Goal: Transaction & Acquisition: Purchase product/service

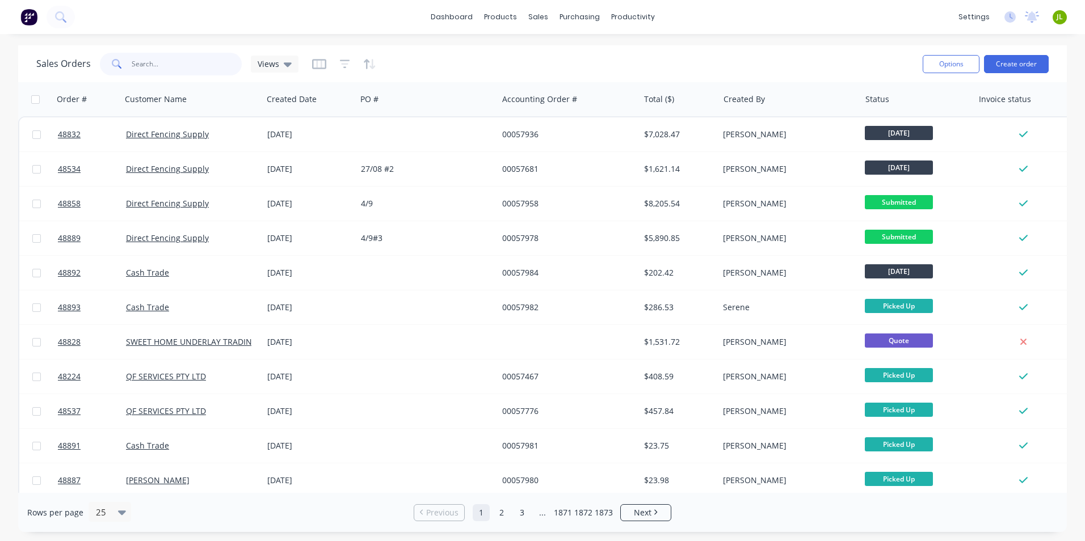
click at [172, 58] on input "text" at bounding box center [187, 64] width 111 height 23
type input "48718"
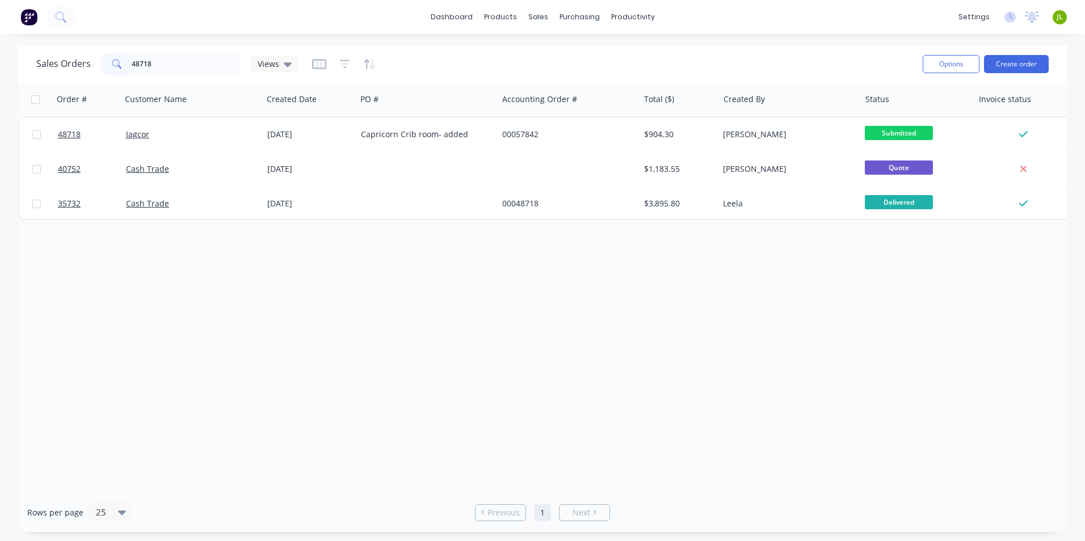
click at [723, 324] on div "Order # Customer Name Created Date PO # Accounting Order # Total ($) Created By…" at bounding box center [542, 287] width 1048 height 411
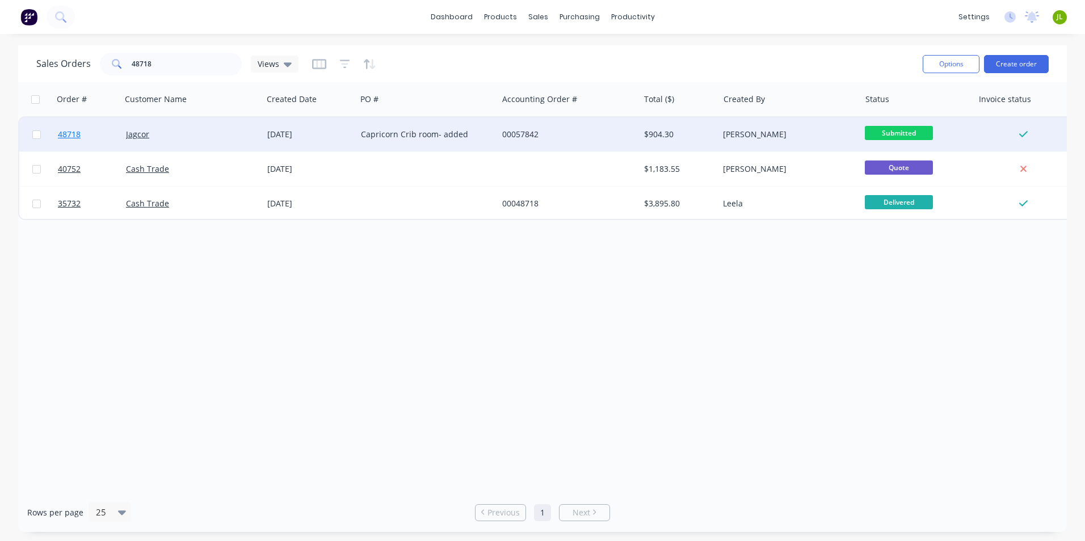
click at [77, 139] on span "48718" at bounding box center [69, 134] width 23 height 11
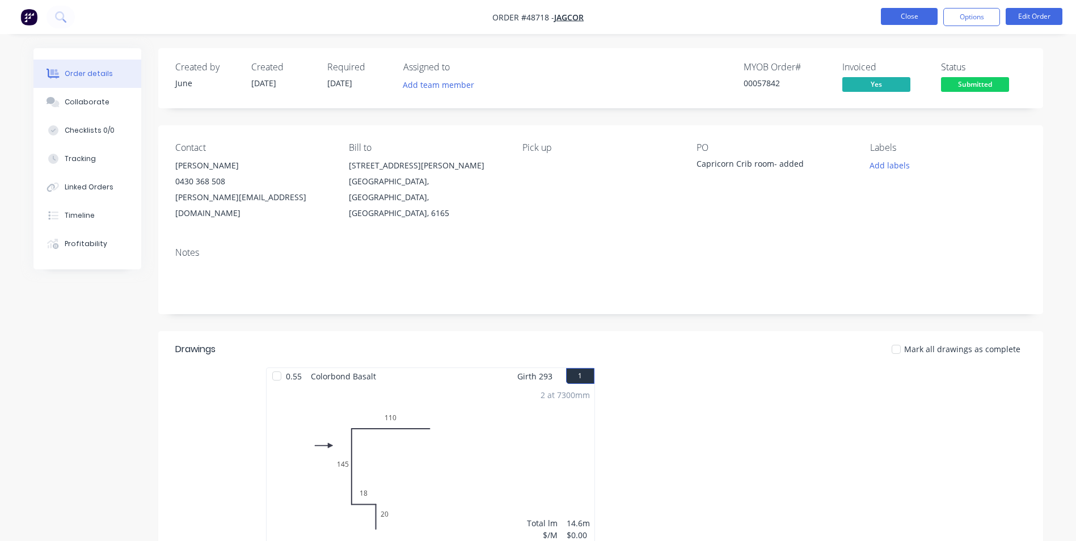
click at [910, 19] on button "Close" at bounding box center [909, 16] width 57 height 17
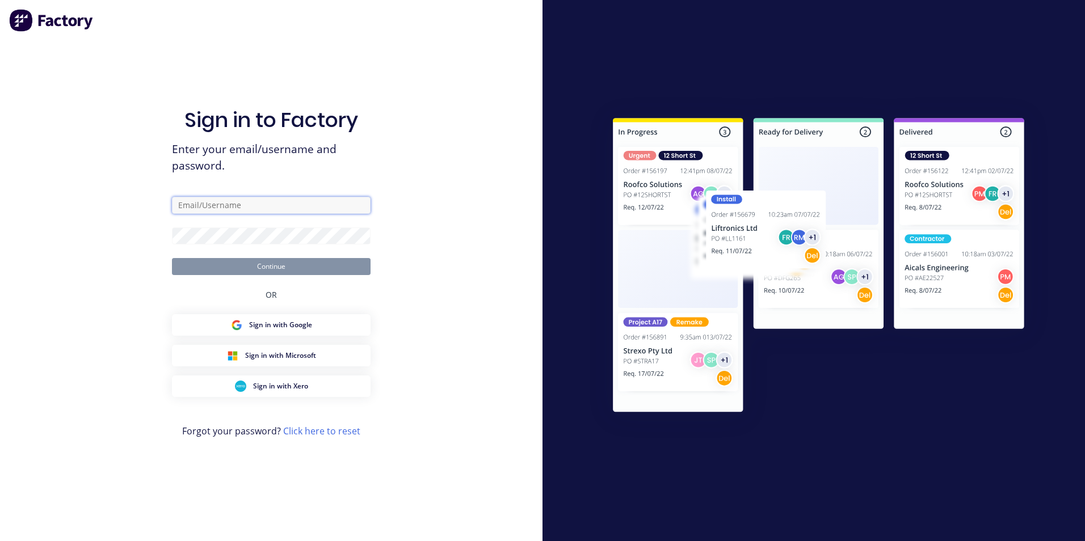
type input "[EMAIL_ADDRESS][DOMAIN_NAME]"
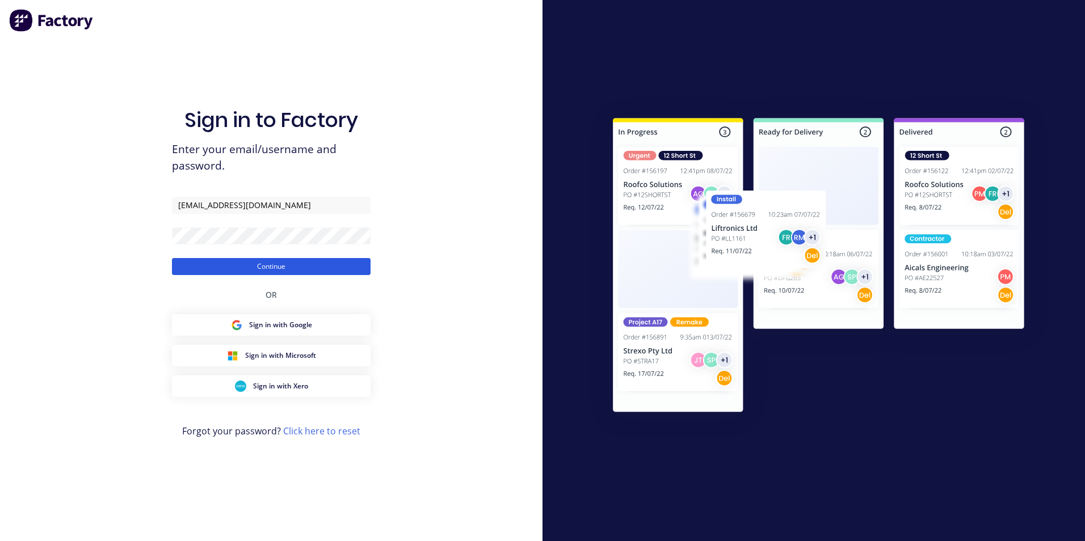
click at [241, 264] on button "Continue" at bounding box center [271, 266] width 199 height 17
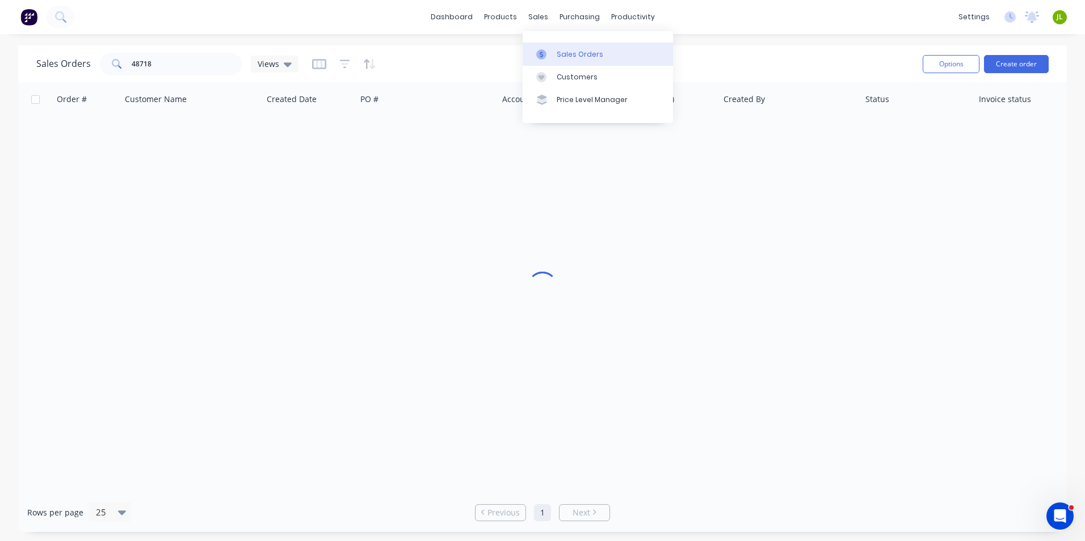
drag, startPoint x: 564, startPoint y: 53, endPoint x: 571, endPoint y: 48, distance: 8.7
click at [564, 53] on div "Sales Orders" at bounding box center [579, 54] width 47 height 10
click at [191, 64] on input "48718" at bounding box center [187, 64] width 111 height 23
drag, startPoint x: 191, startPoint y: 64, endPoint x: 134, endPoint y: 66, distance: 56.8
click at [134, 66] on input "48718" at bounding box center [187, 64] width 111 height 23
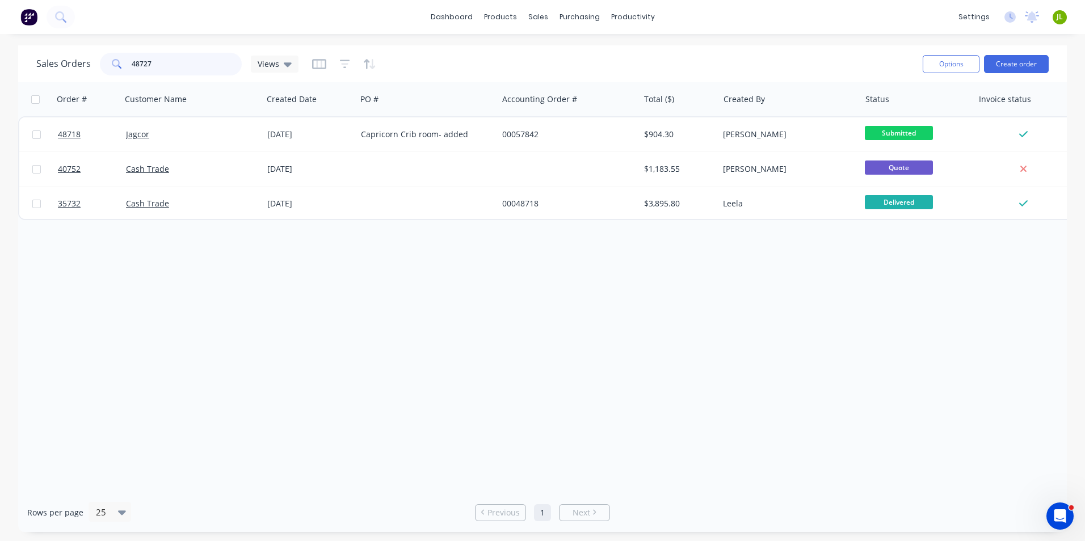
type input "48727"
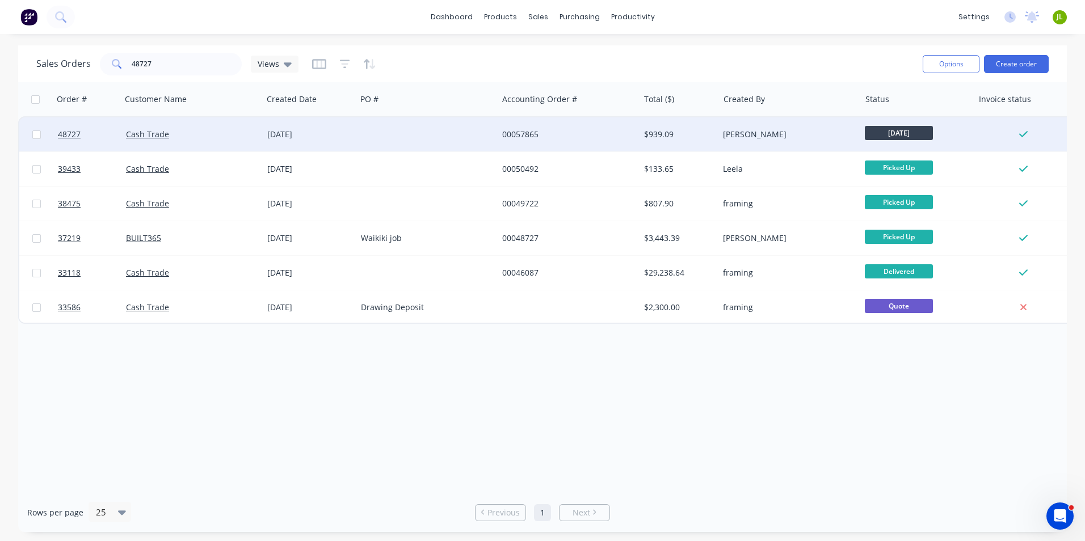
click at [229, 129] on div "Cash Trade" at bounding box center [189, 134] width 126 height 11
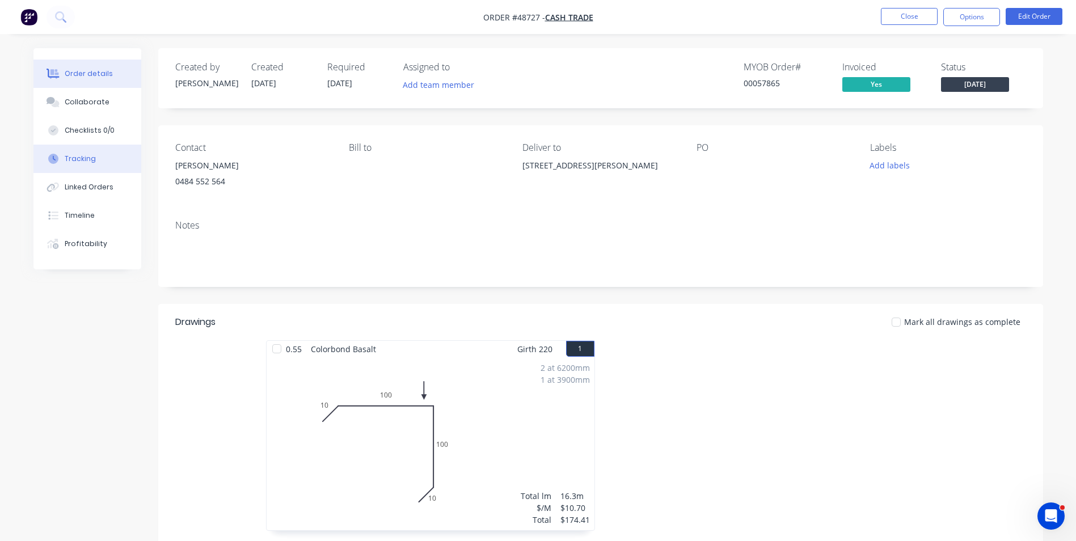
click at [105, 157] on button "Tracking" at bounding box center [87, 159] width 108 height 28
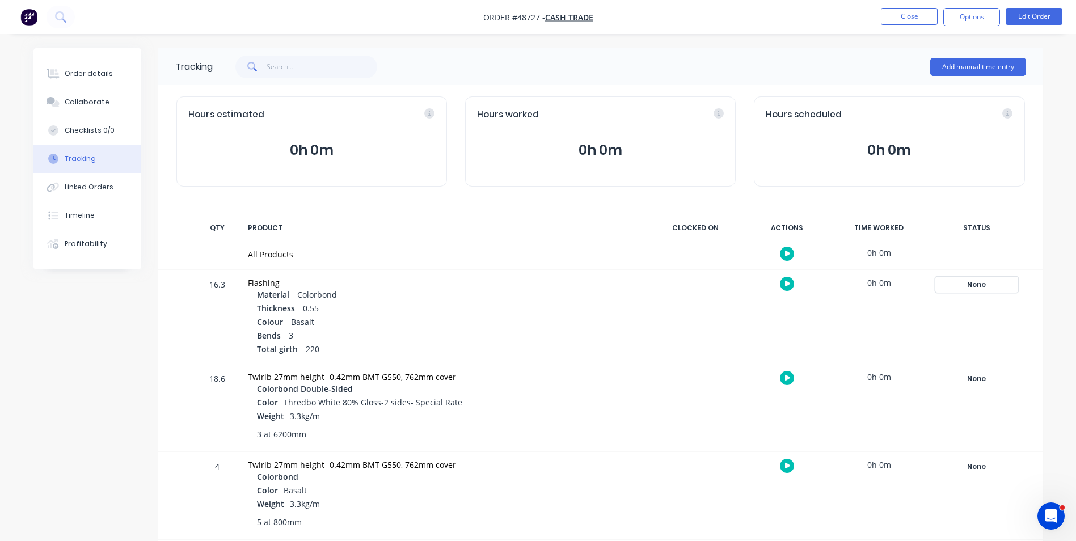
click at [981, 282] on div "None" at bounding box center [977, 284] width 82 height 15
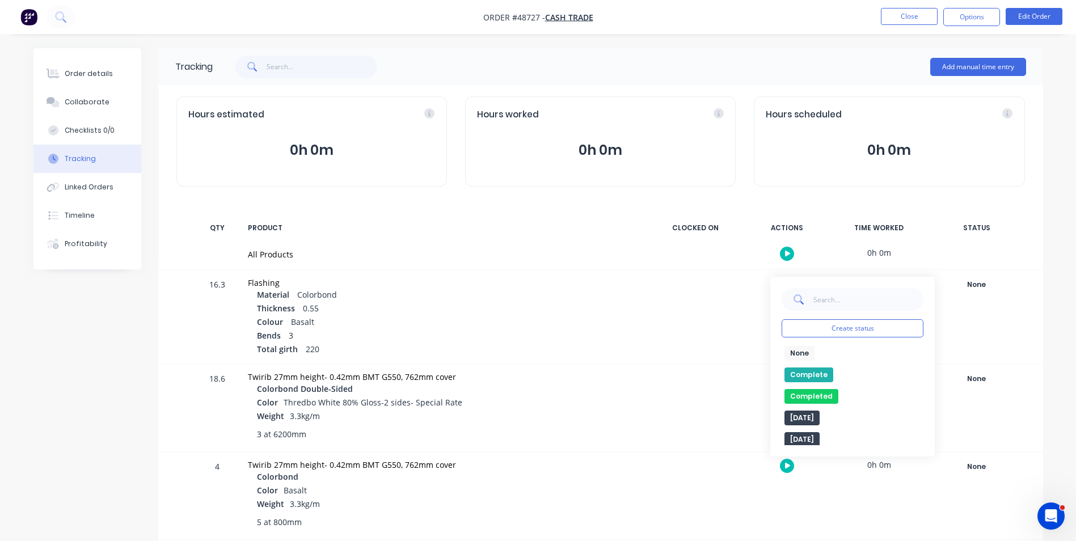
click at [825, 375] on button "Complete" at bounding box center [809, 375] width 49 height 15
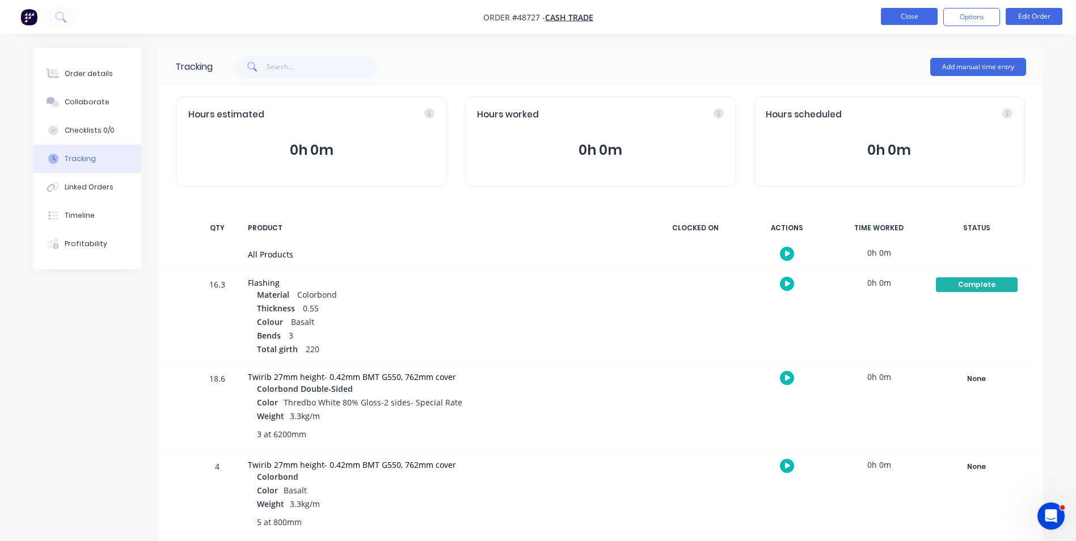
click at [900, 18] on button "Close" at bounding box center [909, 16] width 57 height 17
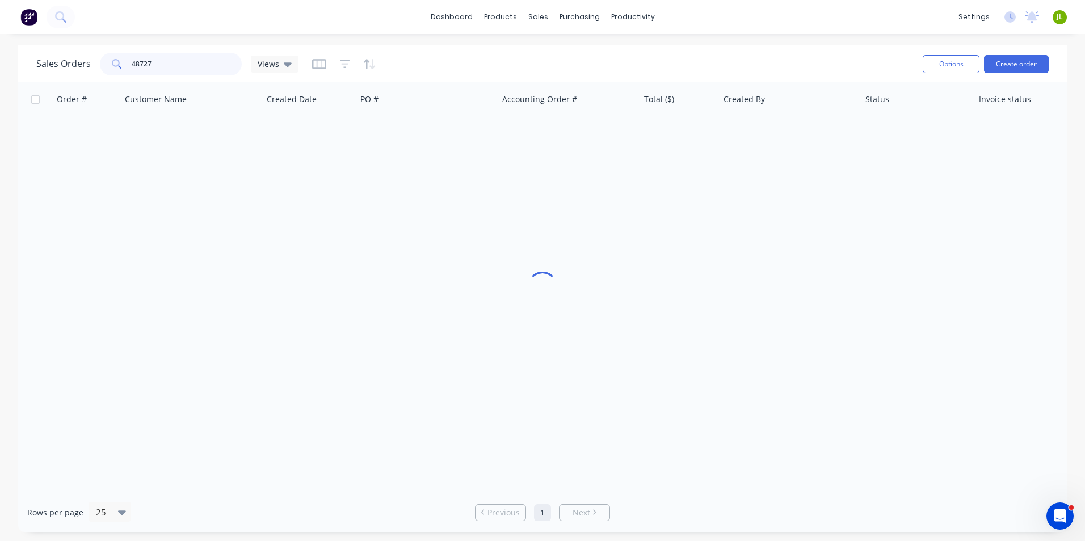
drag, startPoint x: 180, startPoint y: 65, endPoint x: 81, endPoint y: 66, distance: 99.3
click at [81, 66] on div "Sales Orders 48727 Views" at bounding box center [167, 64] width 262 height 23
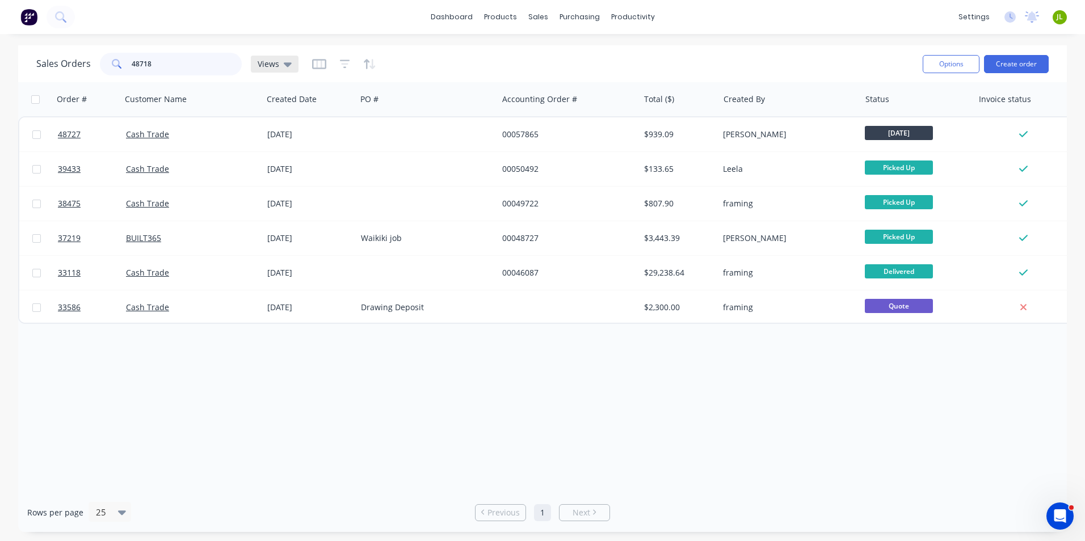
type input "48718"
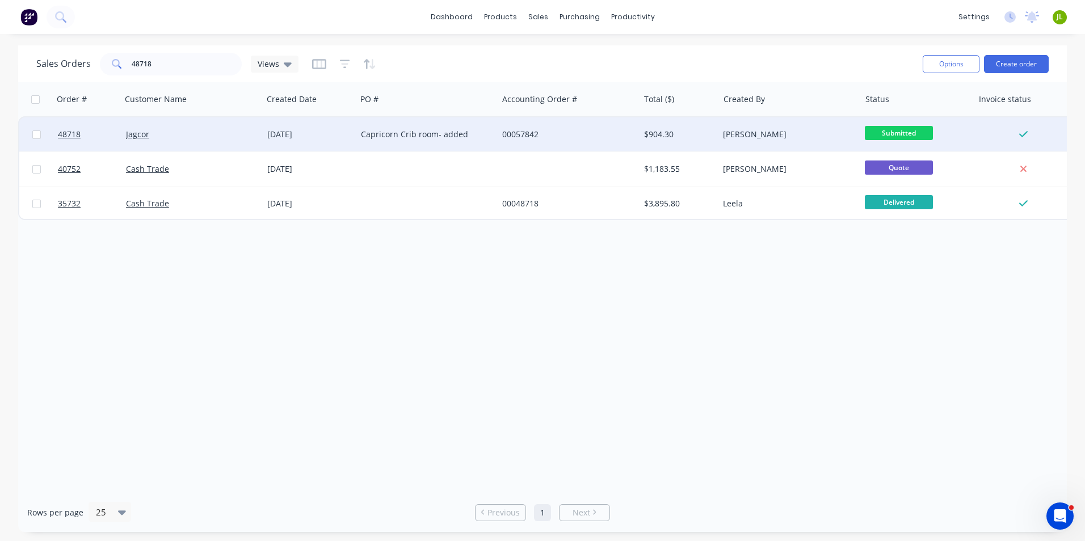
click at [193, 124] on div "Jagcor" at bounding box center [191, 134] width 141 height 34
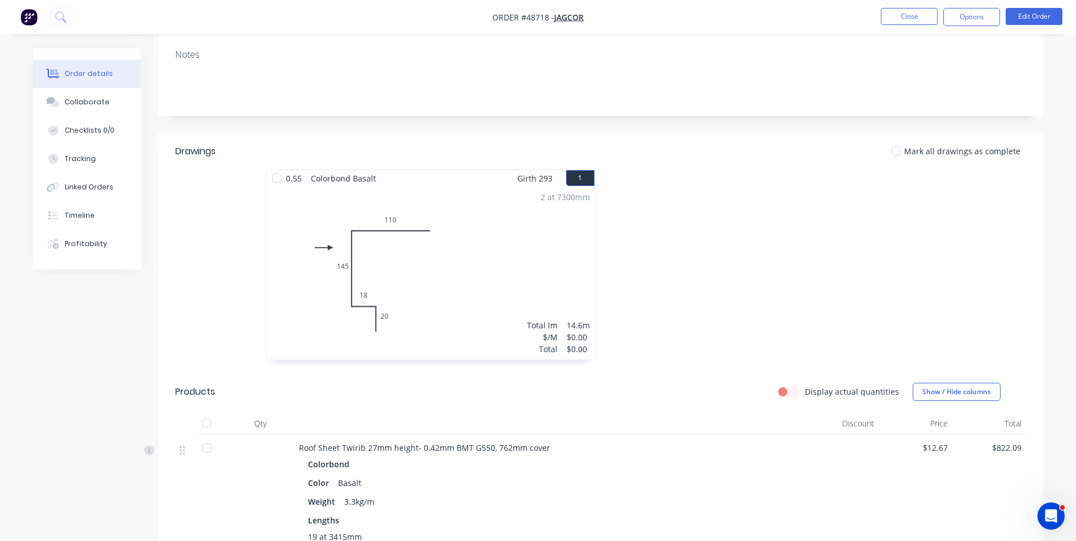
scroll to position [170, 0]
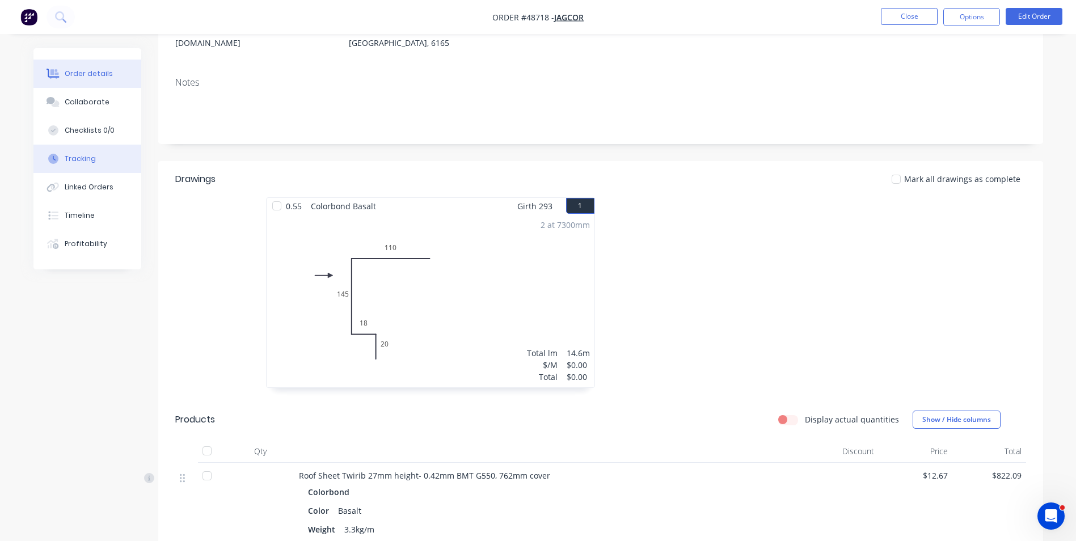
click at [88, 168] on button "Tracking" at bounding box center [87, 159] width 108 height 28
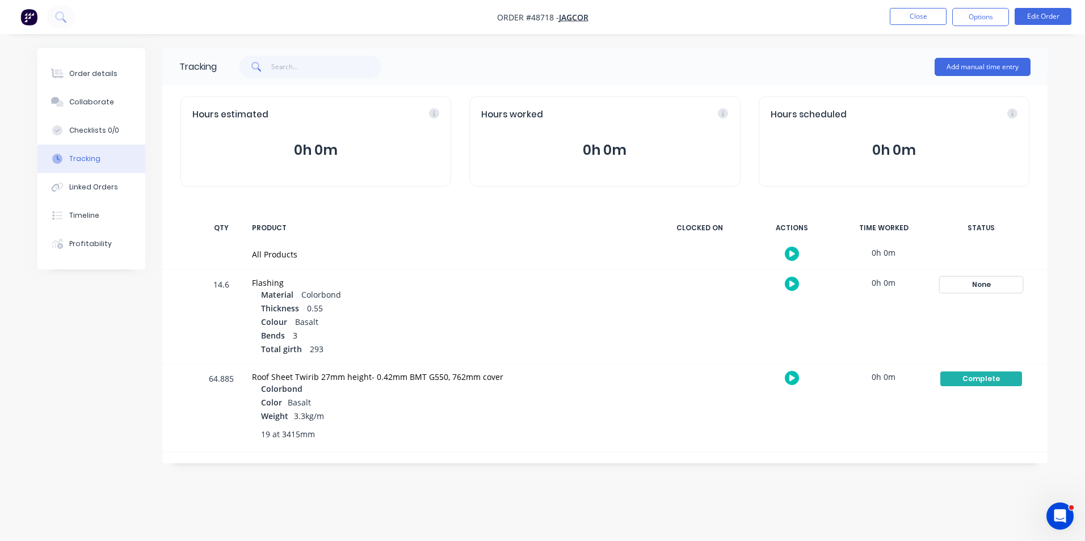
click at [975, 285] on div "None" at bounding box center [981, 284] width 82 height 15
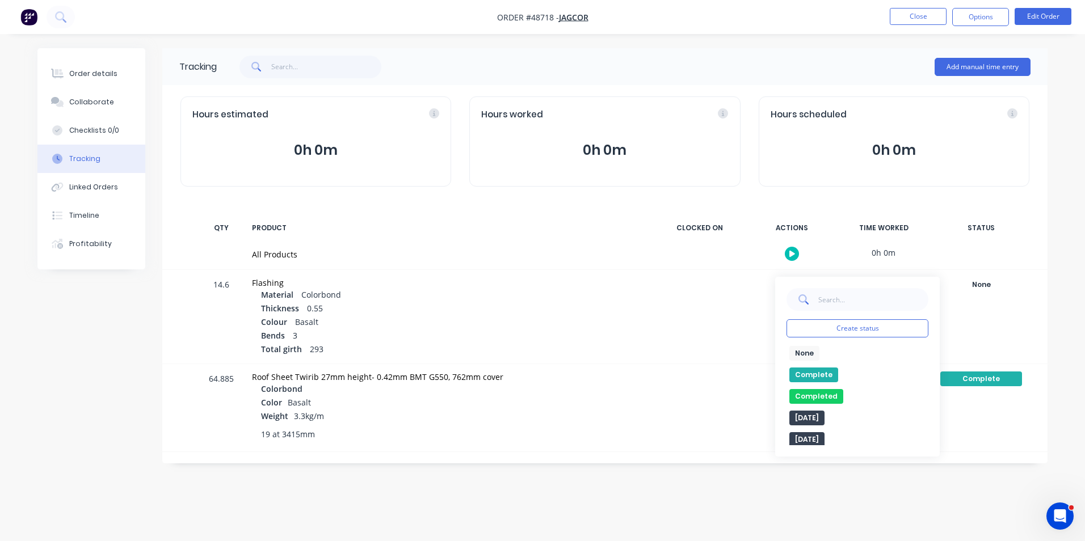
click at [829, 376] on button "Complete" at bounding box center [813, 375] width 49 height 15
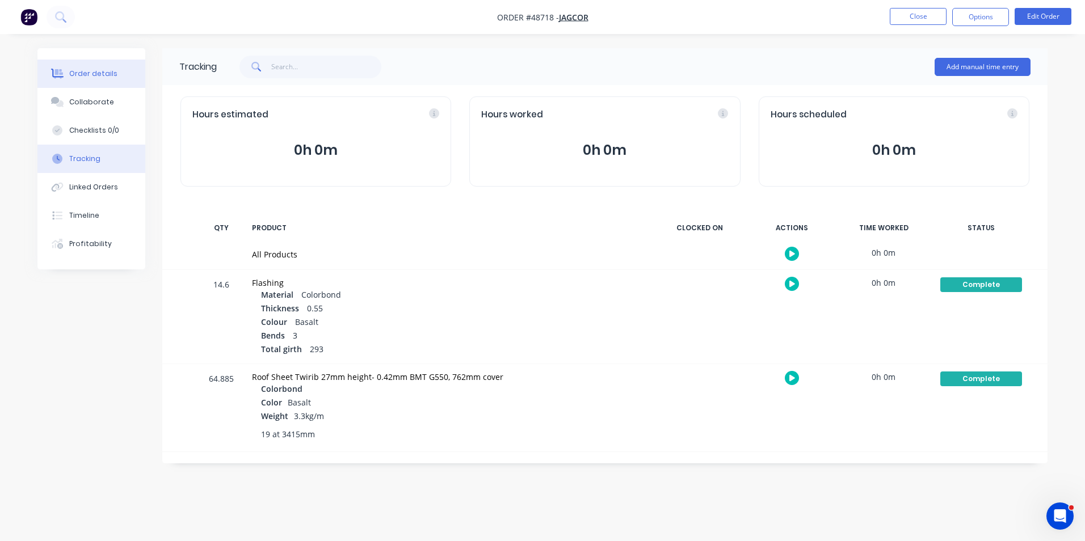
click at [97, 75] on div "Order details" at bounding box center [93, 74] width 48 height 10
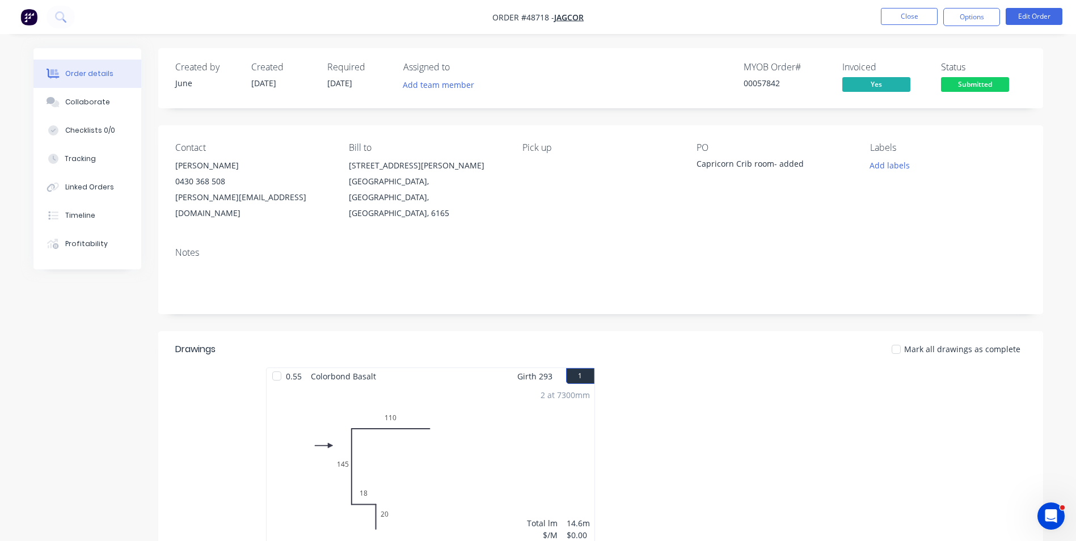
click at [954, 81] on span "Submitted" at bounding box center [975, 84] width 68 height 14
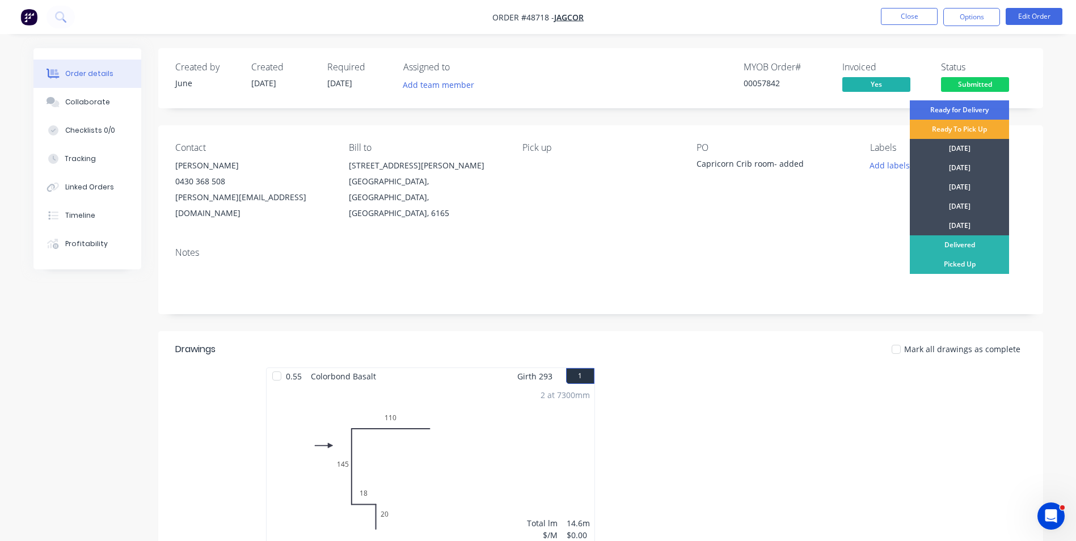
click at [947, 130] on div "Ready To Pick Up" at bounding box center [959, 129] width 99 height 19
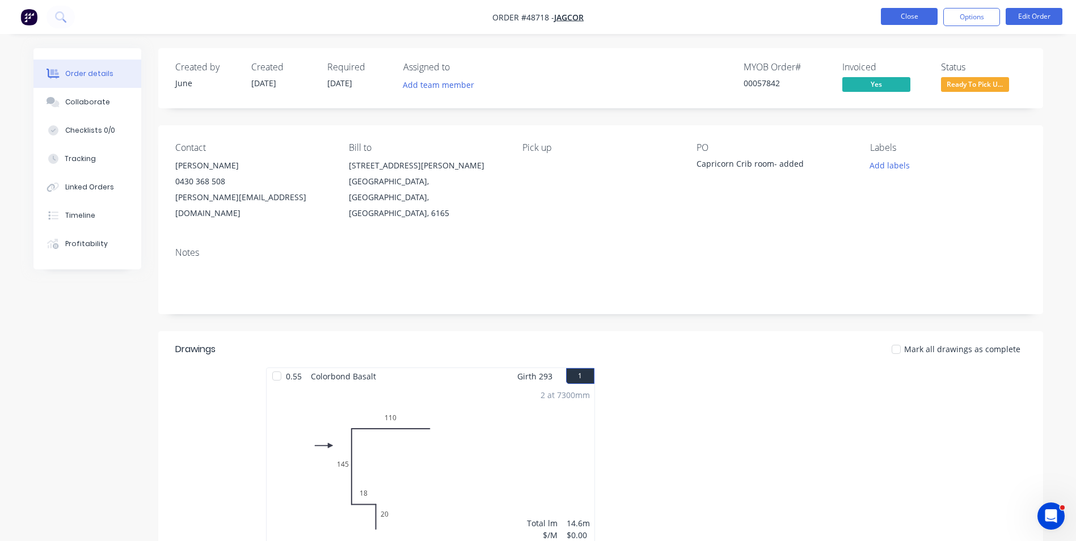
click at [922, 18] on button "Close" at bounding box center [909, 16] width 57 height 17
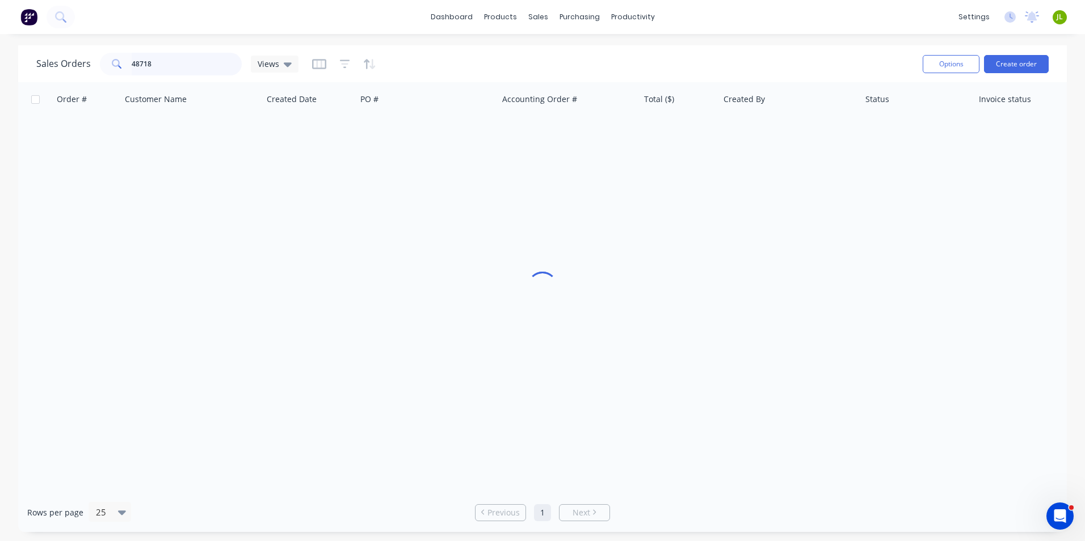
drag, startPoint x: 137, startPoint y: 65, endPoint x: 192, endPoint y: 54, distance: 56.0
click at [192, 54] on input "48718" at bounding box center [187, 64] width 111 height 23
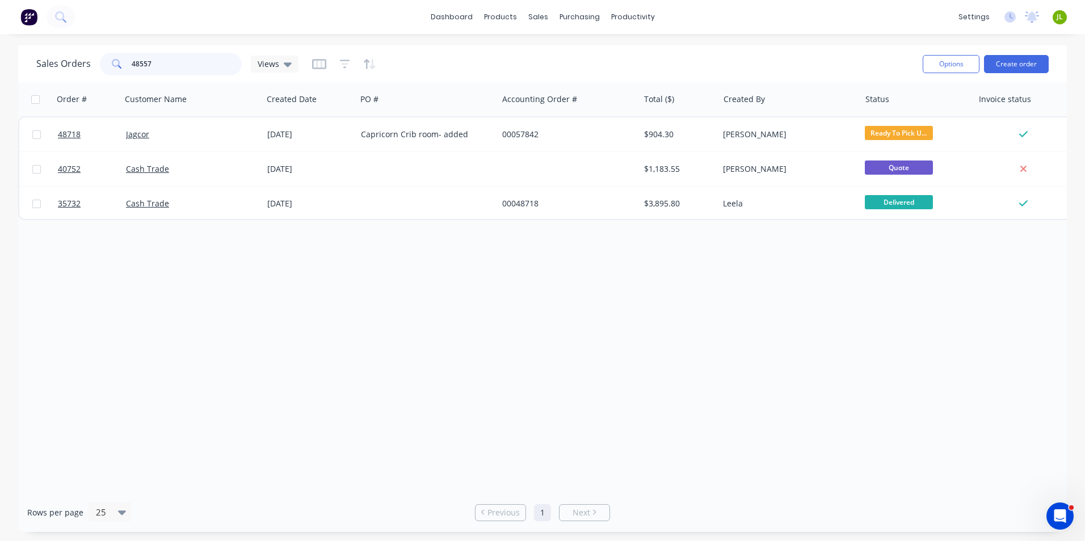
type input "48557"
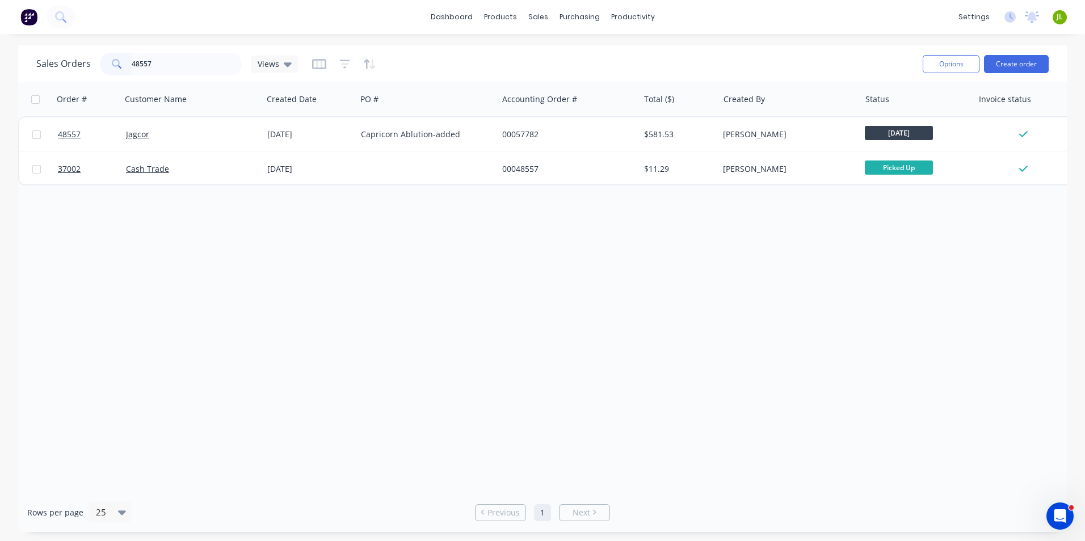
click at [212, 129] on div "Jagcor" at bounding box center [189, 134] width 126 height 11
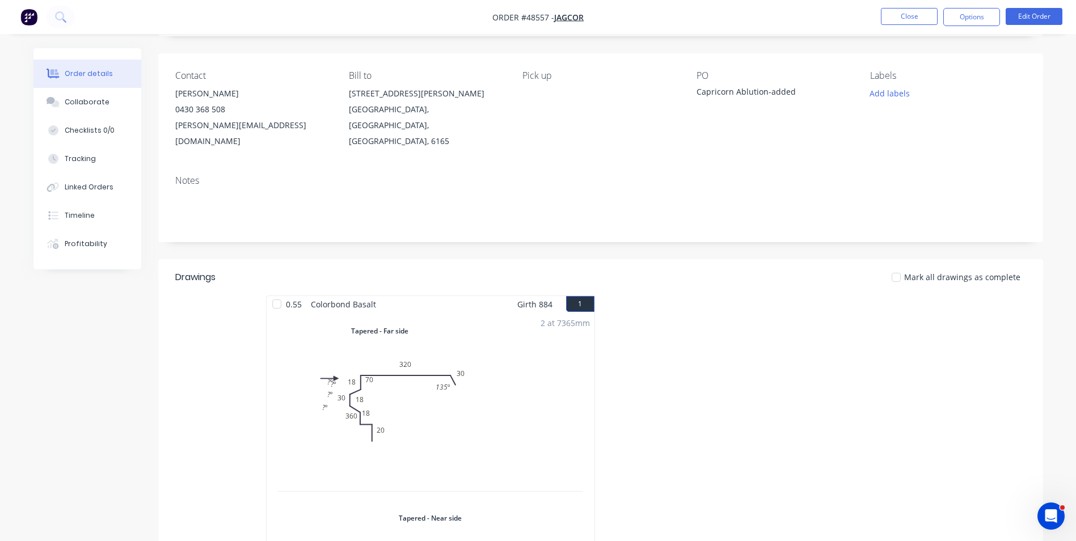
scroll to position [170, 0]
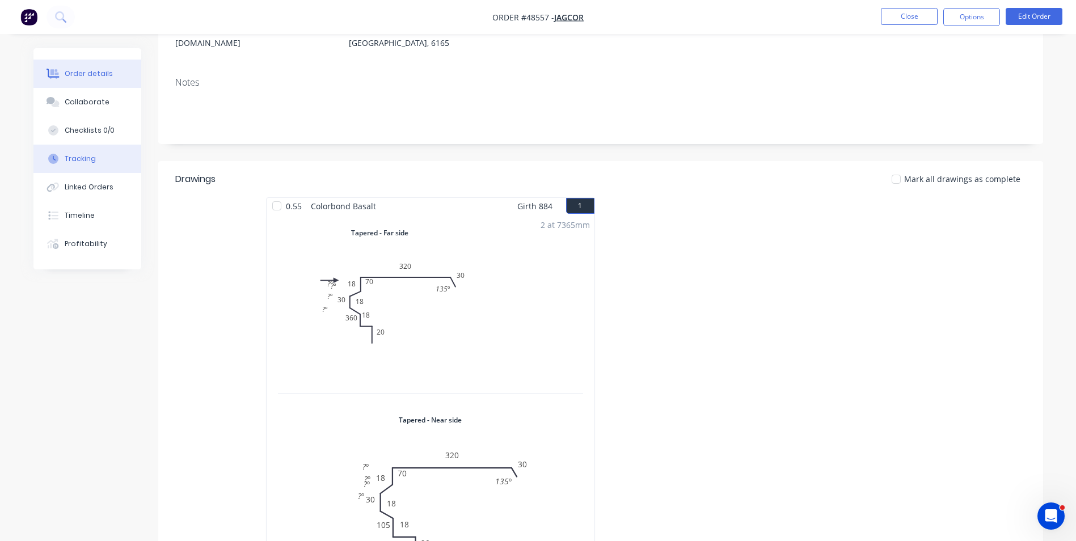
click at [99, 159] on button "Tracking" at bounding box center [87, 159] width 108 height 28
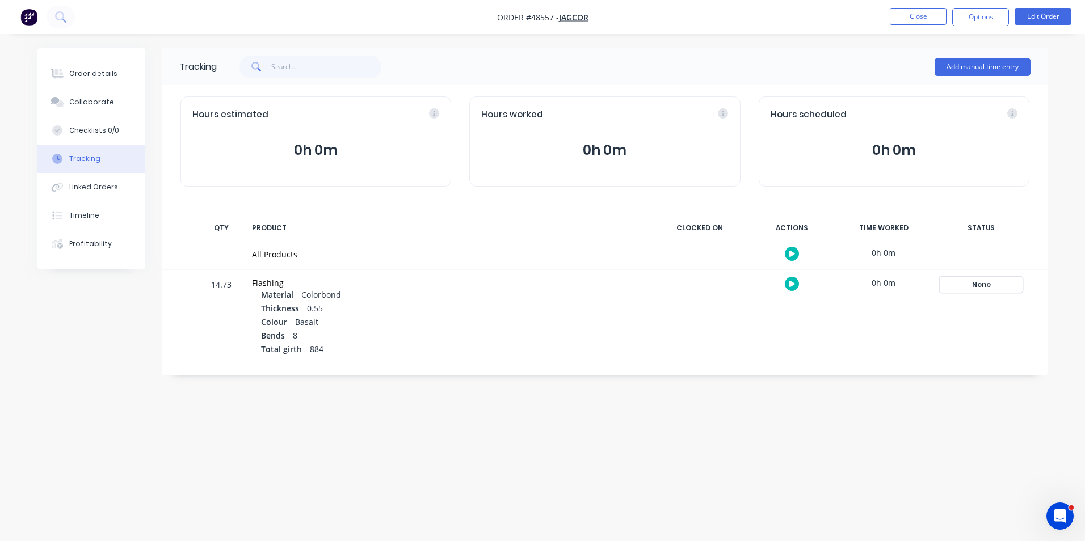
click at [968, 280] on div "None" at bounding box center [981, 284] width 82 height 15
click at [829, 368] on button "Complete" at bounding box center [813, 375] width 49 height 15
click at [100, 69] on div "Order details" at bounding box center [93, 74] width 48 height 10
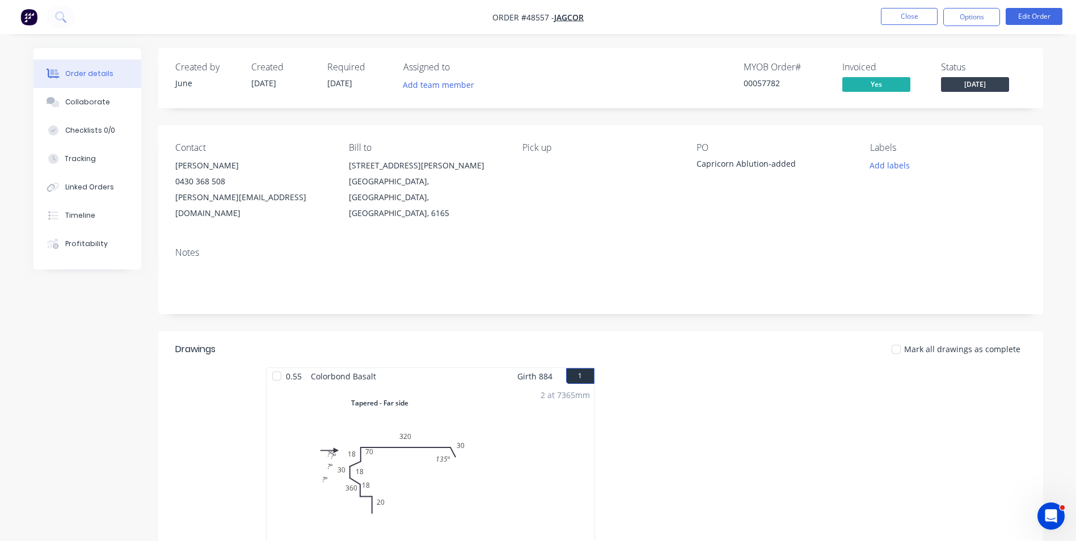
click at [996, 85] on span "[DATE]" at bounding box center [975, 84] width 68 height 14
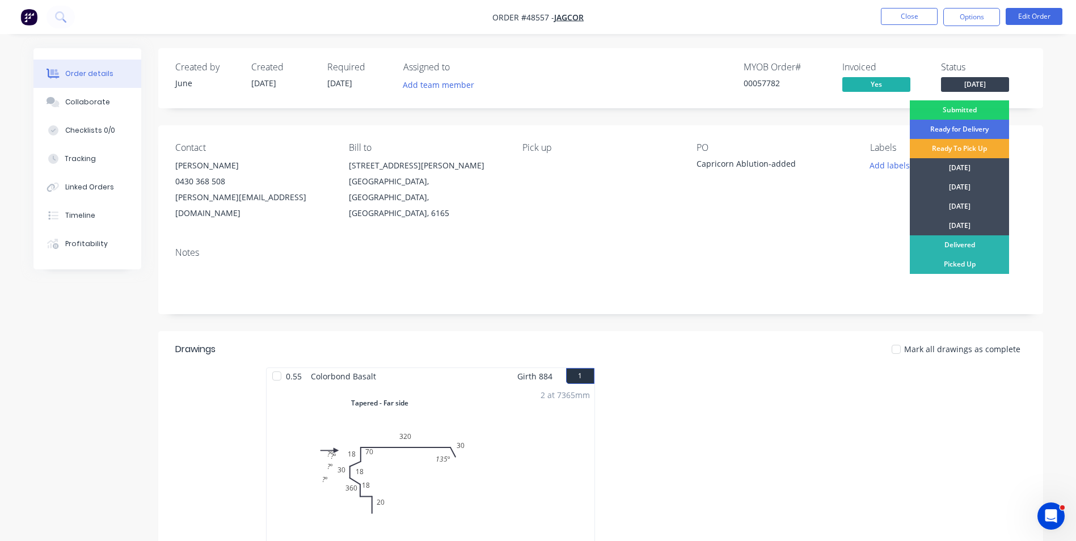
click at [965, 147] on div "Ready To Pick Up" at bounding box center [959, 148] width 99 height 19
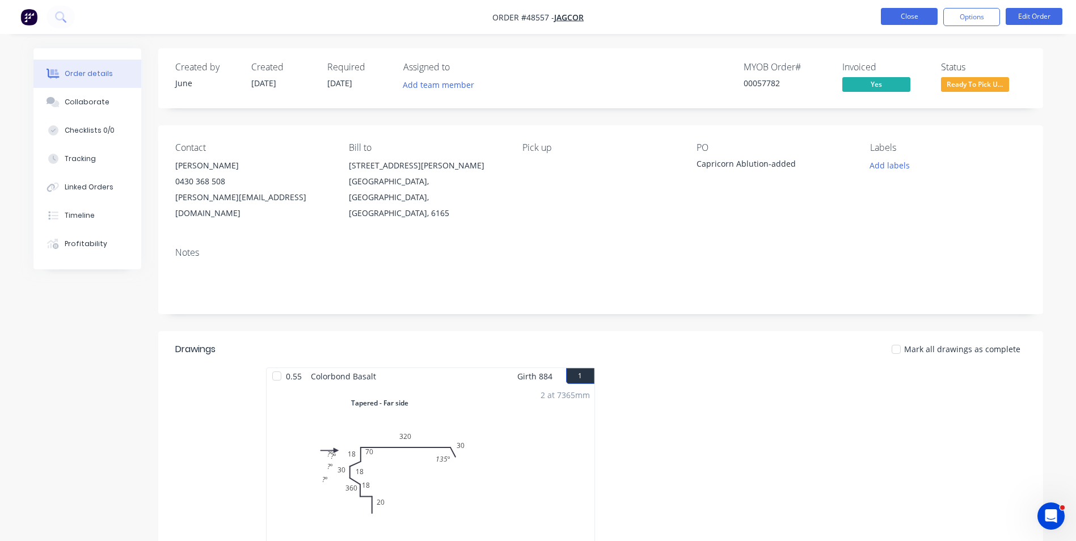
click at [891, 19] on button "Close" at bounding box center [909, 16] width 57 height 17
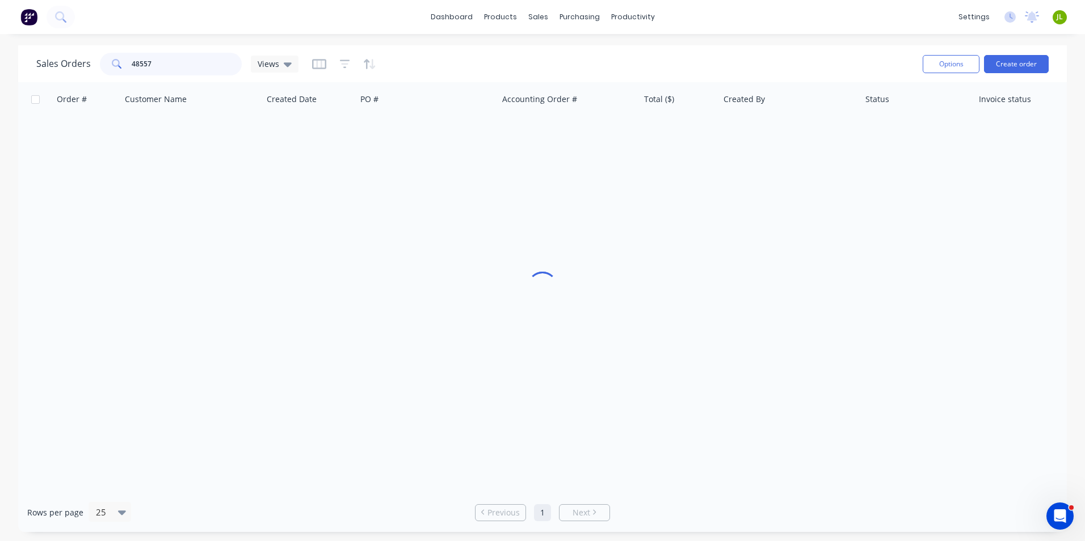
drag, startPoint x: 188, startPoint y: 66, endPoint x: 126, endPoint y: 70, distance: 61.4
click at [126, 70] on div "48557" at bounding box center [171, 64] width 142 height 23
type input "48833"
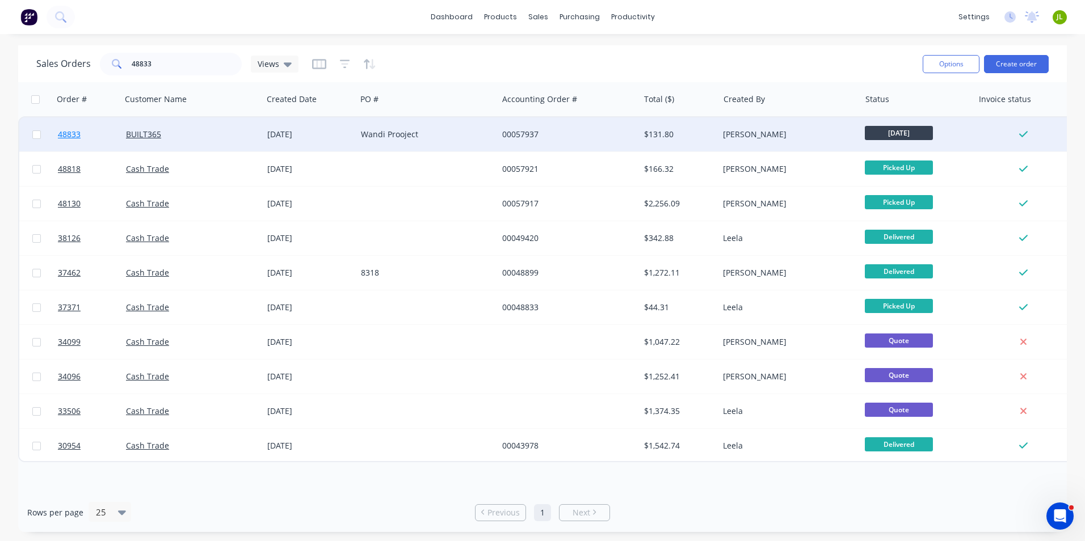
click at [79, 140] on span "48833" at bounding box center [69, 134] width 23 height 11
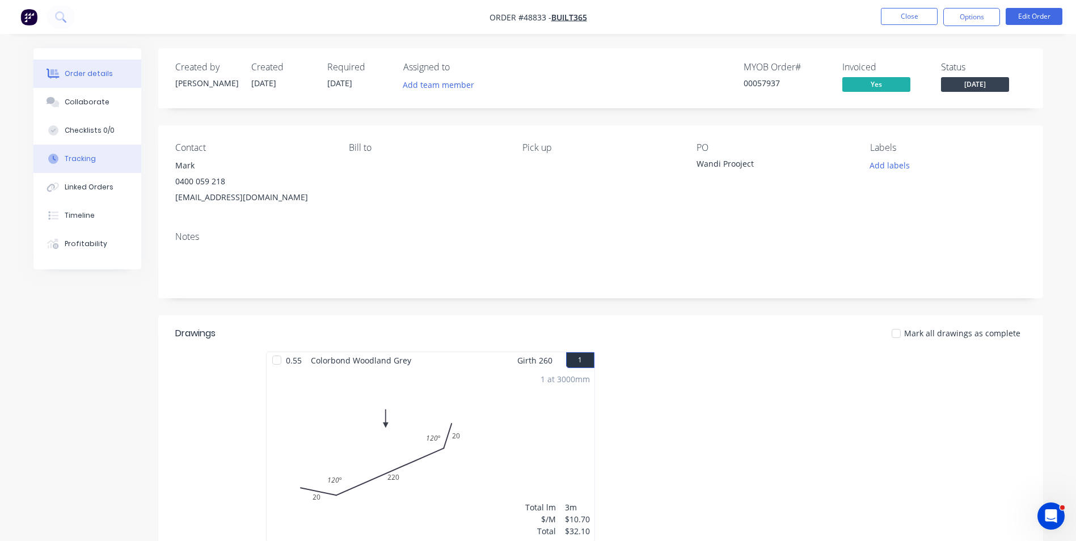
click at [78, 161] on div "Tracking" at bounding box center [80, 159] width 31 height 10
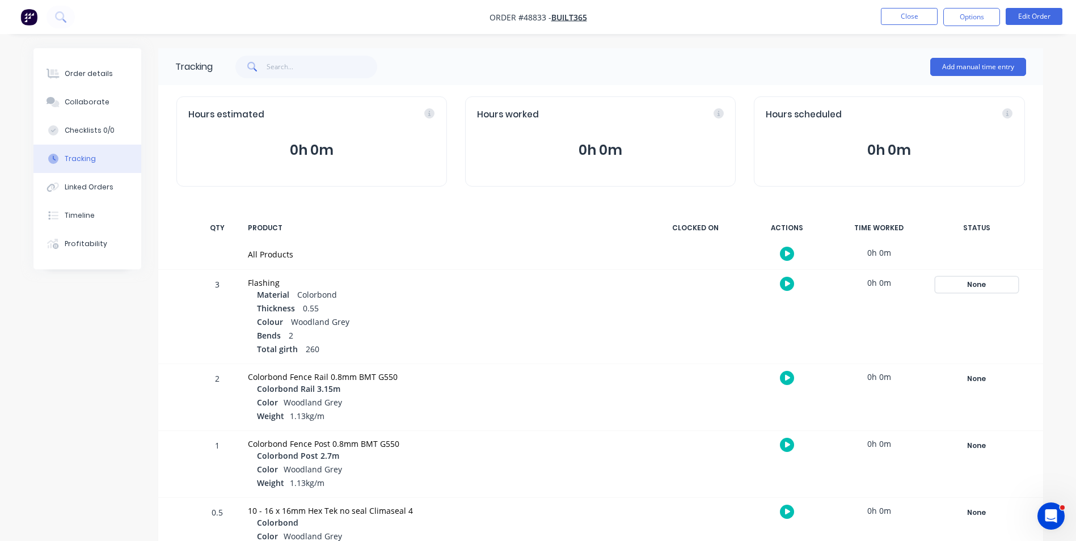
click at [974, 282] on div "None" at bounding box center [977, 284] width 82 height 15
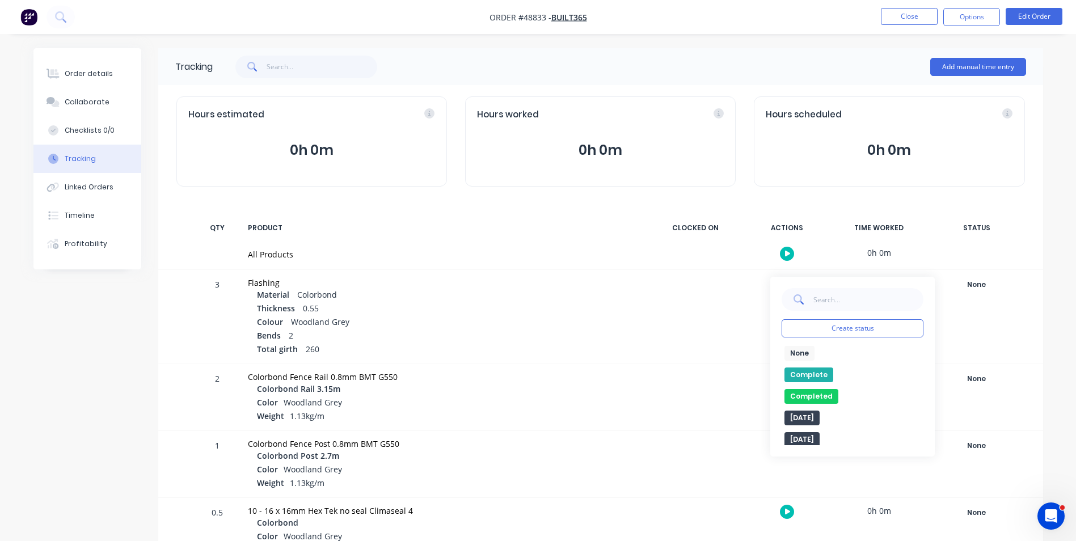
click at [829, 377] on button "Complete" at bounding box center [809, 375] width 49 height 15
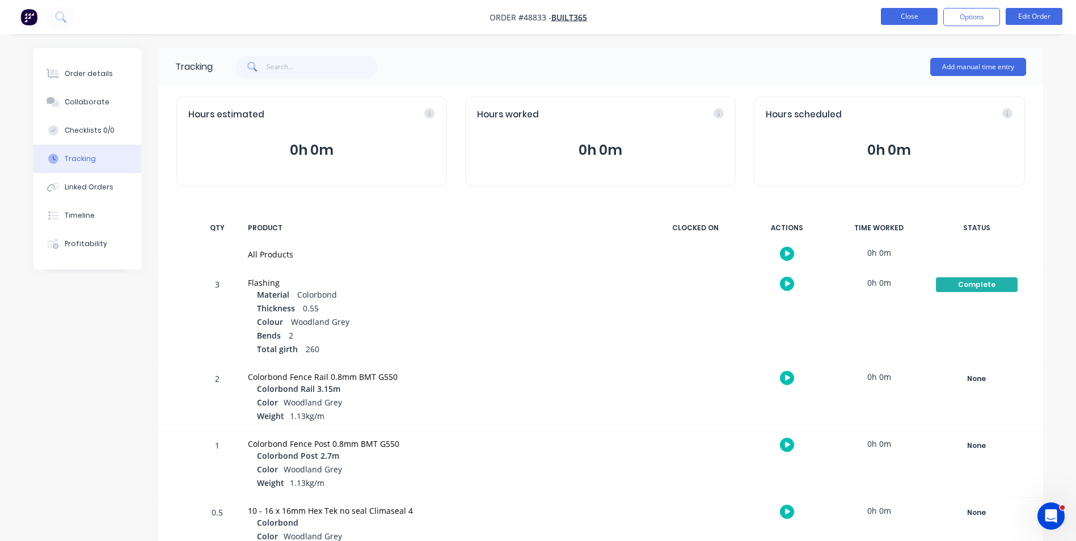
click at [917, 9] on button "Close" at bounding box center [909, 16] width 57 height 17
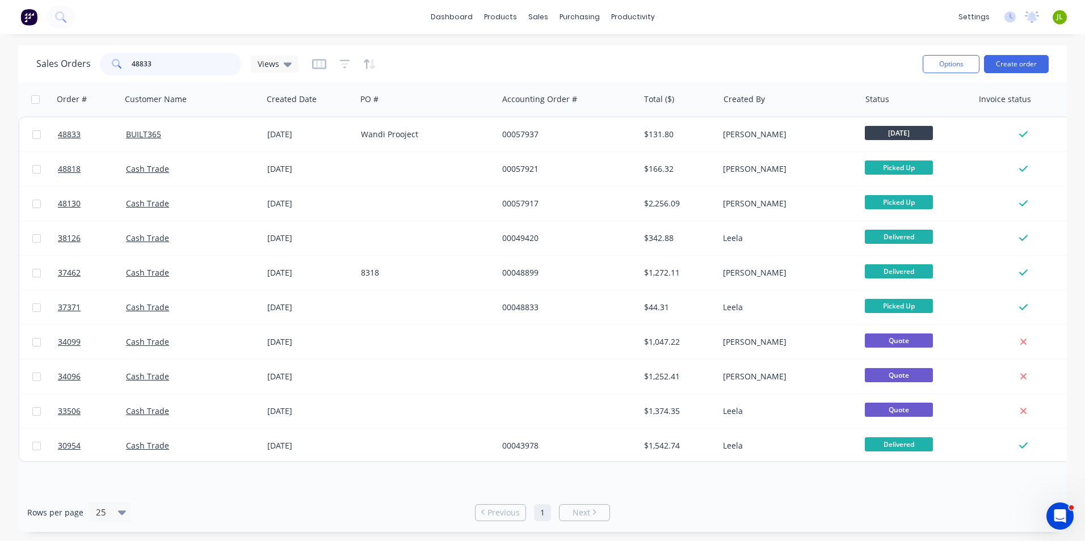
drag, startPoint x: 138, startPoint y: 62, endPoint x: 166, endPoint y: 53, distance: 28.9
click at [166, 53] on input "48833" at bounding box center [187, 64] width 111 height 23
type input "48722"
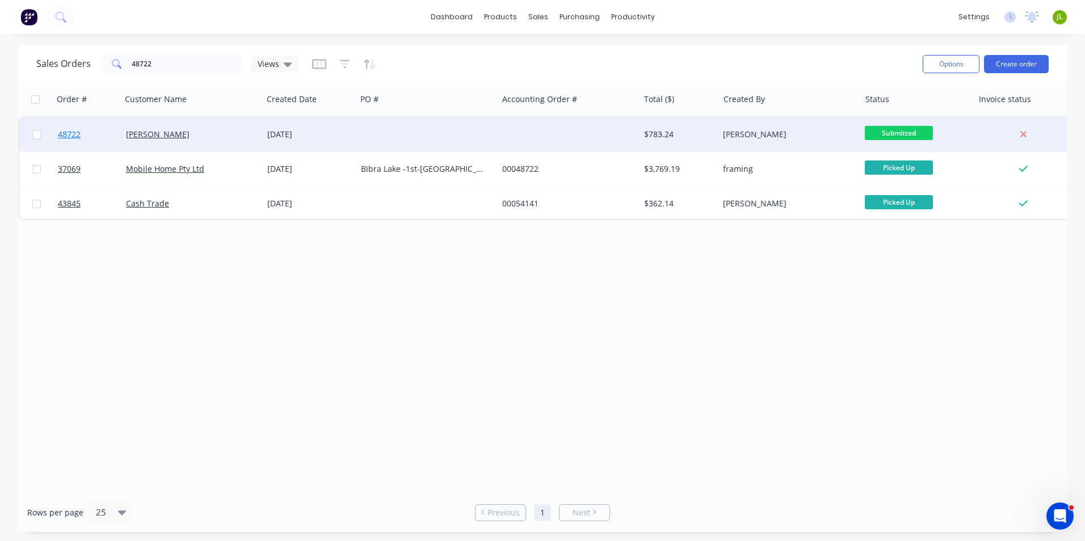
click at [70, 139] on span "48722" at bounding box center [69, 134] width 23 height 11
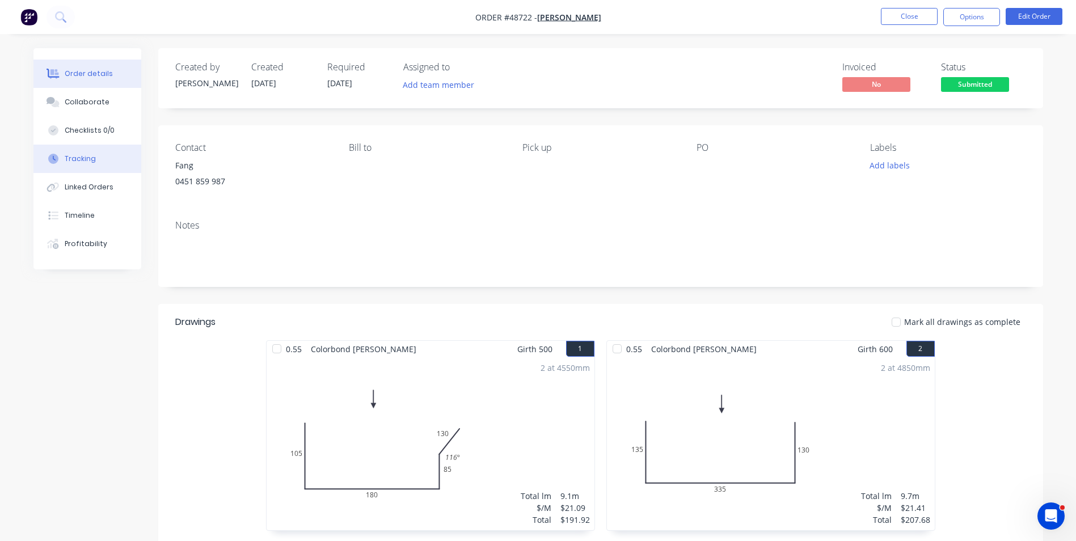
click at [84, 167] on button "Tracking" at bounding box center [87, 159] width 108 height 28
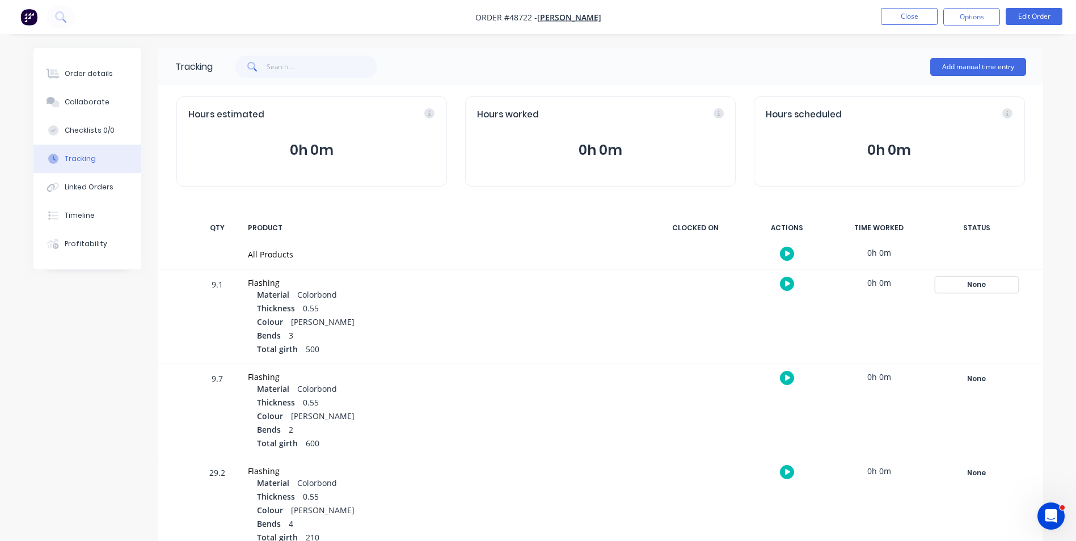
click at [962, 279] on div "None" at bounding box center [977, 284] width 82 height 15
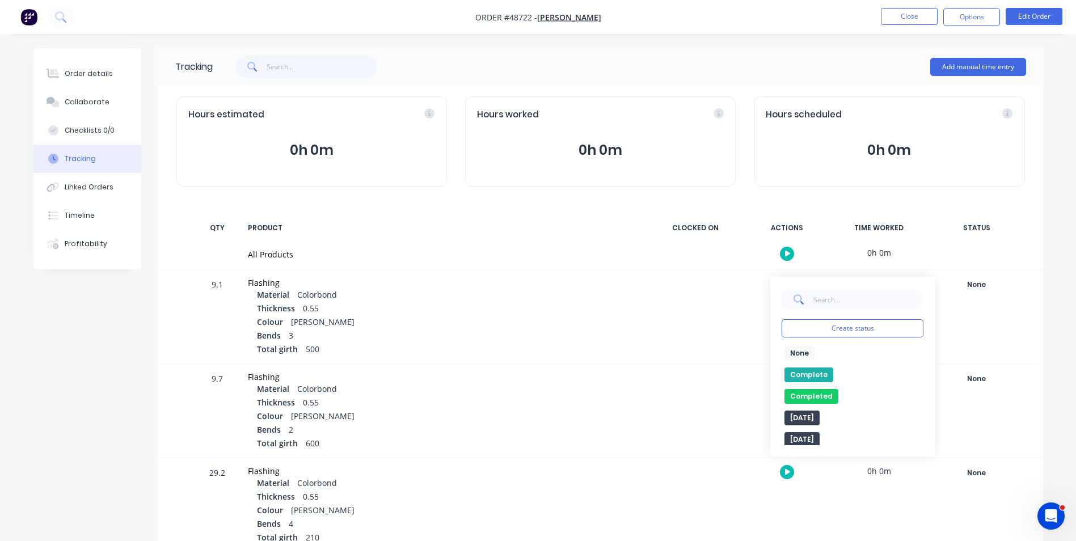
click at [810, 376] on button "Complete" at bounding box center [809, 375] width 49 height 15
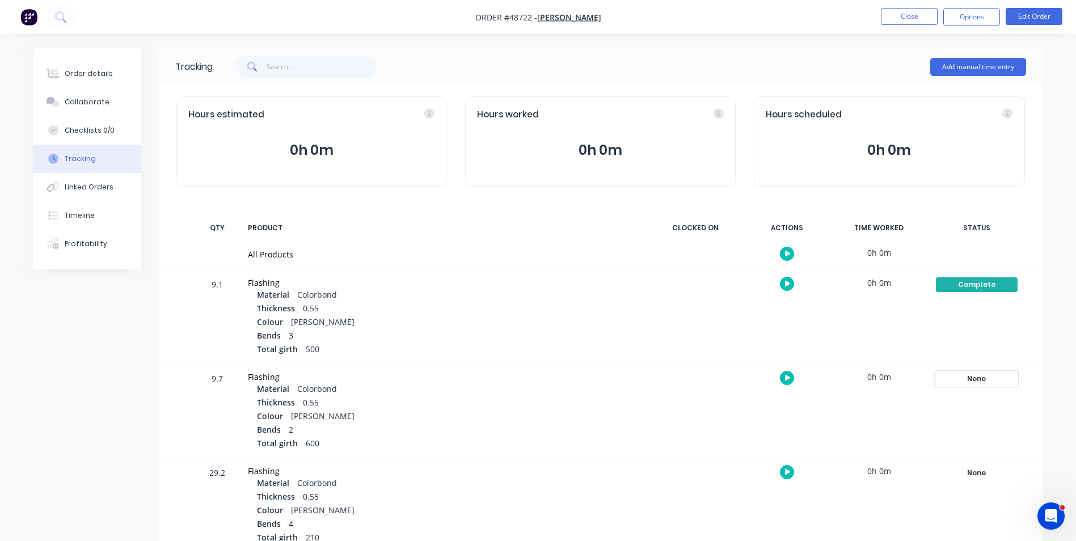
click at [983, 376] on div "None" at bounding box center [977, 379] width 82 height 15
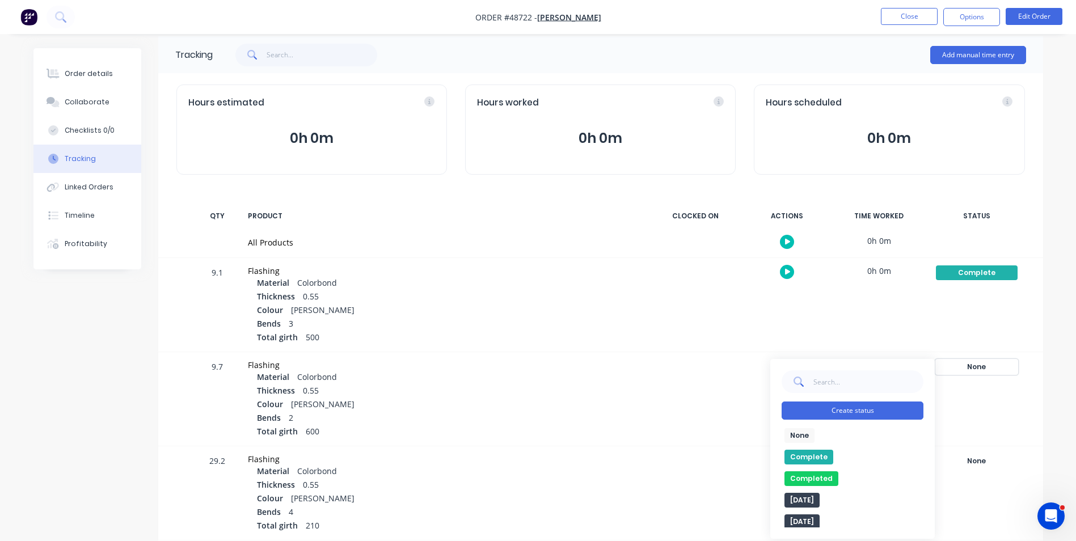
scroll to position [23, 0]
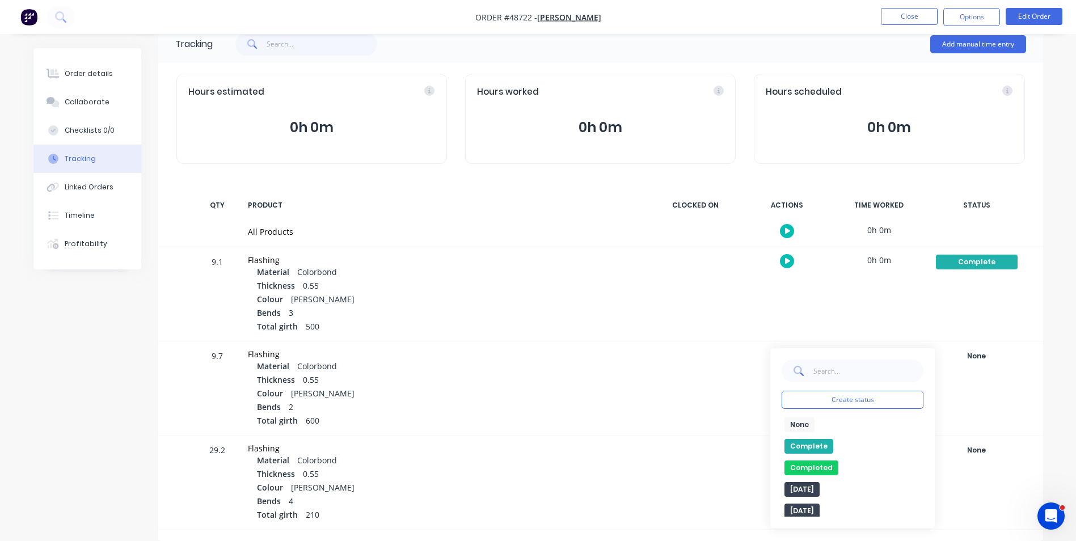
click at [819, 442] on button "Complete" at bounding box center [809, 446] width 49 height 15
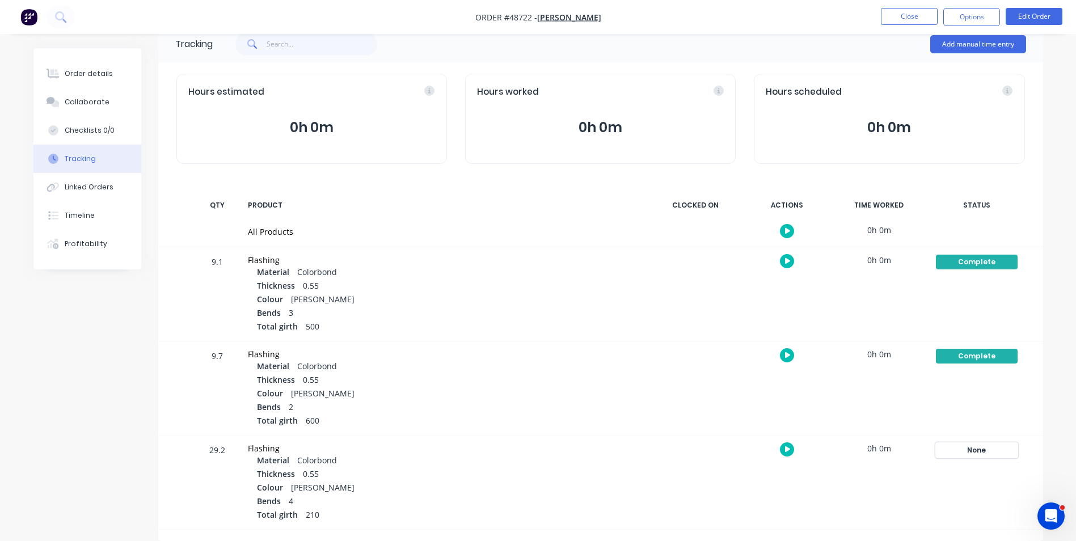
click at [969, 449] on div "None" at bounding box center [977, 450] width 82 height 15
click at [810, 535] on button "Complete" at bounding box center [809, 537] width 49 height 15
click at [912, 22] on button "Close" at bounding box center [909, 16] width 57 height 17
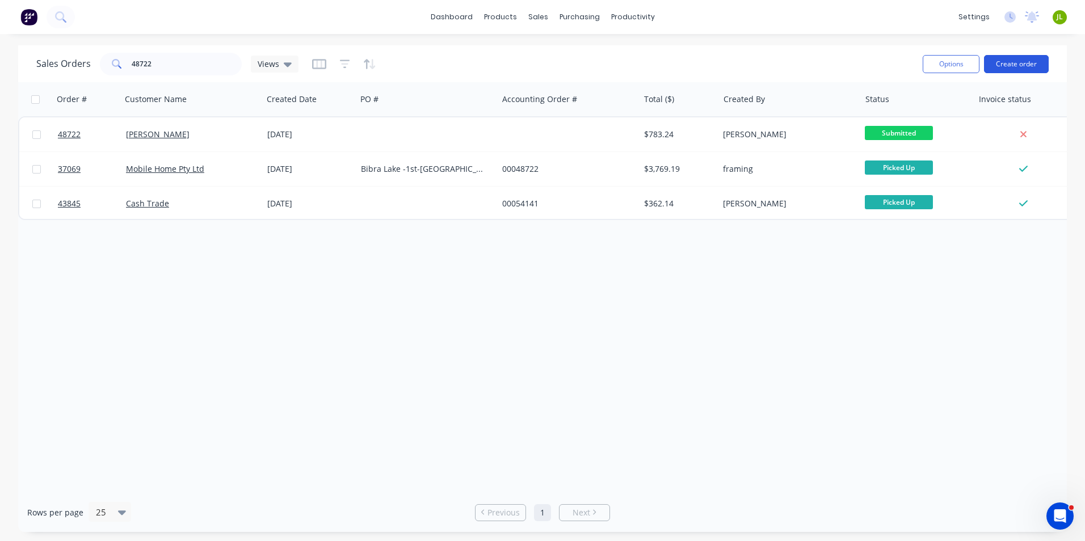
click at [1027, 60] on button "Create order" at bounding box center [1016, 64] width 65 height 18
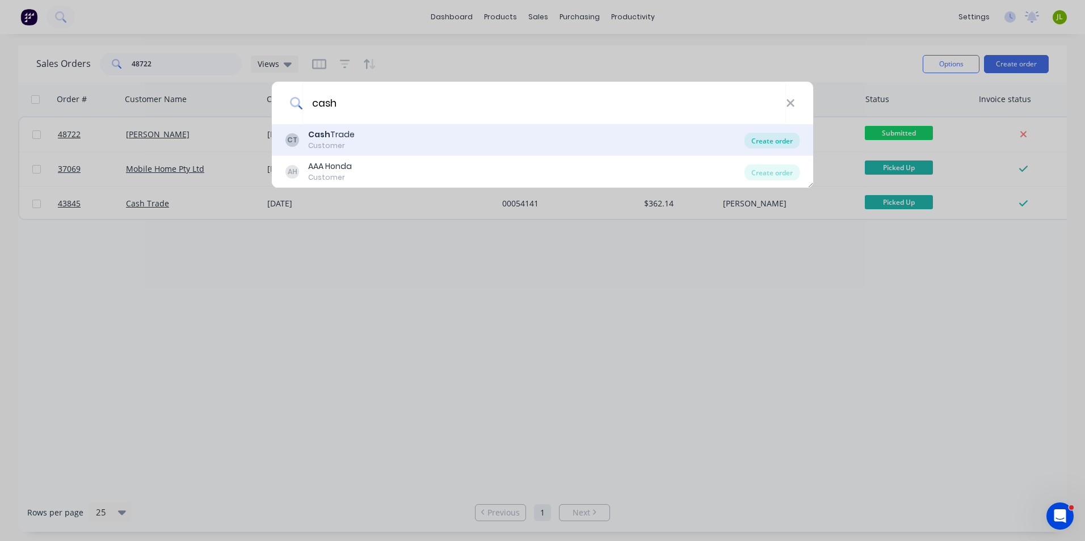
type input "cash"
click at [766, 137] on div "Create order" at bounding box center [771, 141] width 55 height 16
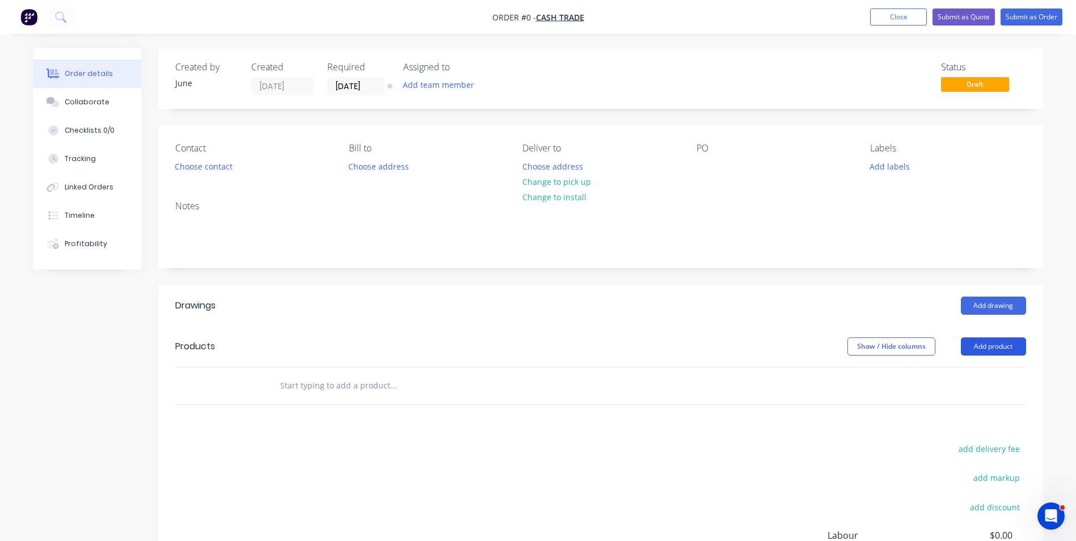
click at [979, 342] on button "Add product" at bounding box center [993, 347] width 65 height 18
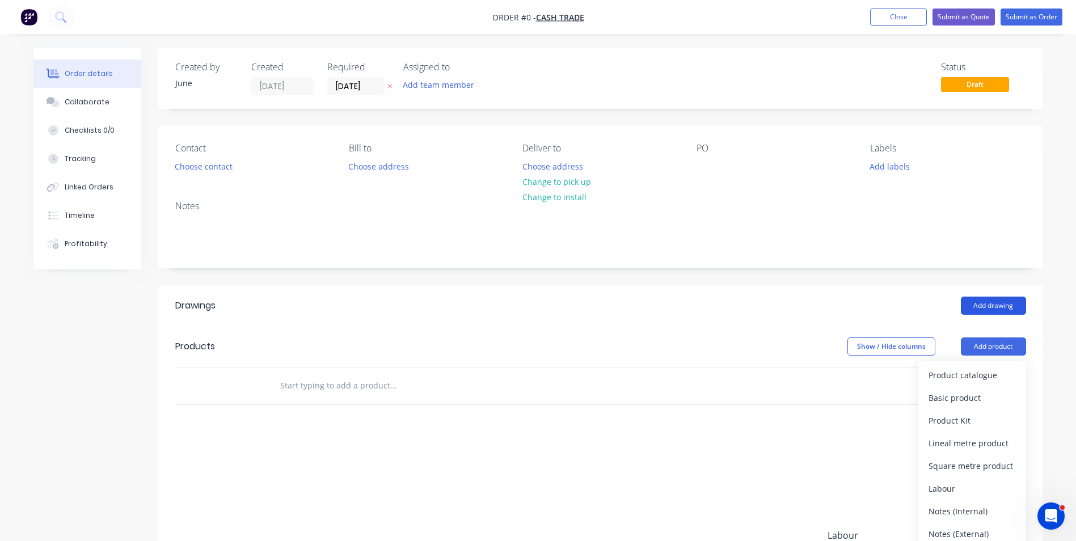
click at [1002, 309] on button "Add drawing" at bounding box center [993, 306] width 65 height 18
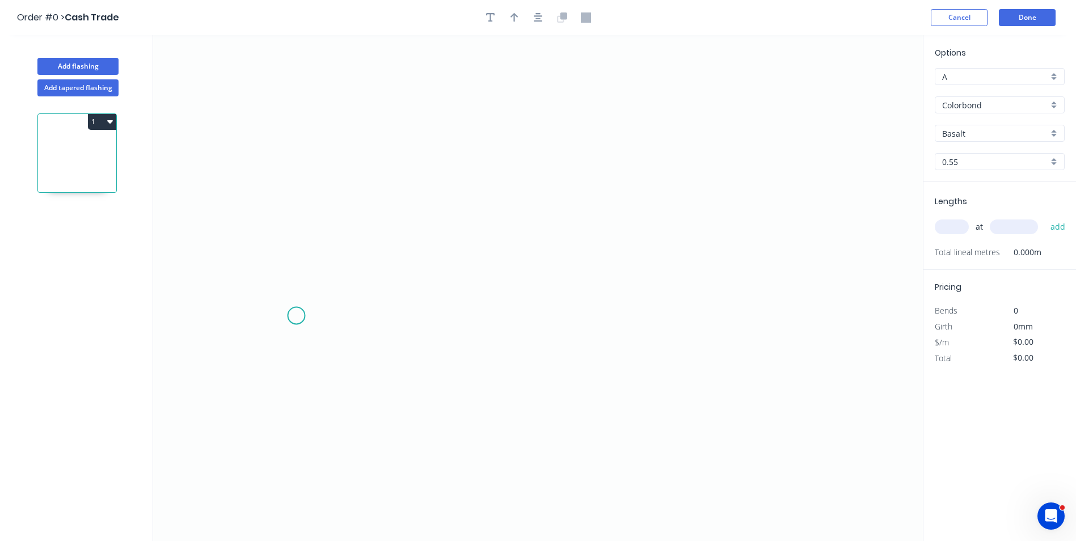
click at [296, 316] on icon "0" at bounding box center [538, 288] width 770 height 506
click at [306, 279] on icon at bounding box center [301, 297] width 10 height 37
click at [578, 210] on icon "0 ?" at bounding box center [538, 288] width 770 height 506
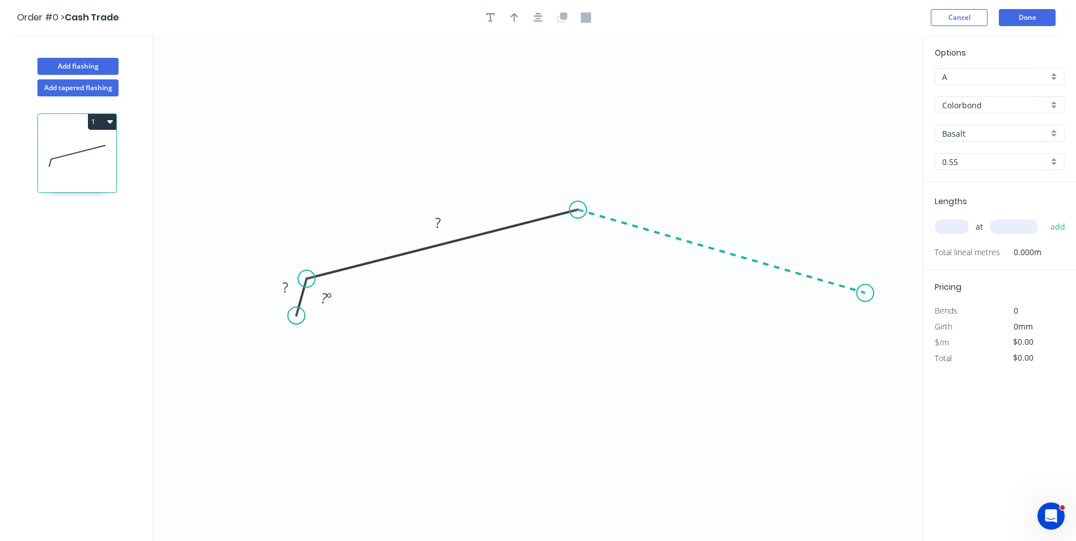
click at [866, 293] on icon "0 ? ? ? º" at bounding box center [538, 288] width 770 height 506
click at [885, 325] on icon "0 ? ? ? ? º ? º" at bounding box center [538, 288] width 770 height 506
click at [885, 325] on circle at bounding box center [884, 324] width 17 height 17
click at [282, 289] on tspan "?" at bounding box center [285, 287] width 6 height 19
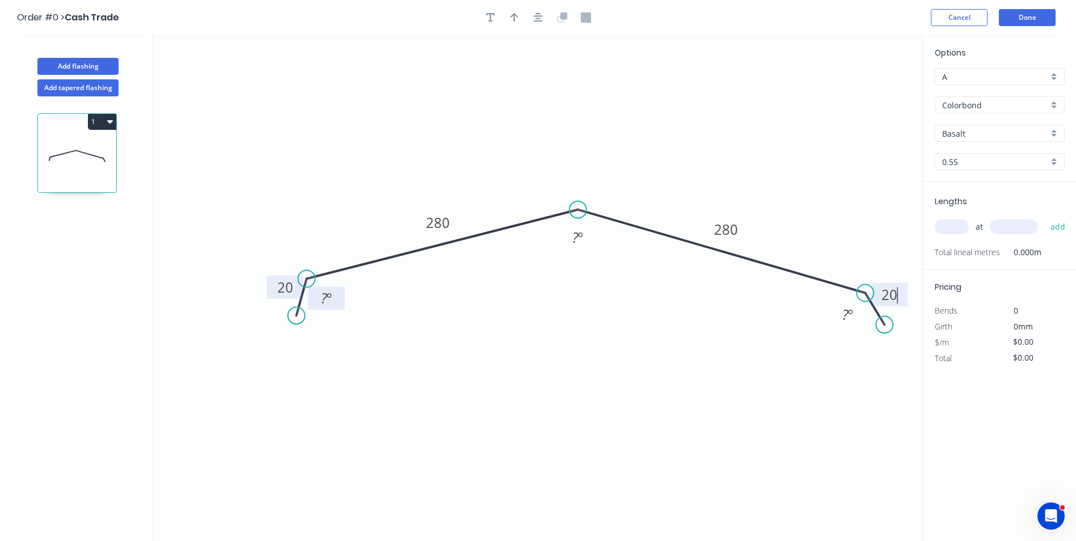
type input "$23.11"
click at [336, 297] on rect at bounding box center [326, 299] width 23 height 16
click at [583, 238] on tspan "150" at bounding box center [575, 237] width 22 height 19
click at [575, 154] on icon "0 20 280 280 20 160 º 158 º 160 º" at bounding box center [538, 288] width 770 height 506
click at [1004, 128] on input "Basalt" at bounding box center [995, 134] width 106 height 12
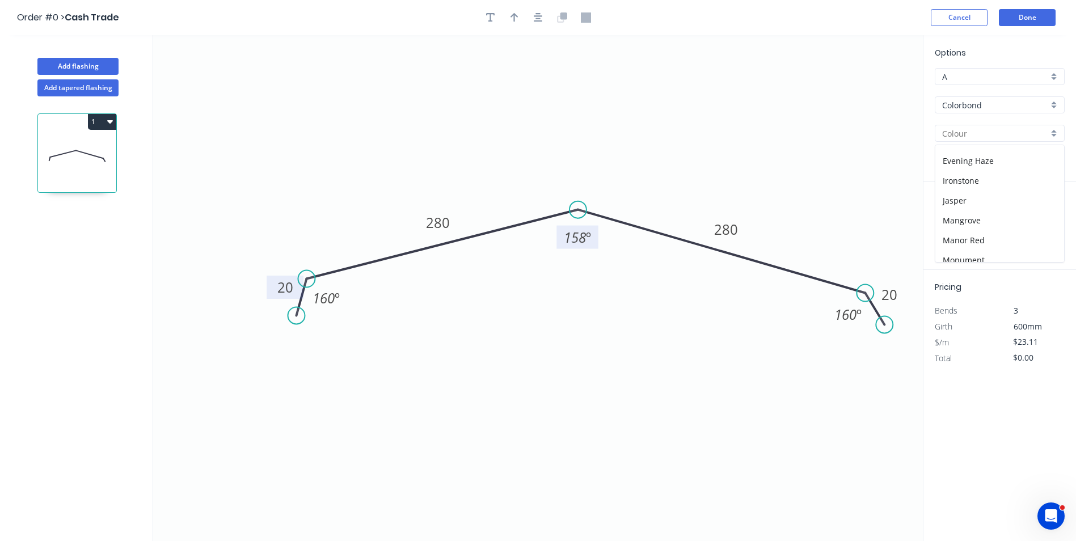
scroll to position [170, 0]
click at [994, 185] on div "Manor Red" at bounding box center [999, 184] width 129 height 20
type input "Manor Red"
click at [941, 222] on input "text" at bounding box center [952, 227] width 34 height 15
click at [1006, 228] on input "4" at bounding box center [1014, 227] width 48 height 15
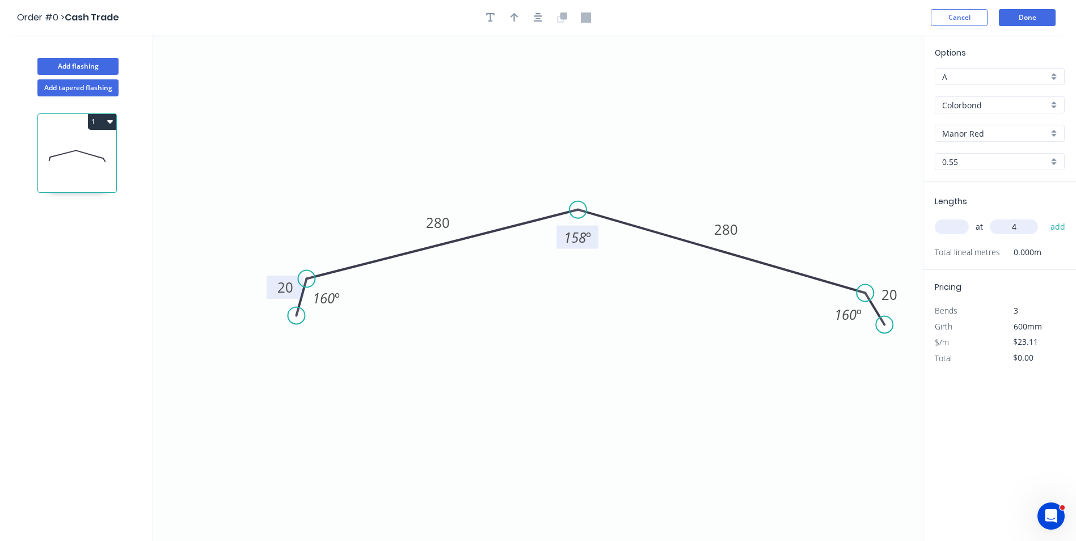
type input "4"
click at [958, 229] on input "text" at bounding box center [952, 227] width 34 height 15
type input "4"
drag, startPoint x: 1021, startPoint y: 230, endPoint x: 1009, endPoint y: 230, distance: 11.9
click at [1009, 230] on input "4" at bounding box center [1014, 227] width 48 height 15
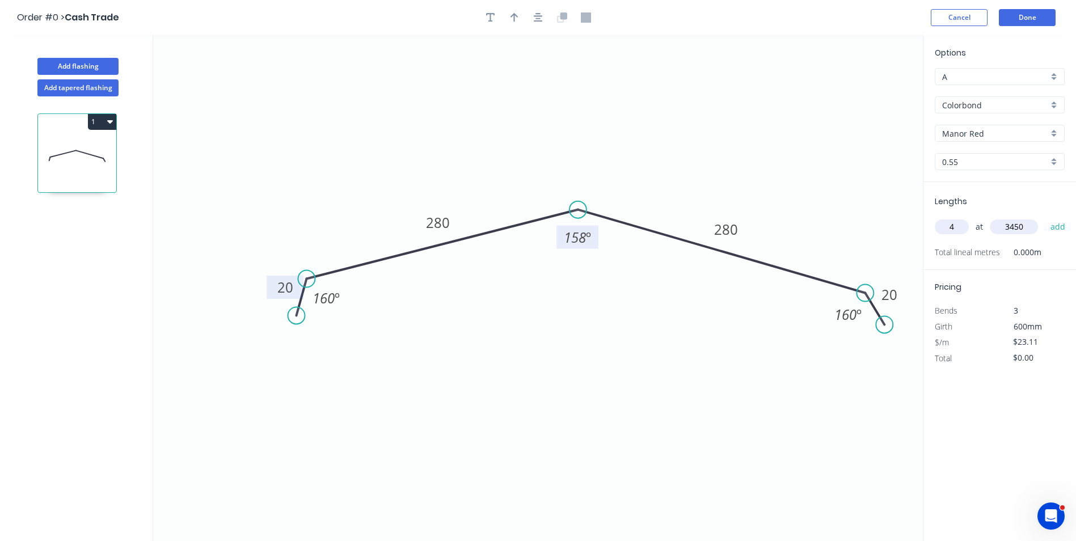
type input "3450"
click at [1045, 217] on button "add" at bounding box center [1058, 226] width 27 height 19
click at [1061, 248] on icon "button" at bounding box center [1060, 251] width 10 height 14
type input "$0.00"
click at [948, 230] on input "text" at bounding box center [952, 227] width 34 height 15
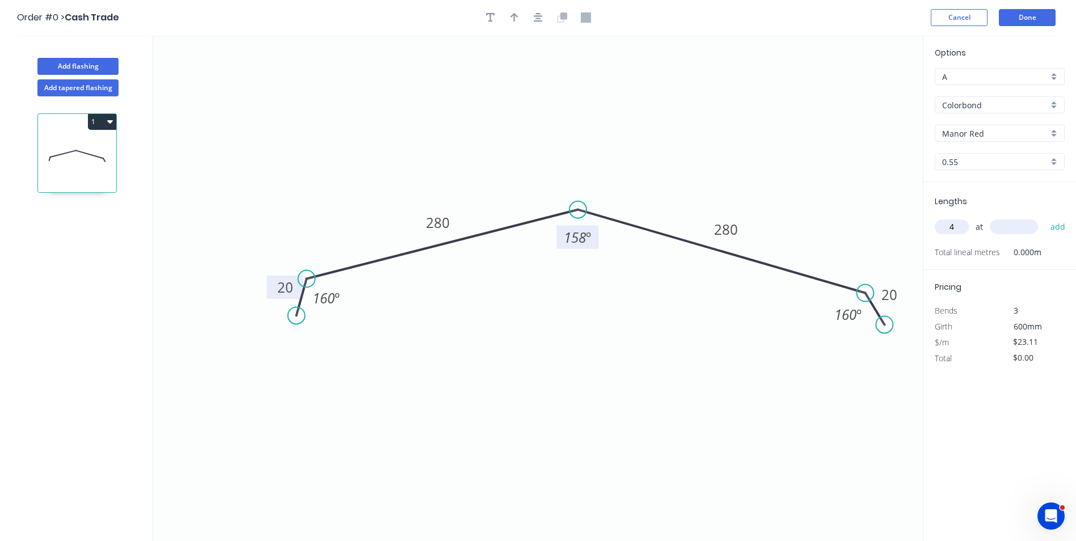
type input "4"
click at [985, 229] on div "4 at add" at bounding box center [1001, 226] width 132 height 19
click at [1005, 225] on input "text" at bounding box center [1014, 227] width 48 height 15
type input "3750"
click at [1045, 217] on button "add" at bounding box center [1058, 226] width 27 height 19
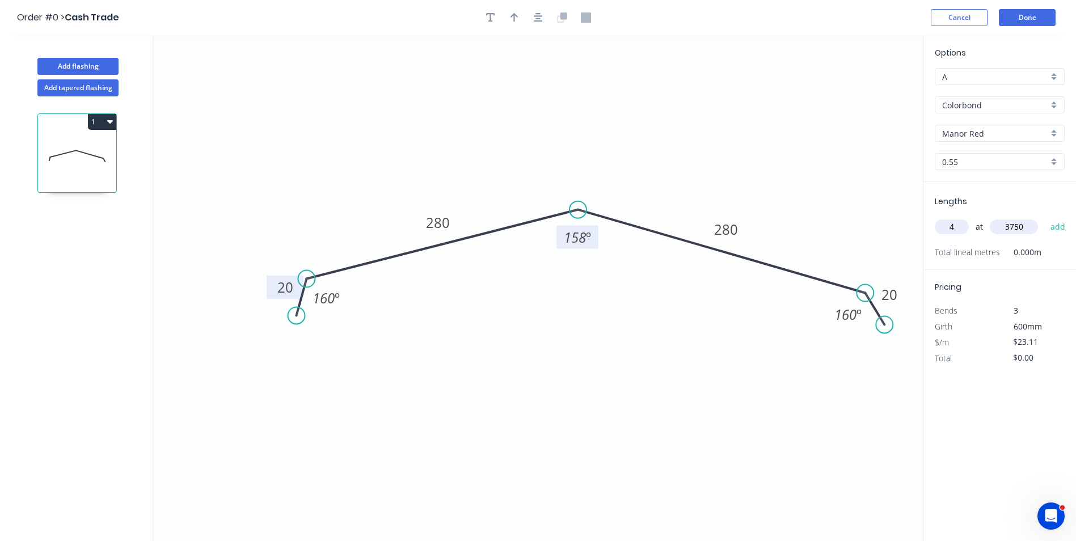
type input "$346.65"
click at [670, 163] on icon "0 20 280 280 20 160 º 158 º 160 º" at bounding box center [538, 288] width 770 height 506
click at [1021, 15] on button "Done" at bounding box center [1027, 17] width 57 height 17
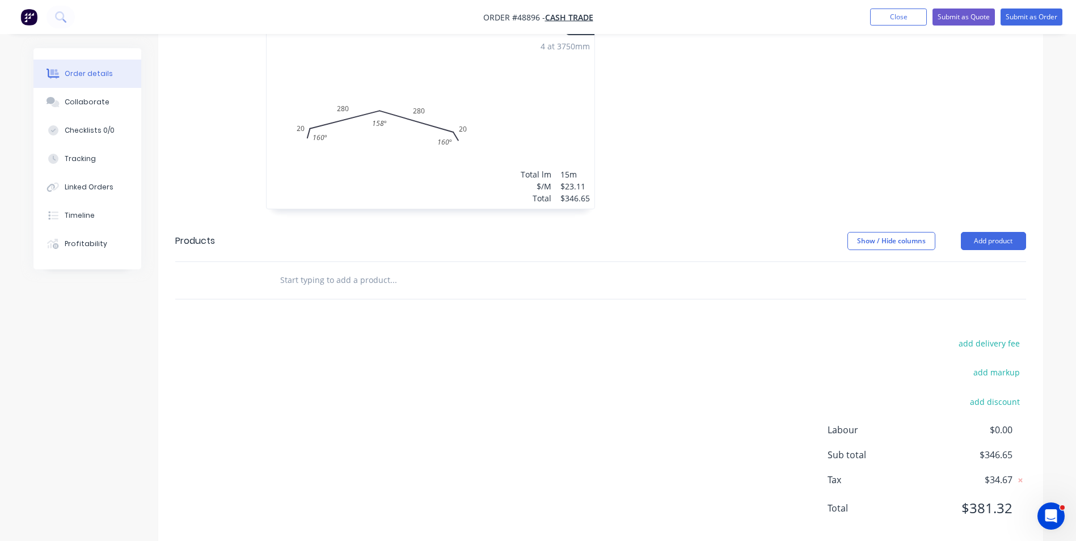
scroll to position [330, 0]
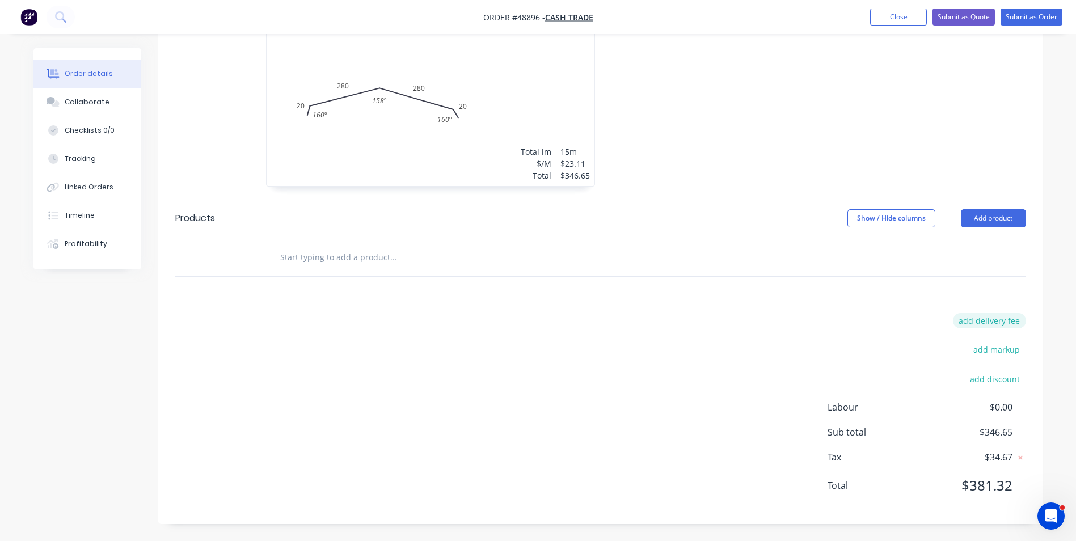
click at [993, 317] on button "add delivery fee" at bounding box center [989, 320] width 73 height 15
click at [984, 327] on input at bounding box center [981, 325] width 51 height 17
click at [760, 309] on div "Drawings Add drawing 0.55 Colorbond Manor Red Girth 600 1 0 20 280 280 20 160 º…" at bounding box center [600, 242] width 885 height 566
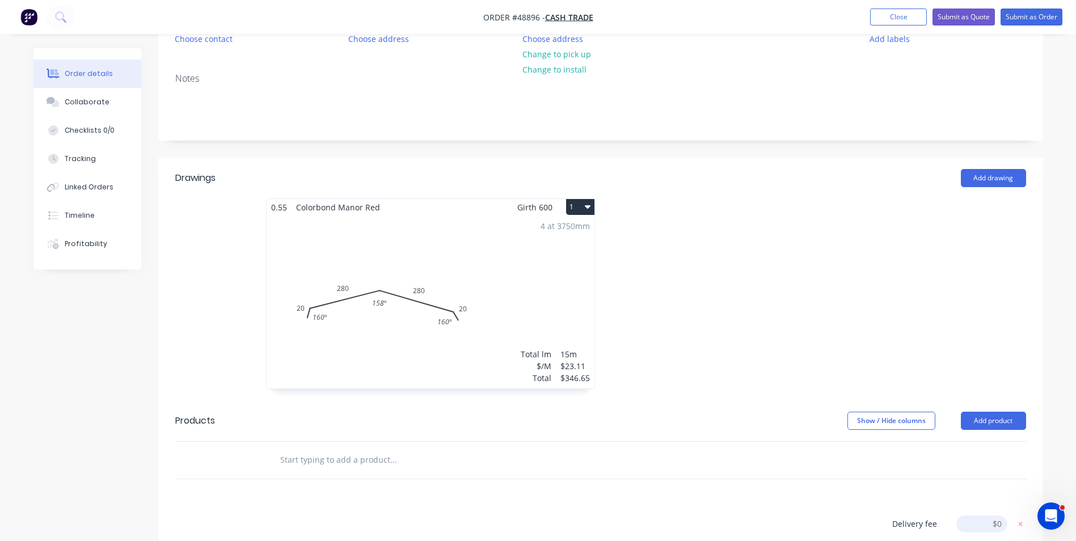
scroll to position [100, 0]
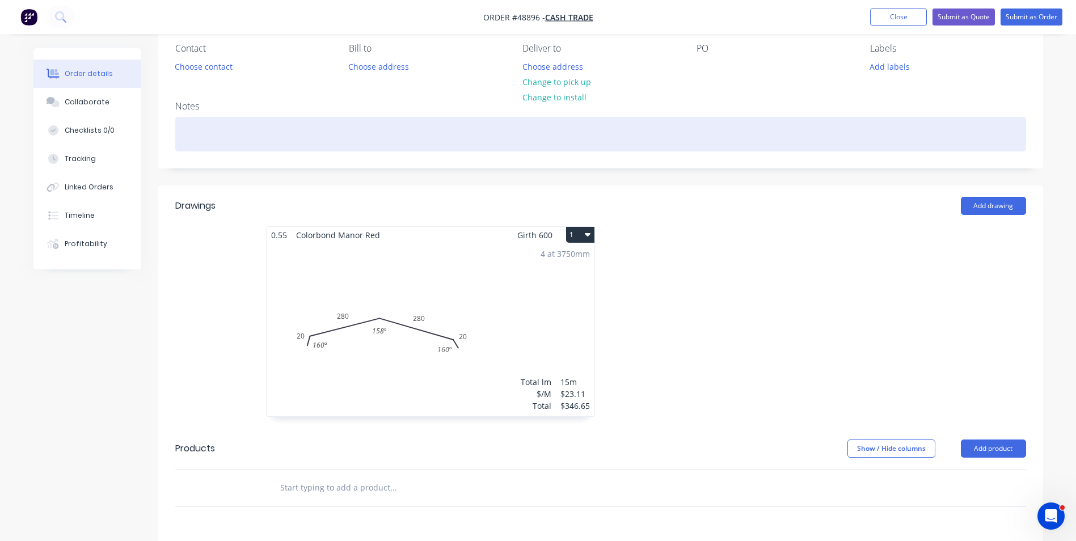
click at [400, 148] on div at bounding box center [600, 134] width 851 height 35
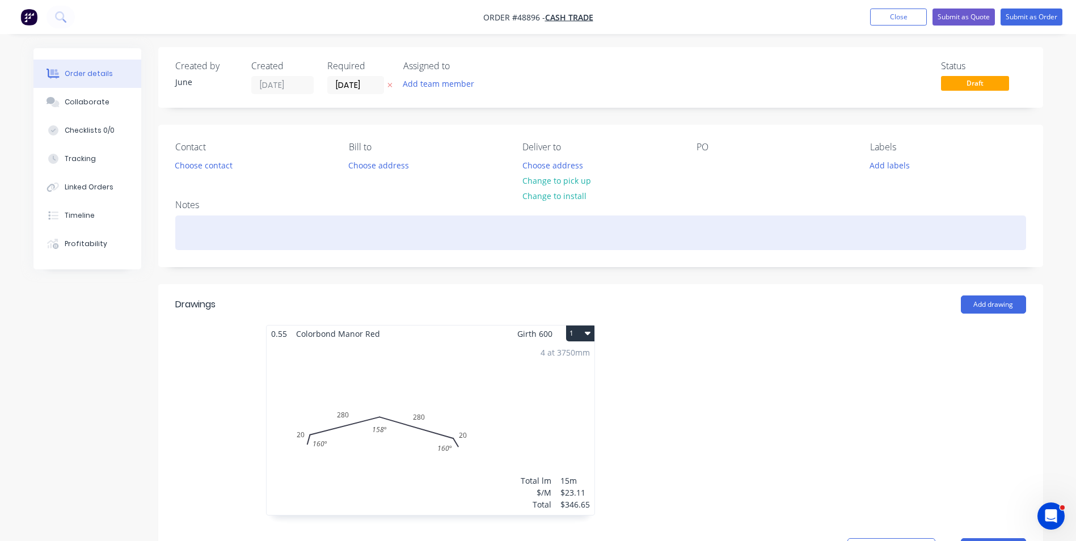
scroll to position [0, 0]
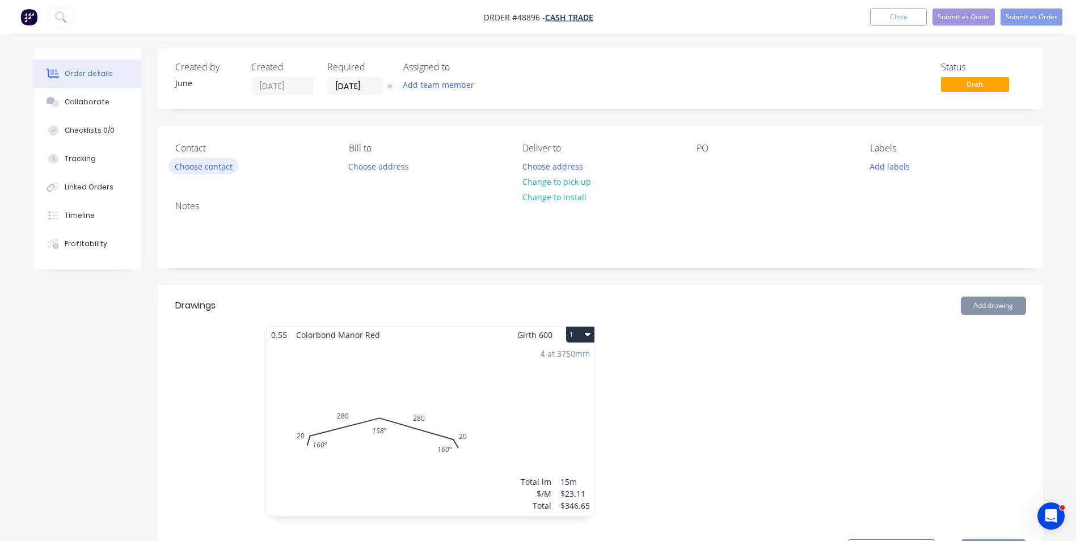
click at [176, 164] on button "Choose contact" at bounding box center [203, 165] width 70 height 15
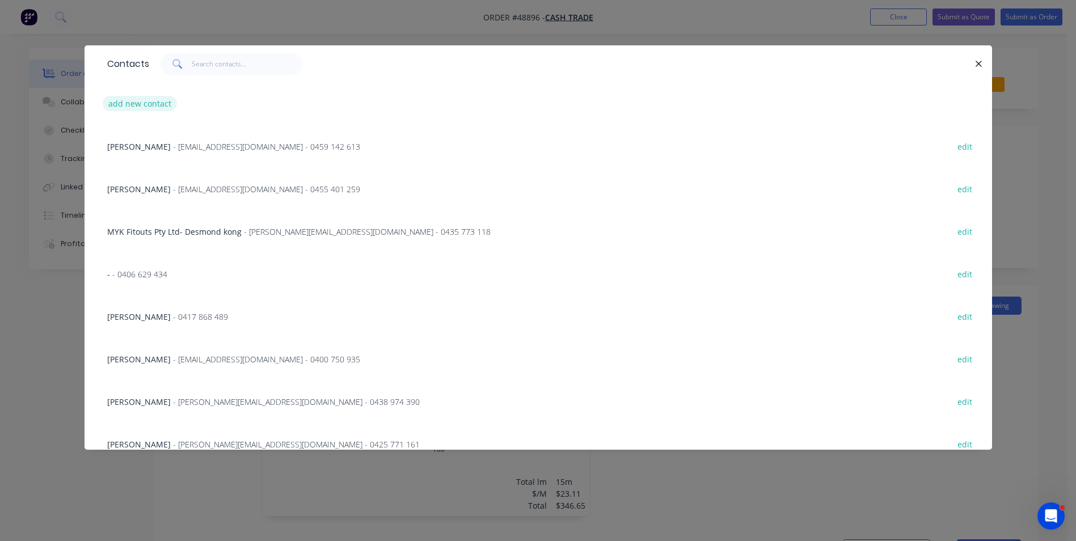
click at [160, 103] on button "add new contact" at bounding box center [140, 103] width 75 height 15
select select "AU"
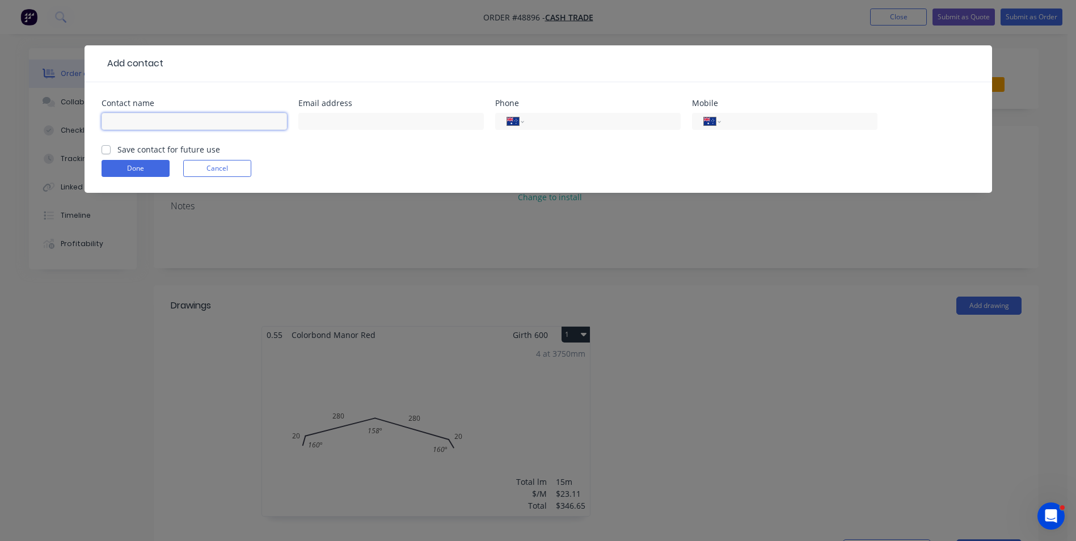
click at [219, 115] on input "text" at bounding box center [194, 121] width 185 height 17
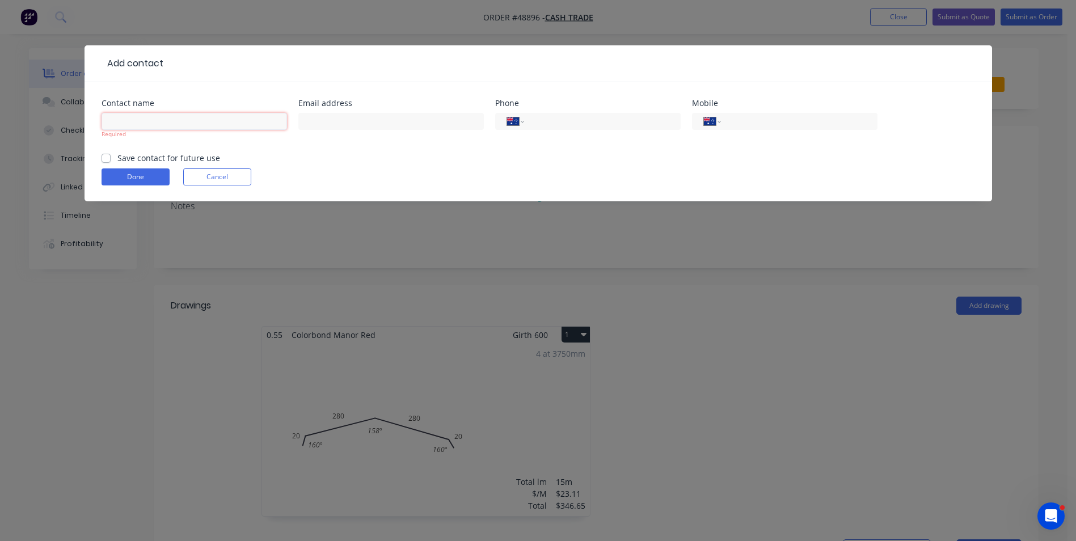
paste input "Ron Dagan"
type input "Ron Dagan"
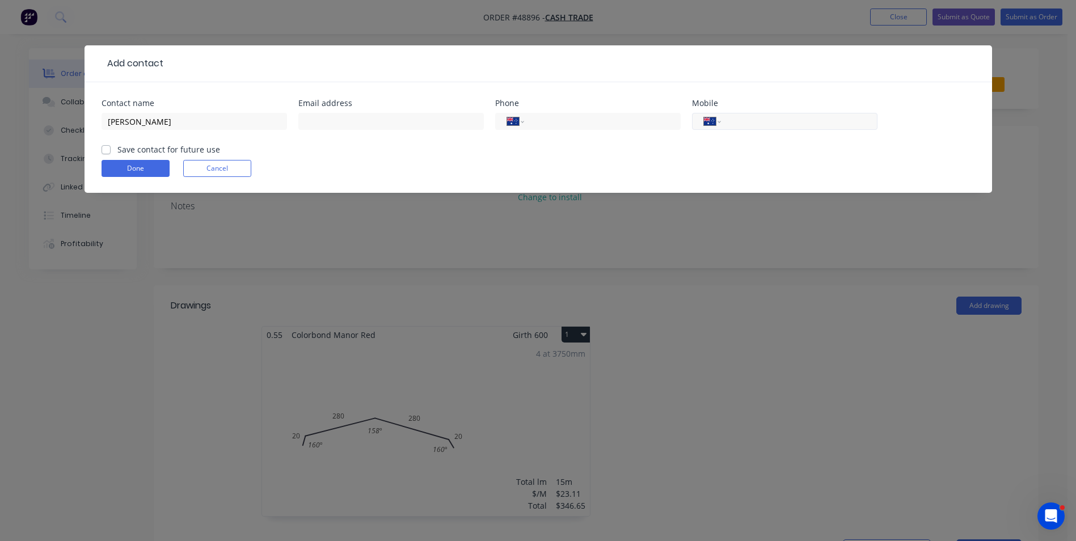
click at [754, 116] on input "tel" at bounding box center [797, 121] width 136 height 13
paste input "0450 378 557"
type input "0450 378 557"
click at [383, 126] on input "text" at bounding box center [390, 121] width 185 height 17
paste input "rondagan72@gmail.com"
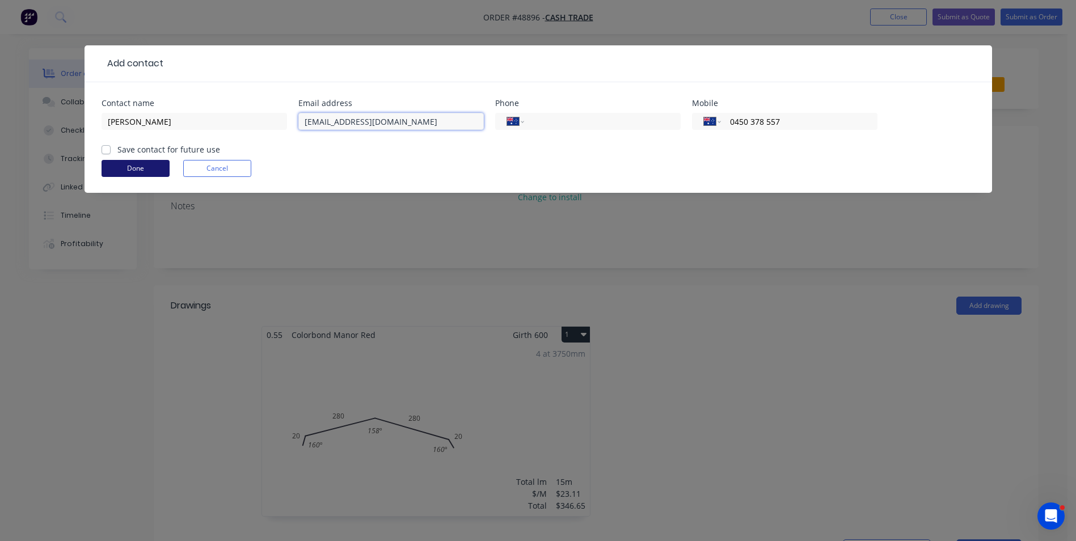
type input "rondagan72@gmail.com"
click at [153, 176] on button "Done" at bounding box center [136, 168] width 68 height 17
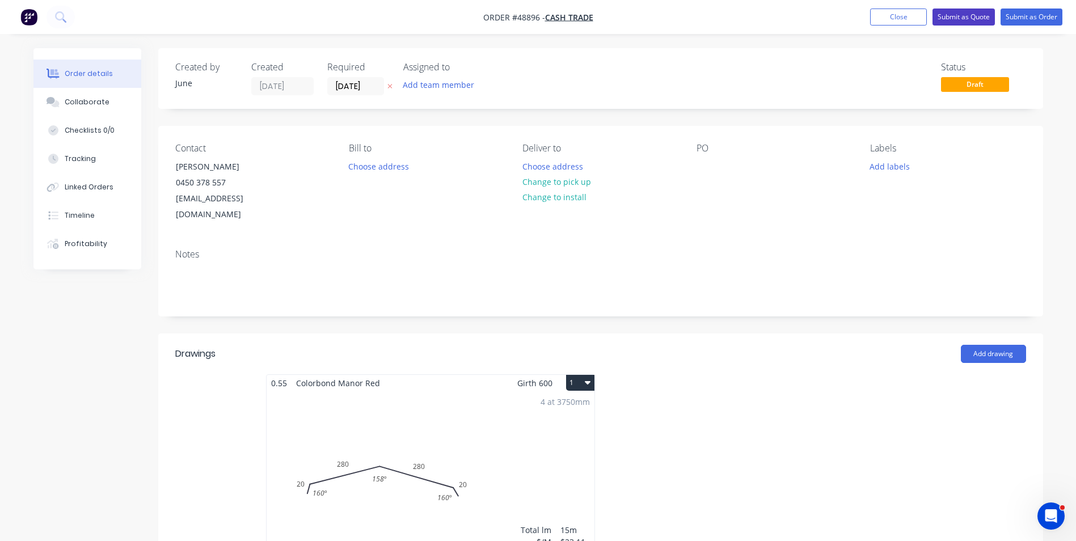
click at [978, 11] on button "Submit as Quote" at bounding box center [964, 17] width 62 height 17
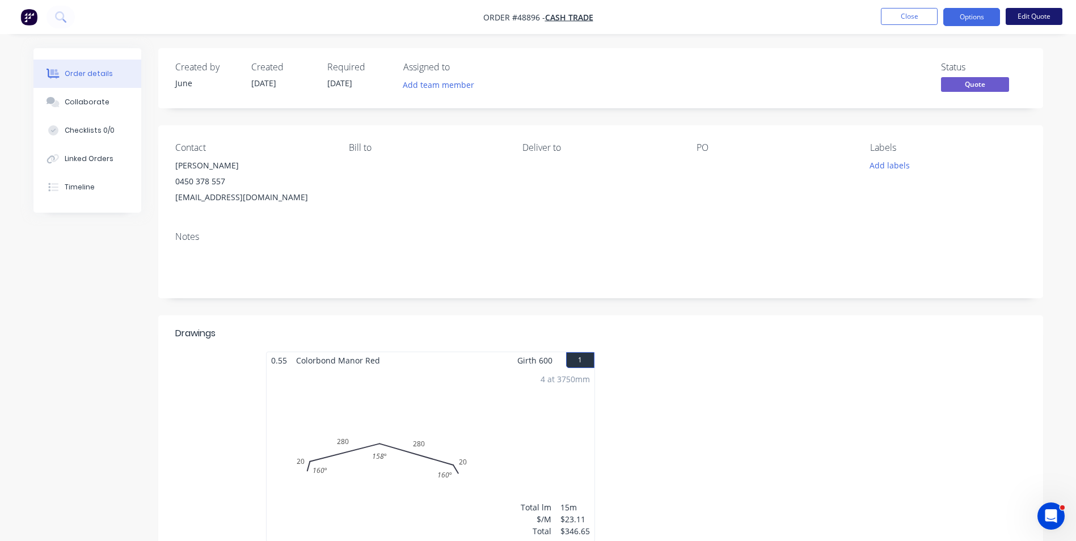
click at [1028, 20] on button "Edit Quote" at bounding box center [1034, 16] width 57 height 17
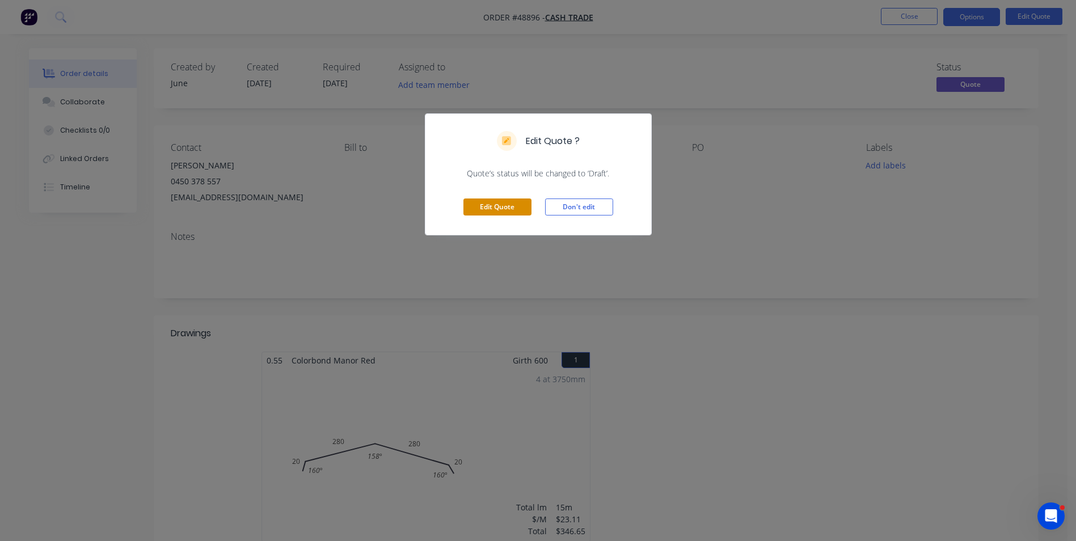
click at [501, 200] on button "Edit Quote" at bounding box center [497, 207] width 68 height 17
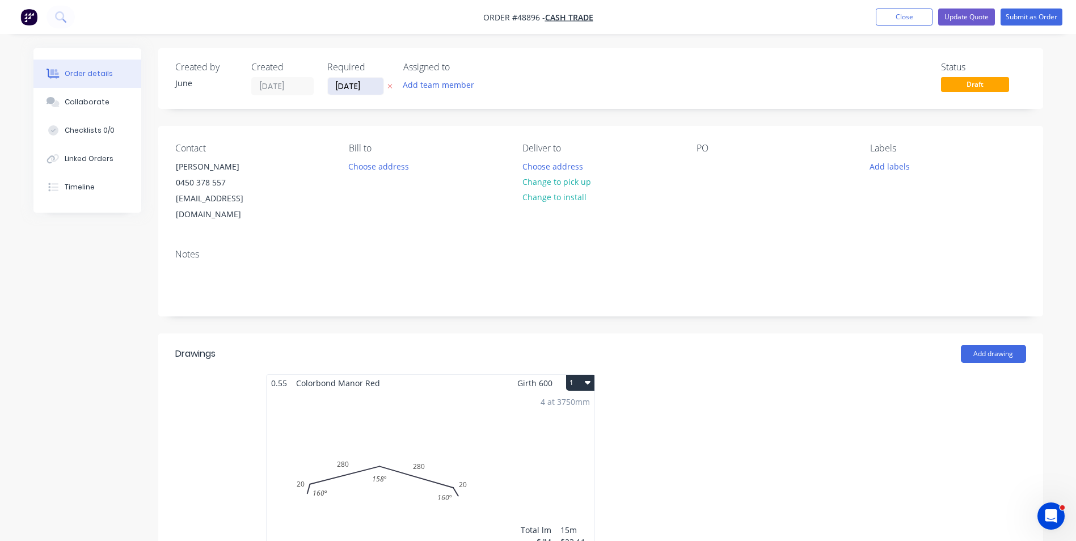
click at [348, 90] on input "[DATE]" at bounding box center [356, 86] width 56 height 17
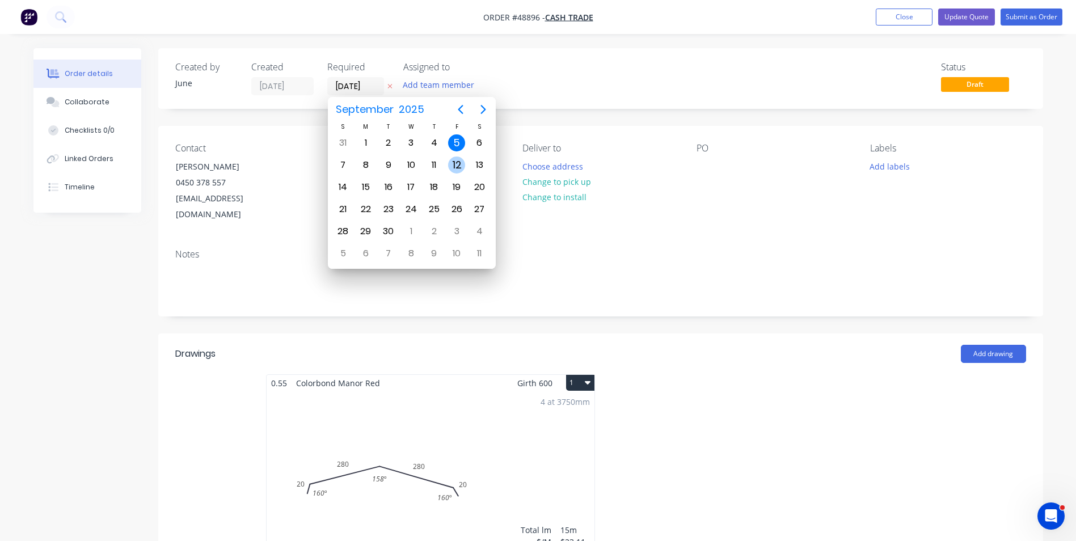
click at [462, 159] on div "12" at bounding box center [456, 165] width 17 height 17
type input "12/09/25"
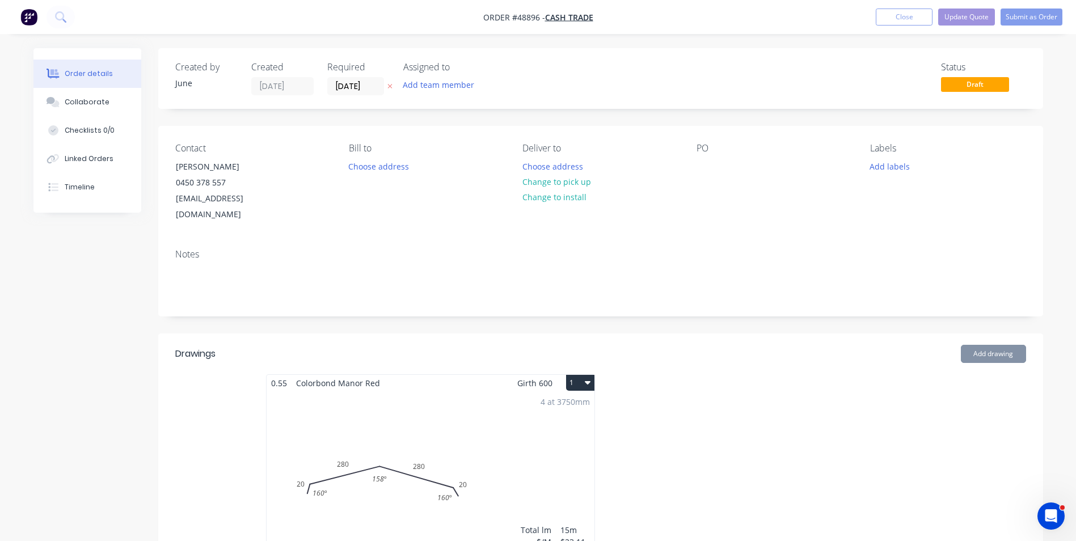
click at [634, 58] on div "Created by June Created 05/09/25 Required 12/09/25 Assigned to Add team member …" at bounding box center [600, 78] width 885 height 61
click at [963, 20] on button "Update Quote" at bounding box center [966, 17] width 57 height 17
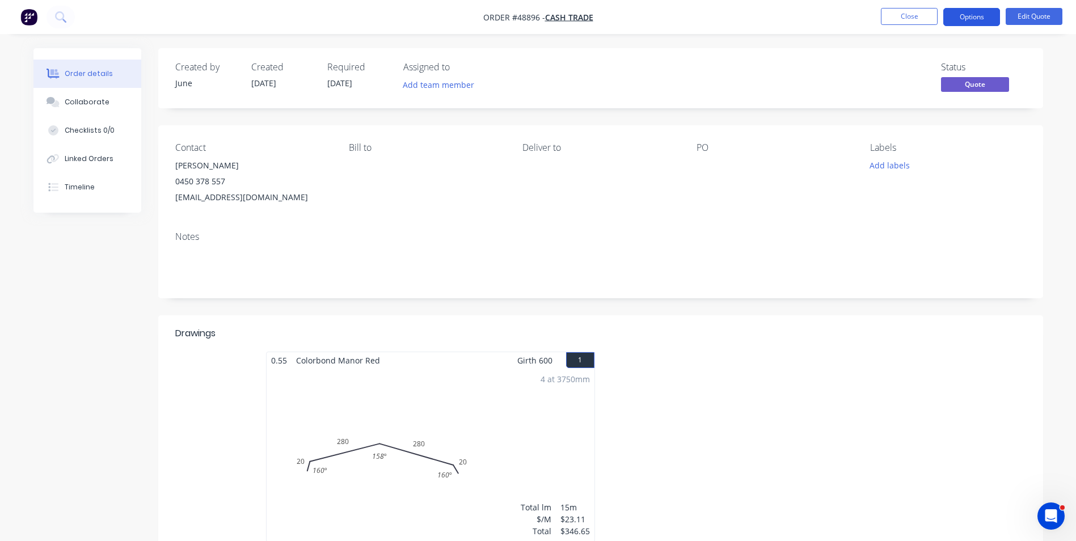
click at [967, 16] on button "Options" at bounding box center [971, 17] width 57 height 18
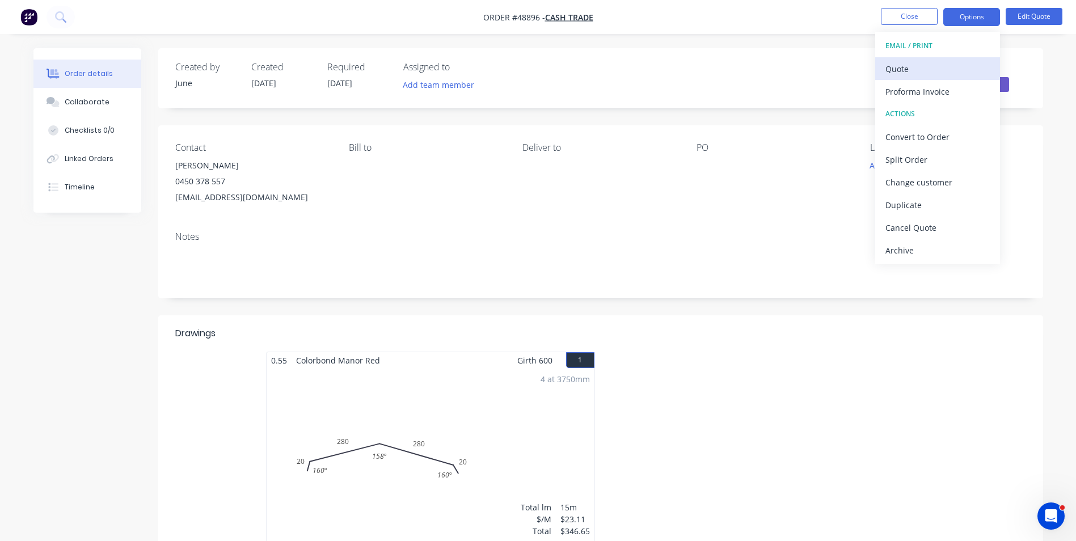
click at [937, 57] on button "Quote" at bounding box center [937, 68] width 125 height 23
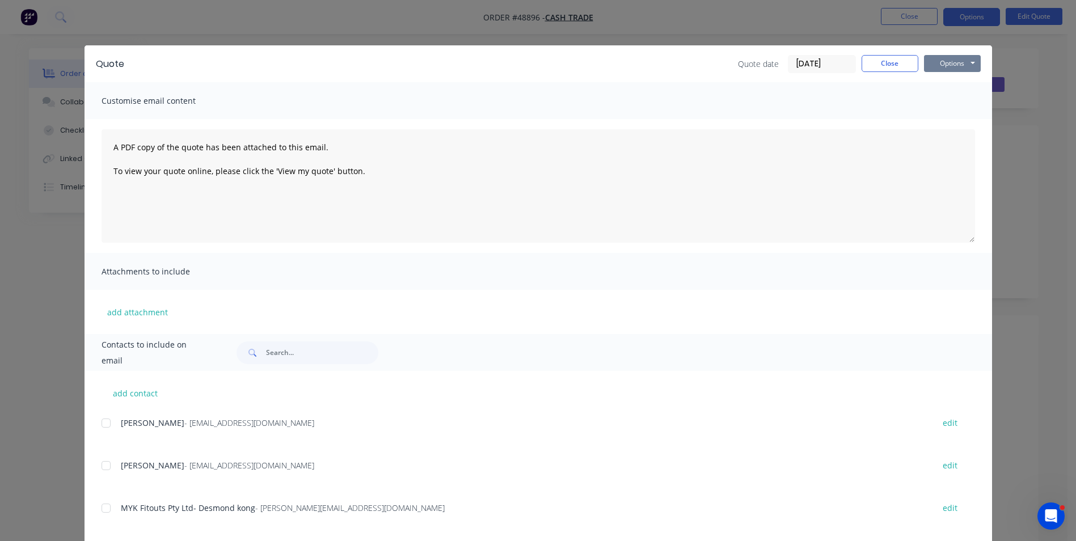
click at [951, 60] on button "Options" at bounding box center [952, 63] width 57 height 17
click at [952, 111] on button "Print" at bounding box center [960, 102] width 73 height 19
click at [886, 65] on button "Close" at bounding box center [890, 63] width 57 height 17
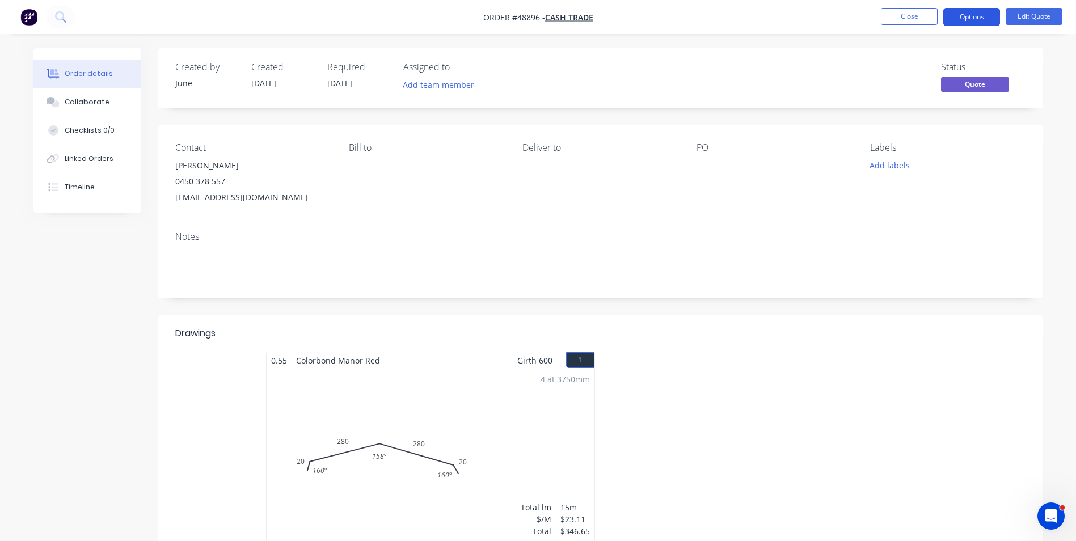
click at [986, 19] on button "Options" at bounding box center [971, 17] width 57 height 18
click at [764, 100] on div "Created by June Created 05/09/25 Required 12/09/25 Assigned to Add team member …" at bounding box center [600, 78] width 885 height 60
click at [975, 26] on button "Options" at bounding box center [971, 17] width 57 height 18
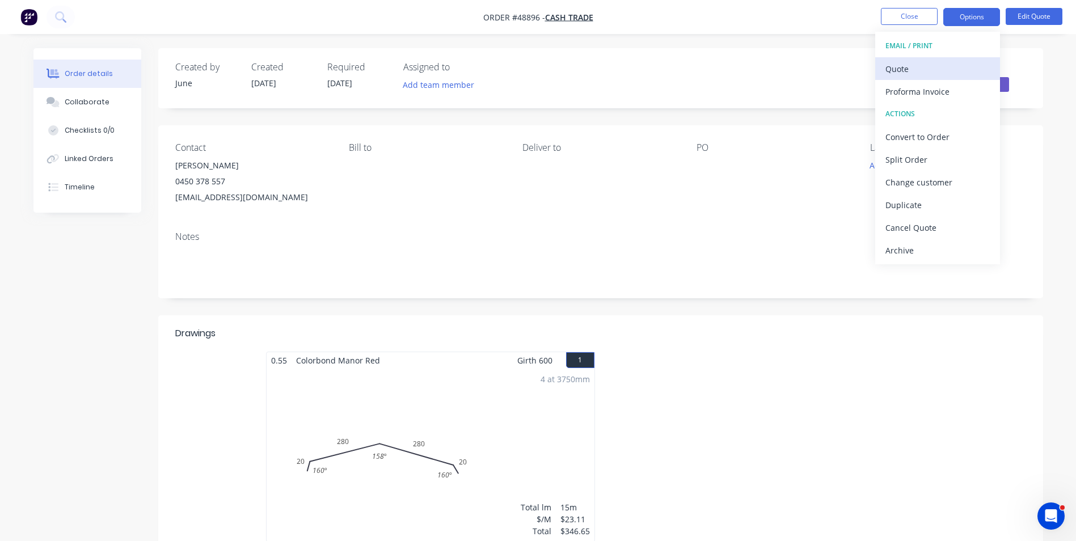
click at [960, 61] on div "Quote" at bounding box center [937, 69] width 104 height 16
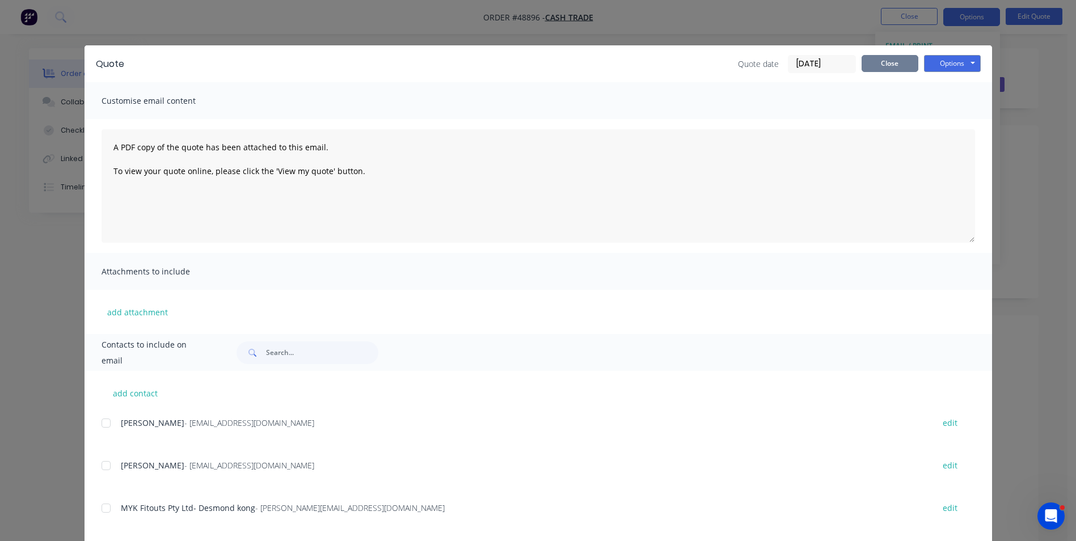
click at [880, 61] on button "Close" at bounding box center [890, 63] width 57 height 17
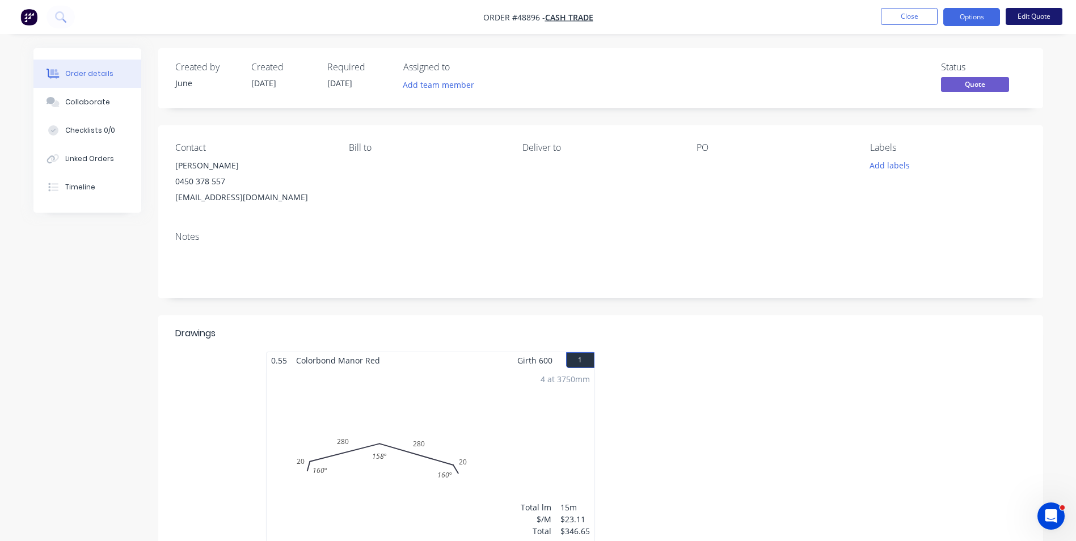
click at [1022, 20] on button "Edit Quote" at bounding box center [1034, 16] width 57 height 17
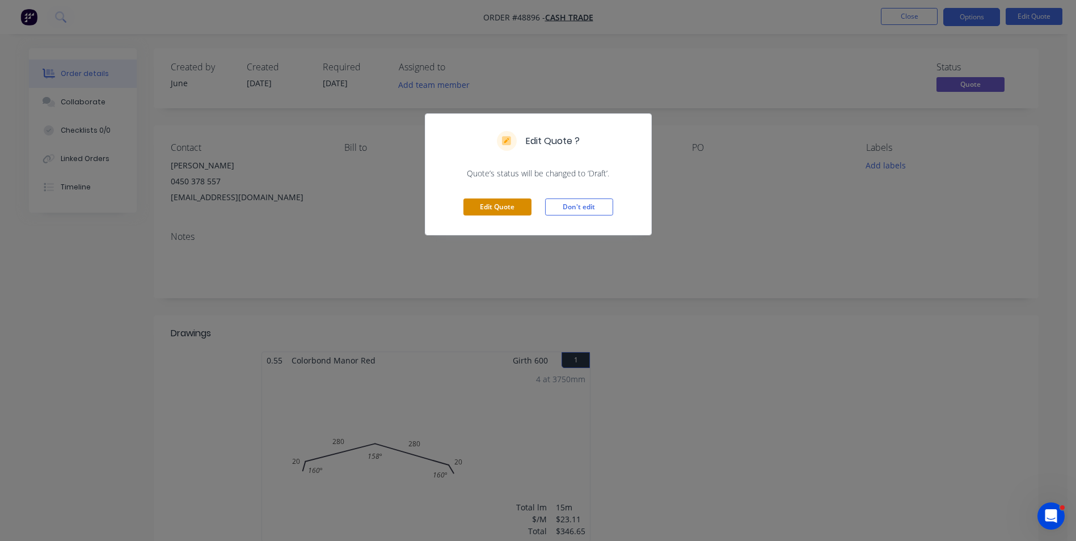
click at [507, 207] on button "Edit Quote" at bounding box center [497, 207] width 68 height 17
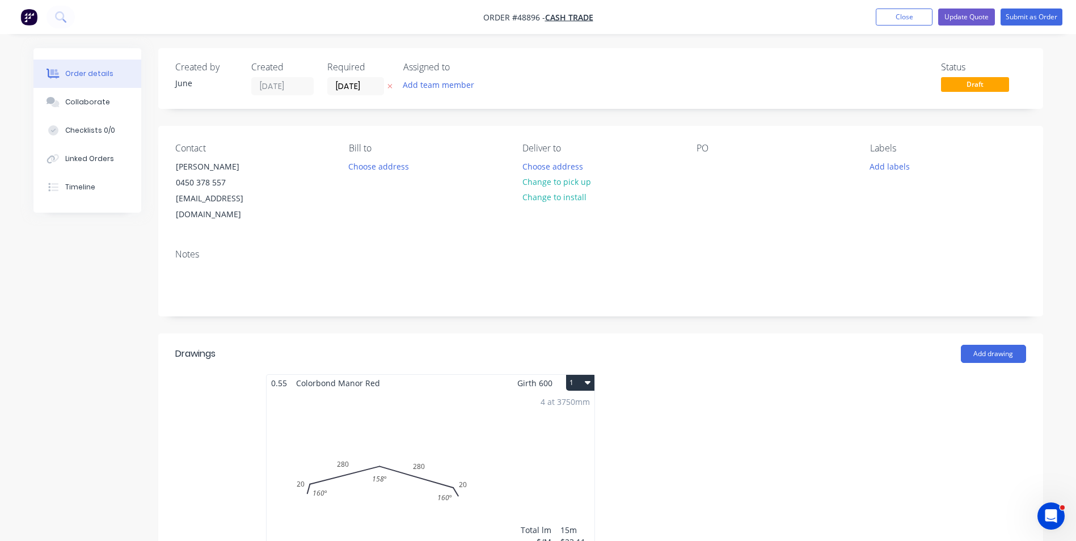
click at [498, 392] on div "4 at 3750mm Total lm $/M Total 15m $23.11 $346.65" at bounding box center [431, 477] width 328 height 173
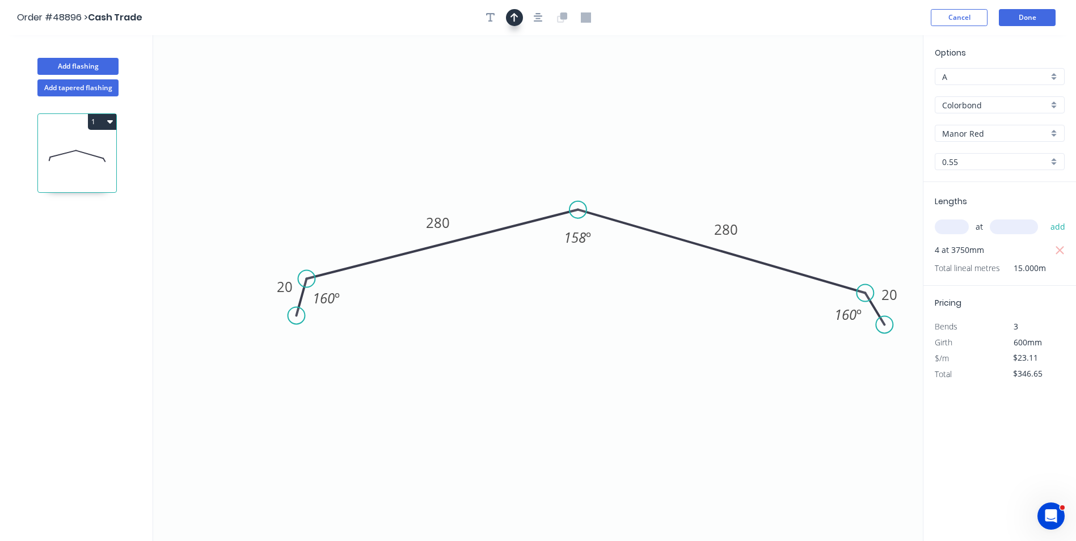
click at [513, 16] on icon "button" at bounding box center [515, 17] width 8 height 9
drag, startPoint x: 863, startPoint y: 88, endPoint x: 525, endPoint y: 155, distance: 344.5
click at [559, 146] on icon at bounding box center [564, 127] width 10 height 36
click at [1022, 17] on button "Done" at bounding box center [1027, 17] width 57 height 17
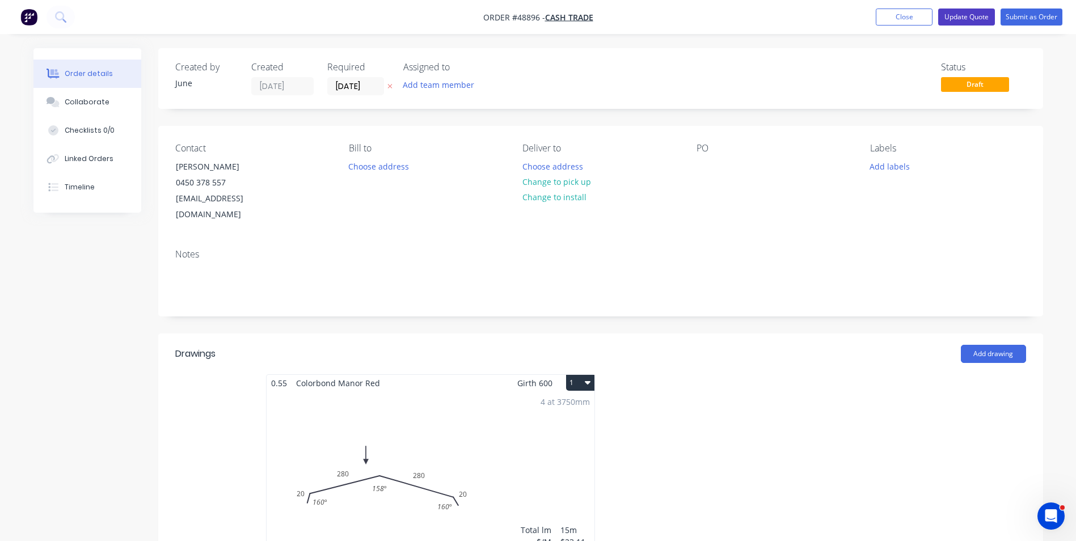
click at [986, 22] on button "Update Quote" at bounding box center [966, 17] width 57 height 17
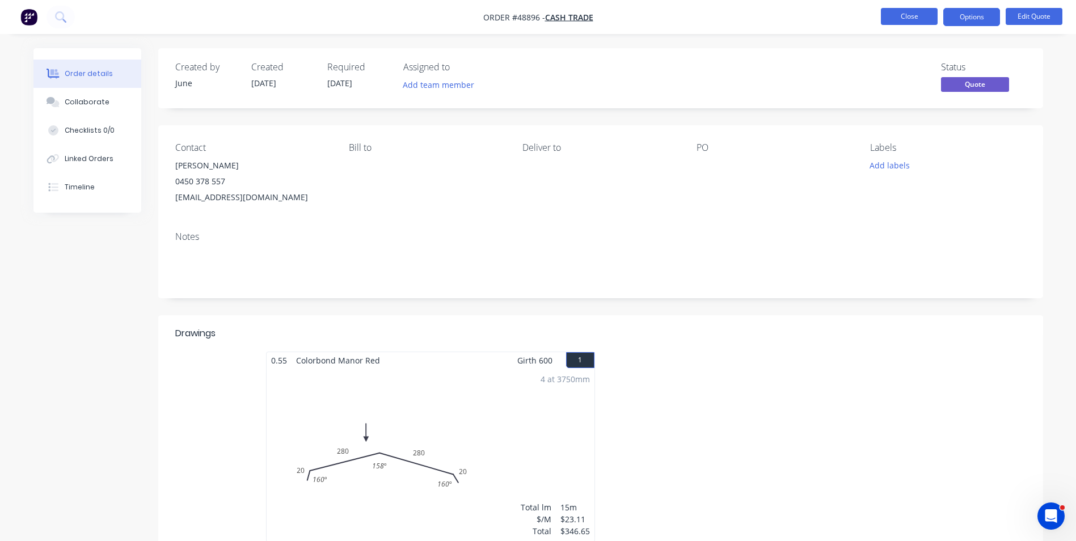
click at [897, 19] on button "Close" at bounding box center [909, 16] width 57 height 17
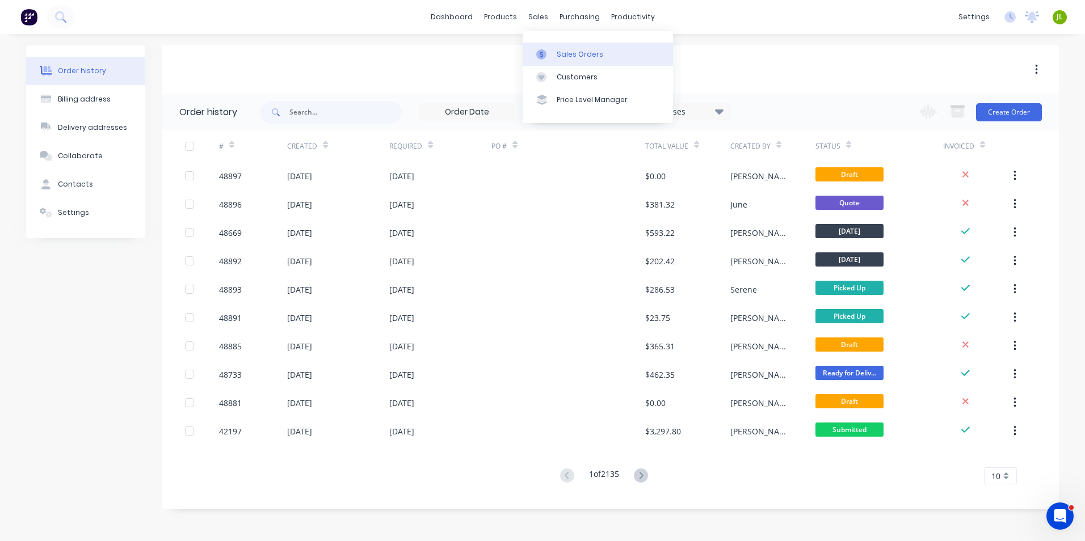
click at [546, 43] on link "Sales Orders" at bounding box center [597, 54] width 150 height 23
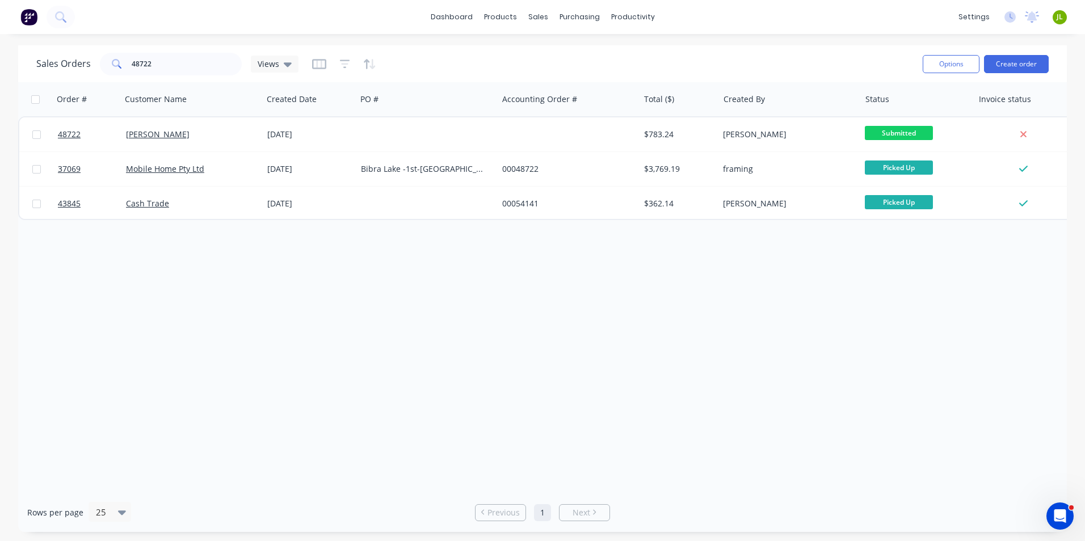
click at [766, 381] on div "Order # Customer Name Created Date PO # Accounting Order # Total ($) Created By…" at bounding box center [542, 287] width 1048 height 411
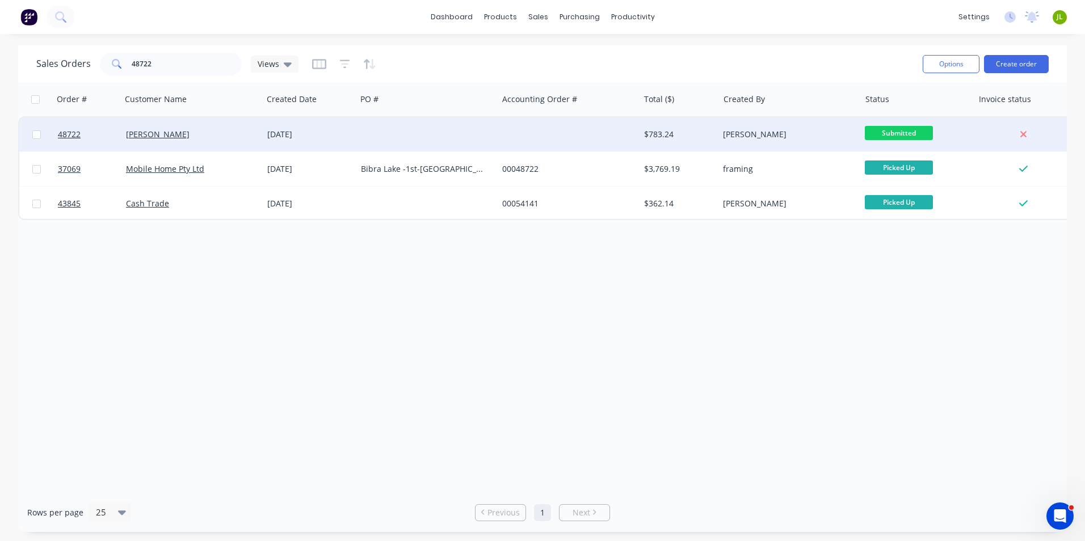
click at [888, 137] on span "Submitted" at bounding box center [899, 133] width 68 height 14
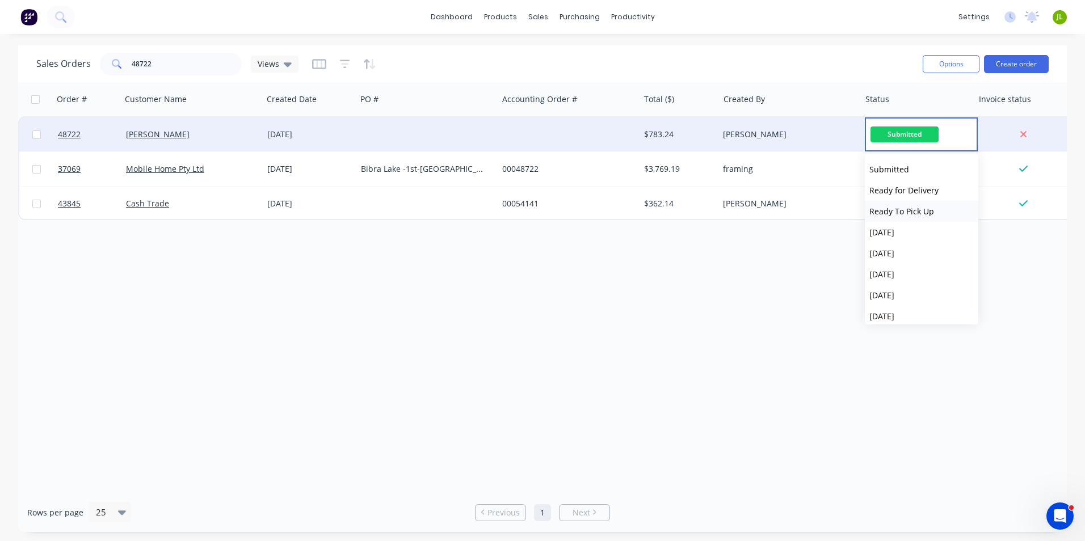
click at [890, 215] on span "Ready To Pick Up" at bounding box center [901, 211] width 65 height 11
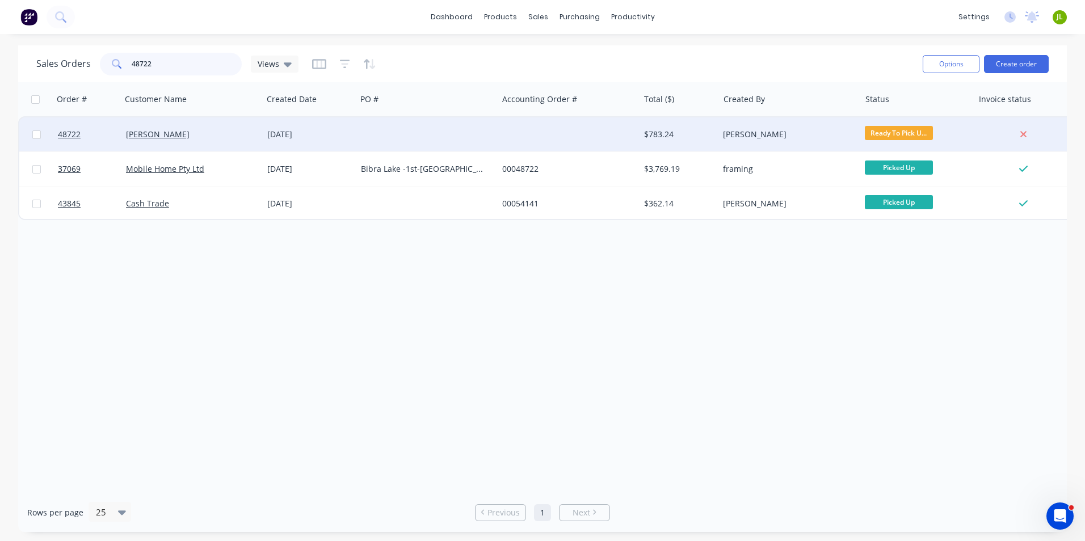
drag, startPoint x: 166, startPoint y: 61, endPoint x: 105, endPoint y: 50, distance: 61.6
click at [100, 59] on div "48722" at bounding box center [171, 64] width 142 height 23
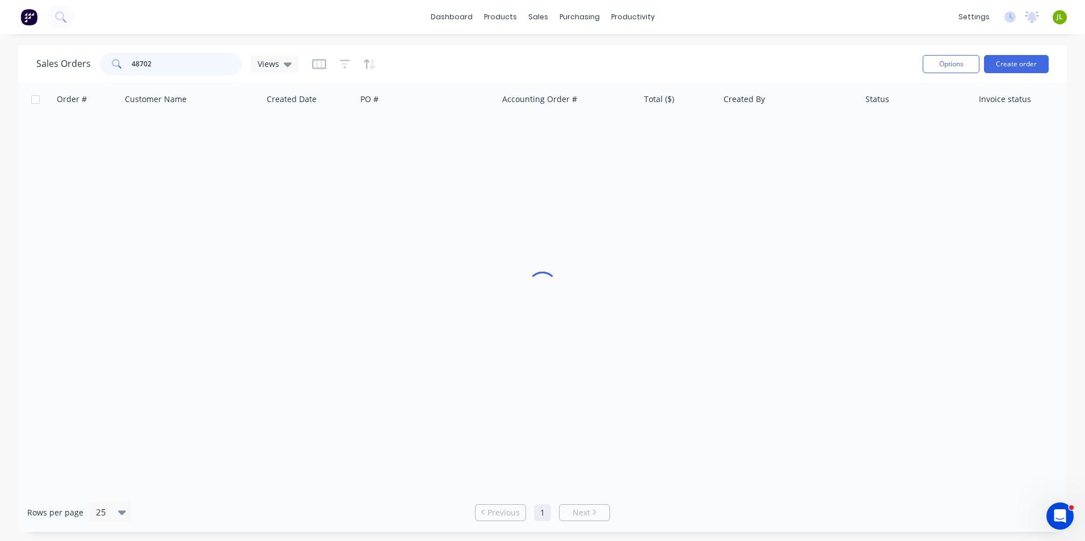
type input "48702"
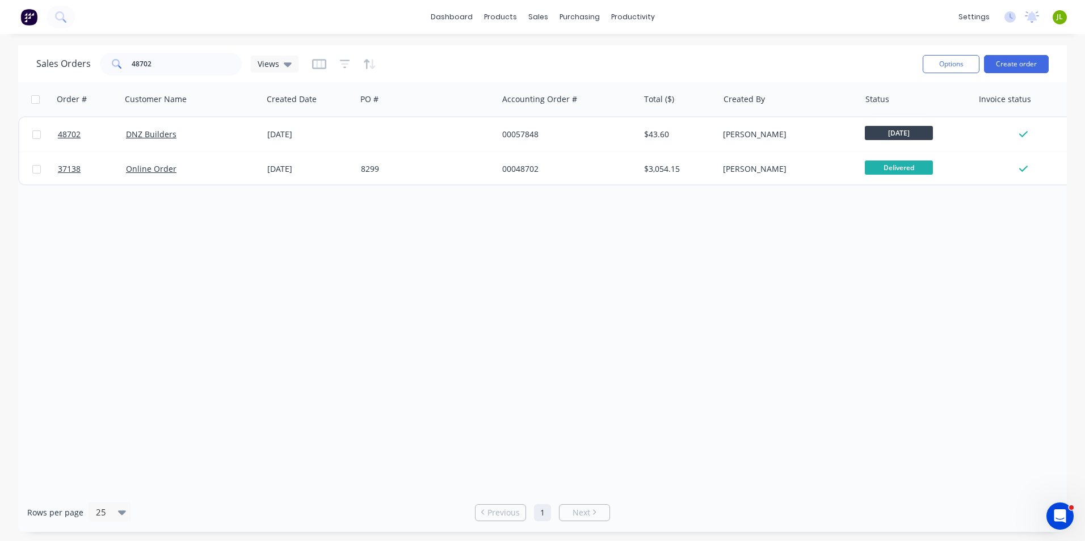
click at [766, 347] on div "Order # Customer Name Created Date PO # Accounting Order # Total ($) Created By…" at bounding box center [542, 287] width 1048 height 411
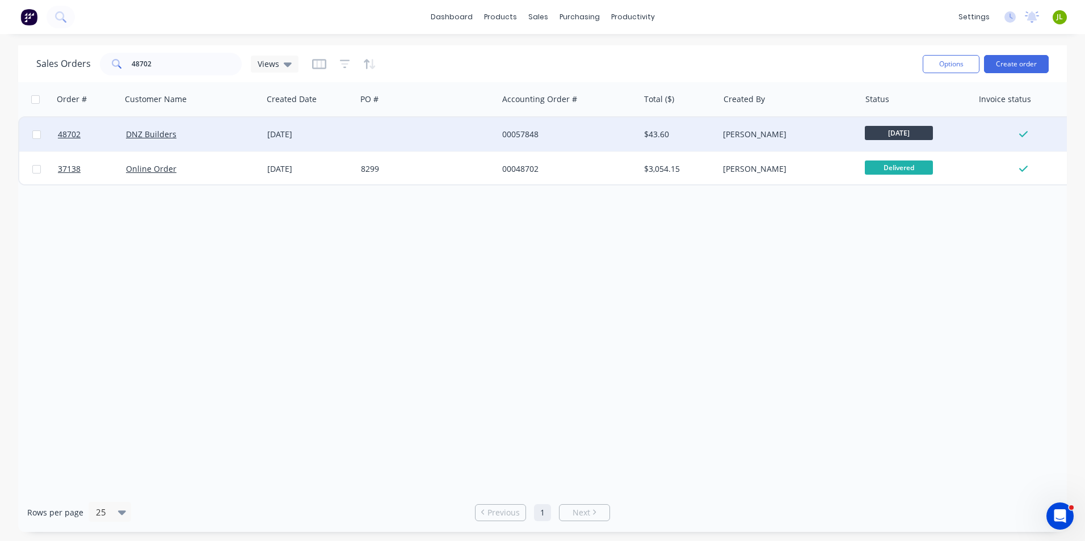
click at [214, 133] on div "DNZ Builders" at bounding box center [189, 134] width 126 height 11
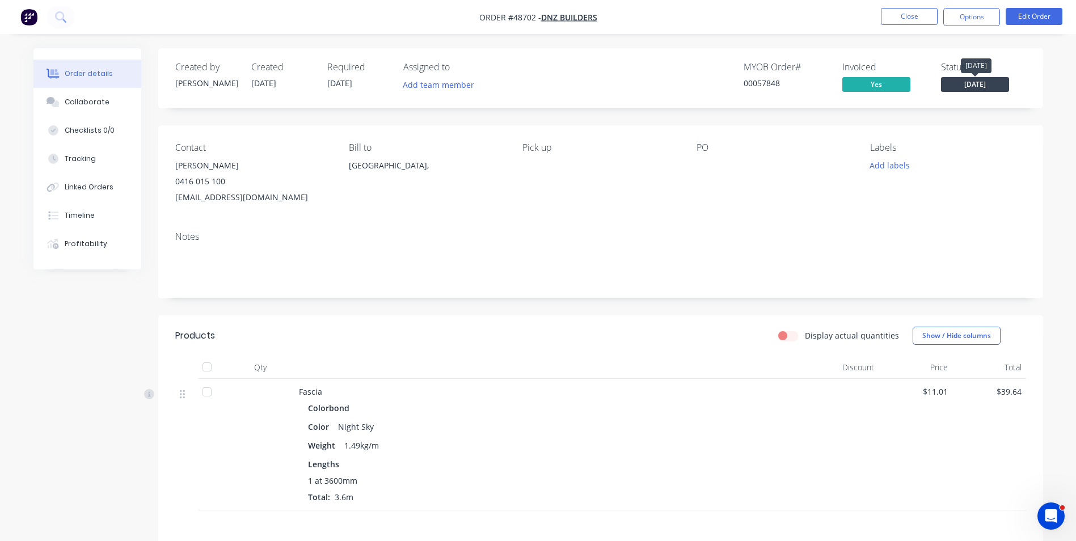
click at [966, 86] on span "[DATE]" at bounding box center [975, 84] width 68 height 14
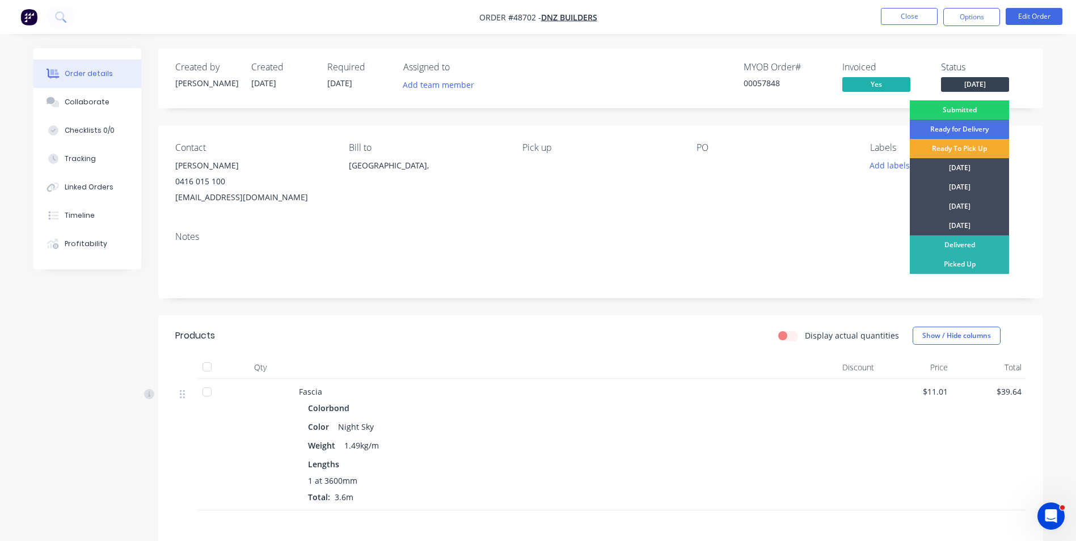
click at [968, 150] on div "Ready To Pick Up" at bounding box center [959, 148] width 99 height 19
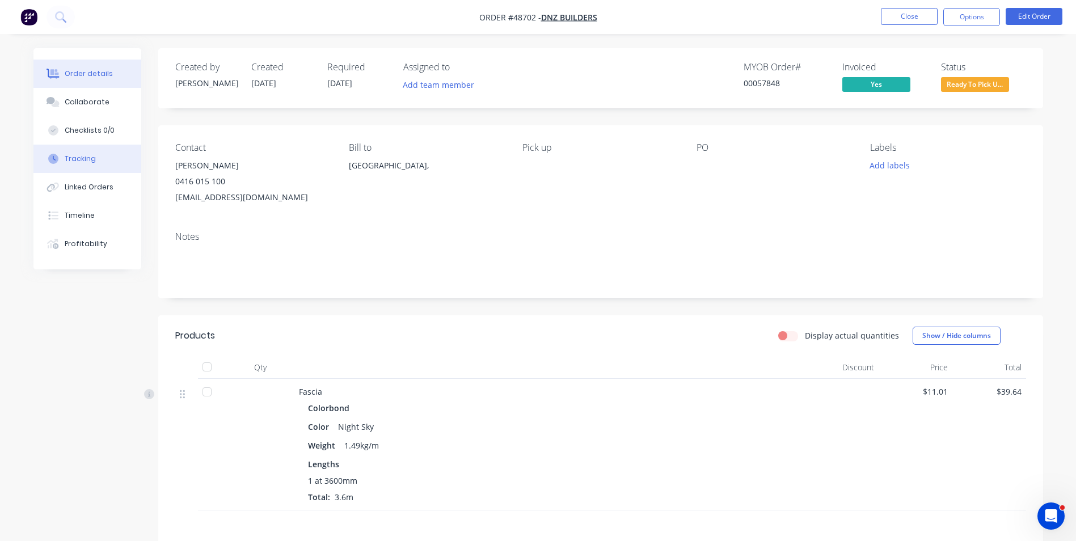
drag, startPoint x: 75, startPoint y: 165, endPoint x: 121, endPoint y: 170, distance: 46.2
click at [75, 165] on button "Tracking" at bounding box center [87, 159] width 108 height 28
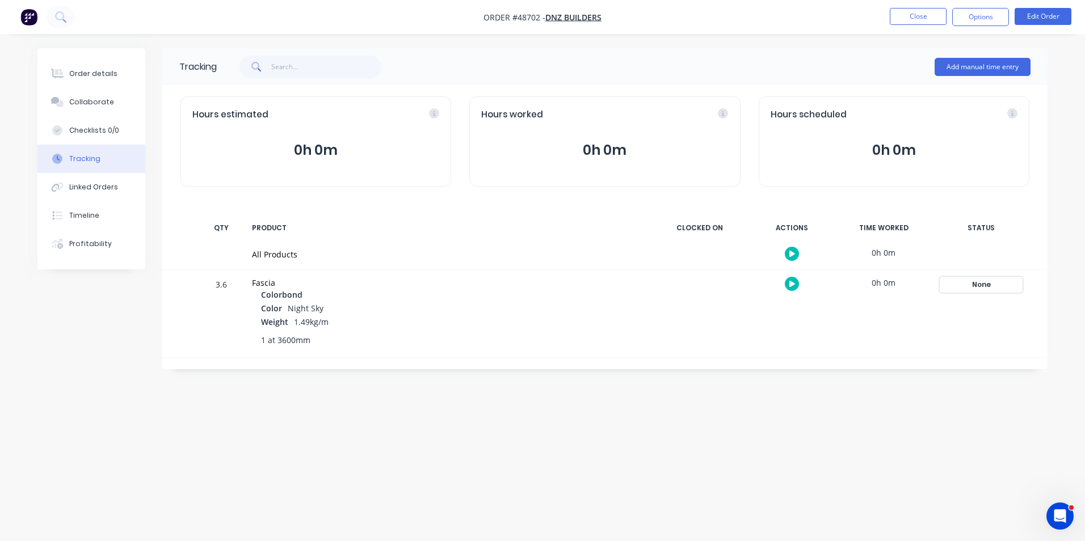
click at [979, 285] on div "None" at bounding box center [981, 284] width 82 height 15
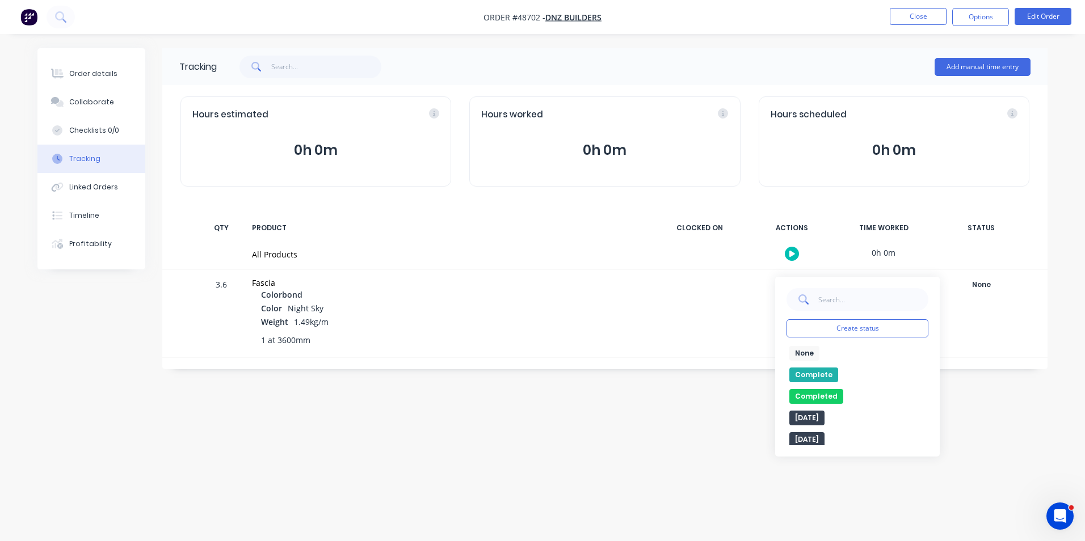
click at [813, 373] on button "Complete" at bounding box center [813, 375] width 49 height 15
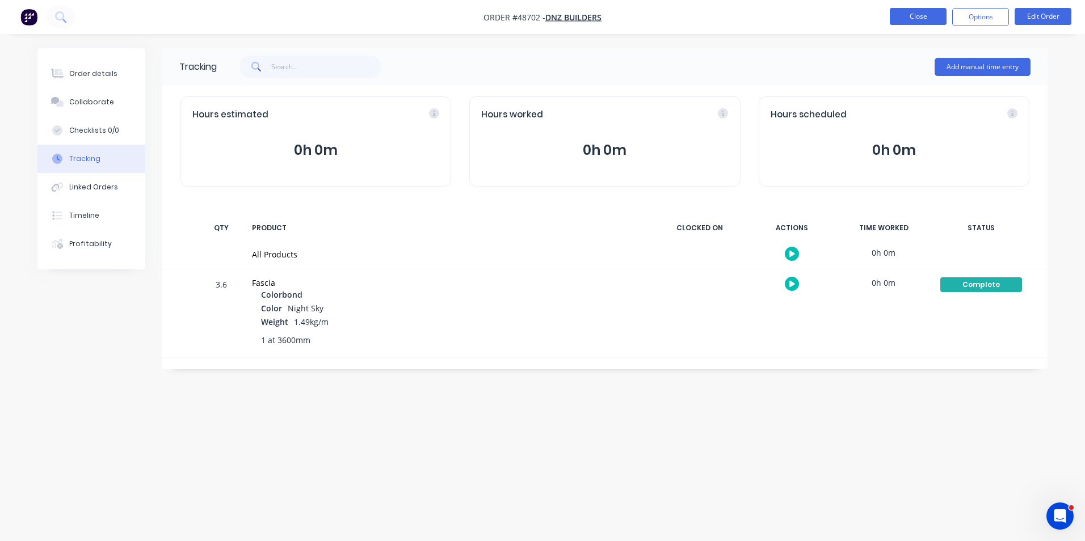
click at [920, 23] on button "Close" at bounding box center [917, 16] width 57 height 17
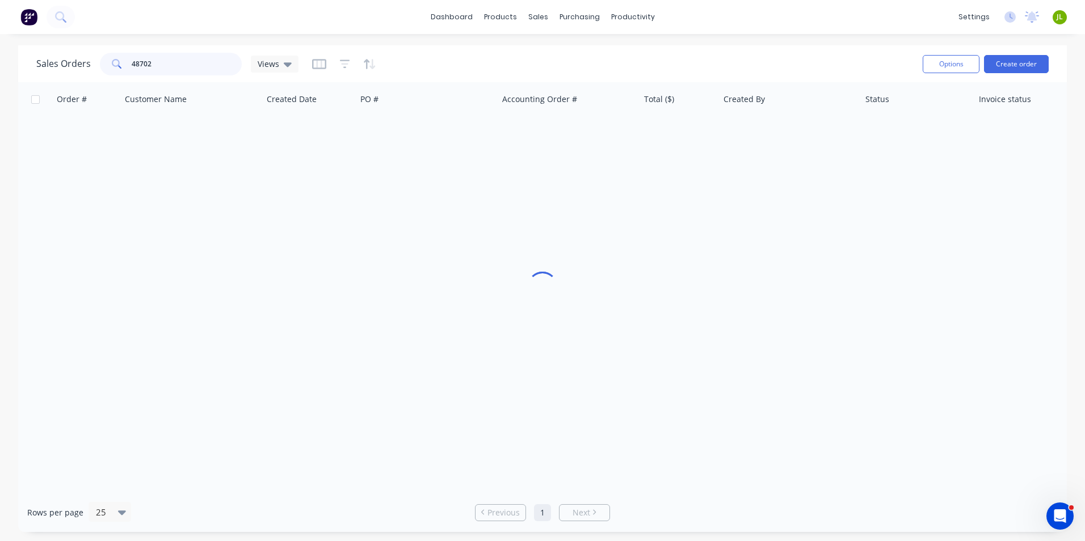
drag, startPoint x: 164, startPoint y: 60, endPoint x: 93, endPoint y: 71, distance: 71.8
click at [93, 71] on div "Sales Orders 48702 Views" at bounding box center [167, 64] width 262 height 23
type input "48567"
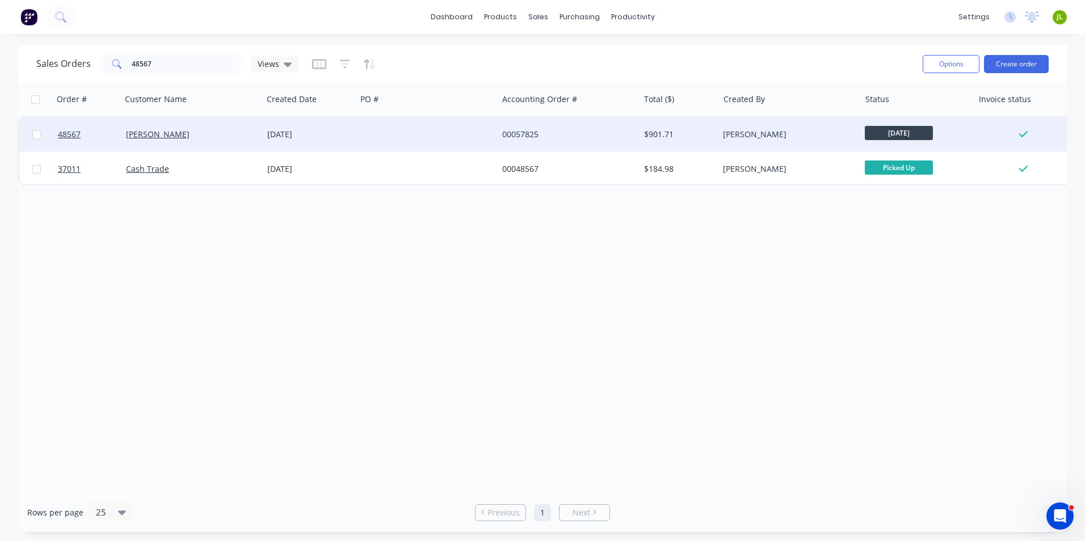
click at [241, 129] on div "Steve Veevers" at bounding box center [189, 134] width 126 height 11
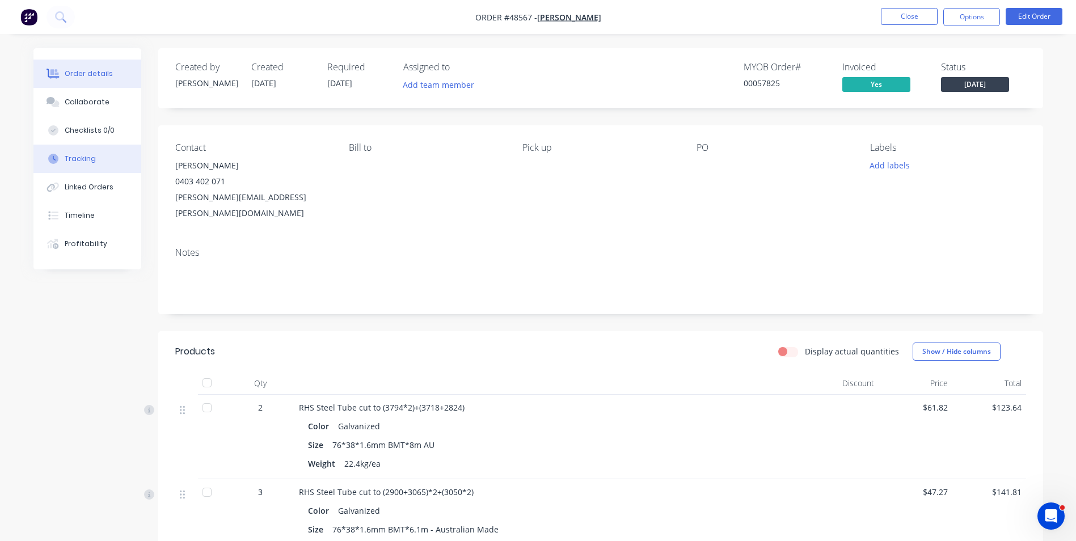
click at [99, 164] on button "Tracking" at bounding box center [87, 159] width 108 height 28
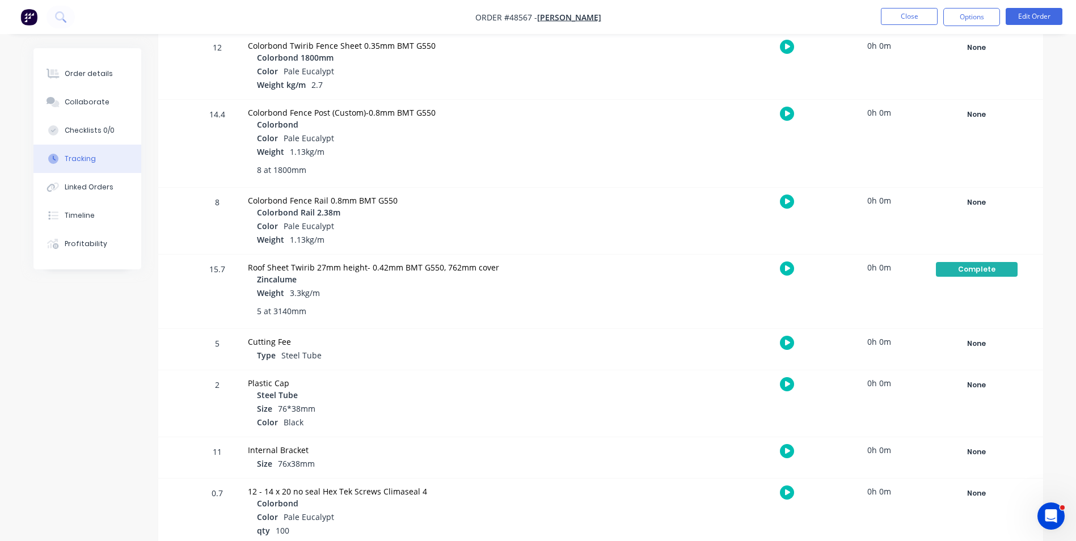
scroll to position [364, 0]
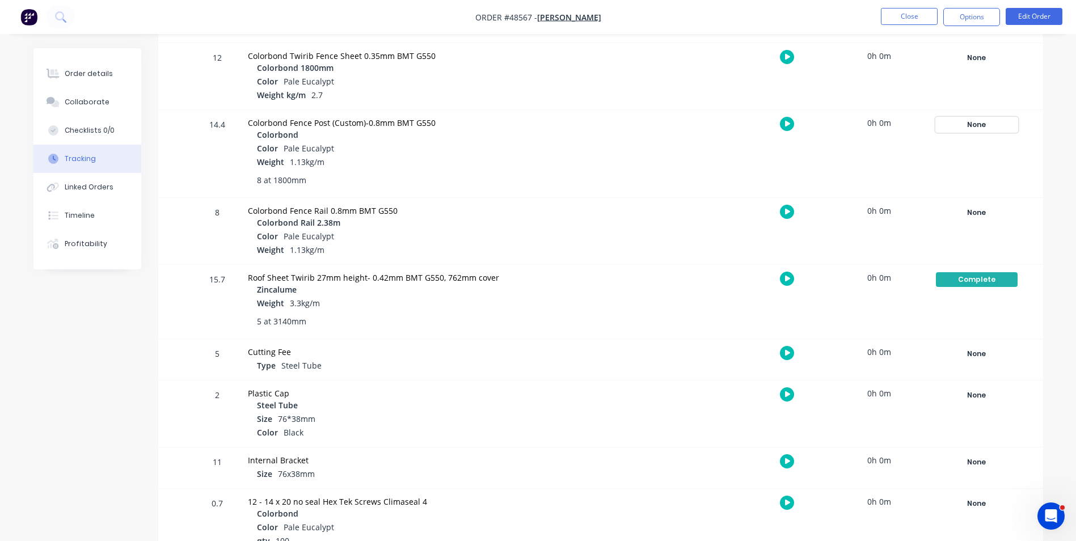
click at [960, 121] on div "None" at bounding box center [977, 124] width 82 height 15
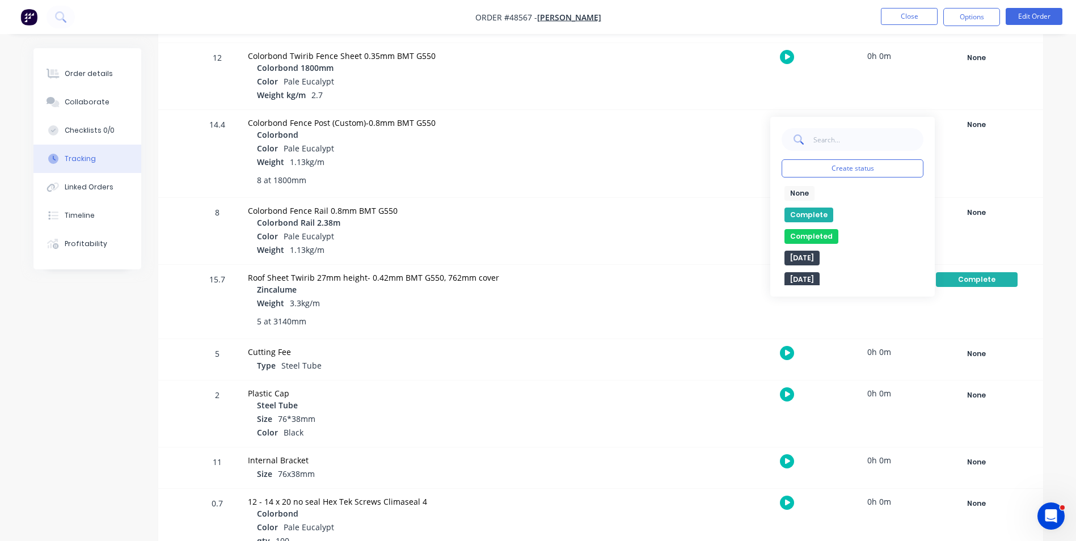
click at [816, 214] on button "Complete" at bounding box center [809, 215] width 49 height 15
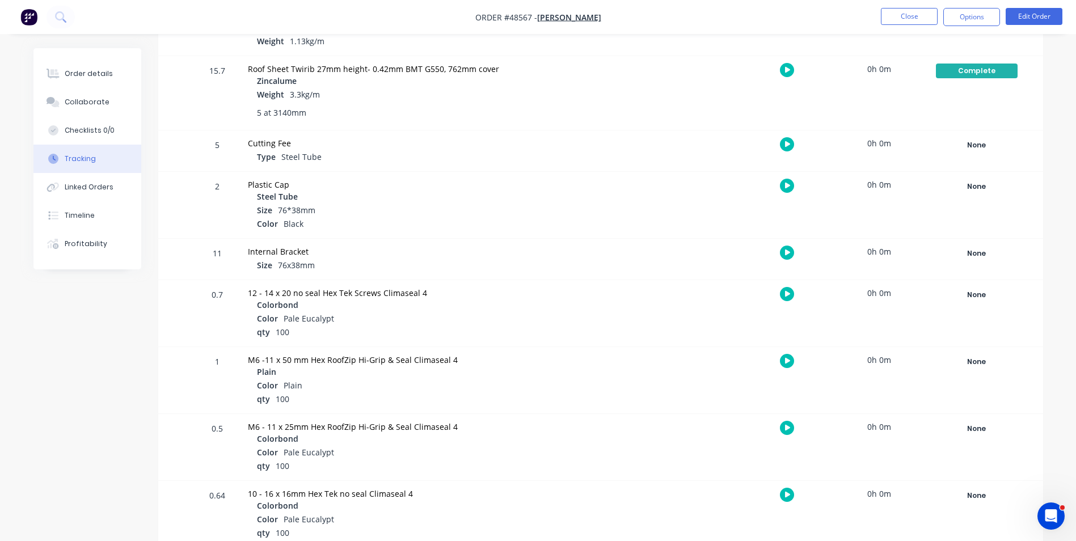
scroll to position [591, 0]
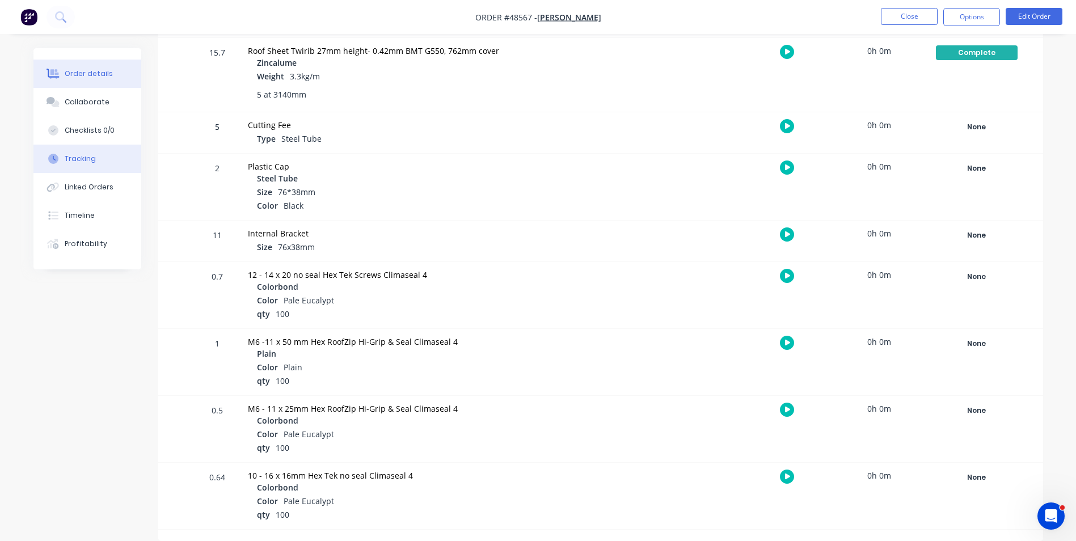
click at [101, 64] on button "Order details" at bounding box center [87, 74] width 108 height 28
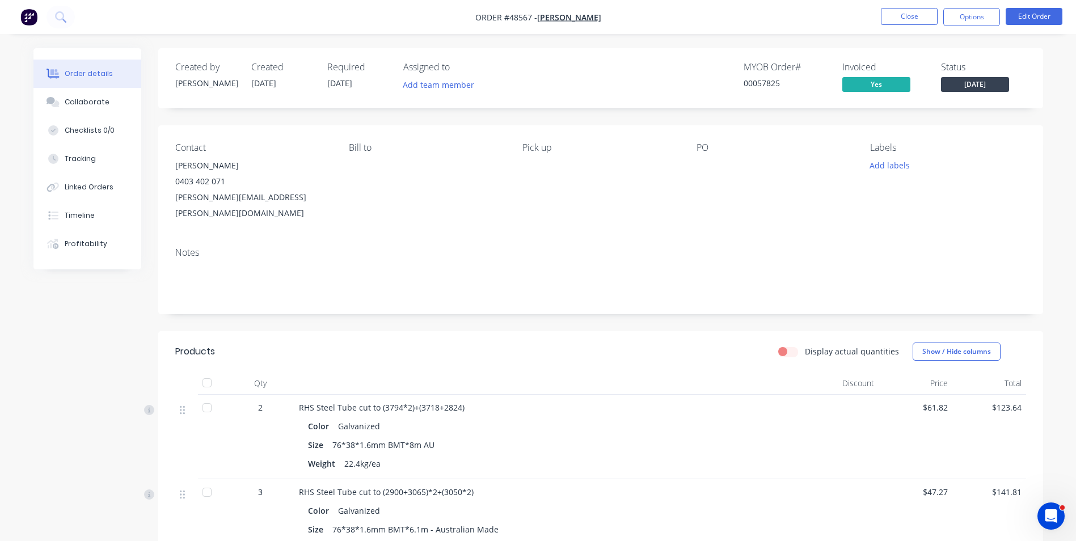
click at [971, 79] on span "[DATE]" at bounding box center [975, 84] width 68 height 14
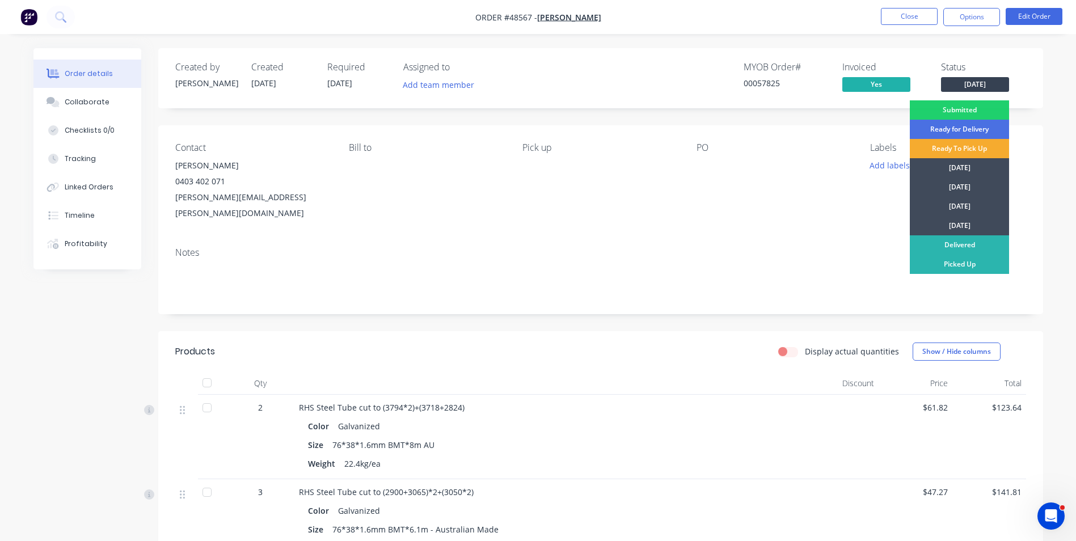
click at [955, 146] on div "Ready To Pick Up" at bounding box center [959, 148] width 99 height 19
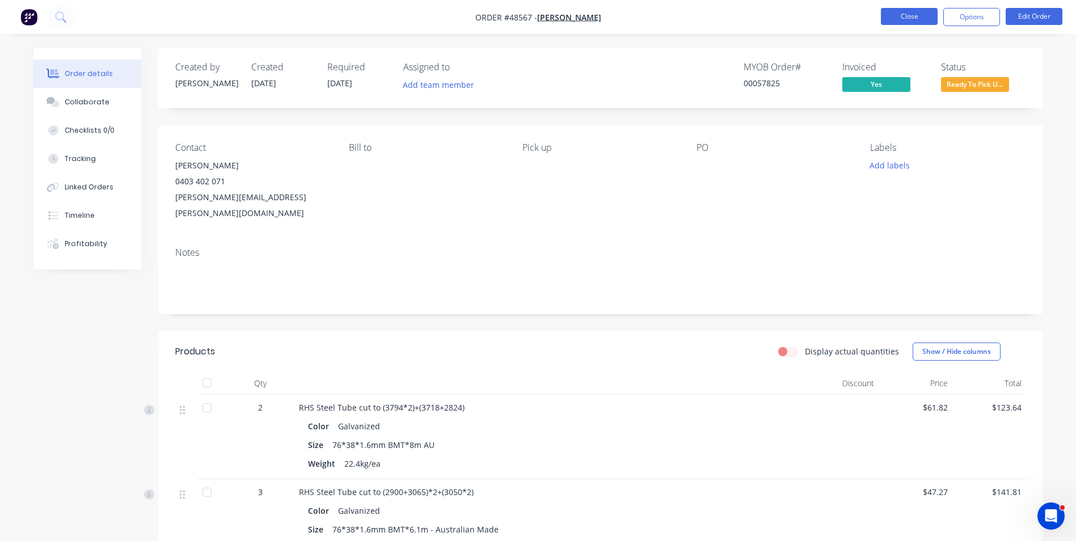
click at [906, 12] on button "Close" at bounding box center [909, 16] width 57 height 17
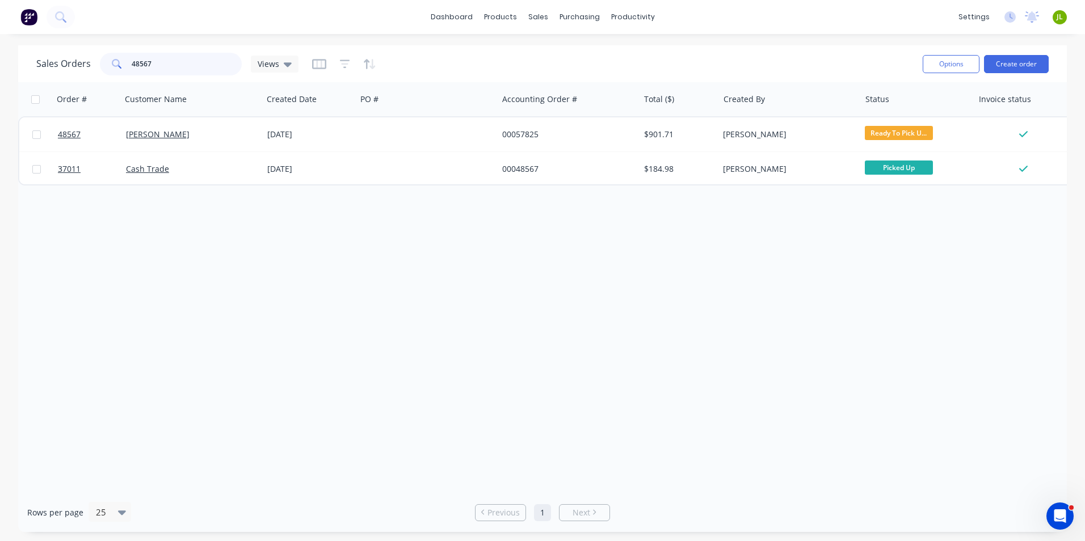
drag, startPoint x: 139, startPoint y: 62, endPoint x: 249, endPoint y: 61, distance: 110.1
click at [249, 61] on div "Sales Orders 48567 Views" at bounding box center [167, 64] width 262 height 23
type input "48803"
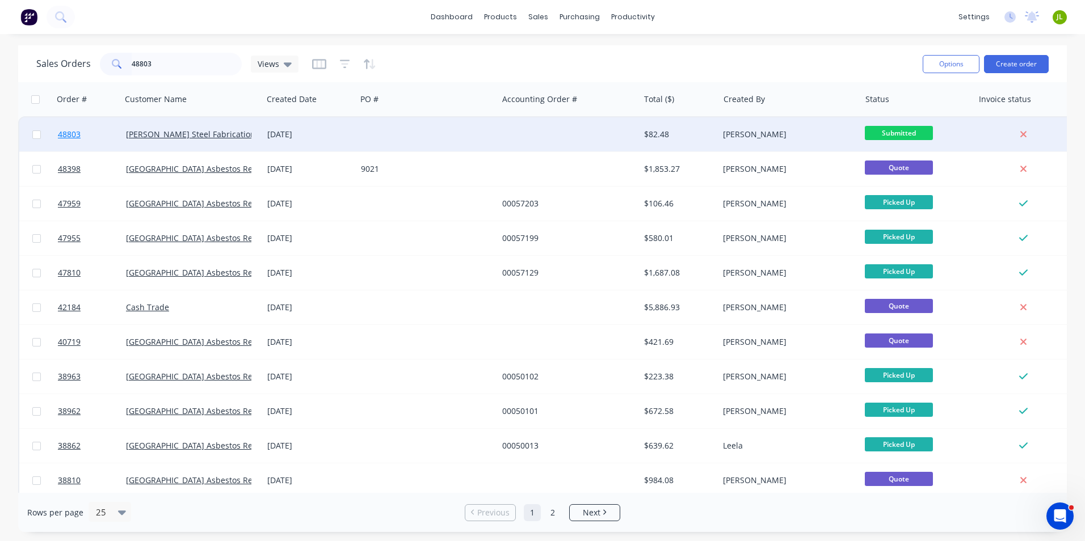
click at [71, 132] on span "48803" at bounding box center [69, 134] width 23 height 11
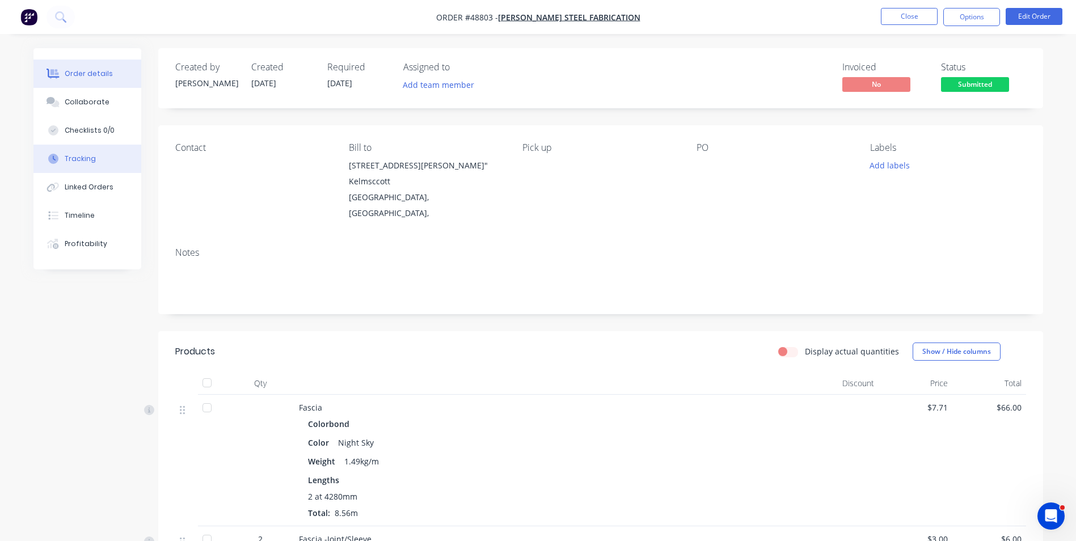
click at [91, 155] on div "Tracking" at bounding box center [80, 159] width 31 height 10
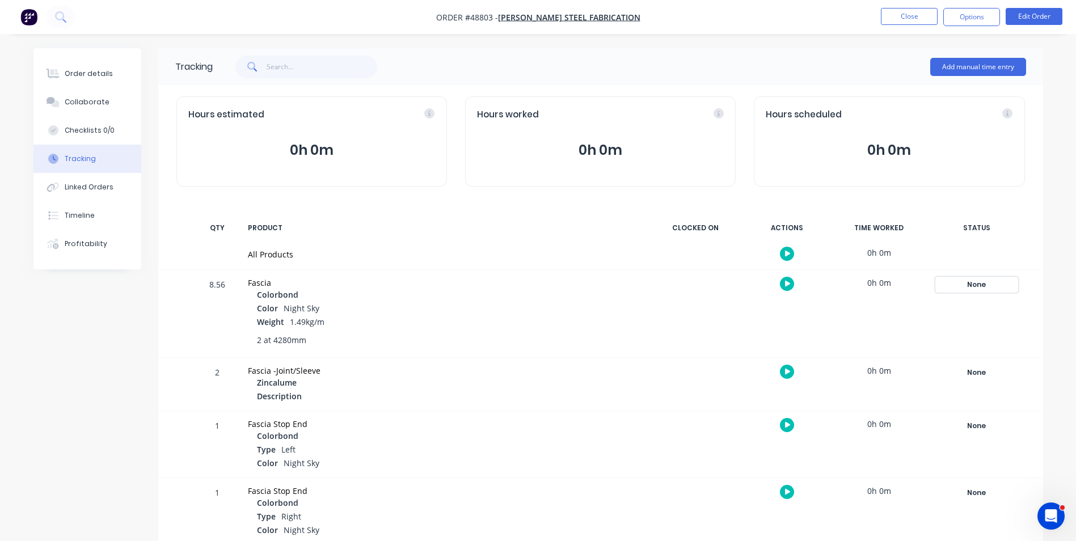
click at [980, 285] on div "None" at bounding box center [977, 284] width 82 height 15
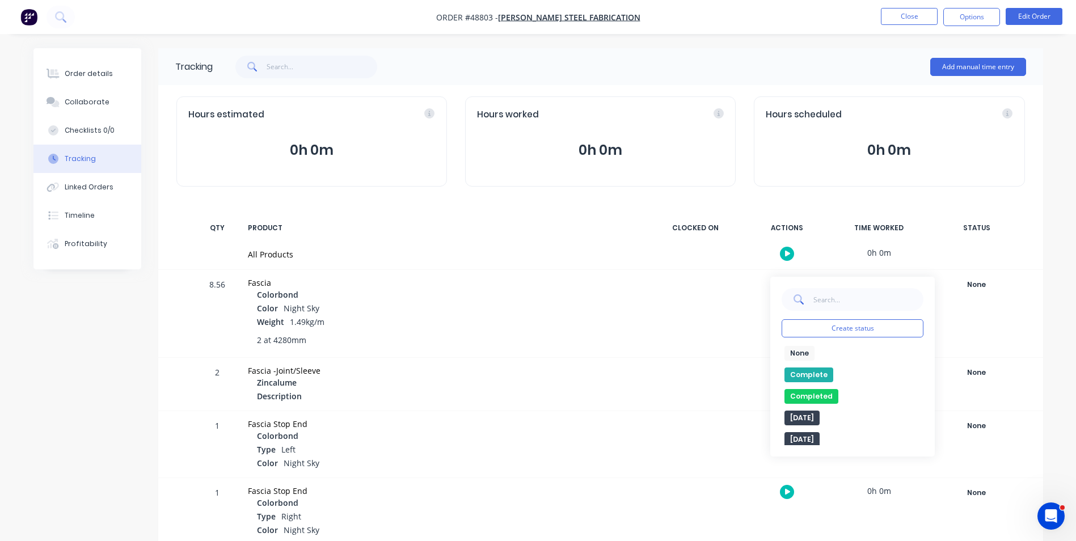
click at [811, 377] on button "Complete" at bounding box center [809, 375] width 49 height 15
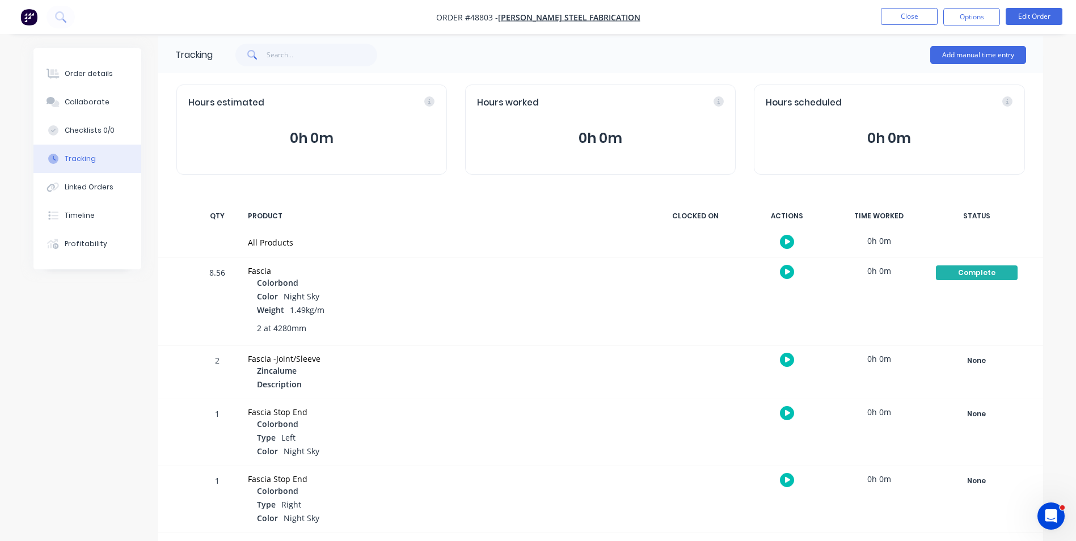
scroll to position [15, 0]
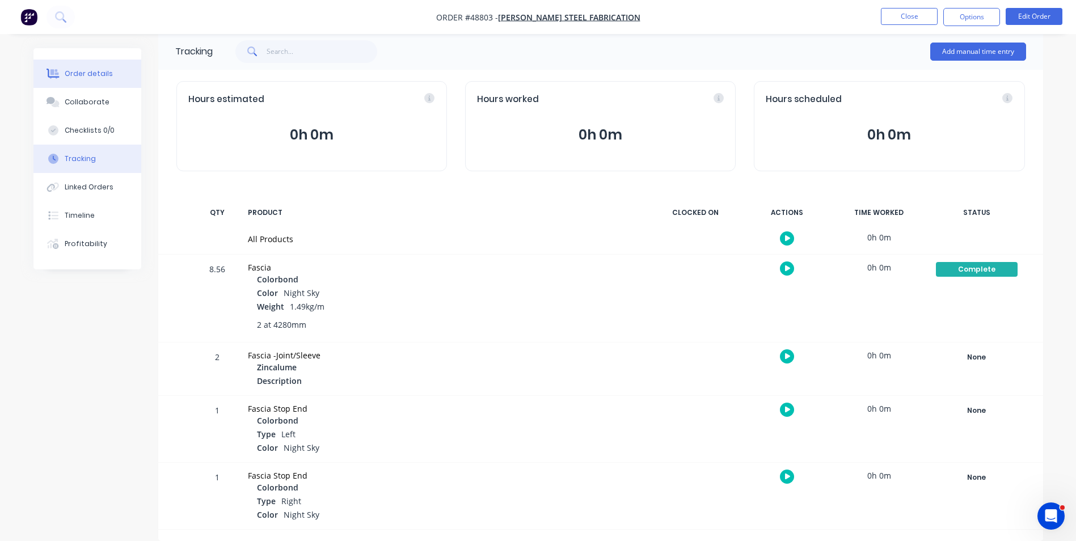
click at [87, 83] on button "Order details" at bounding box center [87, 74] width 108 height 28
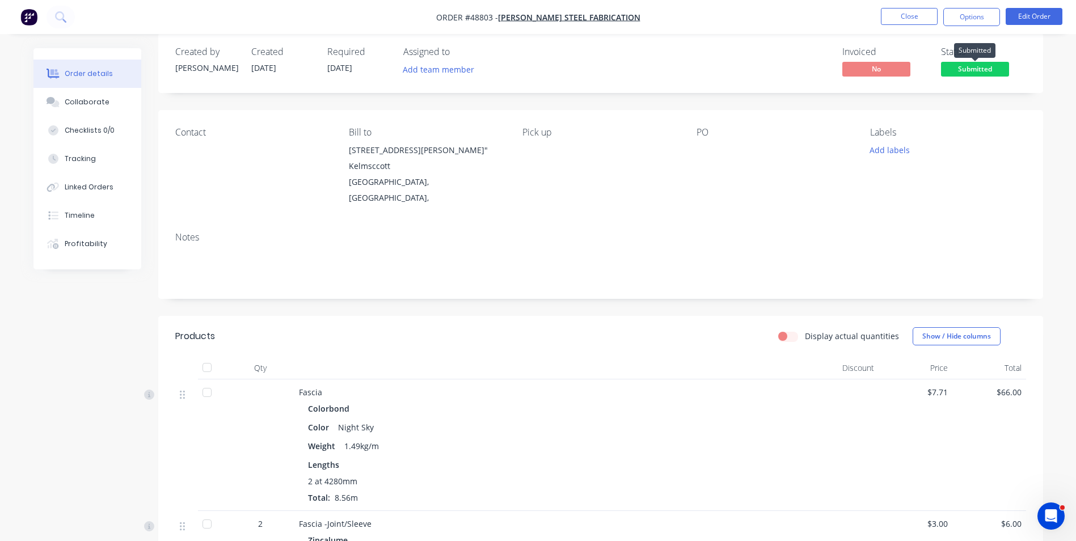
click at [973, 66] on span "Submitted" at bounding box center [975, 69] width 68 height 14
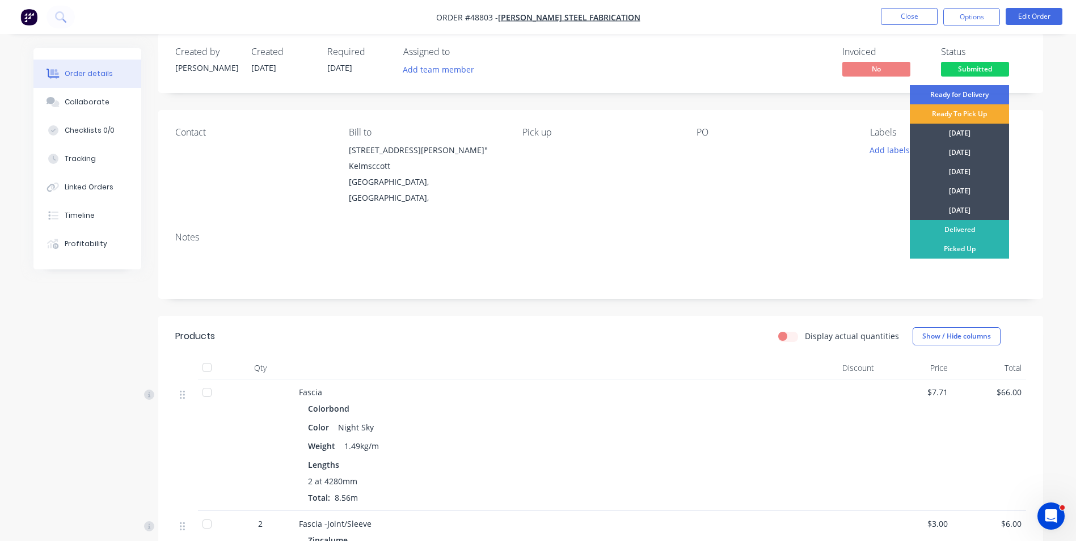
click at [955, 112] on div "Ready To Pick Up" at bounding box center [959, 113] width 99 height 19
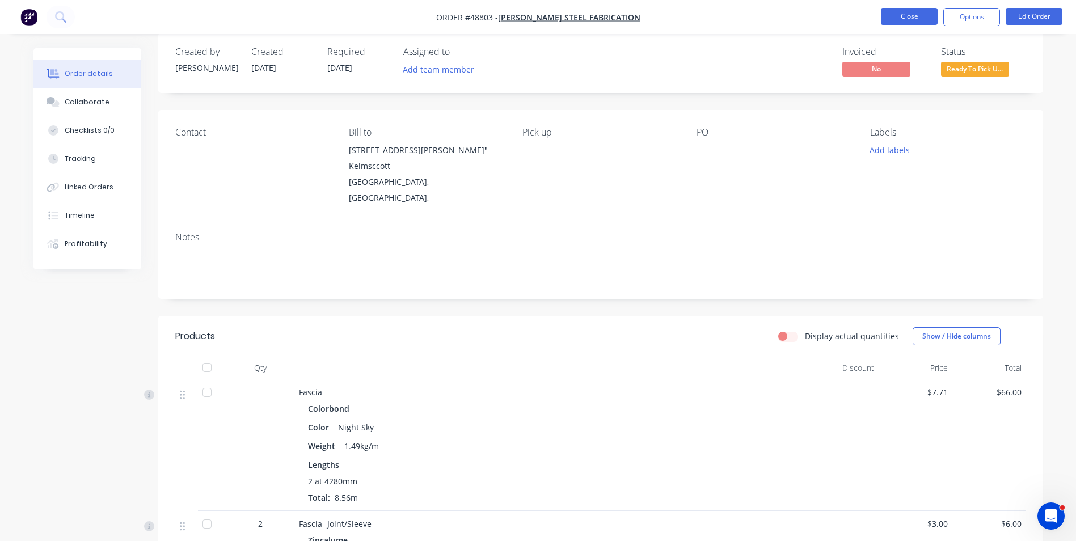
click at [921, 18] on button "Close" at bounding box center [909, 16] width 57 height 17
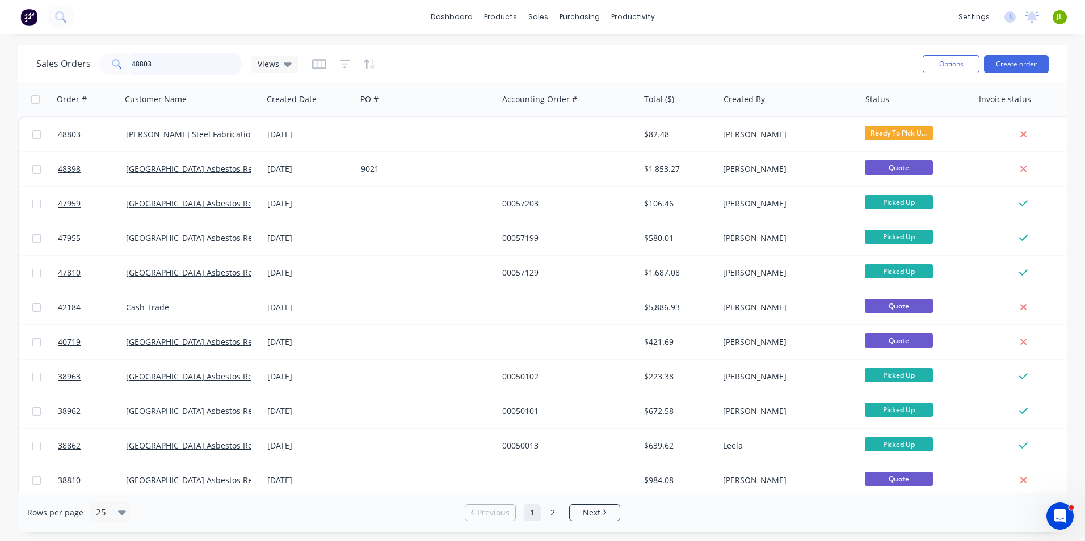
drag, startPoint x: 166, startPoint y: 68, endPoint x: 98, endPoint y: 74, distance: 68.9
click at [98, 74] on div "Sales Orders 48803 Views" at bounding box center [167, 64] width 262 height 23
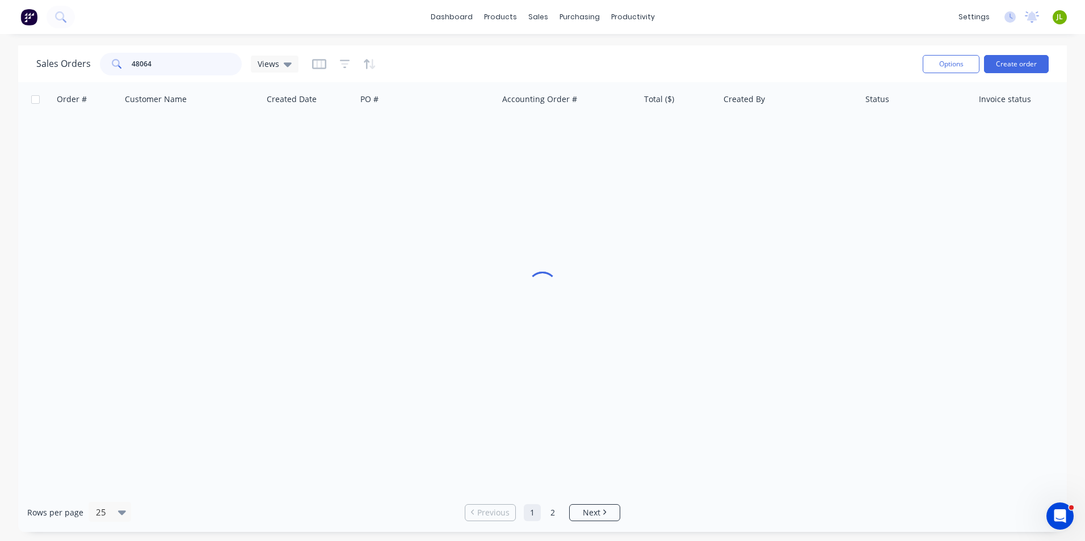
type input "48064"
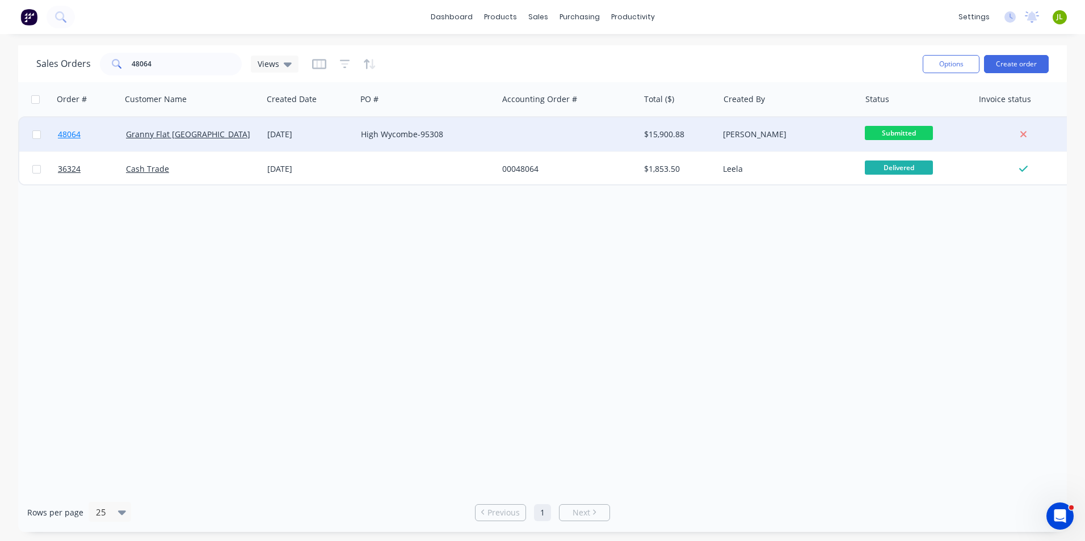
click at [76, 138] on span "48064" at bounding box center [69, 134] width 23 height 11
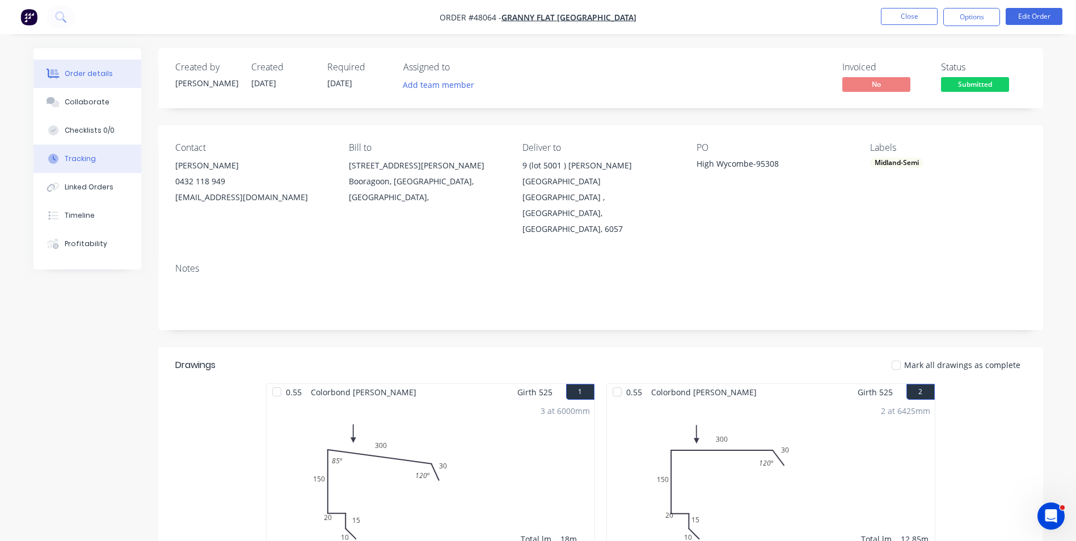
click at [94, 161] on button "Tracking" at bounding box center [87, 159] width 108 height 28
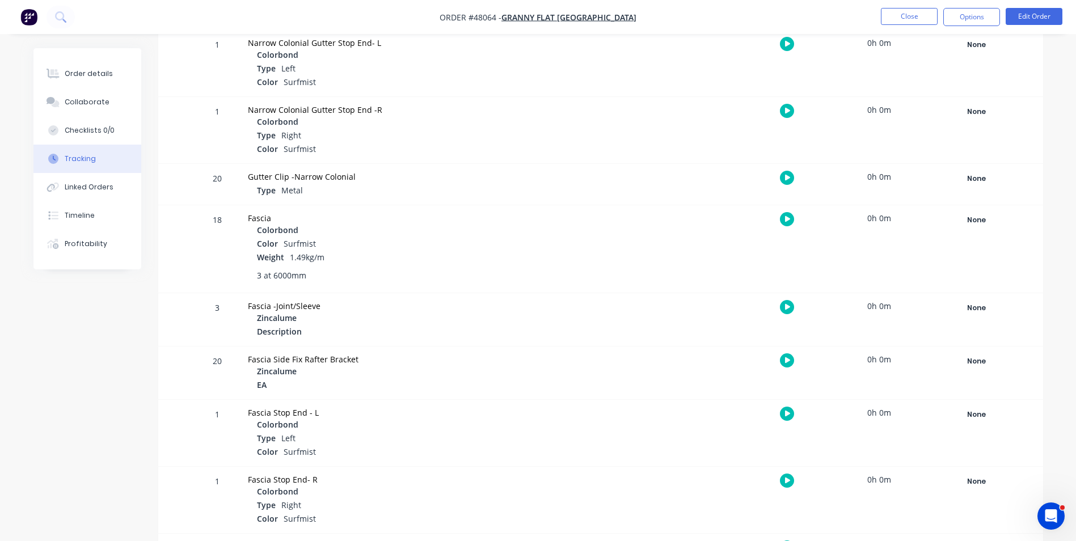
scroll to position [1428, 0]
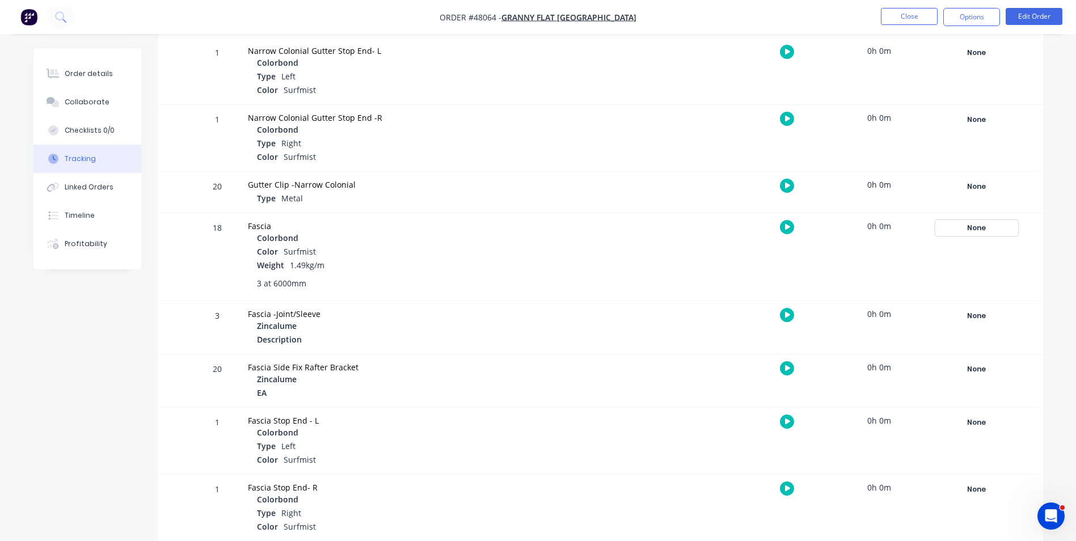
click at [967, 221] on div "None" at bounding box center [977, 228] width 82 height 15
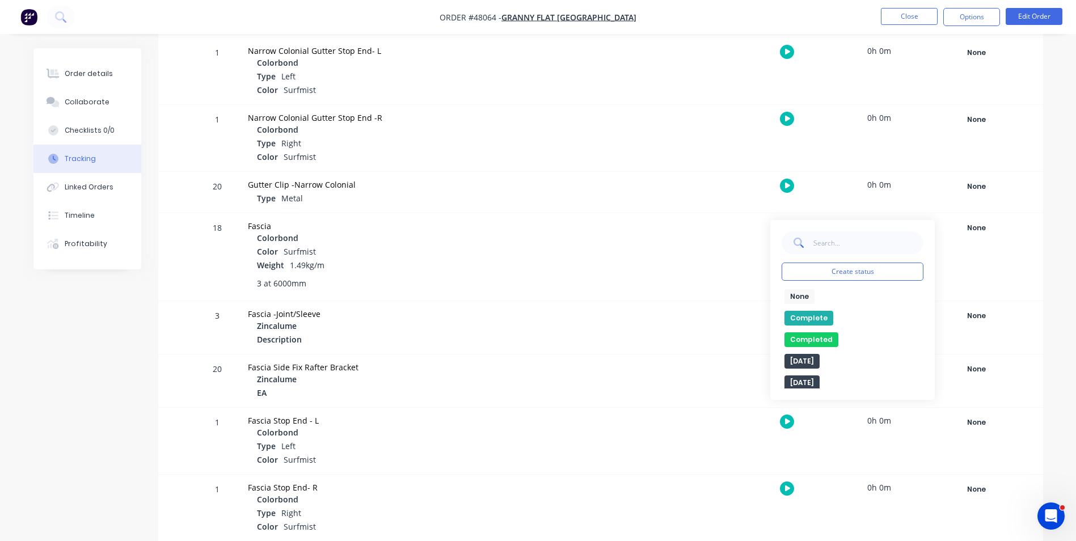
click at [828, 314] on button "Complete" at bounding box center [809, 318] width 49 height 15
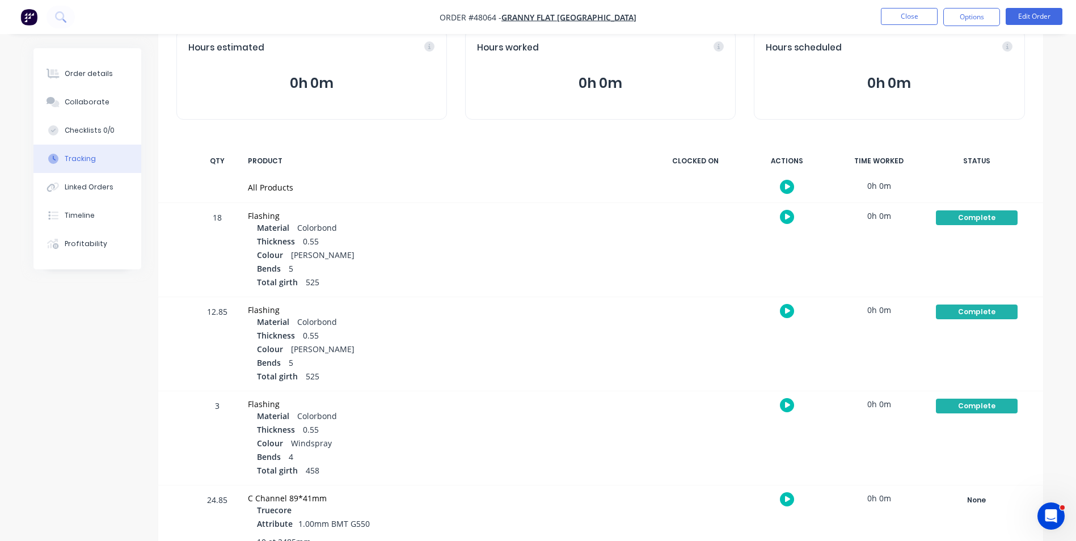
scroll to position [0, 0]
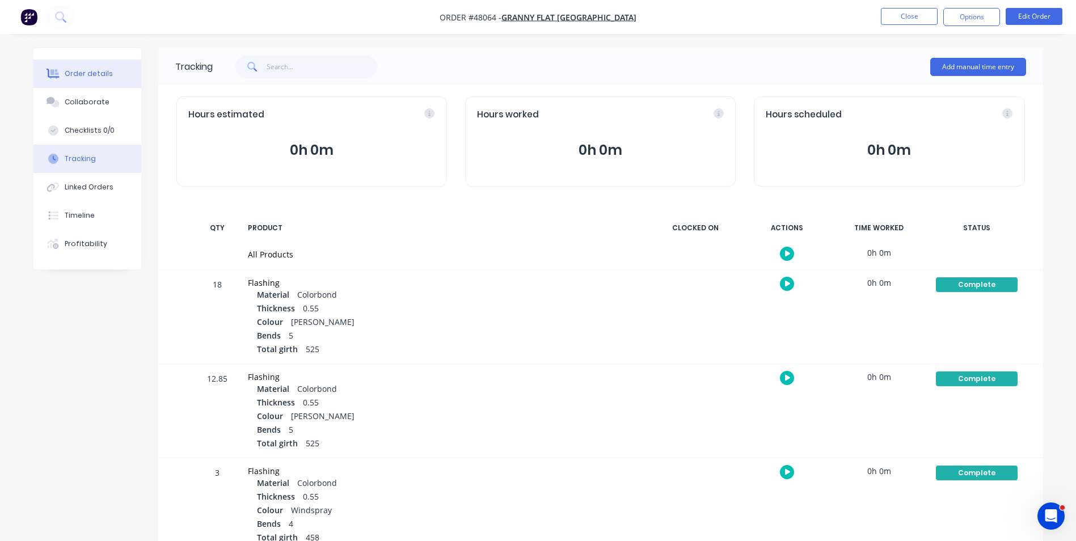
click at [102, 74] on div "Order details" at bounding box center [89, 74] width 48 height 10
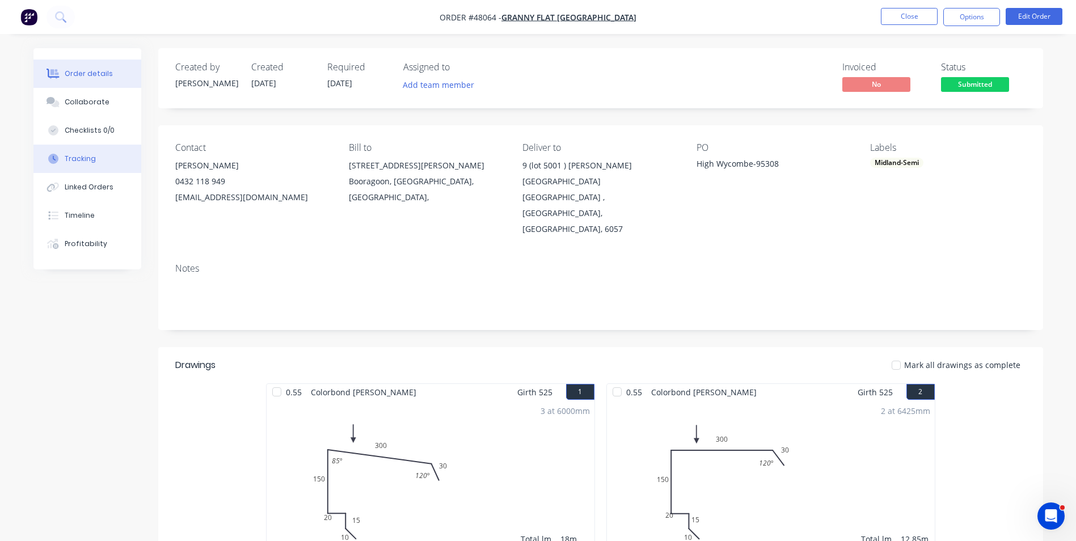
click at [77, 155] on div "Tracking" at bounding box center [80, 159] width 31 height 10
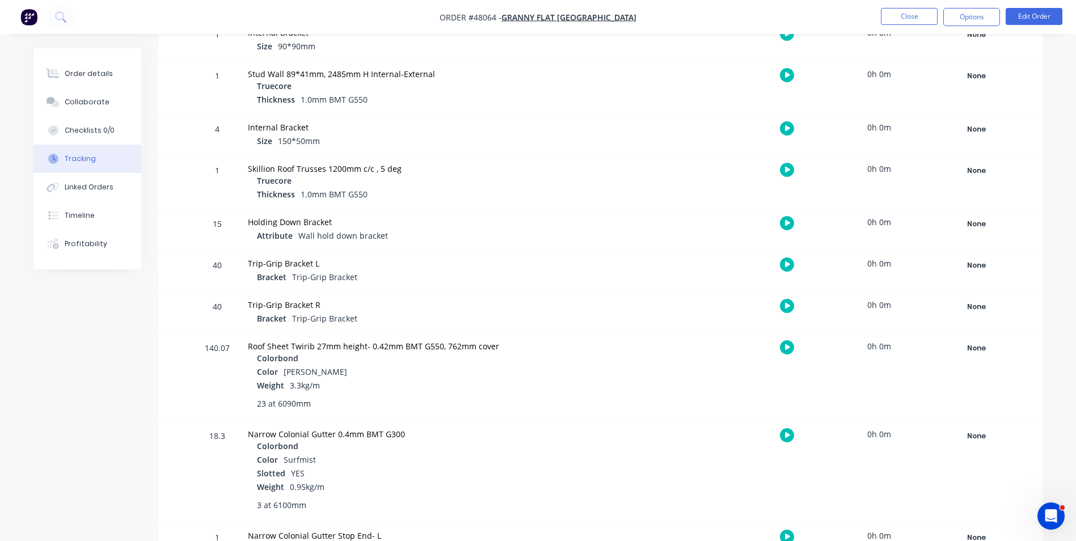
scroll to position [964, 0]
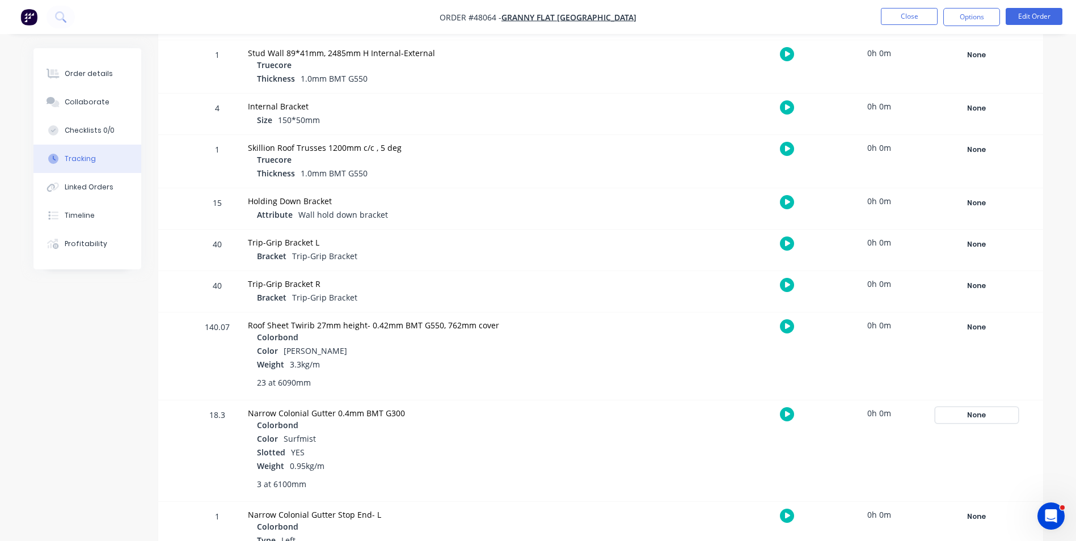
click at [968, 422] on div "None" at bounding box center [977, 415] width 82 height 15
click at [798, 501] on button "Complete" at bounding box center [809, 505] width 49 height 15
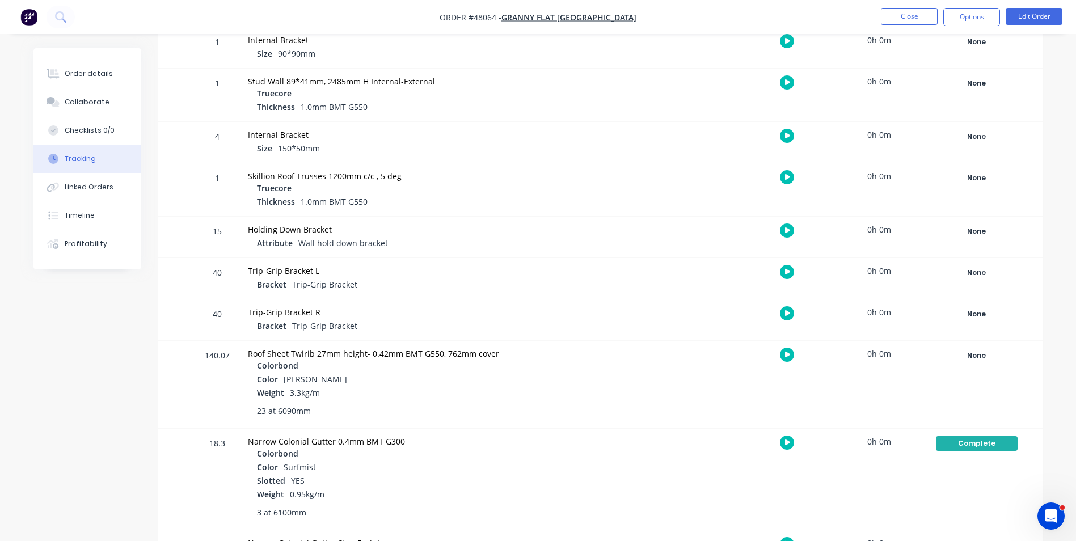
scroll to position [908, 0]
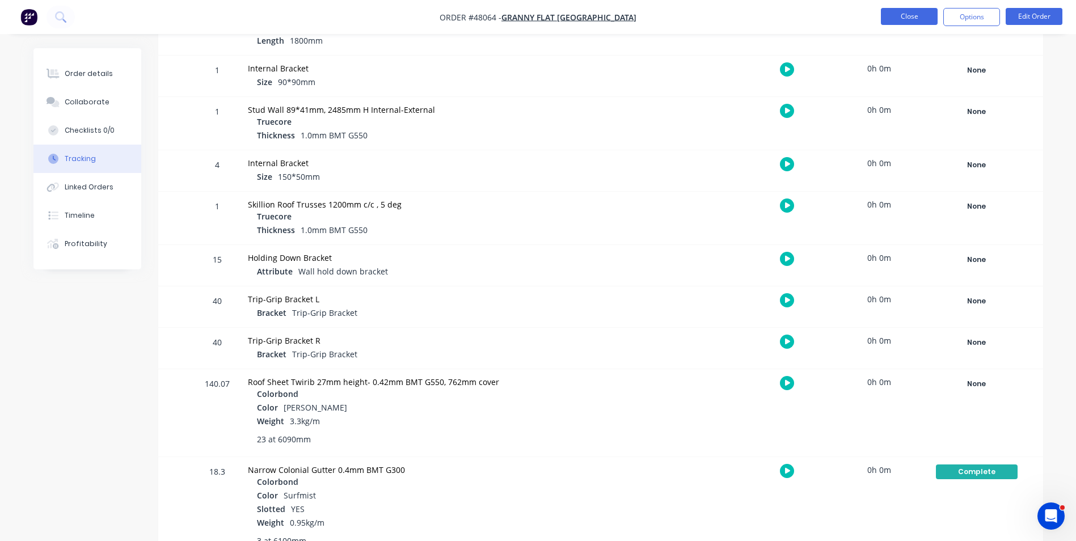
click at [902, 19] on button "Close" at bounding box center [909, 16] width 57 height 17
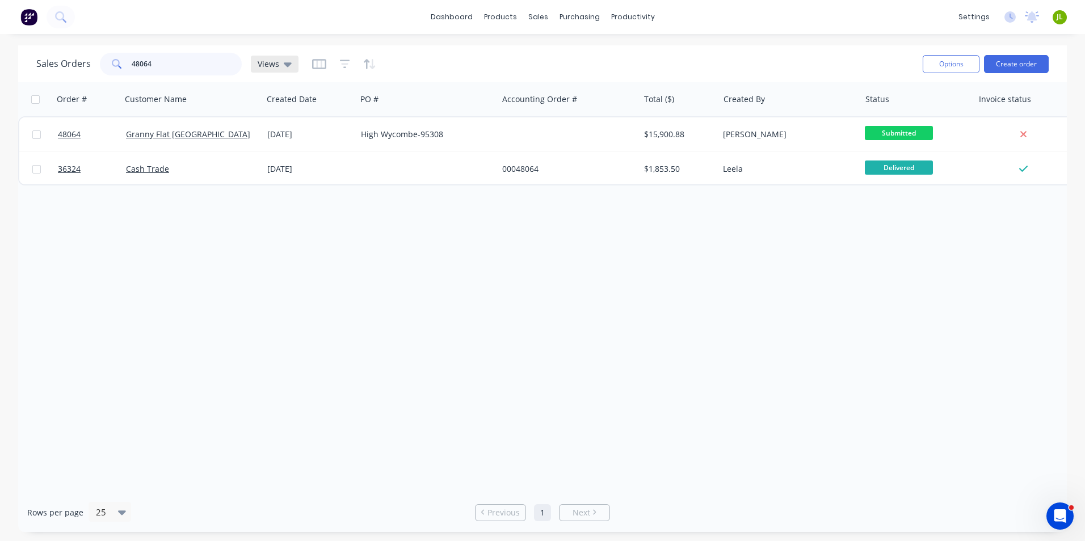
drag, startPoint x: 136, startPoint y: 65, endPoint x: 294, endPoint y: 55, distance: 159.1
click at [287, 56] on div "Sales Orders 48064 Views" at bounding box center [167, 64] width 262 height 23
type input "48535"
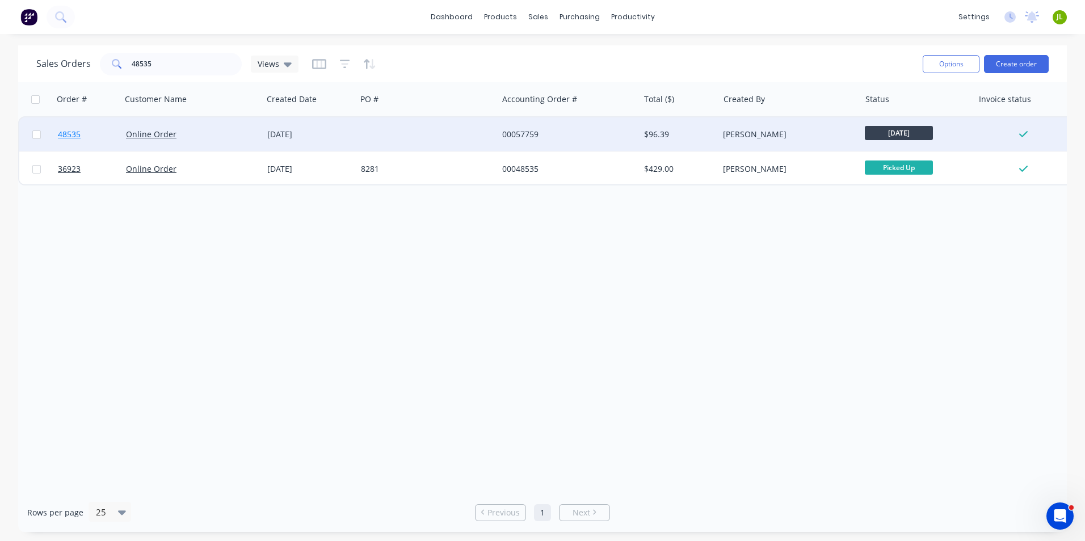
click at [70, 133] on span "48535" at bounding box center [69, 134] width 23 height 11
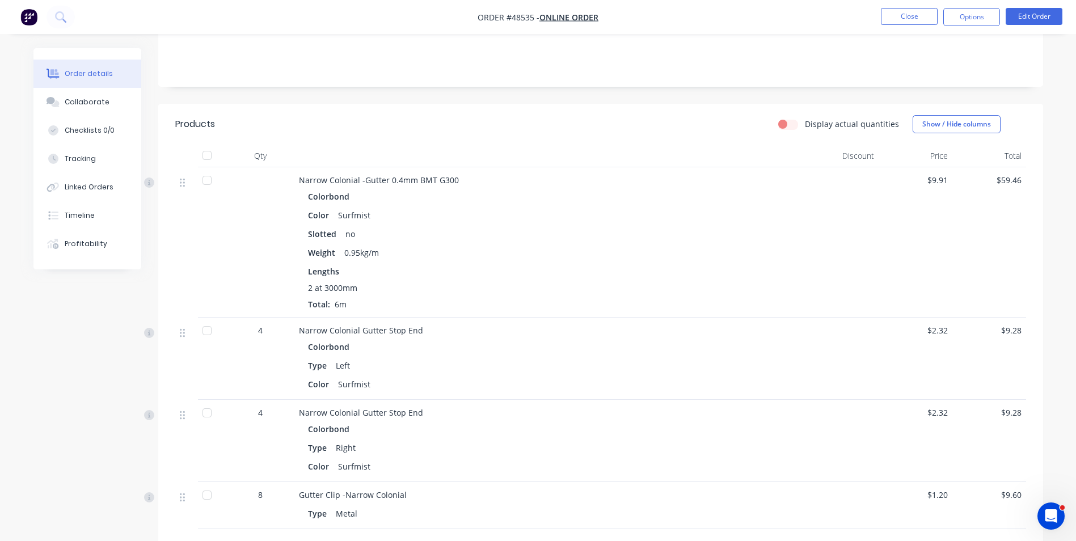
scroll to position [227, 0]
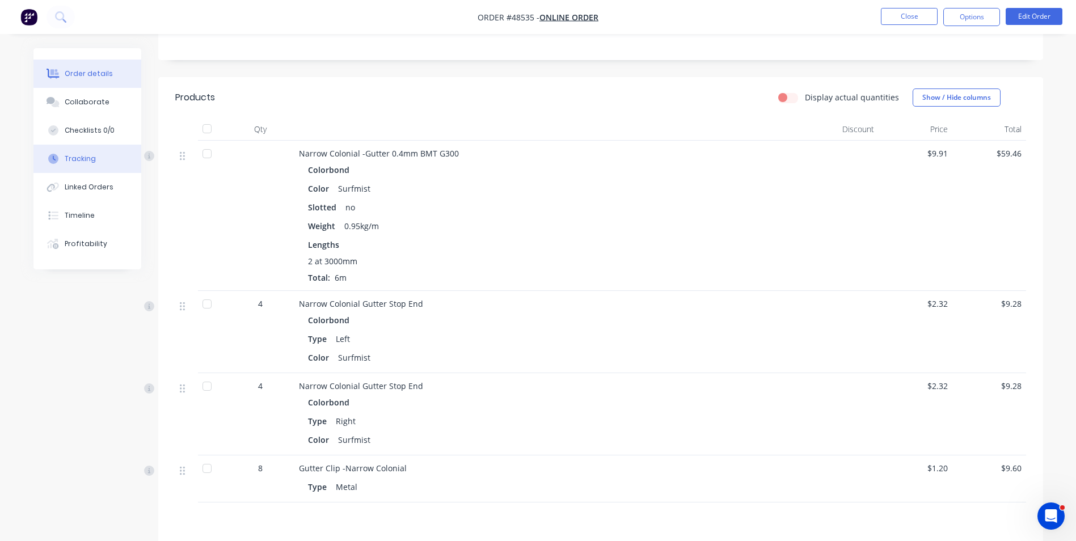
click at [89, 158] on div "Tracking" at bounding box center [80, 159] width 31 height 10
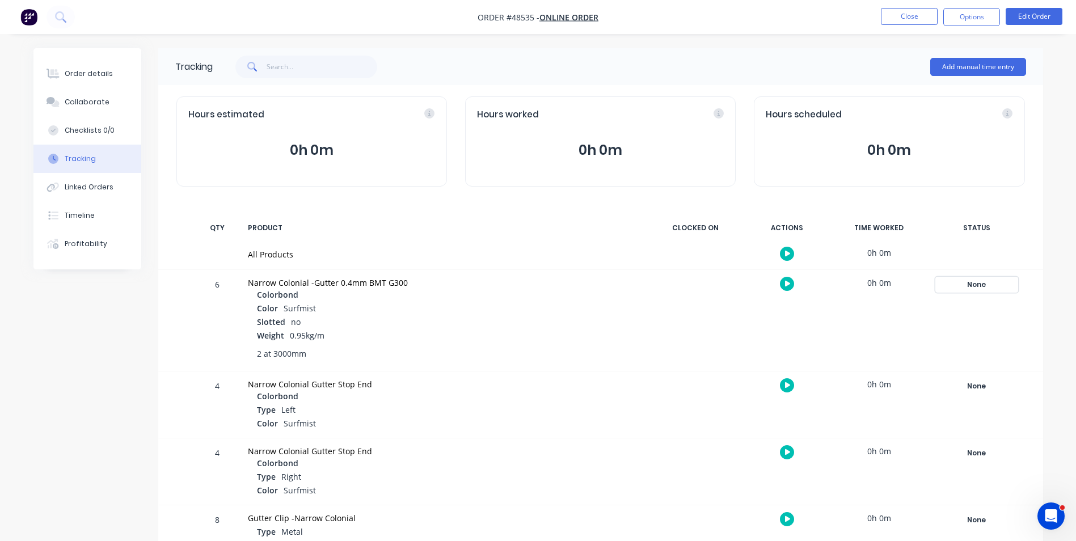
click at [967, 290] on div "None" at bounding box center [977, 284] width 82 height 15
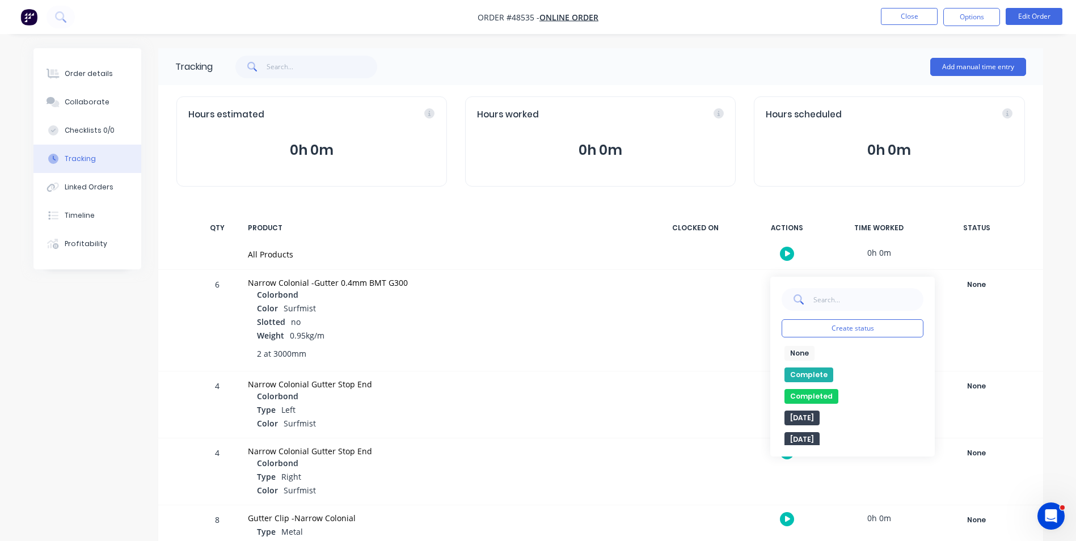
click at [796, 370] on button "Complete" at bounding box center [809, 375] width 49 height 15
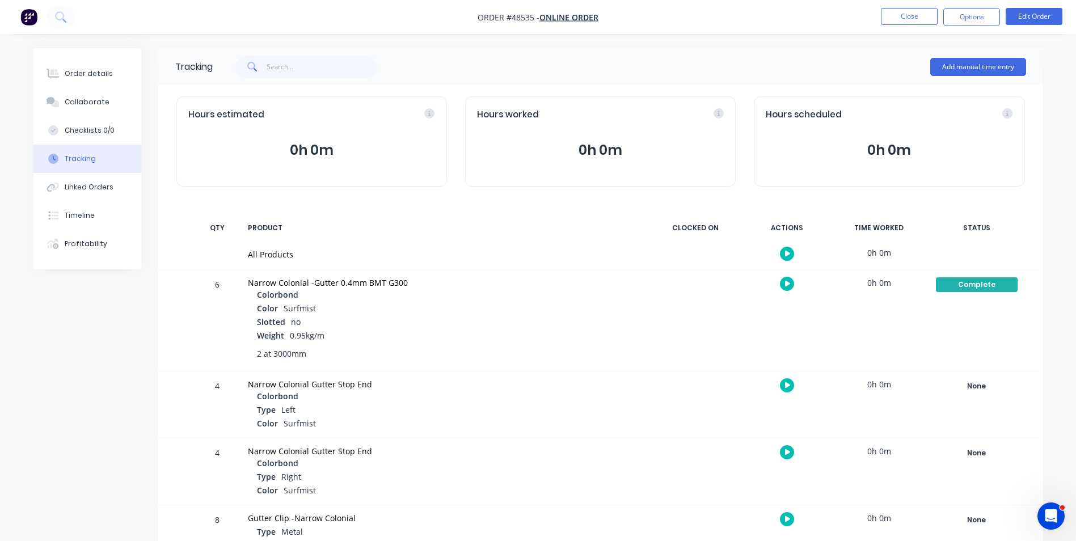
click at [576, 326] on div "Slotted no" at bounding box center [448, 323] width 382 height 14
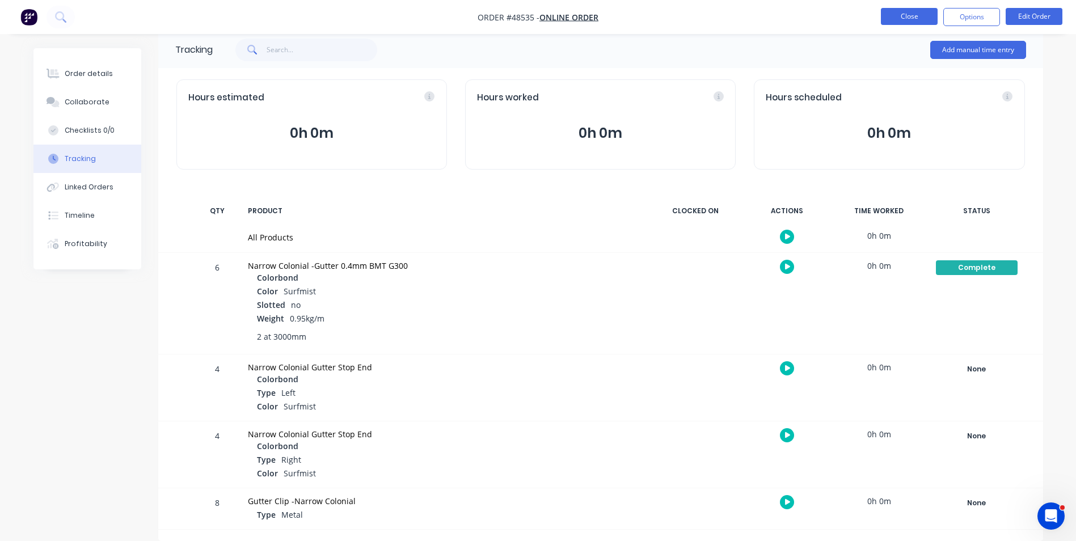
click at [900, 10] on button "Close" at bounding box center [909, 16] width 57 height 17
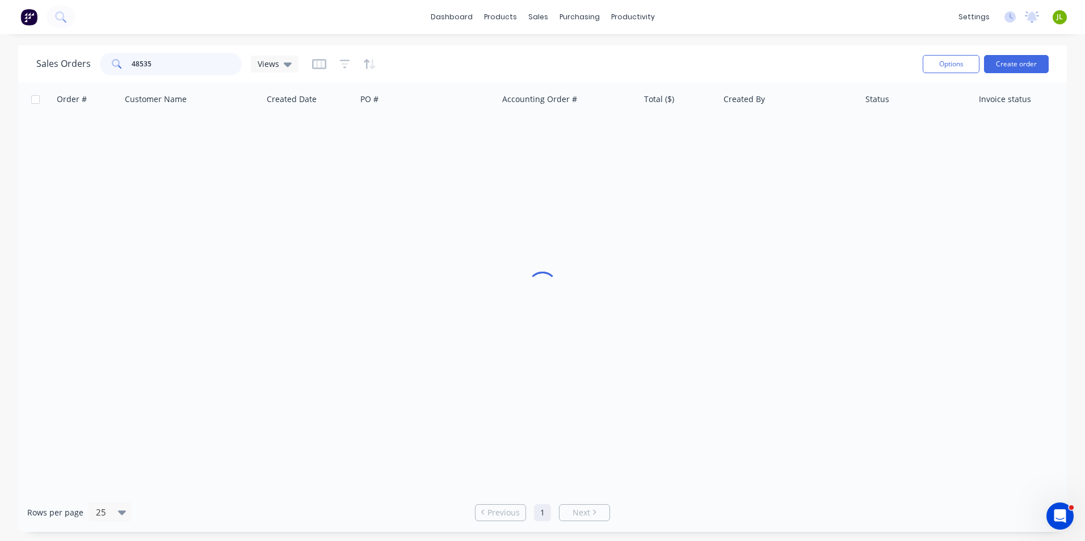
drag, startPoint x: 184, startPoint y: 61, endPoint x: 52, endPoint y: 69, distance: 133.0
click at [52, 69] on div "Sales Orders 48535 Views" at bounding box center [167, 64] width 262 height 23
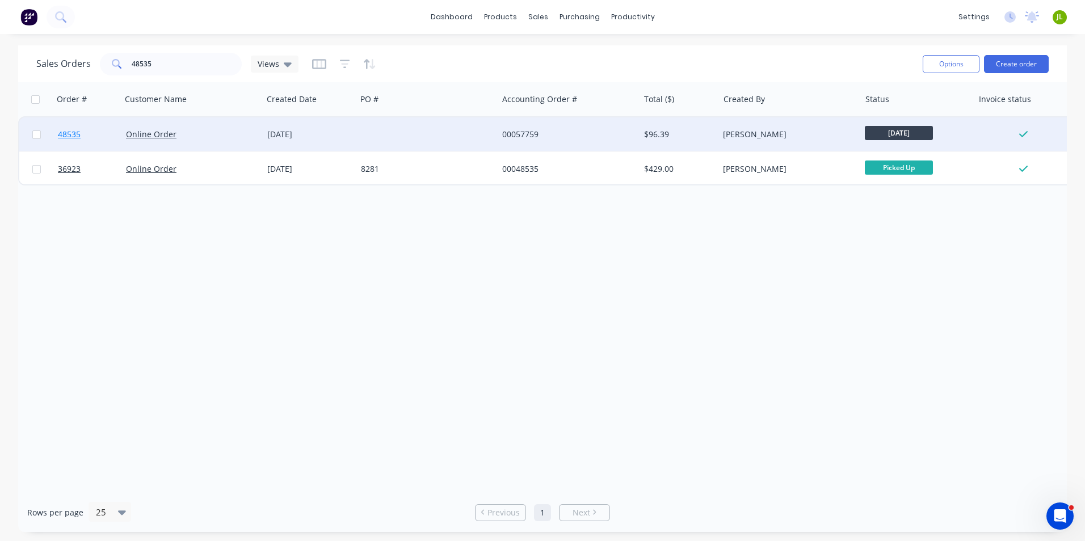
click at [75, 142] on link "48535" at bounding box center [92, 134] width 68 height 34
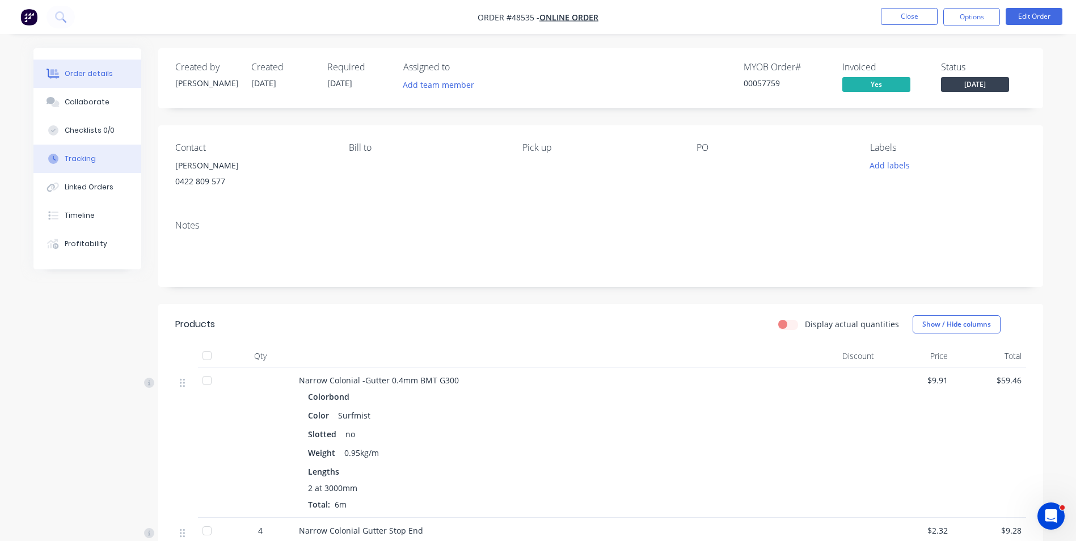
click at [72, 165] on button "Tracking" at bounding box center [87, 159] width 108 height 28
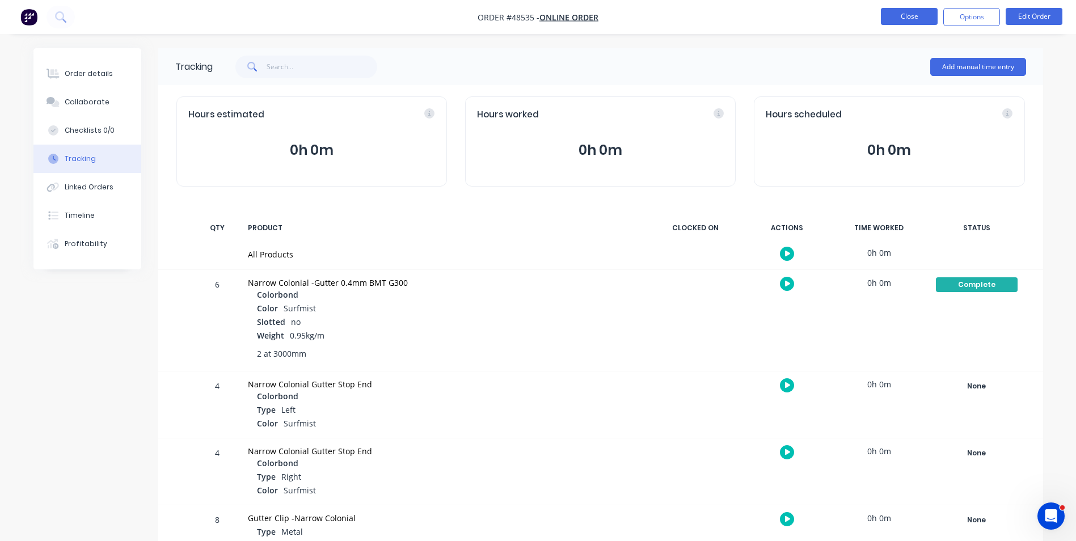
click at [902, 24] on button "Close" at bounding box center [909, 16] width 57 height 17
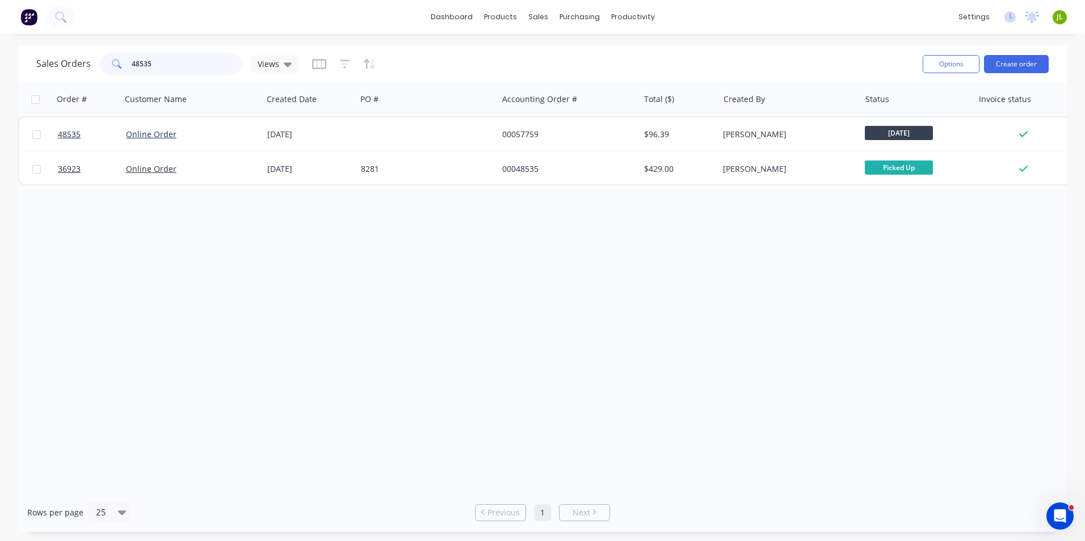
drag, startPoint x: 140, startPoint y: 65, endPoint x: 305, endPoint y: 58, distance: 165.2
click at [305, 58] on div "Sales Orders 48535 Views" at bounding box center [474, 64] width 877 height 28
type input "48489"
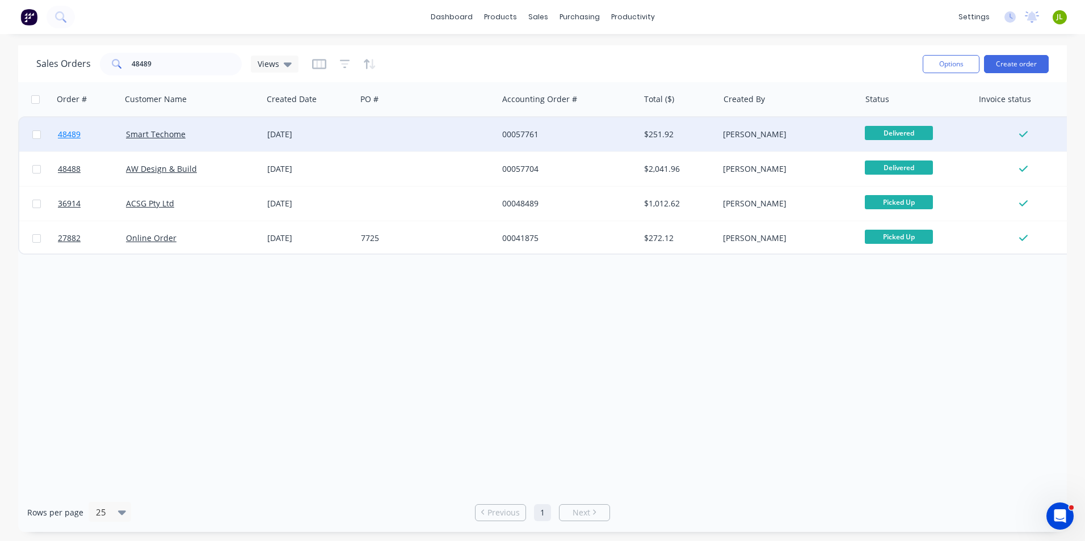
click at [74, 134] on span "48489" at bounding box center [69, 134] width 23 height 11
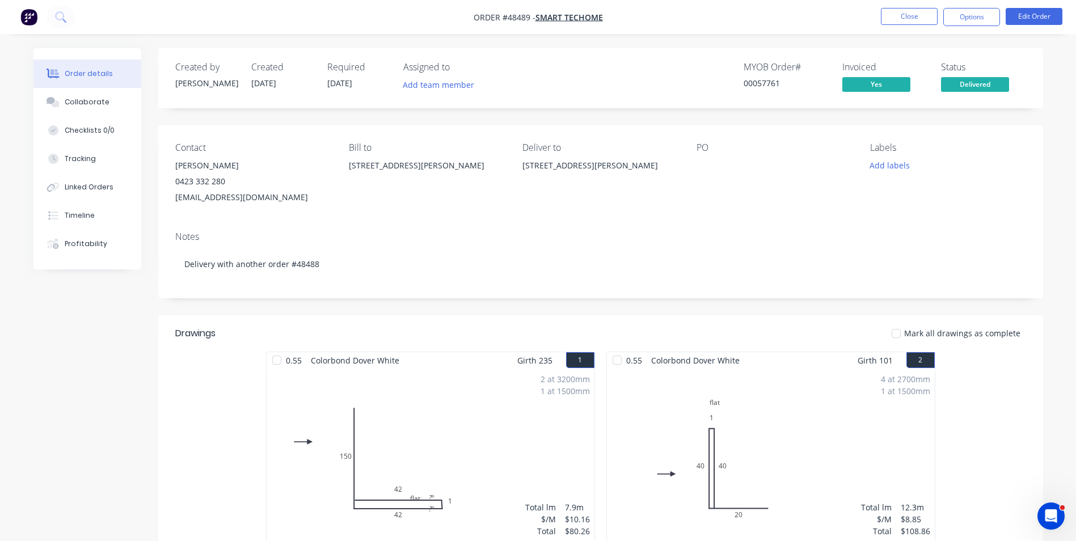
click at [912, 25] on li "Close" at bounding box center [909, 17] width 57 height 18
click at [912, 22] on button "Close" at bounding box center [909, 16] width 57 height 17
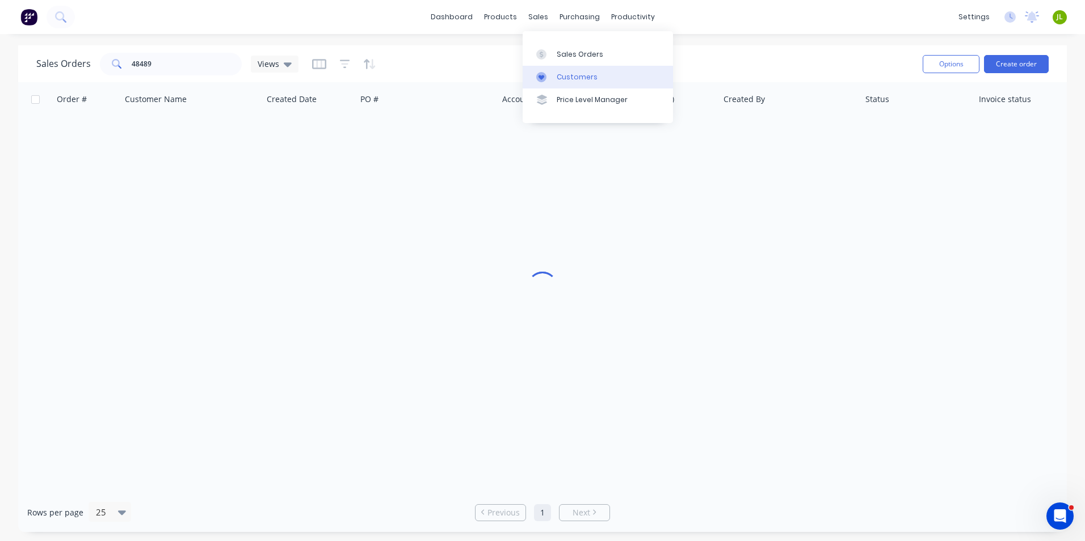
click at [545, 79] on icon at bounding box center [541, 77] width 10 height 10
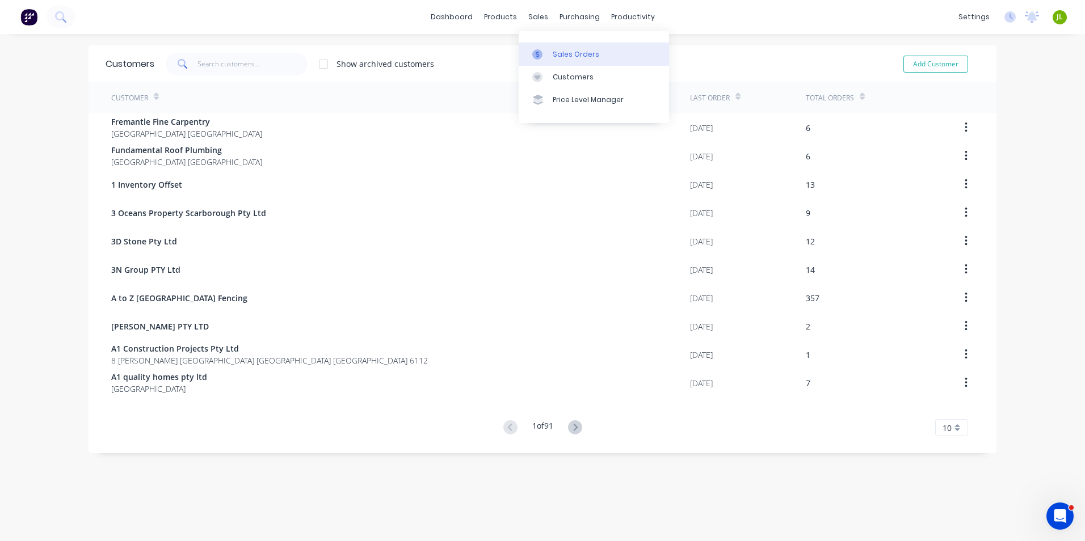
click at [537, 57] on icon at bounding box center [537, 54] width 10 height 10
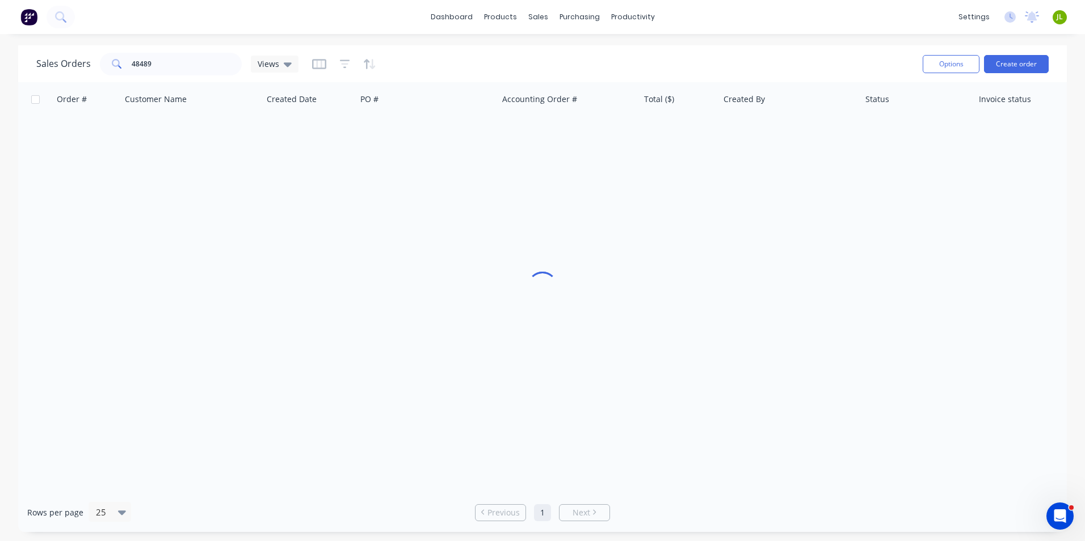
click at [161, 52] on div "Sales Orders 48489 Views" at bounding box center [474, 64] width 877 height 28
drag, startPoint x: 168, startPoint y: 62, endPoint x: 258, endPoint y: 47, distance: 90.9
click at [113, 73] on div "48489" at bounding box center [171, 64] width 142 height 23
type input "rafael"
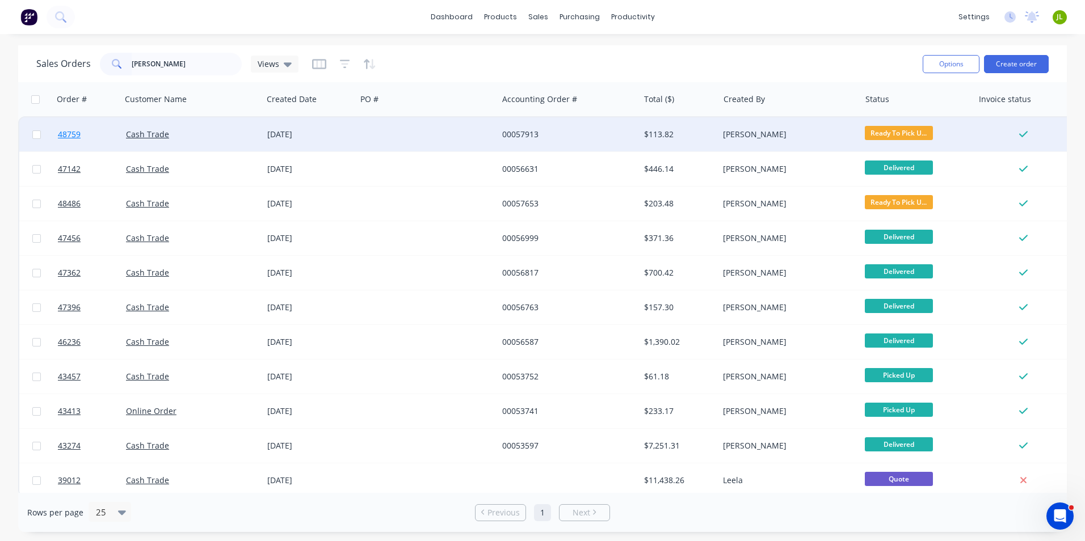
click at [70, 132] on span "48759" at bounding box center [69, 134] width 23 height 11
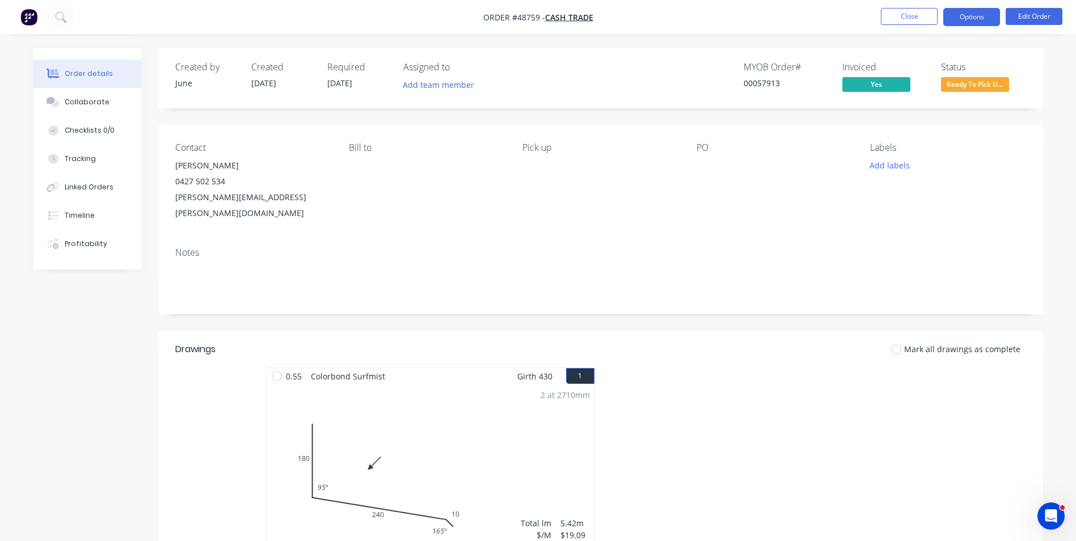
click at [968, 11] on button "Options" at bounding box center [971, 17] width 57 height 18
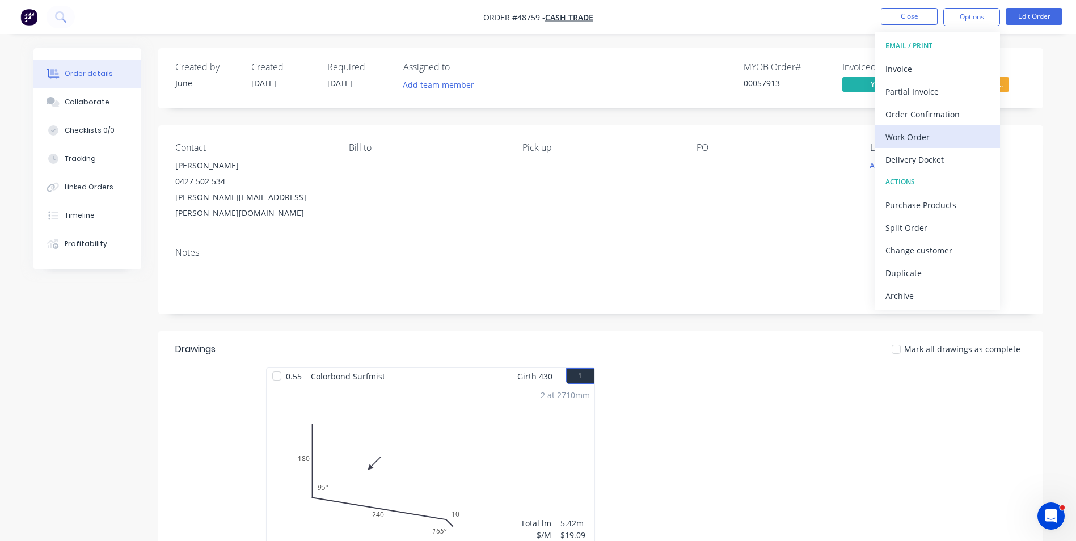
click at [925, 135] on div "Work Order" at bounding box center [937, 137] width 104 height 16
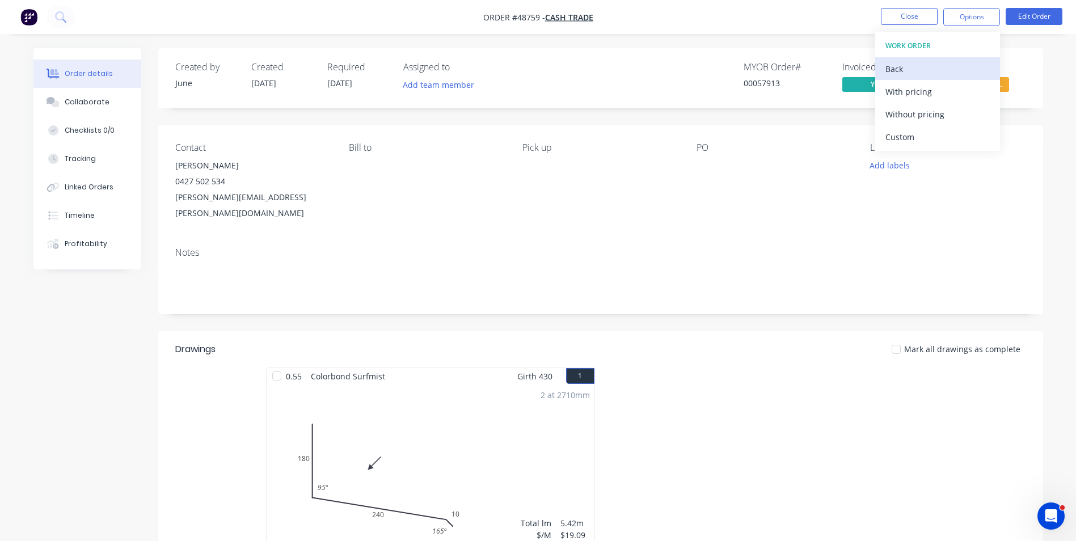
click at [895, 62] on div "Back" at bounding box center [937, 69] width 104 height 16
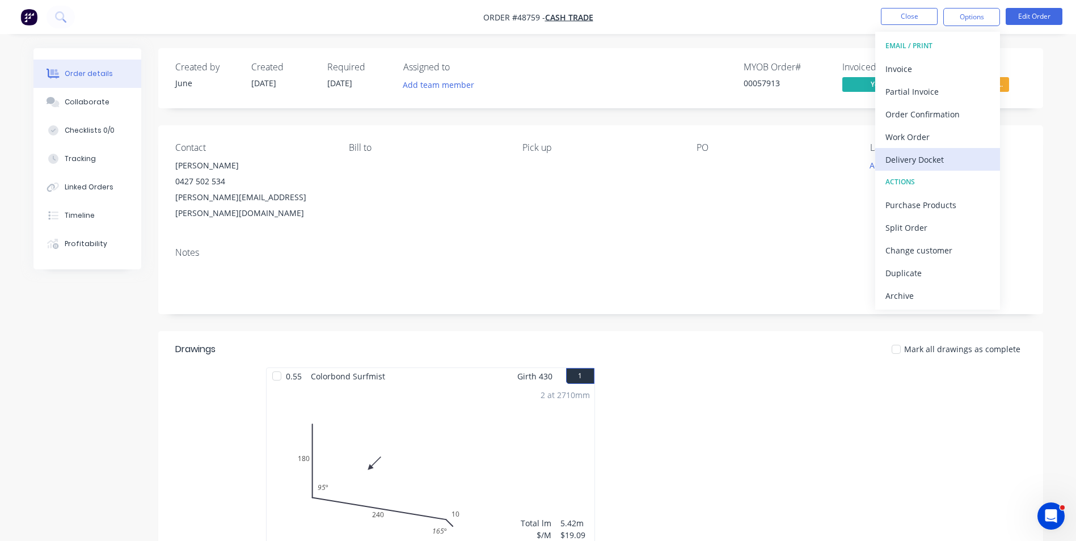
click at [906, 155] on div "Delivery Docket" at bounding box center [937, 159] width 104 height 16
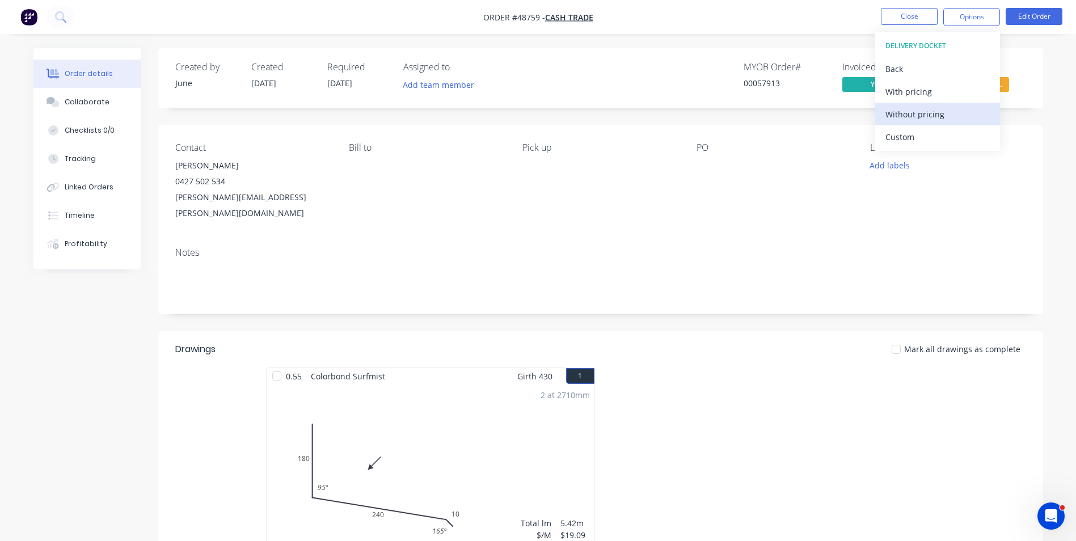
click at [915, 113] on div "Without pricing" at bounding box center [937, 114] width 104 height 16
click at [913, 131] on div "Custom" at bounding box center [937, 137] width 104 height 16
click at [921, 114] on div "Created by June Created 02/09/25 Required 04/09/25 Assigned to Add team member …" at bounding box center [600, 388] width 885 height 681
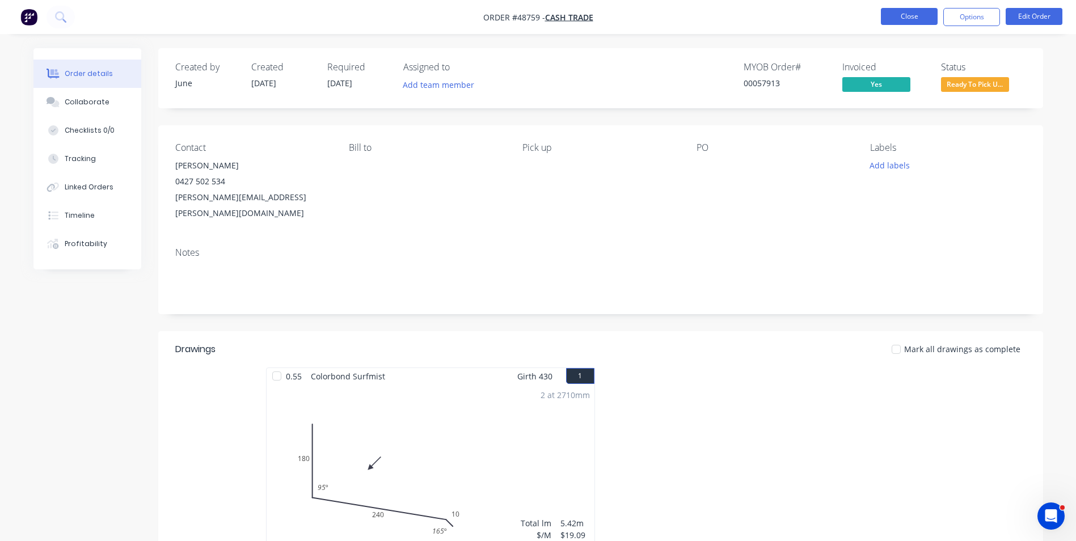
click at [924, 12] on button "Close" at bounding box center [909, 16] width 57 height 17
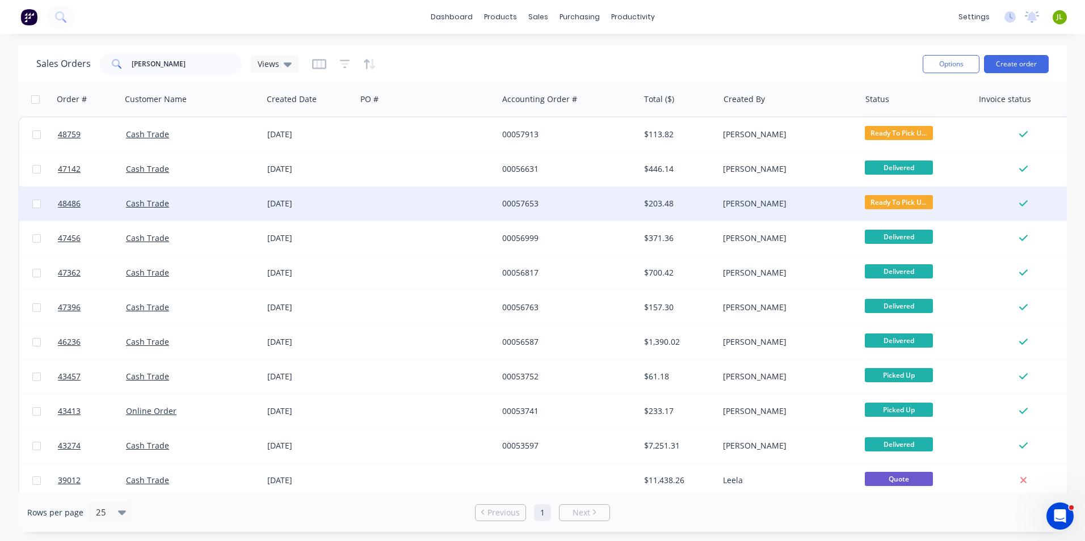
click at [374, 205] on div at bounding box center [426, 204] width 141 height 34
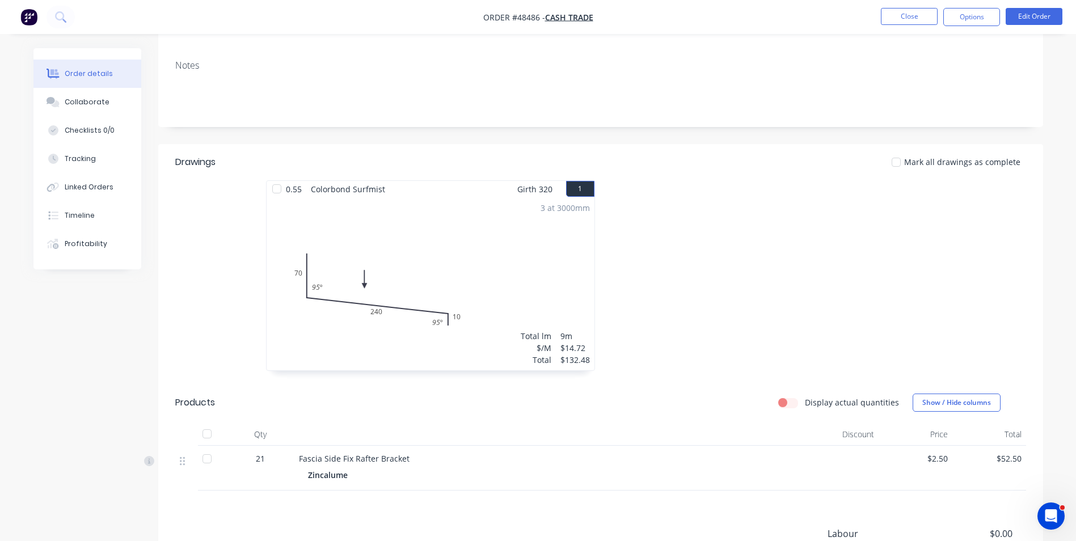
scroll to position [184, 0]
click at [980, 9] on button "Options" at bounding box center [971, 17] width 57 height 18
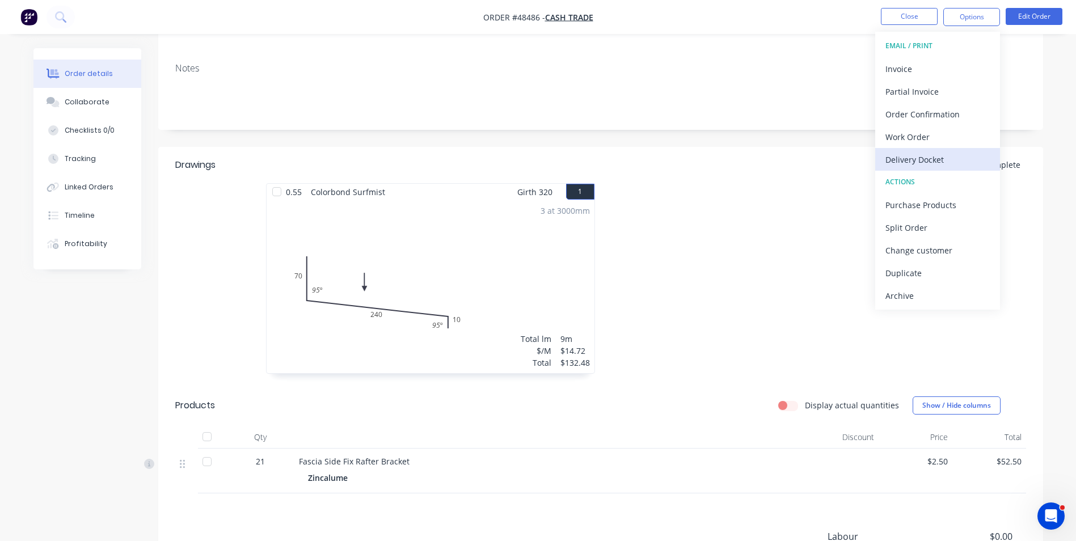
click at [954, 163] on div "Delivery Docket" at bounding box center [937, 159] width 104 height 16
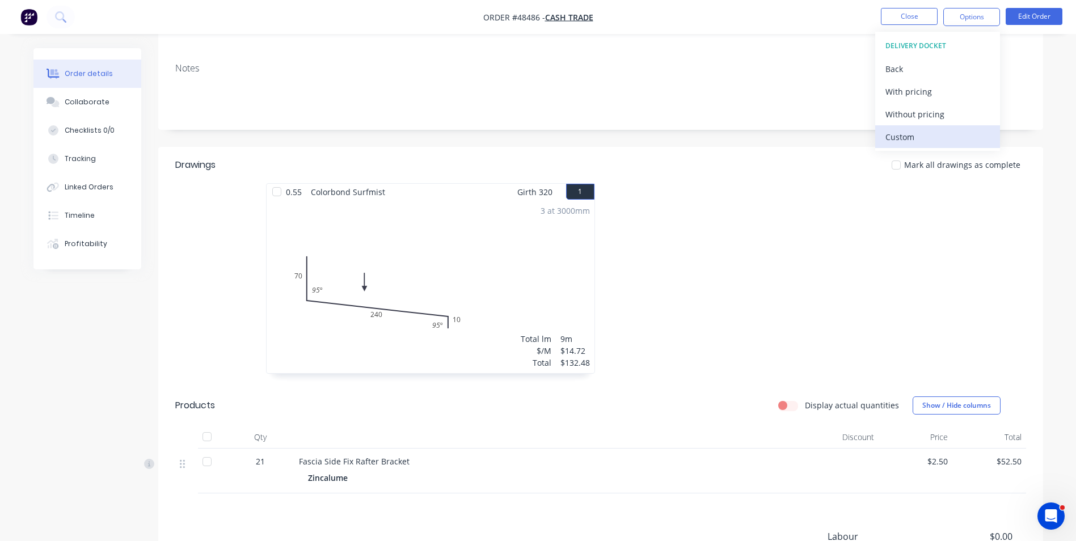
click at [914, 144] on div "Custom" at bounding box center [937, 137] width 104 height 16
click at [925, 115] on div "Without pricing" at bounding box center [937, 114] width 104 height 16
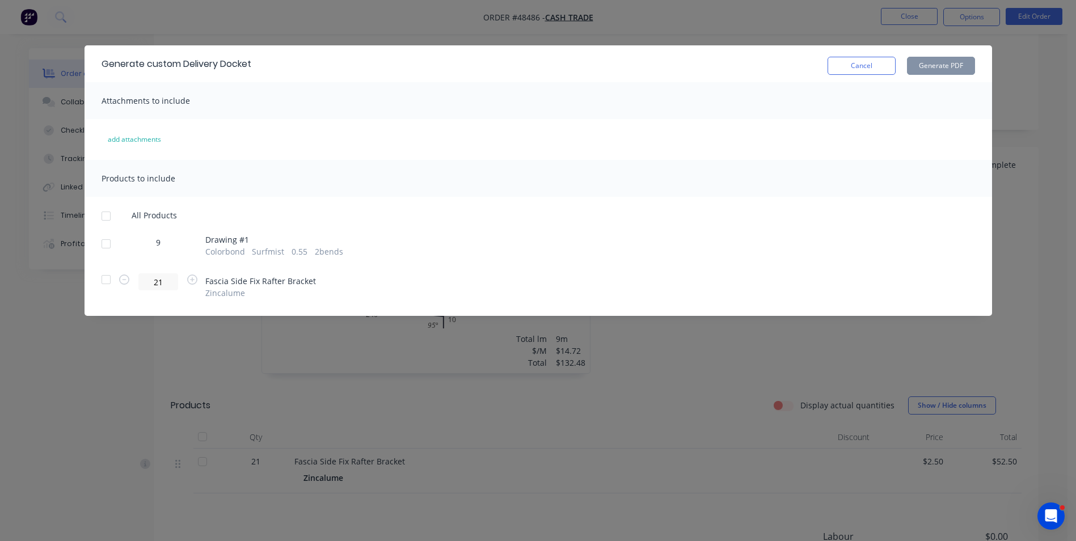
click at [95, 244] on div at bounding box center [106, 244] width 23 height 23
click at [927, 63] on button "Generate PDF" at bounding box center [941, 66] width 68 height 18
click at [858, 70] on button "Cancel" at bounding box center [862, 66] width 68 height 18
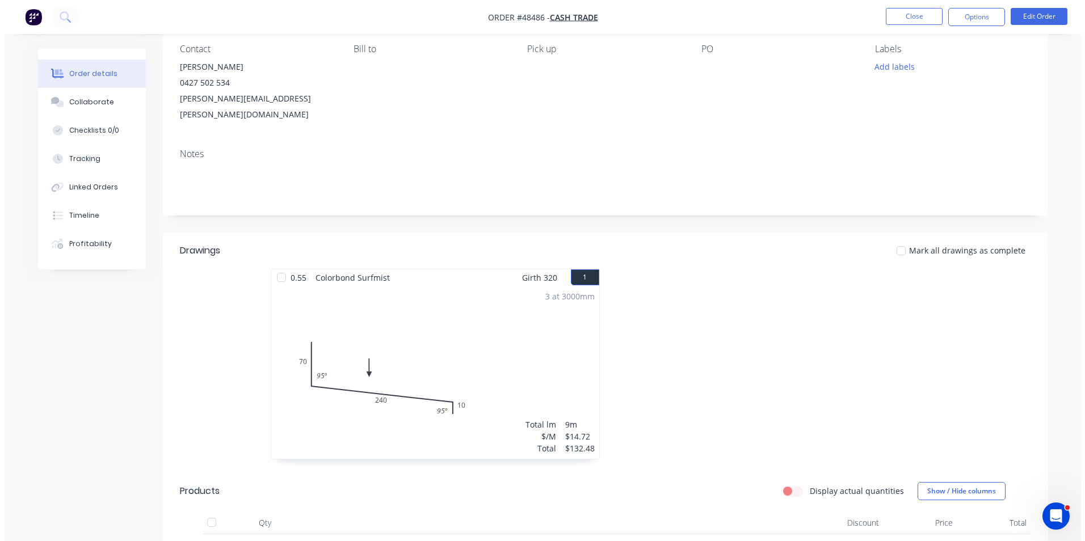
scroll to position [0, 0]
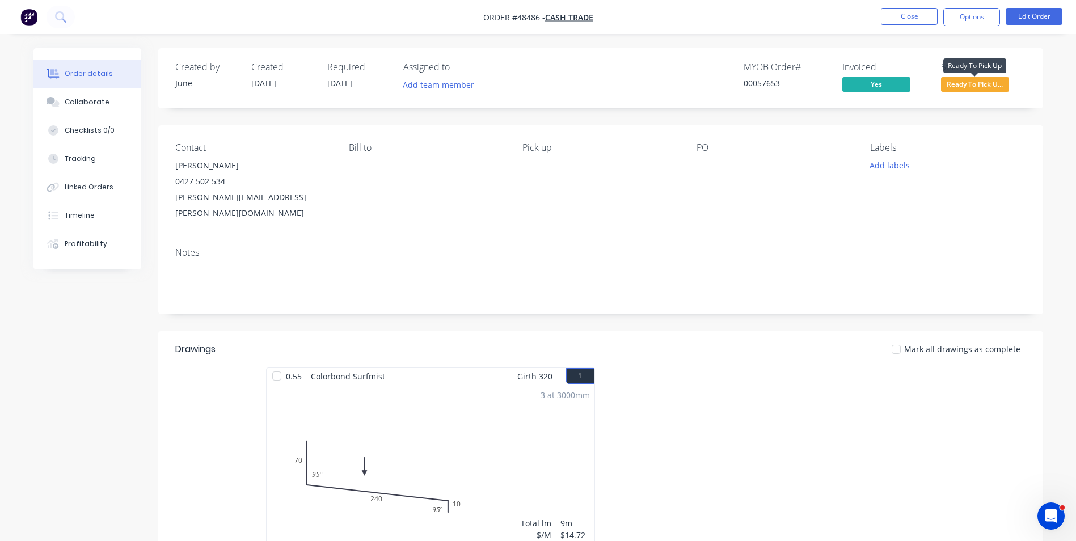
click at [954, 85] on span "Ready To Pick U..." at bounding box center [975, 84] width 68 height 14
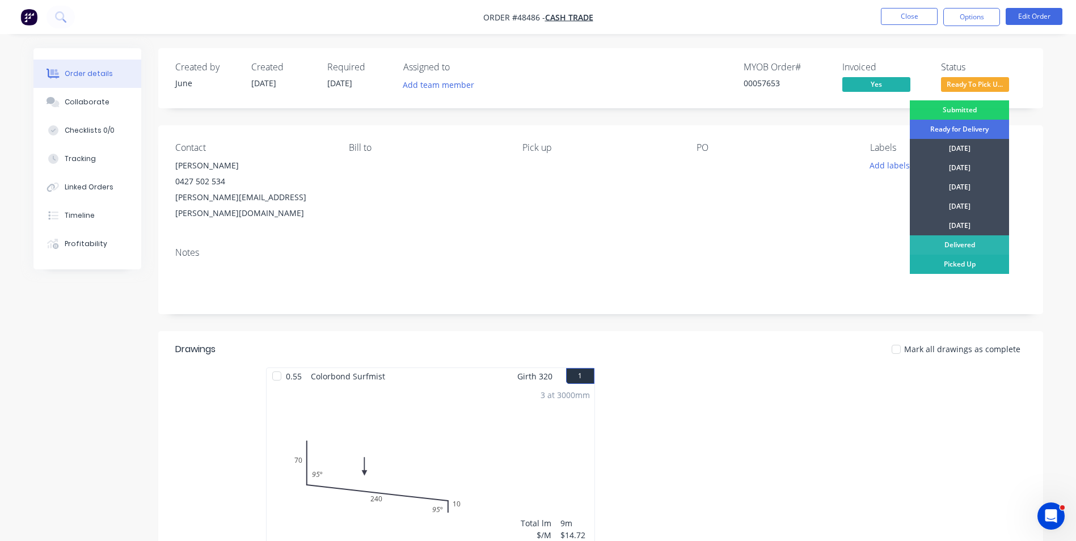
click at [964, 269] on div "Picked Up" at bounding box center [959, 264] width 99 height 19
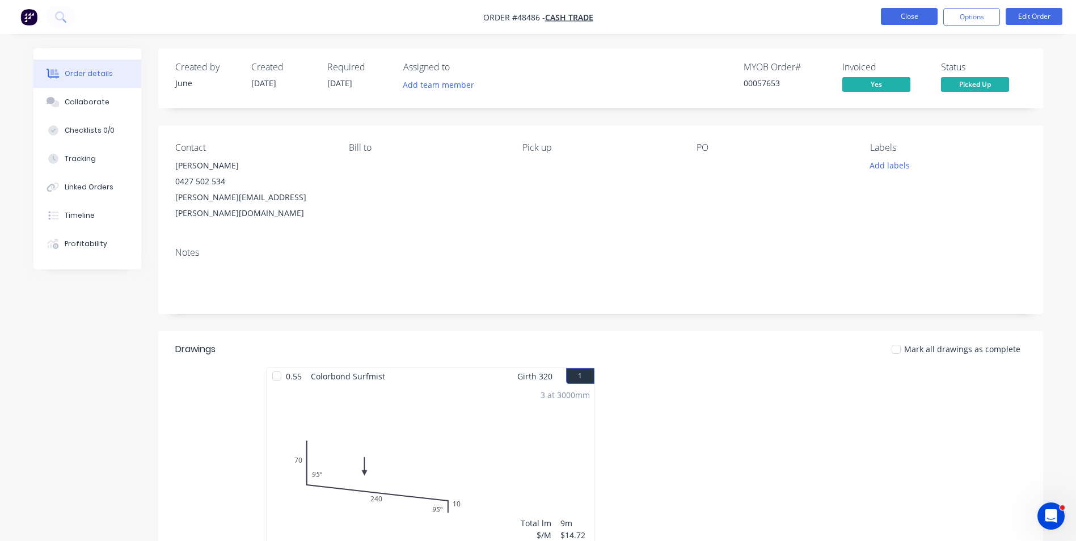
click at [911, 12] on button "Close" at bounding box center [909, 16] width 57 height 17
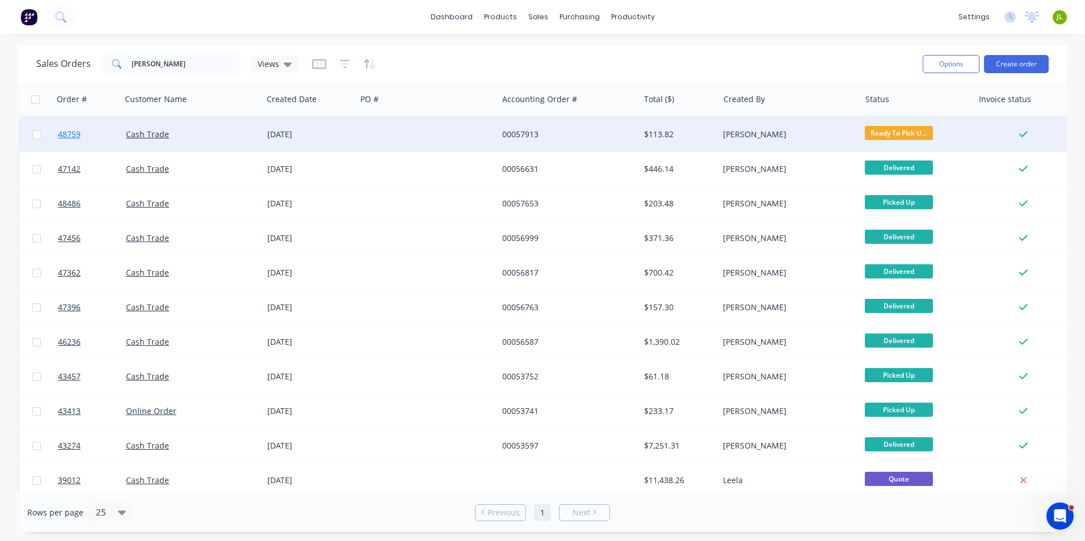
click at [74, 129] on span "48759" at bounding box center [69, 134] width 23 height 11
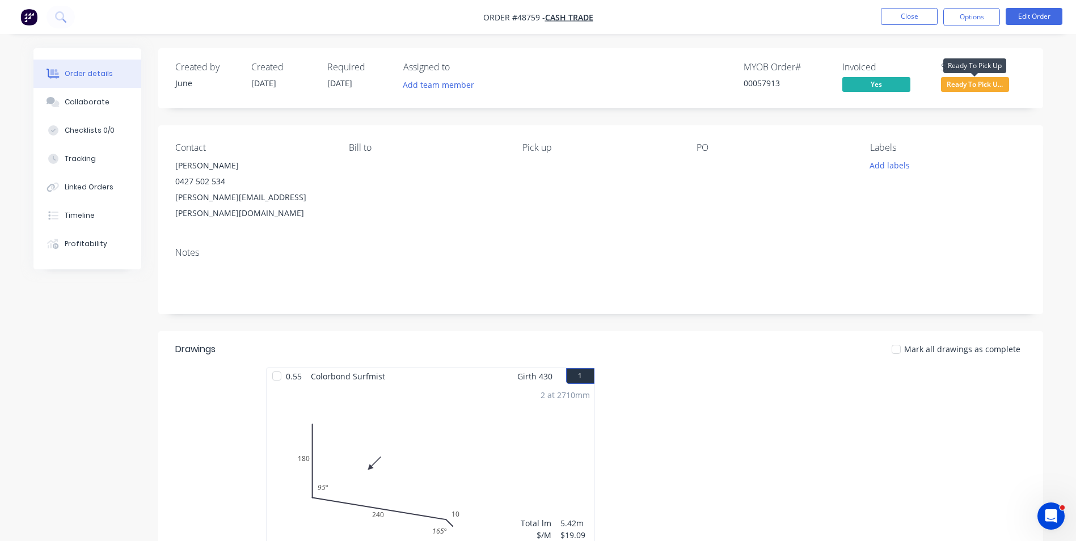
click at [983, 78] on span "Ready To Pick U..." at bounding box center [975, 84] width 68 height 14
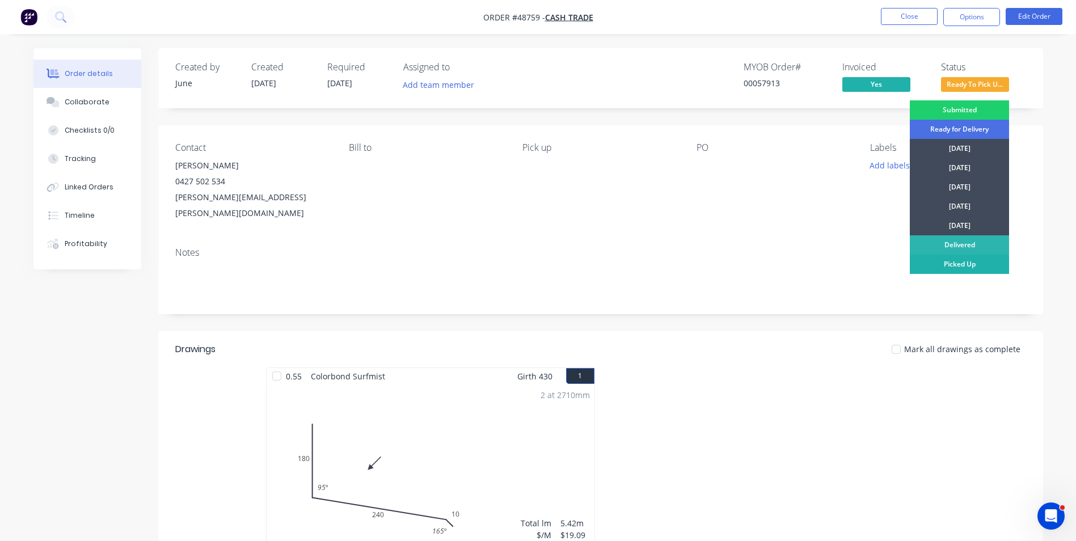
click at [956, 270] on div "Picked Up" at bounding box center [959, 264] width 99 height 19
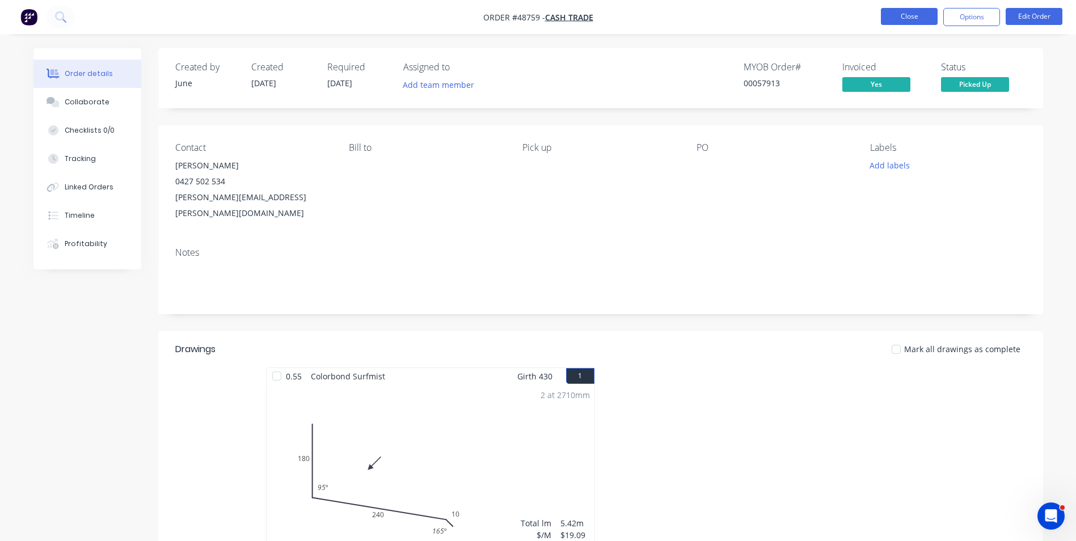
click at [905, 13] on button "Close" at bounding box center [909, 16] width 57 height 17
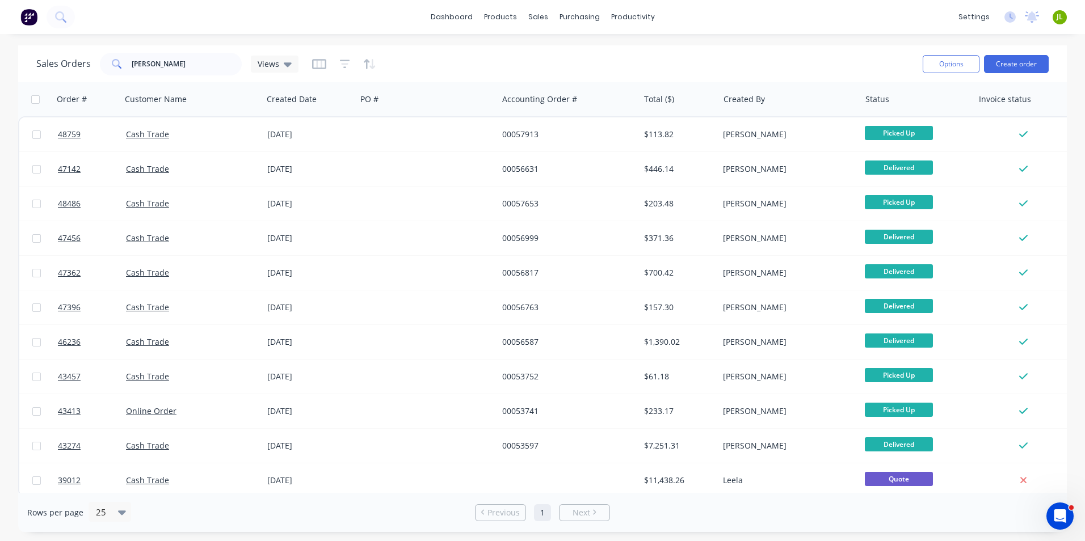
click at [400, 57] on div "Sales Orders rafael Views" at bounding box center [474, 64] width 877 height 28
click at [183, 43] on div "dashboard products sales purchasing productivity dashboard products Product Cat…" at bounding box center [542, 270] width 1085 height 541
drag, startPoint x: 170, startPoint y: 64, endPoint x: 78, endPoint y: 42, distance: 94.4
click at [0, 62] on html "dashboard products sales purchasing productivity dashboard products Product Cat…" at bounding box center [542, 270] width 1085 height 541
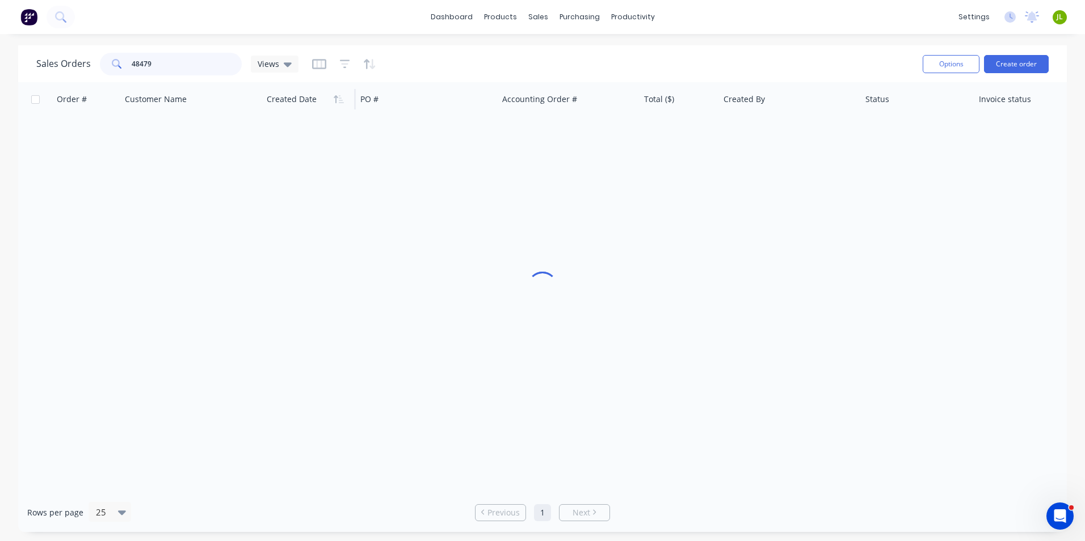
type input "48479"
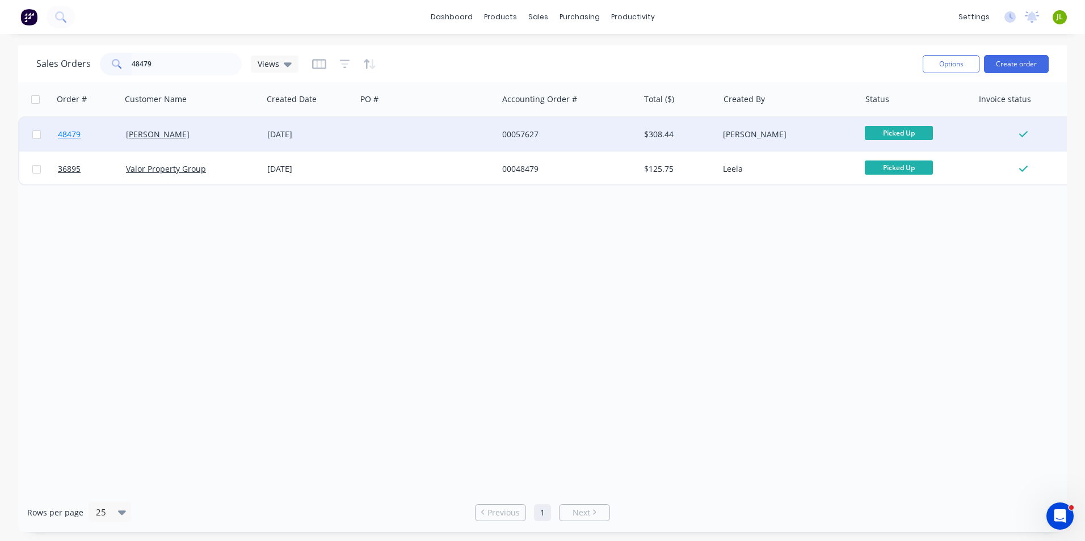
click at [69, 133] on span "48479" at bounding box center [69, 134] width 23 height 11
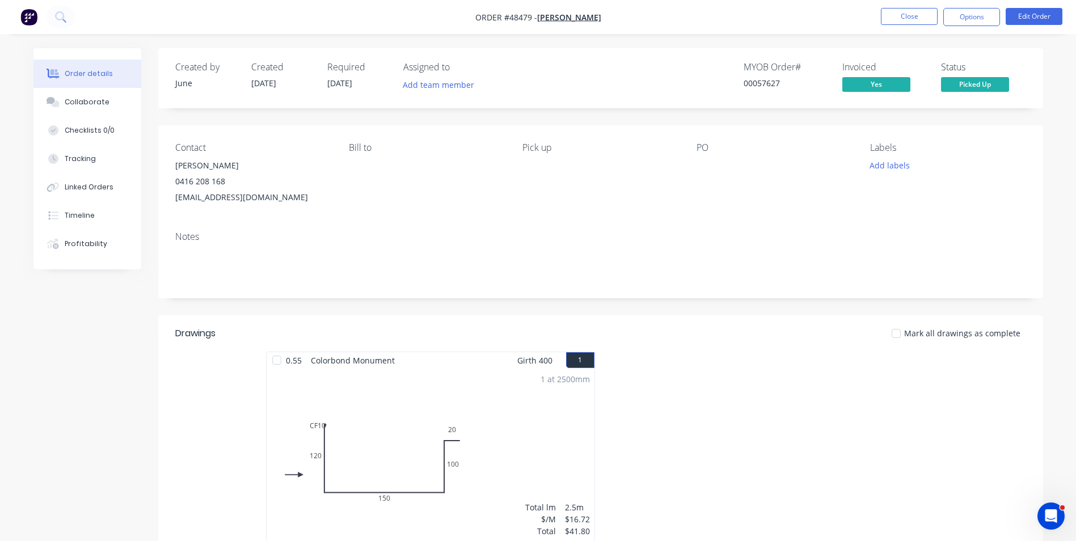
click at [456, 199] on div "Bill to" at bounding box center [426, 173] width 155 height 63
click at [489, 112] on div "Created by June Created 26/08/25 Required 02/09/25 Assigned to Add team member …" at bounding box center [600, 519] width 885 height 943
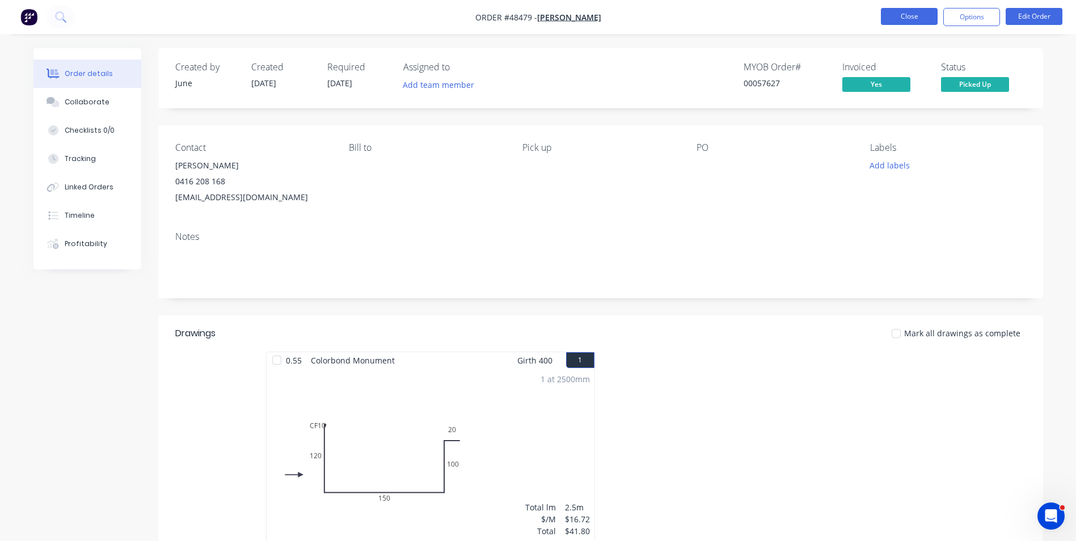
click at [908, 16] on button "Close" at bounding box center [909, 16] width 57 height 17
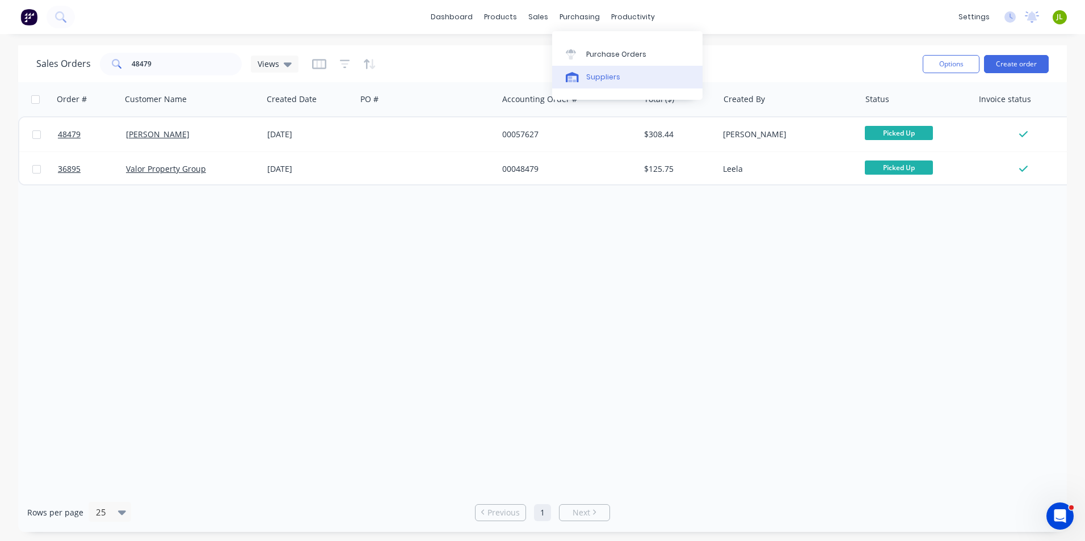
click at [591, 78] on div "Suppliers" at bounding box center [603, 77] width 34 height 10
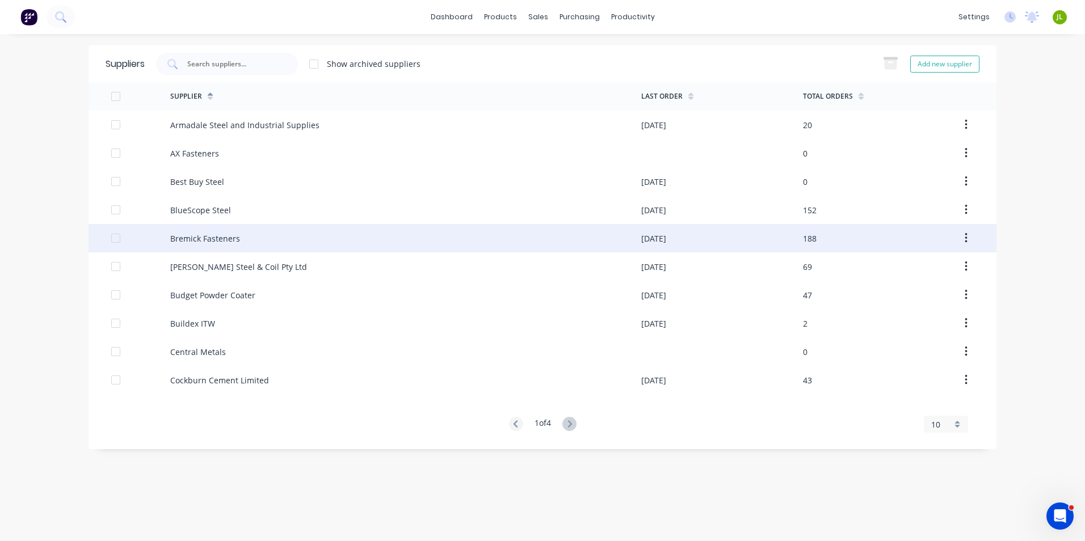
click at [324, 238] on div "Bremick Fasteners" at bounding box center [405, 238] width 471 height 28
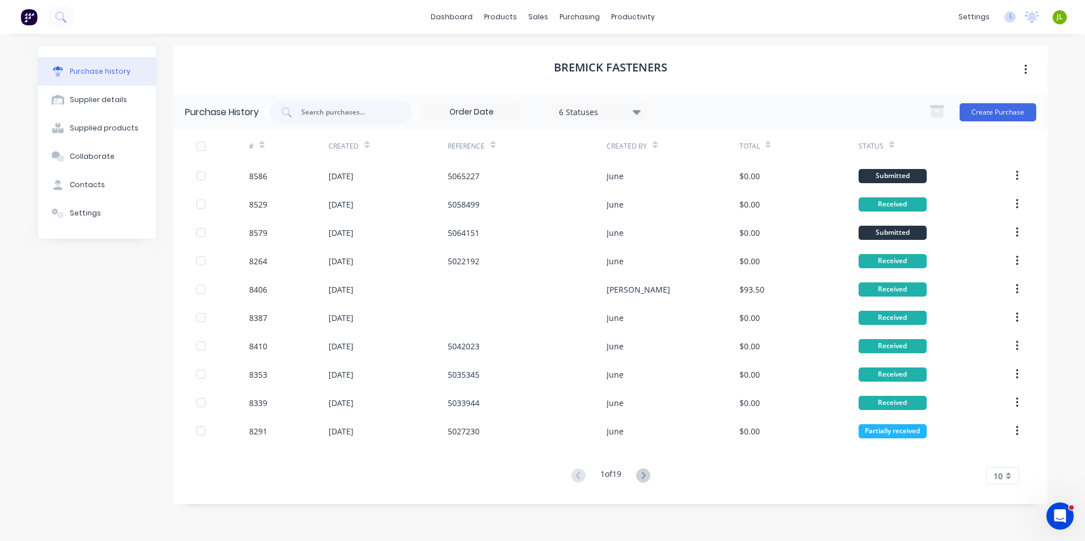
click at [290, 477] on div "1 of 19 10 5 10 15 20 25 30 35" at bounding box center [611, 476] width 874 height 16
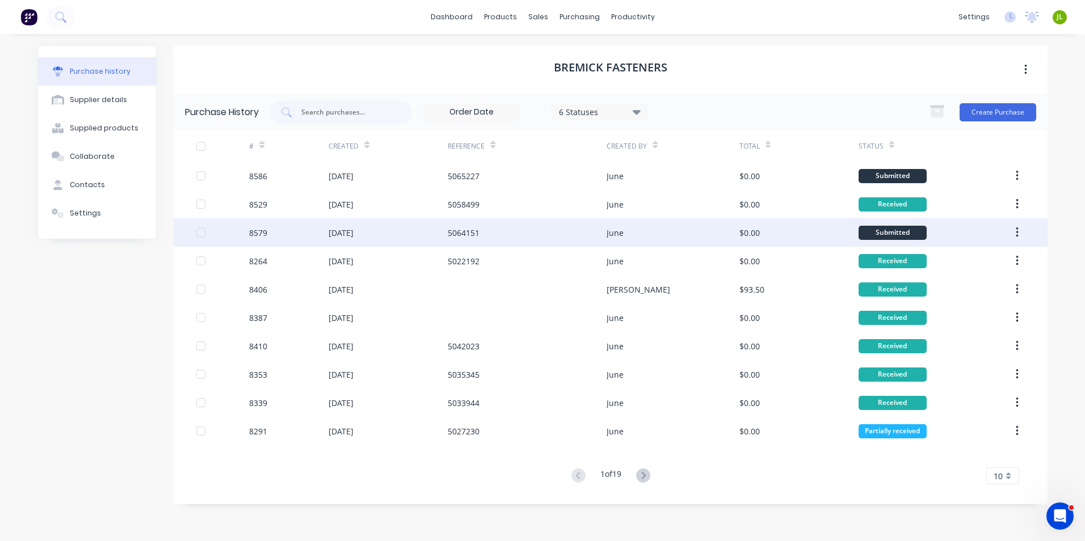
click at [634, 233] on div "June" at bounding box center [672, 232] width 132 height 28
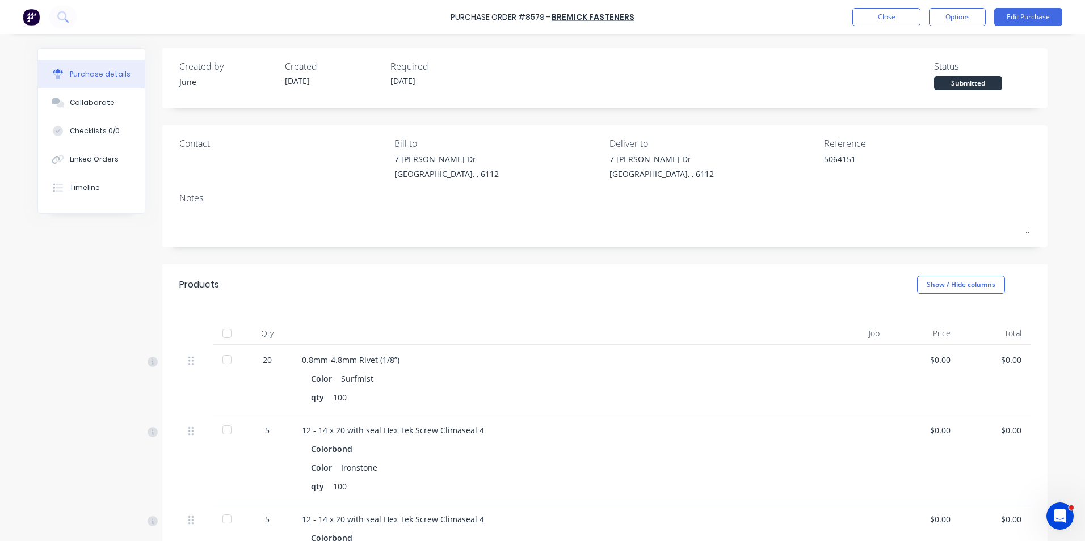
click at [230, 362] on div at bounding box center [227, 359] width 23 height 23
click at [229, 431] on div at bounding box center [227, 430] width 23 height 23
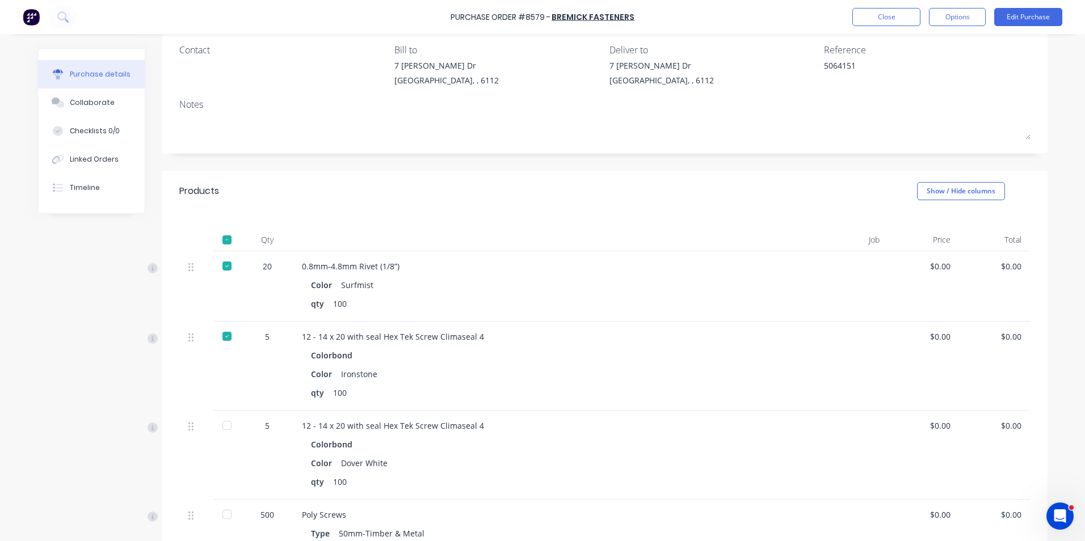
scroll to position [113, 0]
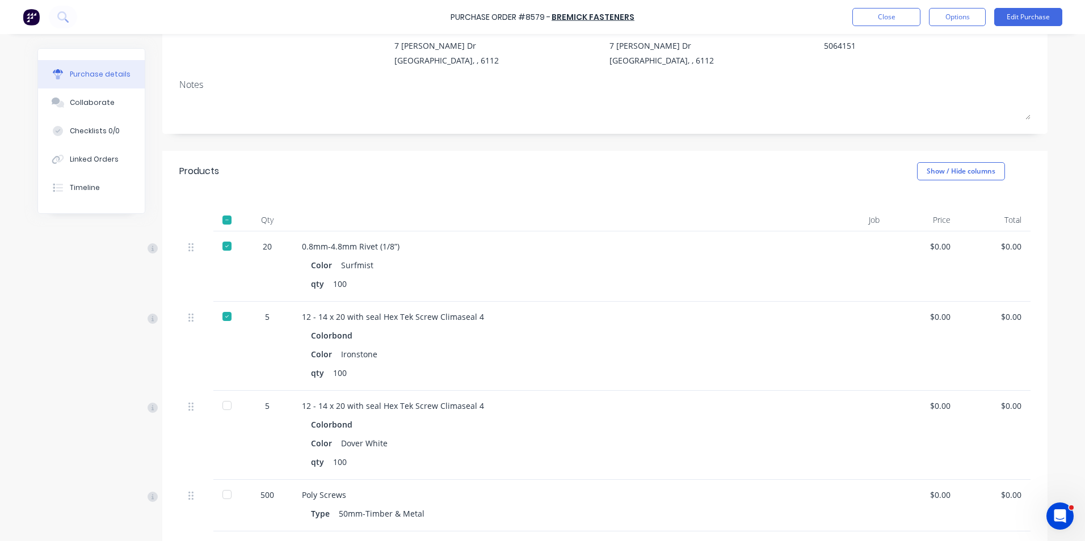
click at [224, 410] on div at bounding box center [227, 405] width 23 height 23
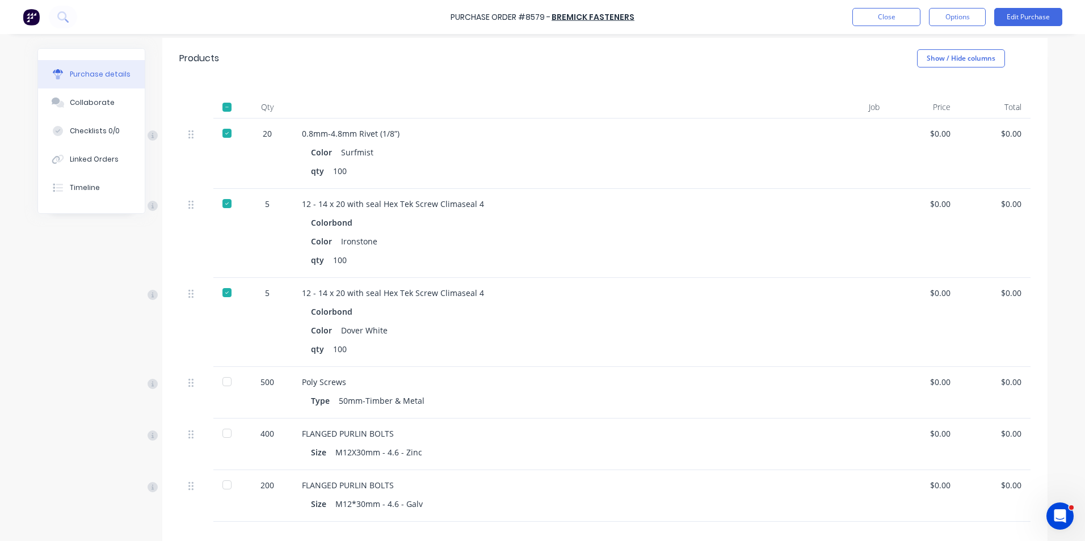
scroll to position [227, 0]
click at [225, 393] on div at bounding box center [227, 392] width 28 height 52
click at [219, 390] on div at bounding box center [227, 381] width 23 height 23
click at [217, 441] on div at bounding box center [227, 432] width 23 height 23
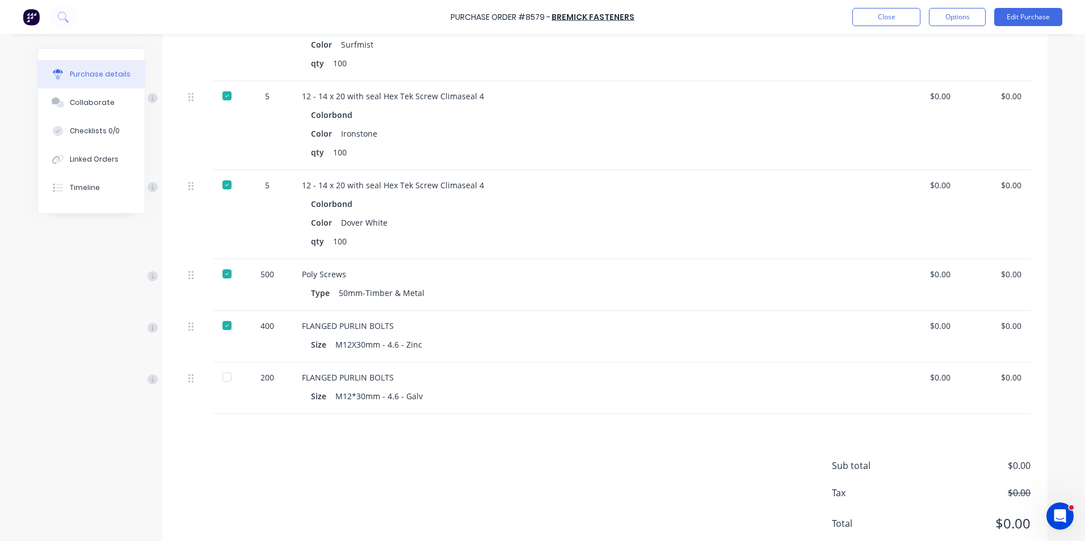
scroll to position [340, 0]
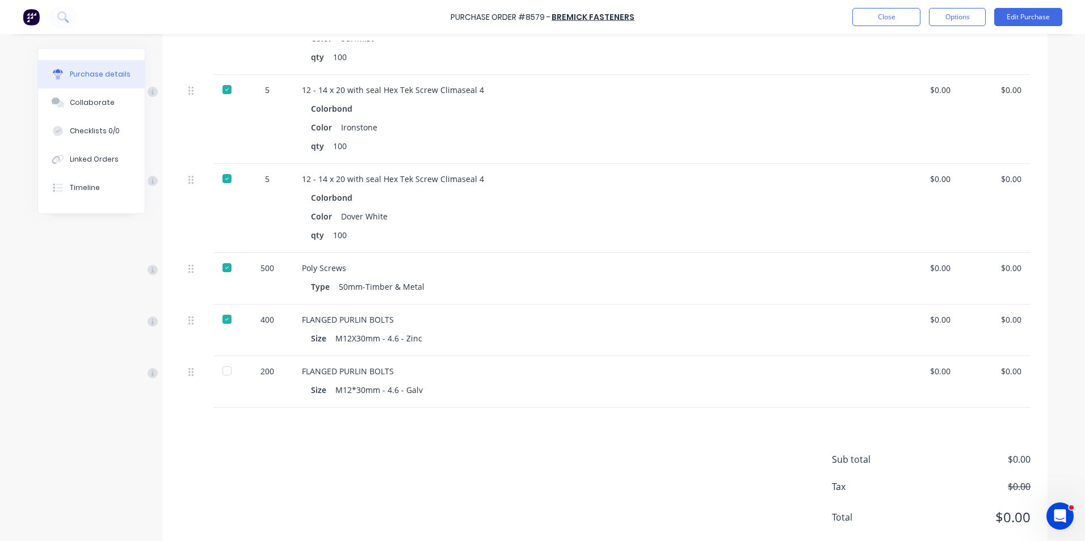
drag, startPoint x: 220, startPoint y: 346, endPoint x: 220, endPoint y: 361, distance: 15.3
click at [220, 360] on div "20 0.8mm-4.8mm Rivet (1/8”) Color Surfmist qty 100 $0.00 $0.00 5 12 - 14 x 20 w…" at bounding box center [604, 206] width 851 height 403
click at [220, 364] on div at bounding box center [227, 371] width 23 height 23
click at [505, 457] on div "Sub total $0.00 Tax $0.00 Total $0.00" at bounding box center [604, 483] width 885 height 150
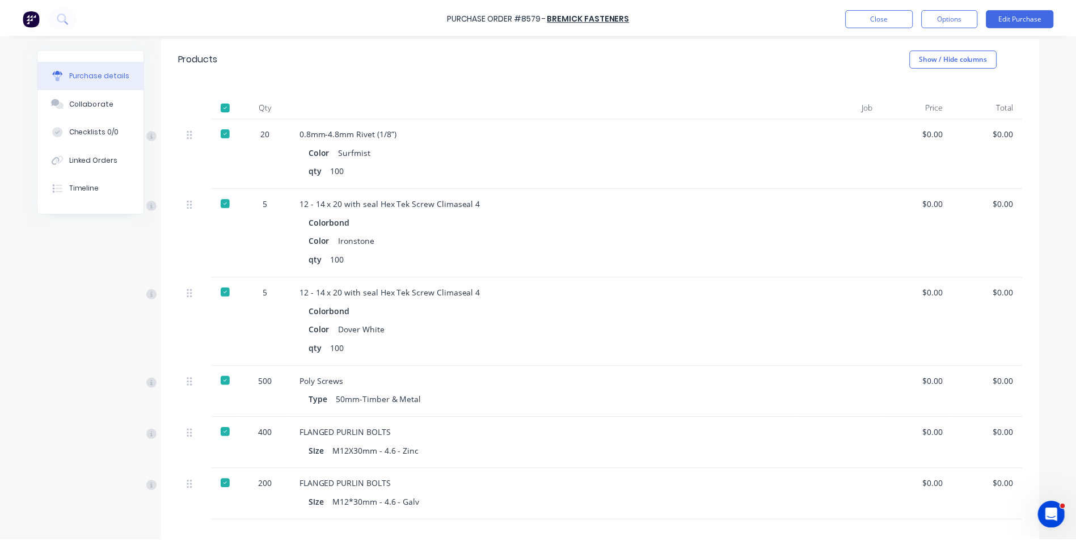
scroll to position [170, 0]
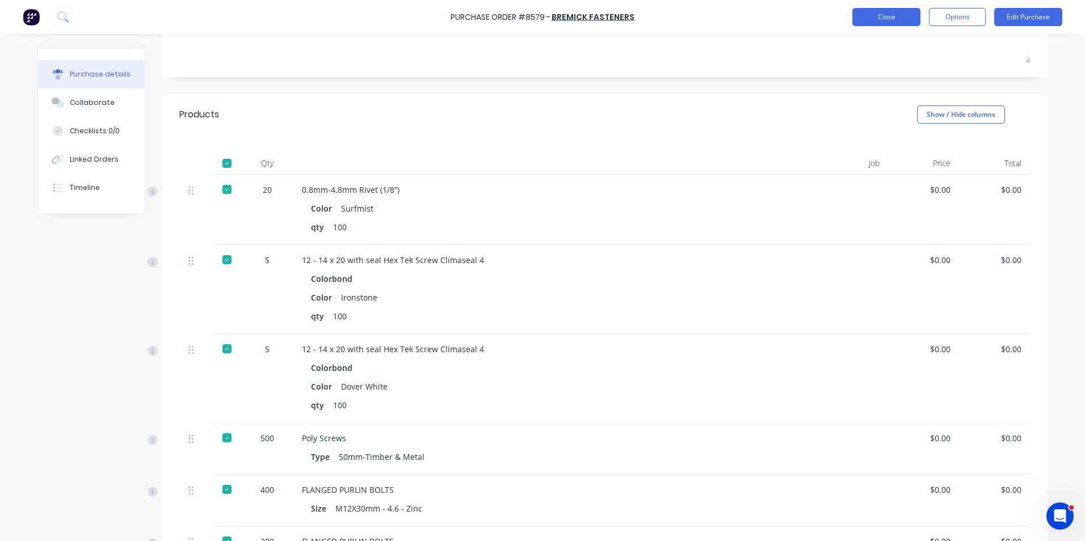
click at [882, 23] on button "Close" at bounding box center [886, 17] width 68 height 18
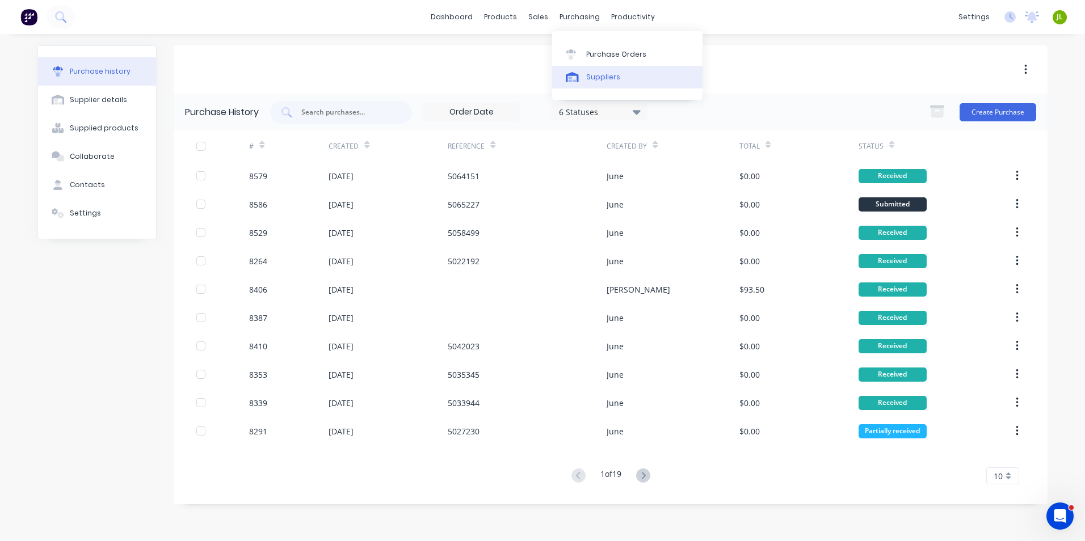
click at [587, 77] on div "Suppliers" at bounding box center [603, 77] width 34 height 10
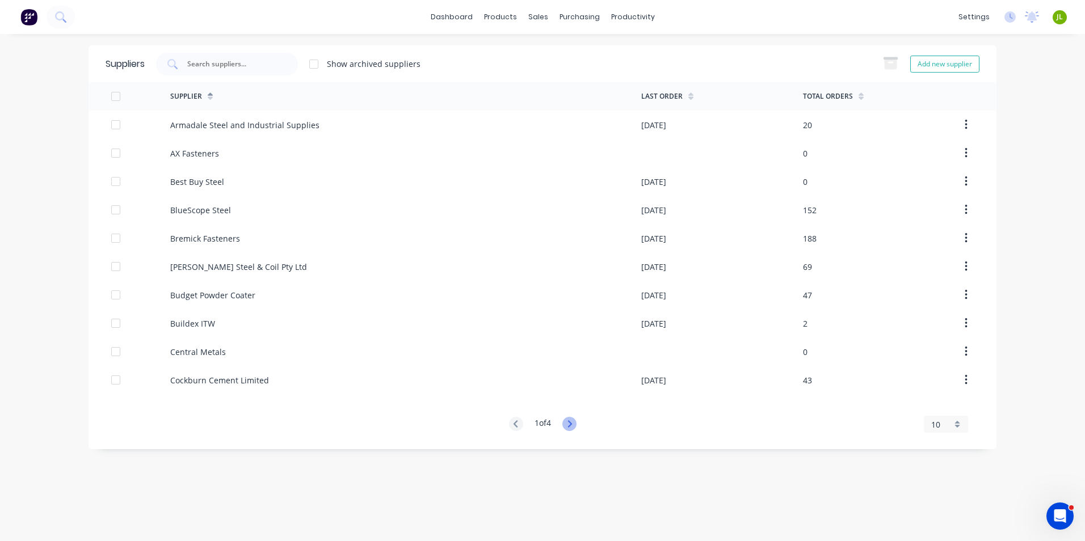
click at [571, 423] on g at bounding box center [569, 424] width 14 height 14
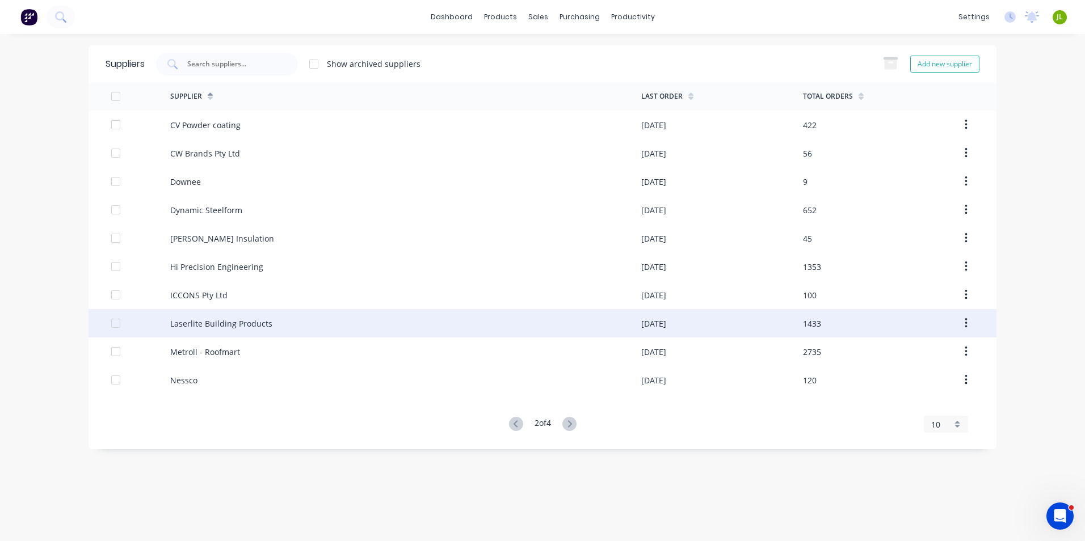
click at [229, 319] on div "Laserlite Building Products" at bounding box center [221, 324] width 102 height 12
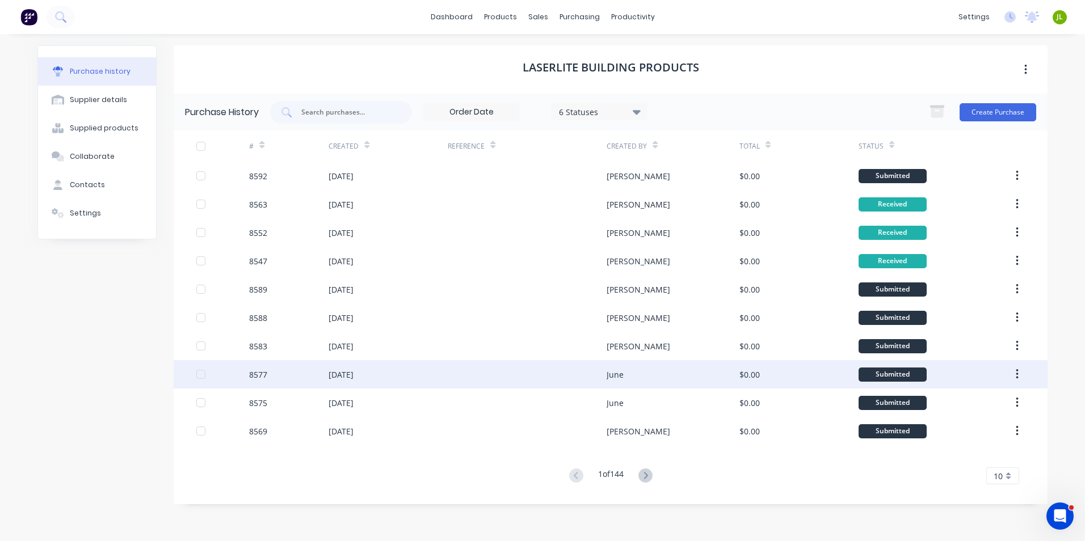
click at [486, 378] on div at bounding box center [527, 374] width 159 height 28
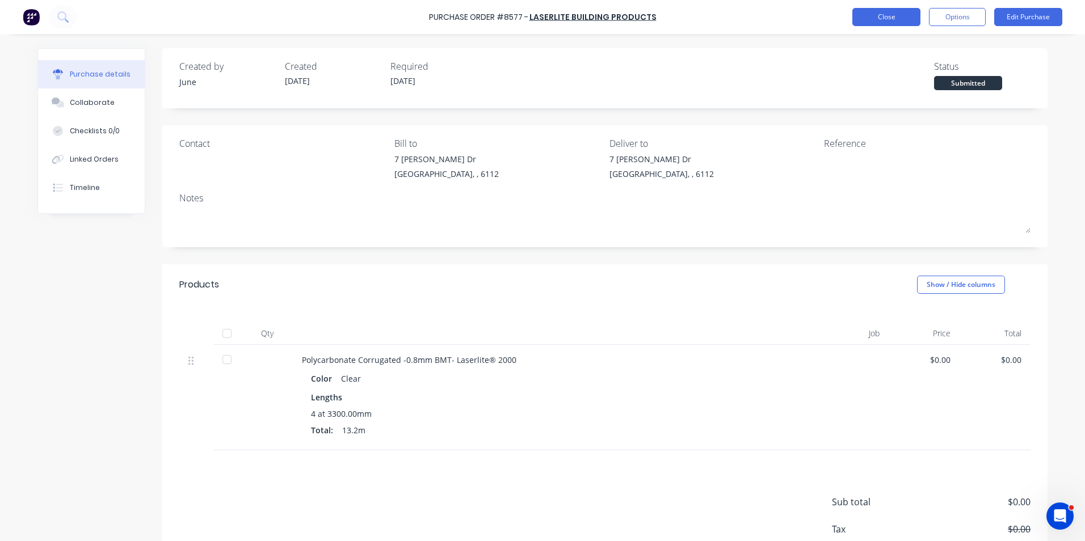
click at [892, 16] on button "Close" at bounding box center [886, 17] width 68 height 18
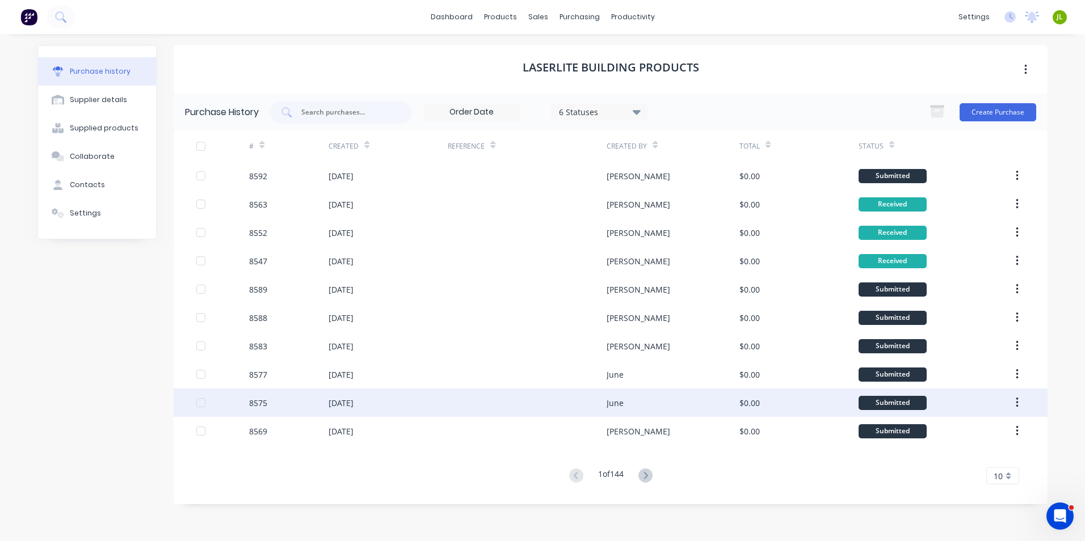
click at [563, 406] on div at bounding box center [527, 403] width 159 height 28
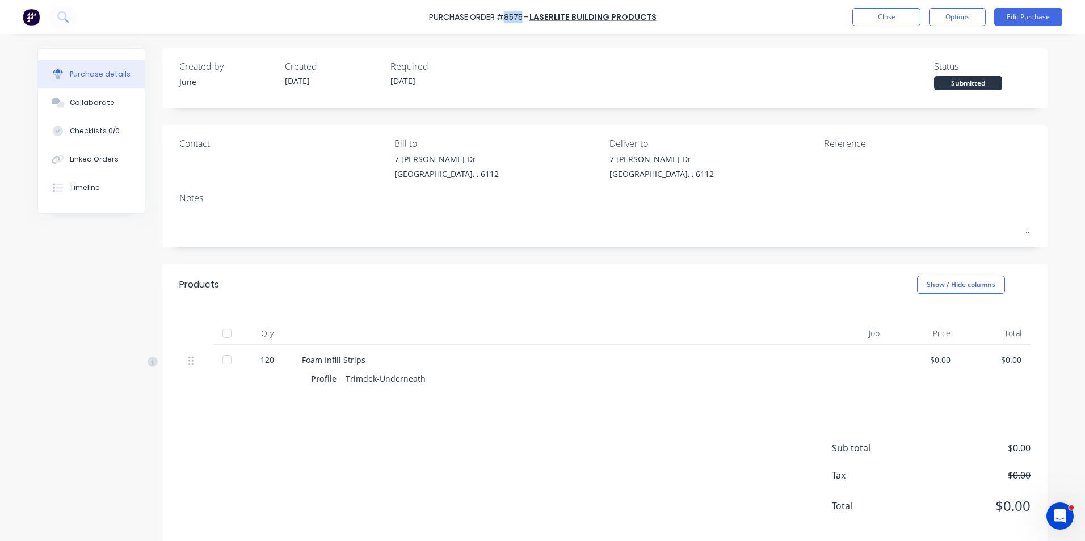
drag, startPoint x: 526, startPoint y: 20, endPoint x: 509, endPoint y: 20, distance: 16.5
click at [509, 20] on div "Purchase Order #8575 -" at bounding box center [478, 17] width 99 height 12
copy div "8575"
click at [621, 248] on div "Created by June Created 03/09/25 Required 04/09/25 Status Submitted Contact Bil…" at bounding box center [604, 297] width 885 height 499
click at [882, 20] on button "Close" at bounding box center [886, 17] width 68 height 18
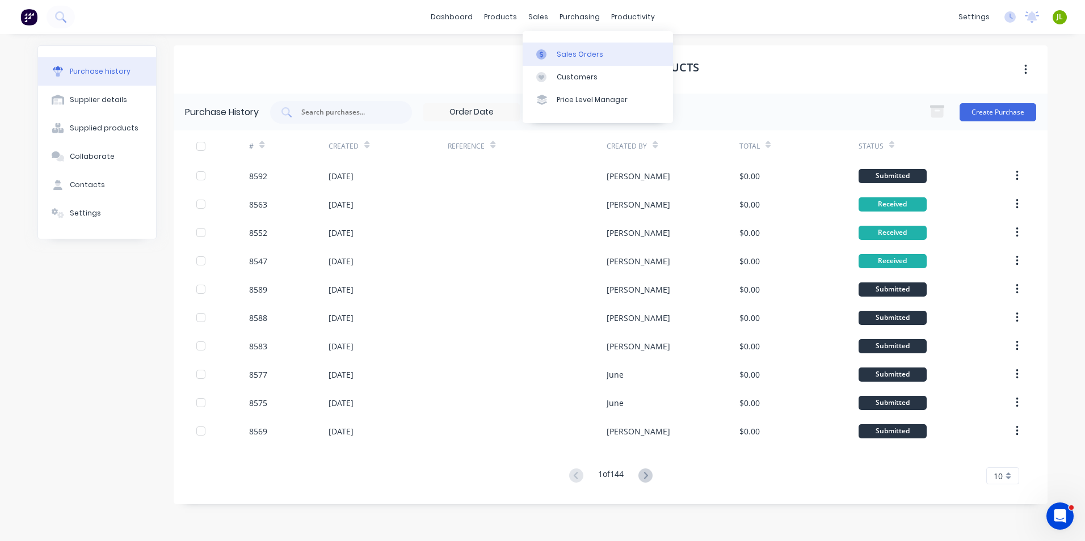
click at [569, 49] on div "Sales Orders" at bounding box center [579, 54] width 47 height 10
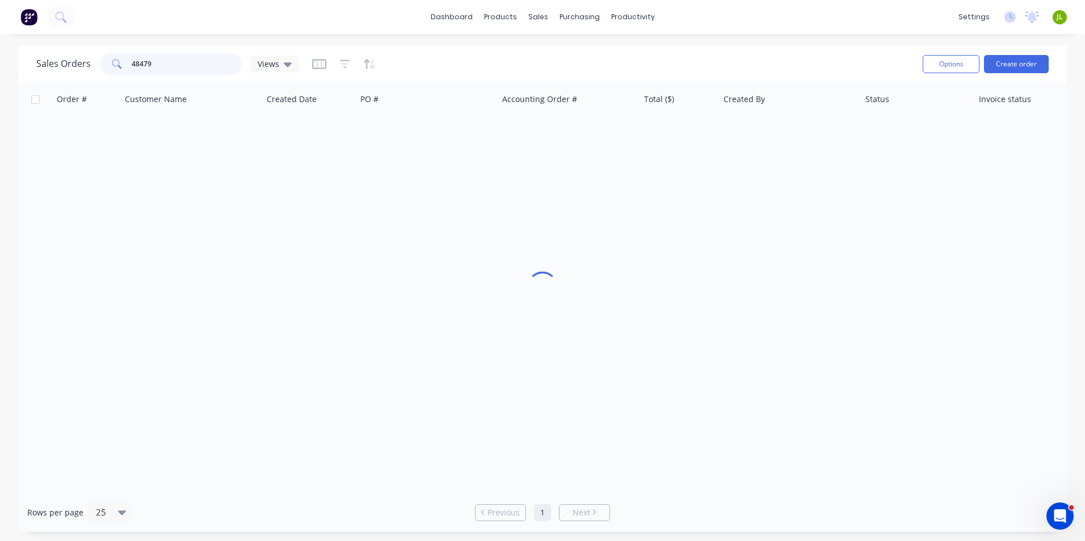
drag, startPoint x: 116, startPoint y: 69, endPoint x: 156, endPoint y: 65, distance: 40.0
click at [111, 71] on div "48479" at bounding box center [171, 64] width 142 height 23
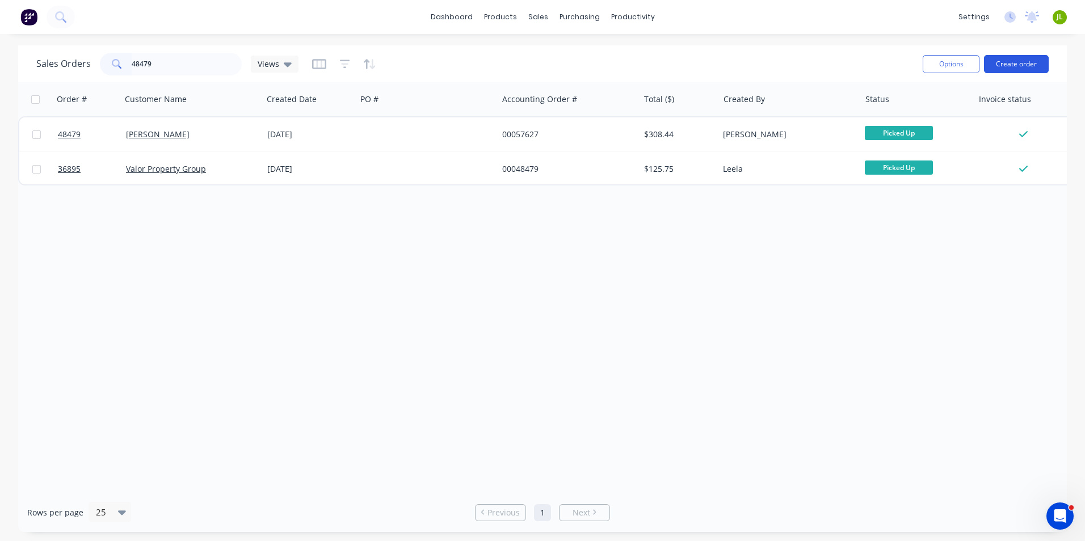
click at [1001, 69] on button "Create order" at bounding box center [1016, 64] width 65 height 18
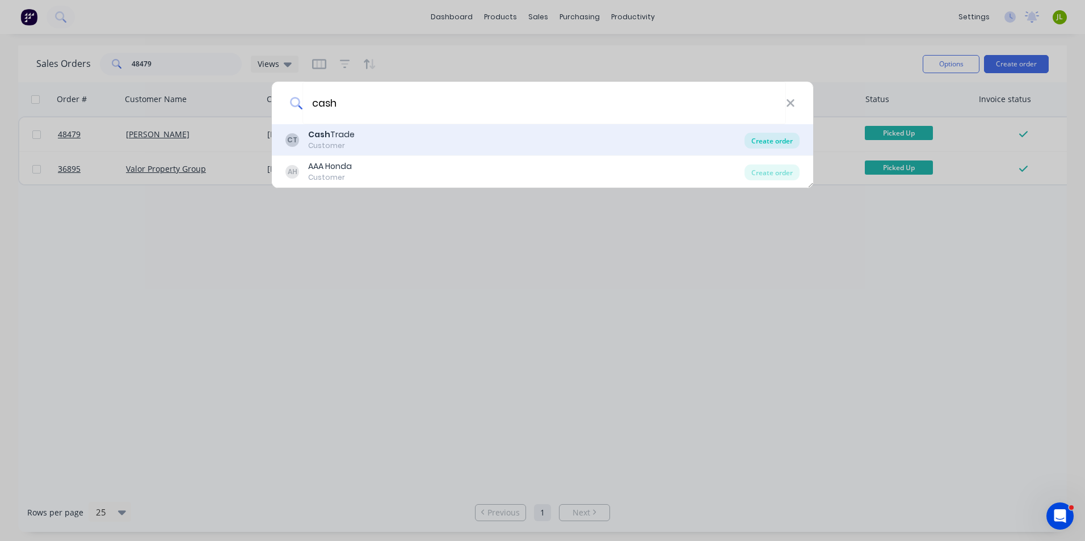
type input "cash"
click at [748, 137] on div "Create order" at bounding box center [771, 141] width 55 height 16
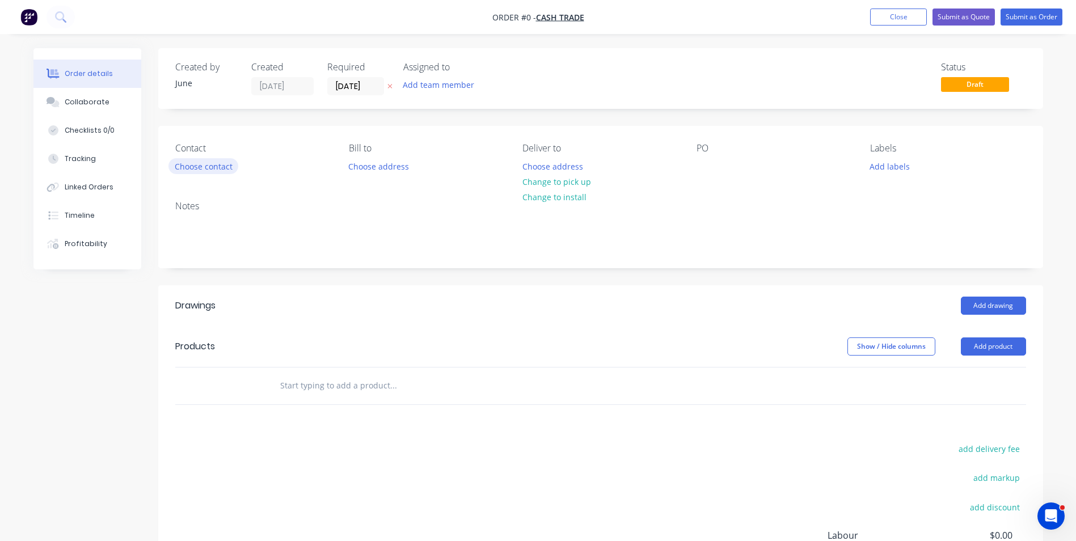
click at [214, 172] on button "Choose contact" at bounding box center [203, 165] width 70 height 15
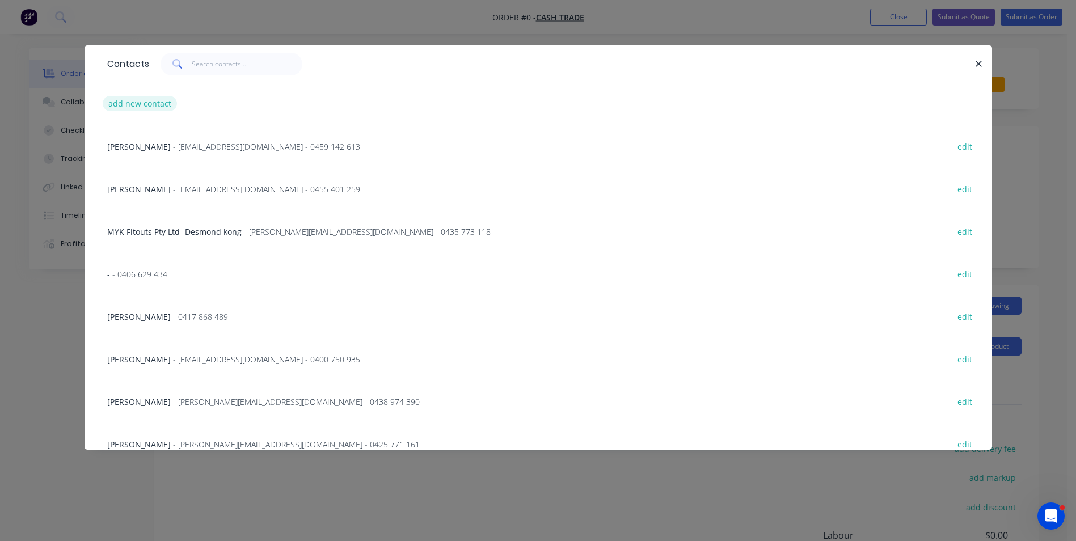
click at [167, 107] on button "add new contact" at bounding box center [140, 103] width 75 height 15
select select "AU"
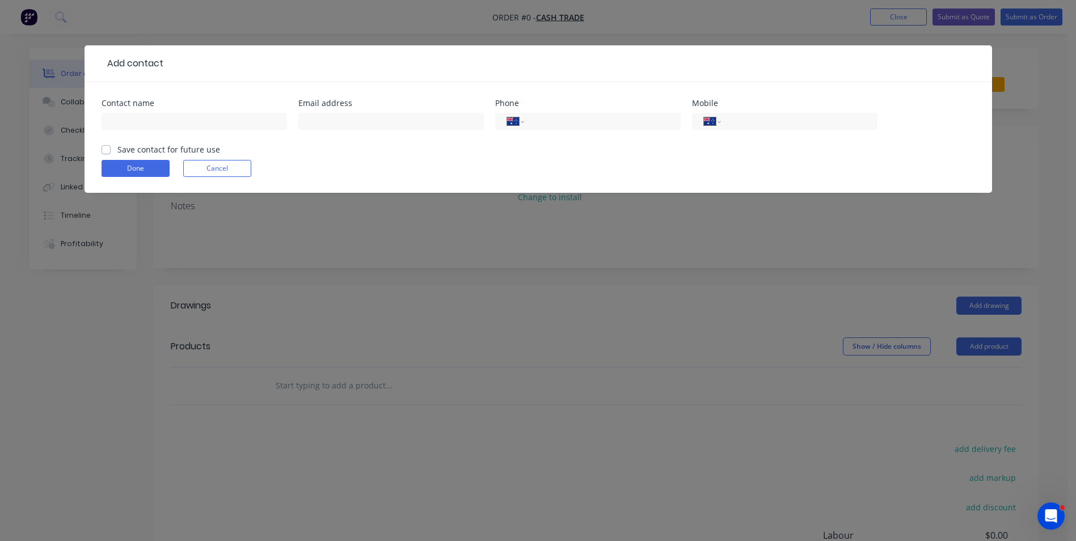
click at [173, 112] on div at bounding box center [194, 126] width 185 height 33
click at [171, 125] on input "text" at bounding box center [194, 121] width 185 height 17
paste input "Vivian 0451 358 778 494736661@qq.com"
drag, startPoint x: 130, startPoint y: 121, endPoint x: 182, endPoint y: 129, distance: 51.6
click at [182, 129] on input "Vivian 0451 358 778 494736661@qq.com" at bounding box center [194, 121] width 185 height 17
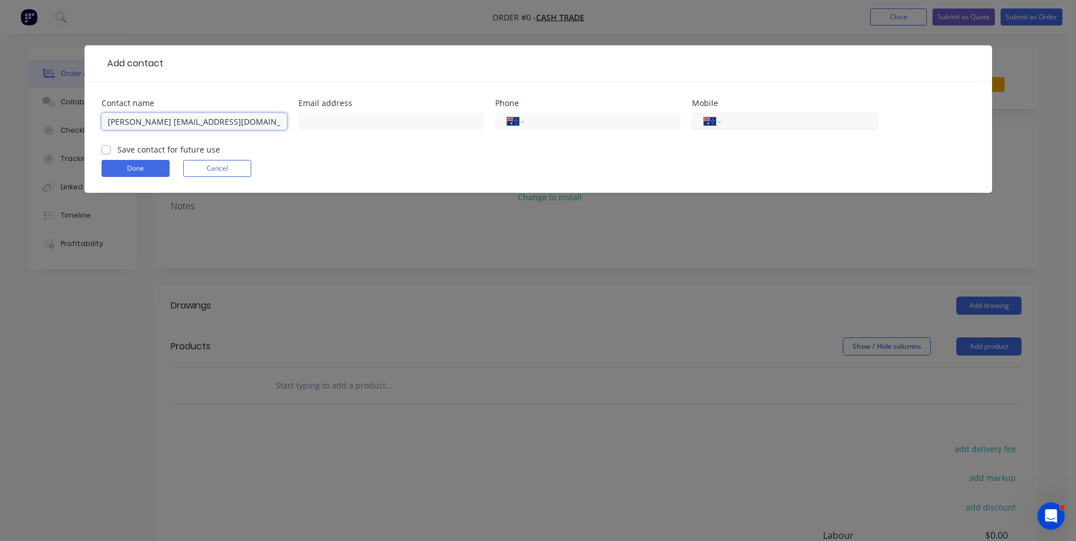
type input "Vivian 494736661@qq.com"
click at [739, 118] on input "tel" at bounding box center [797, 121] width 136 height 13
paste input "0451 358 778"
type input "0451 358 778"
drag, startPoint x: 224, startPoint y: 123, endPoint x: 133, endPoint y: 121, distance: 90.8
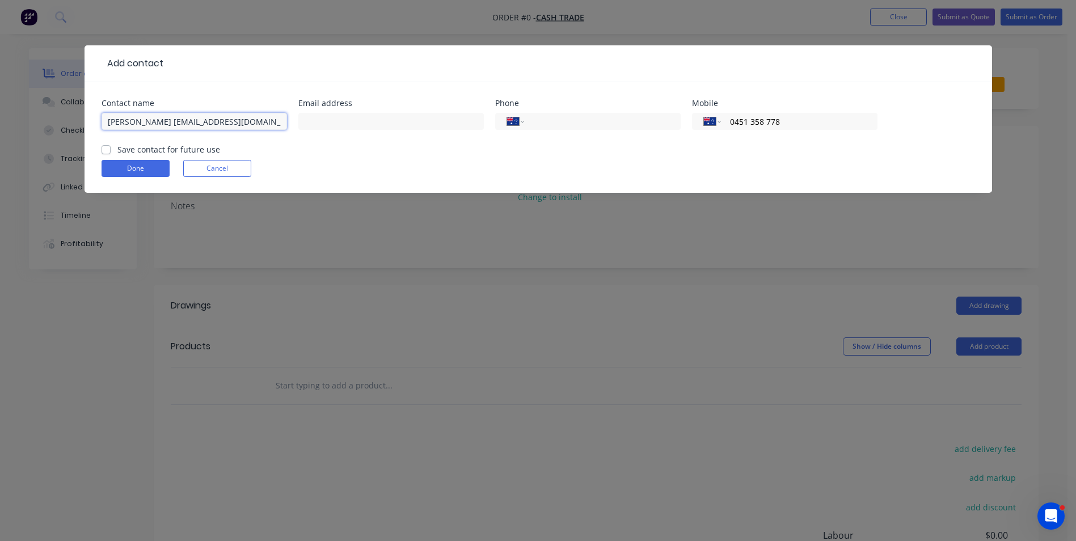
click at [133, 121] on input "Vivian 494736661@qq.com" at bounding box center [194, 121] width 185 height 17
type input "[PERSON_NAME]"
click at [370, 115] on input "text" at bounding box center [390, 121] width 185 height 17
paste input "[EMAIL_ADDRESS][DOMAIN_NAME]"
type input "[EMAIL_ADDRESS][DOMAIN_NAME]"
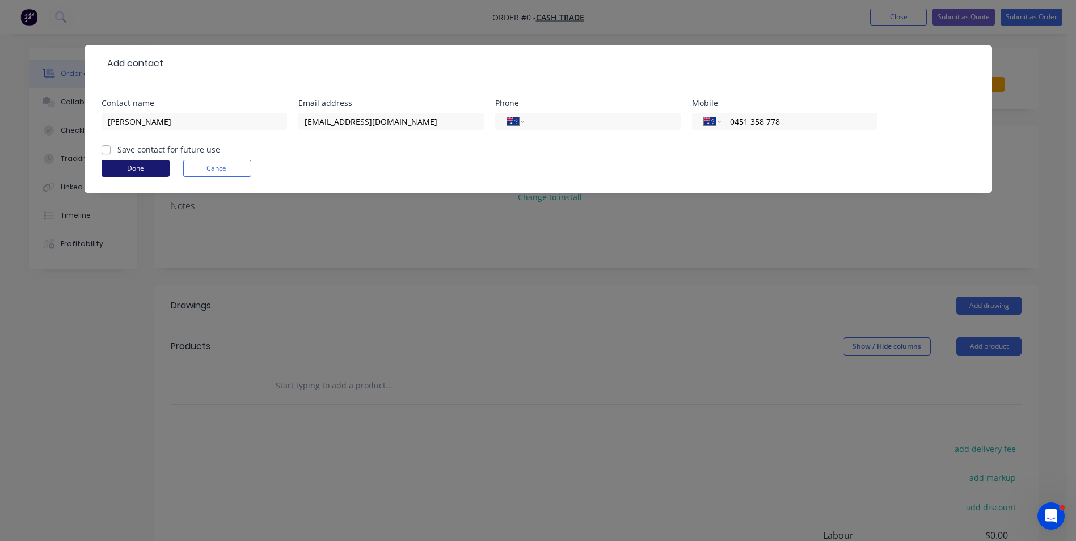
click at [163, 167] on button "Done" at bounding box center [136, 168] width 68 height 17
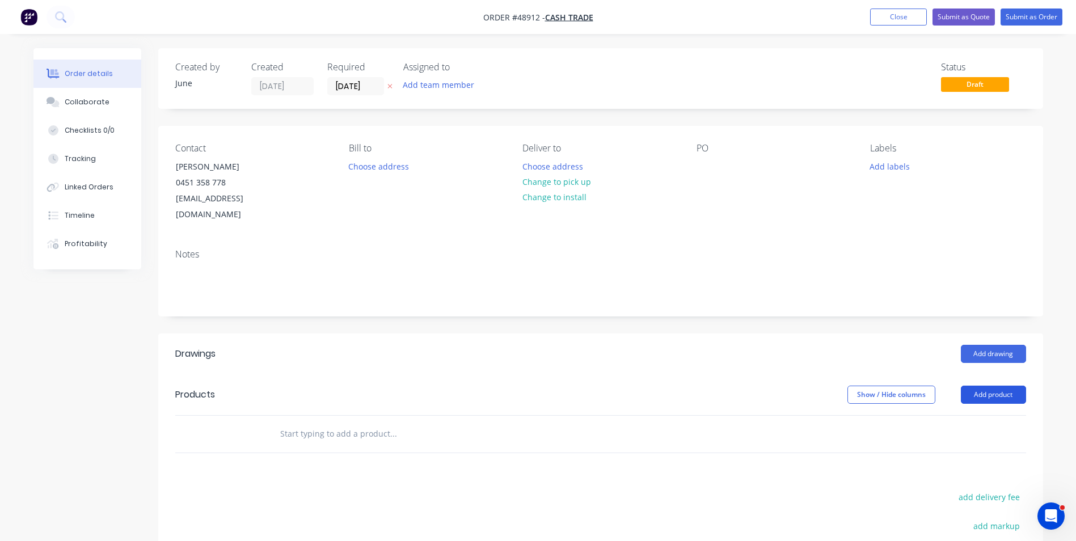
click at [1001, 386] on button "Add product" at bounding box center [993, 395] width 65 height 18
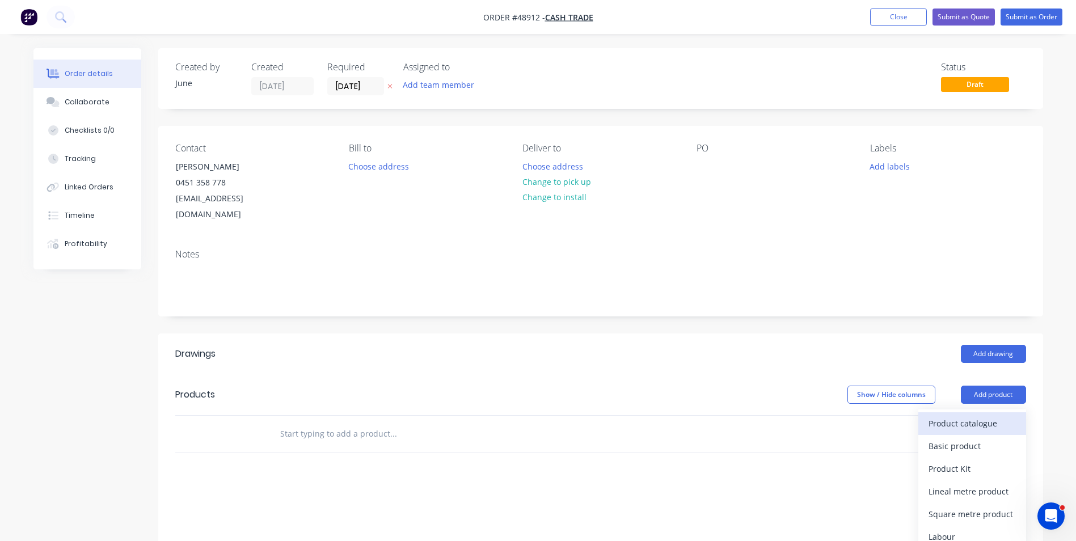
click at [981, 415] on div "Product catalogue" at bounding box center [972, 423] width 87 height 16
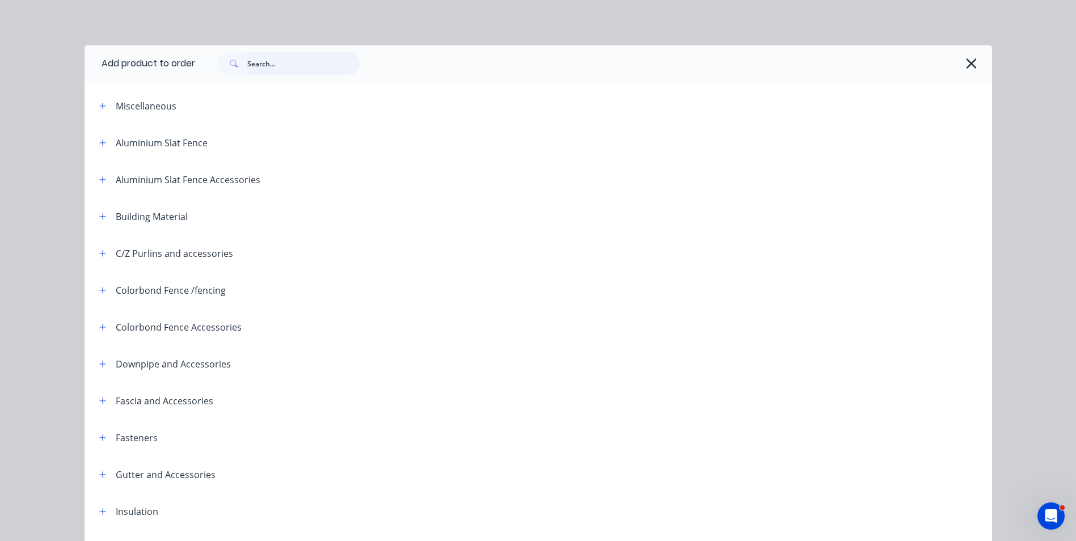
click at [326, 64] on input "text" at bounding box center [303, 63] width 112 height 23
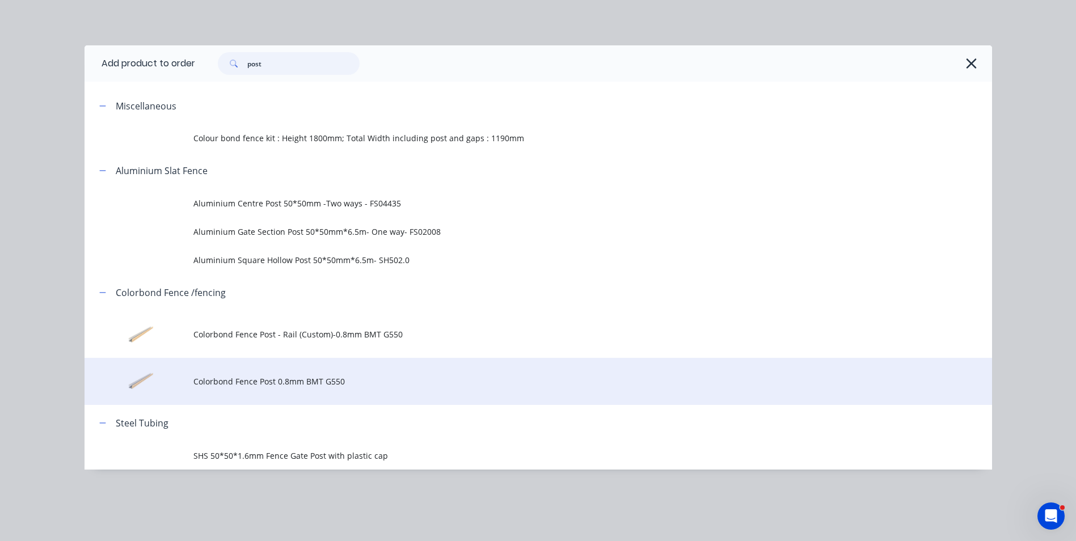
type input "post"
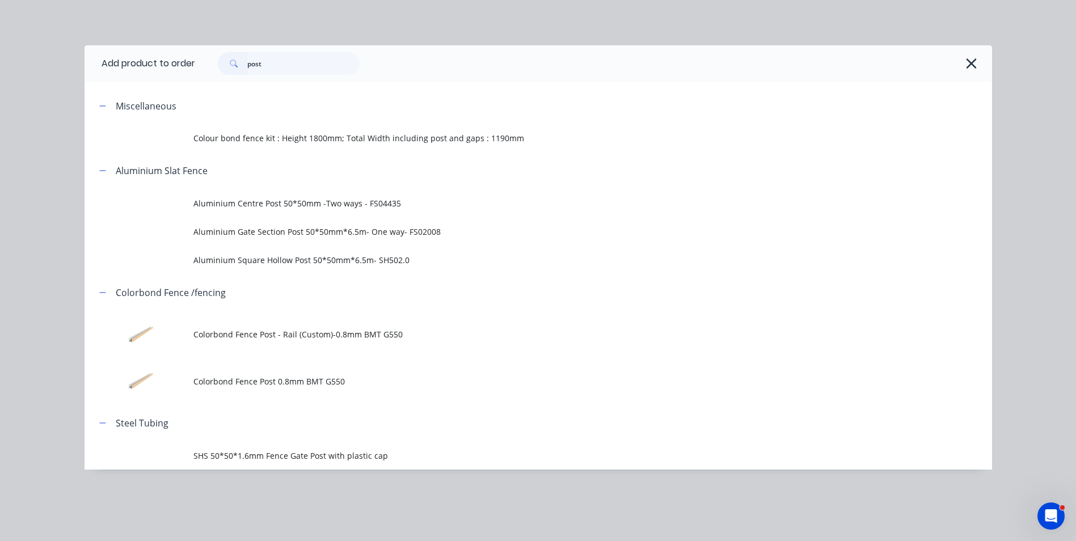
drag, startPoint x: 309, startPoint y: 372, endPoint x: 303, endPoint y: 350, distance: 22.3
click at [309, 372] on td "Colorbond Fence Post 0.8mm BMT G550" at bounding box center [592, 381] width 799 height 47
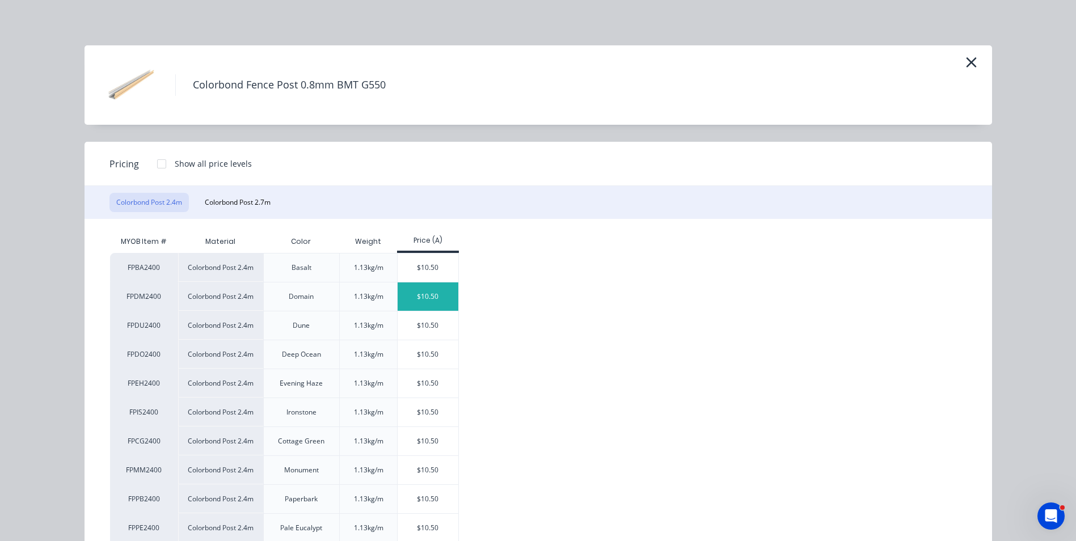
click at [420, 294] on div "$10.50" at bounding box center [428, 296] width 61 height 28
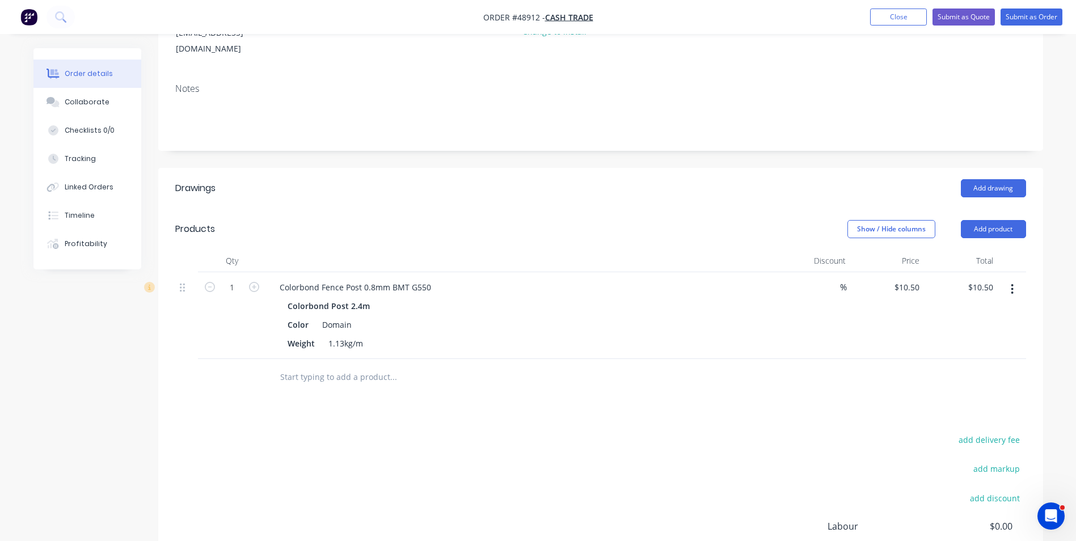
scroll to position [170, 0]
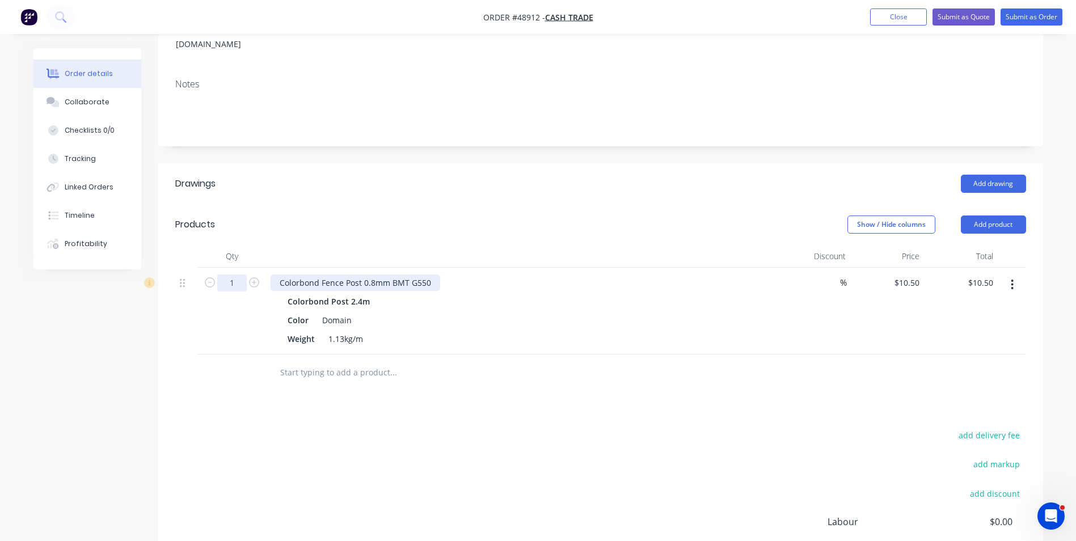
drag, startPoint x: 237, startPoint y: 268, endPoint x: 279, endPoint y: 268, distance: 42.5
click at [237, 275] on input "1" at bounding box center [231, 283] width 29 height 17
type input "18"
type input "$189.00"
click at [362, 268] on div "Colorbond Fence Post 0.8mm BMT G550 Colorbond Post 2.4m Color Domain Weight 1.1…" at bounding box center [521, 311] width 511 height 87
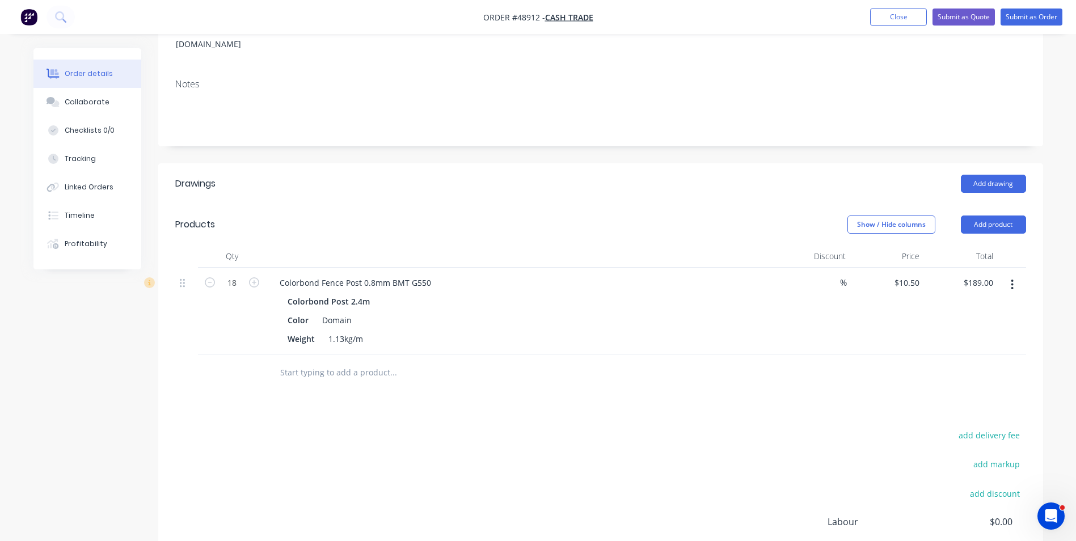
click at [1015, 275] on button "button" at bounding box center [1012, 285] width 27 height 20
click at [568, 293] on div "Colorbond Post 2.4m" at bounding box center [521, 301] width 467 height 16
click at [1007, 216] on button "Add product" at bounding box center [993, 225] width 65 height 18
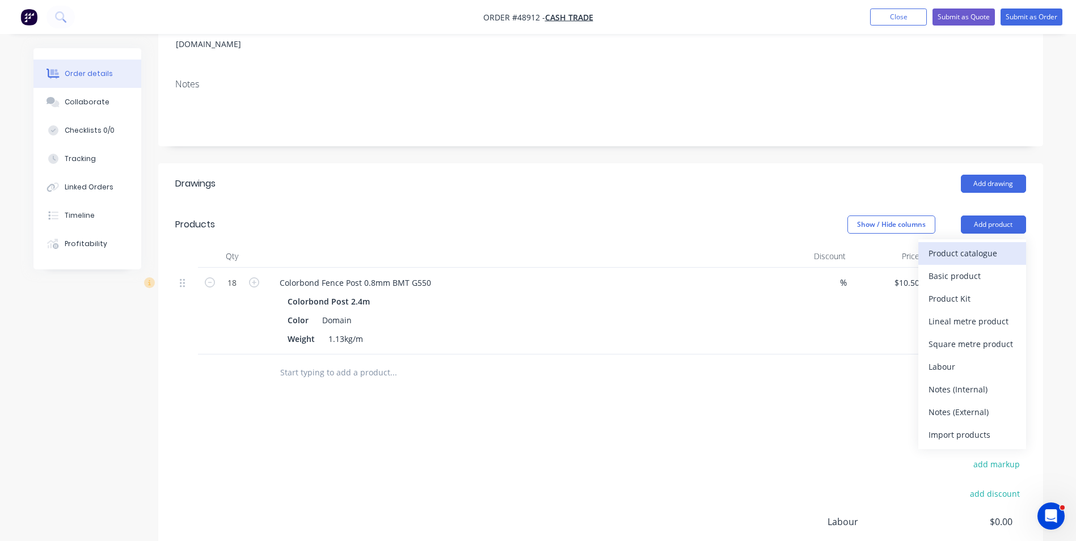
click at [1000, 245] on div "Product catalogue" at bounding box center [972, 253] width 87 height 16
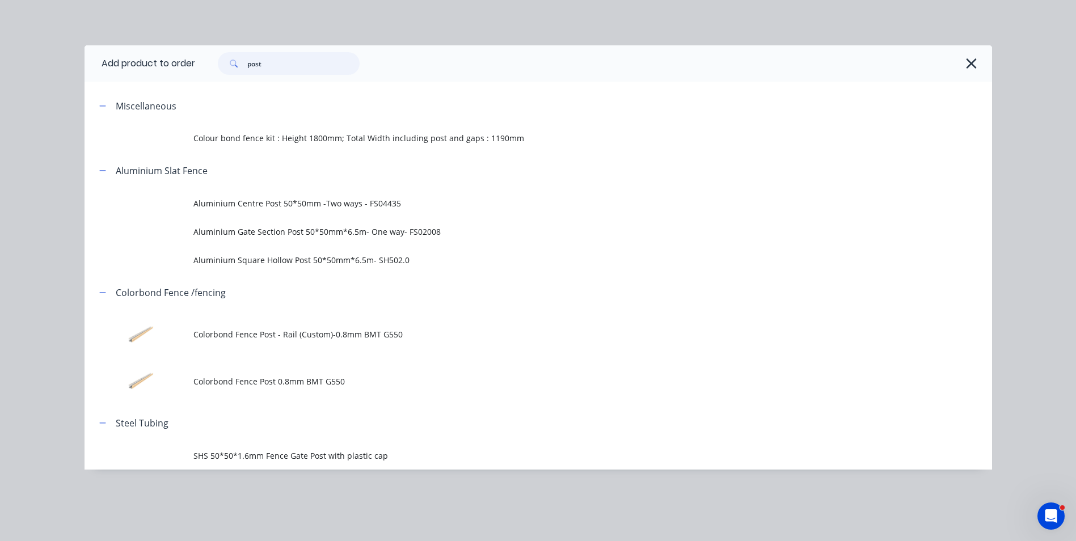
drag, startPoint x: 298, startPoint y: 63, endPoint x: 234, endPoint y: 62, distance: 63.5
click at [243, 62] on div "post" at bounding box center [289, 63] width 142 height 23
type input "rail"
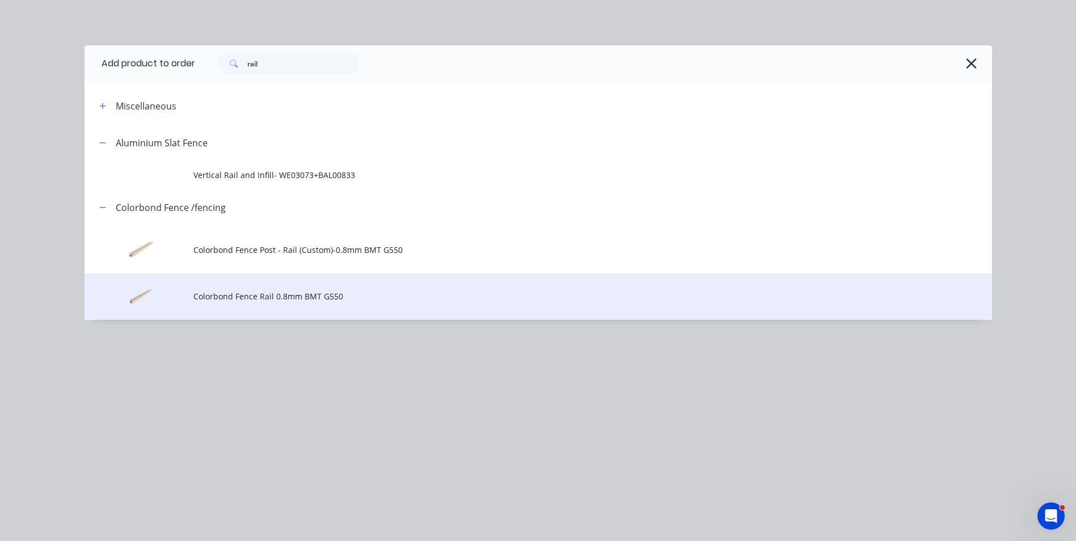
click at [248, 295] on span "Colorbond Fence Rail 0.8mm BMT G550" at bounding box center [512, 296] width 639 height 12
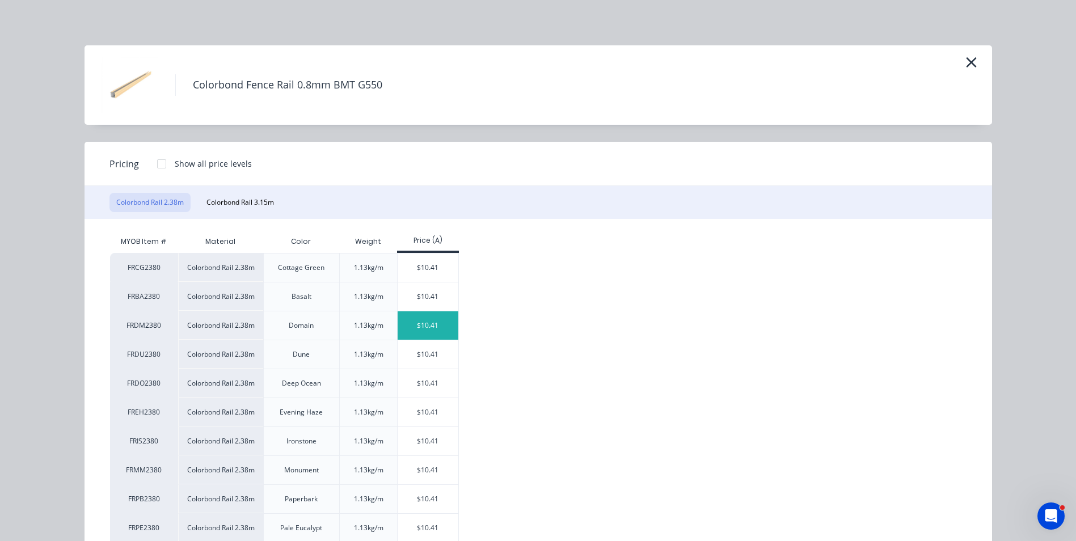
click at [407, 328] on div "$10.41" at bounding box center [428, 325] width 61 height 28
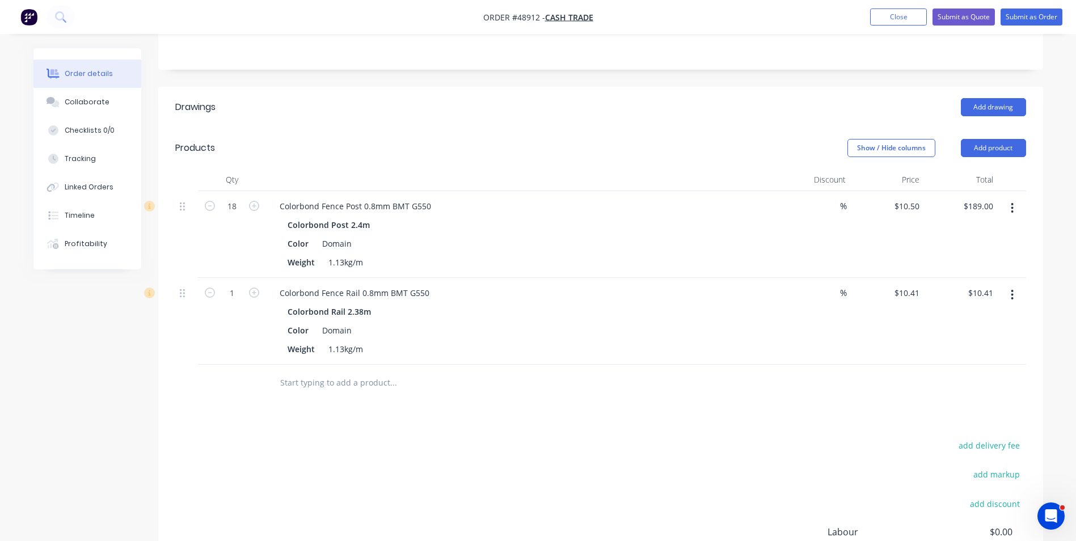
scroll to position [227, 0]
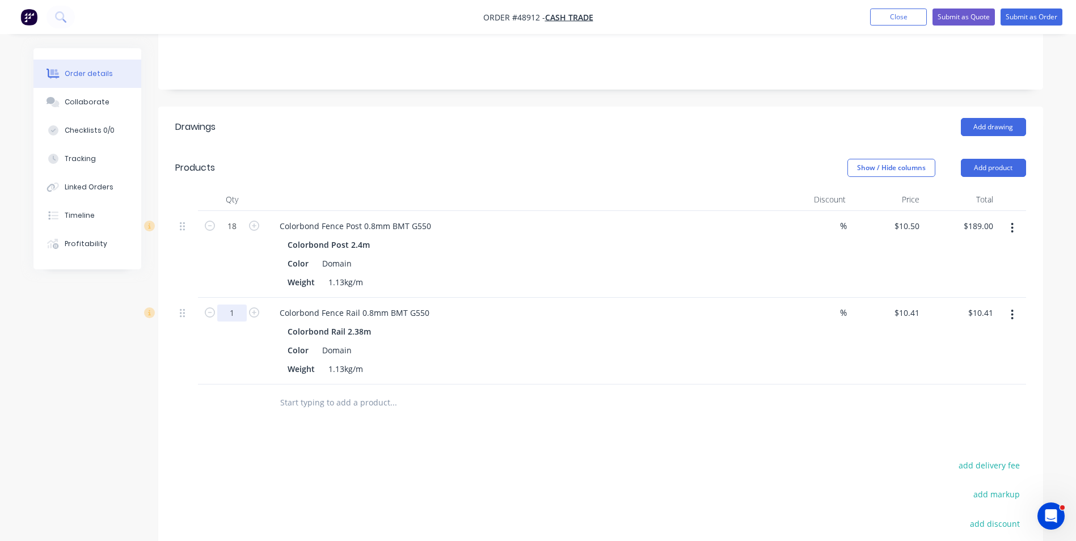
click at [238, 305] on input "1" at bounding box center [231, 313] width 29 height 17
type input "17"
type input "$176.97"
click at [684, 361] on div "Weight 1.13kg/m" at bounding box center [519, 369] width 472 height 16
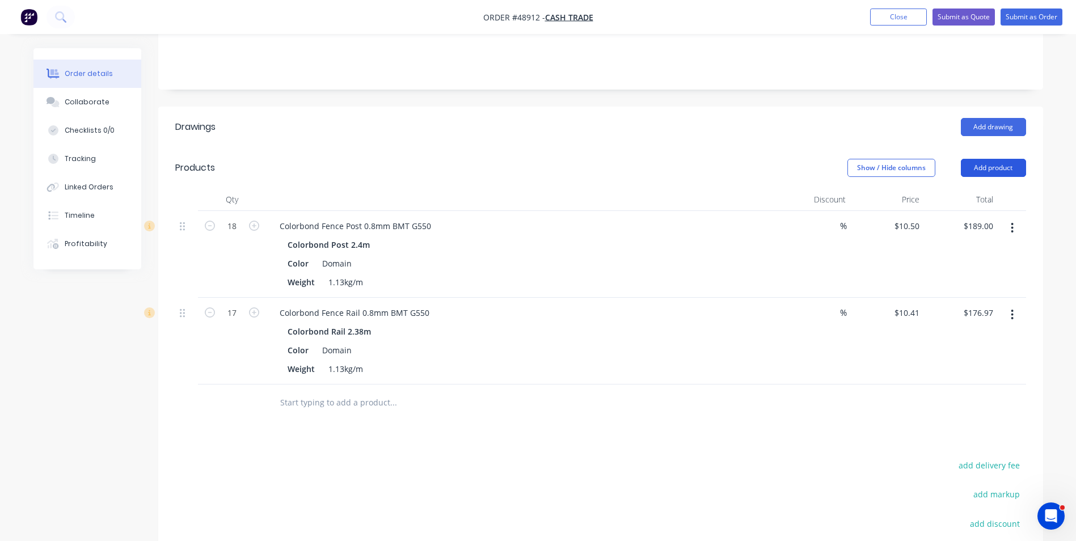
click at [1011, 159] on button "Add product" at bounding box center [993, 168] width 65 height 18
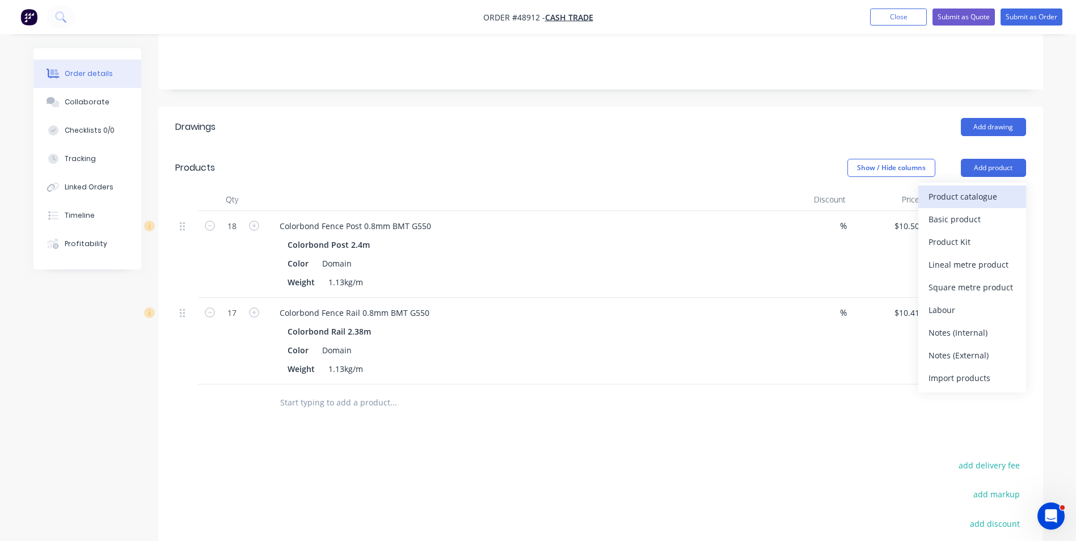
click at [989, 188] on div "Product catalogue" at bounding box center [972, 196] width 87 height 16
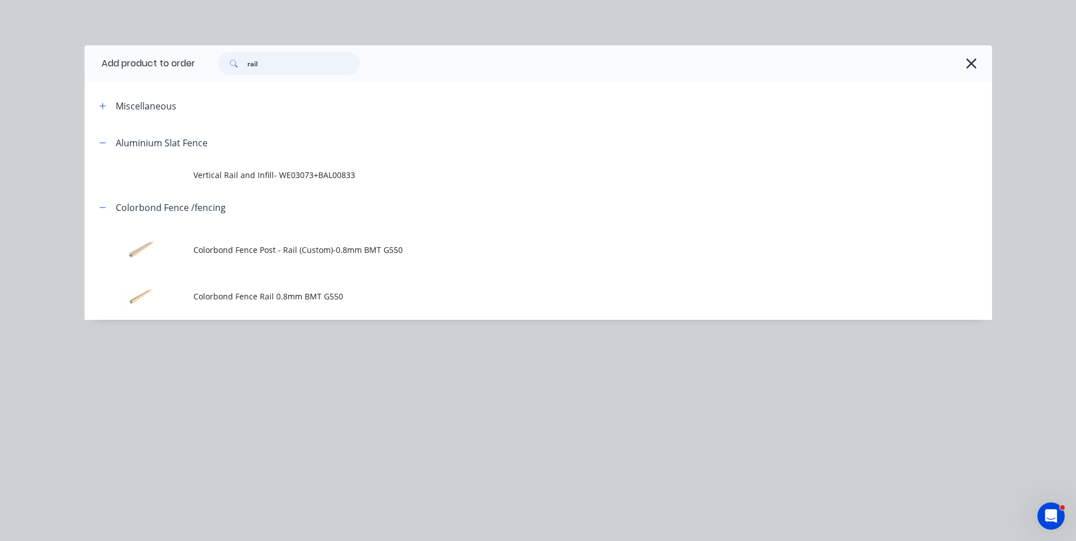
drag, startPoint x: 319, startPoint y: 67, endPoint x: 189, endPoint y: 66, distance: 129.9
click at [189, 66] on header "Add product to order rail" at bounding box center [539, 63] width 908 height 36
type input "sheet"
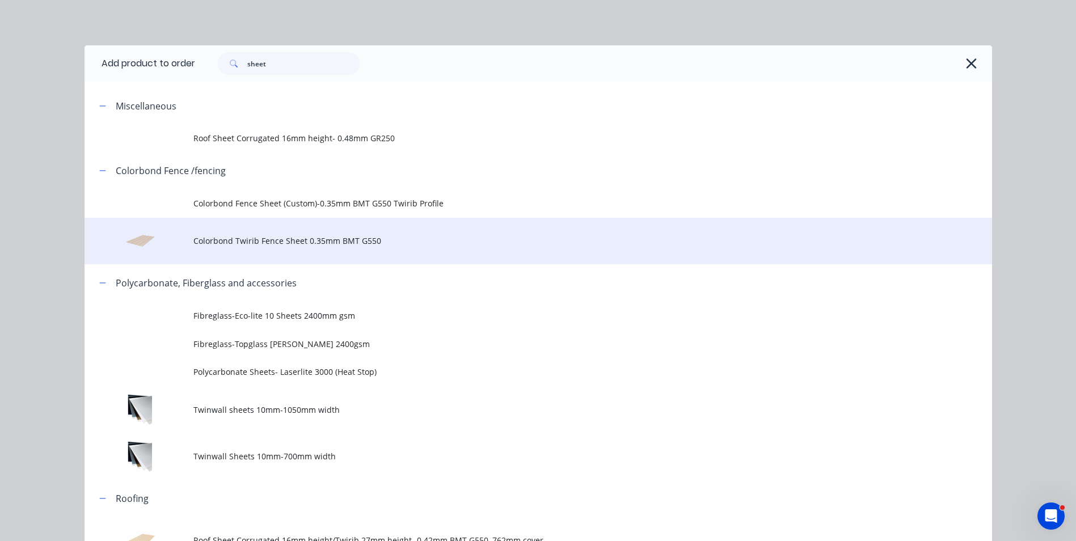
click at [330, 243] on span "Colorbond Twirib Fence Sheet 0.35mm BMT G550" at bounding box center [512, 241] width 639 height 12
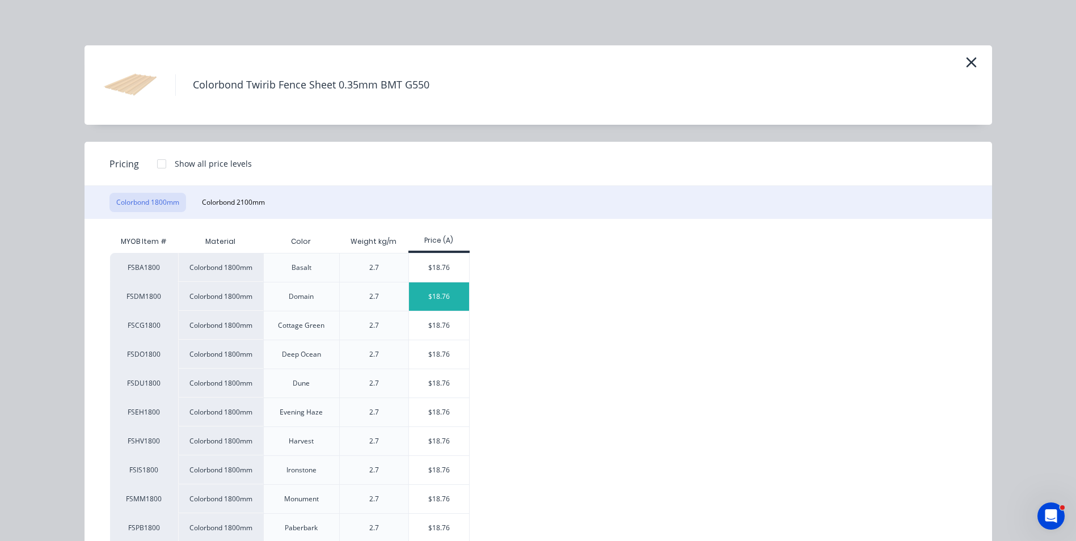
click at [433, 292] on div "$18.76" at bounding box center [439, 296] width 61 height 28
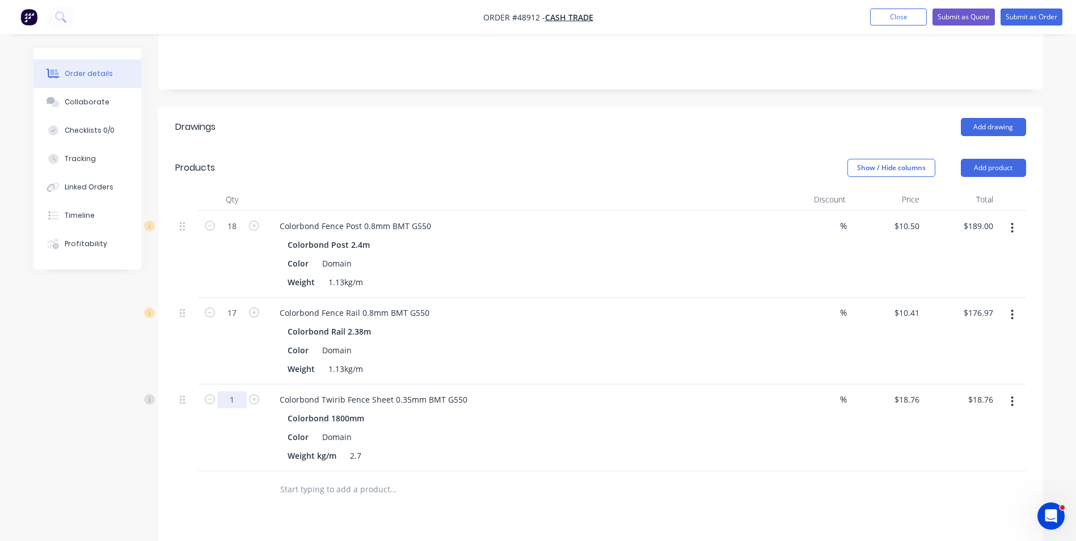
drag, startPoint x: 226, startPoint y: 381, endPoint x: 234, endPoint y: 381, distance: 7.9
click at [226, 391] on input "1" at bounding box center [231, 399] width 29 height 17
type input "24"
type input "$450.24"
click at [787, 442] on div "%" at bounding box center [814, 428] width 74 height 87
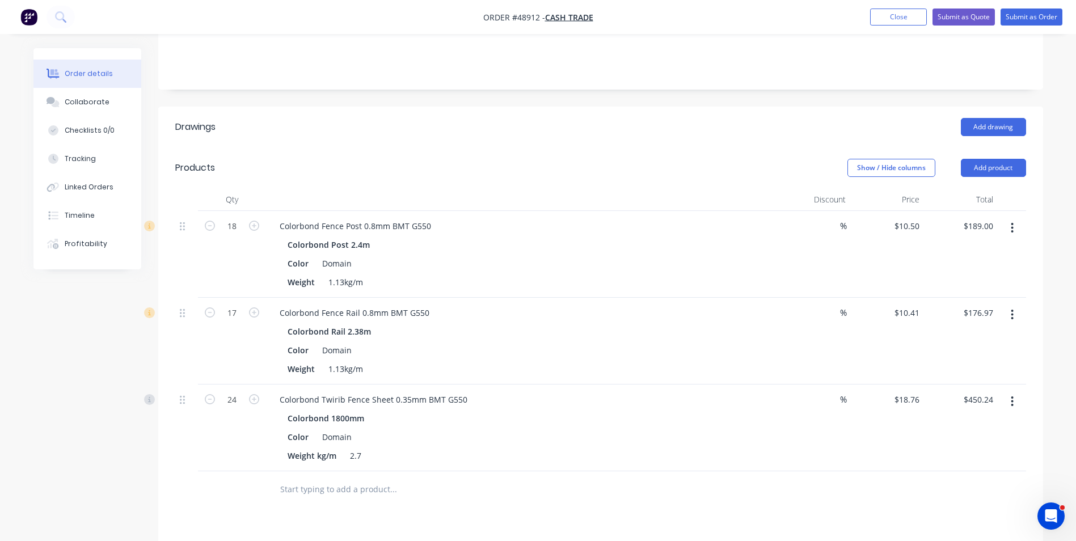
click at [1027, 161] on header "Products Show / Hide columns Add product" at bounding box center [600, 167] width 885 height 41
click at [1018, 159] on button "Add product" at bounding box center [993, 168] width 65 height 18
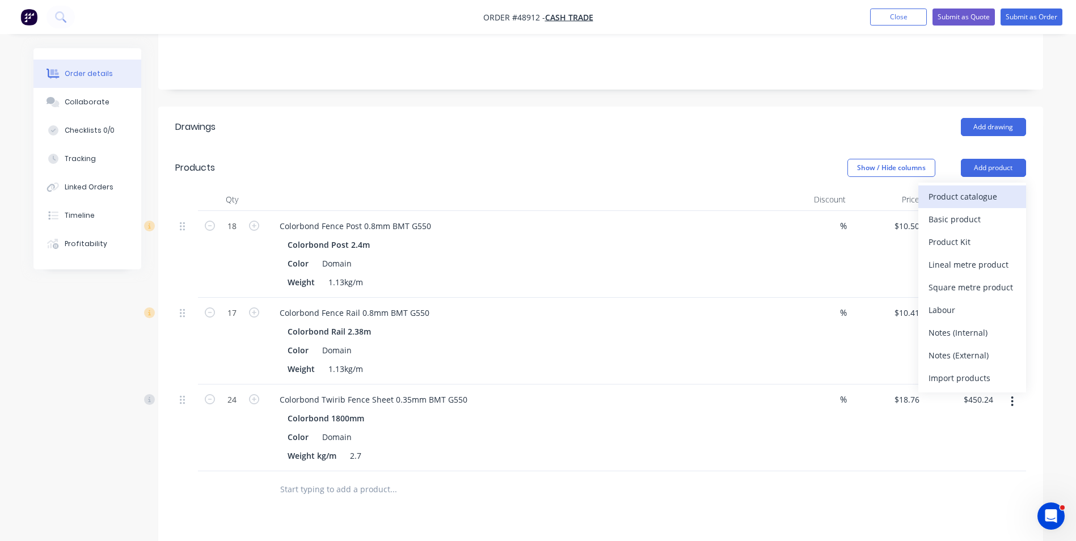
click at [953, 185] on button "Product catalogue" at bounding box center [972, 196] width 108 height 23
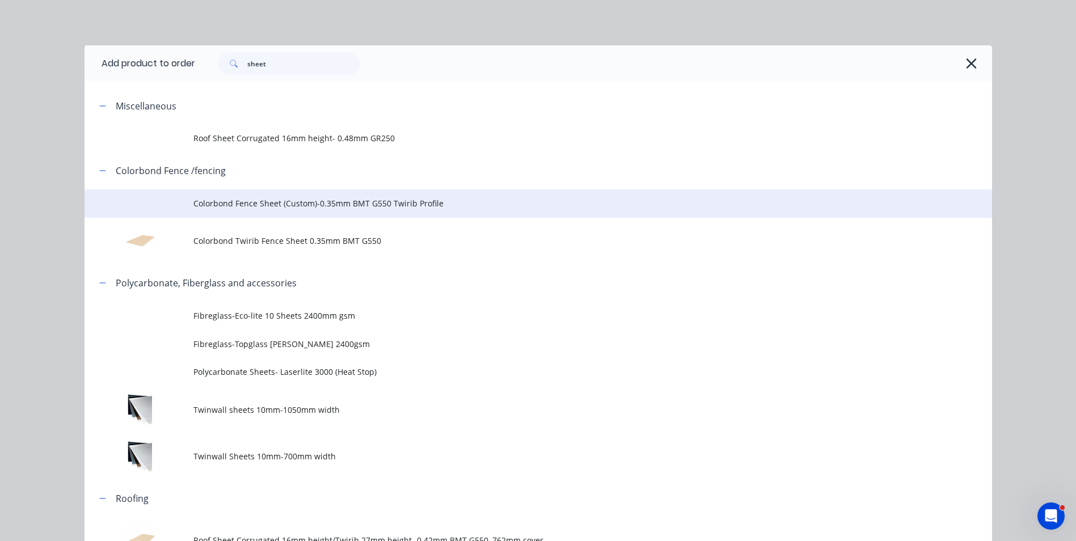
click at [311, 209] on span "Colorbond Fence Sheet (Custom)-0.35mm BMT G550 Twirib Profile" at bounding box center [512, 203] width 639 height 12
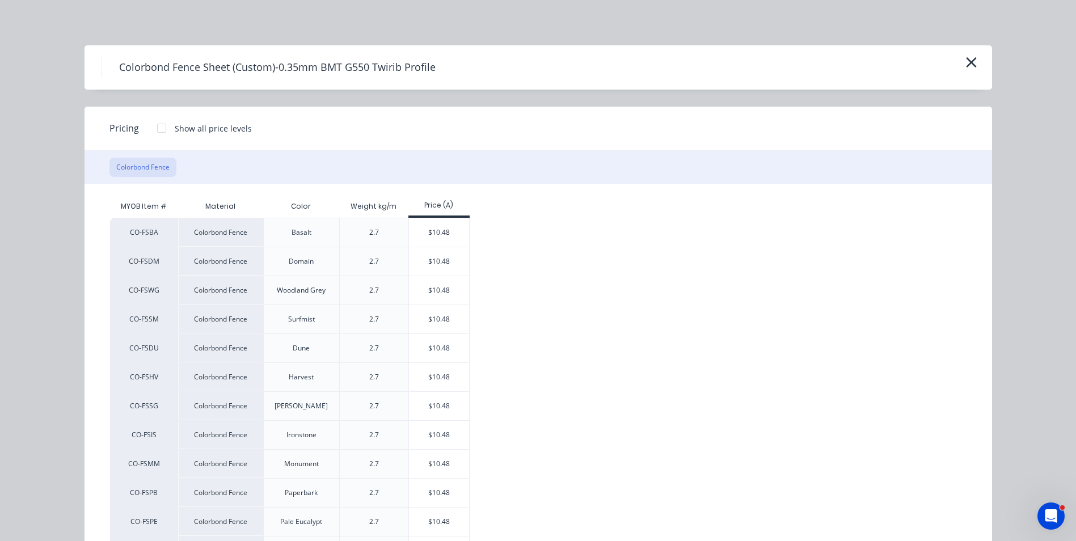
scroll to position [57, 0]
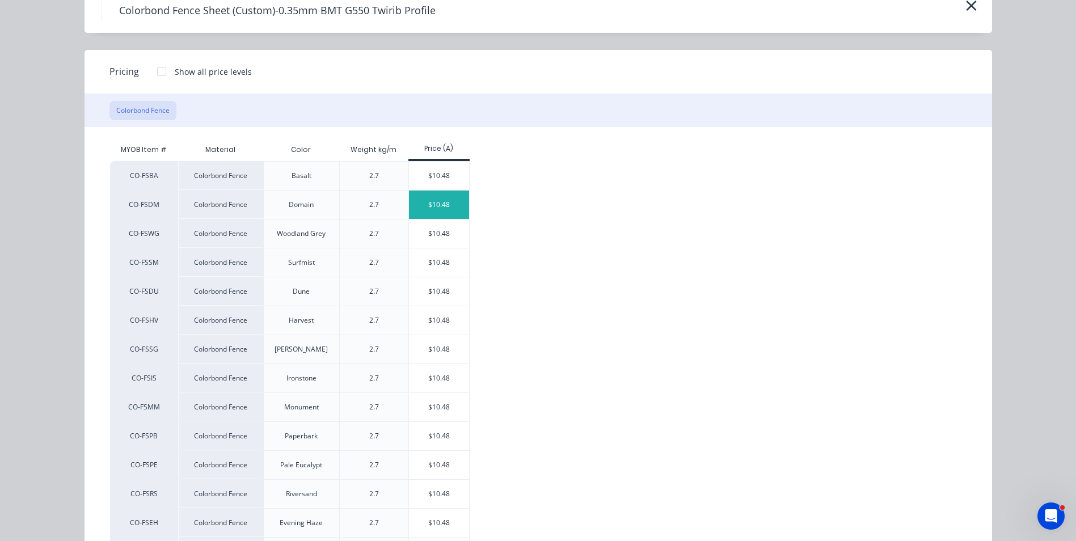
click at [445, 208] on div "$10.48" at bounding box center [439, 205] width 61 height 28
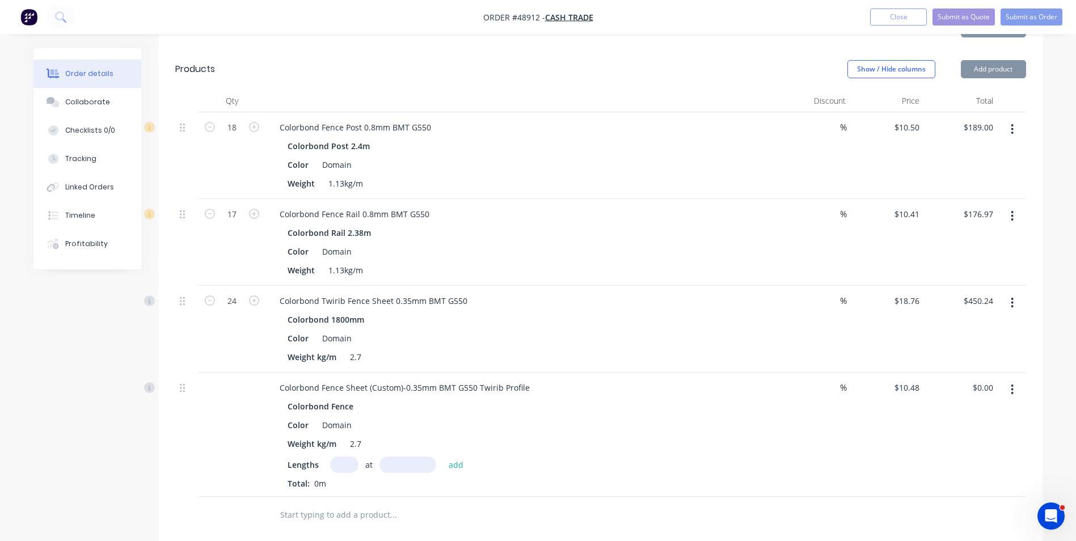
scroll to position [397, 0]
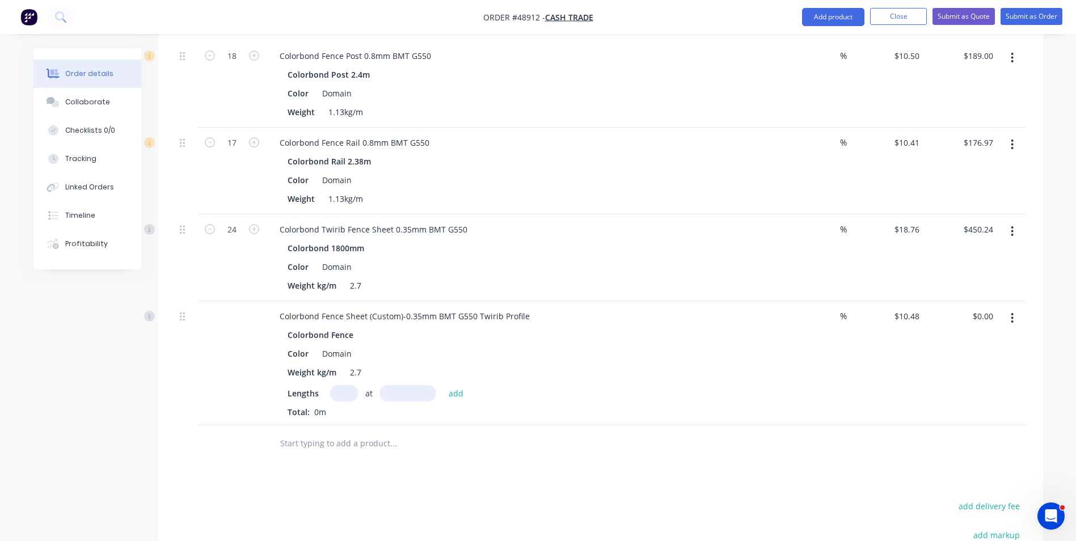
click at [348, 385] on input "text" at bounding box center [344, 393] width 28 height 16
type input "9"
type input "600"
click at [443, 385] on button "add" at bounding box center [456, 392] width 27 height 15
type input "$56.59"
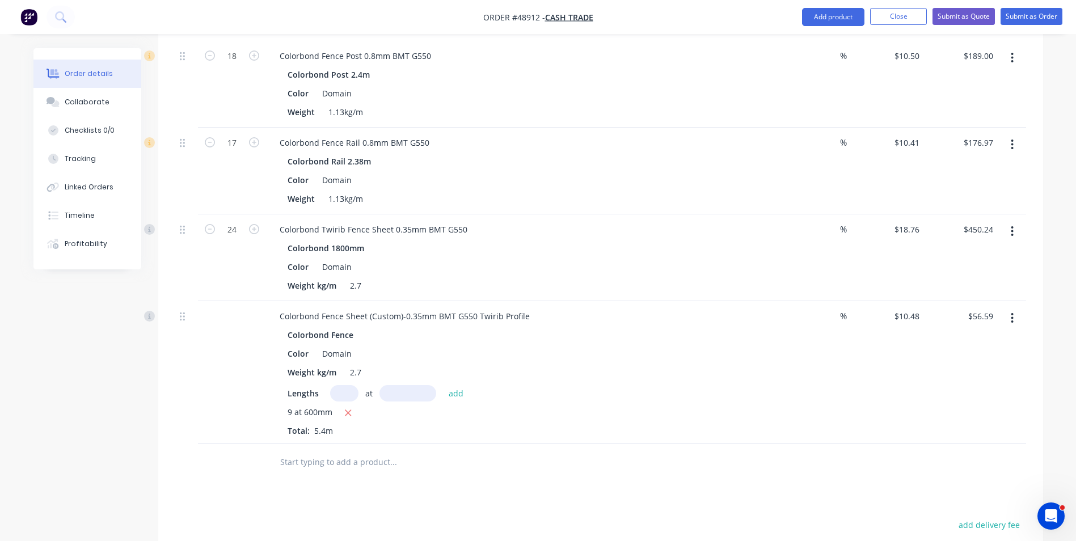
click at [805, 393] on div "%" at bounding box center [814, 372] width 74 height 143
click at [1014, 312] on icon "button" at bounding box center [1012, 318] width 3 height 12
click at [766, 345] on div "Colorbond Fence Color Domain Weight kg/m 2.7 Lengths at add 9 at 600mm Total: 5…" at bounding box center [521, 382] width 501 height 110
click at [836, 20] on button "Add product" at bounding box center [833, 17] width 62 height 18
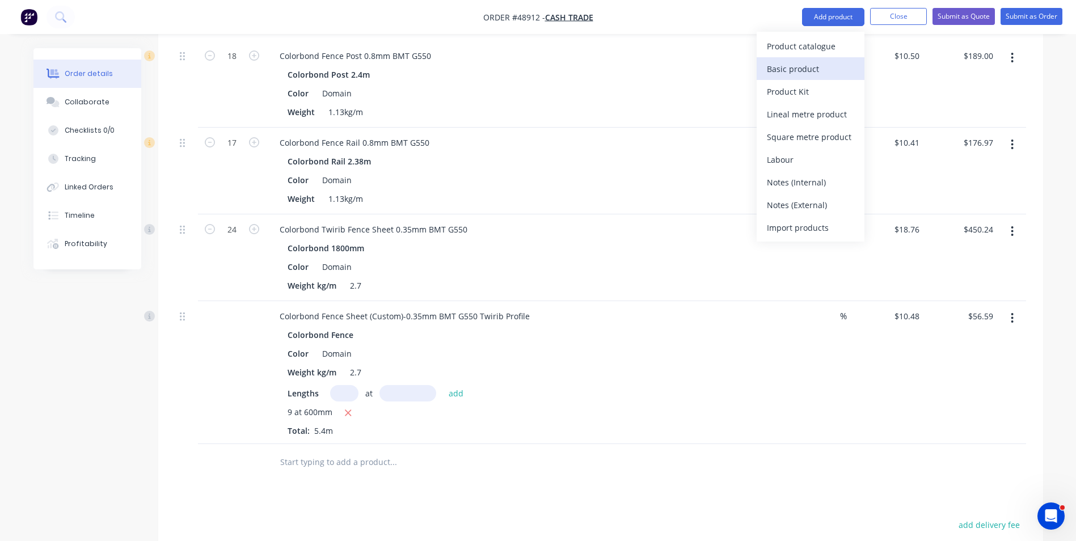
click at [825, 71] on div "Basic product" at bounding box center [810, 69] width 87 height 16
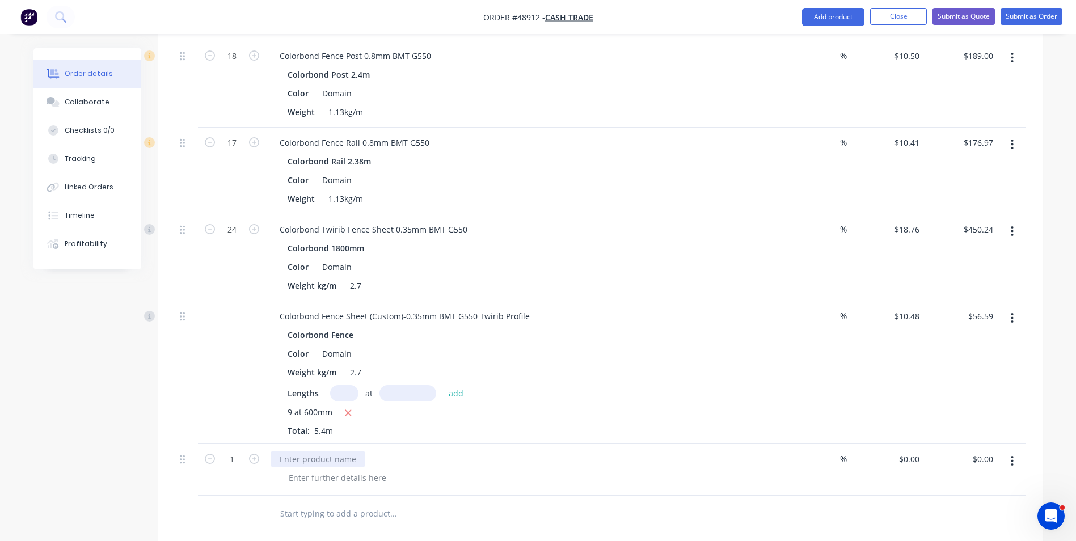
click at [335, 451] on div at bounding box center [318, 459] width 95 height 16
click at [471, 470] on div at bounding box center [526, 478] width 492 height 16
click at [241, 451] on input "1" at bounding box center [231, 459] width 29 height 17
click at [911, 451] on input "0" at bounding box center [917, 459] width 13 height 16
type input "$5.24"
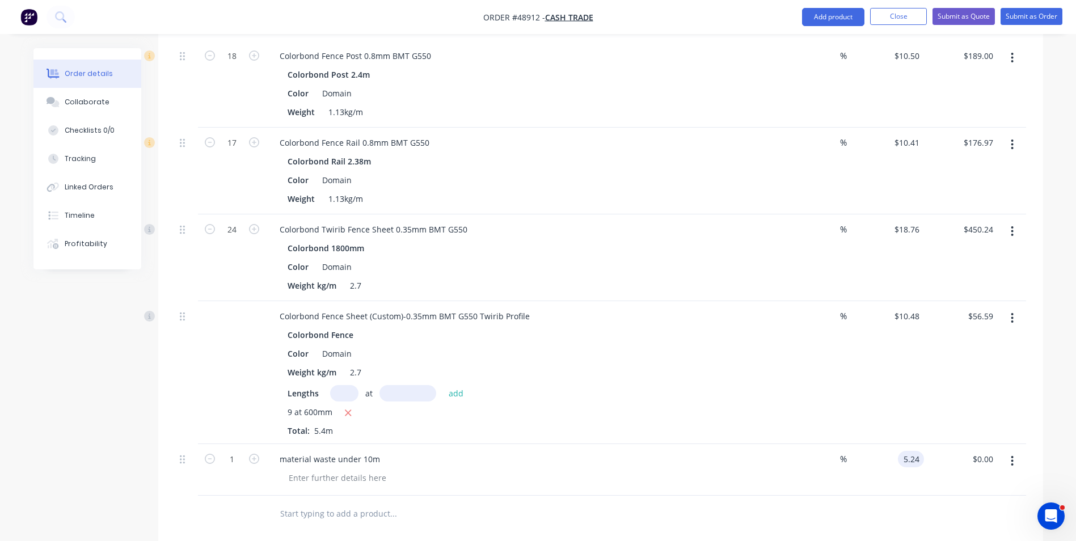
type input "$5.24"
click at [727, 425] on div "Colorbond Fence Sheet (Custom)-0.35mm BMT G550 Twirib Profile Colorbond Fence C…" at bounding box center [521, 372] width 511 height 143
click at [97, 397] on div "Created by June Created 05/09/25 Required 05/09/25 Assigned to Add team member …" at bounding box center [538, 224] width 1010 height 1146
click at [723, 470] on div at bounding box center [526, 478] width 492 height 16
click at [815, 18] on button "Add product" at bounding box center [833, 17] width 62 height 18
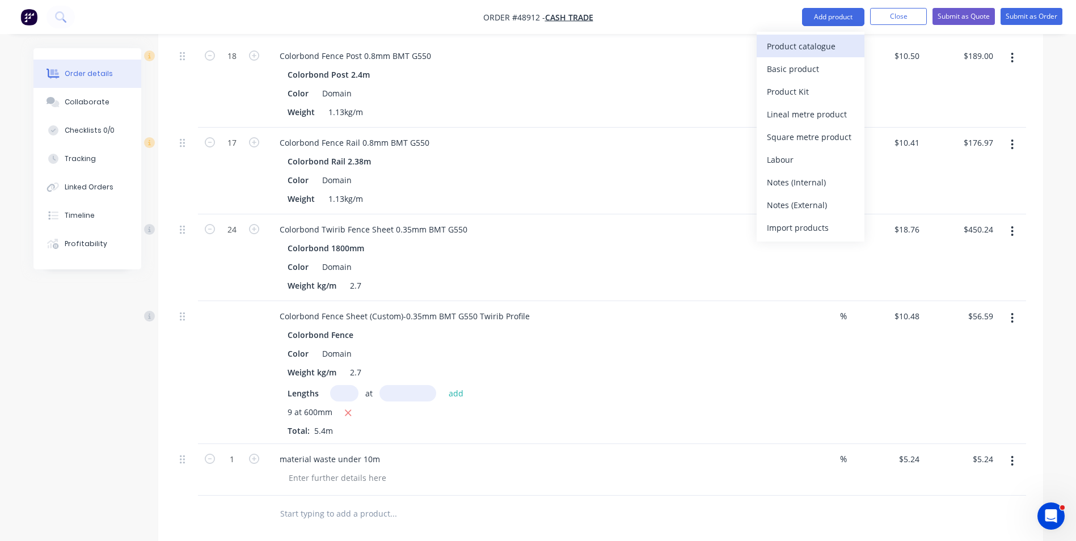
click at [791, 50] on div "Product catalogue" at bounding box center [810, 46] width 87 height 16
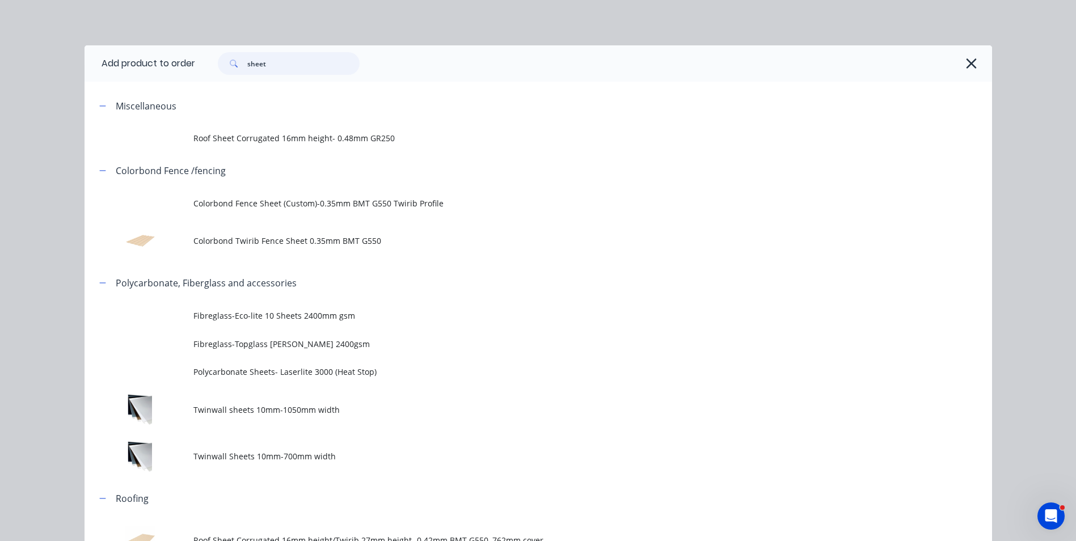
drag, startPoint x: 301, startPoint y: 65, endPoint x: 194, endPoint y: 70, distance: 107.3
click at [195, 70] on div "sheet" at bounding box center [588, 63] width 786 height 23
type input "post"
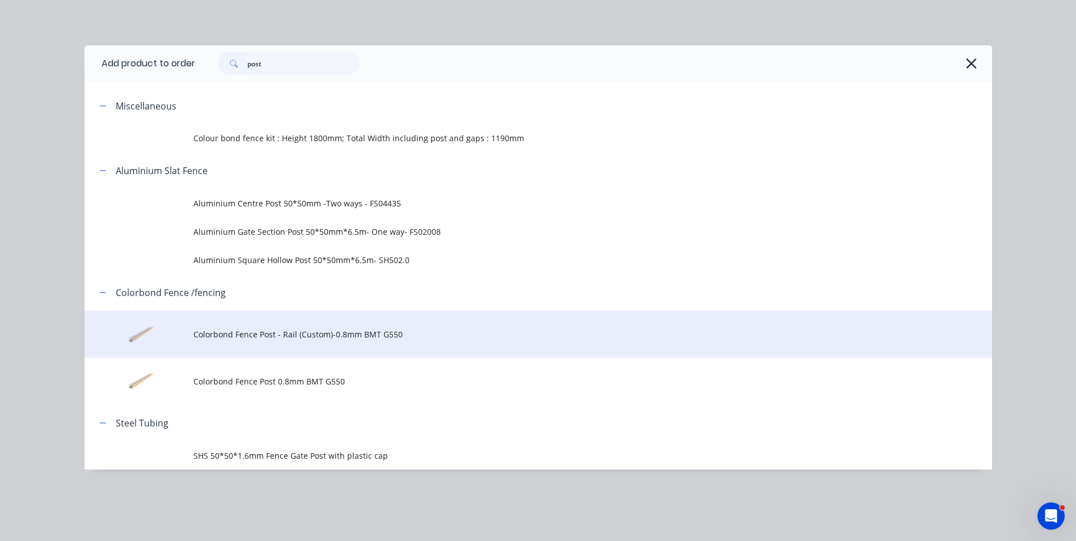
click at [310, 339] on span "Colorbond Fence Post - Rail (Custom)-0.8mm BMT G550" at bounding box center [512, 334] width 639 height 12
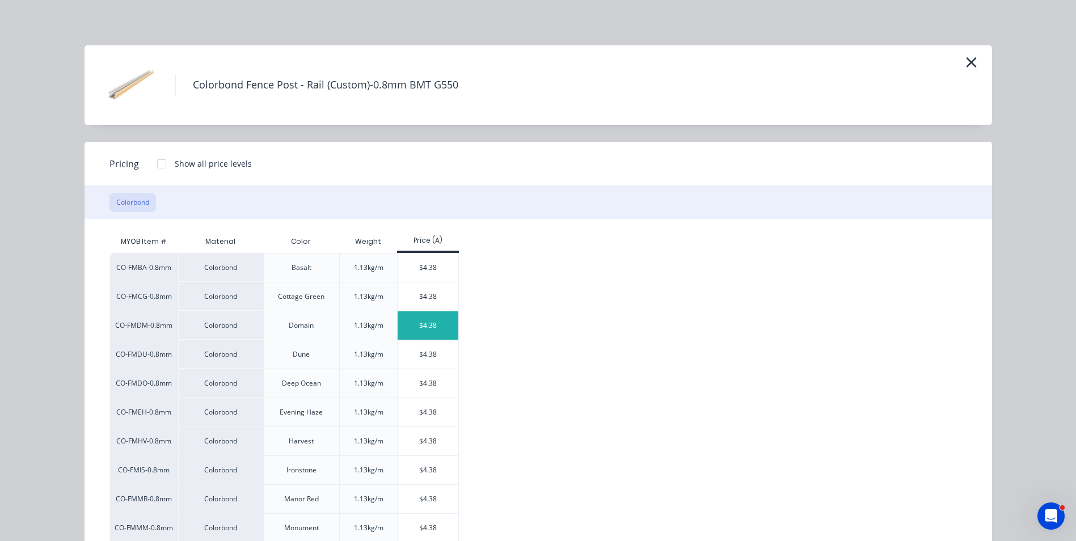
click at [399, 319] on div "$4.38" at bounding box center [428, 325] width 61 height 28
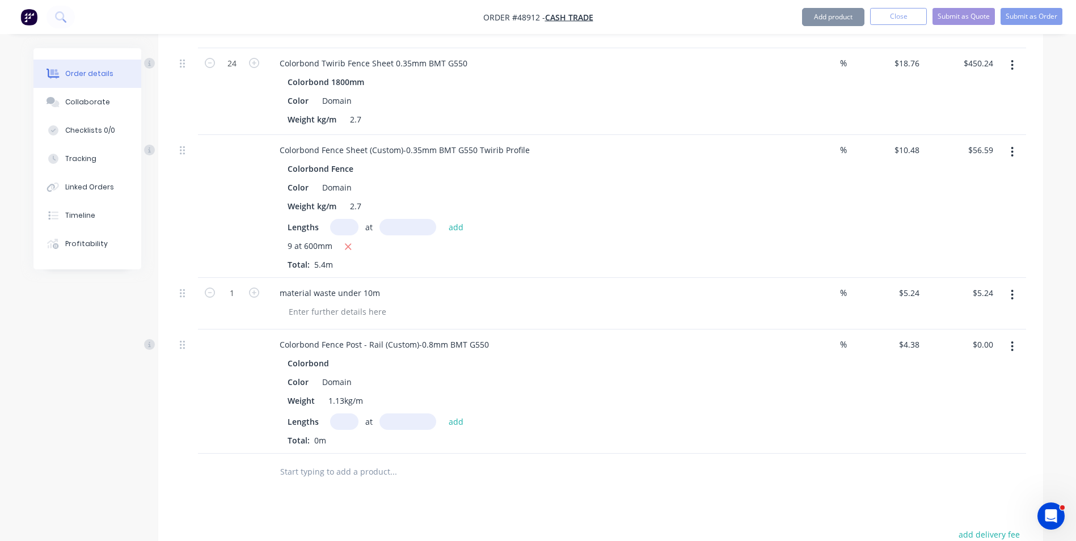
scroll to position [567, 0]
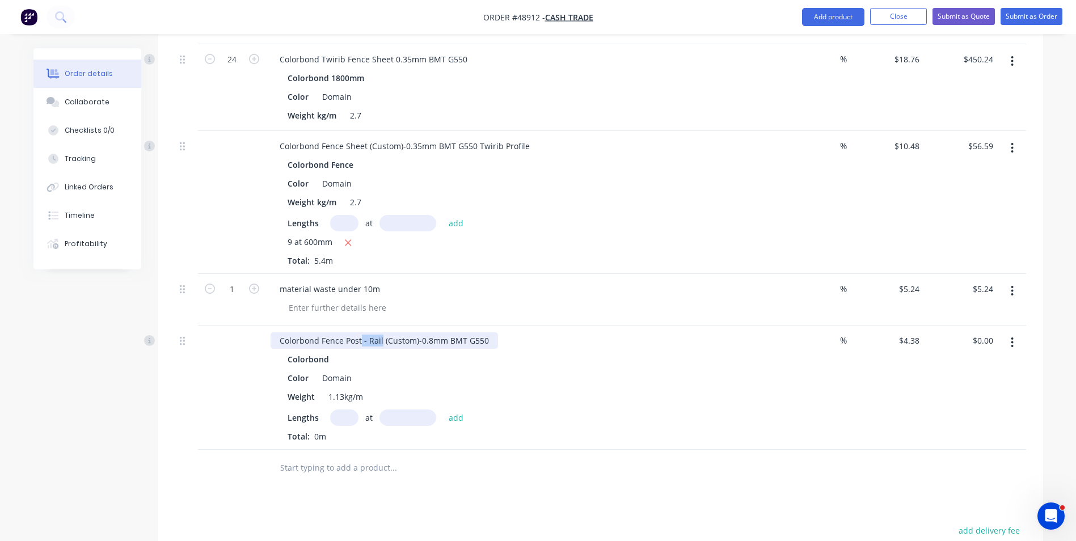
drag, startPoint x: 360, startPoint y: 323, endPoint x: 381, endPoint y: 334, distance: 23.3
click at [381, 334] on div "Colorbond Fence Post - Rail (Custom)-0.8mm BMT G550 Colorbond Color Domain Weig…" at bounding box center [521, 388] width 511 height 124
click at [340, 410] on input "text" at bounding box center [344, 418] width 28 height 16
type input "6"
click at [402, 410] on input "text" at bounding box center [407, 418] width 57 height 16
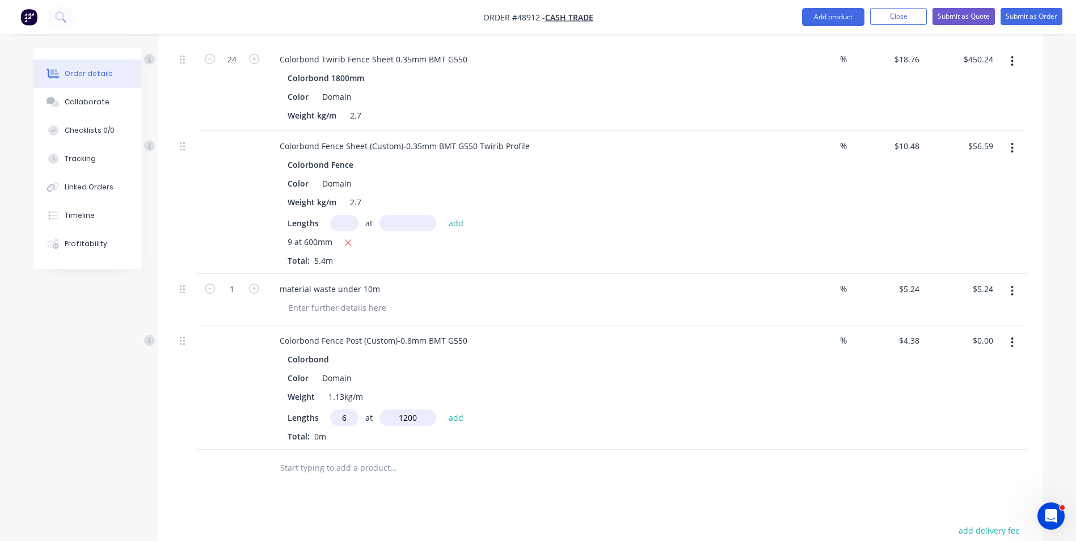
type input "1200"
click at [443, 410] on button "add" at bounding box center [456, 417] width 27 height 15
type input "$31.54"
click at [671, 389] on div "Weight 1.13kg/m" at bounding box center [519, 397] width 472 height 16
click at [634, 431] on div "6 at 1200mm" at bounding box center [521, 438] width 467 height 14
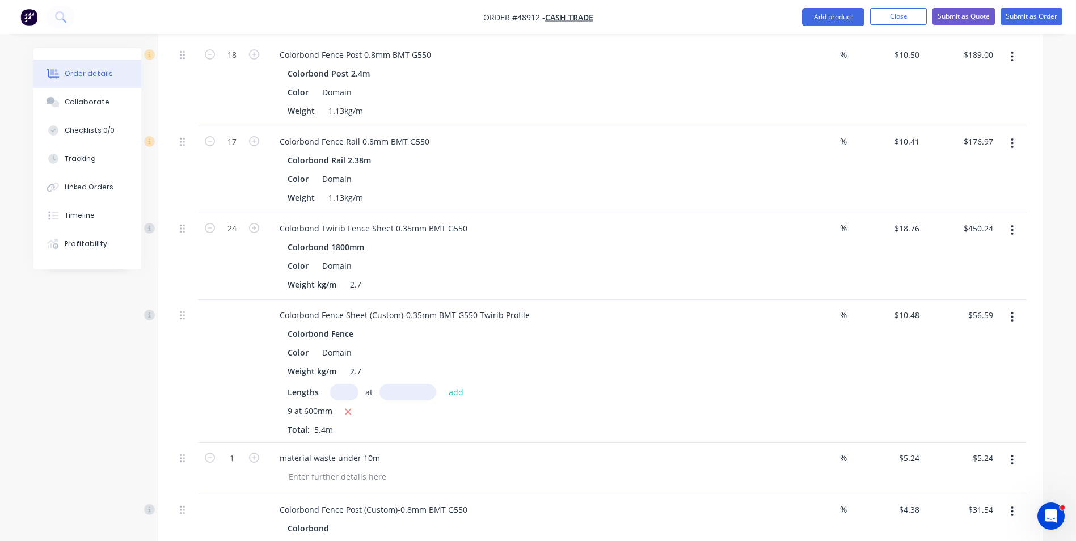
scroll to position [397, 0]
click at [1011, 138] on icon "button" at bounding box center [1012, 144] width 3 height 12
click at [1000, 189] on div "Duplicate" at bounding box center [972, 197] width 87 height 16
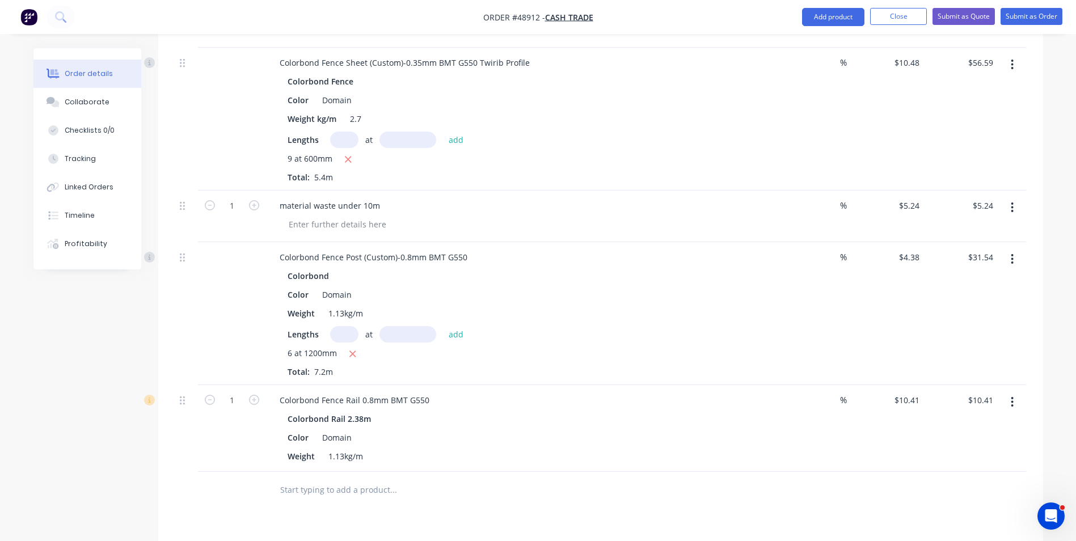
scroll to position [681, 0]
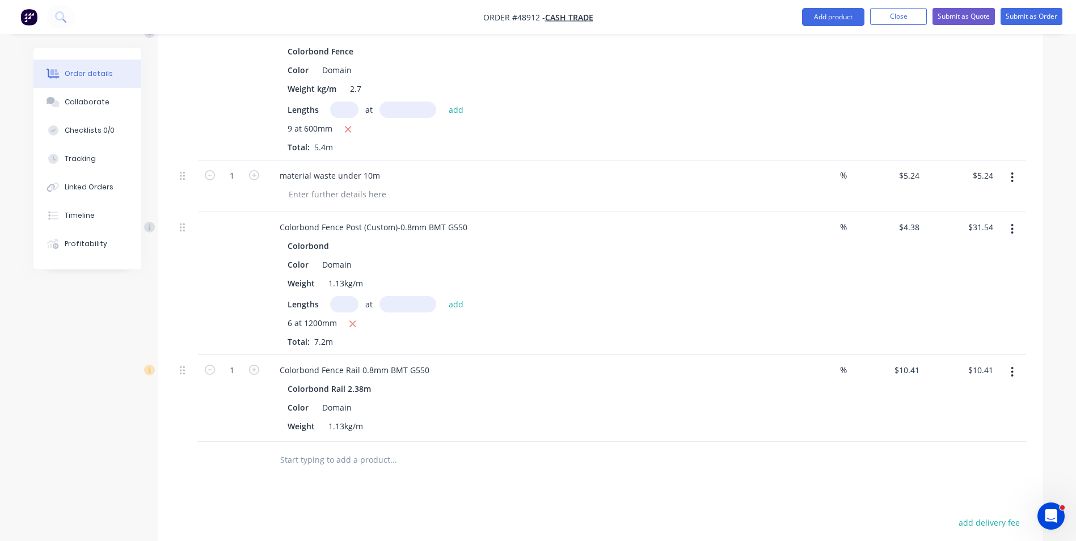
click at [238, 364] on div "1" at bounding box center [232, 398] width 68 height 87
click at [238, 362] on input "1" at bounding box center [231, 370] width 29 height 17
type input "6"
type input "$62.46"
click at [675, 399] on div "Color Domain" at bounding box center [519, 407] width 472 height 16
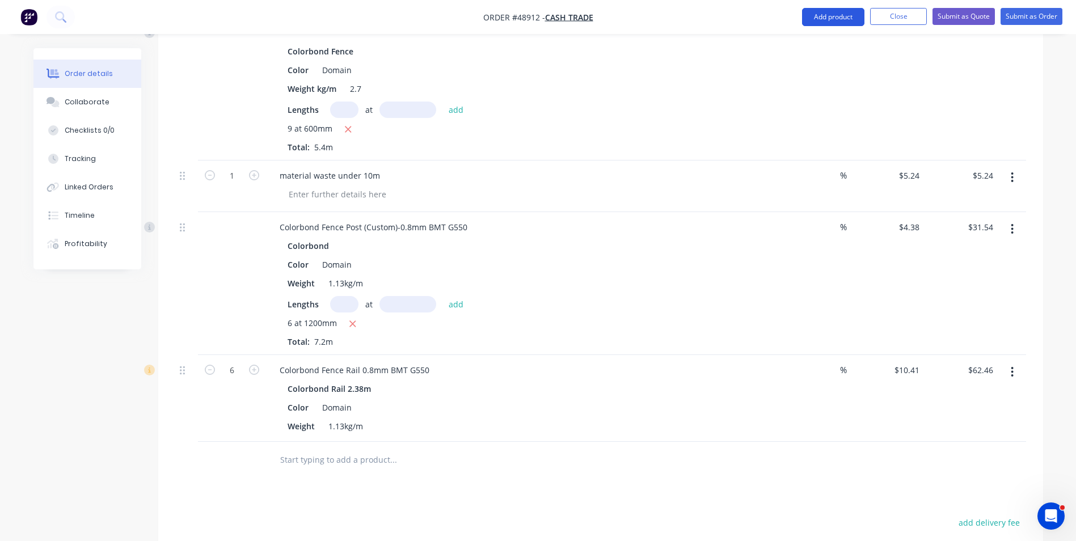
click at [828, 14] on button "Add product" at bounding box center [833, 17] width 62 height 18
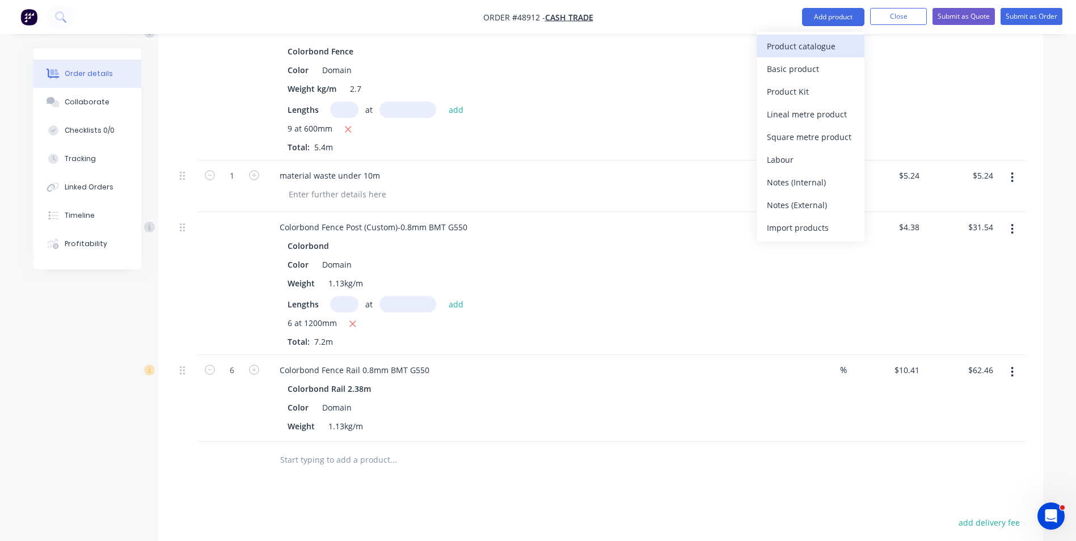
click at [829, 39] on div "Product catalogue" at bounding box center [810, 46] width 87 height 16
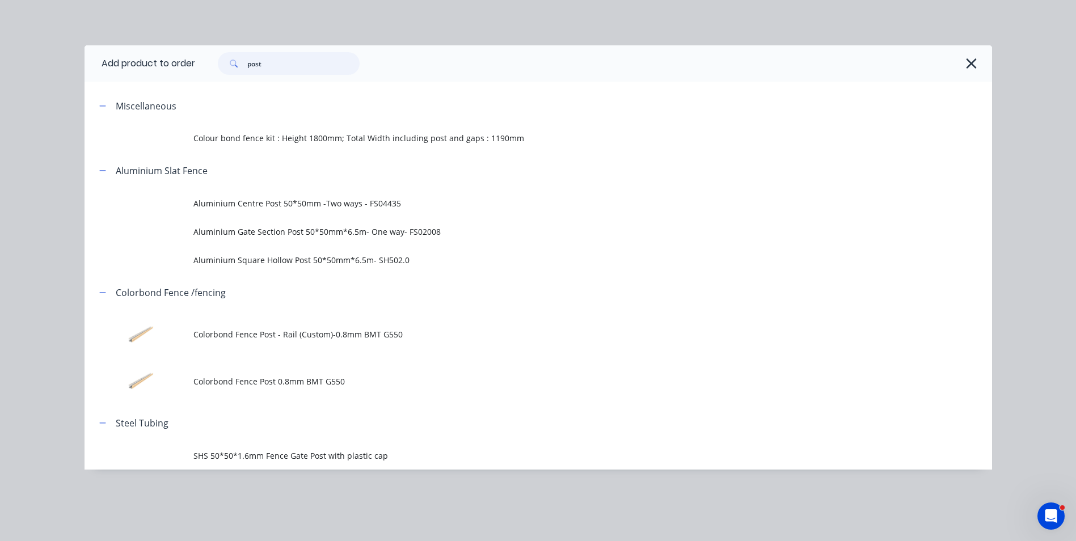
drag, startPoint x: 276, startPoint y: 67, endPoint x: 234, endPoint y: 70, distance: 42.1
click at [234, 70] on div "post" at bounding box center [289, 63] width 142 height 23
type input "16"
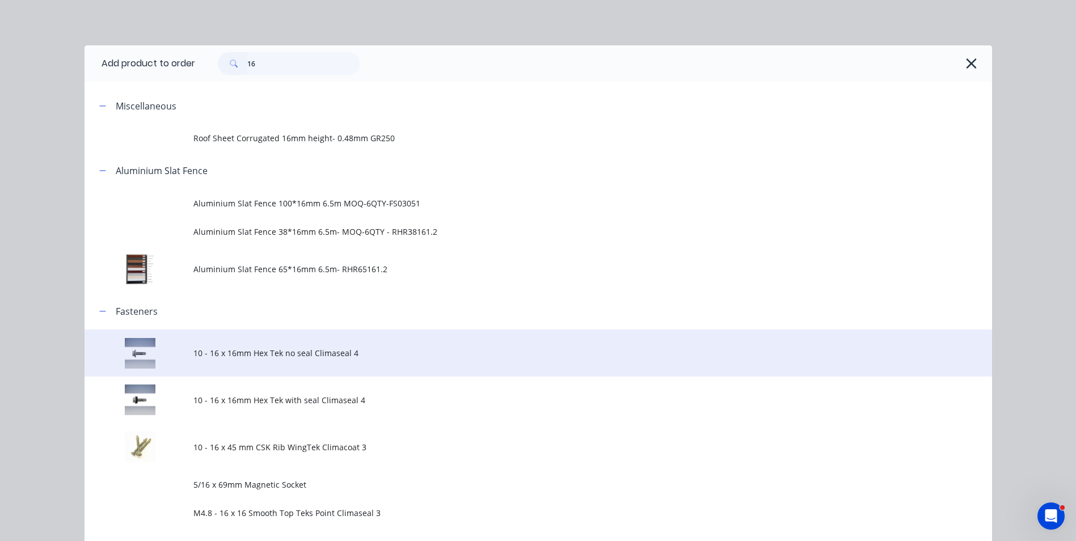
click at [289, 367] on td "10 - 16 x 16mm Hex Tek no seal Climaseal 4" at bounding box center [592, 353] width 799 height 47
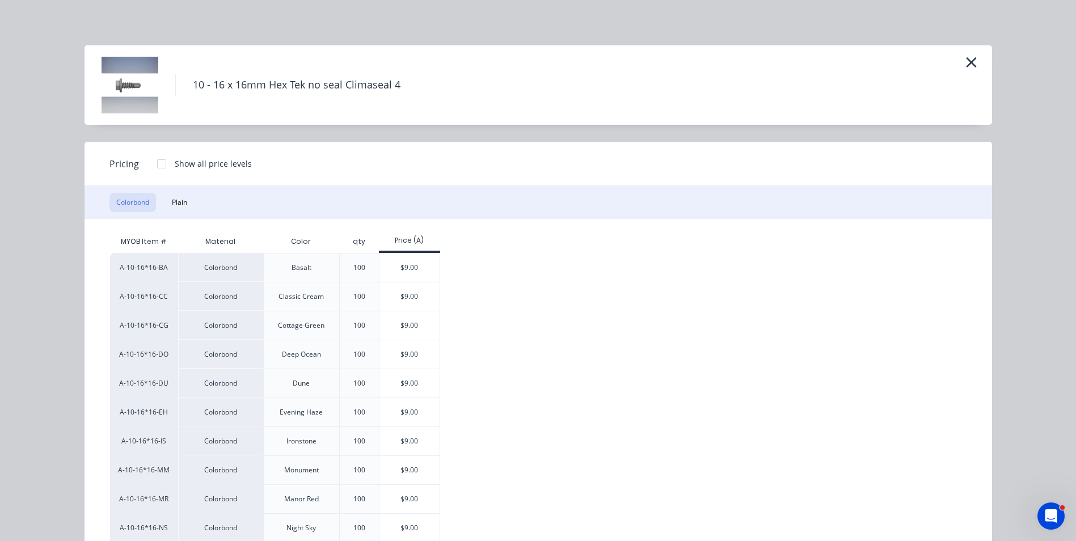
click at [374, 294] on div "100" at bounding box center [359, 296] width 40 height 29
click at [393, 296] on div "$9.00" at bounding box center [409, 296] width 61 height 28
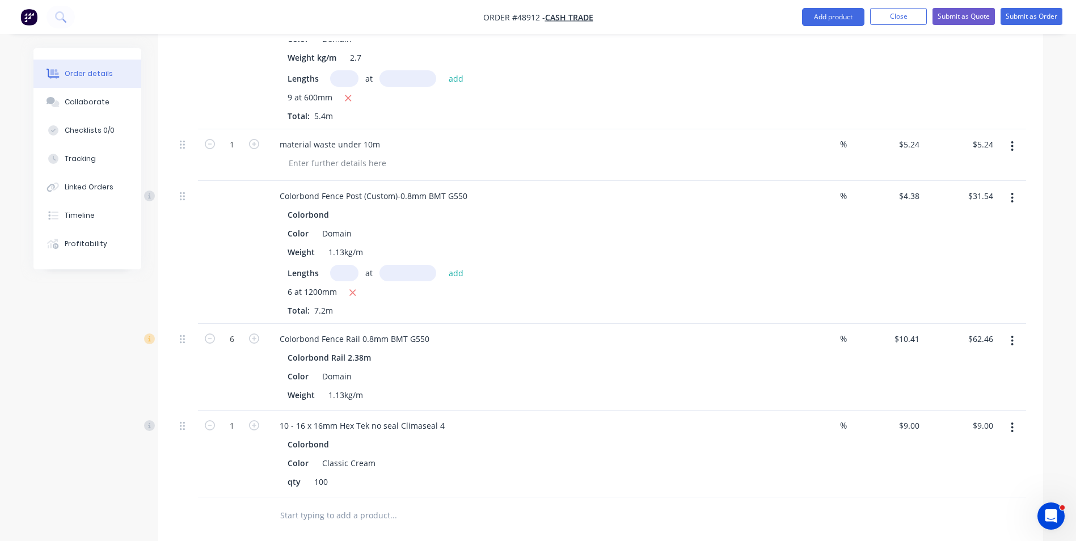
scroll to position [737, 0]
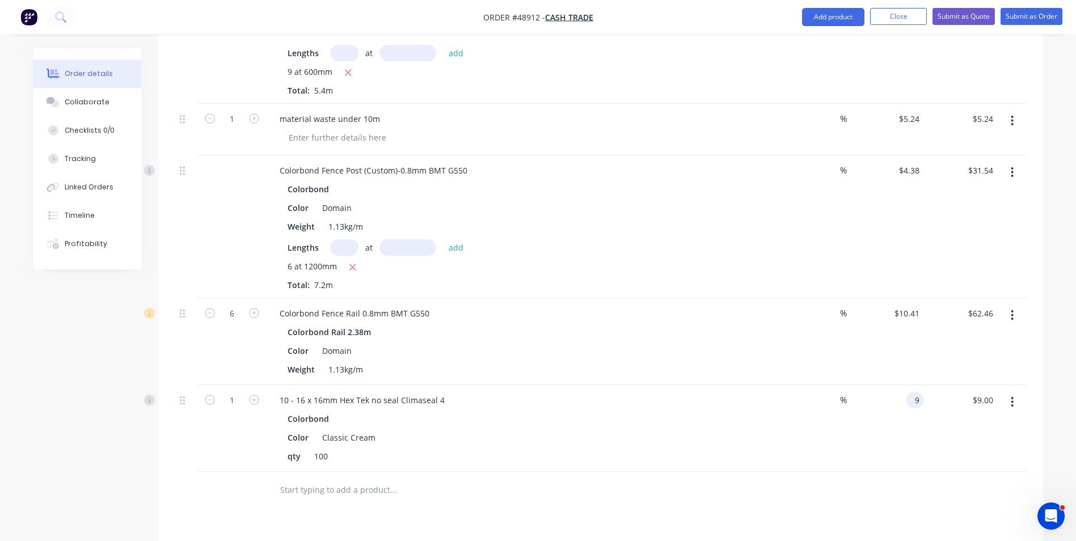
click at [912, 392] on input "9" at bounding box center [917, 400] width 13 height 16
type input "$0.00"
click at [855, 415] on div "$0.00 $0.00" at bounding box center [887, 428] width 74 height 87
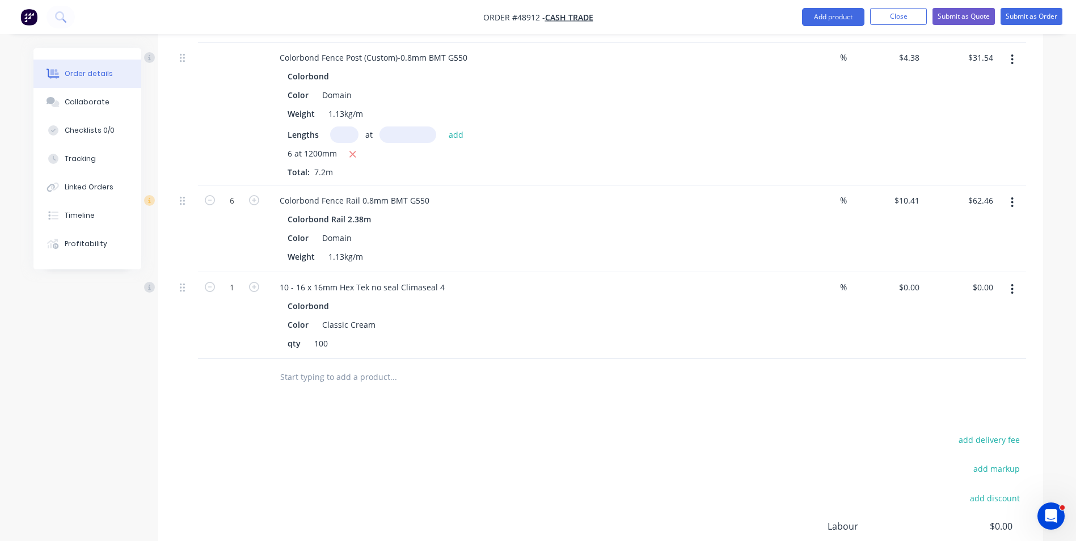
scroll to position [851, 0]
drag, startPoint x: 227, startPoint y: 268, endPoint x: 236, endPoint y: 265, distance: 9.5
click at [227, 279] on input "1" at bounding box center [231, 287] width 29 height 17
type input "1.88"
click at [650, 378] on div at bounding box center [470, 377] width 408 height 37
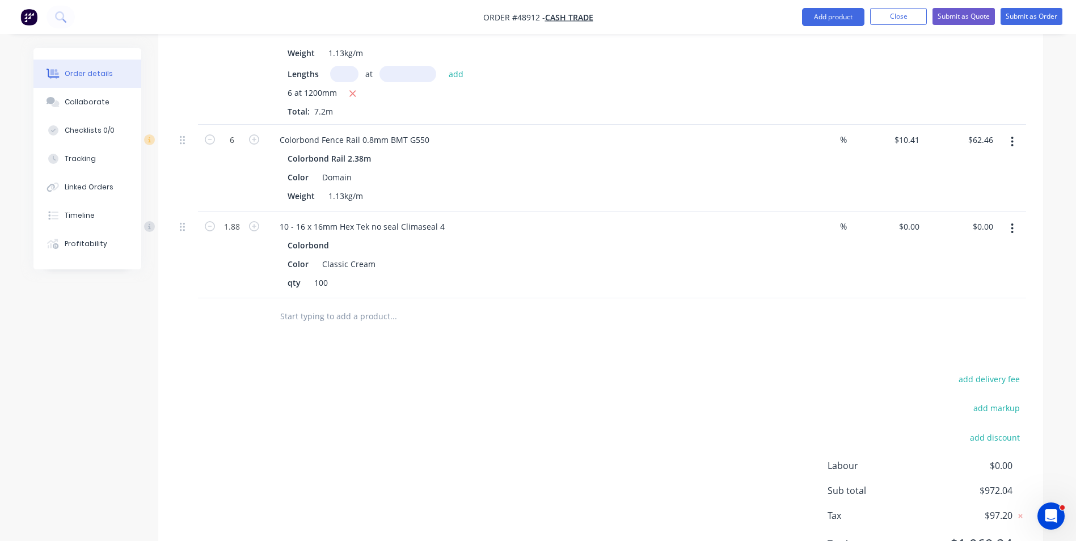
scroll to position [954, 0]
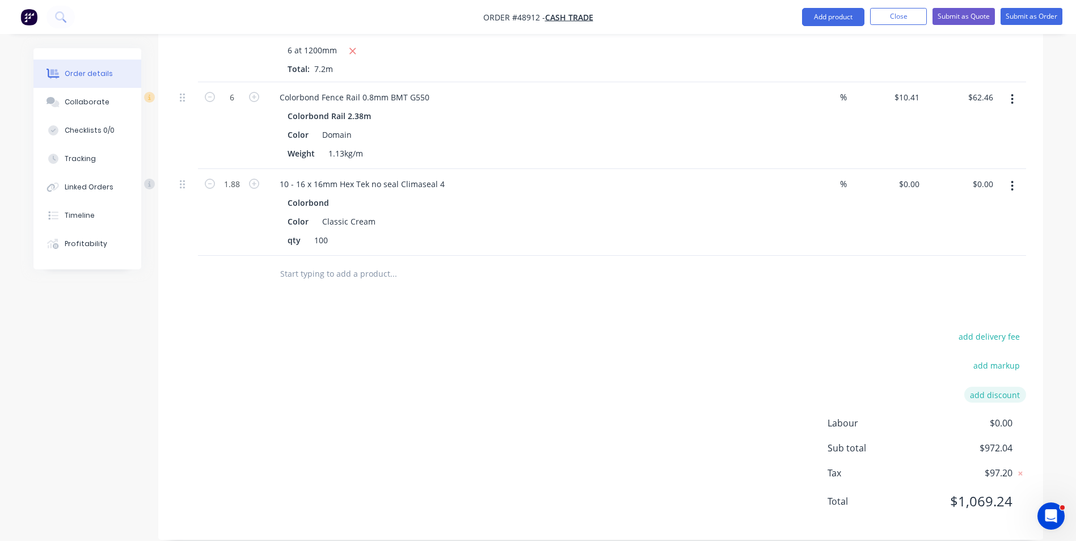
click at [991, 387] on button "add discount" at bounding box center [995, 394] width 62 height 15
click at [656, 370] on div "add delivery fee add markup Discount name (Optional) 0% Labour $0.00 Sub total …" at bounding box center [600, 427] width 851 height 191
click at [1024, 394] on icon at bounding box center [1020, 399] width 11 height 11
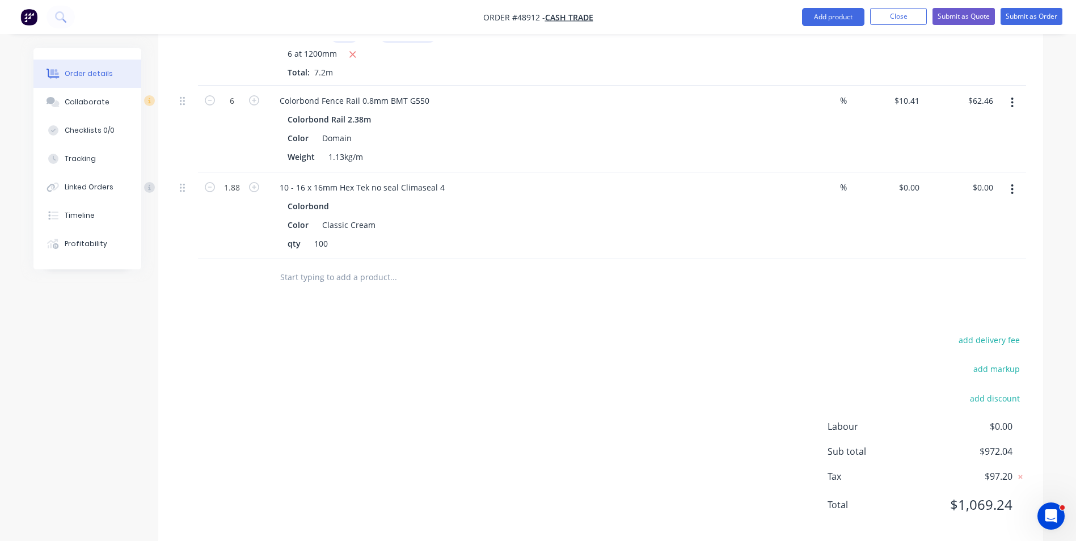
click at [824, 361] on div "add delivery fee add markup add discount Labour $0.00 Sub total $972.04 Tax $97…" at bounding box center [600, 429] width 851 height 194
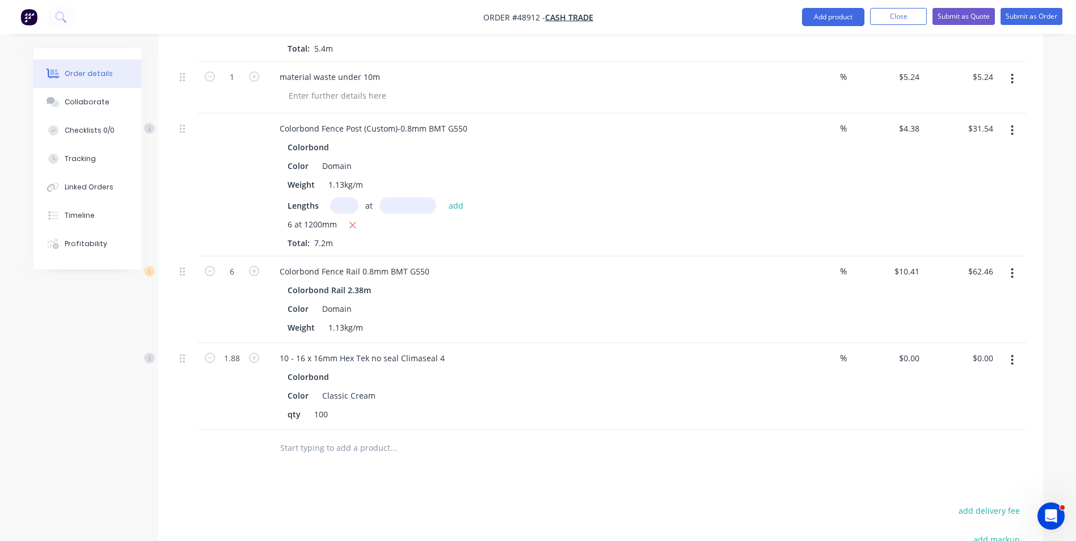
scroll to position [780, 0]
click at [772, 238] on div "Colorbond Fence Post (Custom)-0.8mm BMT G550 Colorbond Color Domain Weight 1.13…" at bounding box center [521, 184] width 511 height 143
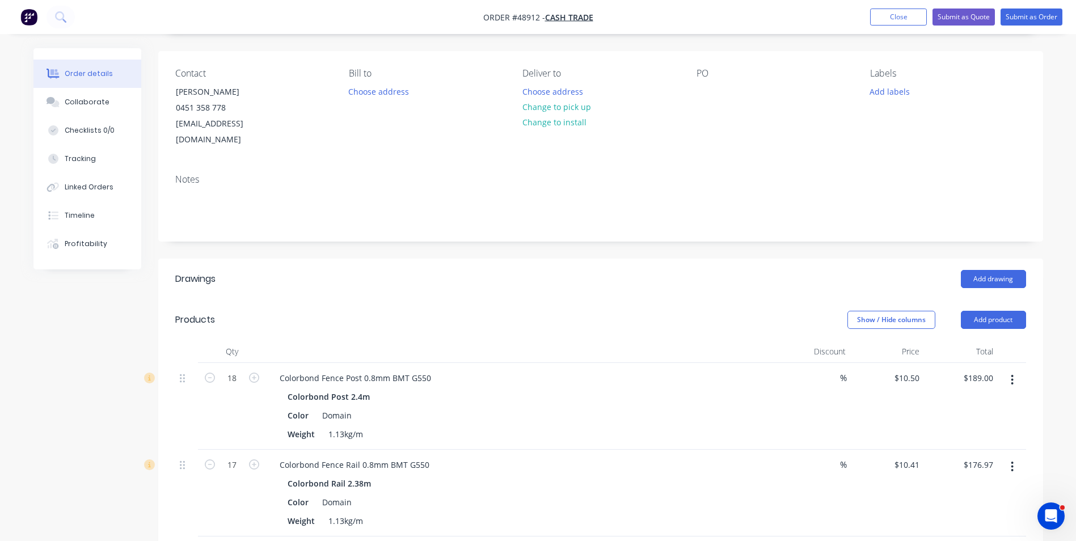
scroll to position [0, 0]
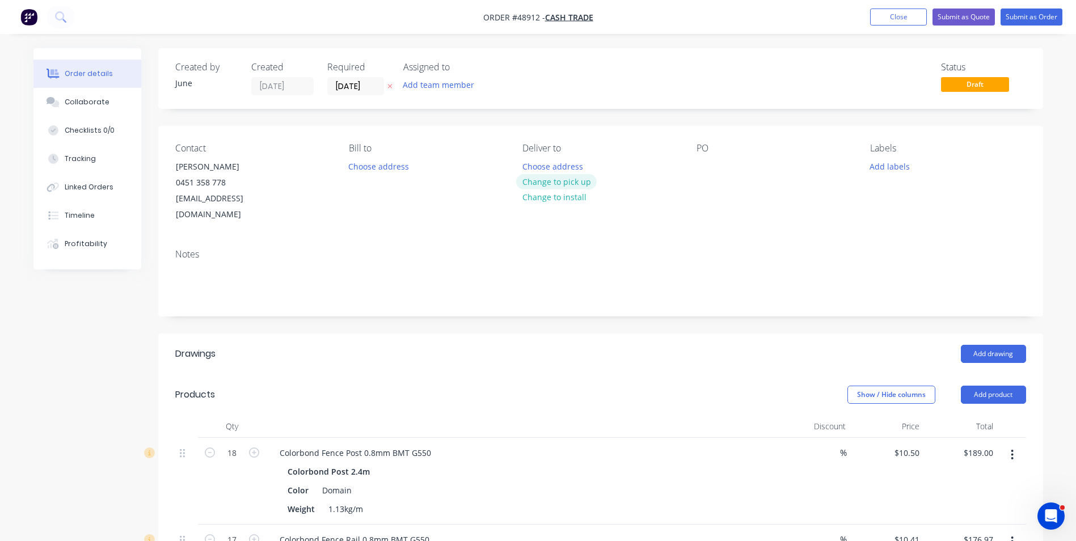
click at [552, 177] on button "Change to pick up" at bounding box center [556, 181] width 81 height 15
click at [979, 18] on button "Submit as Quote" at bounding box center [964, 17] width 62 height 17
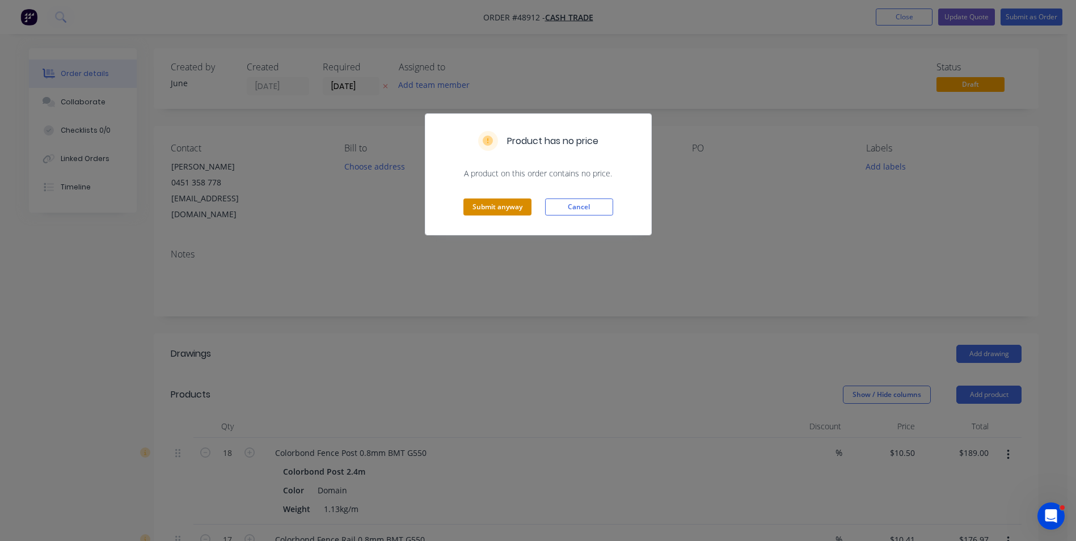
click at [497, 208] on button "Submit anyway" at bounding box center [497, 207] width 68 height 17
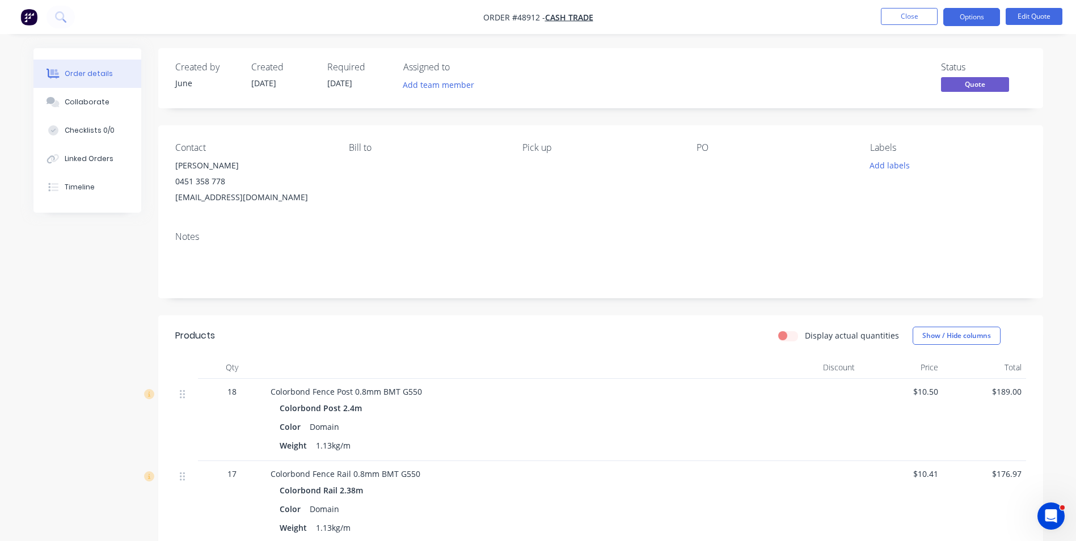
click at [384, 209] on div "Contact [PERSON_NAME] 0451 358 778 [EMAIL_ADDRESS][DOMAIN_NAME] [PERSON_NAME] t…" at bounding box center [600, 173] width 885 height 97
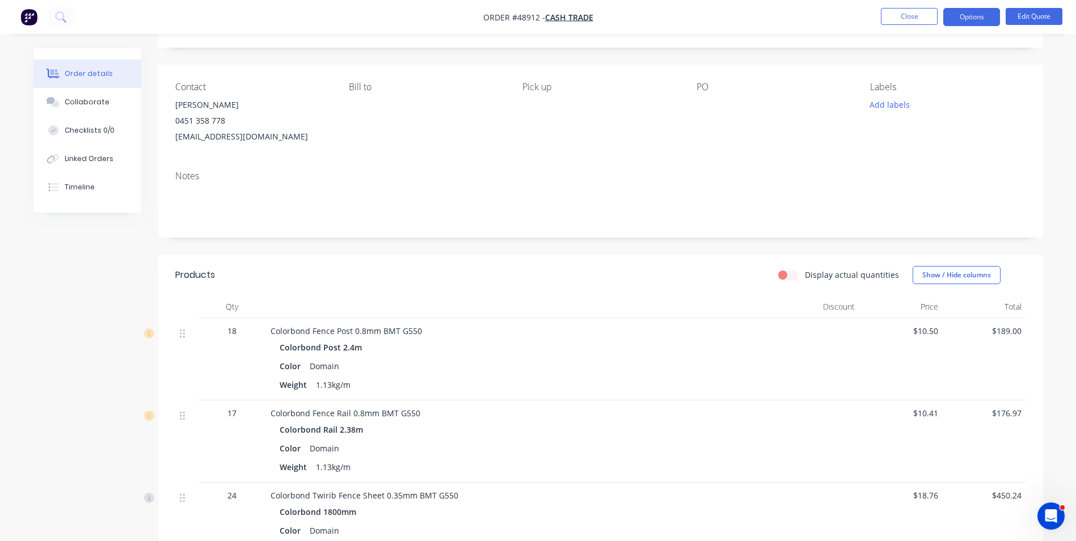
scroll to position [57, 0]
click at [976, 20] on button "Options" at bounding box center [971, 17] width 57 height 18
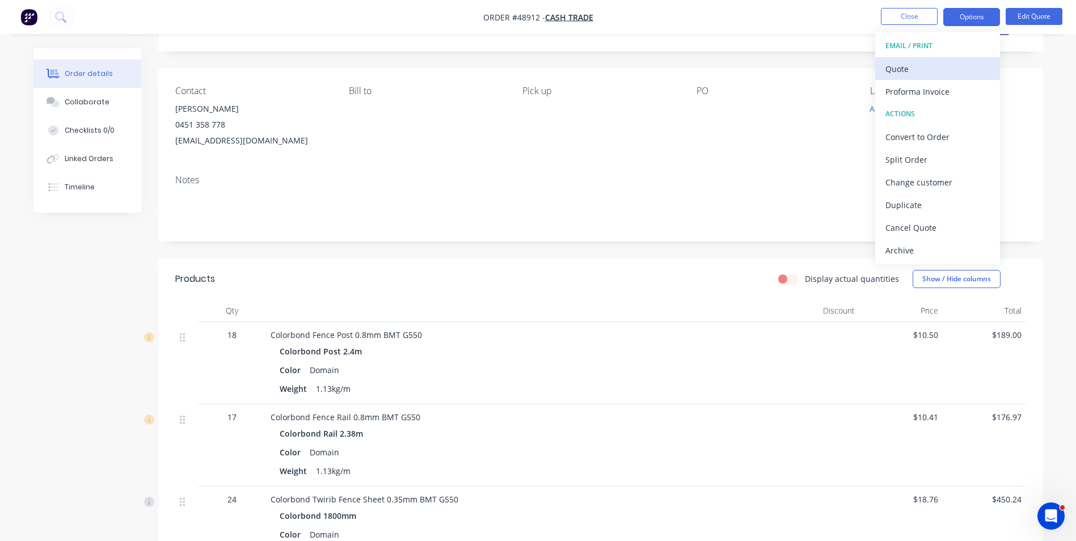
click at [929, 74] on div "Quote" at bounding box center [937, 69] width 104 height 16
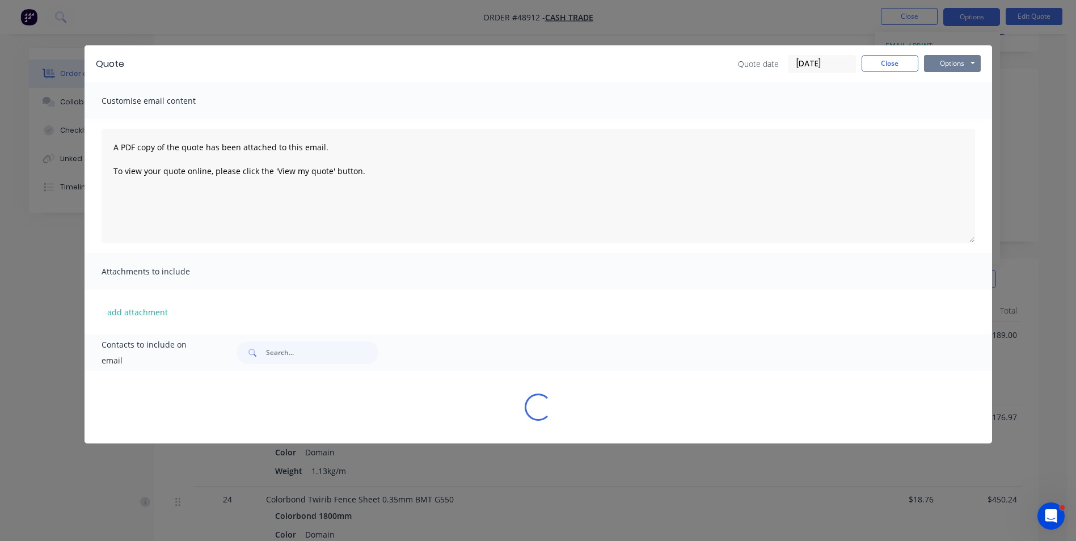
click at [937, 56] on button "Options" at bounding box center [952, 63] width 57 height 17
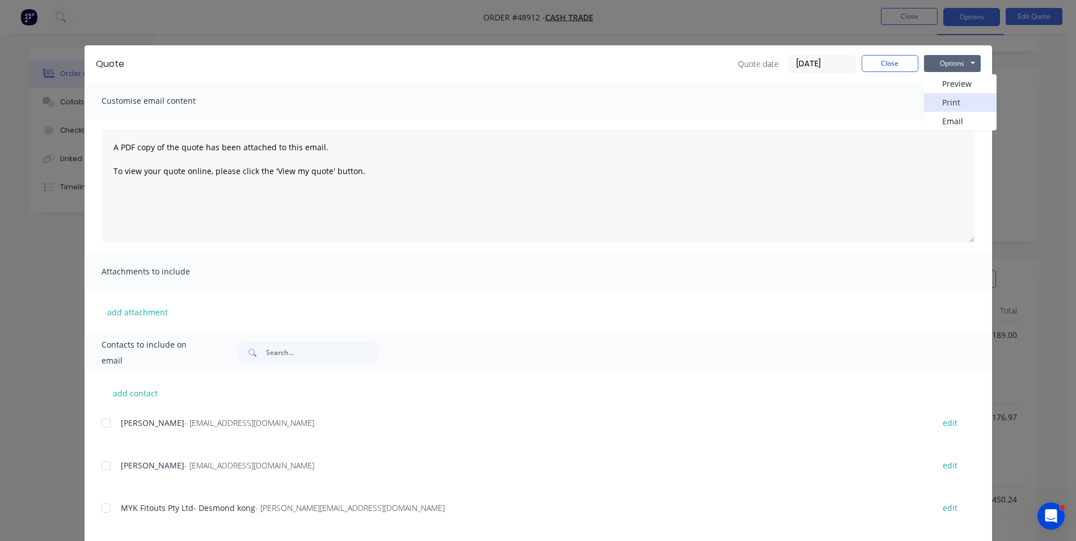
click at [947, 100] on button "Print" at bounding box center [960, 102] width 73 height 19
click at [874, 65] on button "Close" at bounding box center [890, 63] width 57 height 17
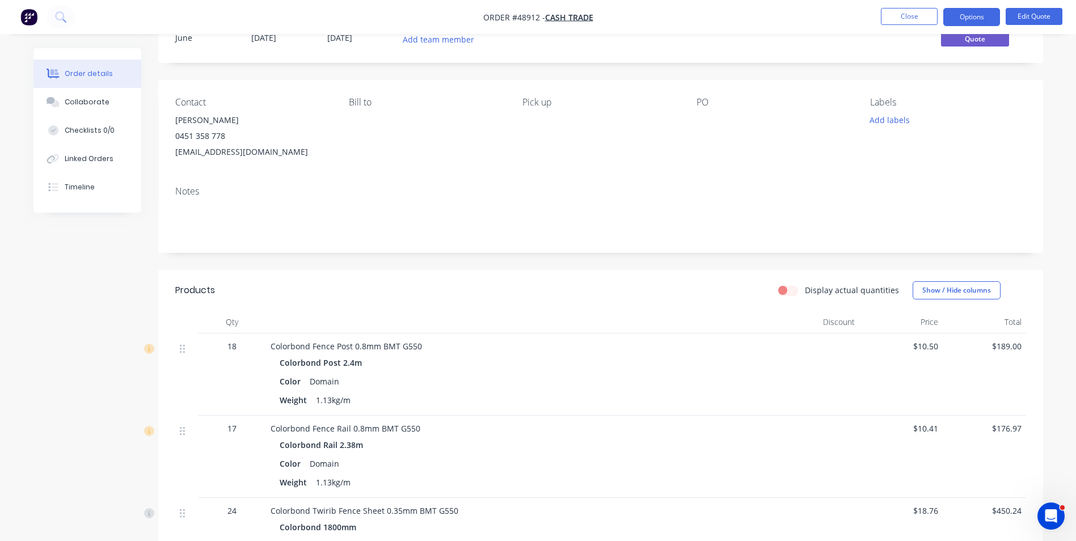
scroll to position [0, 0]
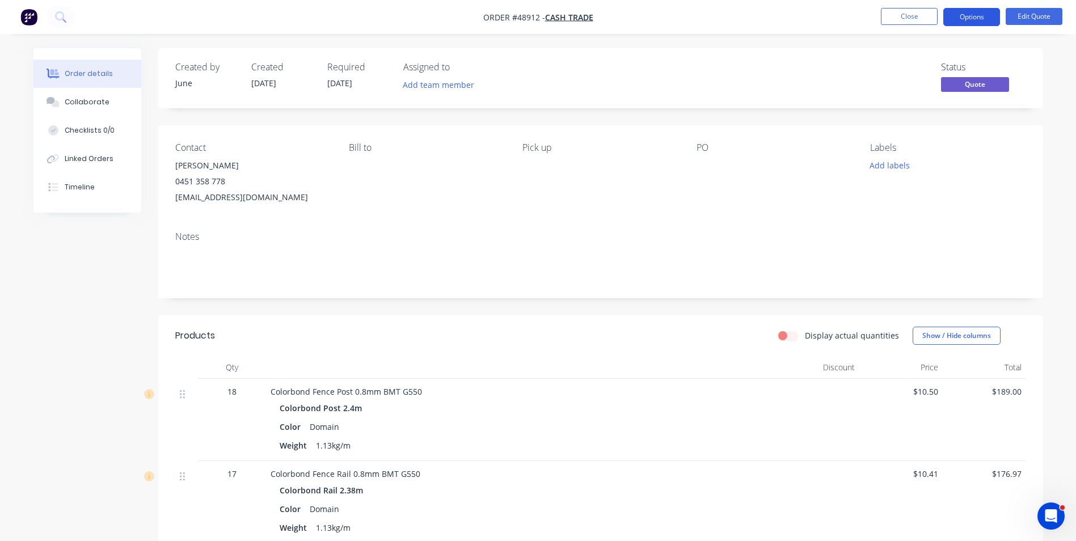
click at [981, 19] on button "Options" at bounding box center [971, 17] width 57 height 18
click at [1026, 12] on button "Edit Quote" at bounding box center [1034, 16] width 57 height 17
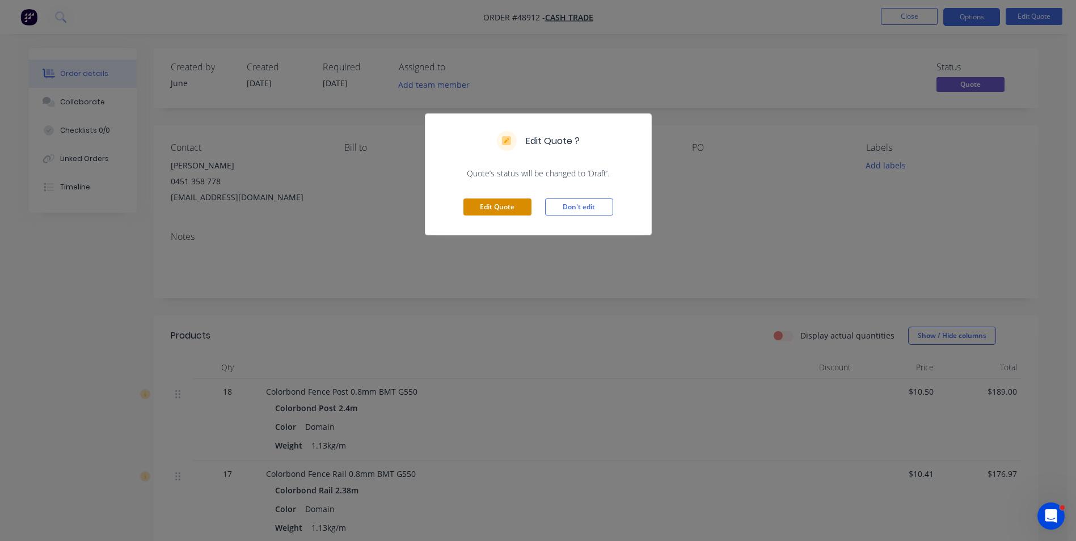
click at [491, 209] on button "Edit Quote" at bounding box center [497, 207] width 68 height 17
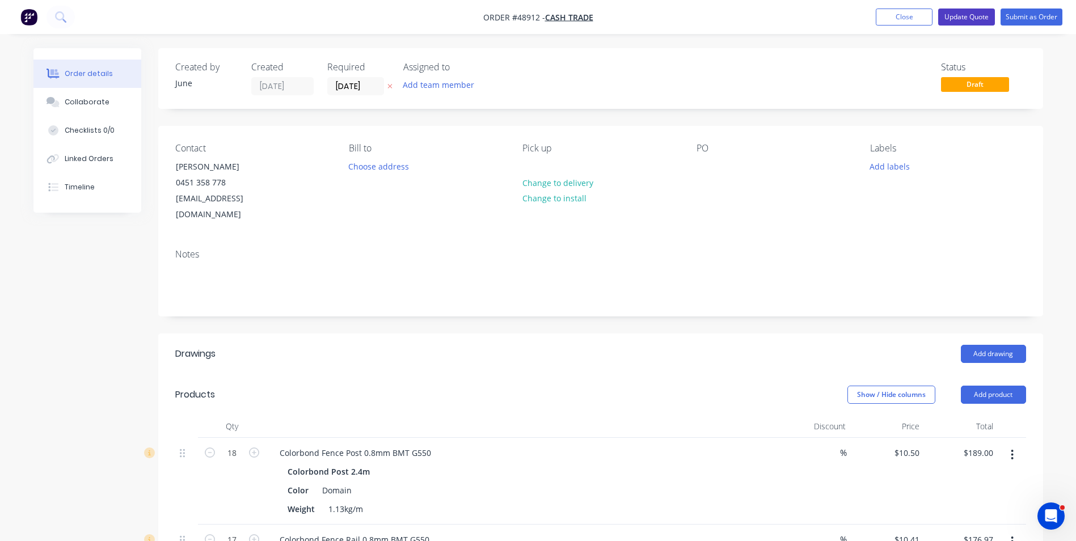
click at [981, 14] on button "Update Quote" at bounding box center [966, 17] width 57 height 17
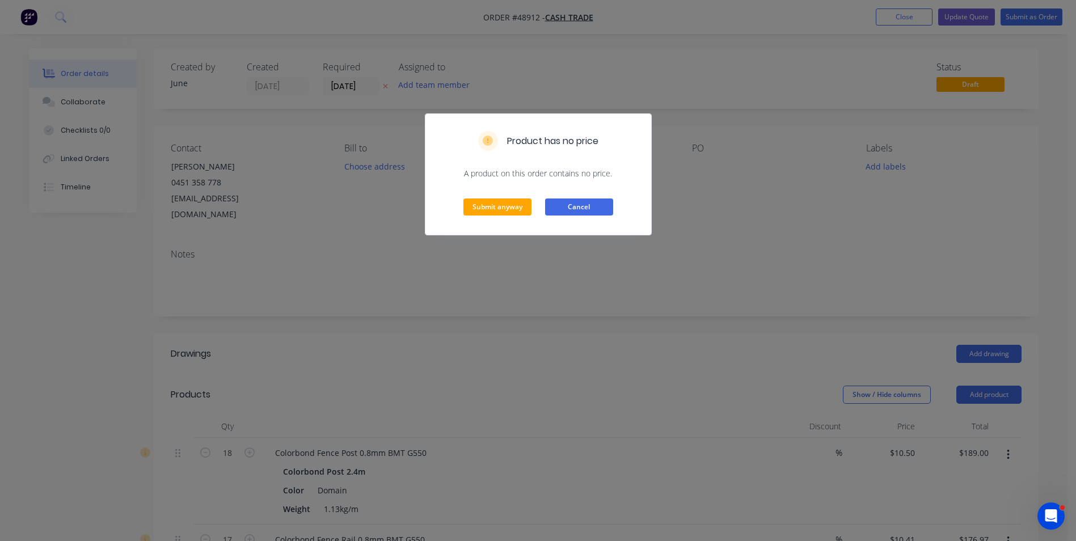
click at [599, 211] on button "Cancel" at bounding box center [579, 207] width 68 height 17
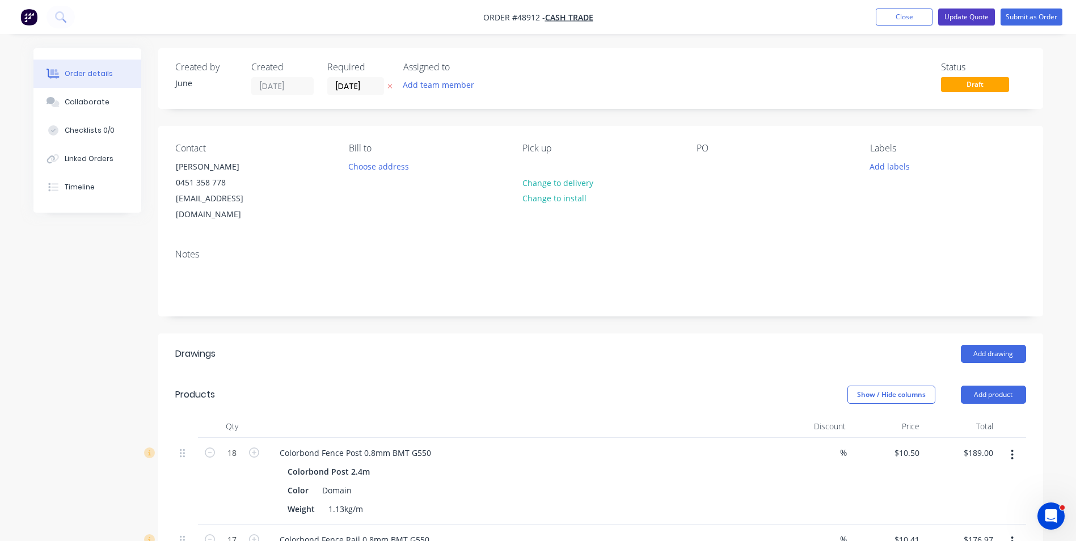
click at [971, 17] on button "Update Quote" at bounding box center [966, 17] width 57 height 17
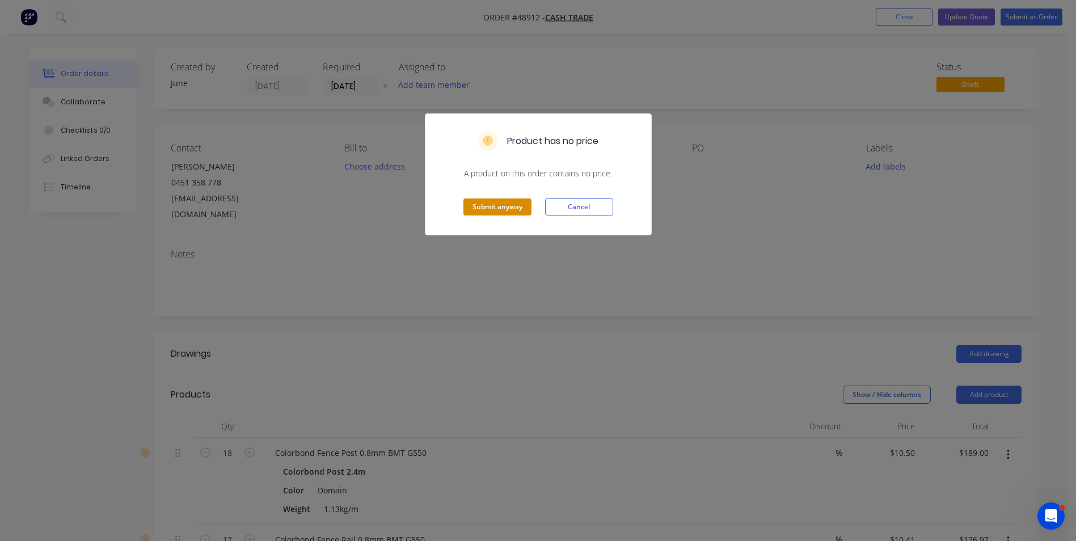
click at [476, 201] on button "Submit anyway" at bounding box center [497, 207] width 68 height 17
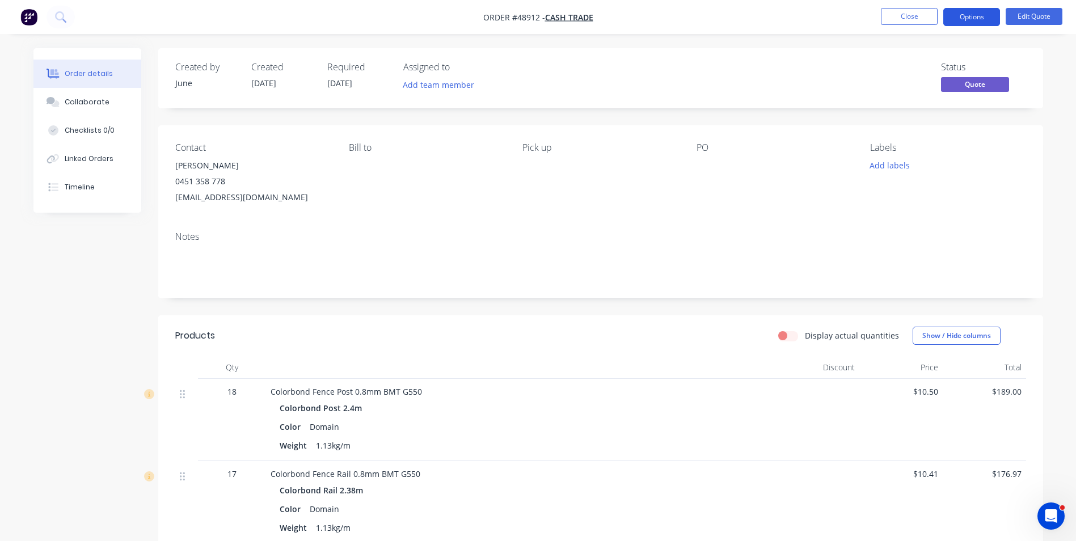
click at [970, 14] on button "Options" at bounding box center [971, 17] width 57 height 18
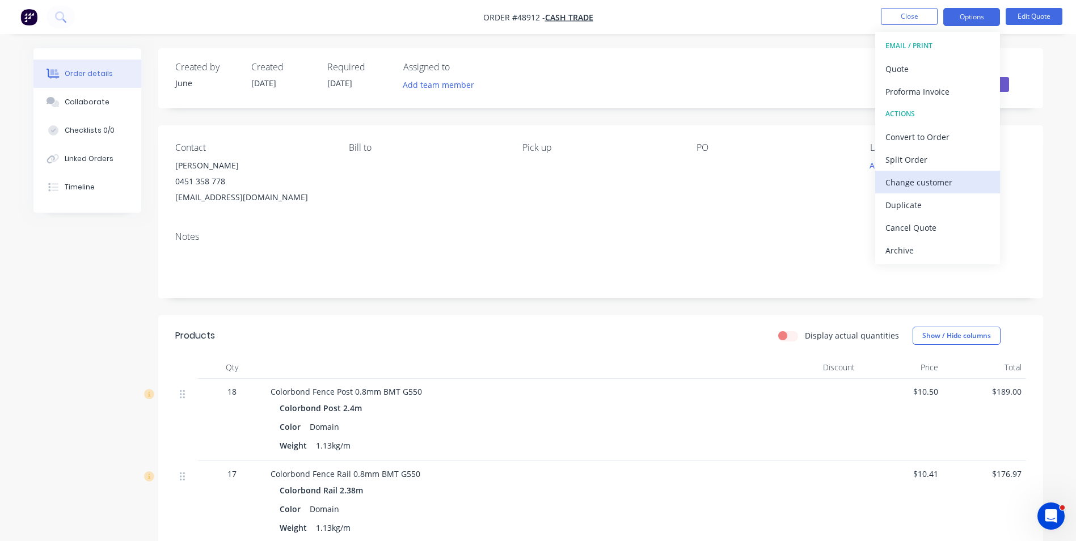
click at [944, 177] on div "Change customer" at bounding box center [937, 182] width 104 height 16
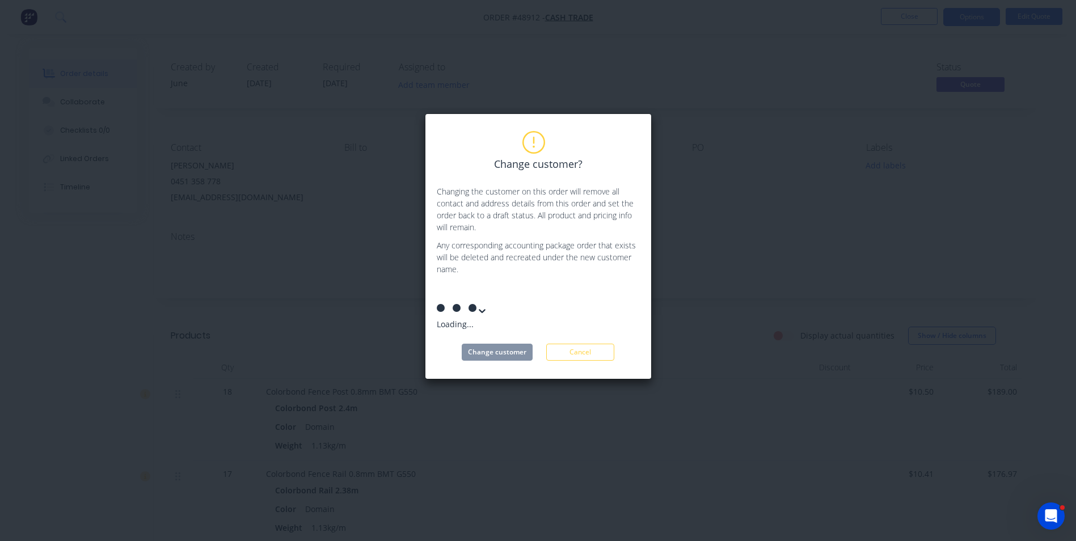
click at [483, 287] on div at bounding box center [521, 293] width 163 height 14
type input "green"
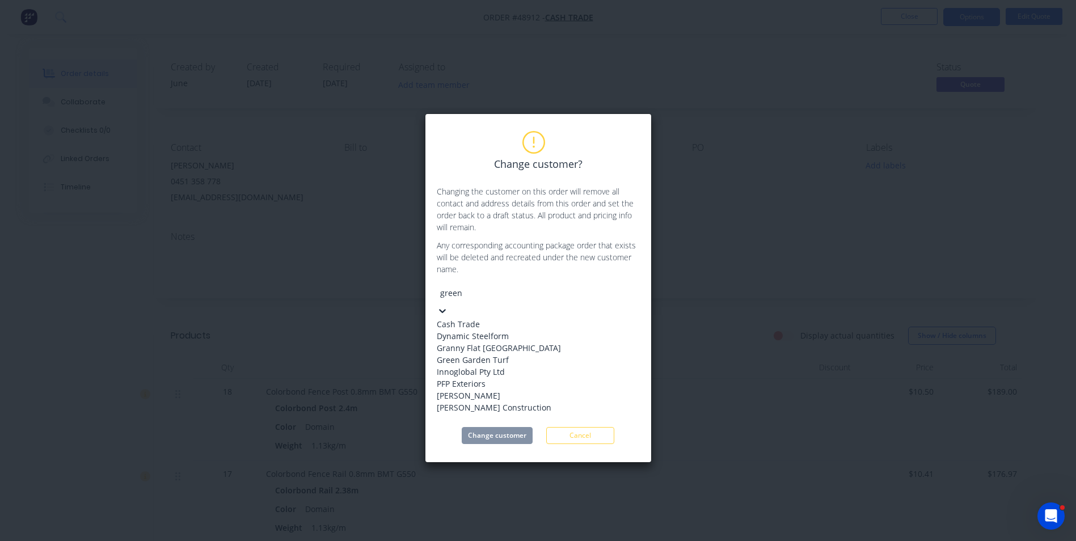
click at [512, 366] on div "Green Garden Turf" at bounding box center [522, 360] width 170 height 12
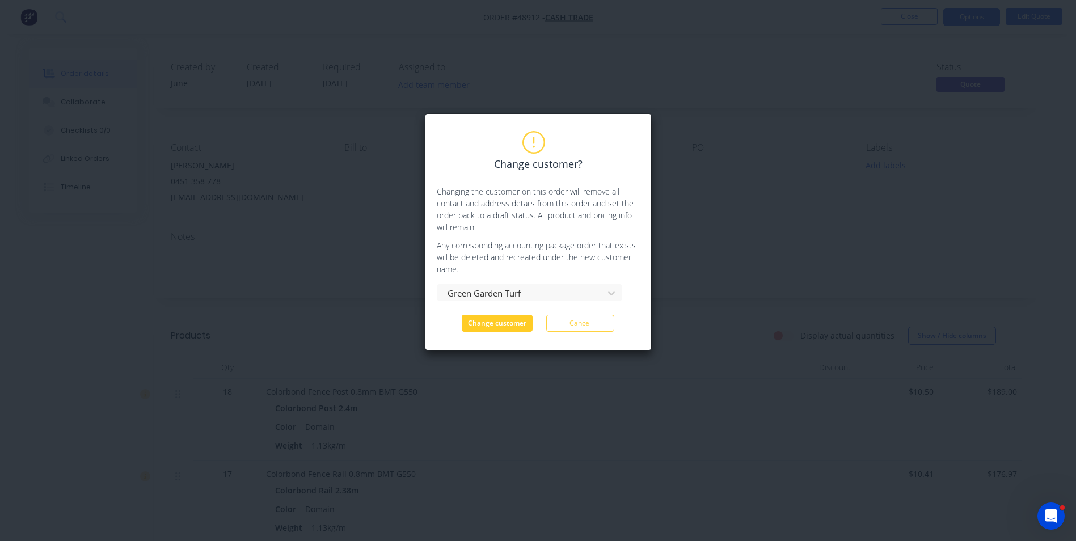
click at [510, 322] on button "Change customer" at bounding box center [497, 323] width 71 height 17
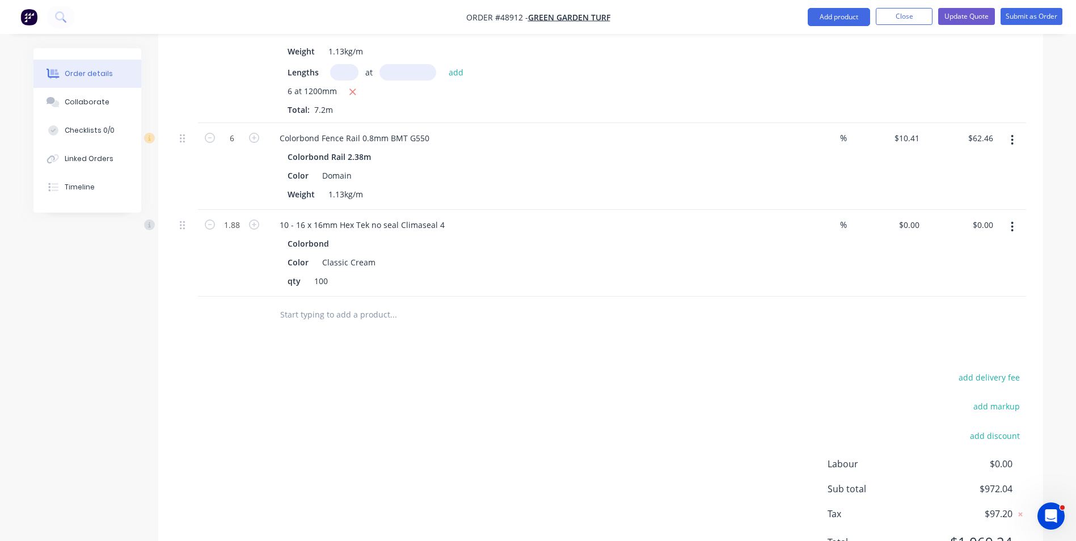
scroll to position [921, 0]
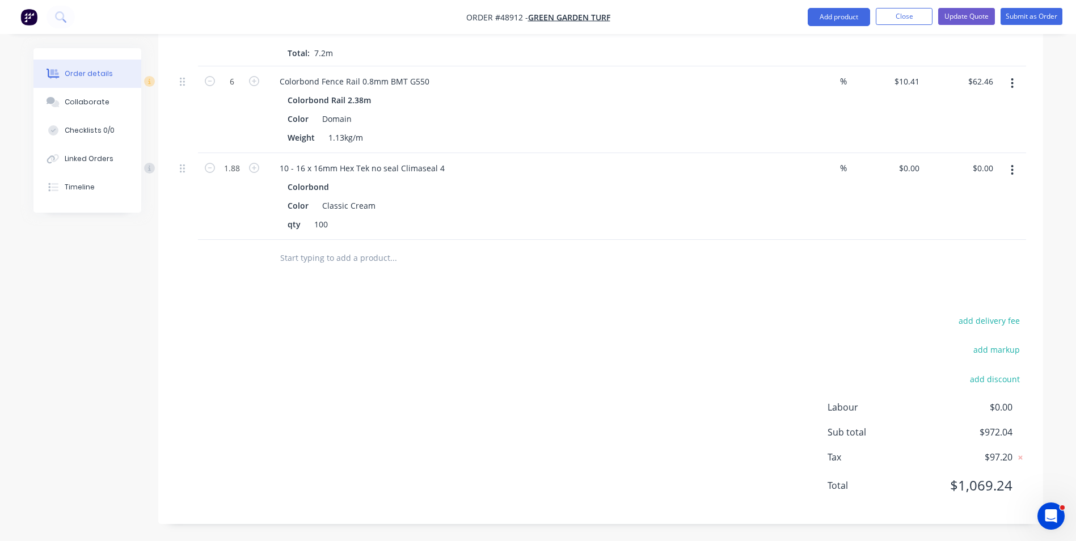
click at [967, 502] on div "Labour $0.00 Sub total $972.04 Tax $97.20 Total $1,069.24" at bounding box center [927, 453] width 199 height 107
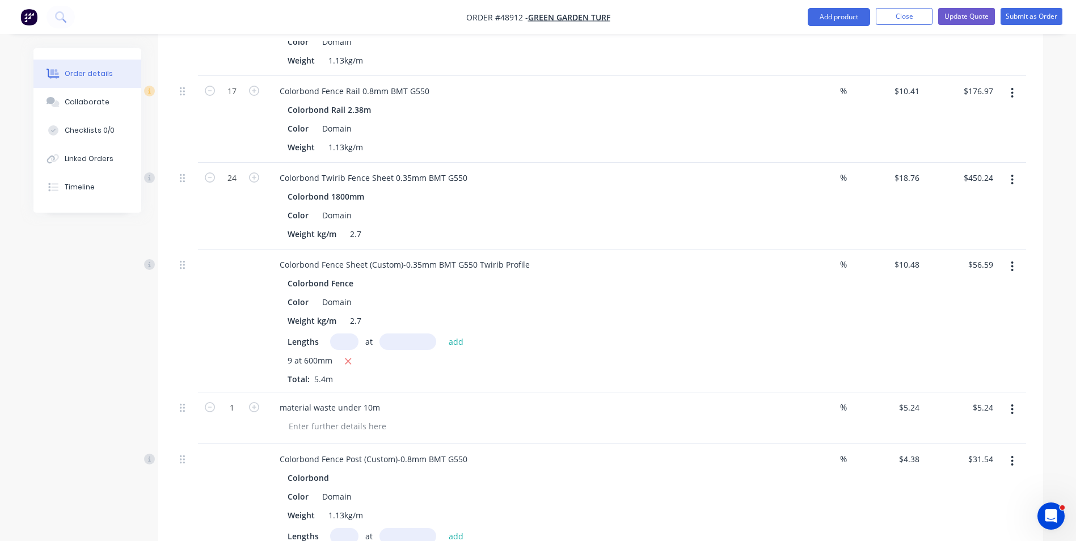
scroll to position [241, 0]
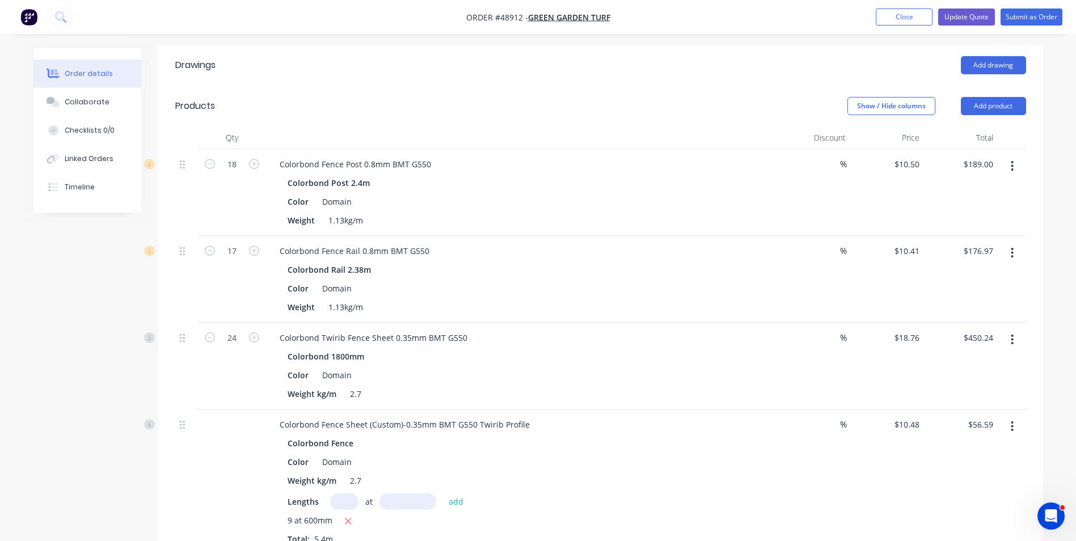
click at [571, 164] on div "Colorbond Fence Post 0.8mm BMT G550" at bounding box center [521, 164] width 501 height 16
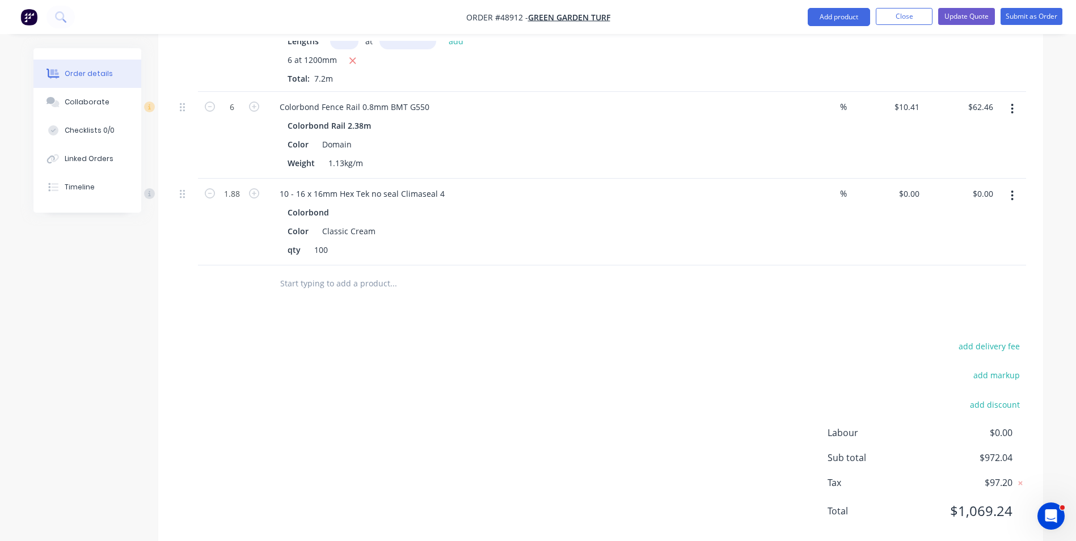
scroll to position [921, 0]
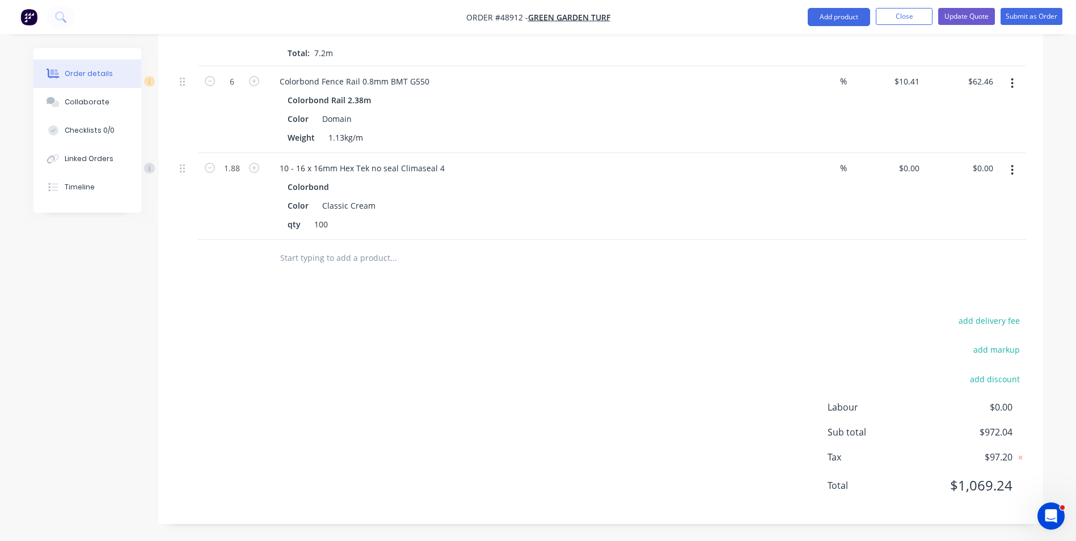
click at [598, 252] on div at bounding box center [441, 258] width 340 height 23
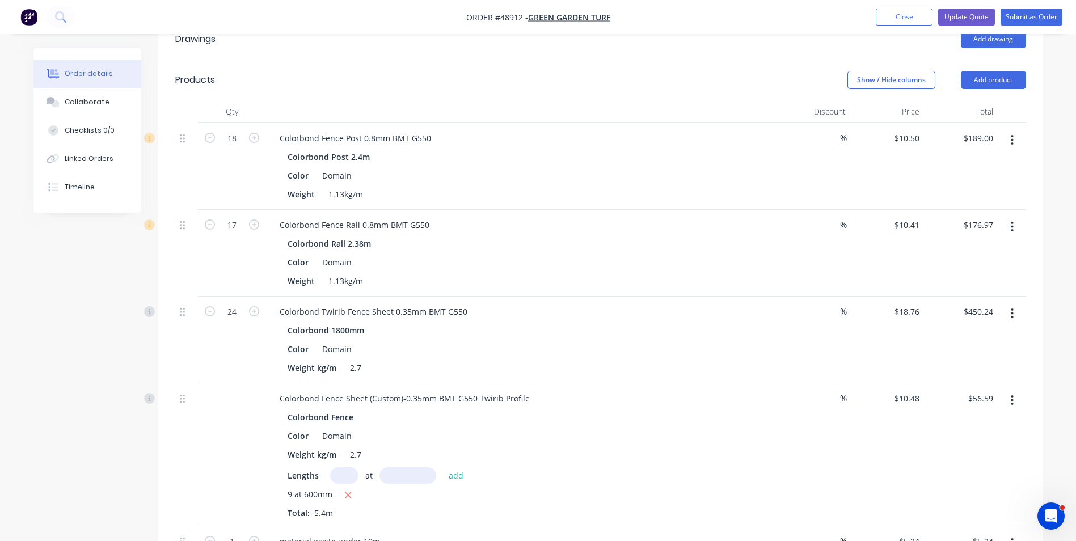
scroll to position [241, 0]
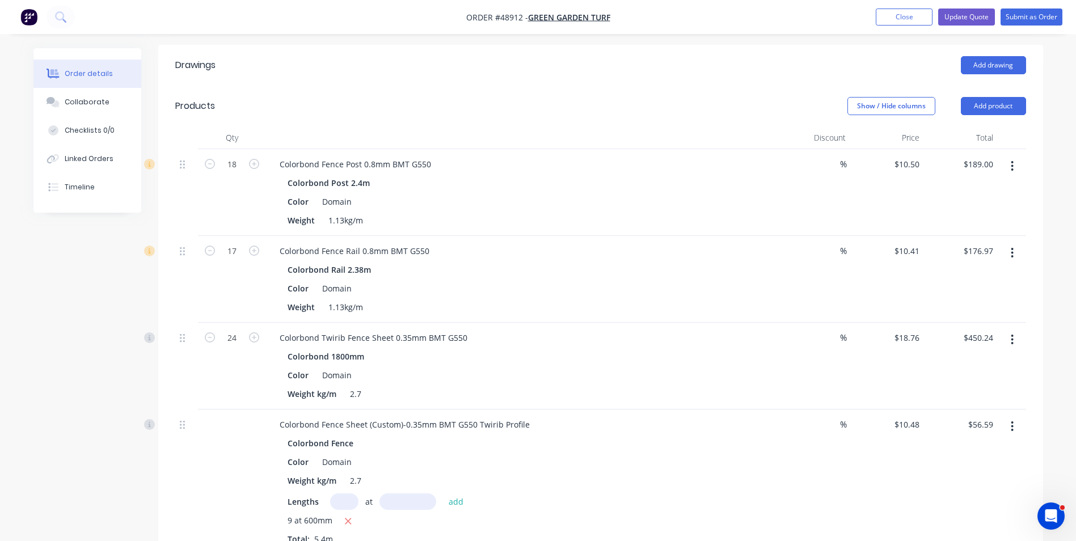
click at [378, 58] on div "Add drawing" at bounding box center [691, 65] width 670 height 18
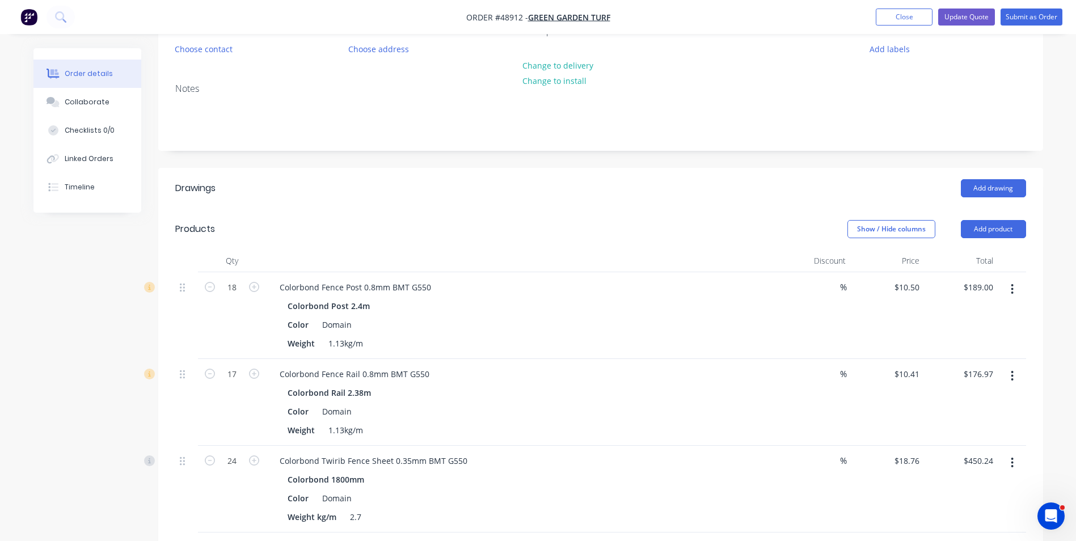
scroll to position [70, 0]
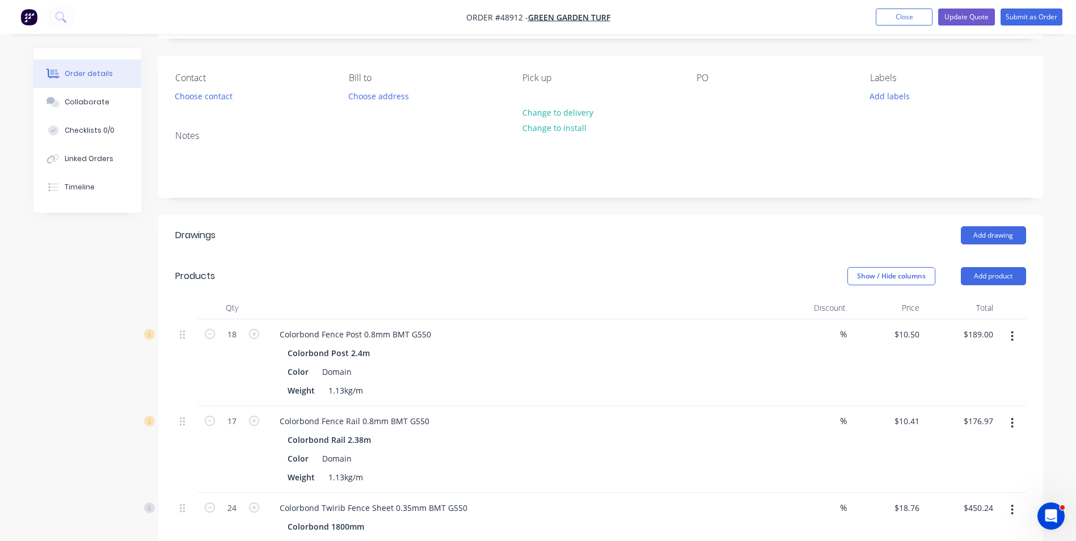
click at [471, 224] on header "Drawings Add drawing" at bounding box center [600, 235] width 885 height 41
click at [962, 11] on button "Update Quote" at bounding box center [966, 17] width 57 height 17
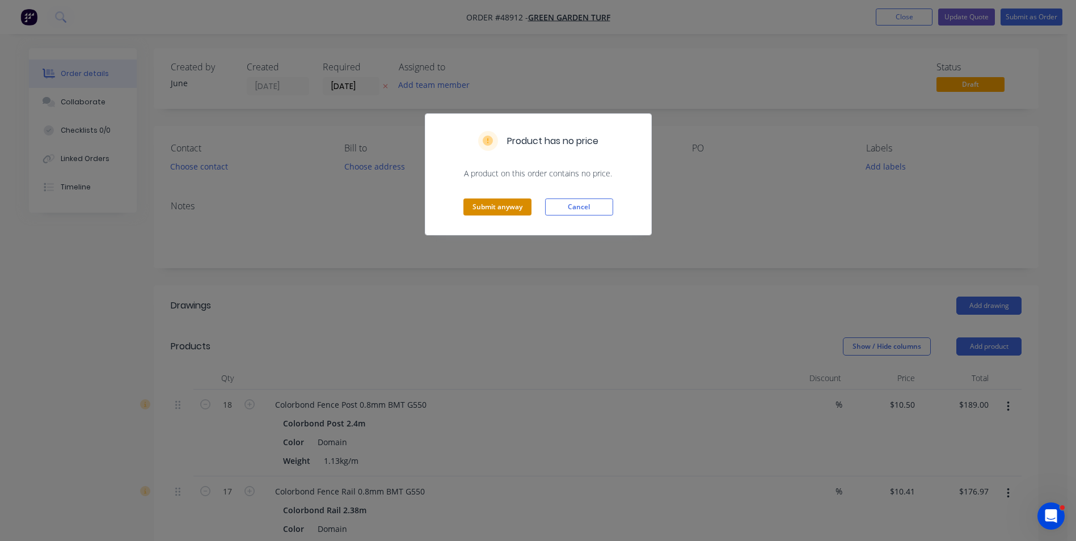
click at [497, 203] on button "Submit anyway" at bounding box center [497, 207] width 68 height 17
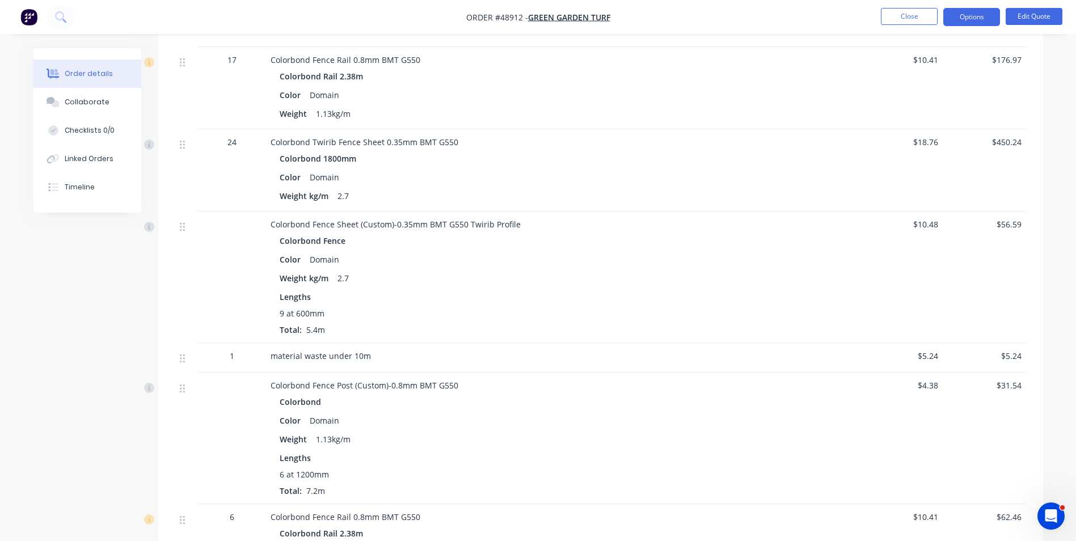
scroll to position [511, 0]
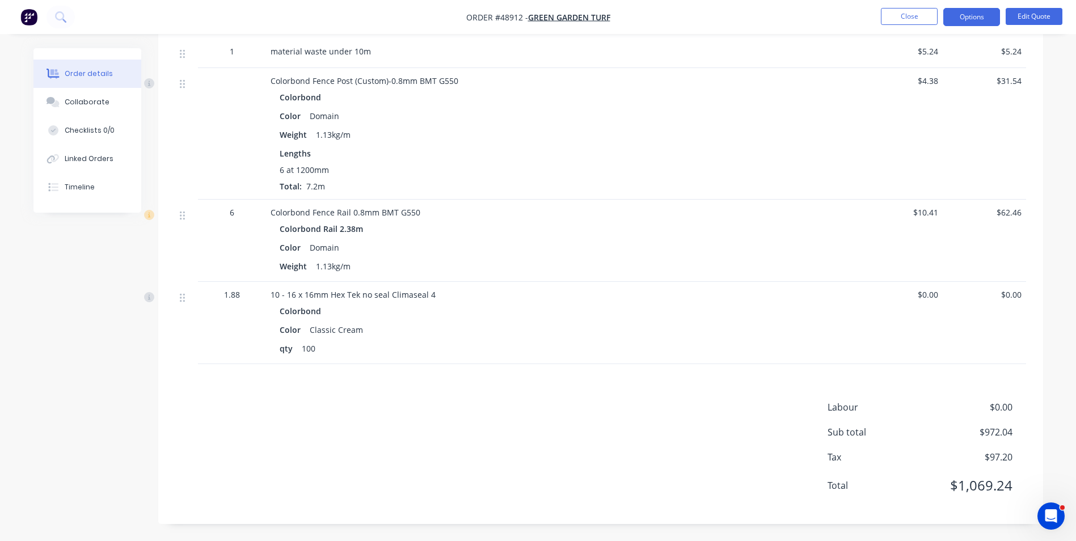
click at [674, 317] on div "Colorbond" at bounding box center [521, 311] width 483 height 16
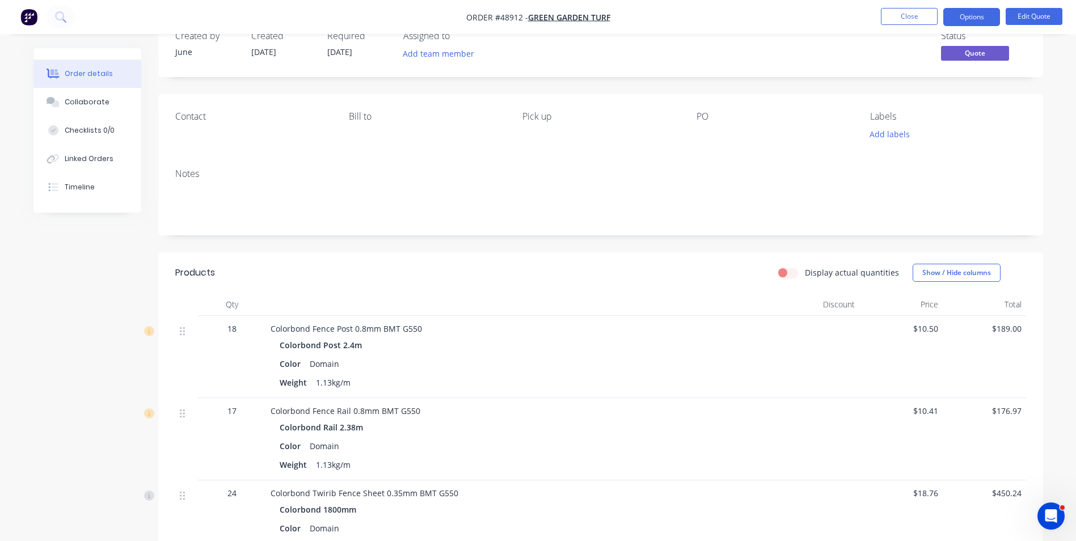
scroll to position [0, 0]
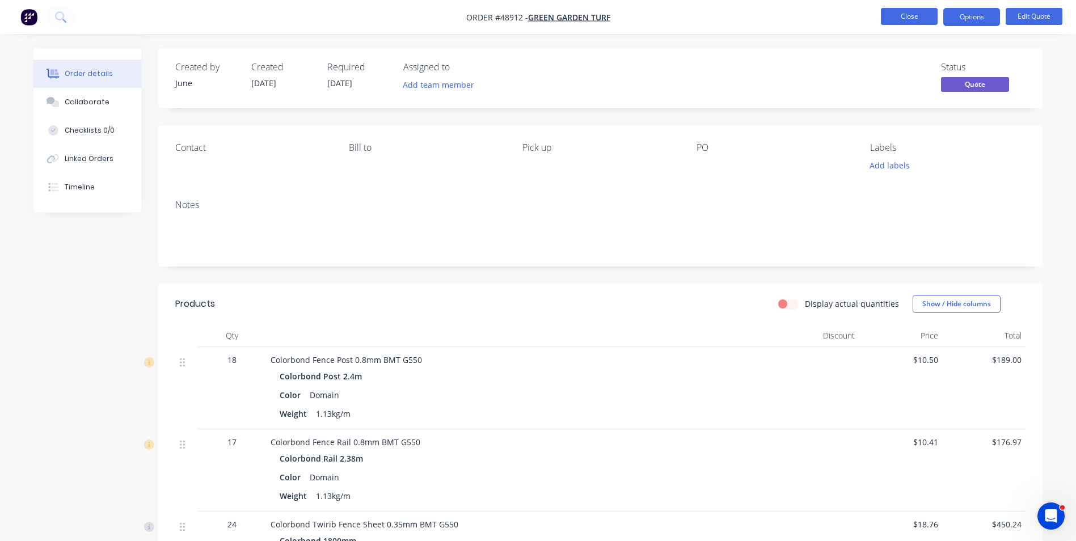
click at [900, 13] on button "Close" at bounding box center [909, 16] width 57 height 17
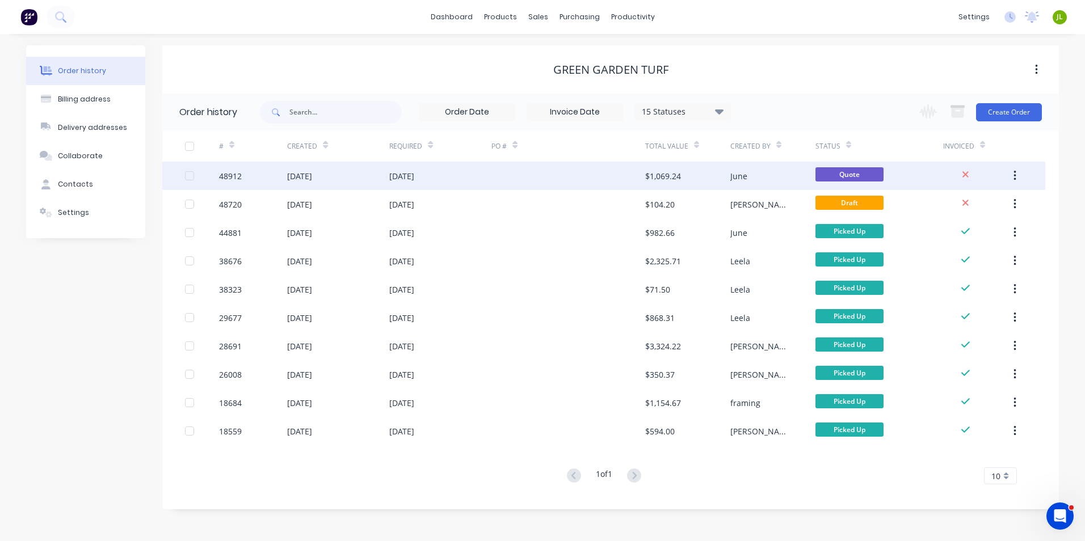
click at [500, 184] on div at bounding box center [567, 176] width 153 height 28
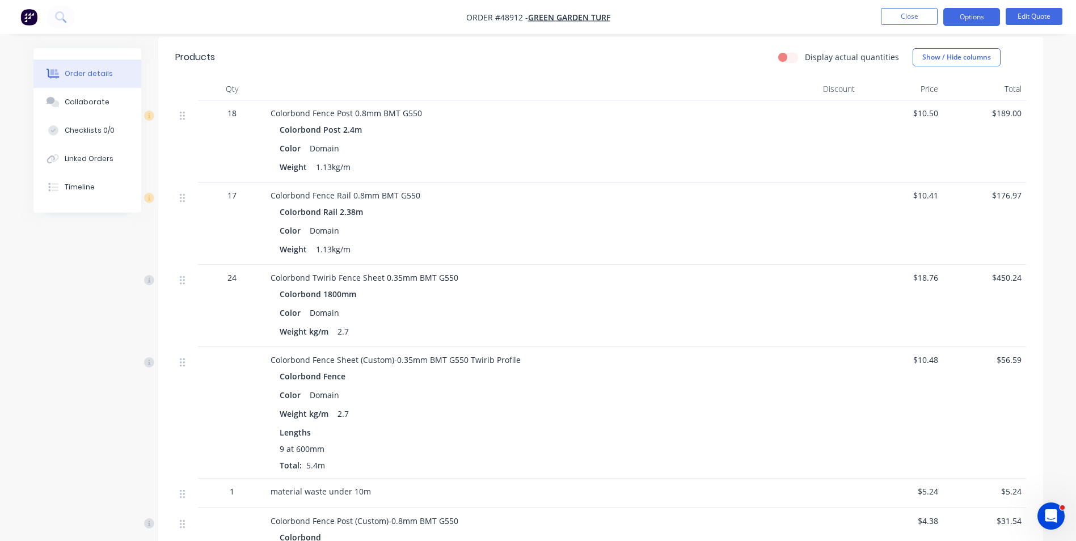
scroll to position [227, 0]
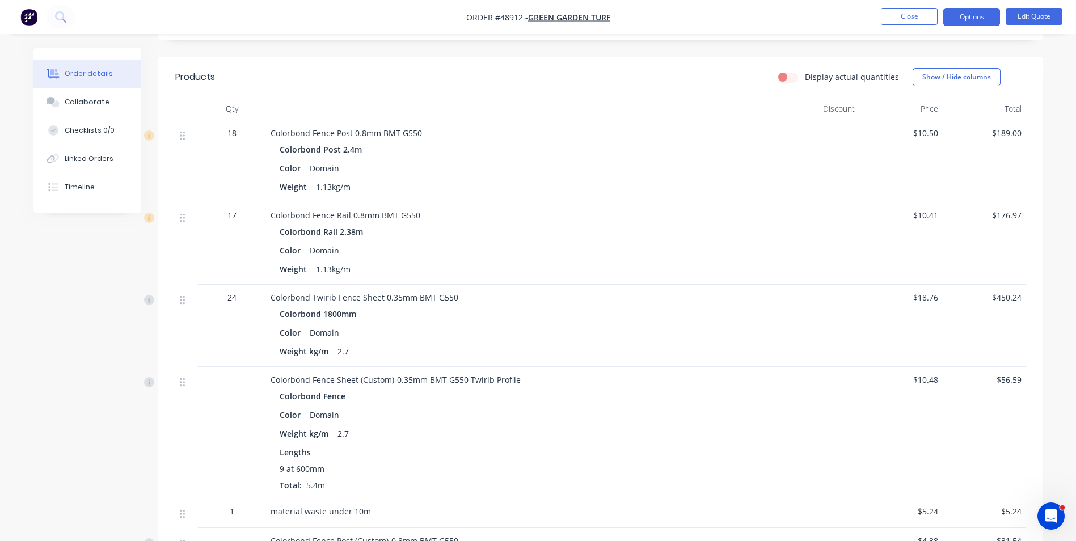
click at [440, 411] on div "Color Domain" at bounding box center [521, 415] width 483 height 16
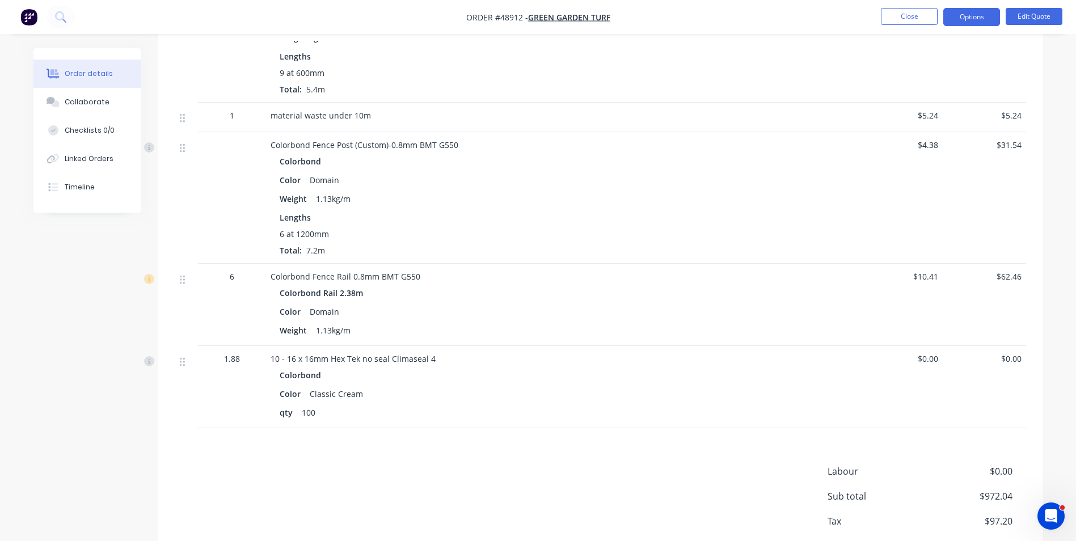
scroll to position [624, 0]
click at [639, 445] on div "Products Display actual quantities Show / Hide columns Qty Discount Price Total…" at bounding box center [600, 123] width 885 height 927
drag, startPoint x: 903, startPoint y: 359, endPoint x: 933, endPoint y: 362, distance: 30.2
click at [933, 362] on span "$0.00" at bounding box center [901, 358] width 74 height 12
click at [943, 380] on div "$0.00" at bounding box center [984, 386] width 83 height 82
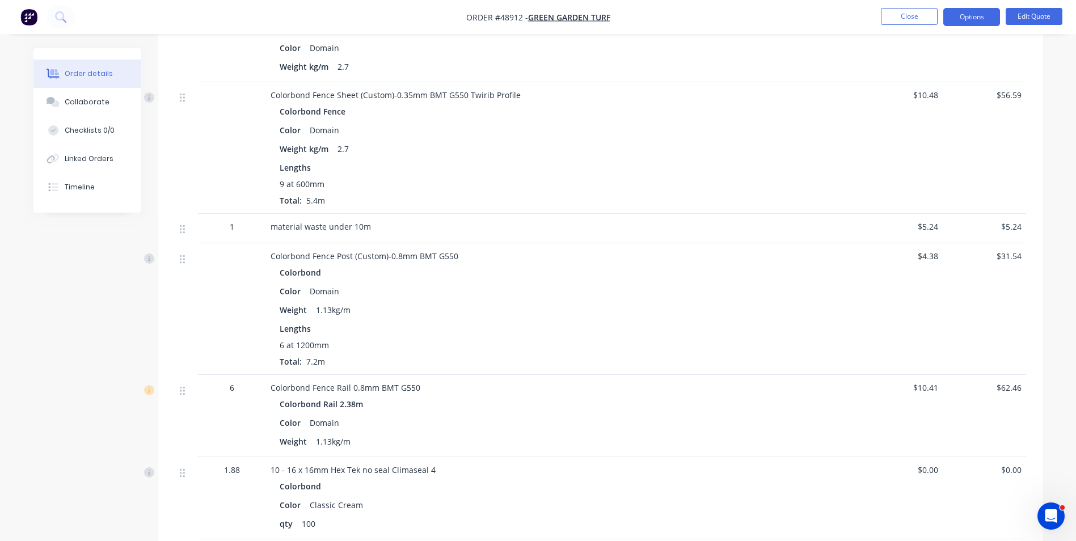
scroll to position [511, 0]
click at [650, 424] on div "Color Domain" at bounding box center [521, 424] width 483 height 16
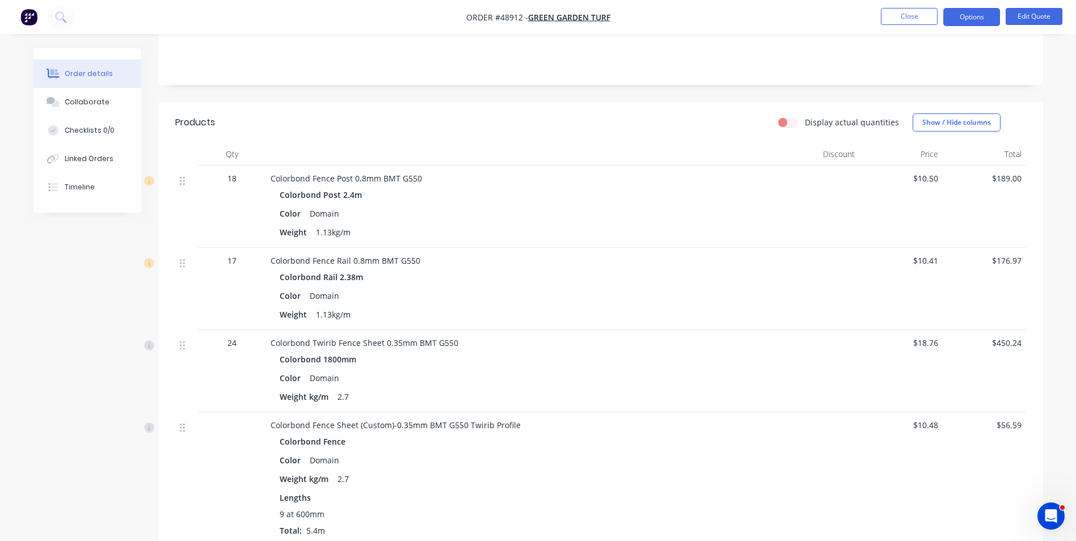
scroll to position [170, 0]
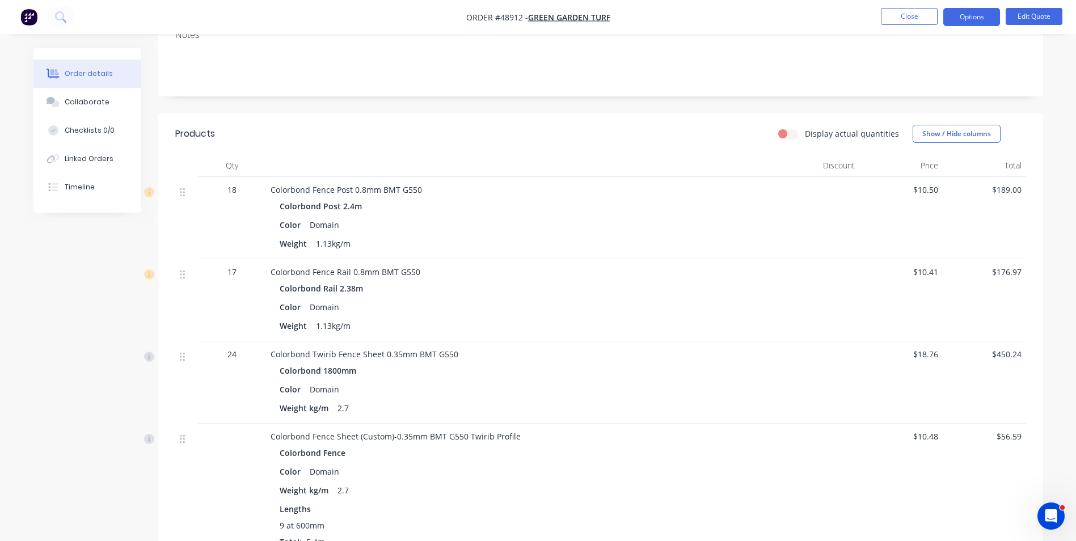
click at [429, 114] on header "Products Display actual quantities Show / Hide columns" at bounding box center [600, 133] width 885 height 41
click at [428, 113] on header "Products Display actual quantities Show / Hide columns" at bounding box center [600, 133] width 885 height 41
click at [458, 155] on div at bounding box center [521, 165] width 511 height 23
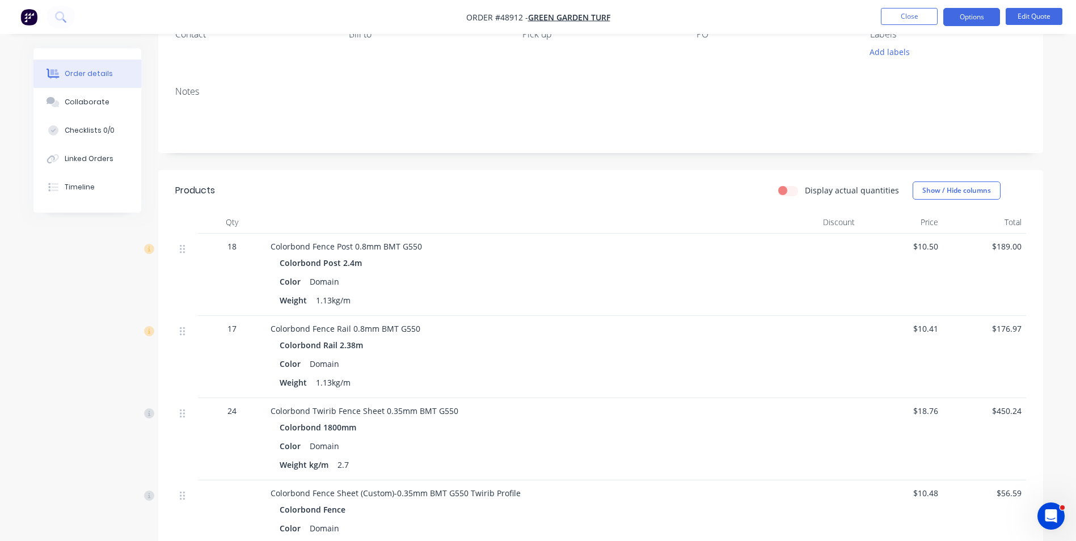
scroll to position [0, 0]
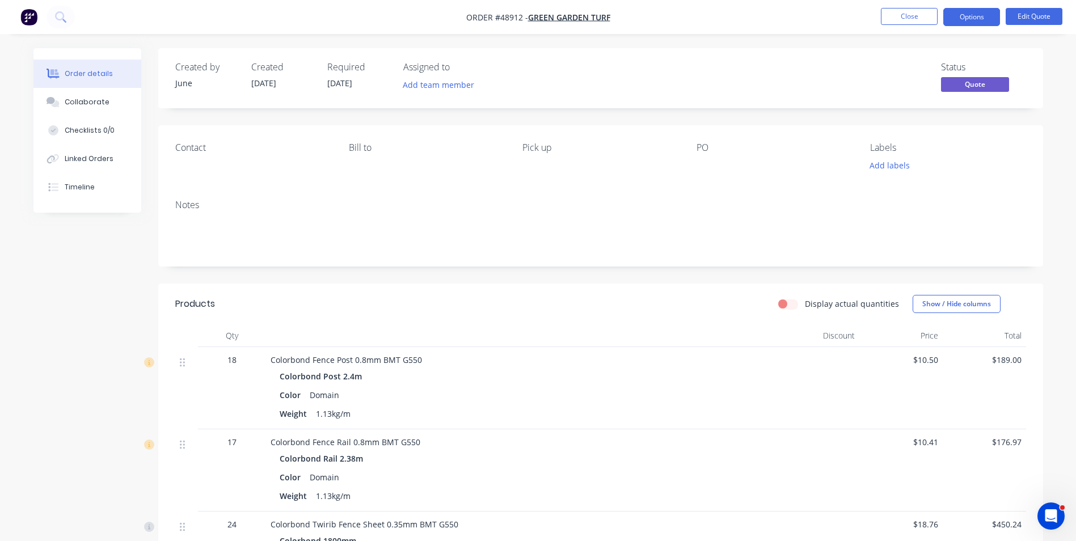
click at [1035, 15] on button "Edit Quote" at bounding box center [1034, 16] width 57 height 17
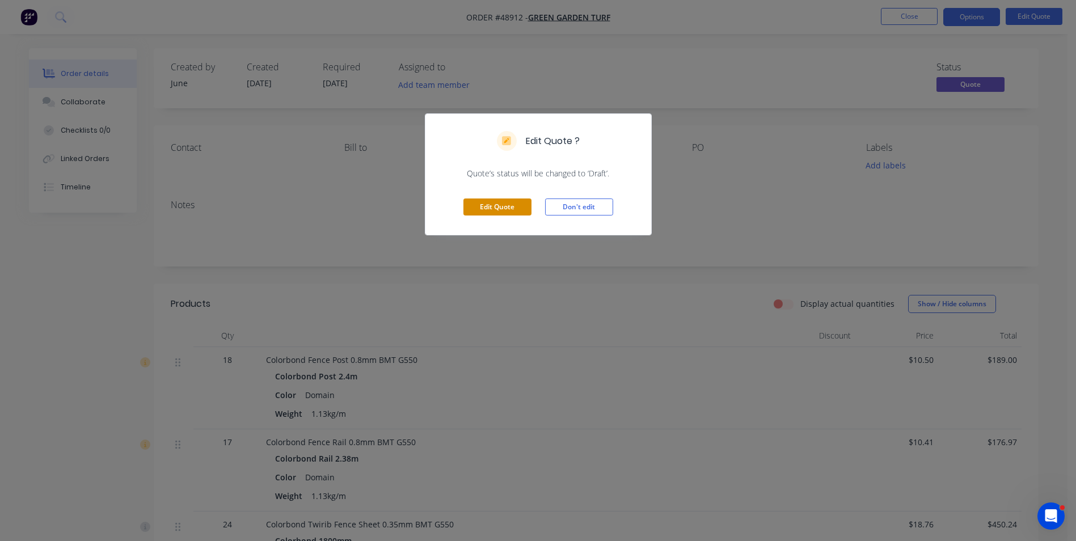
click at [494, 205] on button "Edit Quote" at bounding box center [497, 207] width 68 height 17
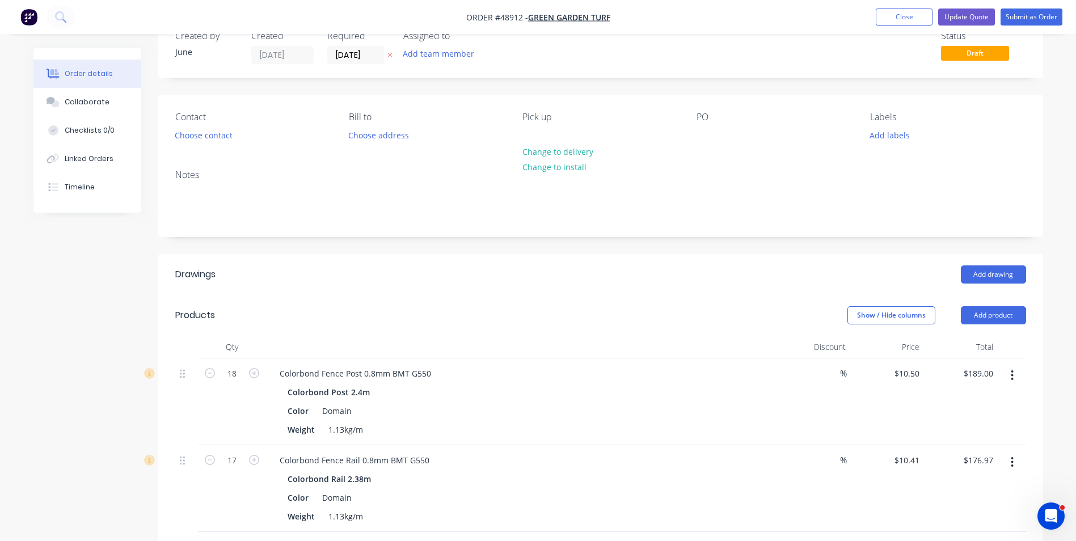
scroll to position [57, 0]
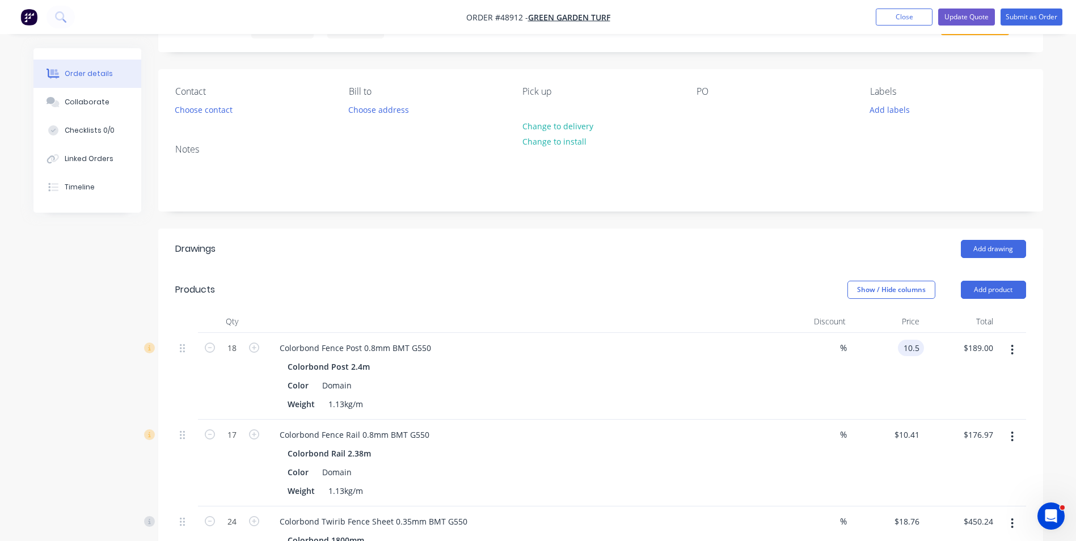
click at [917, 346] on input "10.5" at bounding box center [914, 348] width 22 height 16
type input "$9.03"
type input "$162.54"
click at [745, 396] on div "Weight 1.13kg/m" at bounding box center [519, 404] width 472 height 16
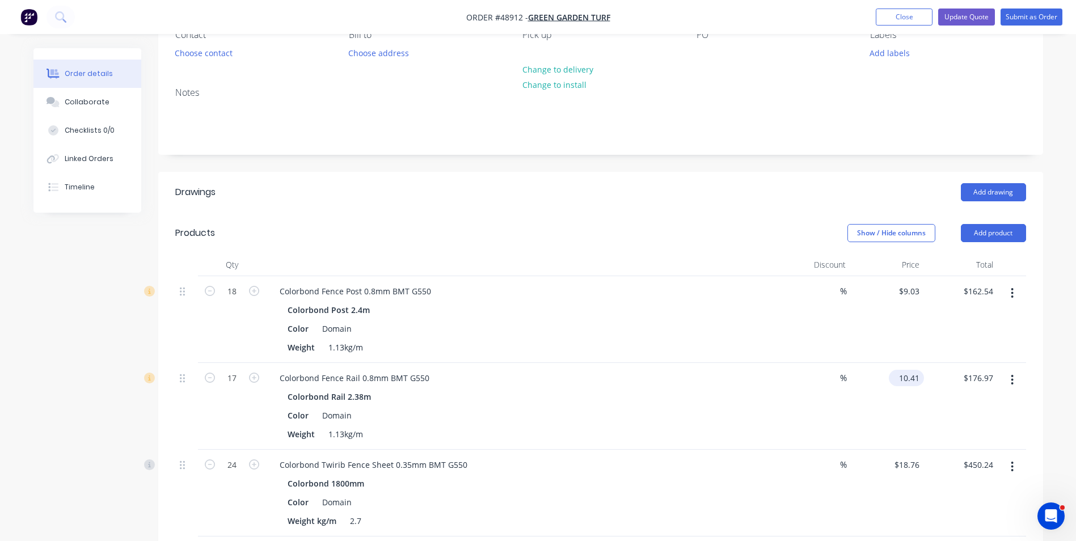
click at [904, 376] on input "10.41" at bounding box center [908, 378] width 31 height 16
type input "$8.96"
type input "$152.32"
click at [685, 418] on div "Color Domain" at bounding box center [519, 415] width 472 height 16
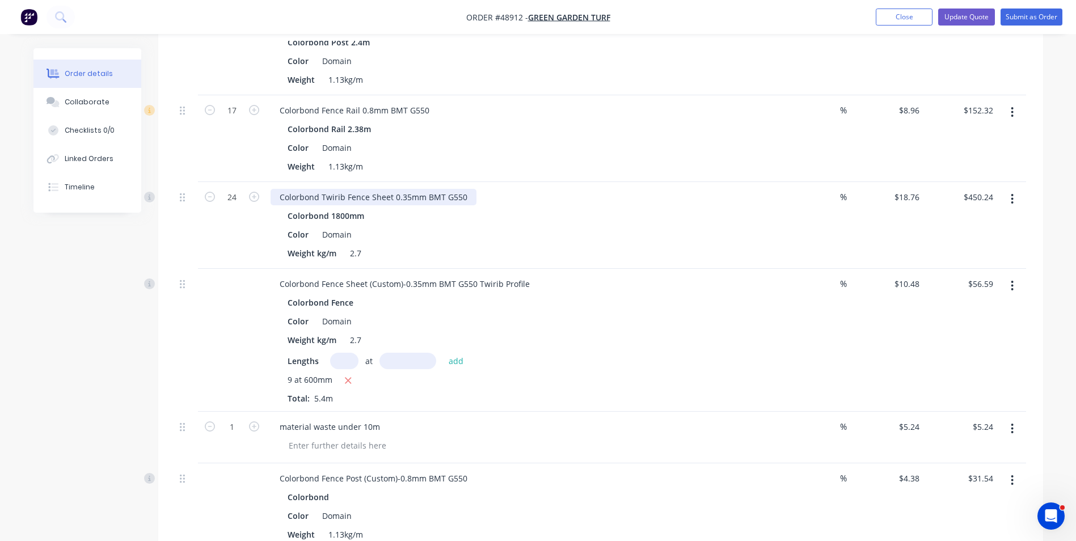
scroll to position [397, 0]
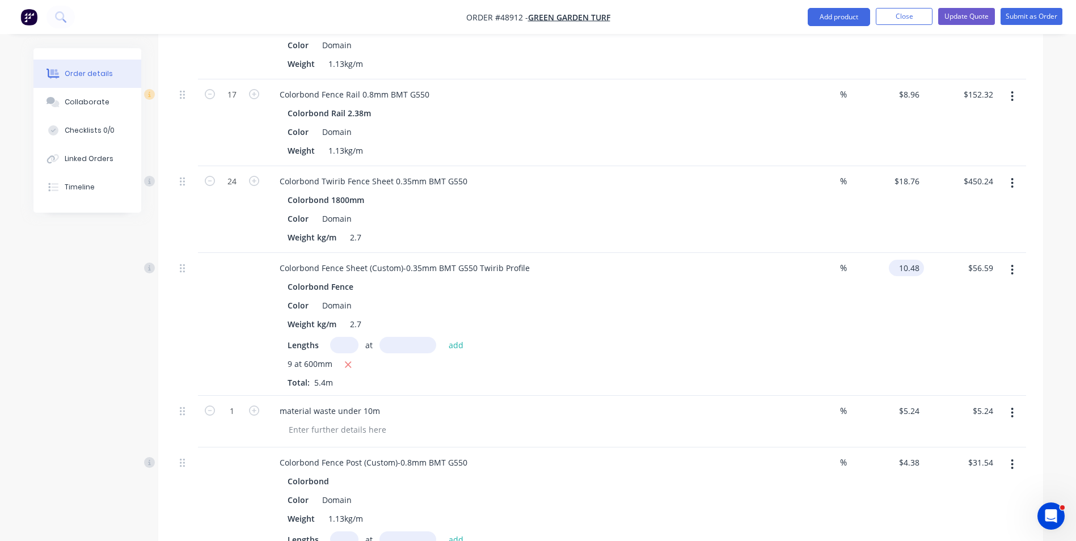
click at [906, 269] on input "10.48" at bounding box center [908, 268] width 31 height 16
type input "$3.76"
type input "$20.30"
click at [847, 315] on div "%" at bounding box center [814, 324] width 74 height 143
click at [905, 269] on input "3.76" at bounding box center [914, 268] width 22 height 16
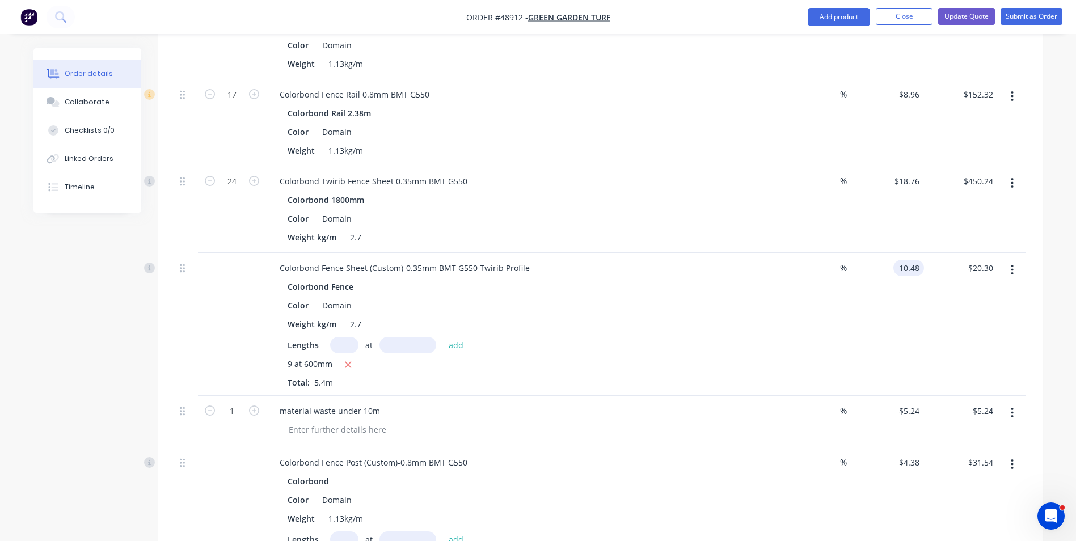
type input "$10.48"
type input "$56.59"
click at [822, 362] on div "%" at bounding box center [814, 324] width 74 height 143
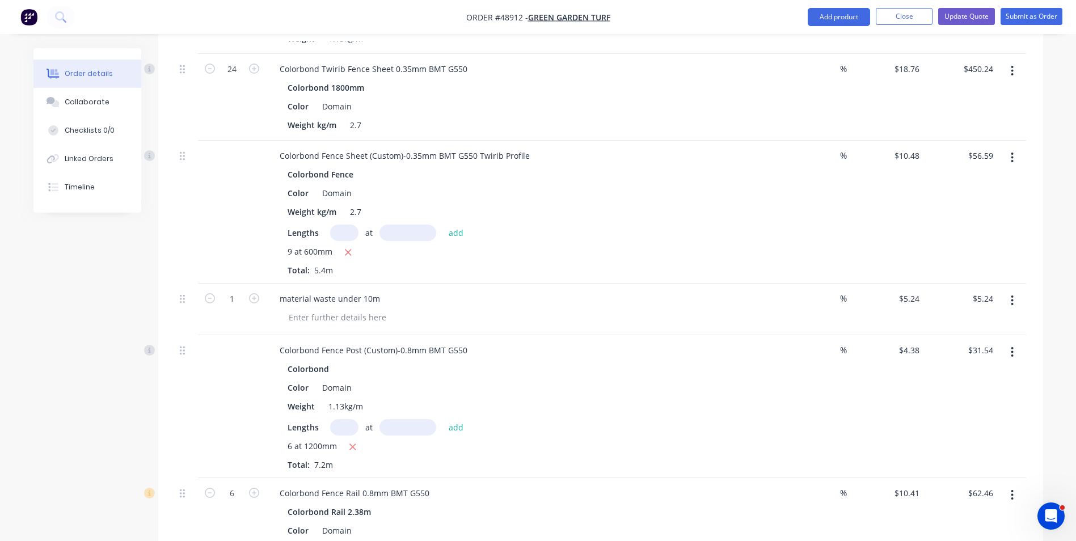
scroll to position [511, 0]
click at [912, 348] on input "4.38" at bounding box center [911, 349] width 26 height 16
type input "$3.76"
type input "$27.07"
click at [799, 424] on div "%" at bounding box center [814, 405] width 74 height 143
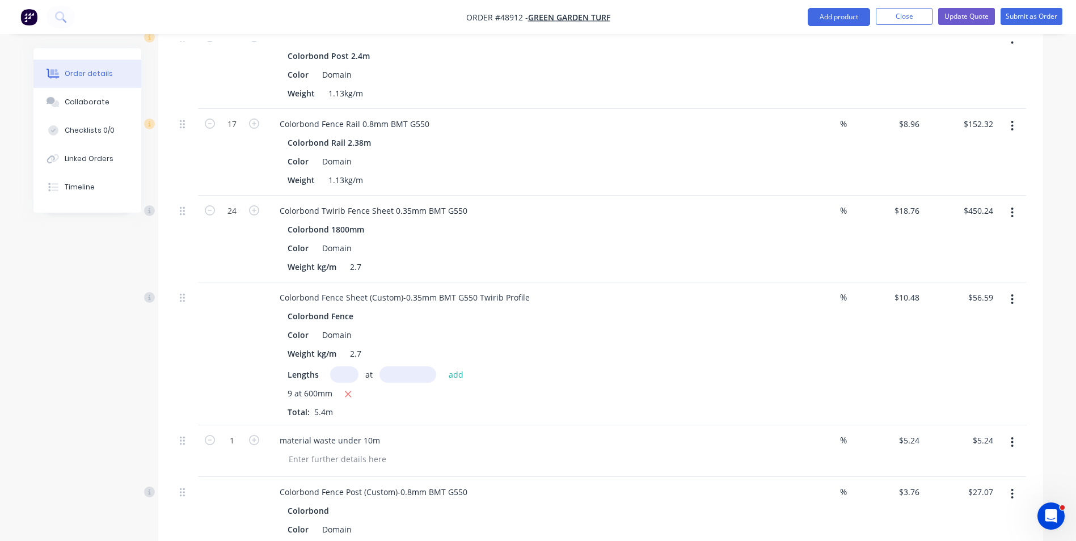
scroll to position [340, 0]
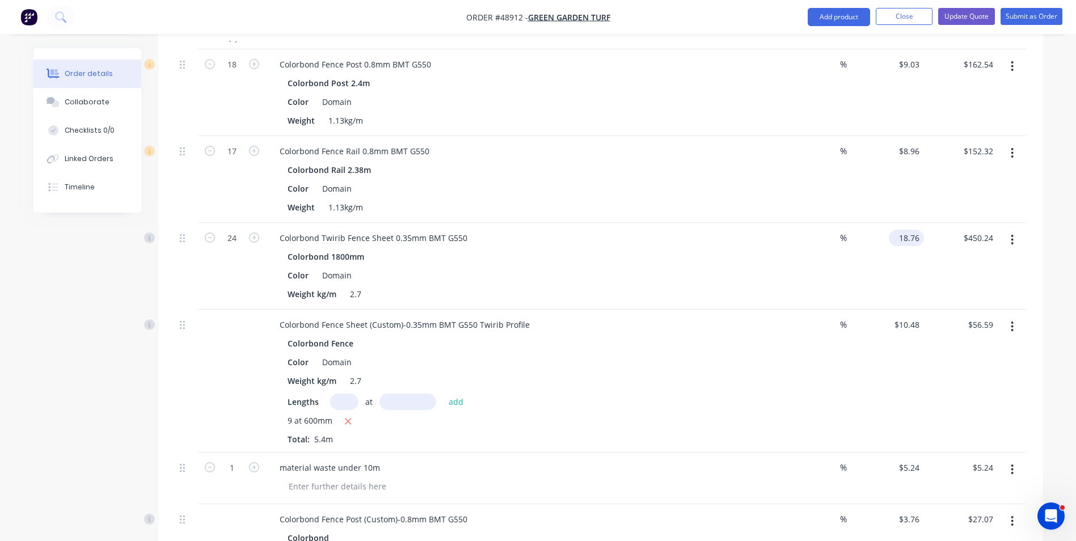
click at [921, 238] on input "18.76" at bounding box center [908, 238] width 31 height 16
type input "$16.13"
type input "$387.12"
type input "$16.13"
click at [950, 286] on div "$387.12 $387.12" at bounding box center [961, 266] width 74 height 87
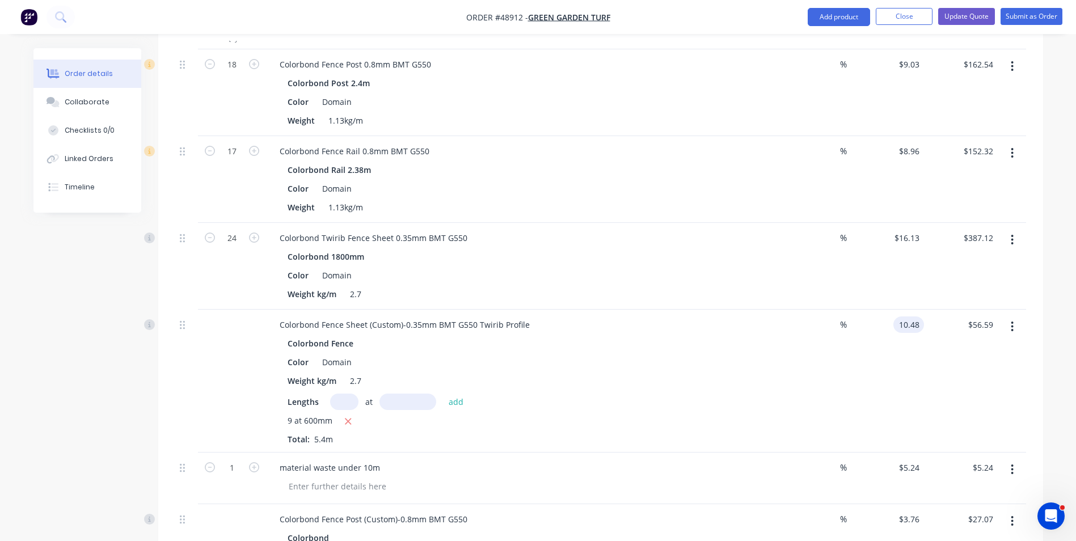
click at [905, 326] on input "10.48" at bounding box center [911, 325] width 26 height 16
type input "$9.00"
type input "$48.60"
type input "$9.01"
type input "$48.65"
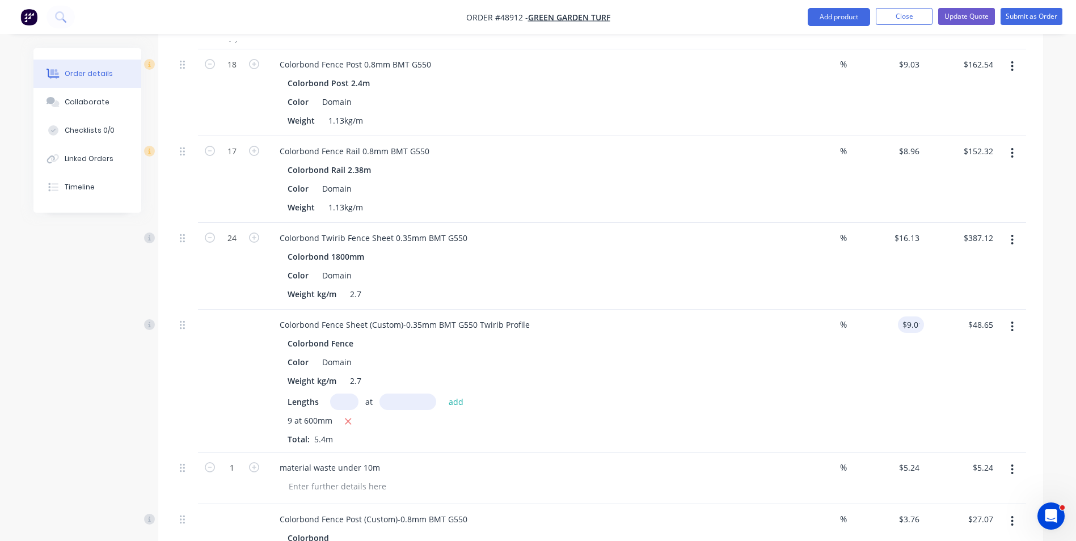
click at [745, 421] on div "9 at 600mm" at bounding box center [521, 422] width 467 height 14
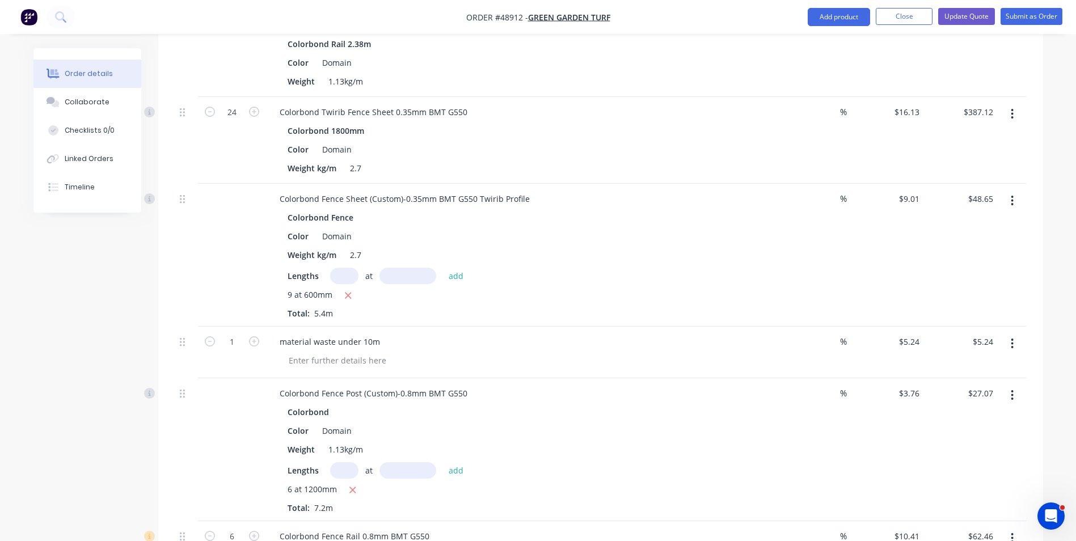
scroll to position [567, 0]
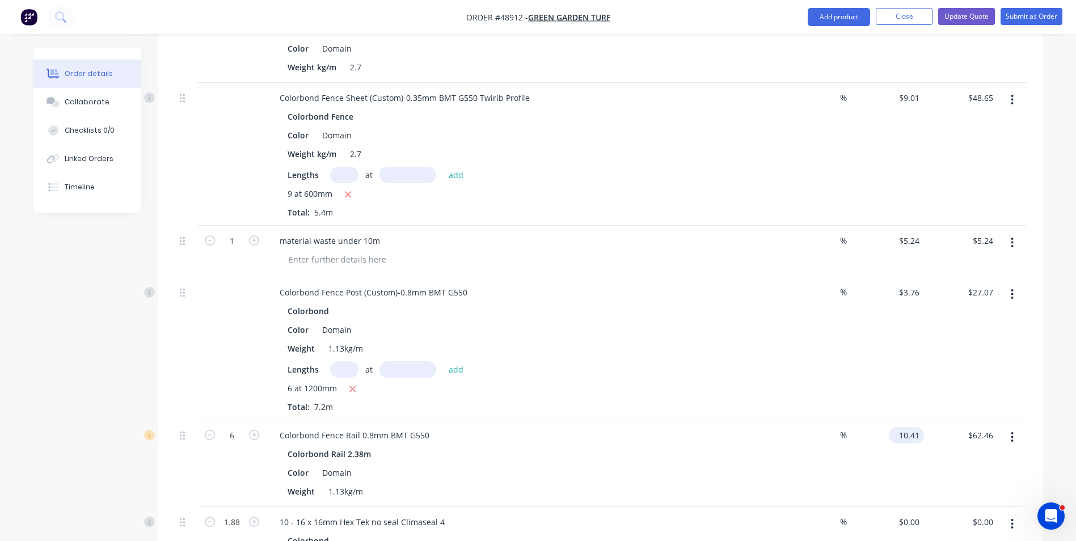
click at [916, 439] on input "10.41" at bounding box center [908, 435] width 31 height 16
type input "$8.96"
type input "$53.76"
click at [587, 442] on div "Colorbond Fence Rail 0.8mm BMT G550" at bounding box center [521, 435] width 501 height 16
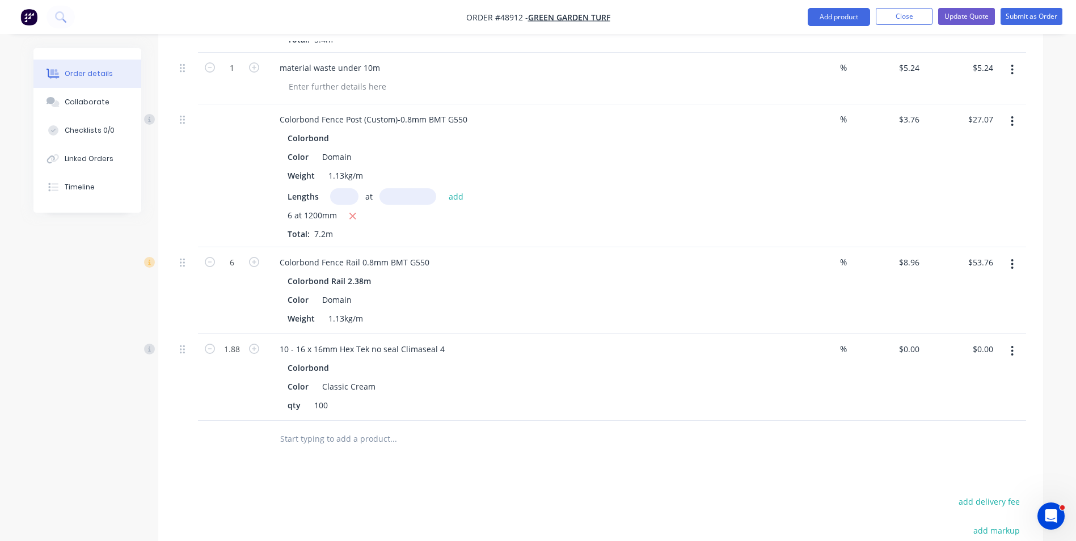
scroll to position [908, 0]
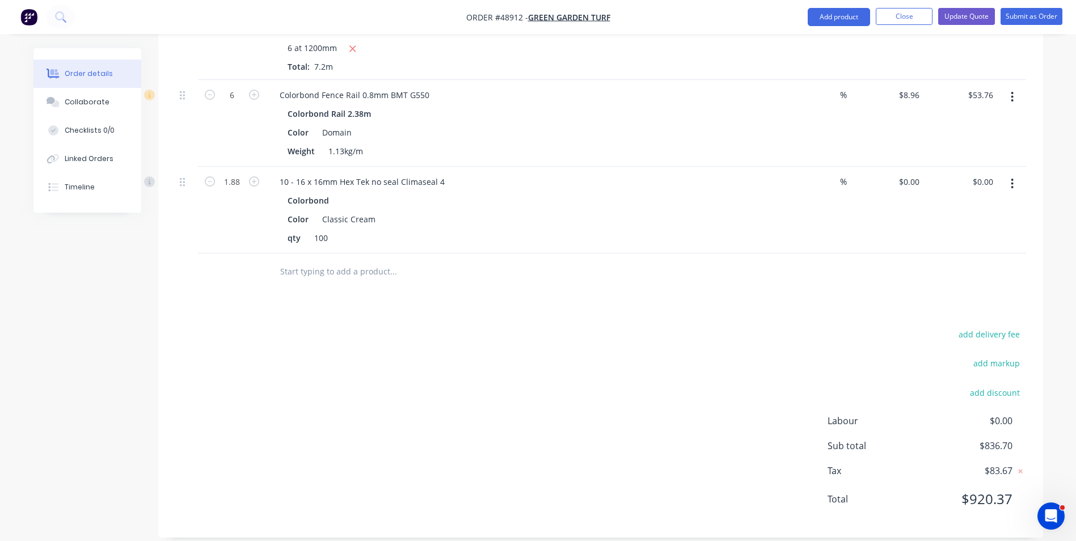
click at [581, 386] on div "add delivery fee add markup add discount Labour $0.00 Sub total $836.70 Tax $83…" at bounding box center [600, 424] width 851 height 194
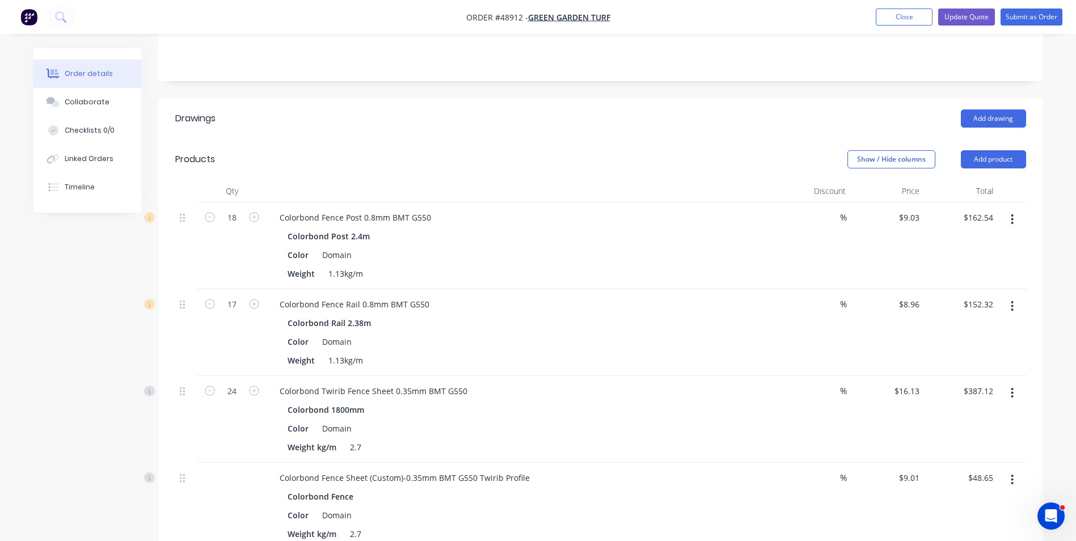
scroll to position [170, 0]
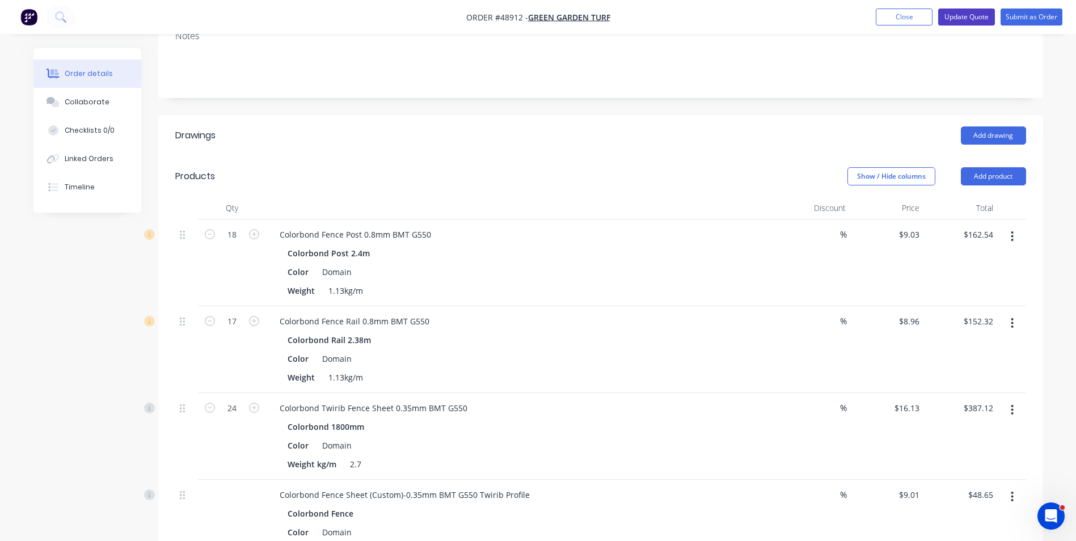
click at [952, 15] on button "Update Quote" at bounding box center [966, 17] width 57 height 17
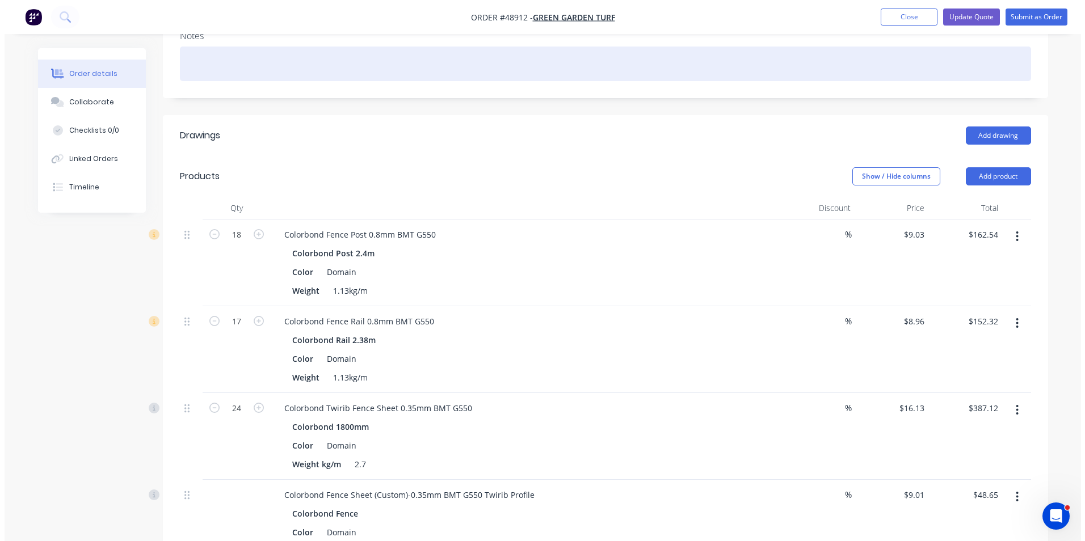
scroll to position [0, 0]
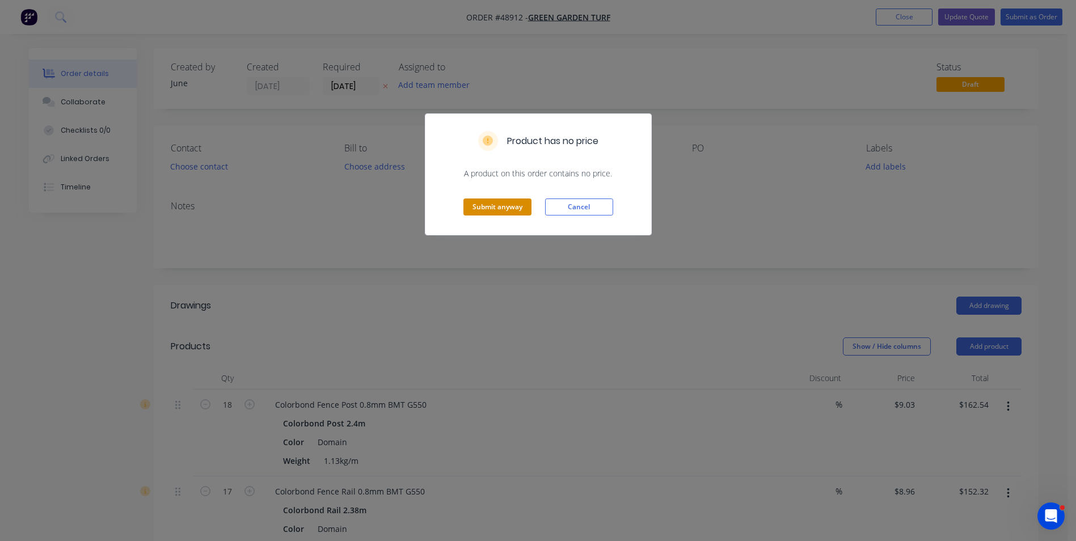
click at [503, 207] on button "Submit anyway" at bounding box center [497, 207] width 68 height 17
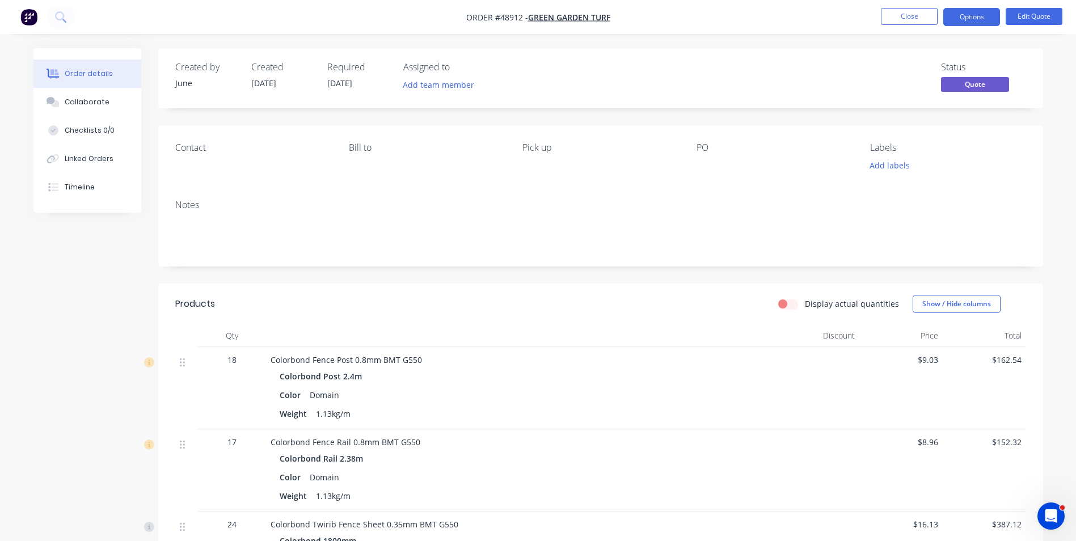
click at [448, 309] on div "Display actual quantities Show / Hide columns" at bounding box center [691, 304] width 670 height 18
click at [975, 18] on button "Options" at bounding box center [971, 17] width 57 height 18
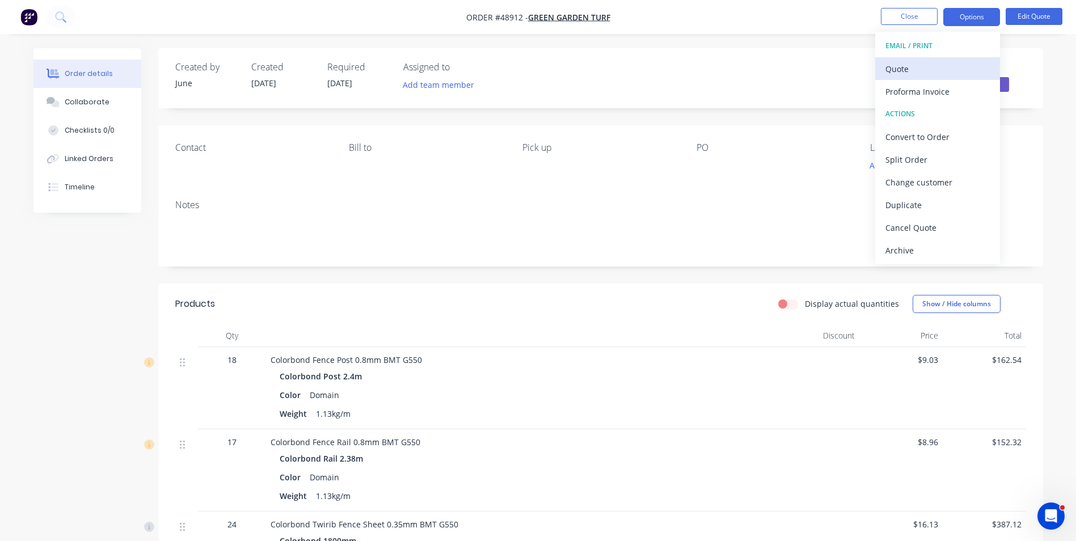
click at [925, 73] on div "Quote" at bounding box center [937, 69] width 104 height 16
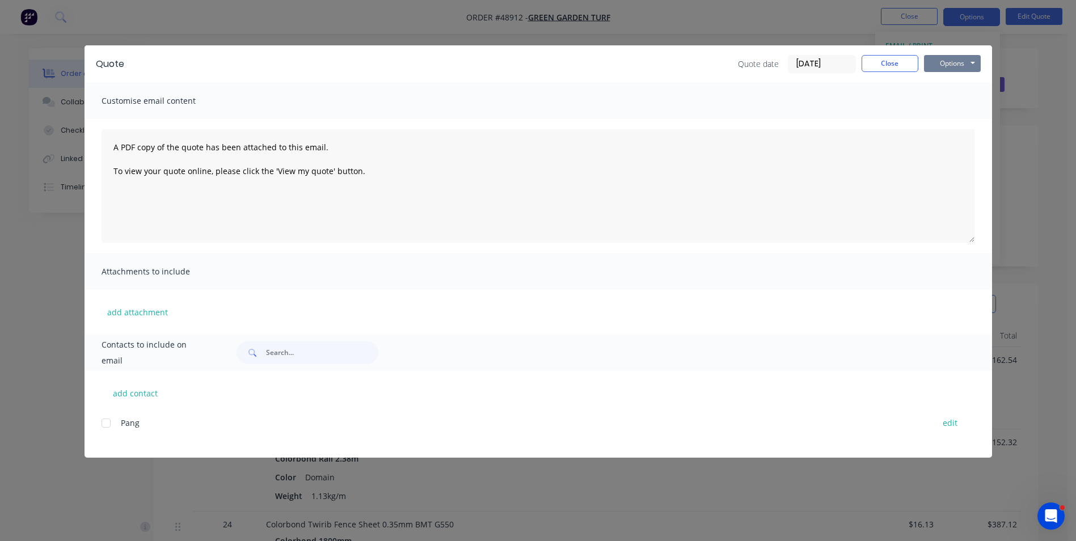
click at [938, 63] on button "Options" at bounding box center [952, 63] width 57 height 17
click at [943, 99] on button "Print" at bounding box center [960, 102] width 73 height 19
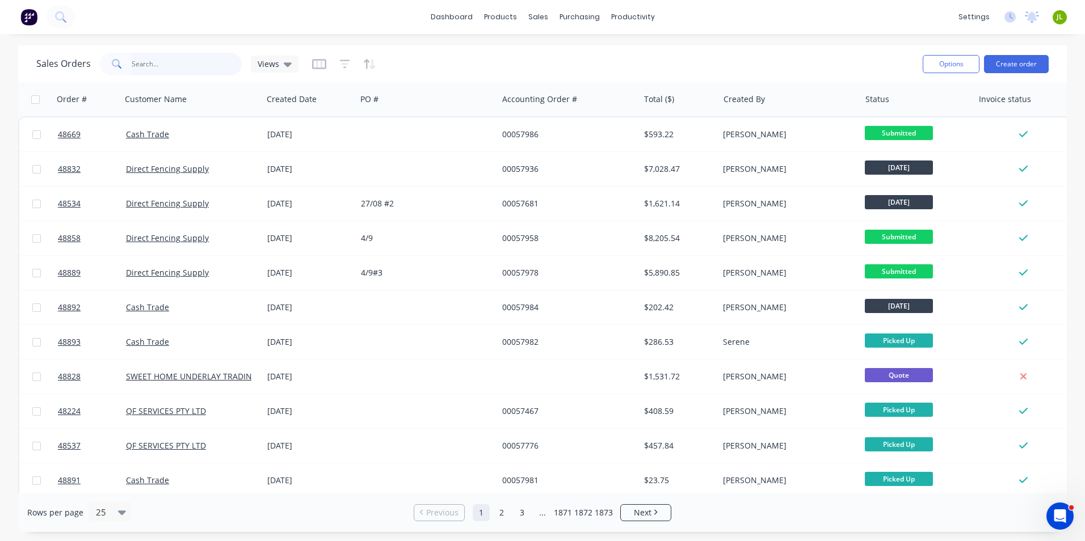
click at [184, 67] on input "text" at bounding box center [187, 64] width 111 height 23
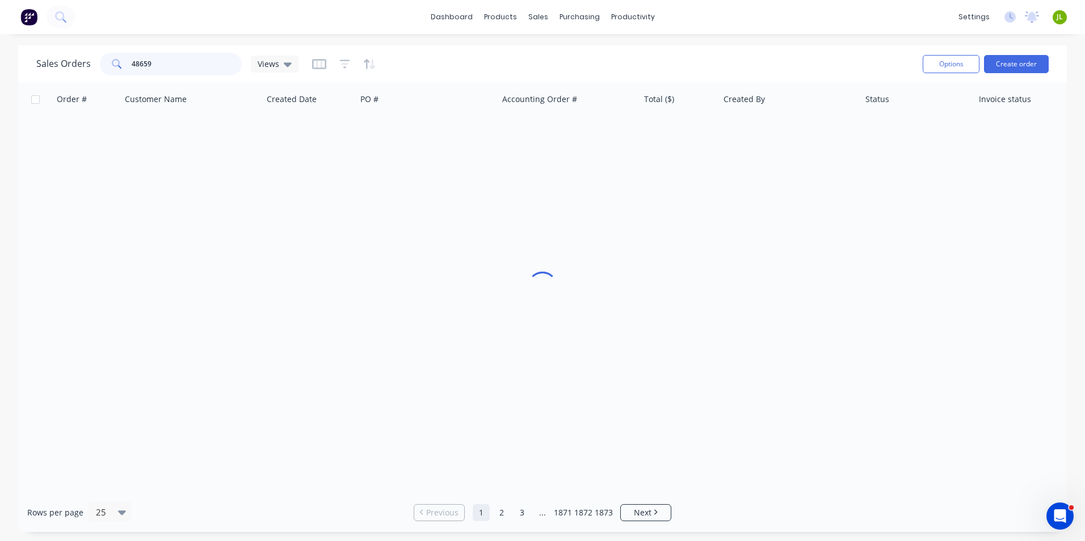
type input "48659"
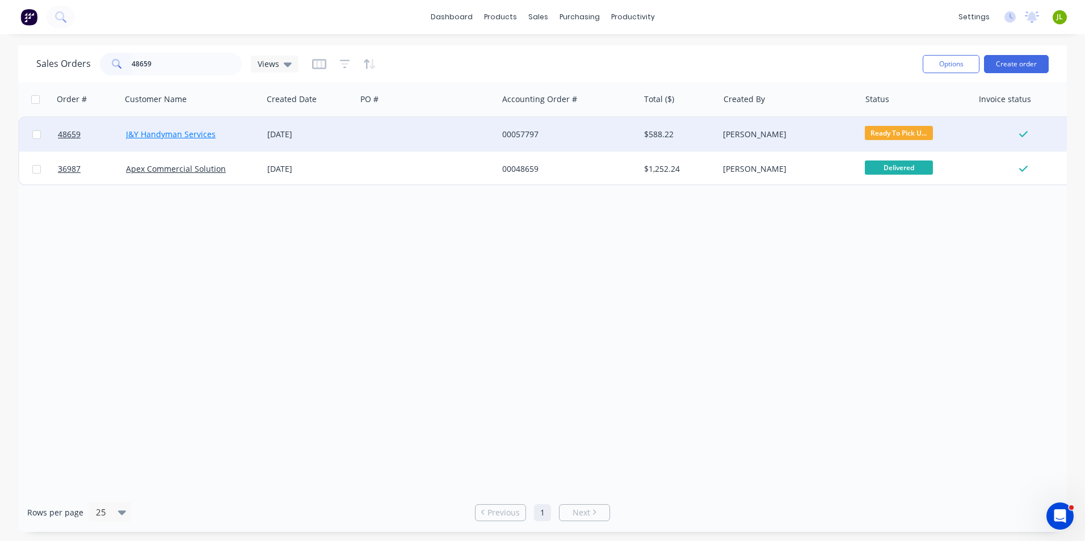
click at [157, 138] on link "J&Y Handyman Services" at bounding box center [171, 134] width 90 height 11
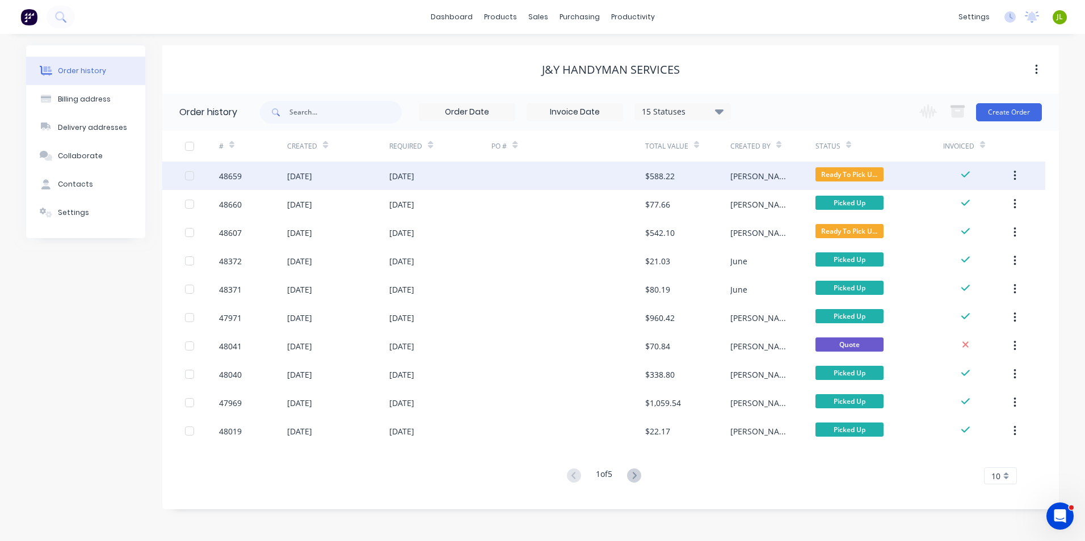
click at [619, 184] on div at bounding box center [567, 176] width 153 height 28
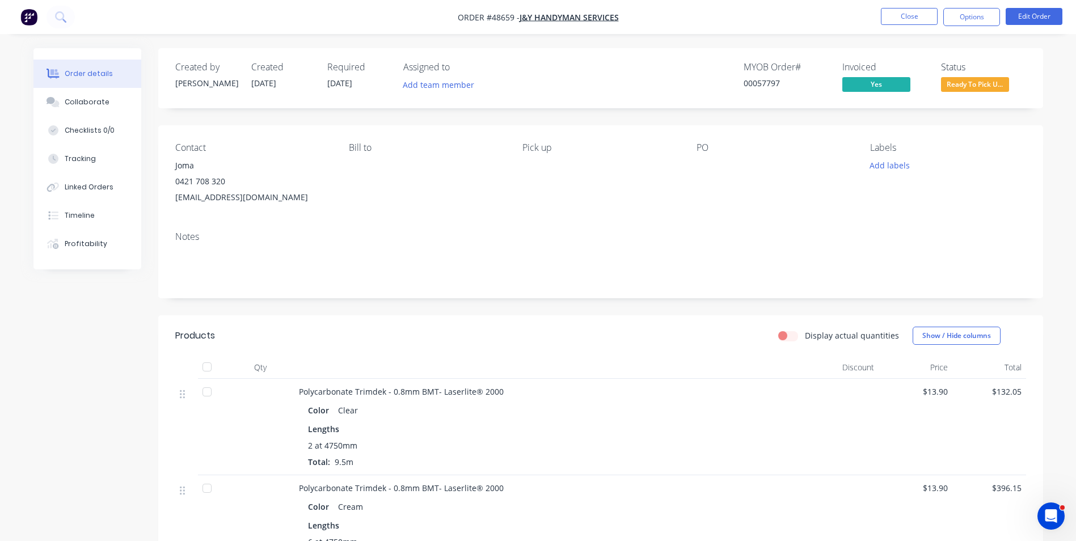
click at [953, 89] on span "Ready To Pick U..." at bounding box center [975, 84] width 68 height 14
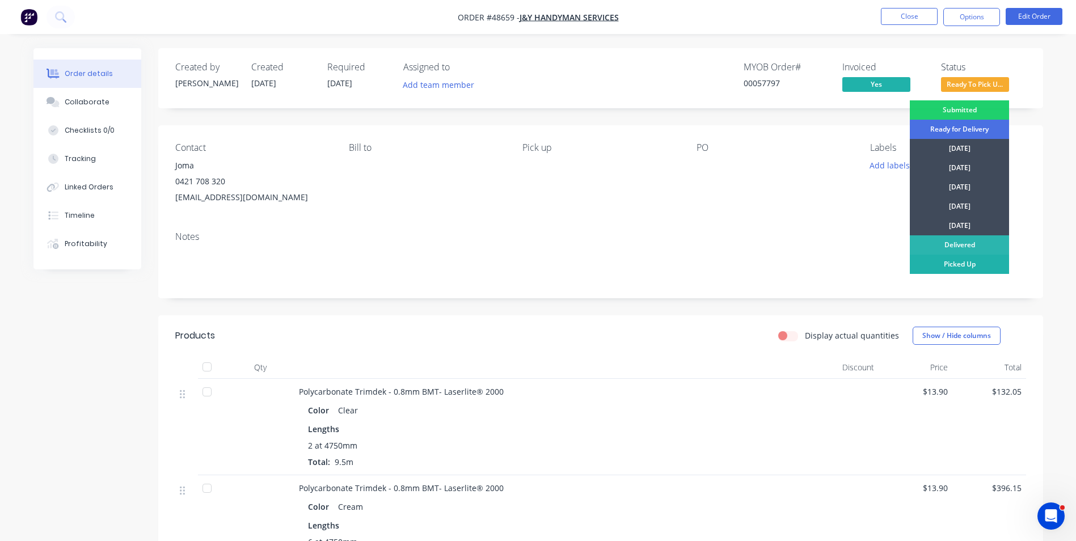
click at [925, 262] on div "Picked Up" at bounding box center [959, 264] width 99 height 19
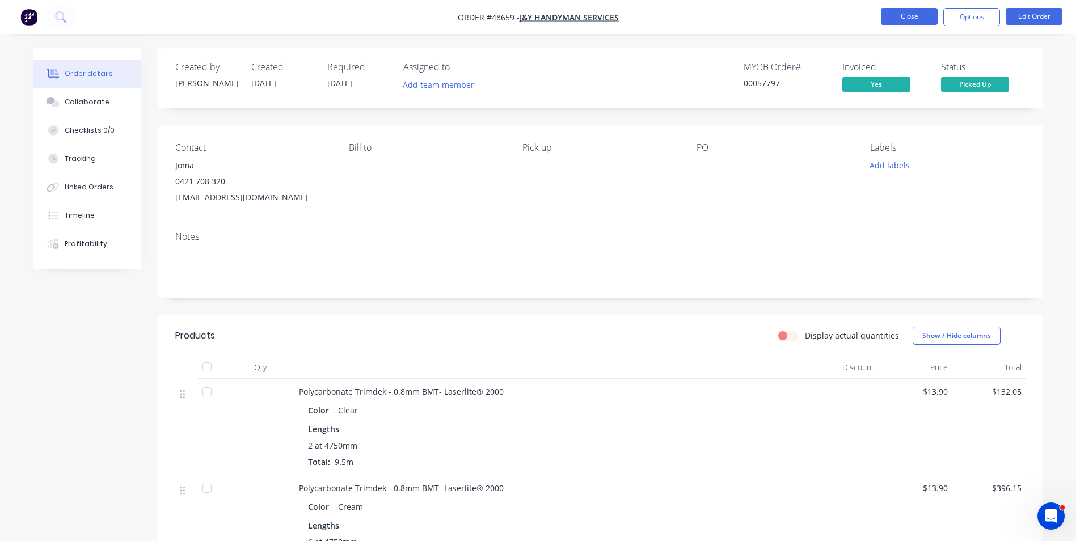
click at [910, 14] on button "Close" at bounding box center [909, 16] width 57 height 17
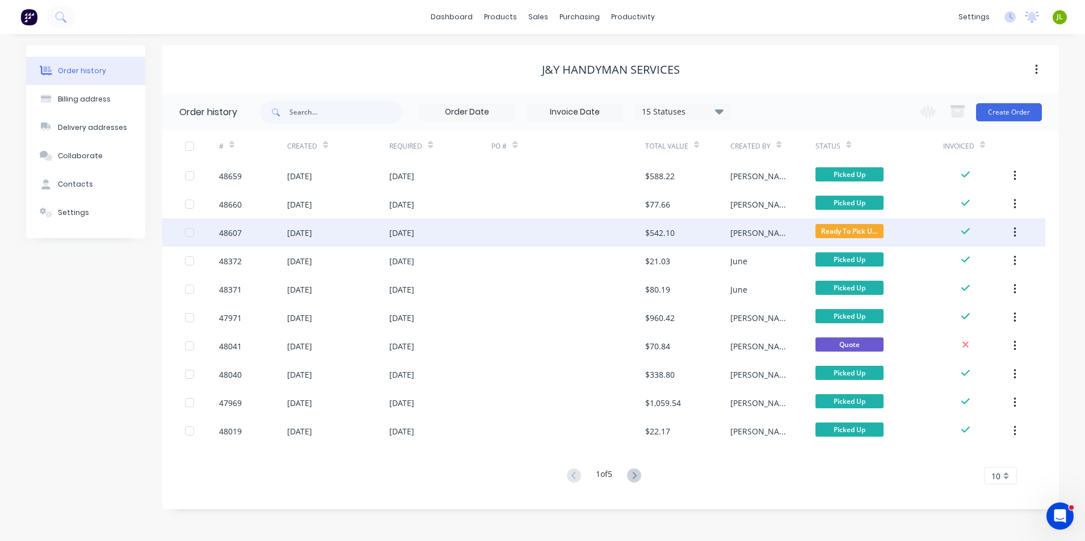
click at [605, 242] on div at bounding box center [567, 232] width 153 height 28
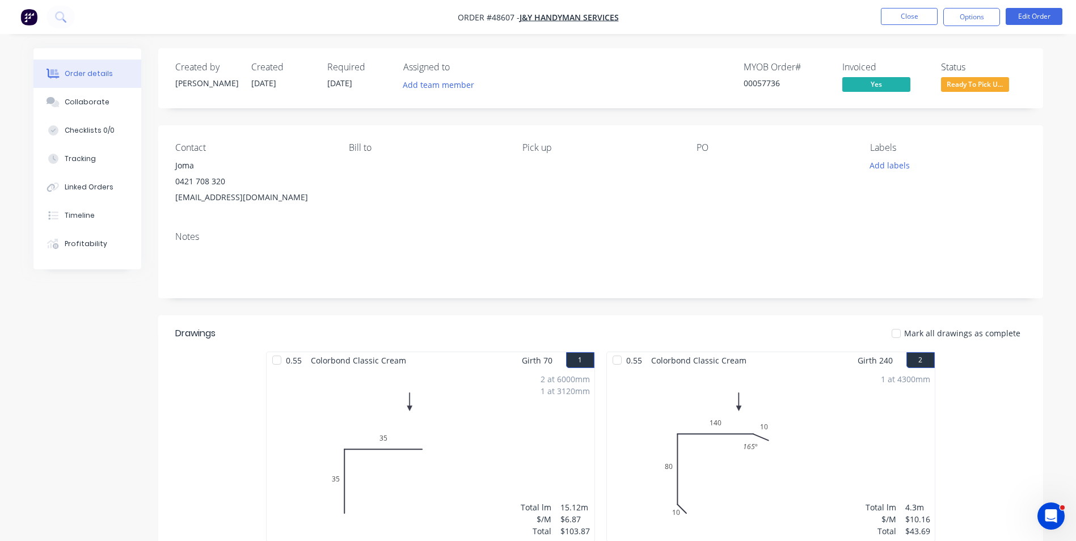
click at [964, 82] on span "Ready To Pick U..." at bounding box center [975, 84] width 68 height 14
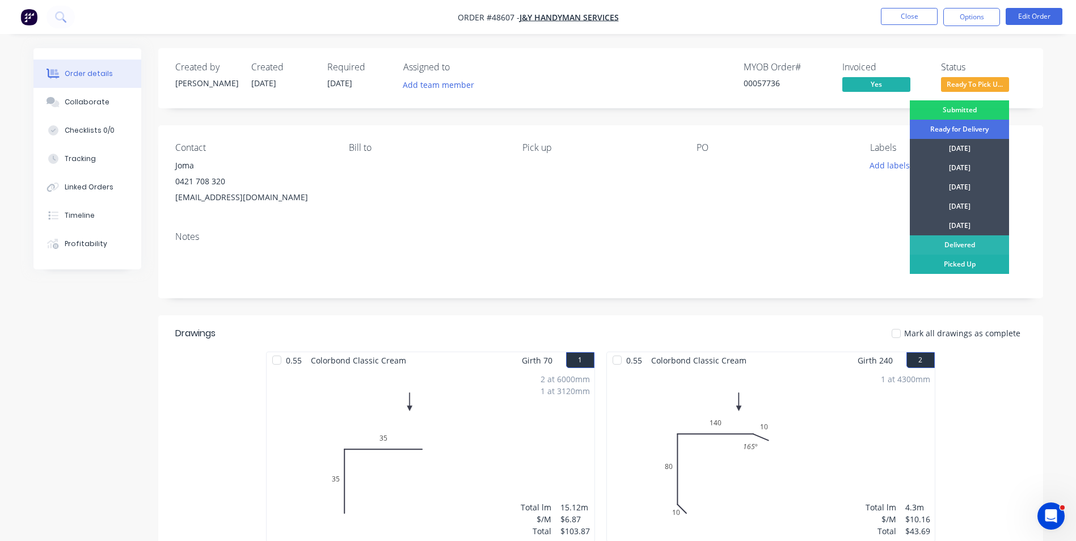
click at [944, 264] on div "Picked Up" at bounding box center [959, 264] width 99 height 19
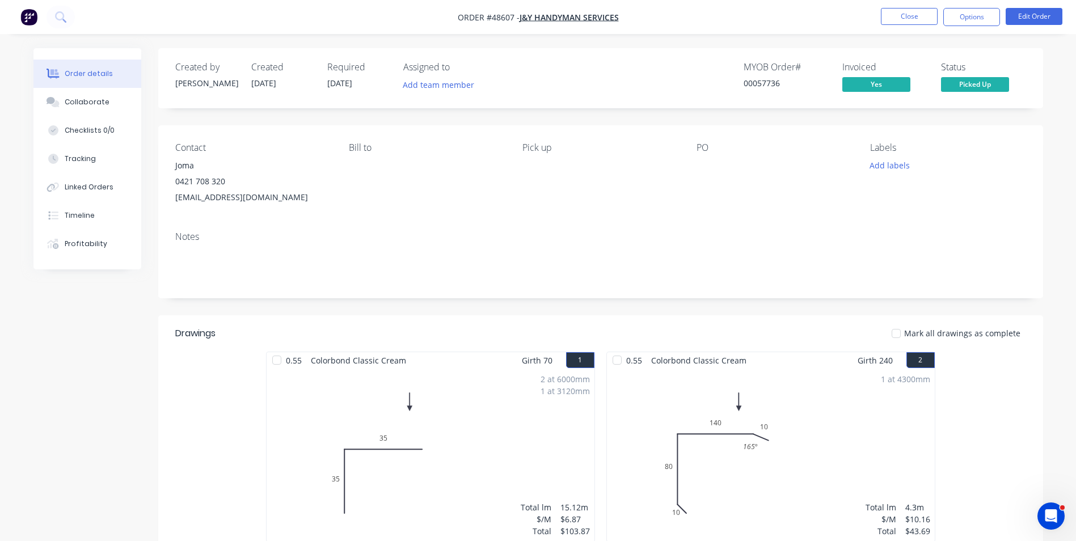
drag, startPoint x: 71, startPoint y: 389, endPoint x: 81, endPoint y: 388, distance: 10.3
click at [912, 22] on button "Close" at bounding box center [909, 16] width 57 height 17
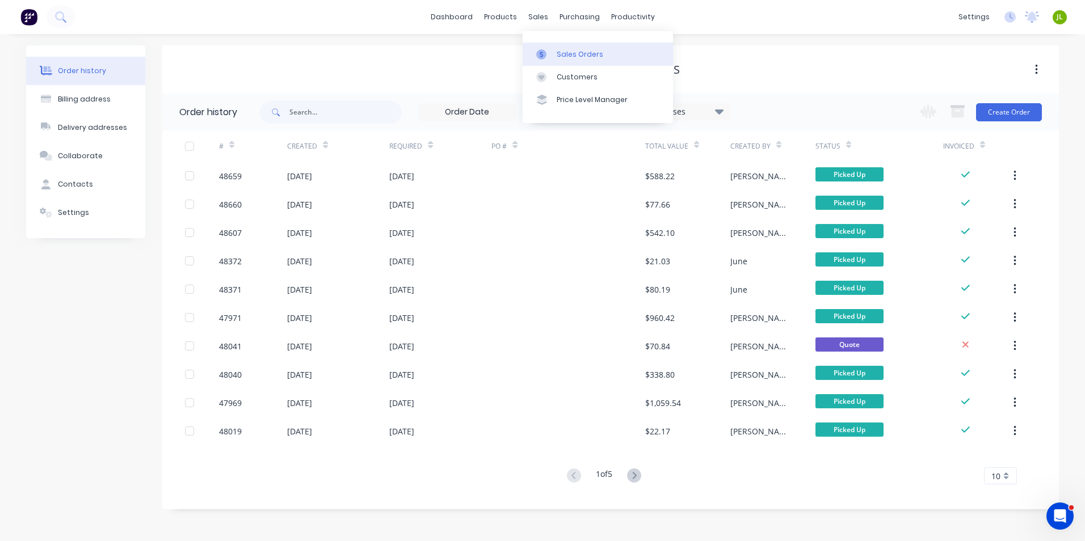
click at [538, 54] on icon at bounding box center [541, 54] width 10 height 10
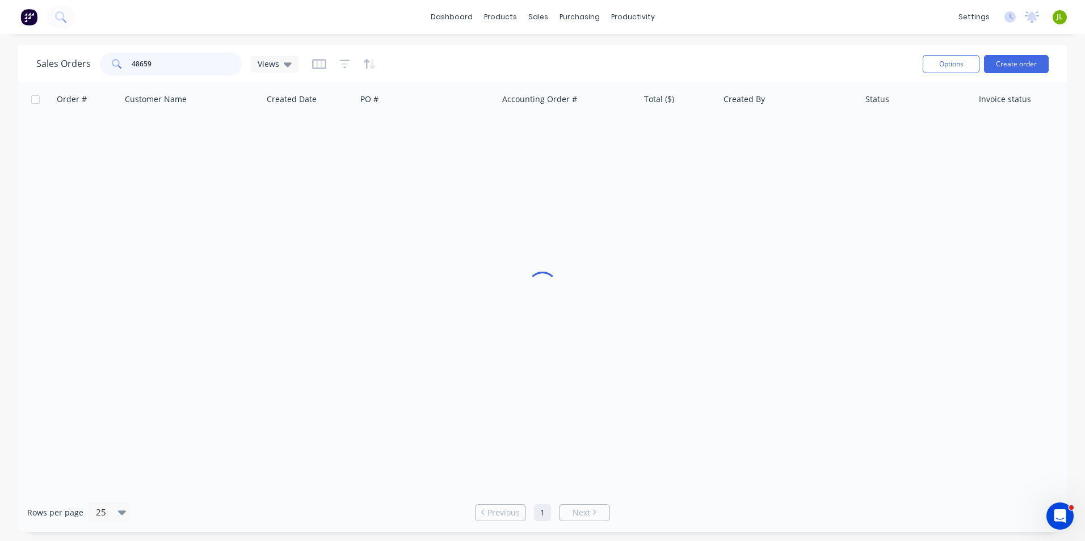
click at [172, 59] on input "48659" at bounding box center [187, 64] width 111 height 23
drag, startPoint x: 139, startPoint y: 64, endPoint x: 171, endPoint y: 59, distance: 32.1
click at [171, 59] on input "48659" at bounding box center [187, 64] width 111 height 23
type input "48125"
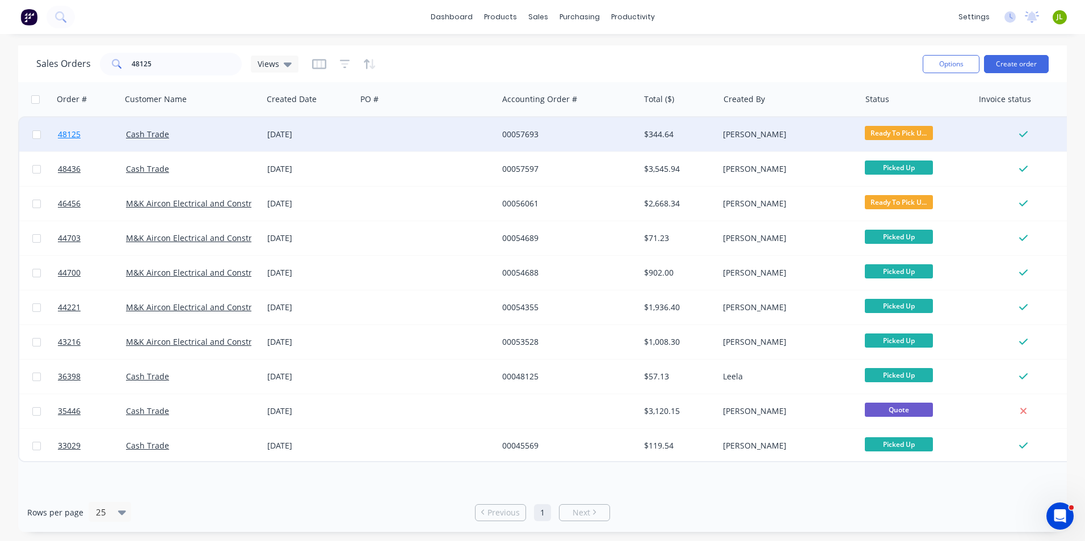
click at [70, 133] on span "48125" at bounding box center [69, 134] width 23 height 11
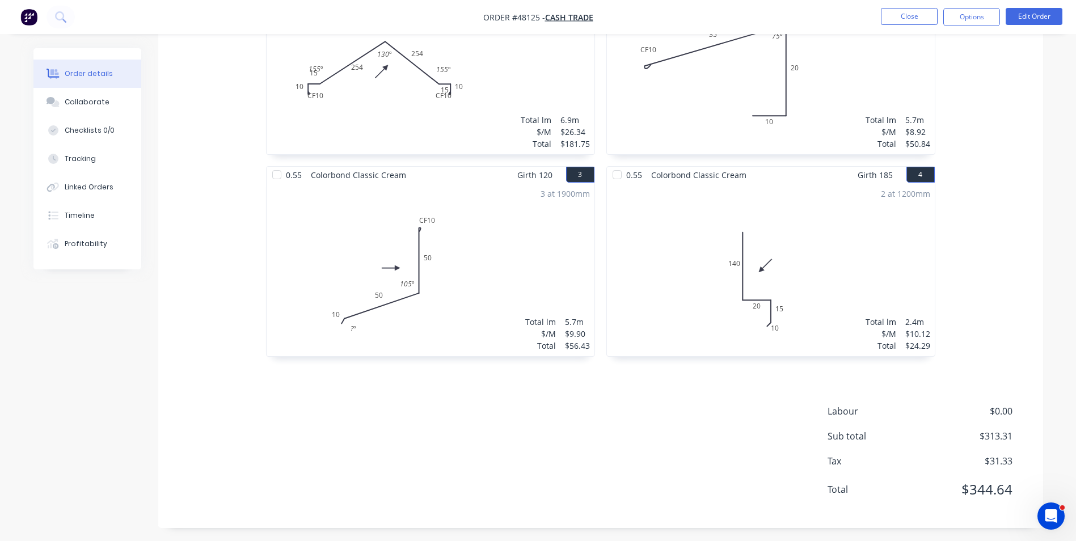
scroll to position [391, 0]
click at [981, 18] on button "Options" at bounding box center [971, 17] width 57 height 18
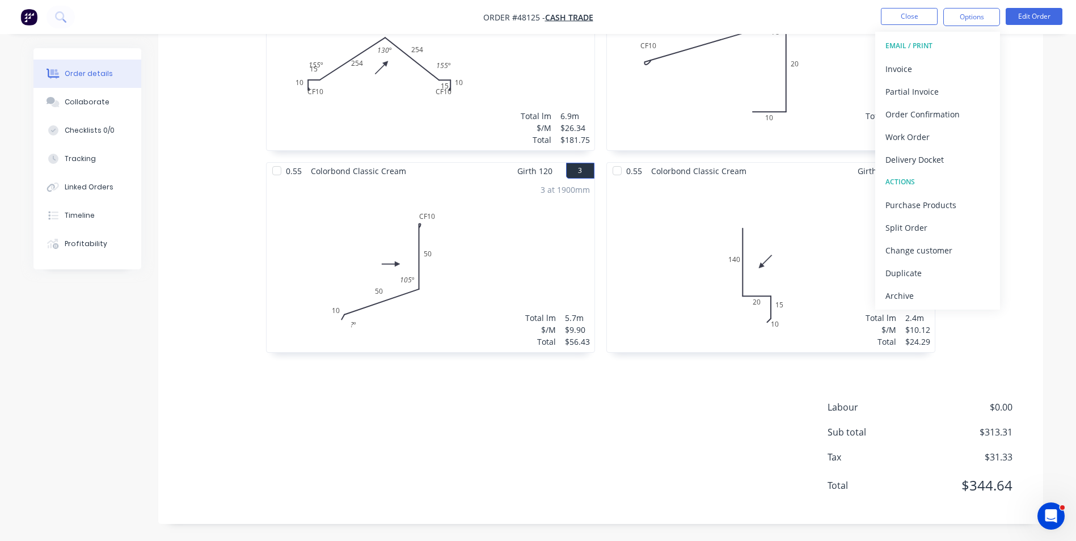
click at [1051, 109] on div "Order details Collaborate Checklists 0/0 Tracking Linked Orders Timeline Profit…" at bounding box center [538, 99] width 1032 height 884
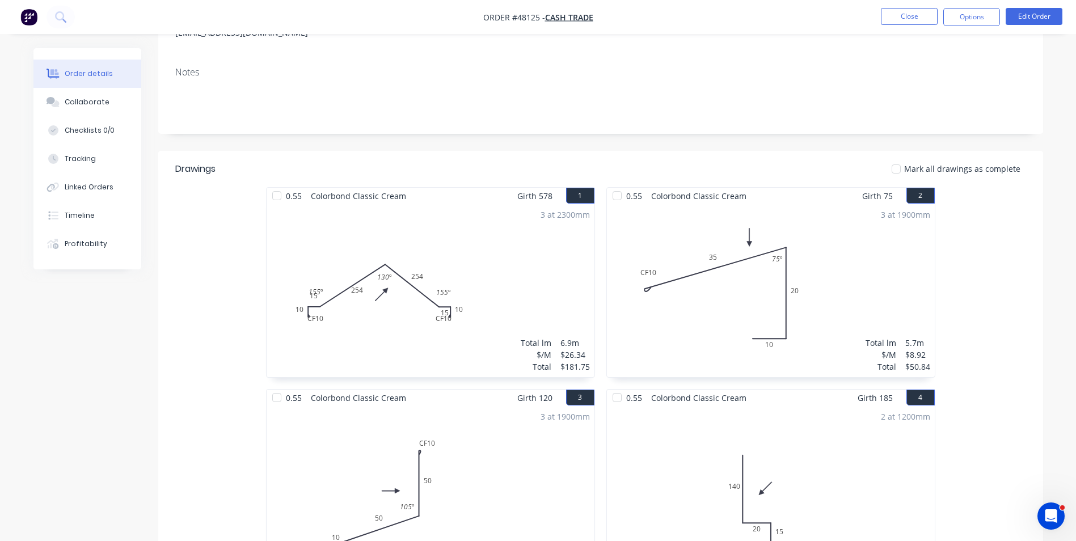
scroll to position [0, 0]
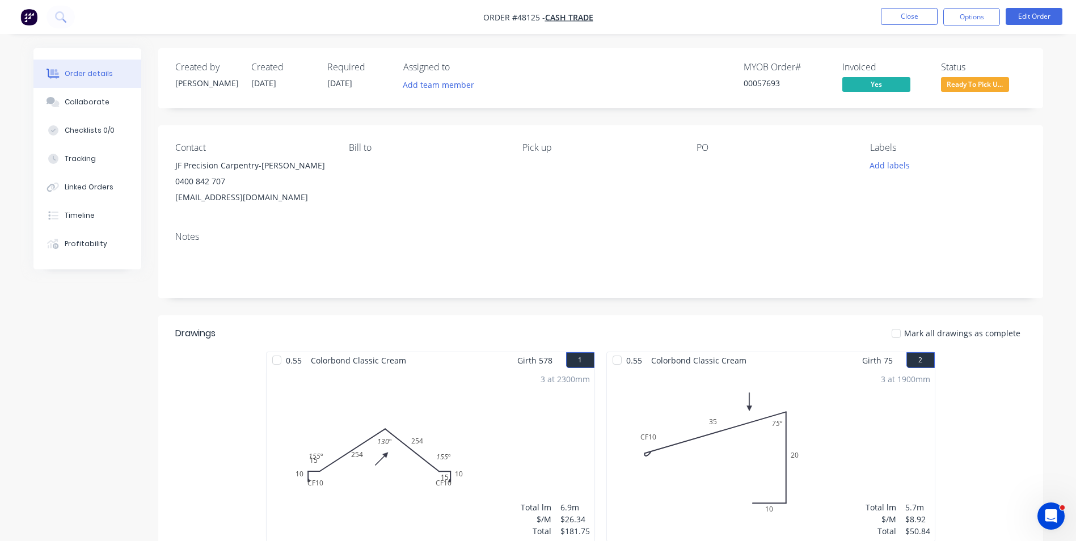
click at [956, 84] on span "Ready To Pick U..." at bounding box center [975, 84] width 68 height 14
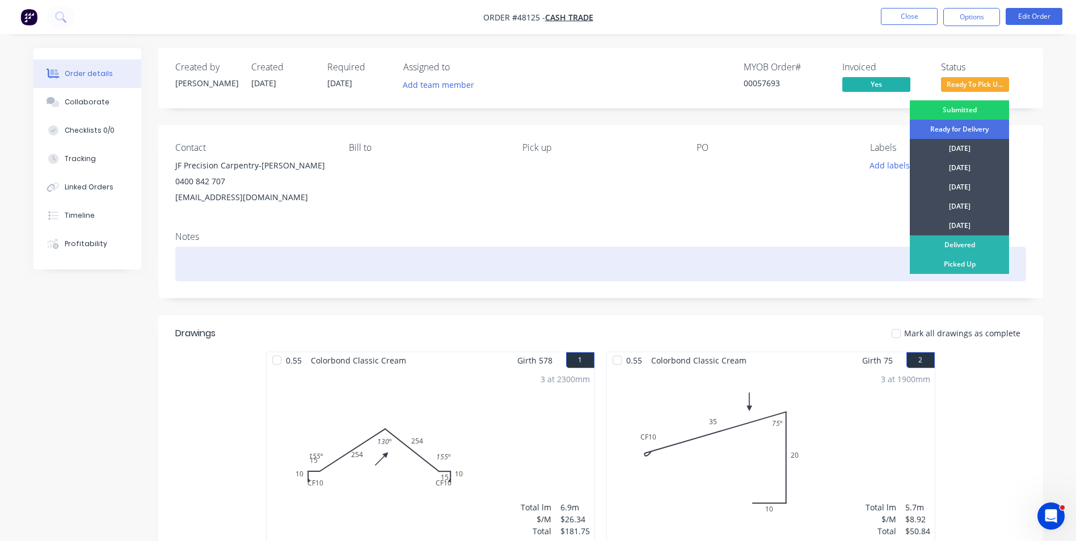
click at [944, 268] on div "Picked Up" at bounding box center [959, 264] width 99 height 19
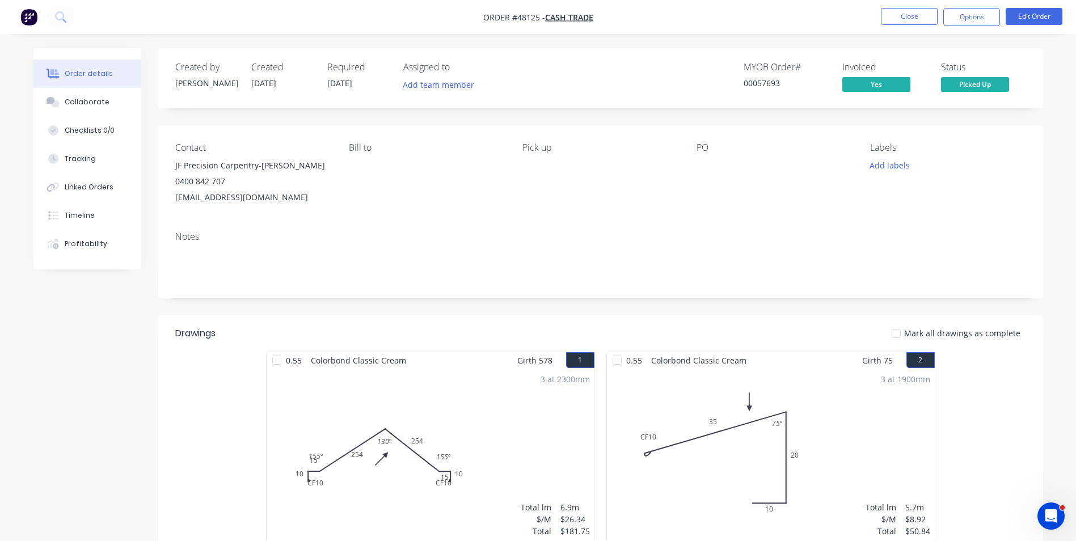
click at [963, 244] on div "Notes" at bounding box center [600, 260] width 885 height 76
click at [90, 383] on div "Created by Sue Created 27/08/25 Required 02/09/25 Assigned to Add team member M…" at bounding box center [538, 490] width 1010 height 884
click at [904, 15] on button "Close" at bounding box center [909, 16] width 57 height 17
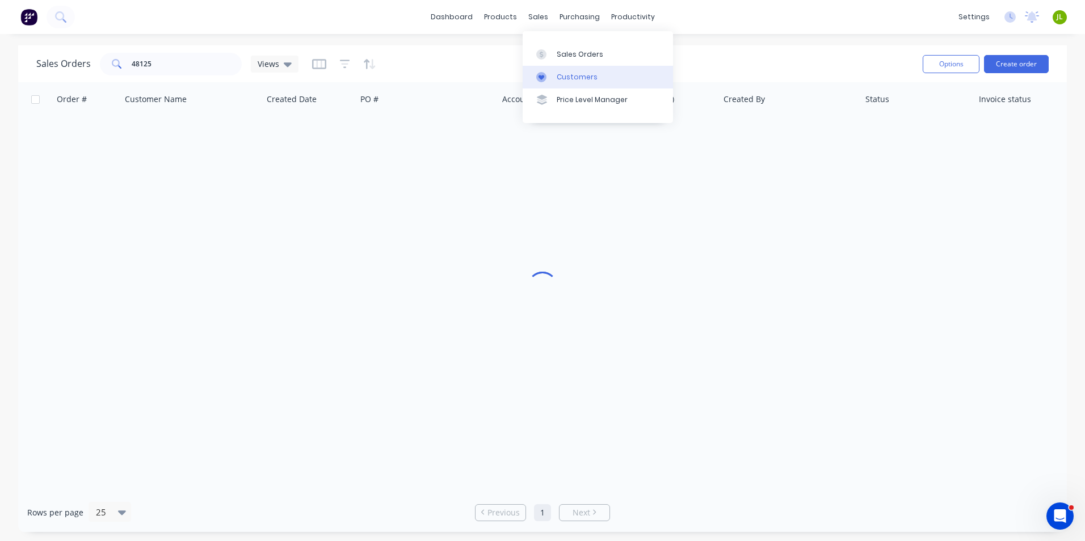
click at [551, 78] on div at bounding box center [544, 77] width 17 height 10
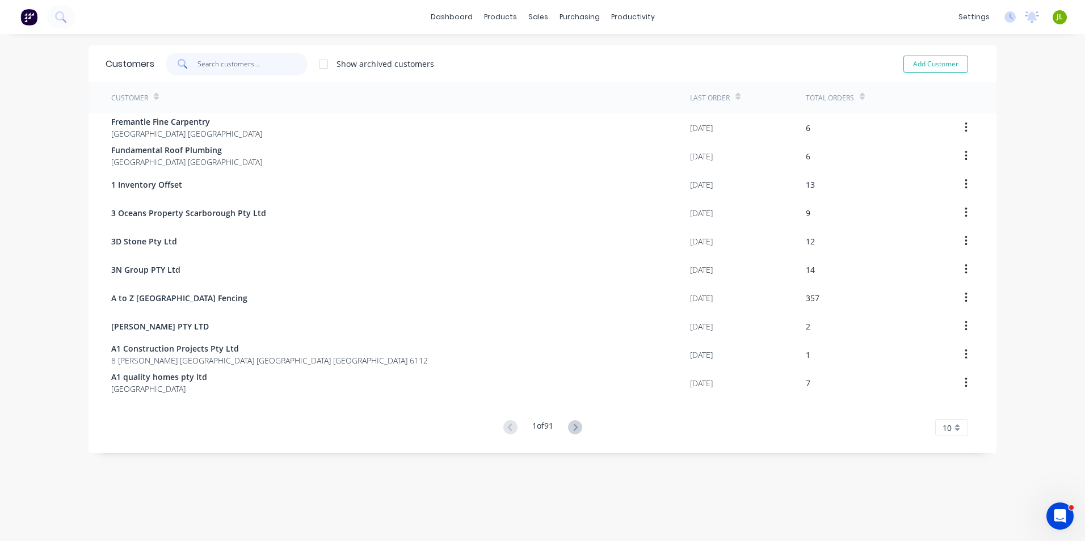
click at [229, 63] on input "text" at bounding box center [252, 64] width 111 height 23
click at [538, 49] on icon at bounding box center [537, 54] width 10 height 10
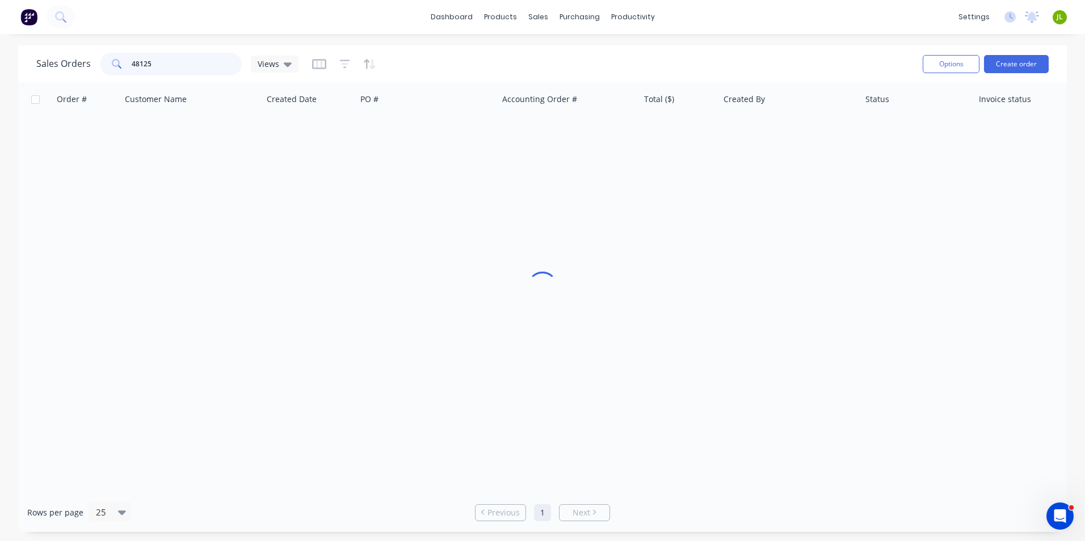
drag, startPoint x: 206, startPoint y: 65, endPoint x: 111, endPoint y: 68, distance: 95.3
click at [111, 68] on div "48125" at bounding box center [171, 64] width 142 height 23
type input "48894"
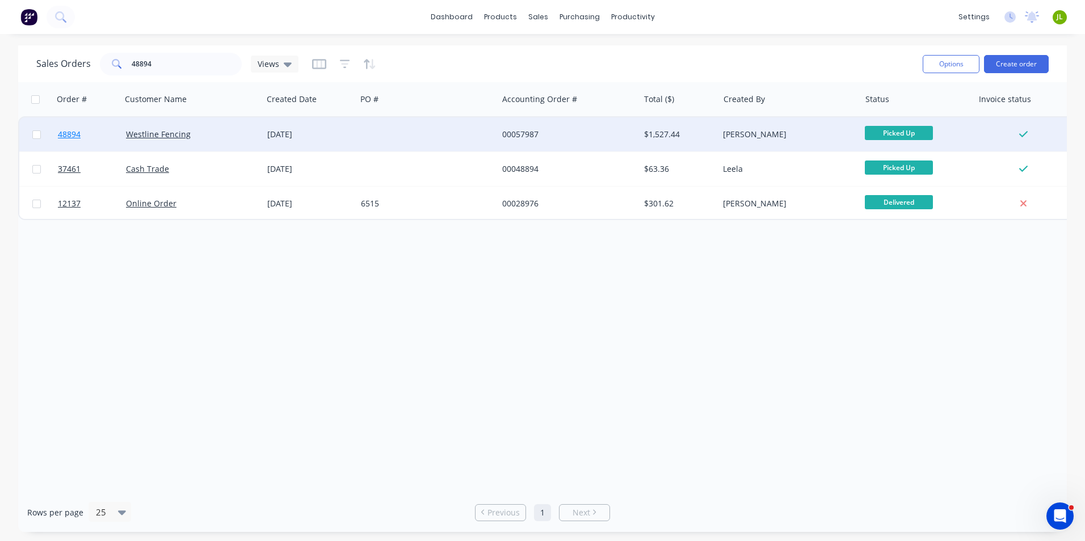
click at [58, 134] on span "48894" at bounding box center [69, 134] width 23 height 11
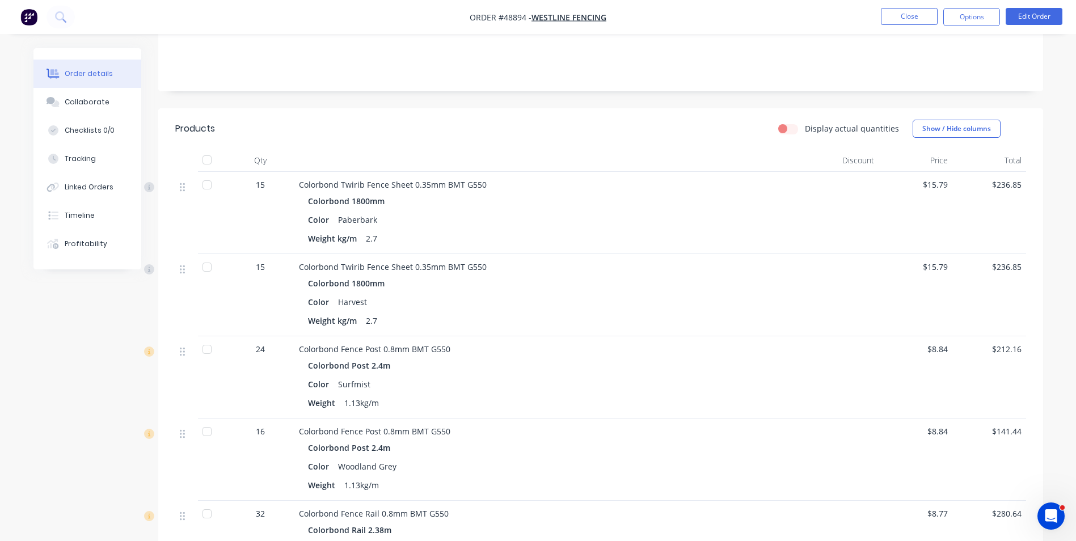
scroll to position [227, 0]
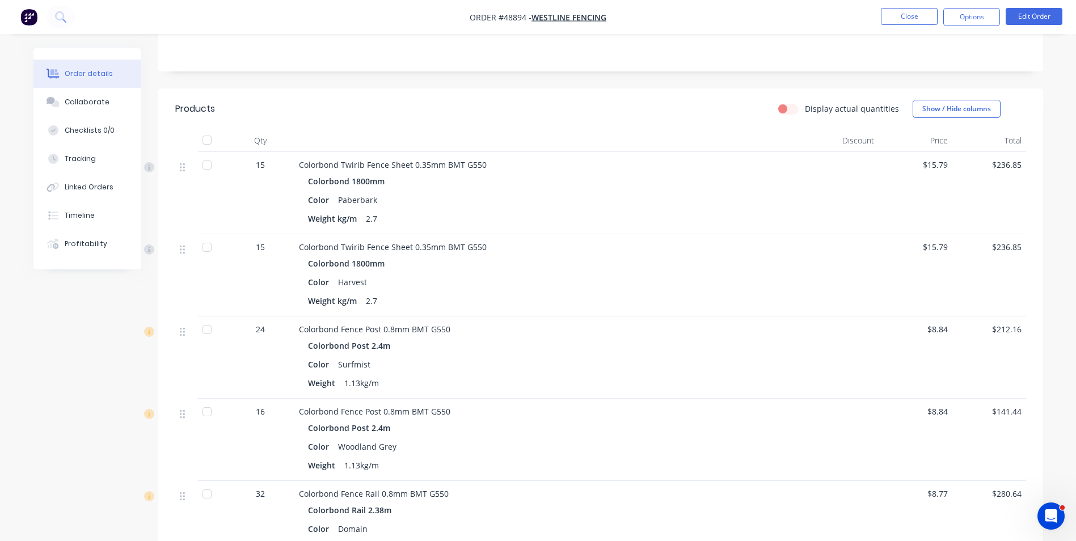
click at [209, 129] on div at bounding box center [207, 140] width 23 height 23
click at [208, 318] on div at bounding box center [207, 329] width 23 height 23
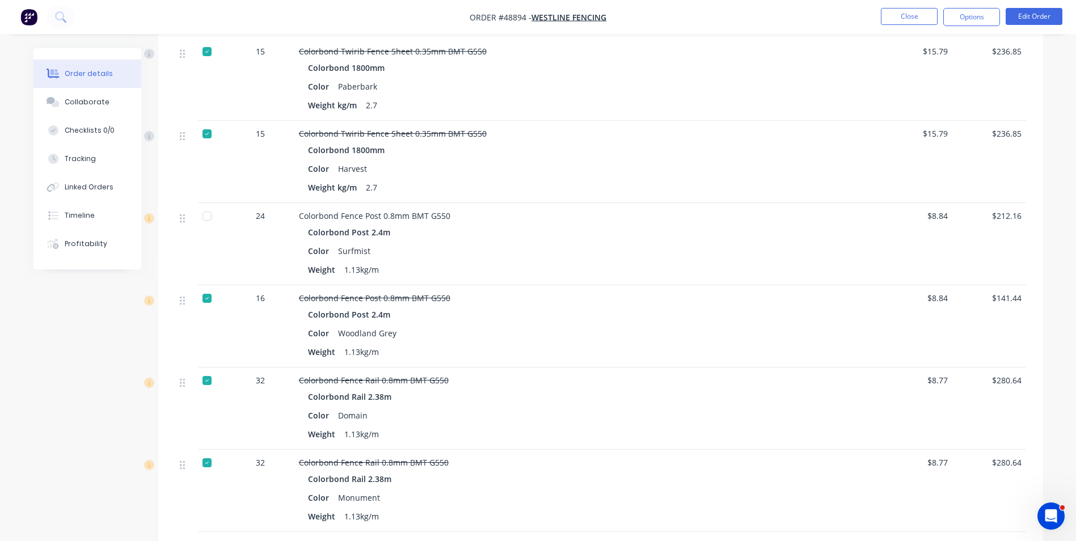
click at [204, 369] on div at bounding box center [207, 380] width 23 height 23
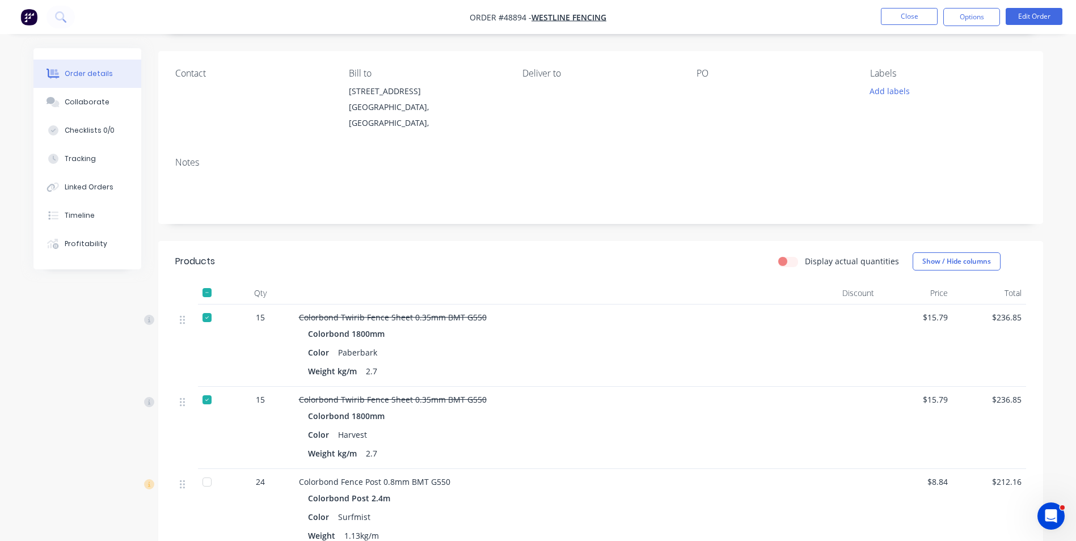
scroll to position [0, 0]
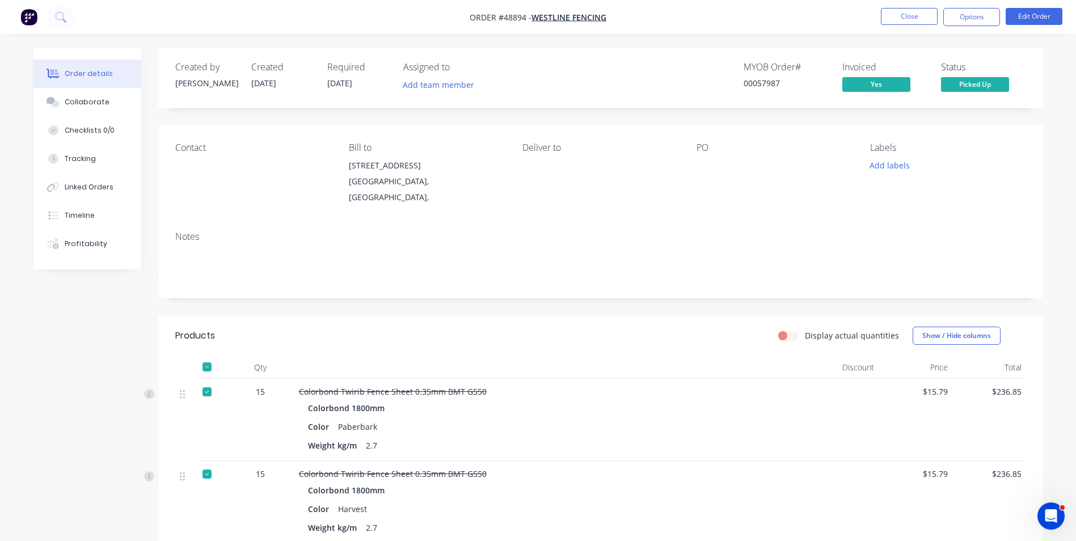
click at [987, 85] on span "Picked Up" at bounding box center [975, 84] width 68 height 14
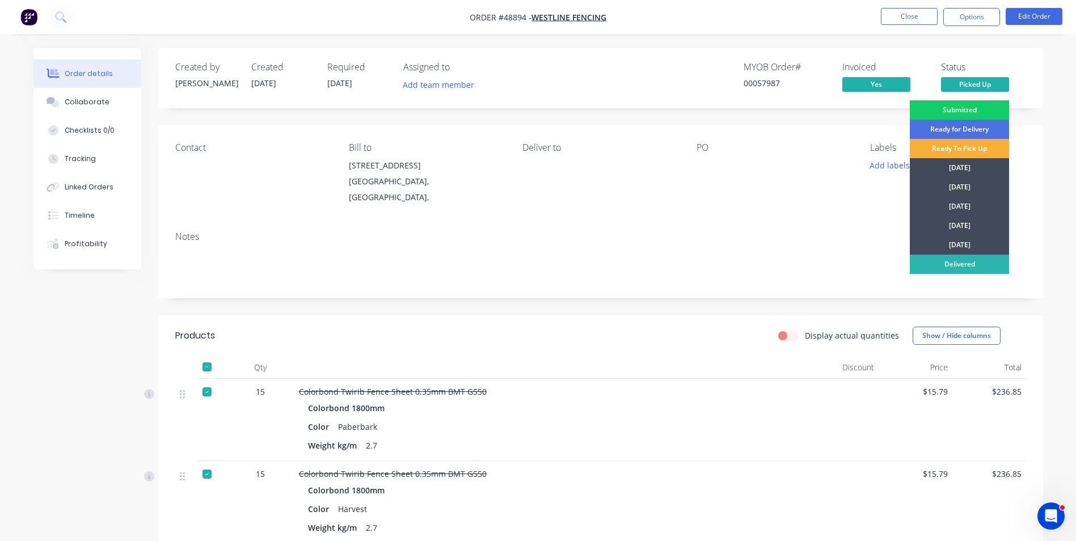
click at [950, 108] on div "Submitted" at bounding box center [959, 109] width 99 height 19
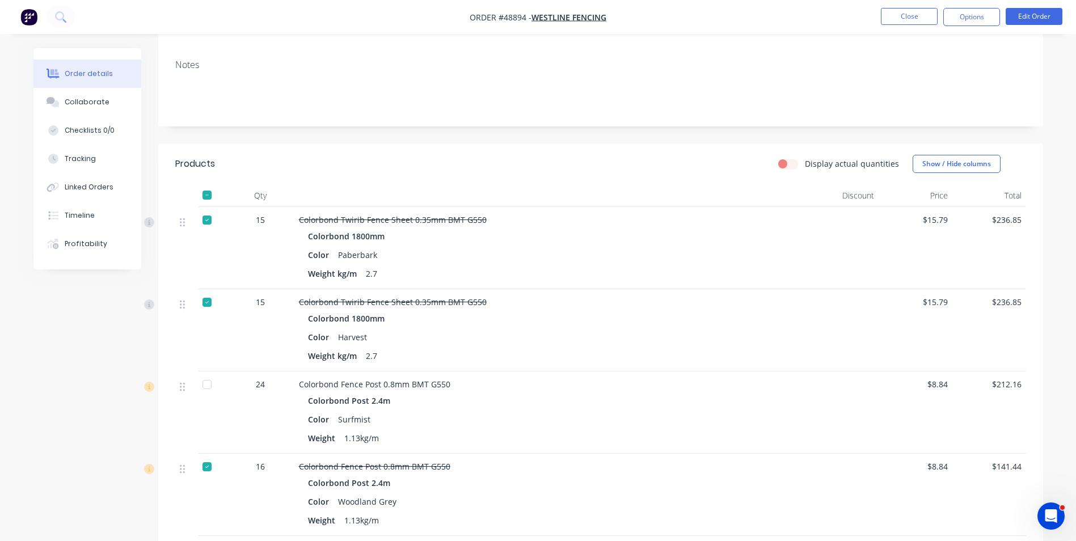
scroll to position [170, 0]
click at [905, 18] on button "Close" at bounding box center [909, 16] width 57 height 17
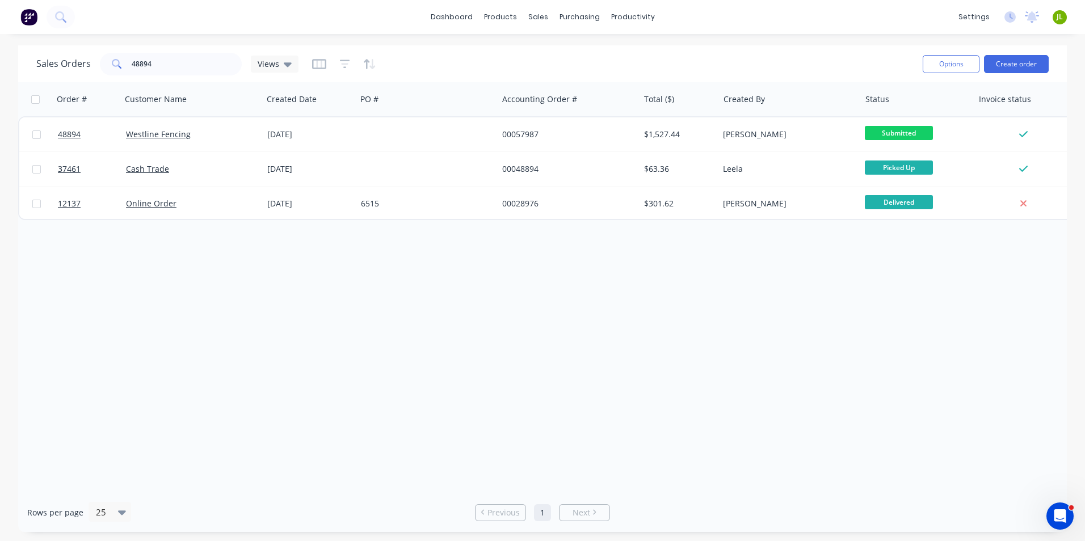
click at [868, 408] on div "Order # Customer Name Created Date PO # Accounting Order # Total ($) Created By…" at bounding box center [542, 287] width 1048 height 411
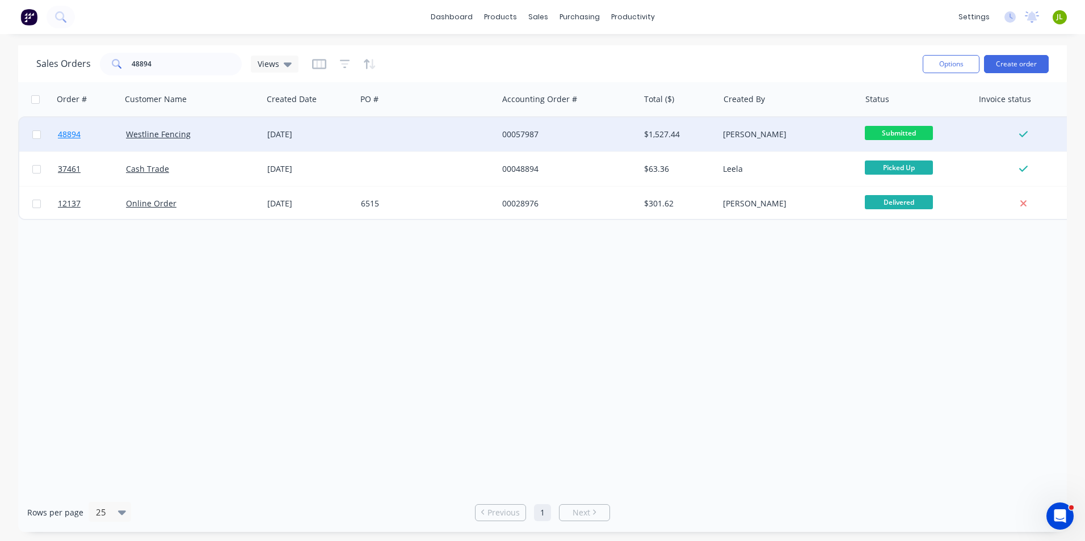
click at [78, 134] on span "48894" at bounding box center [69, 134] width 23 height 11
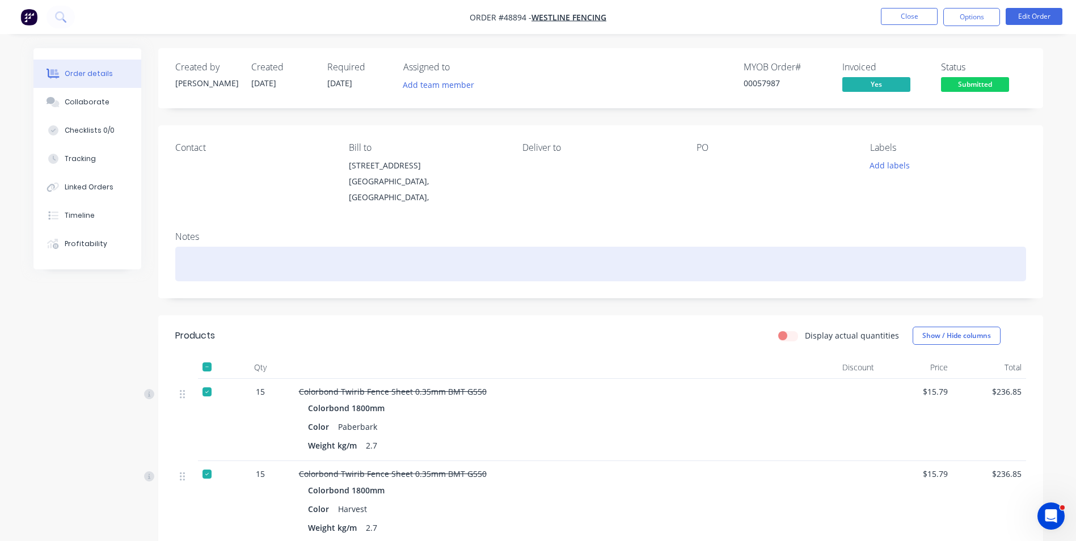
click at [221, 247] on div at bounding box center [600, 264] width 851 height 35
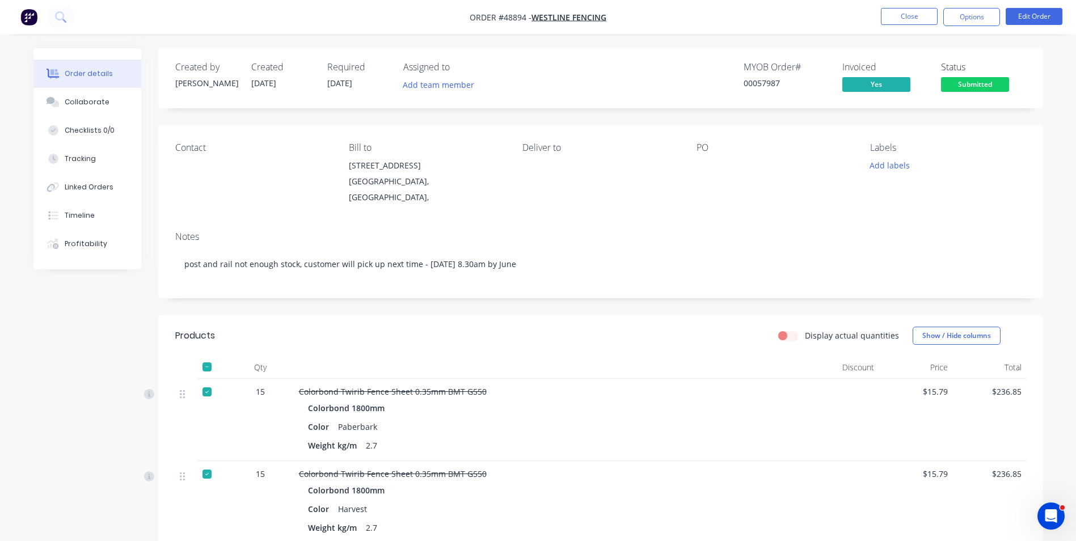
click at [759, 29] on nav "Order #48894 - Westline Fencing Close Options Edit Order" at bounding box center [538, 17] width 1076 height 34
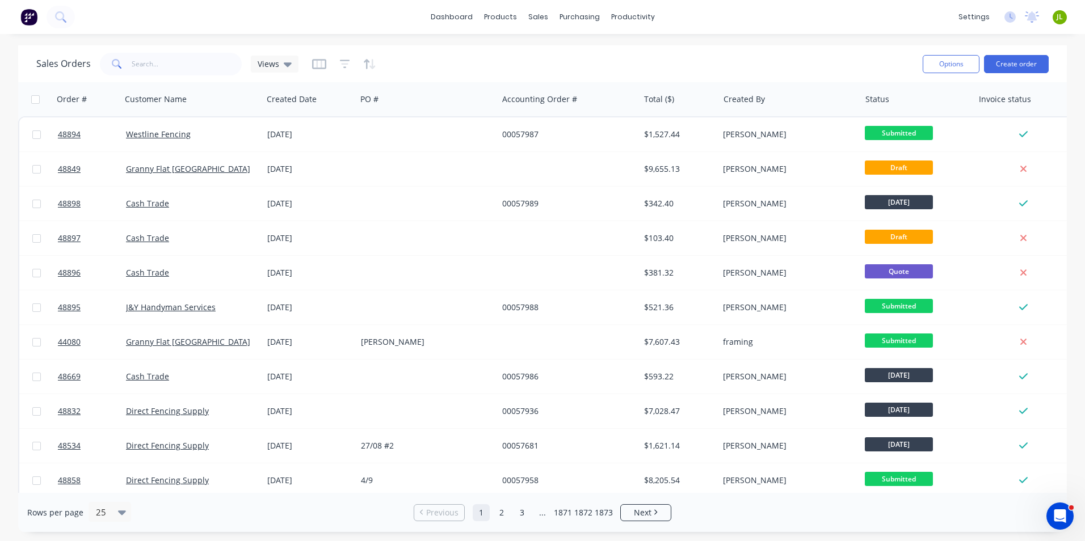
click at [246, 522] on div "Rows per page 25" at bounding box center [198, 512] width 343 height 21
click at [584, 44] on link "Purchase Orders" at bounding box center [627, 54] width 150 height 23
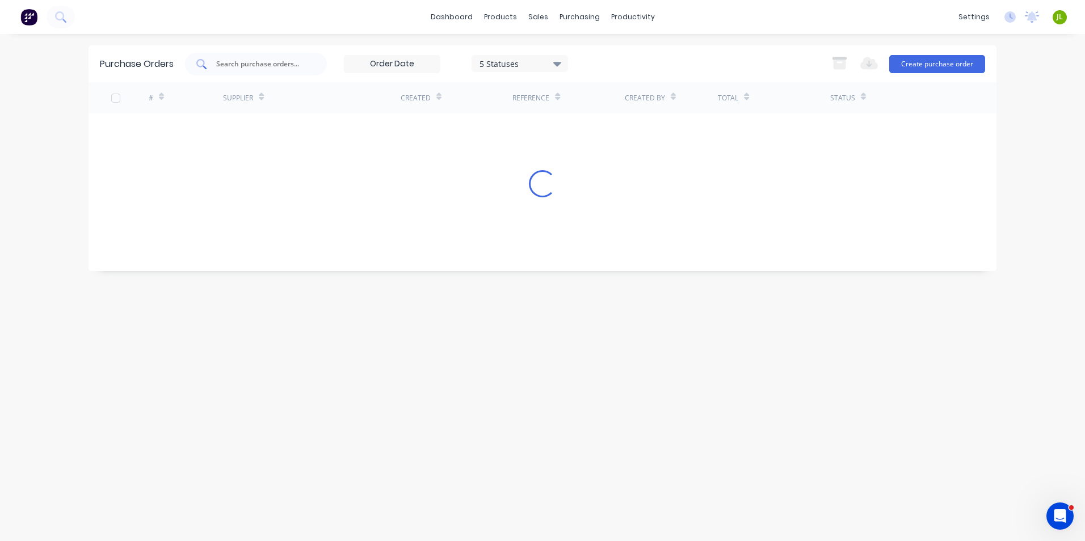
drag, startPoint x: 215, startPoint y: 75, endPoint x: 226, endPoint y: 69, distance: 12.2
click at [215, 75] on div at bounding box center [256, 64] width 142 height 23
click at [226, 69] on input "text" at bounding box center [262, 63] width 94 height 11
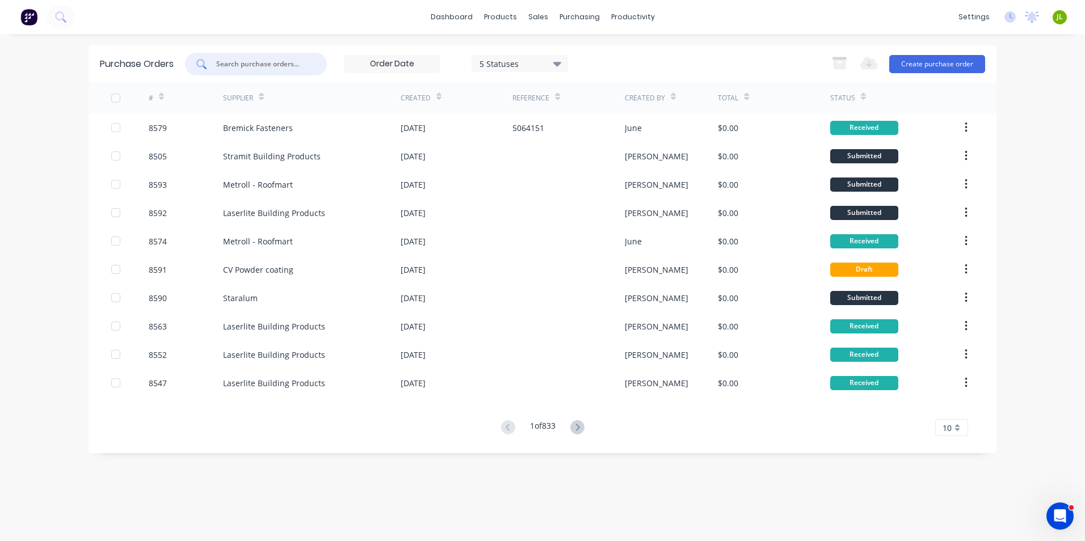
type input "5"
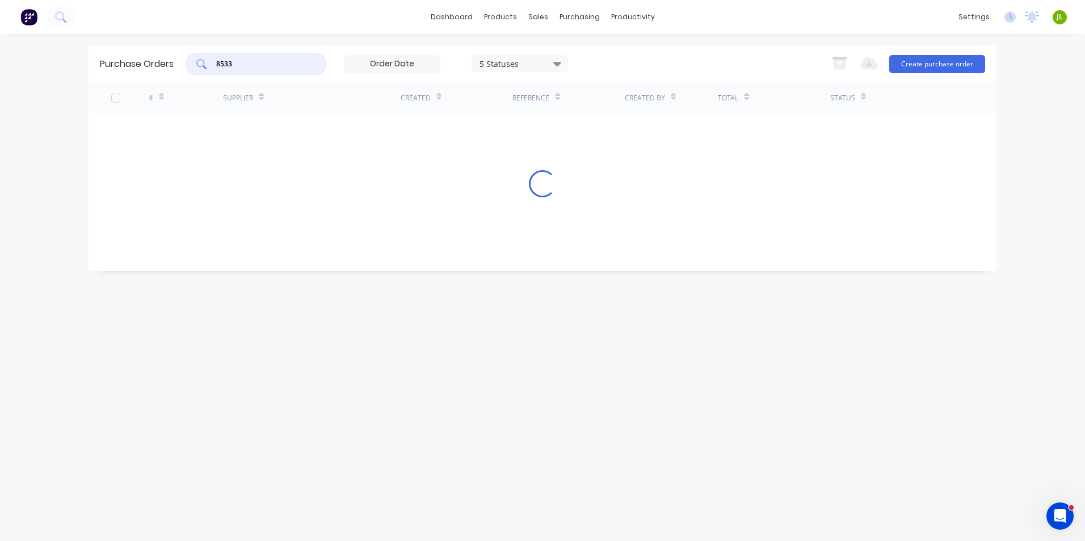
type input "8533"
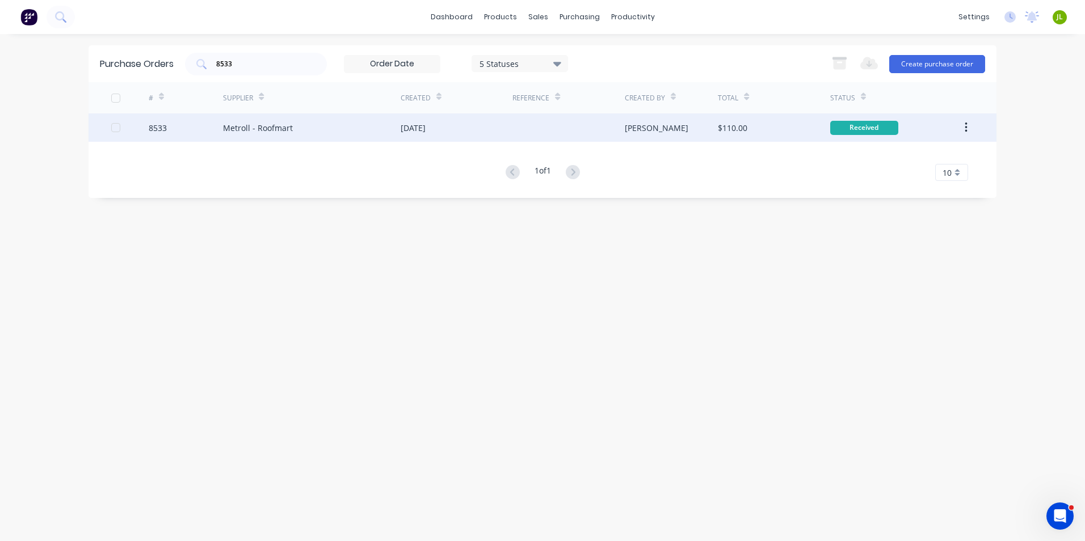
click at [197, 130] on div "8533" at bounding box center [186, 127] width 75 height 28
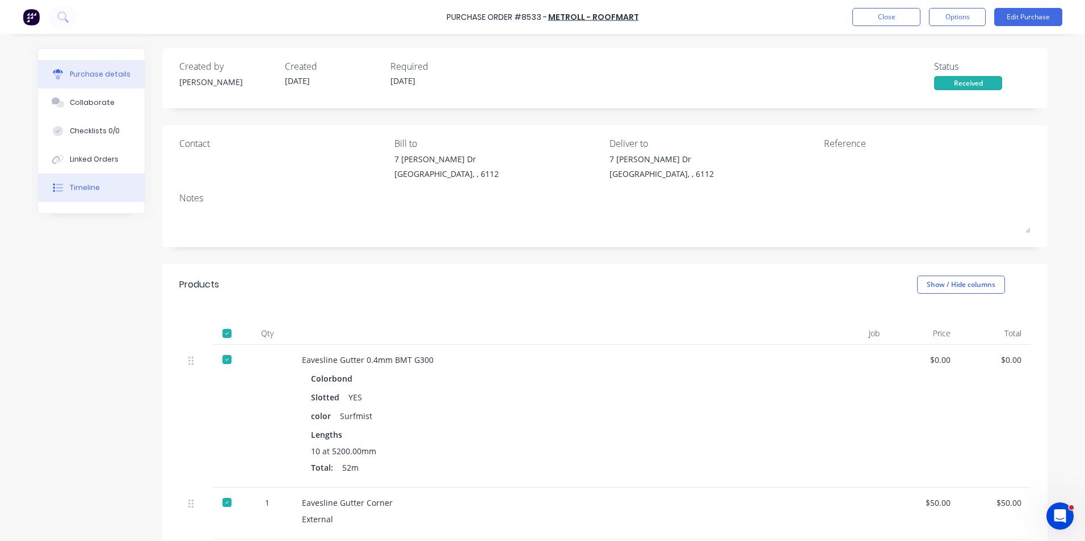
click at [75, 188] on div "Timeline" at bounding box center [85, 188] width 30 height 10
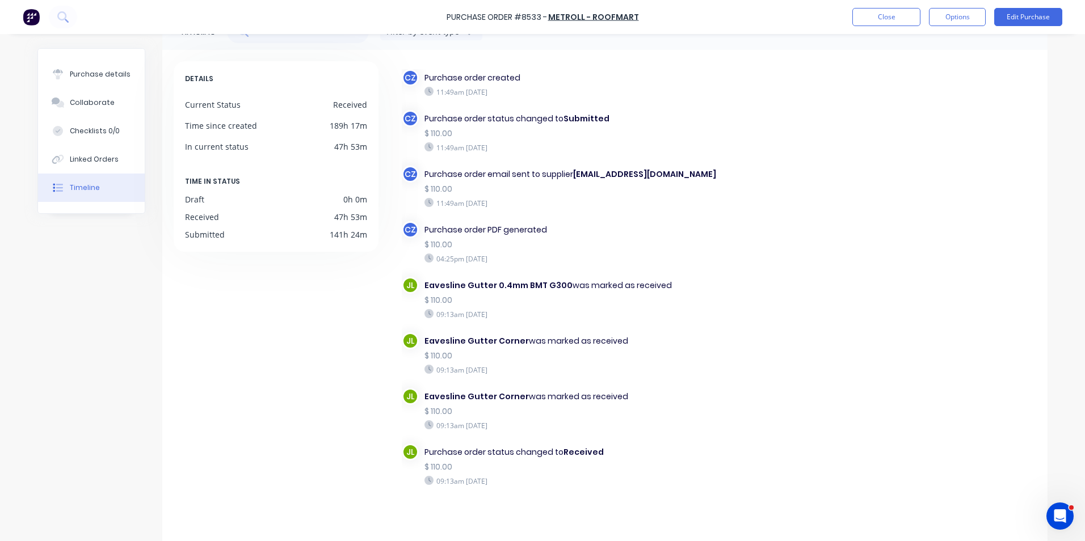
scroll to position [53, 0]
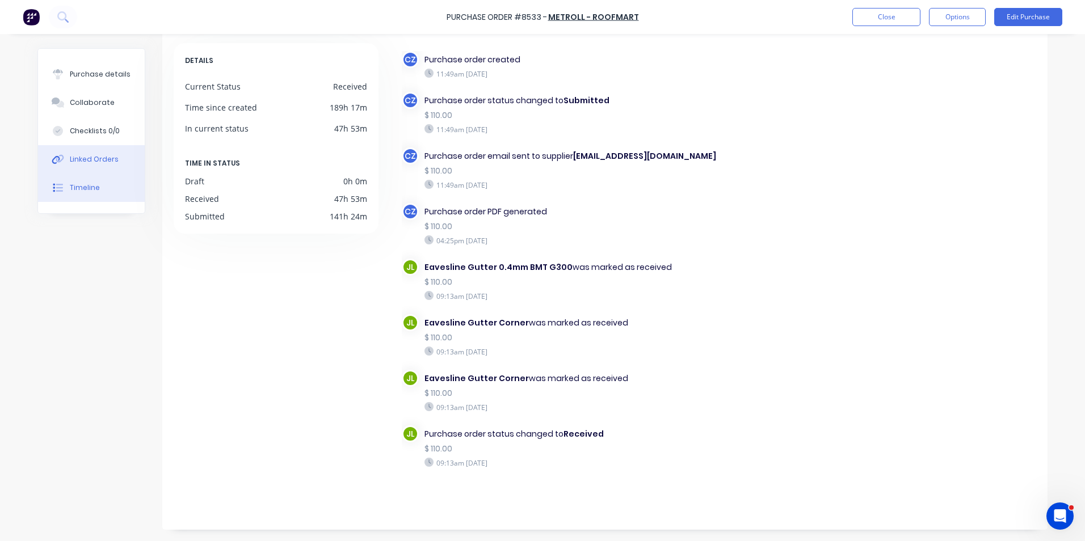
click at [95, 160] on div "Linked Orders" at bounding box center [94, 159] width 49 height 10
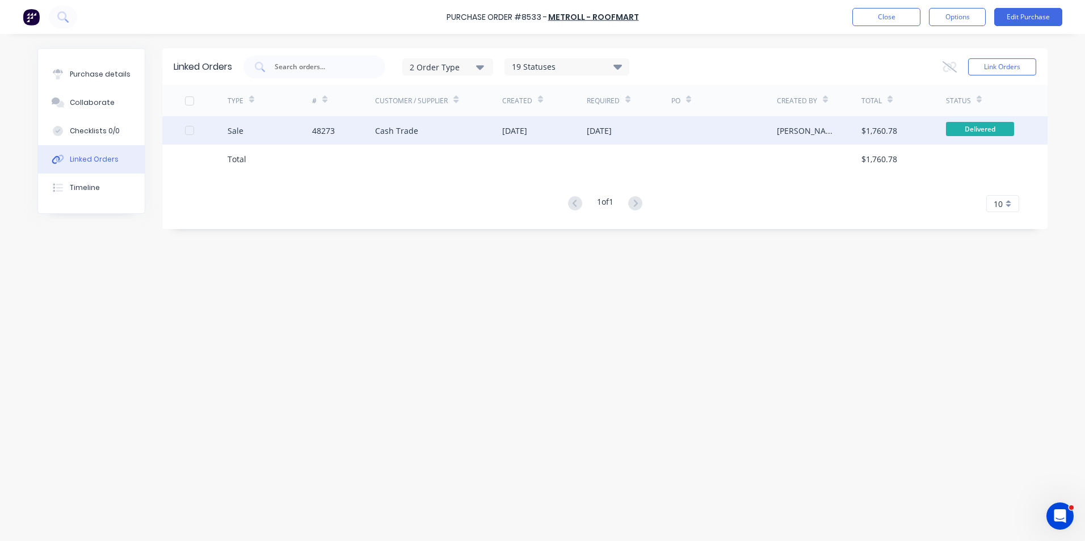
click at [411, 128] on div "Cash Trade" at bounding box center [396, 131] width 43 height 12
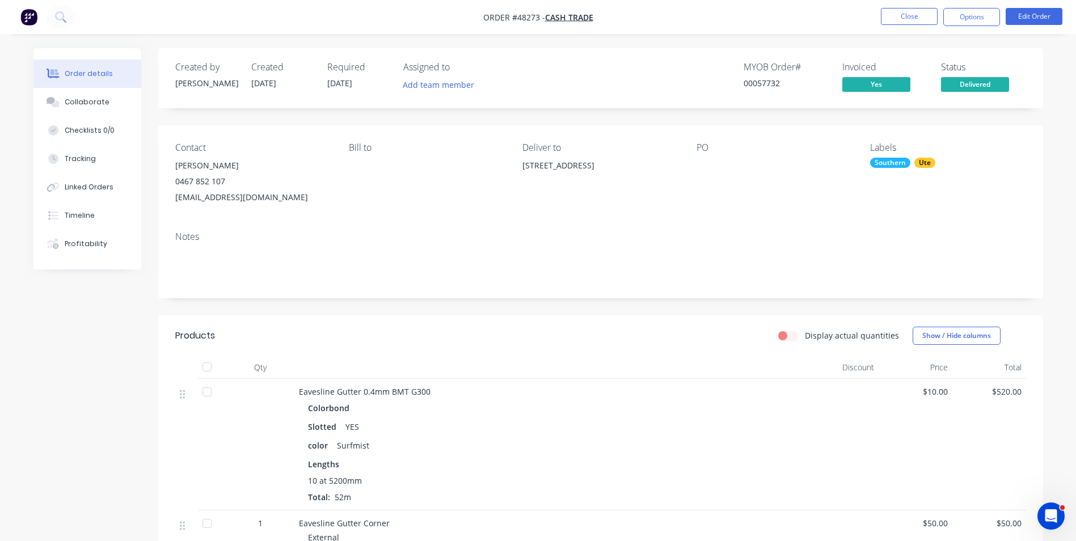
click at [414, 133] on div "Contact [PERSON_NAME] 0467 852 107 [EMAIL_ADDRESS][DOMAIN_NAME] [PERSON_NAME] t…" at bounding box center [600, 173] width 885 height 97
drag, startPoint x: 159, startPoint y: 440, endPoint x: 157, endPoint y: 434, distance: 6.9
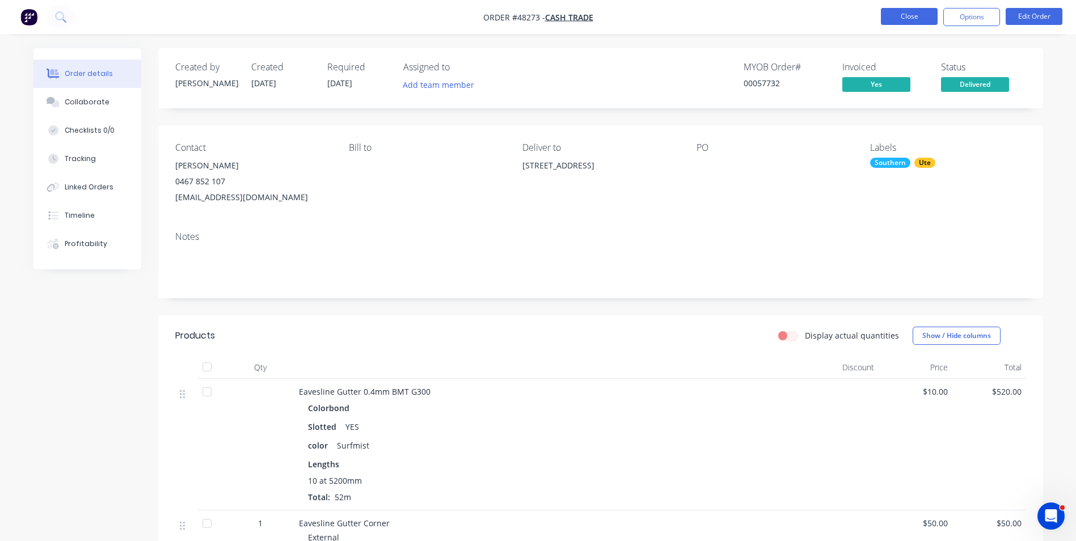
click at [891, 24] on button "Close" at bounding box center [909, 16] width 57 height 17
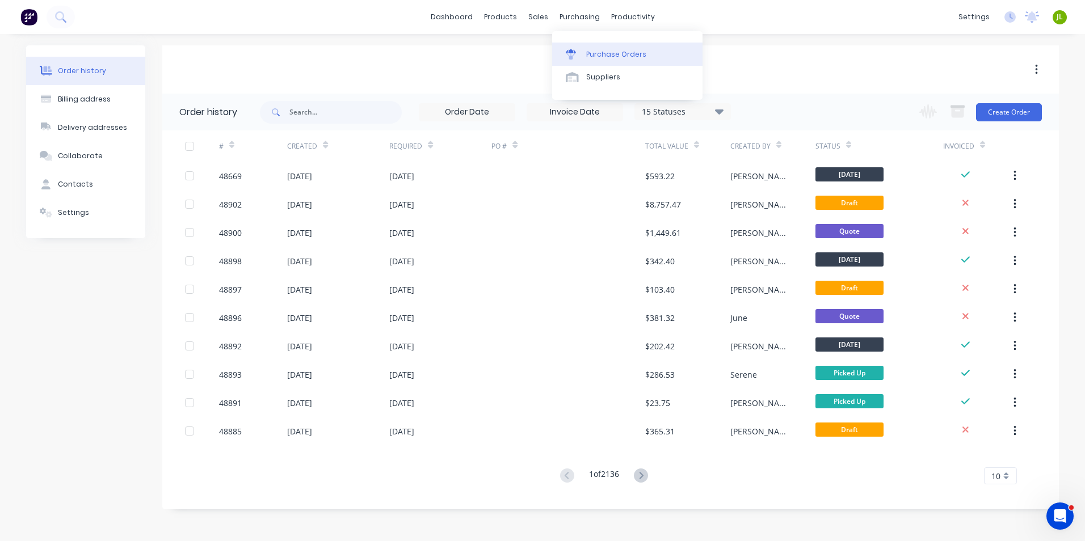
click at [599, 50] on div "Purchase Orders" at bounding box center [616, 54] width 60 height 10
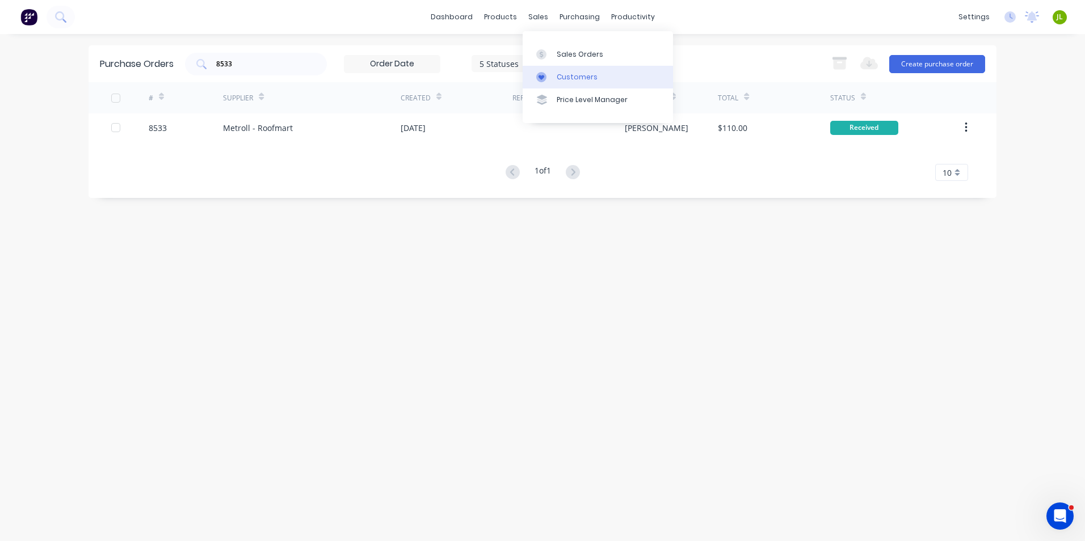
click at [552, 68] on link "Customers" at bounding box center [597, 77] width 150 height 23
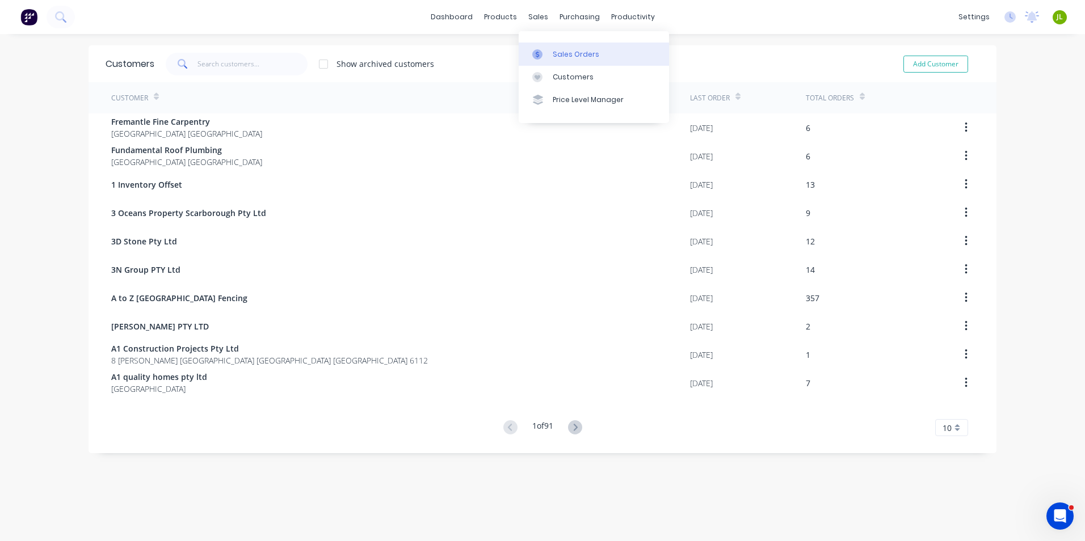
click at [547, 48] on link "Sales Orders" at bounding box center [593, 54] width 150 height 23
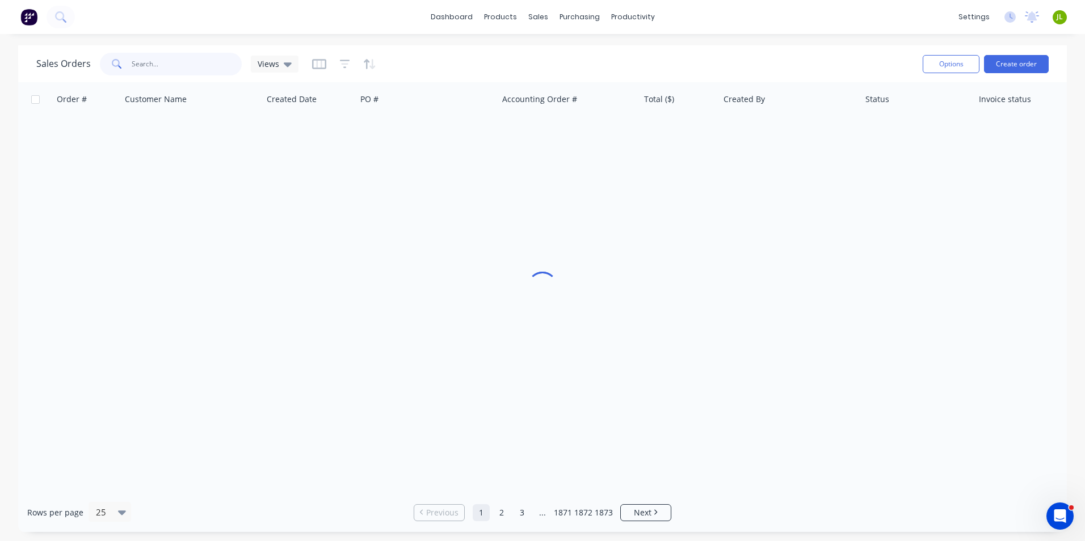
click at [203, 55] on input "text" at bounding box center [187, 64] width 111 height 23
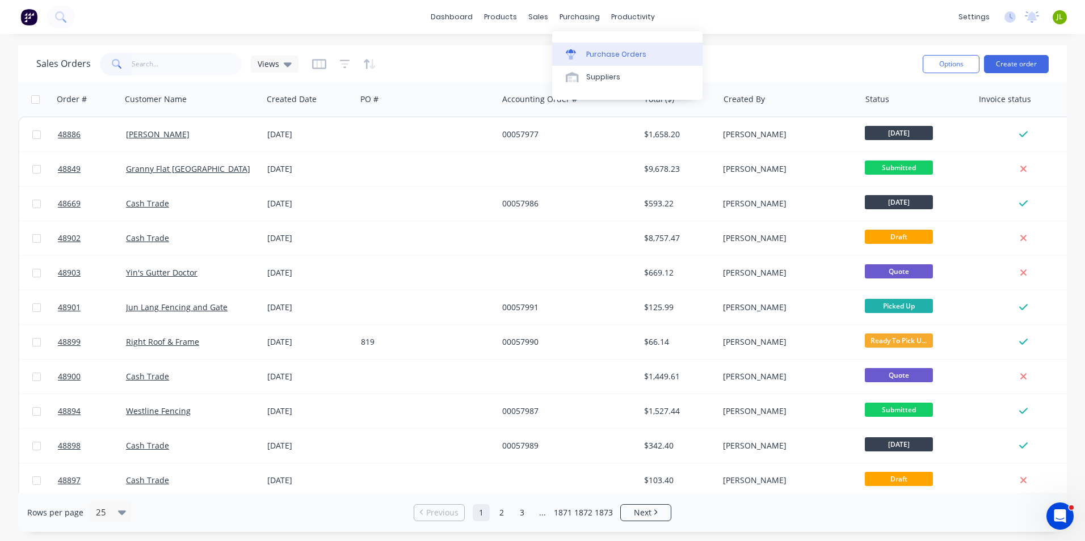
click at [581, 48] on link "Purchase Orders" at bounding box center [627, 54] width 150 height 23
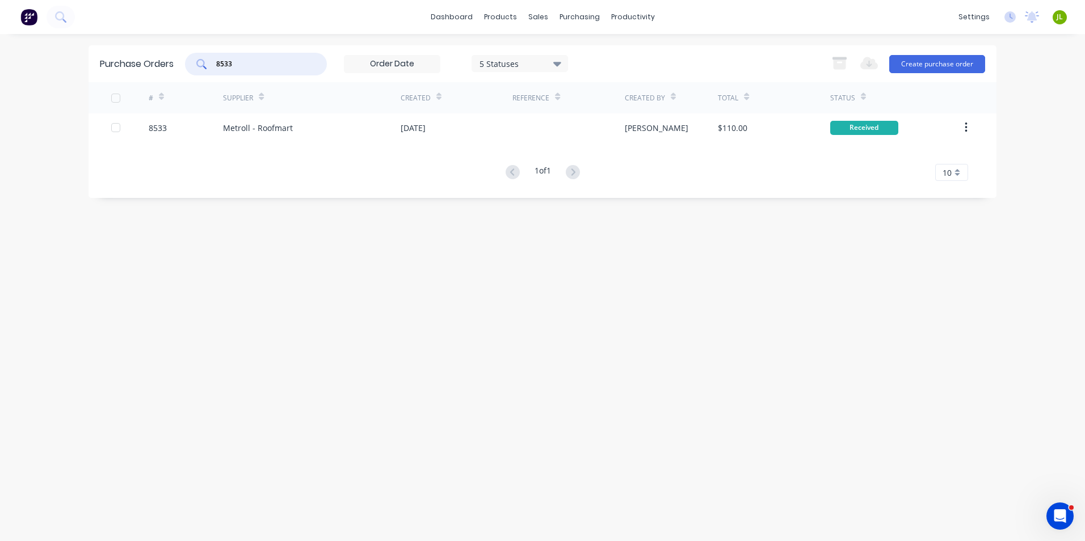
drag, startPoint x: 275, startPoint y: 64, endPoint x: 210, endPoint y: 66, distance: 64.7
click at [210, 66] on div "8533" at bounding box center [256, 64] width 142 height 23
type input "8559"
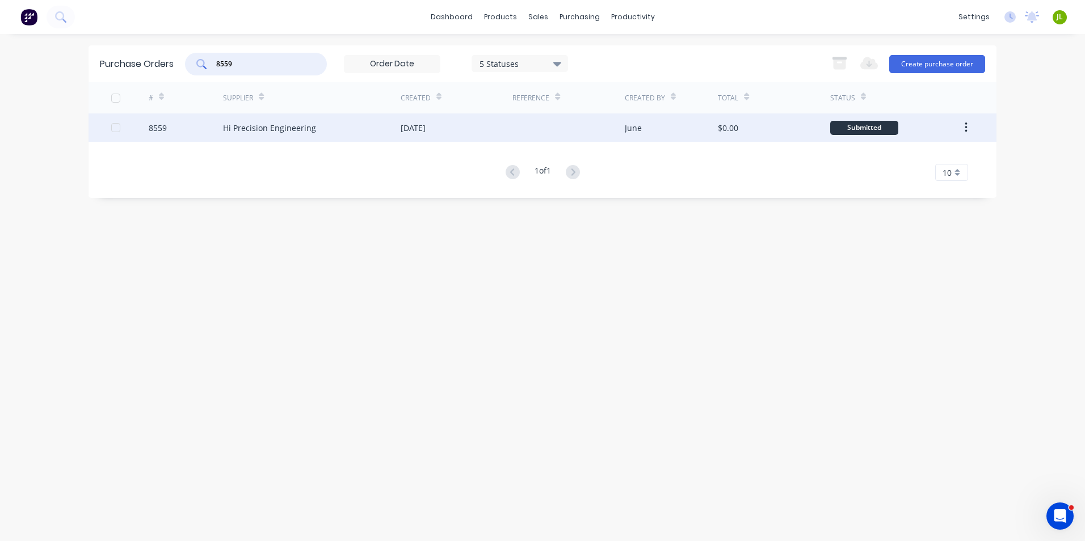
click at [286, 136] on div "Hi Precision Engineering" at bounding box center [312, 127] width 178 height 28
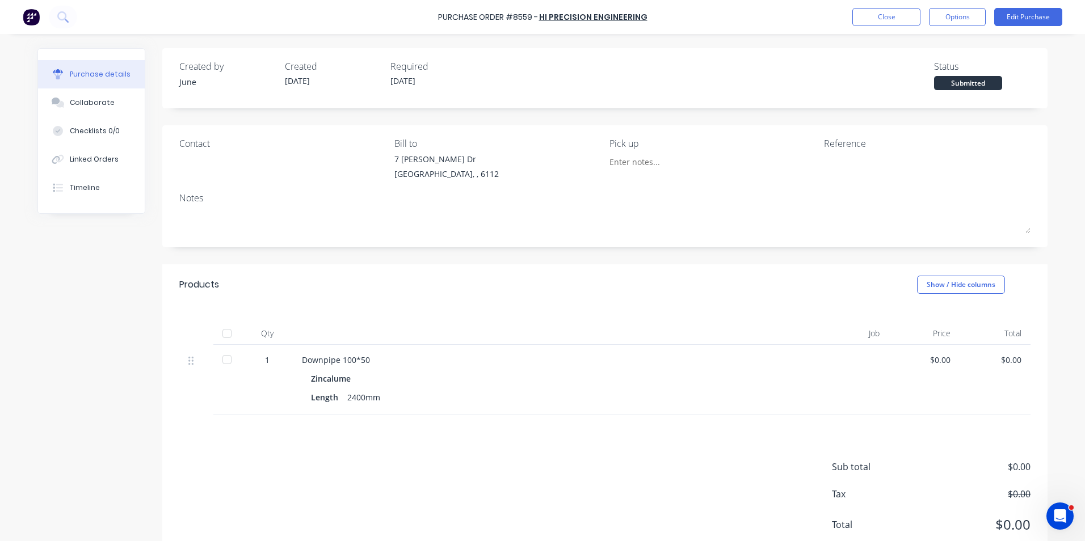
click at [227, 334] on div at bounding box center [227, 333] width 23 height 23
click at [88, 158] on div "Linked Orders" at bounding box center [94, 159] width 49 height 10
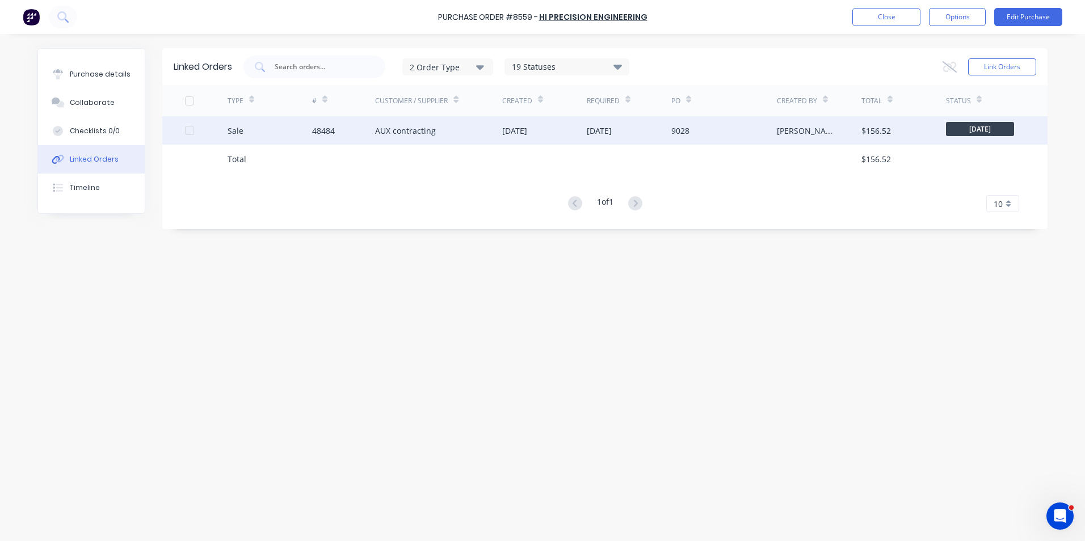
click at [268, 134] on div "Sale" at bounding box center [269, 130] width 85 height 28
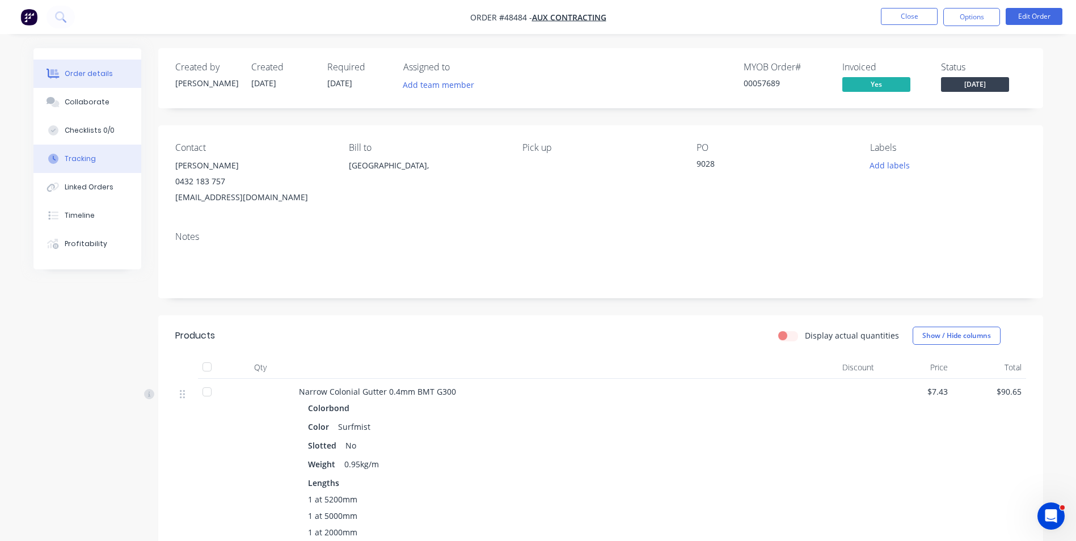
click at [85, 166] on button "Tracking" at bounding box center [87, 159] width 108 height 28
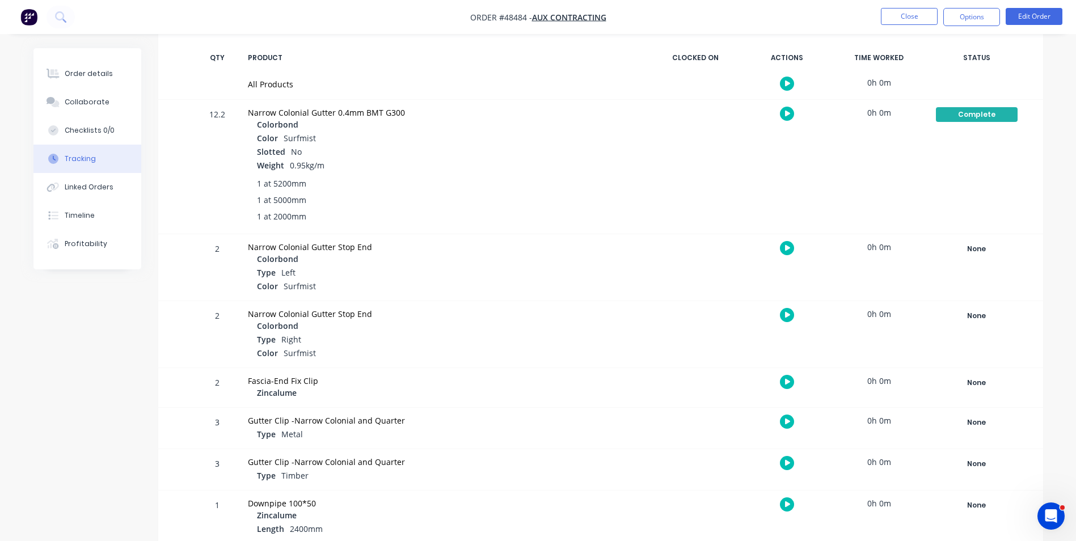
scroll to position [184, 0]
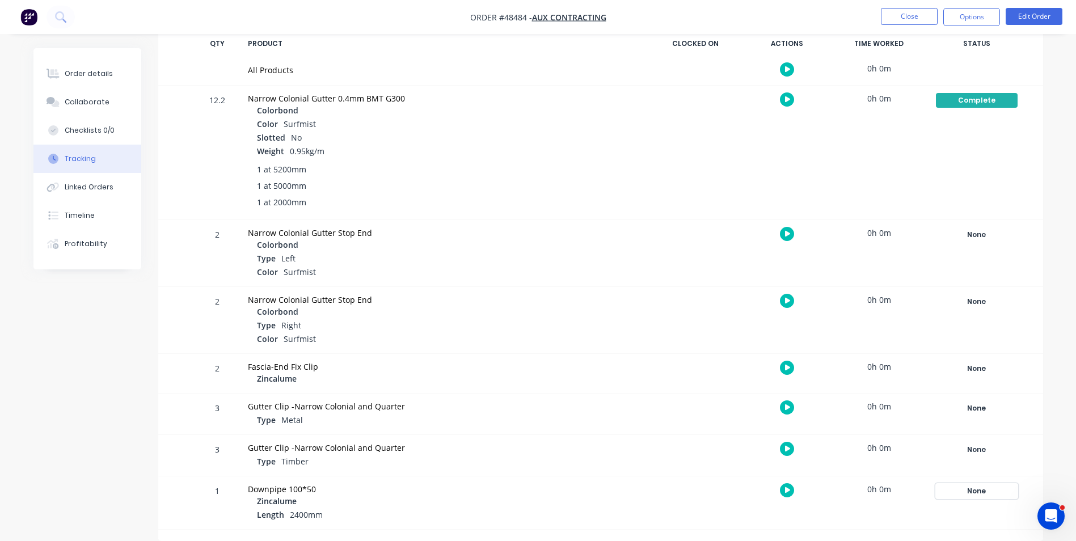
click at [965, 496] on div "None" at bounding box center [977, 491] width 82 height 15
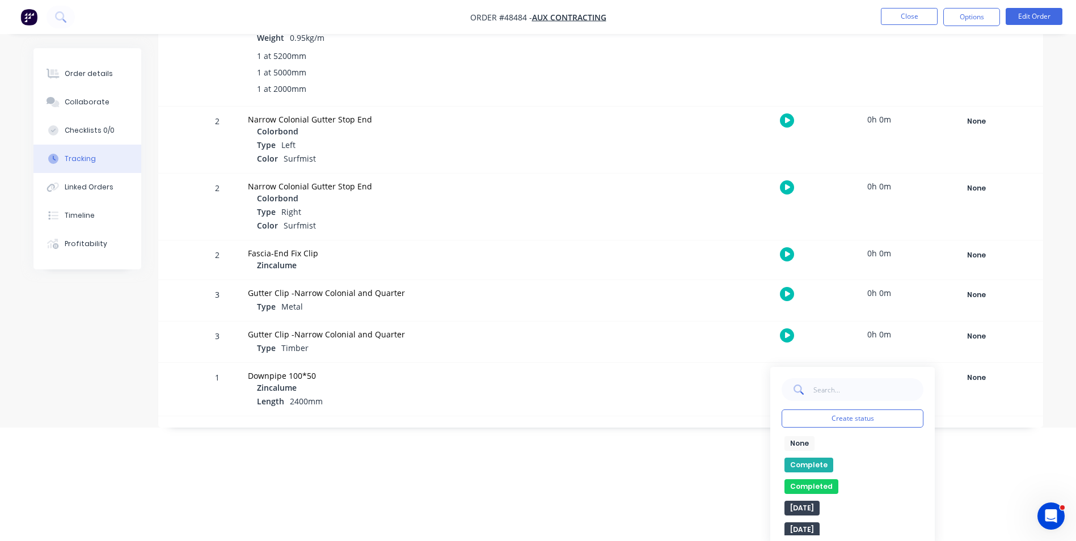
click at [814, 459] on button "Complete" at bounding box center [809, 465] width 49 height 15
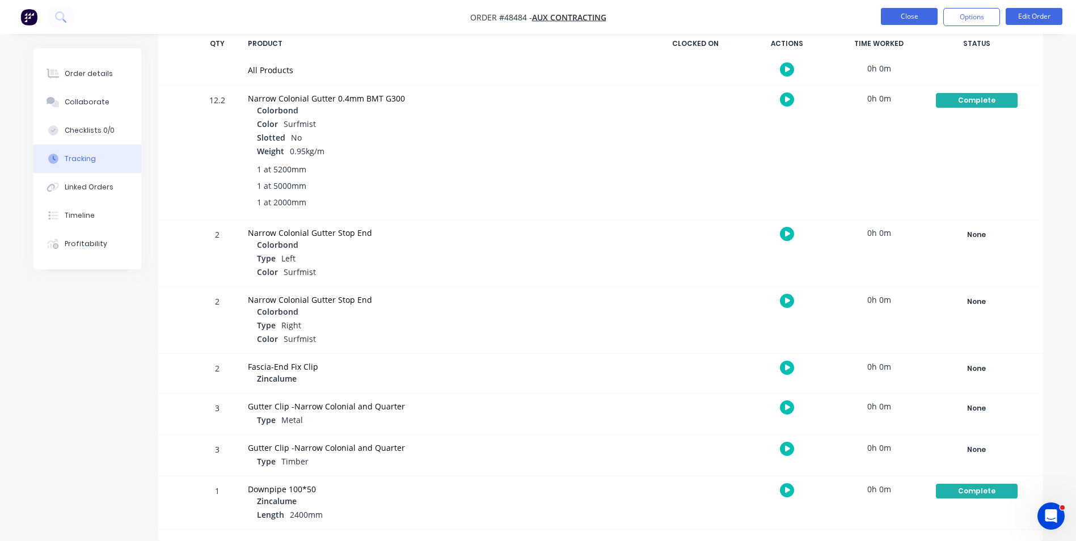
click at [910, 18] on button "Close" at bounding box center [909, 16] width 57 height 17
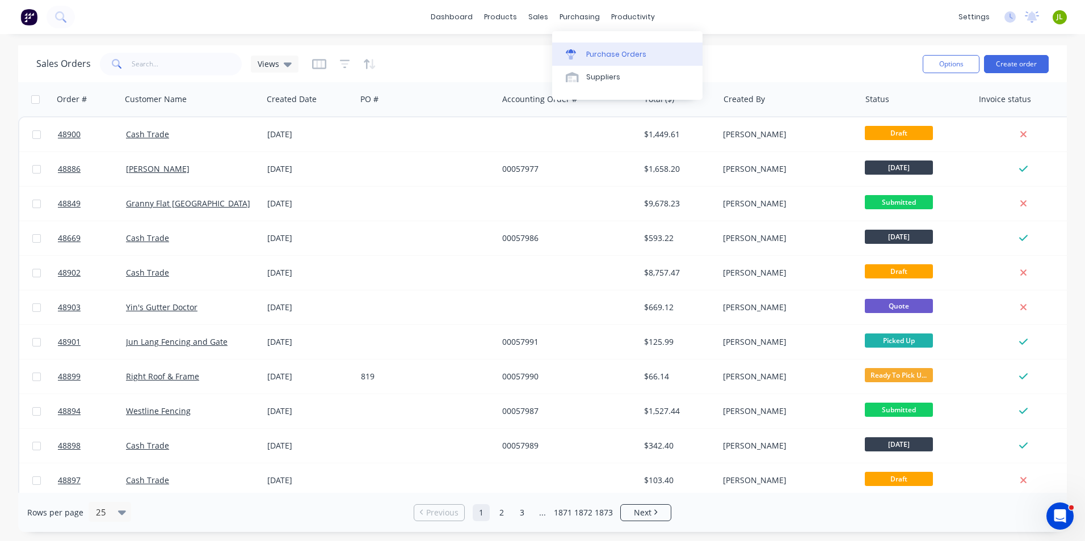
click at [590, 47] on link "Purchase Orders" at bounding box center [627, 54] width 150 height 23
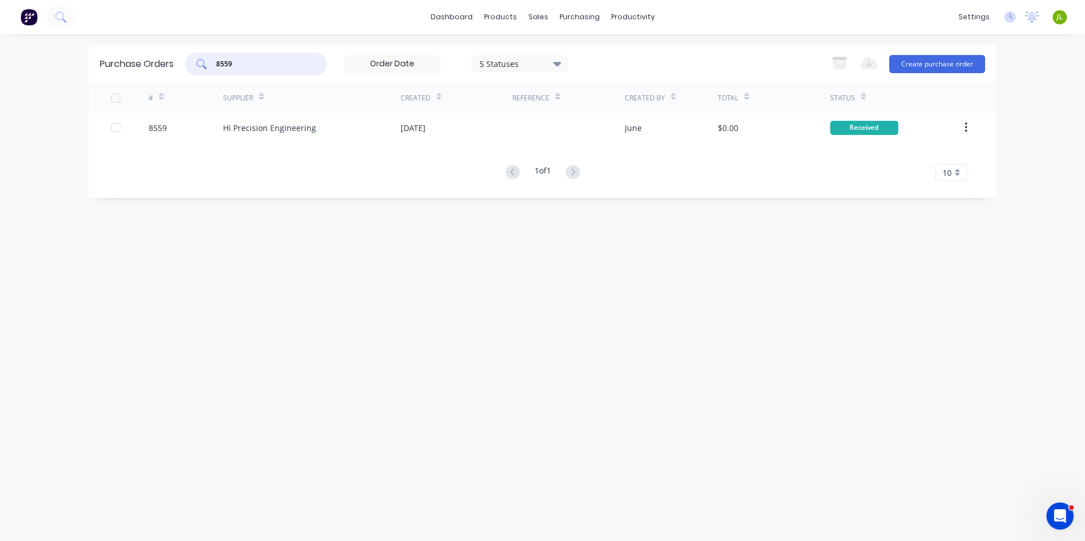
drag, startPoint x: 254, startPoint y: 64, endPoint x: 195, endPoint y: 64, distance: 58.4
click at [195, 64] on div "8559" at bounding box center [256, 64] width 142 height 23
type input "8570"
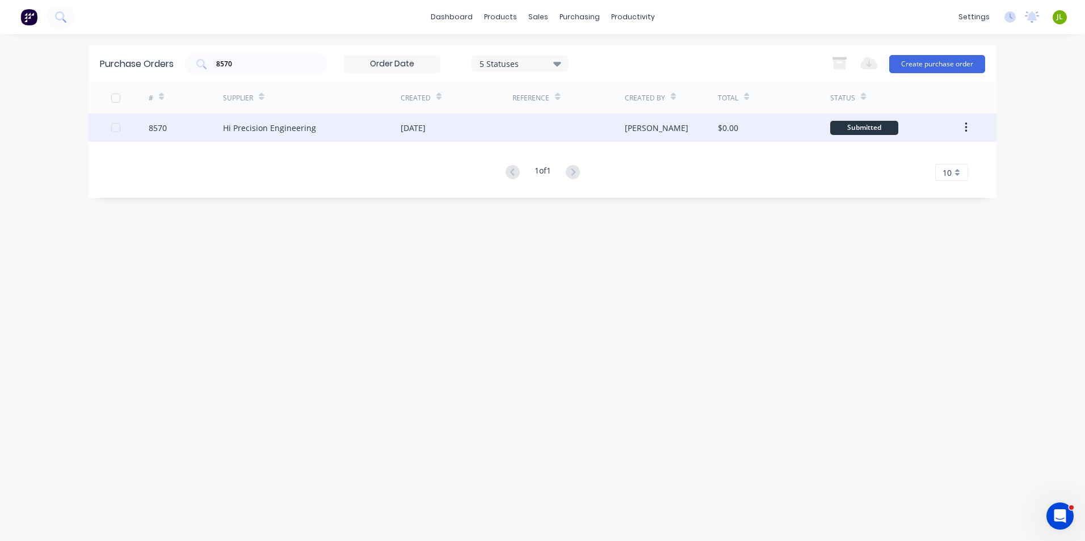
click at [425, 129] on div "[DATE]" at bounding box center [412, 128] width 25 height 12
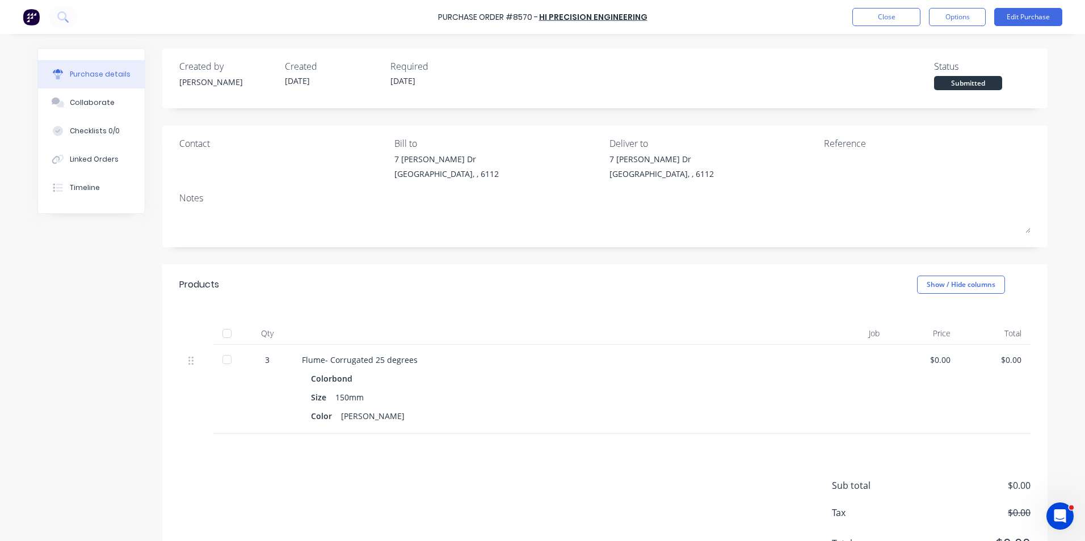
click at [229, 336] on div at bounding box center [227, 333] width 23 height 23
click at [106, 169] on button "Linked Orders" at bounding box center [91, 159] width 107 height 28
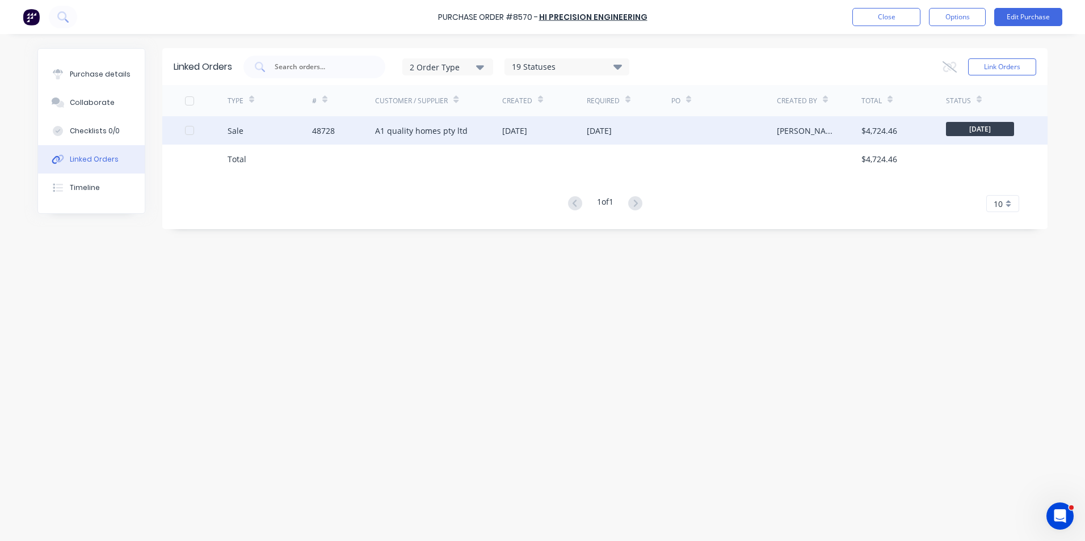
click at [247, 144] on div "Sale" at bounding box center [269, 130] width 85 height 28
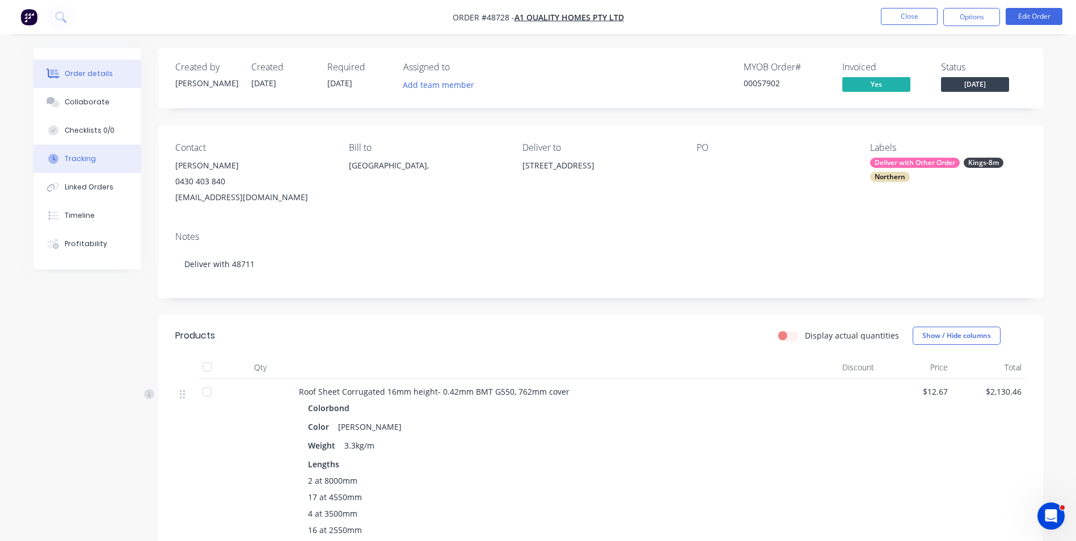
click at [91, 161] on div "Tracking" at bounding box center [80, 159] width 31 height 10
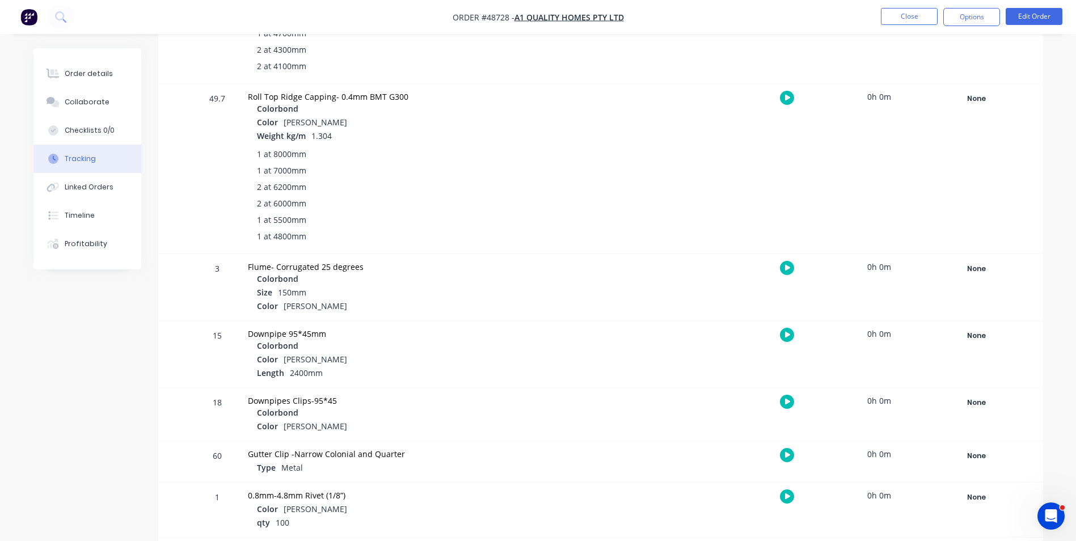
scroll to position [681, 0]
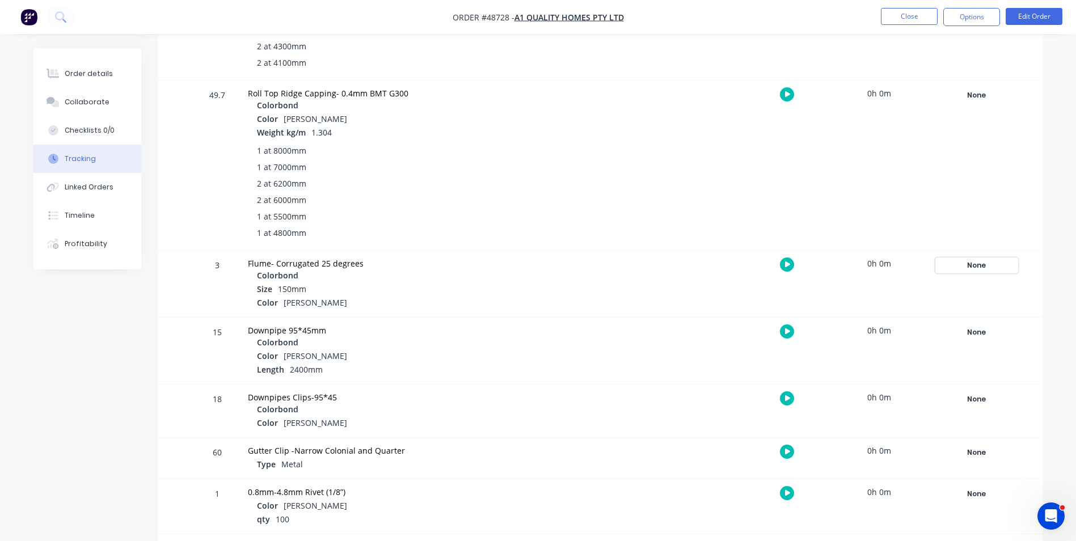
click at [997, 265] on div "None" at bounding box center [977, 265] width 82 height 15
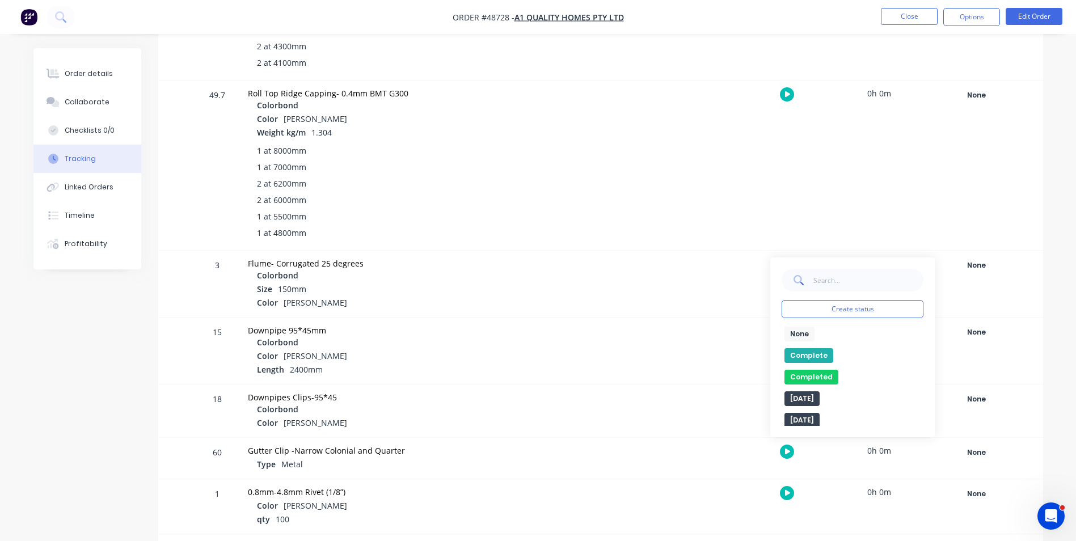
click at [821, 353] on button "Complete" at bounding box center [809, 355] width 49 height 15
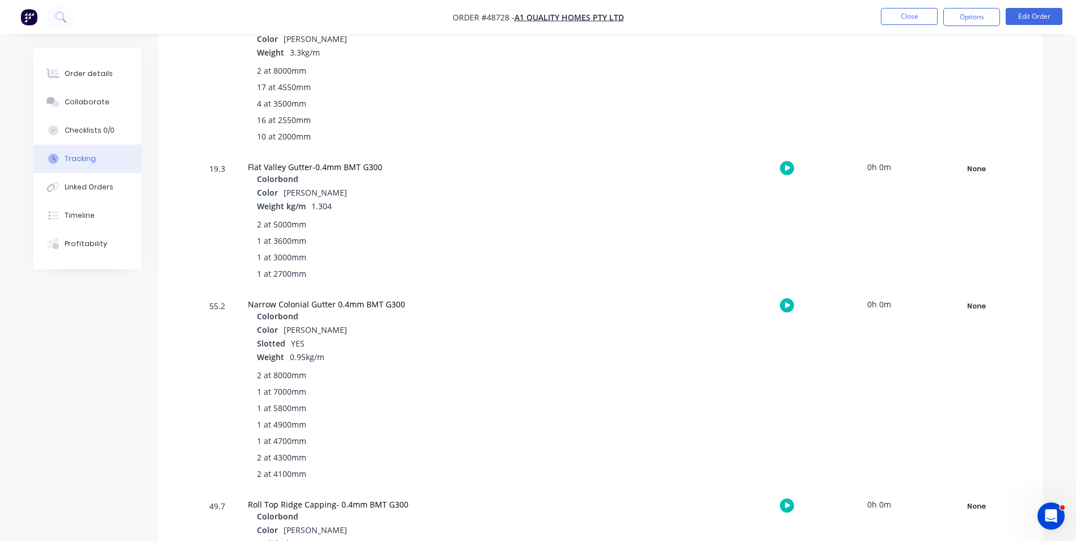
scroll to position [238, 0]
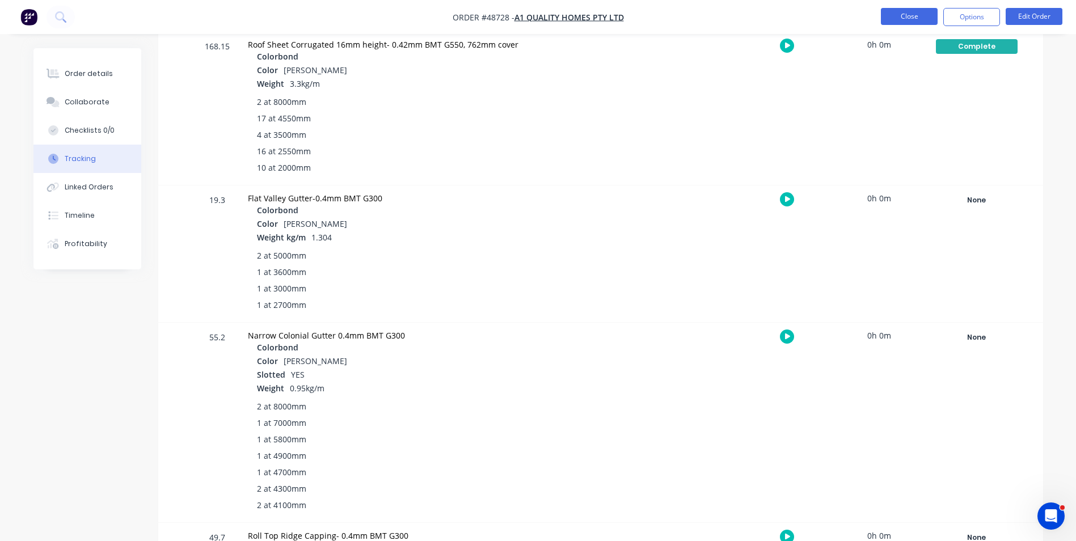
click at [925, 20] on button "Close" at bounding box center [909, 16] width 57 height 17
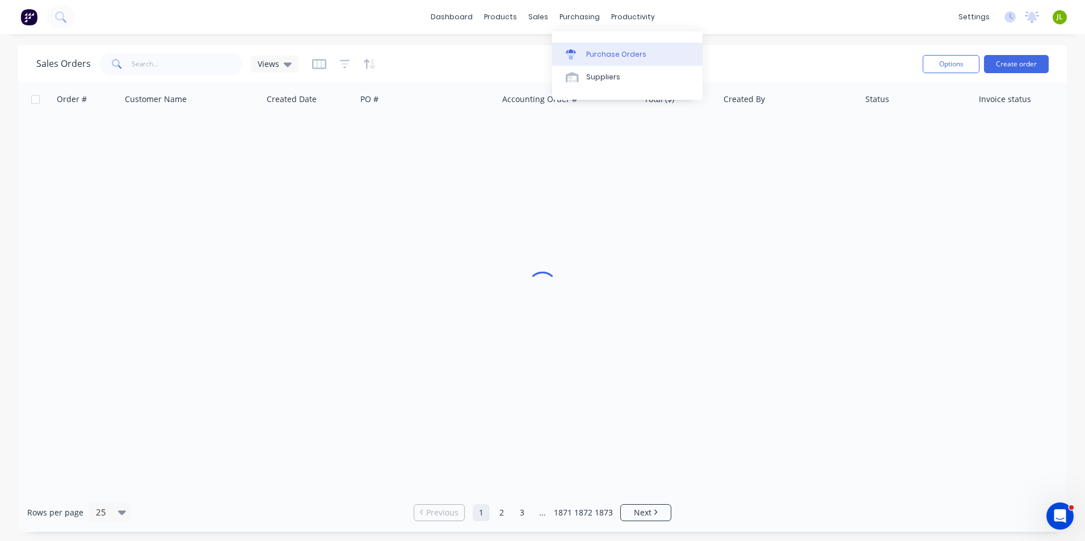
click at [579, 47] on link "Purchase Orders" at bounding box center [627, 54] width 150 height 23
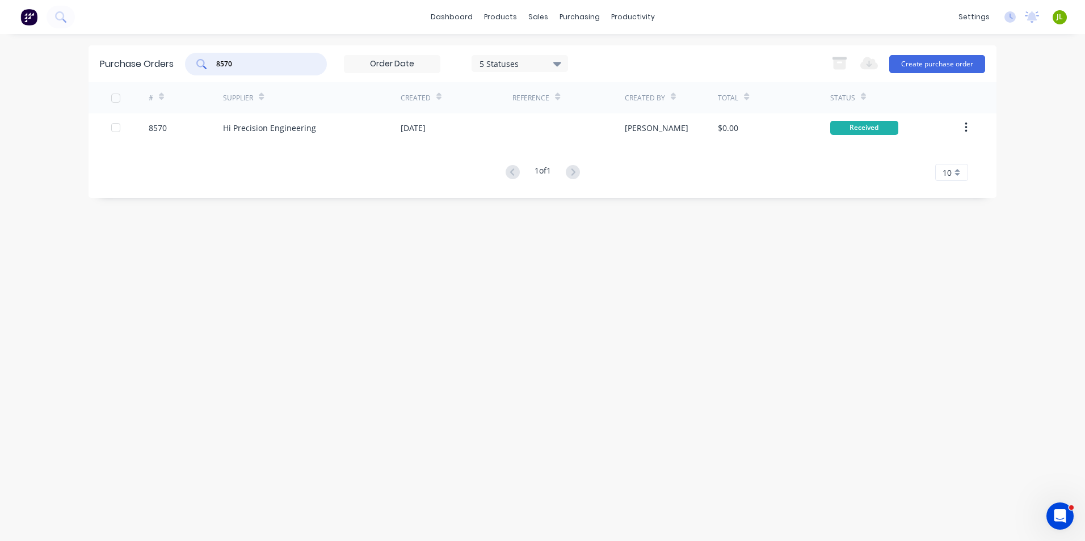
drag, startPoint x: 261, startPoint y: 61, endPoint x: 207, endPoint y: 66, distance: 54.2
click at [207, 66] on div "8570" at bounding box center [256, 64] width 142 height 23
type input "8571"
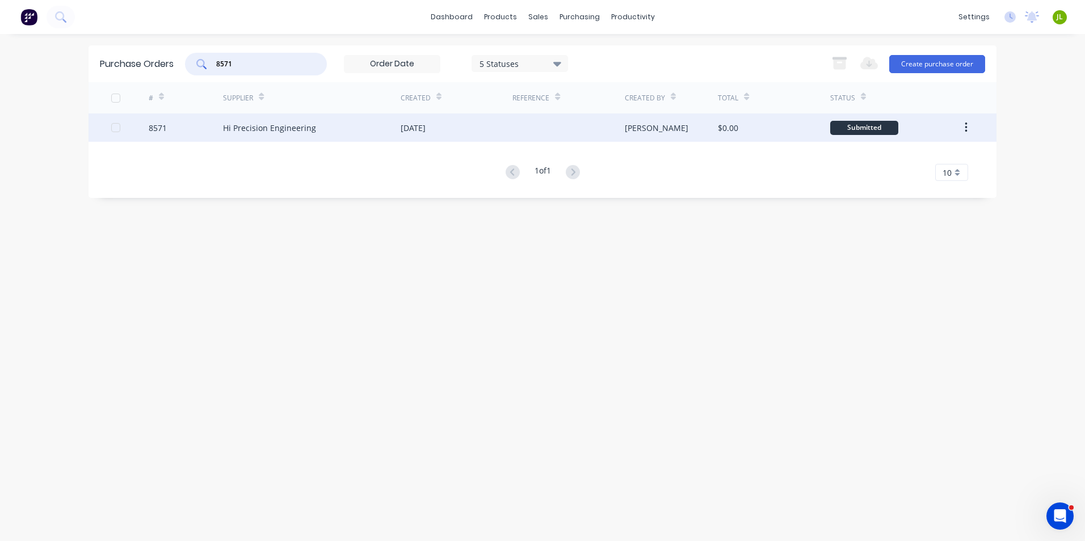
click at [337, 141] on div "Hi Precision Engineering" at bounding box center [312, 127] width 178 height 28
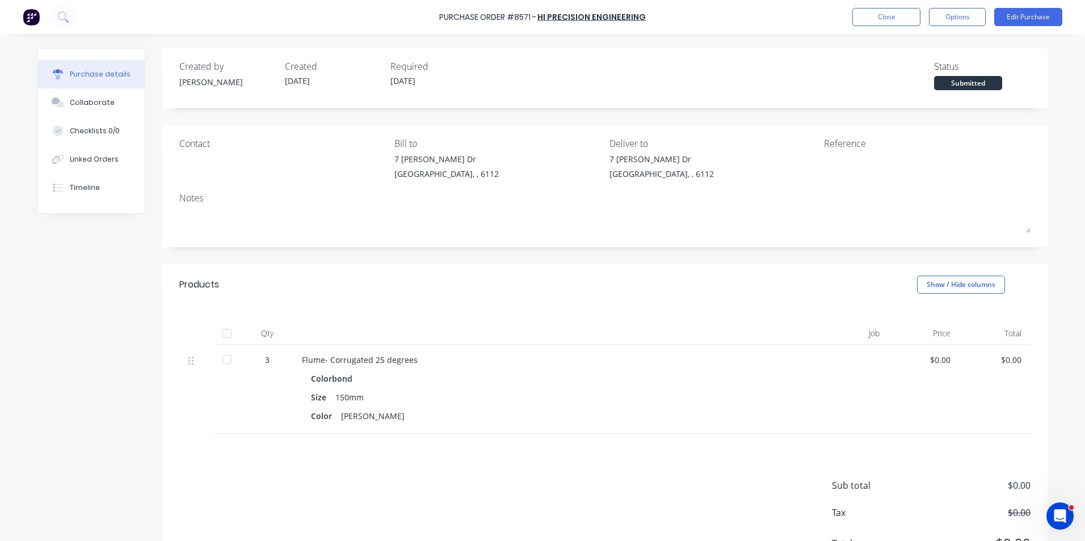
click at [216, 326] on div at bounding box center [227, 333] width 23 height 23
click at [108, 158] on div "Linked Orders" at bounding box center [94, 159] width 49 height 10
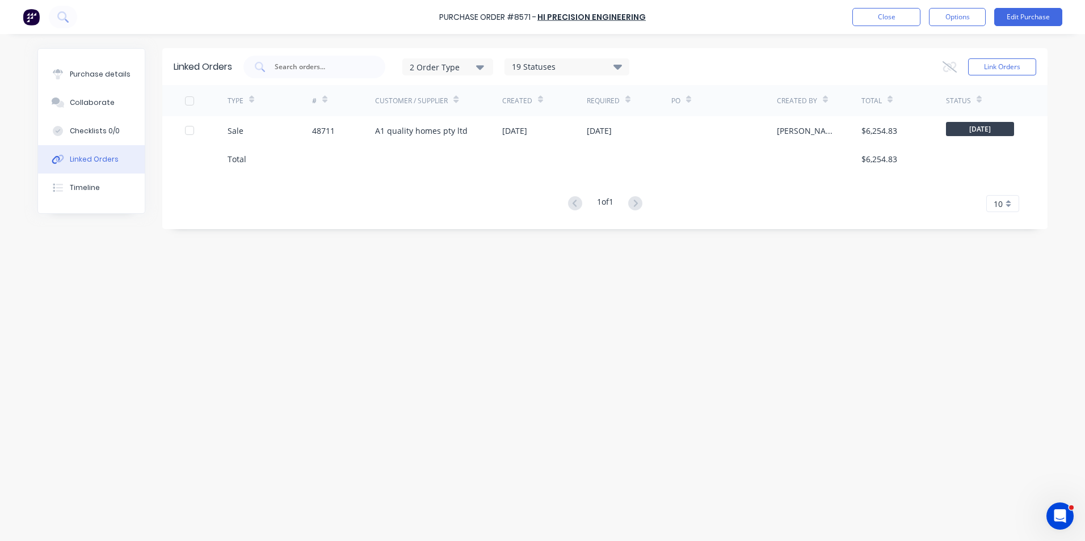
click at [325, 126] on div "48711" at bounding box center [323, 131] width 23 height 12
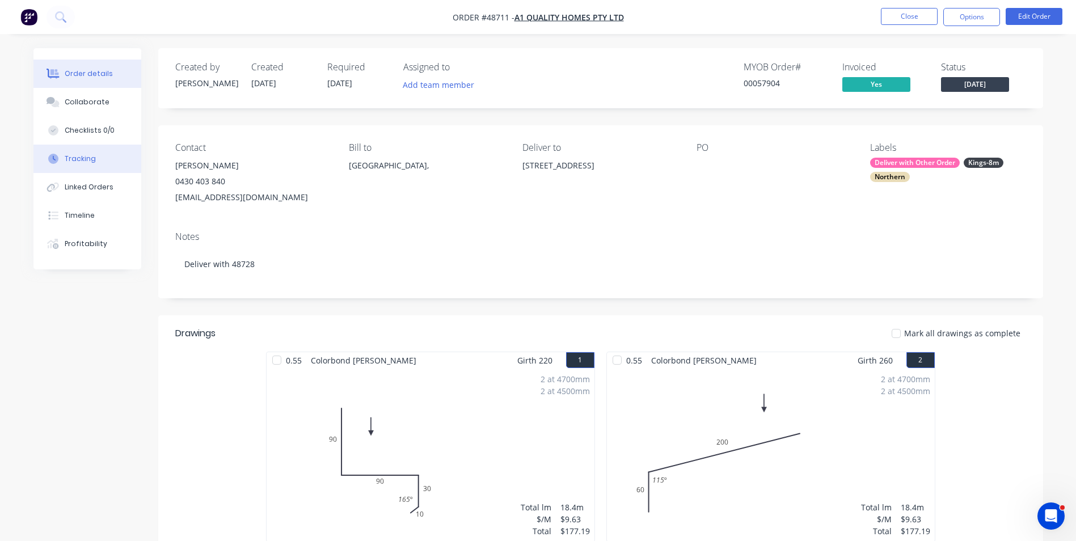
click at [82, 163] on div "Tracking" at bounding box center [80, 159] width 31 height 10
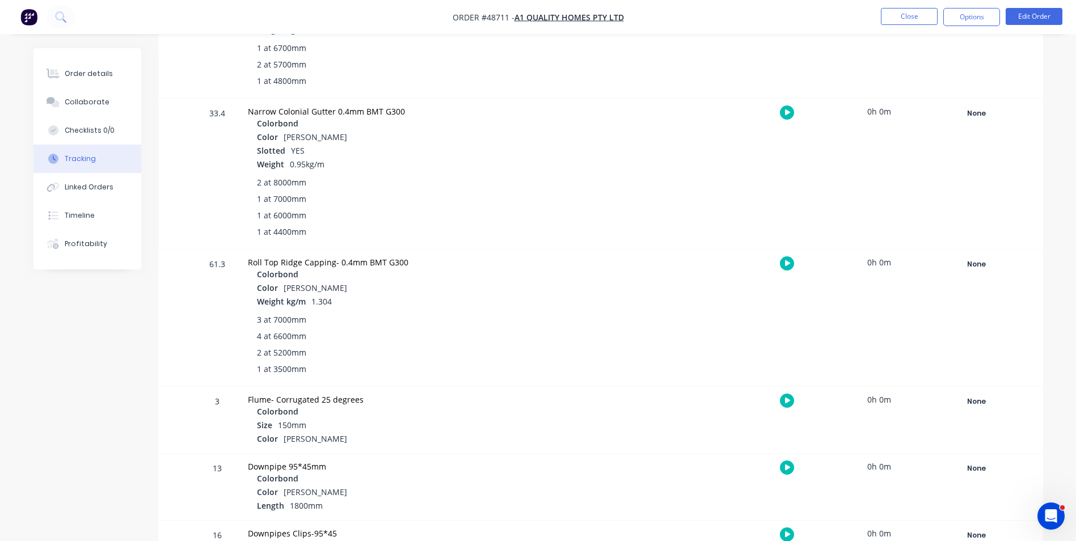
scroll to position [908, 0]
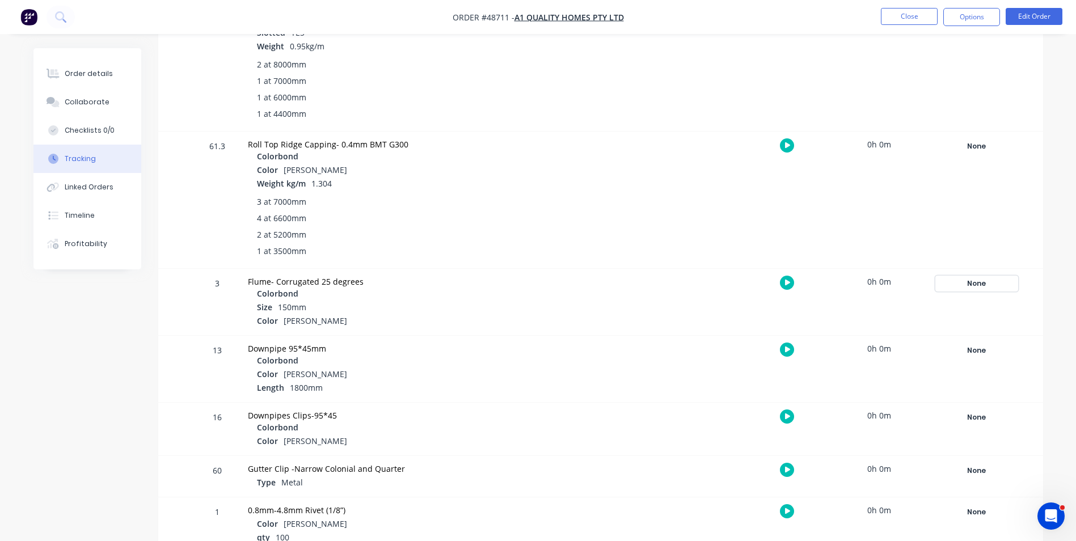
click at [959, 284] on div "None" at bounding box center [977, 283] width 82 height 15
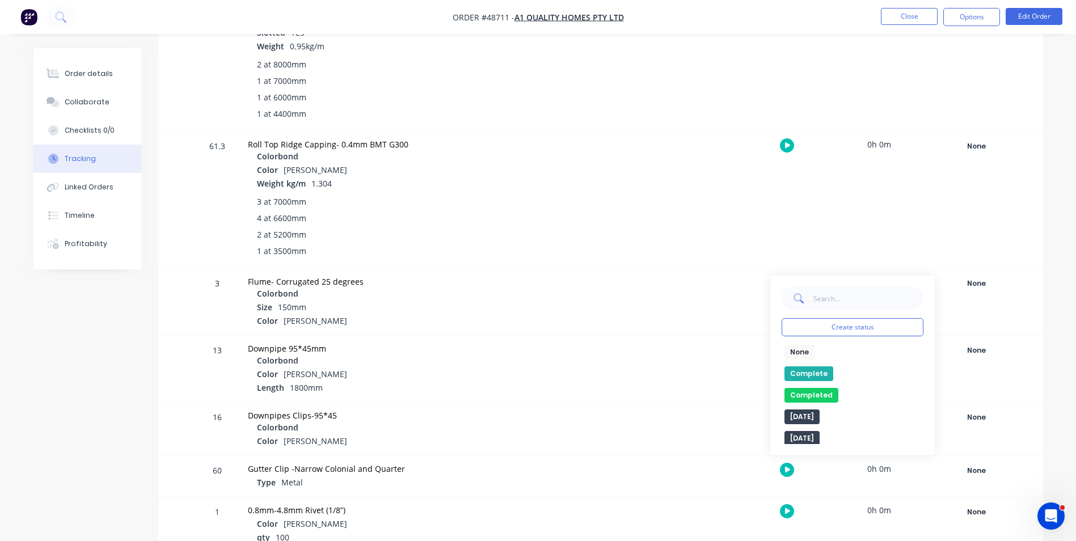
click at [803, 368] on button "Complete" at bounding box center [809, 373] width 49 height 15
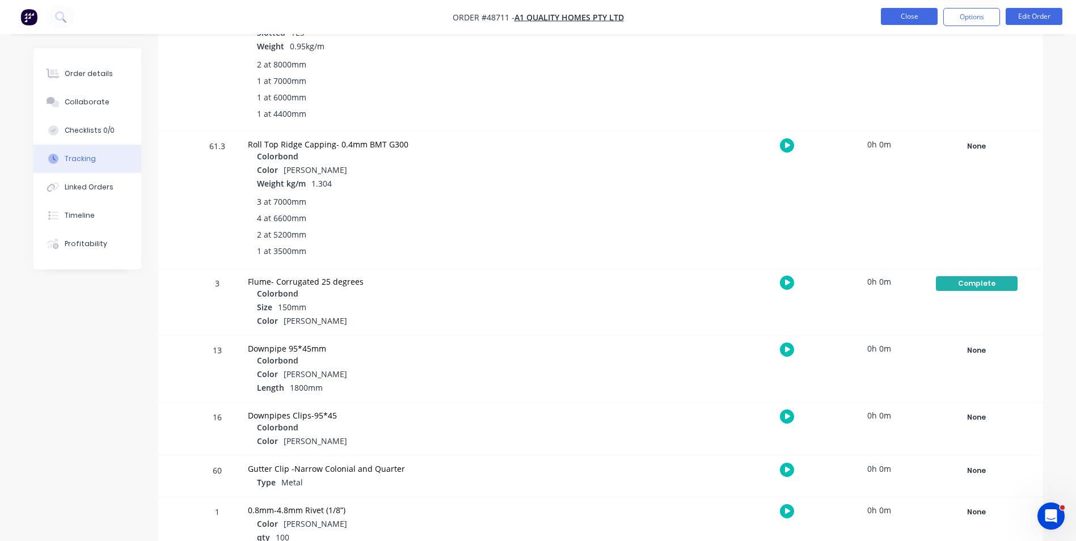
click at [924, 23] on button "Close" at bounding box center [909, 16] width 57 height 17
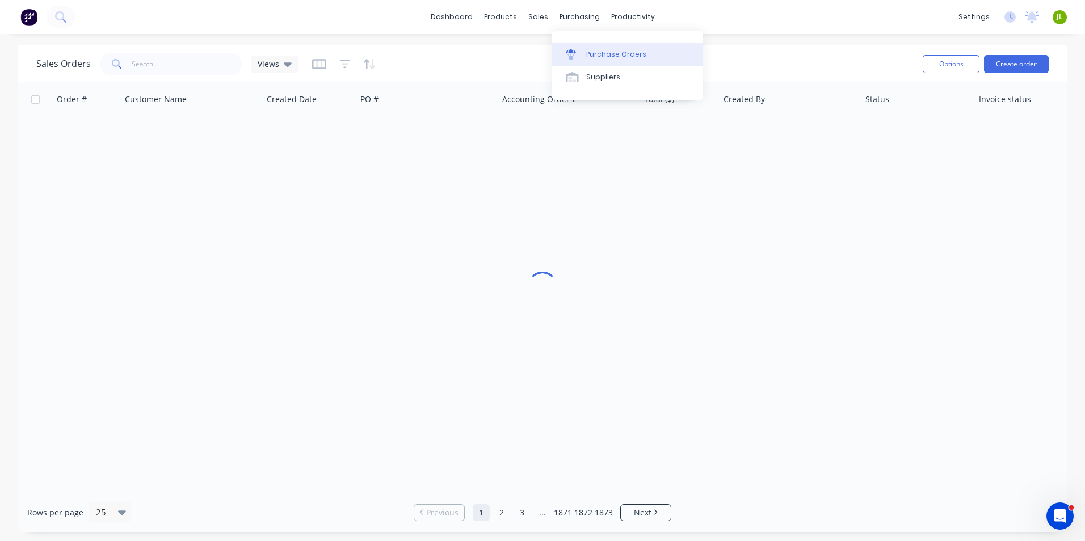
click at [591, 50] on div "Purchase Orders" at bounding box center [616, 54] width 60 height 10
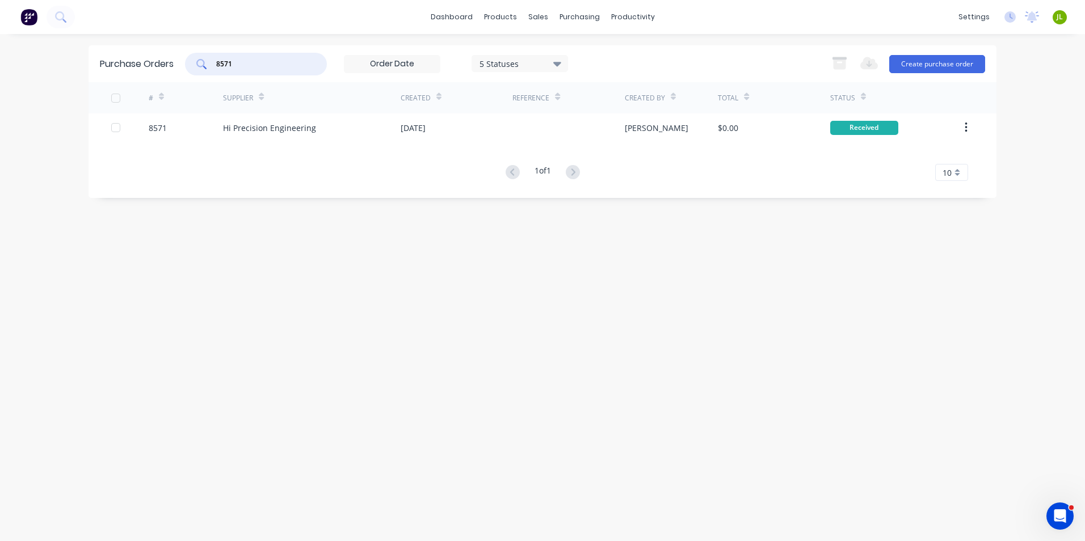
drag, startPoint x: 263, startPoint y: 61, endPoint x: 210, endPoint y: 68, distance: 52.6
click at [210, 68] on div "8571" at bounding box center [256, 64] width 142 height 23
type input "8572"
click at [255, 125] on div "Hi Precision Engineering" at bounding box center [269, 128] width 93 height 12
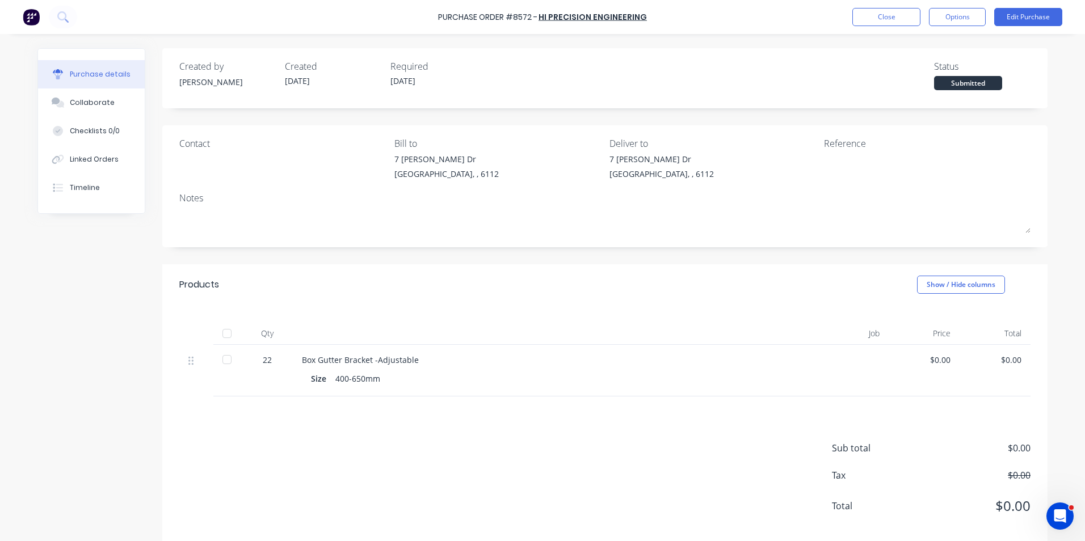
click at [242, 330] on div "Qty" at bounding box center [267, 333] width 51 height 23
drag, startPoint x: 237, startPoint y: 335, endPoint x: 217, endPoint y: 338, distance: 20.7
click at [233, 338] on div "Qty Job Price Total" at bounding box center [604, 333] width 851 height 23
click at [217, 338] on div at bounding box center [227, 333] width 23 height 23
click at [103, 170] on button "Linked Orders" at bounding box center [91, 159] width 107 height 28
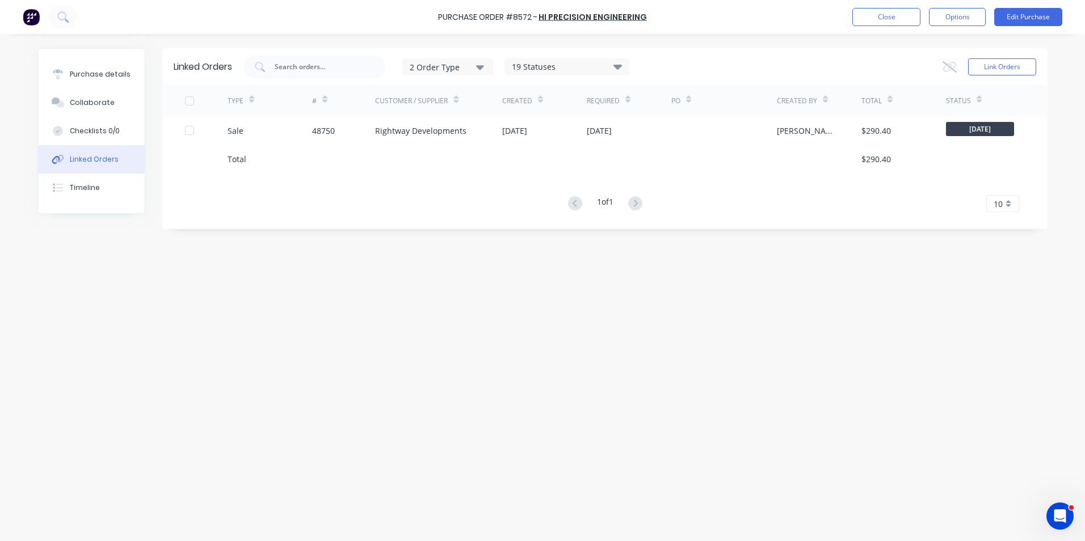
click at [302, 98] on div "TYPE" at bounding box center [269, 100] width 85 height 31
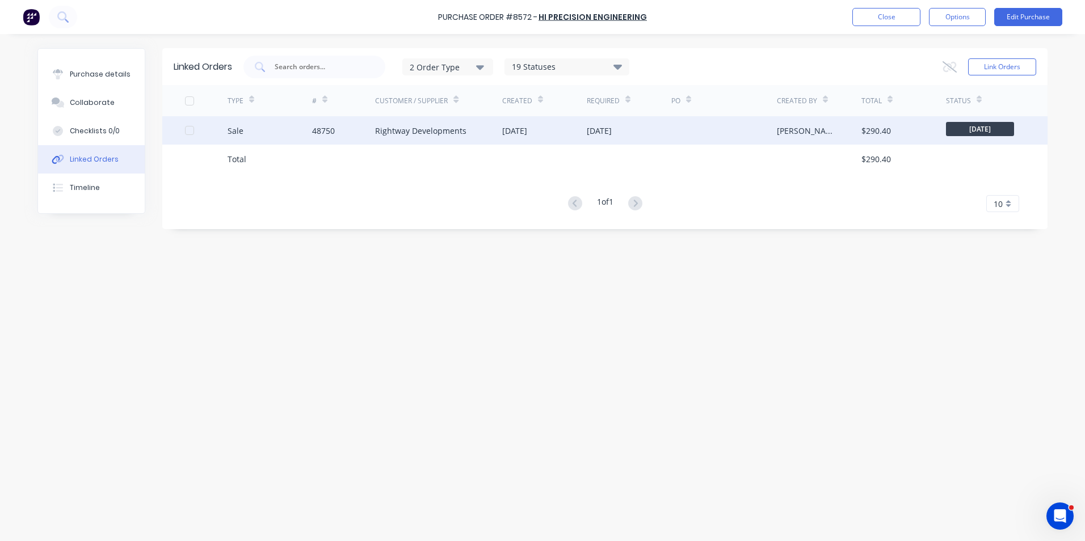
click at [300, 140] on div "Sale" at bounding box center [269, 130] width 85 height 28
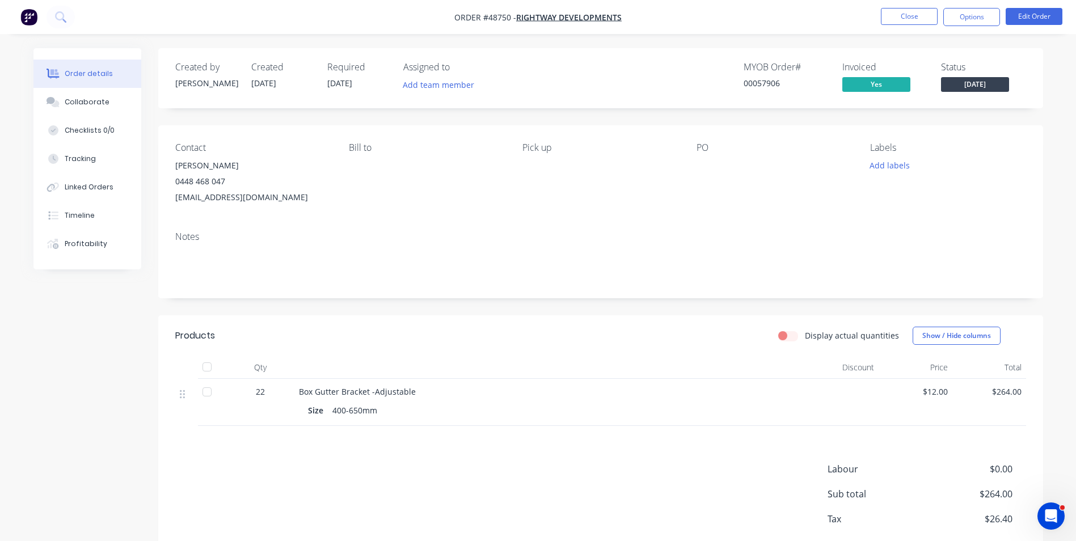
click at [976, 86] on span "[DATE]" at bounding box center [975, 84] width 68 height 14
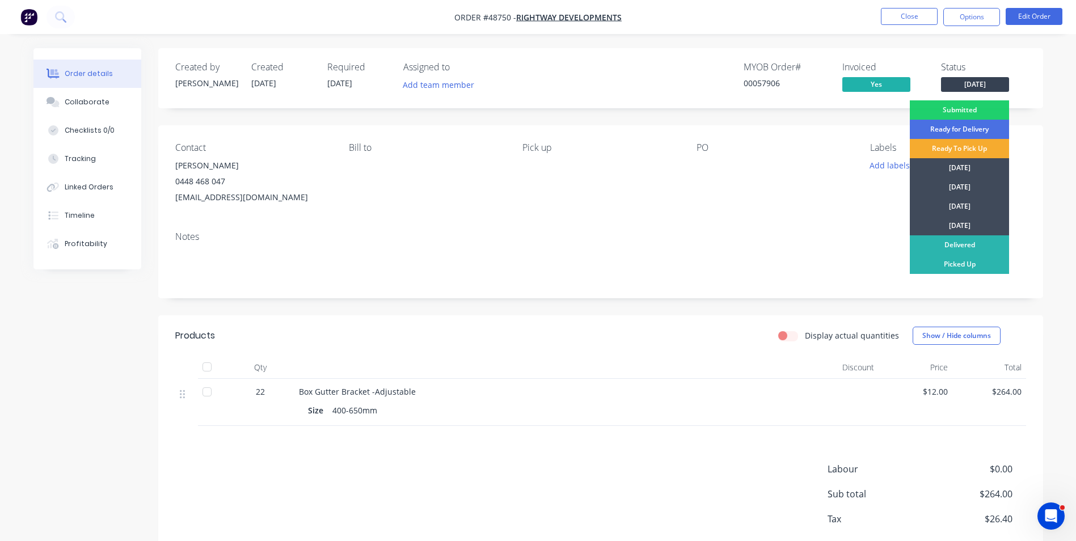
click at [956, 151] on div "Ready To Pick Up" at bounding box center [959, 148] width 99 height 19
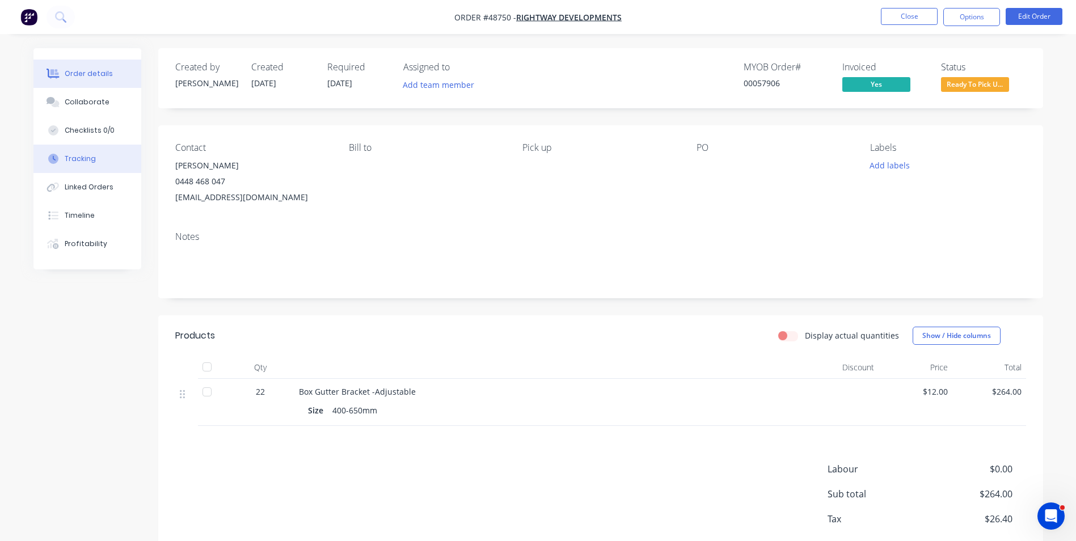
click at [100, 156] on button "Tracking" at bounding box center [87, 159] width 108 height 28
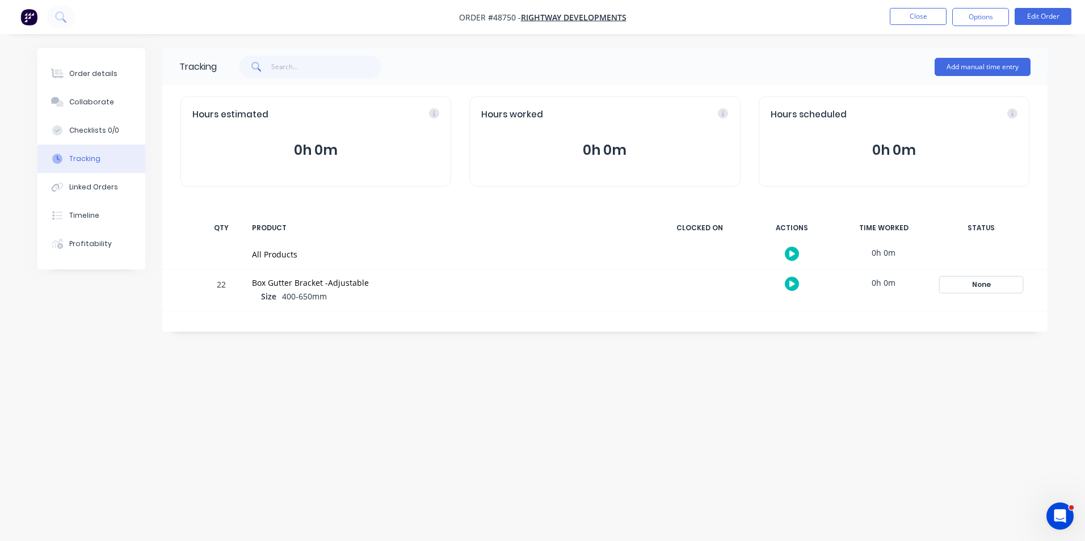
click at [967, 288] on div "None" at bounding box center [981, 284] width 82 height 15
click at [815, 366] on div "None edit Complete Completed edit [DATE] [DATE] Ready for Delivery Ready To Pic…" at bounding box center [857, 395] width 142 height 99
click at [815, 367] on div "None edit Complete Completed edit [DATE] [DATE] Ready for Delivery Ready To Pic…" at bounding box center [857, 395] width 142 height 99
click at [811, 374] on button "Complete" at bounding box center [813, 375] width 49 height 15
click at [906, 20] on button "Close" at bounding box center [917, 16] width 57 height 17
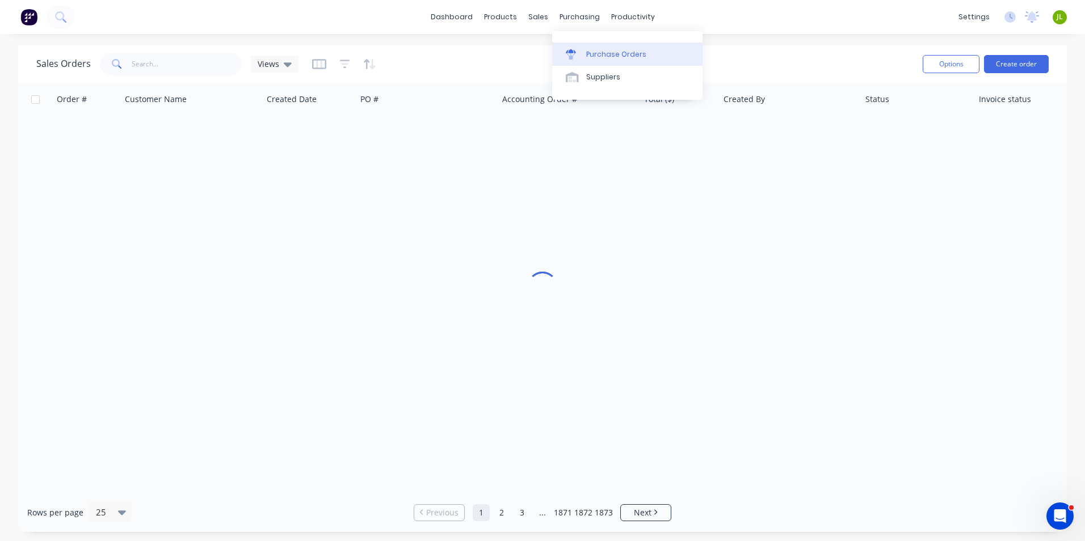
click at [579, 58] on div at bounding box center [574, 54] width 17 height 10
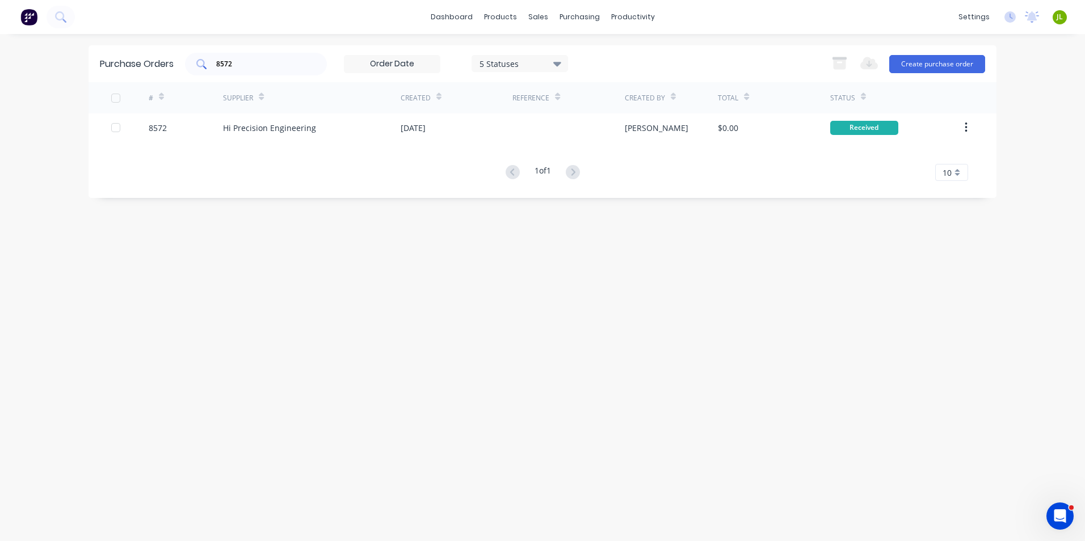
drag, startPoint x: 265, startPoint y: 64, endPoint x: 189, endPoint y: 70, distance: 76.8
click at [189, 70] on div "8572" at bounding box center [256, 64] width 142 height 23
type input "8581"
click at [350, 126] on div "Hi Precision Engineering" at bounding box center [312, 127] width 178 height 28
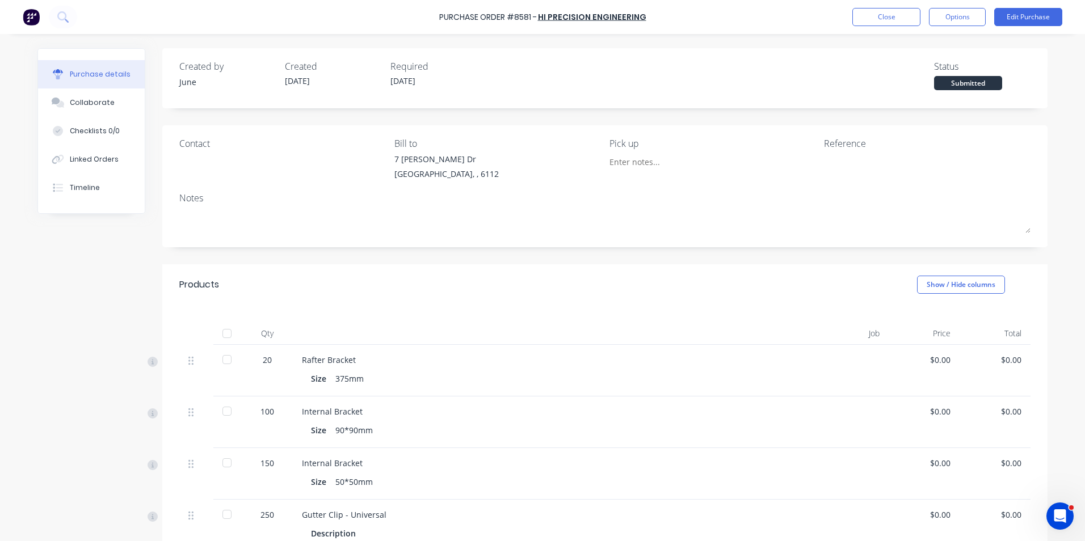
click at [222, 333] on div at bounding box center [227, 333] width 23 height 23
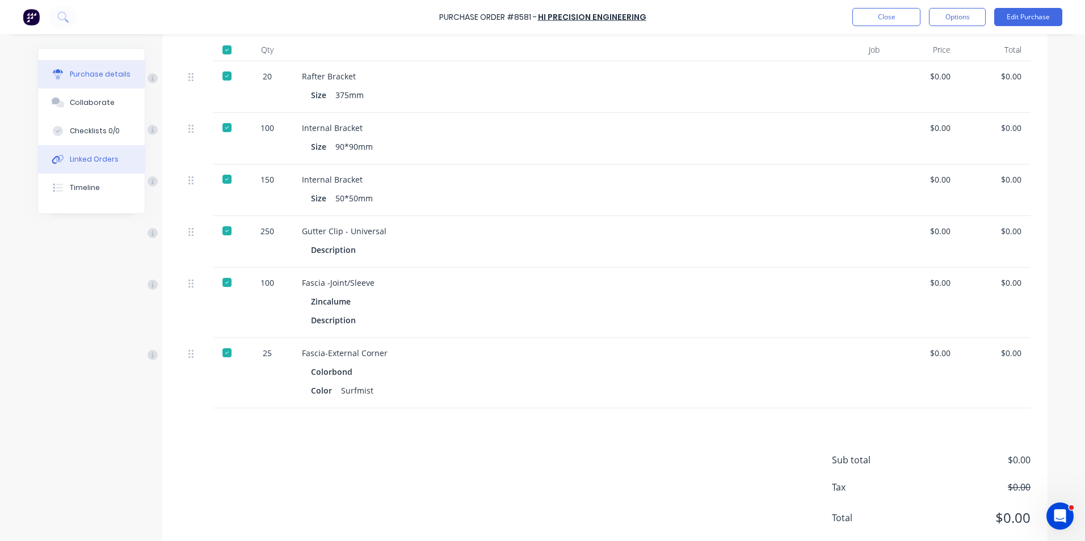
click at [92, 159] on div "Linked Orders" at bounding box center [94, 159] width 49 height 10
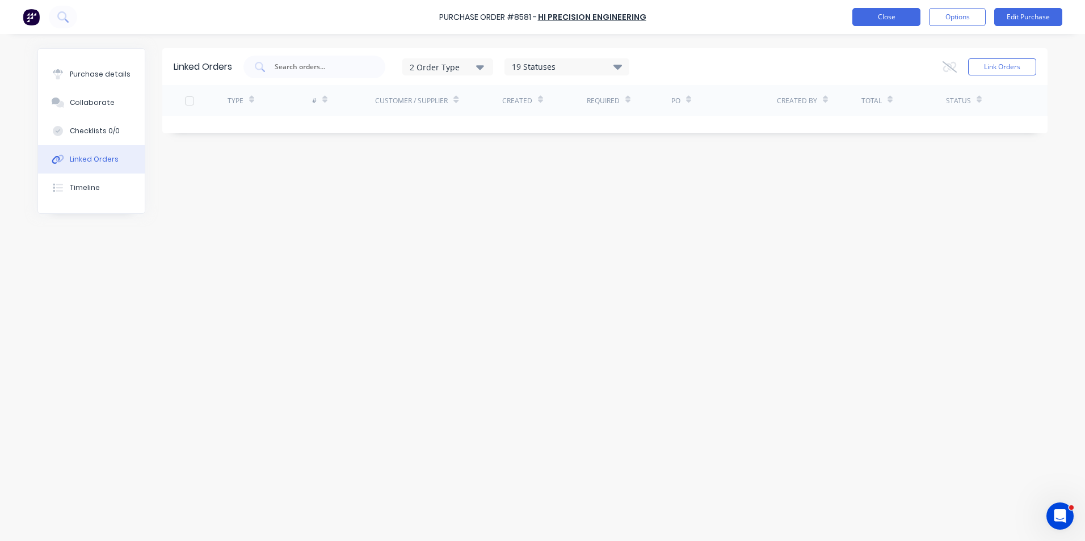
click at [888, 10] on button "Close" at bounding box center [886, 17] width 68 height 18
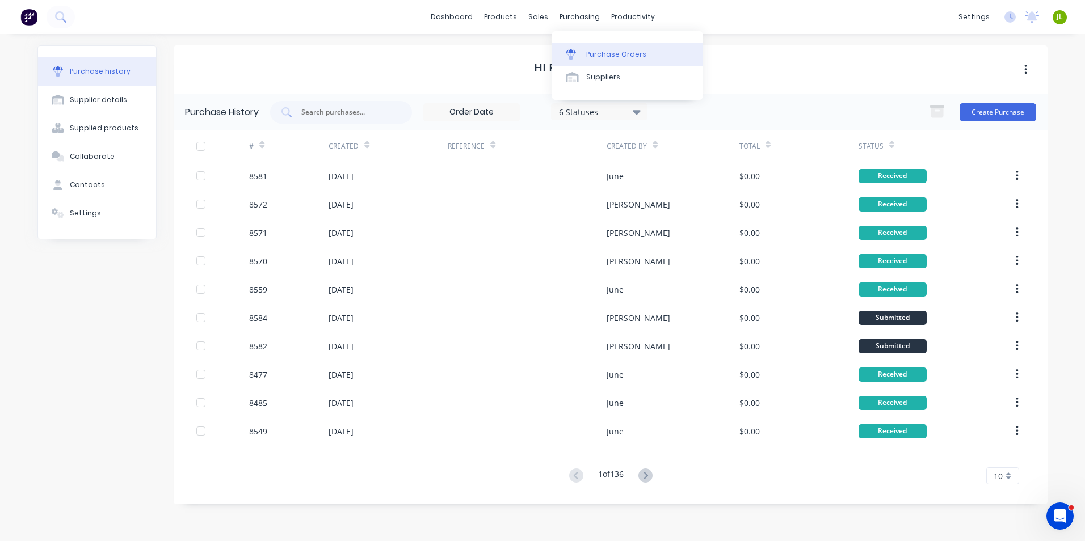
click at [586, 45] on link "Purchase Orders" at bounding box center [627, 54] width 150 height 23
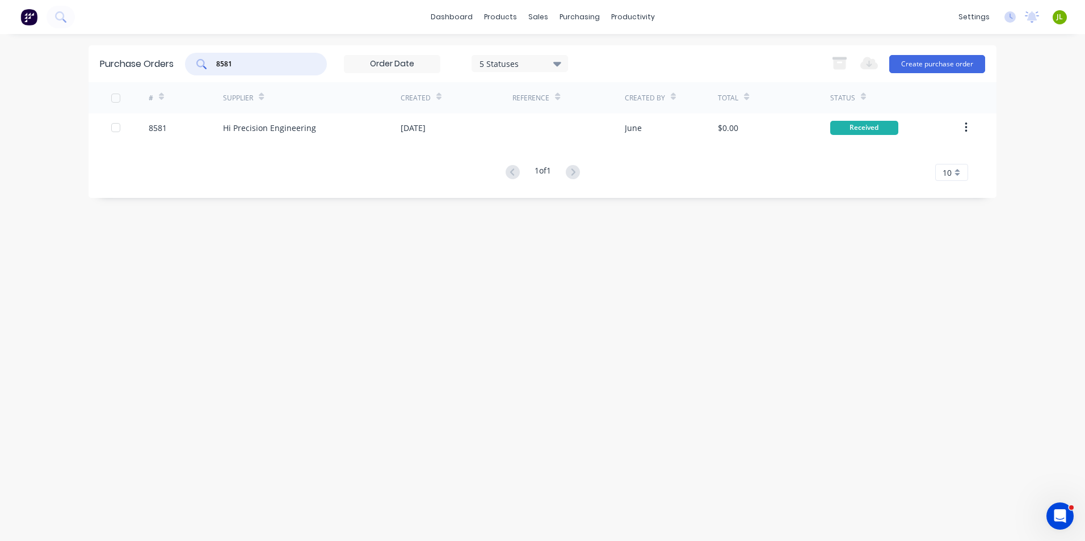
drag, startPoint x: 272, startPoint y: 67, endPoint x: 205, endPoint y: 73, distance: 66.7
click at [205, 73] on div "8581" at bounding box center [256, 64] width 142 height 23
type input "8582"
click at [297, 119] on div "Hi Precision Engineering" at bounding box center [312, 127] width 178 height 28
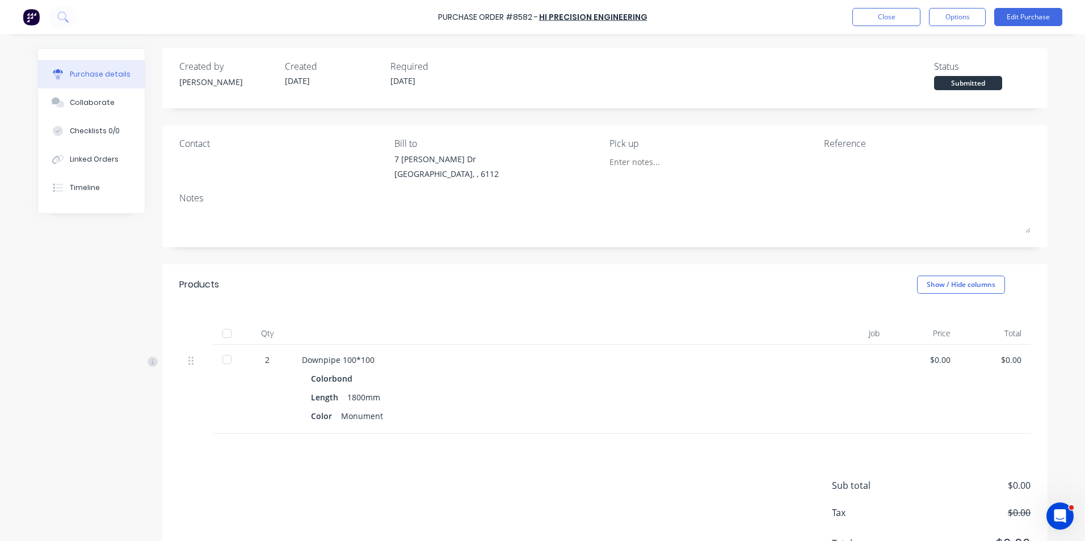
click at [219, 340] on div at bounding box center [227, 333] width 23 height 23
click at [97, 155] on div "Linked Orders" at bounding box center [94, 159] width 49 height 10
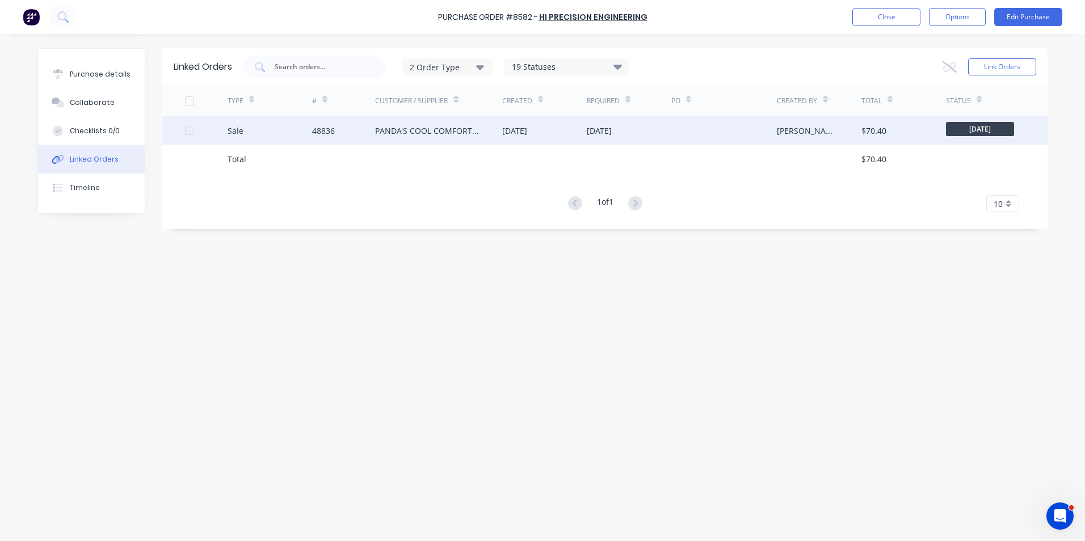
click at [366, 141] on div "48836" at bounding box center [344, 130] width 64 height 28
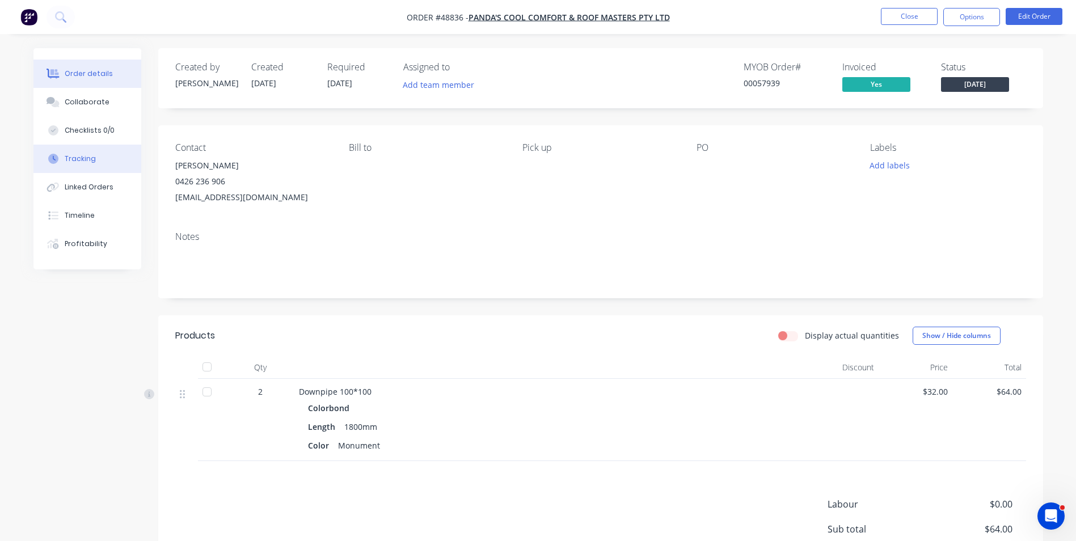
click at [80, 159] on div "Tracking" at bounding box center [80, 159] width 31 height 10
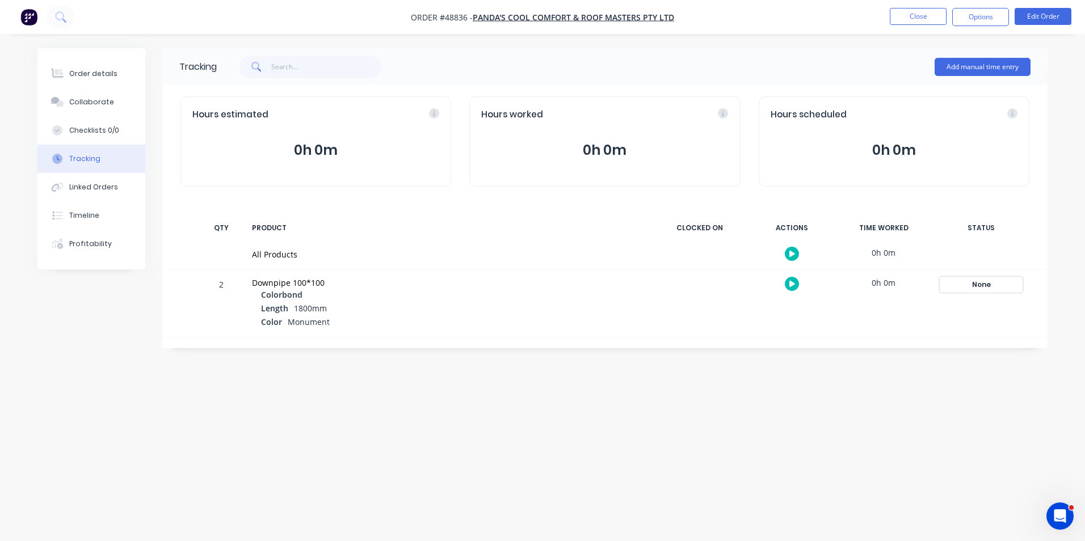
click at [975, 286] on div "None" at bounding box center [981, 284] width 82 height 15
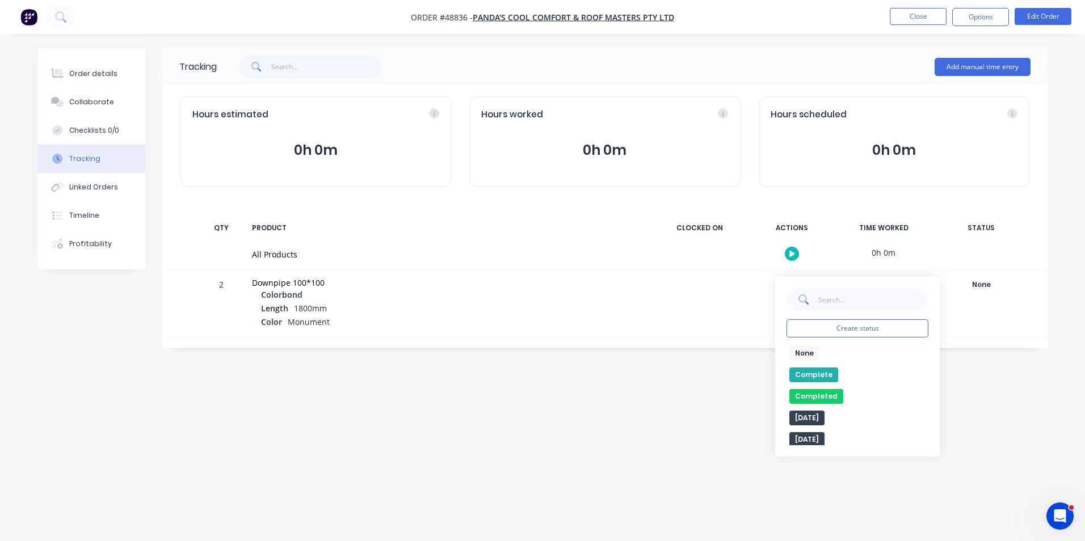
click at [808, 374] on button "Complete" at bounding box center [813, 375] width 49 height 15
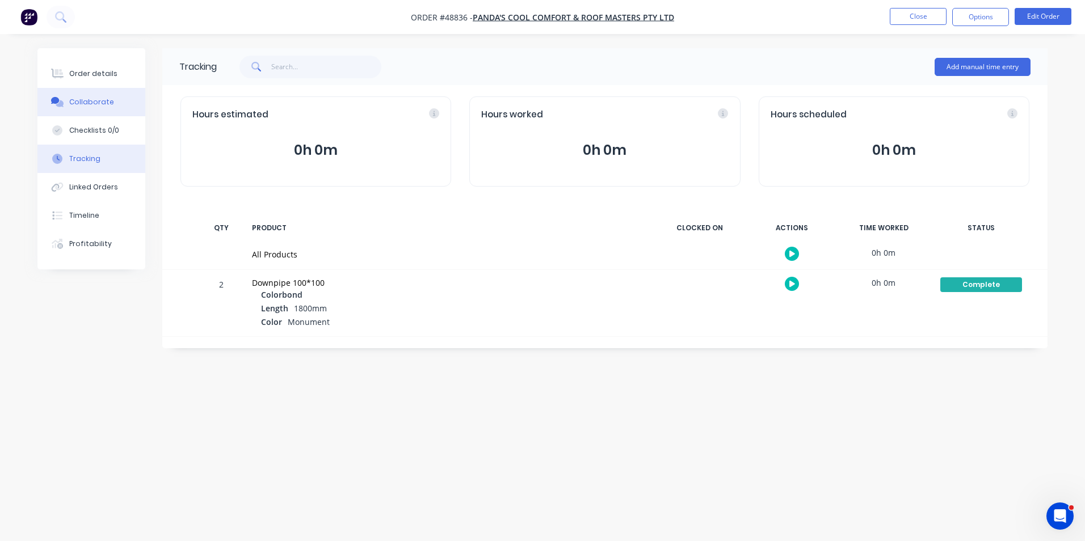
click at [103, 90] on button "Collaborate" at bounding box center [91, 102] width 108 height 28
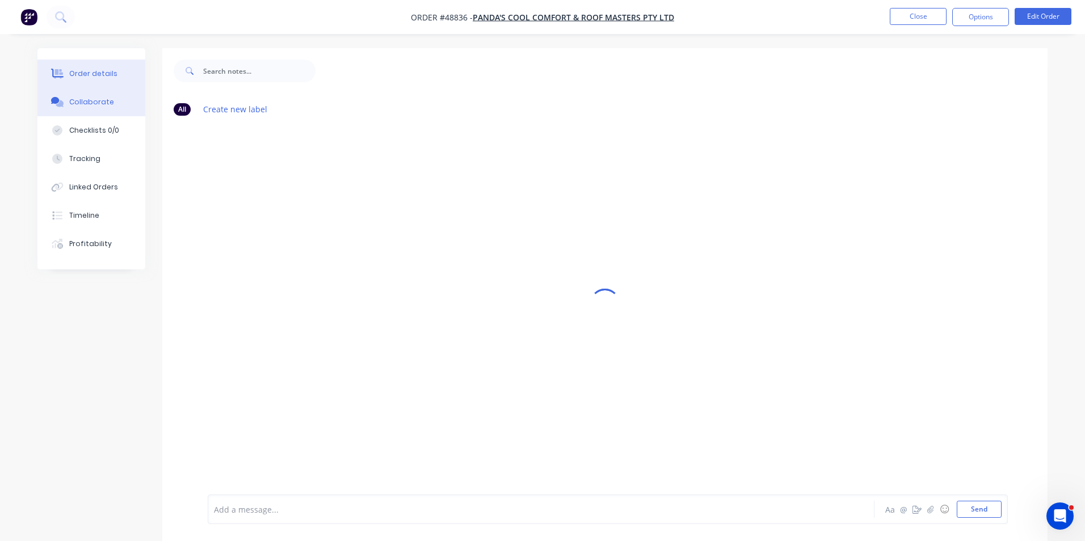
click at [103, 81] on button "Order details" at bounding box center [91, 74] width 108 height 28
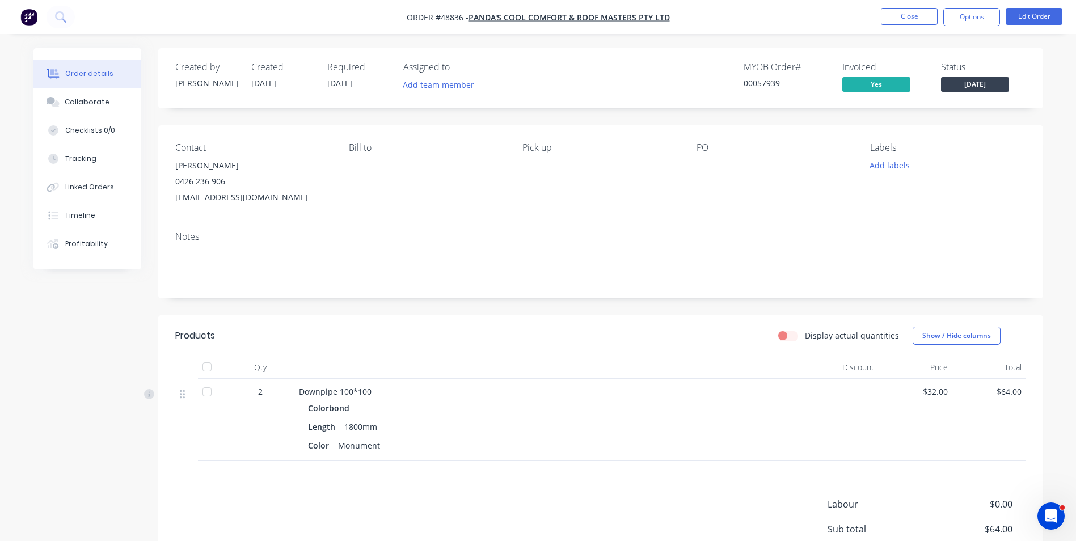
click at [1018, 90] on div "Status [DATE]" at bounding box center [983, 78] width 85 height 33
click at [974, 77] on span "[DATE]" at bounding box center [975, 84] width 68 height 14
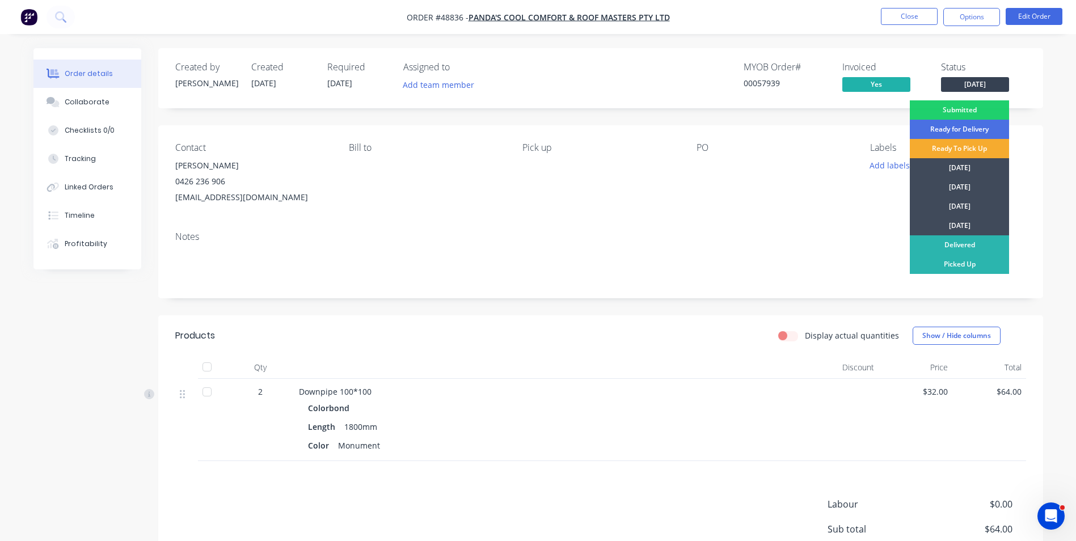
click at [929, 153] on div "Ready To Pick Up" at bounding box center [959, 148] width 99 height 19
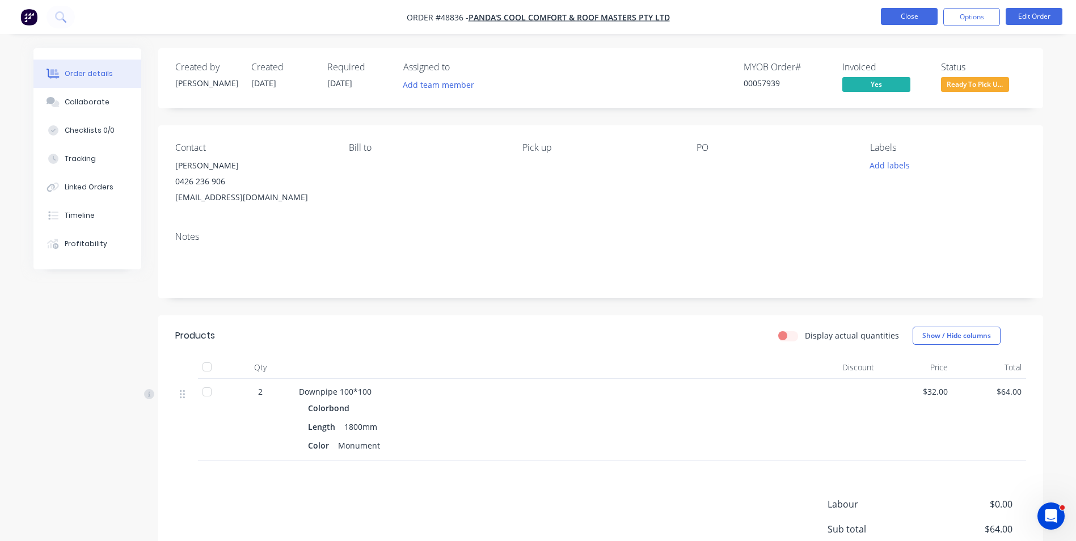
click at [917, 13] on button "Close" at bounding box center [909, 16] width 57 height 17
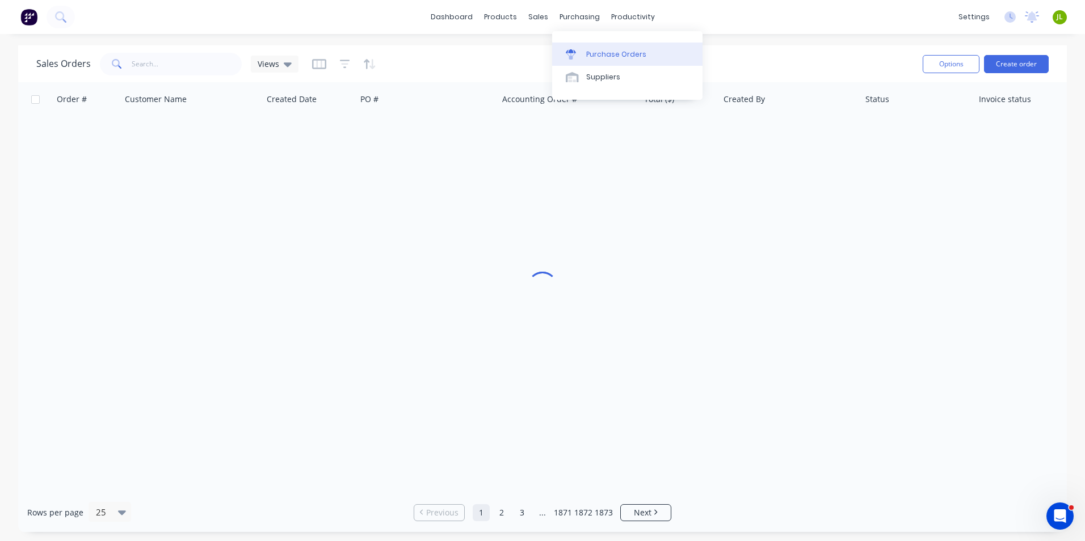
click at [586, 58] on div "Purchase Orders" at bounding box center [616, 54] width 60 height 10
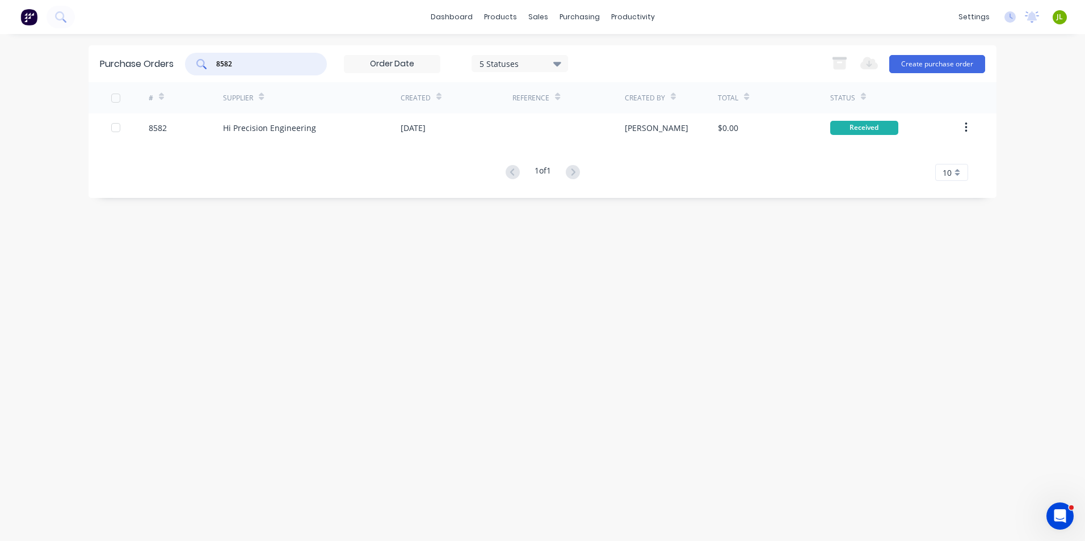
click at [250, 58] on input "8582" at bounding box center [262, 63] width 94 height 11
type input "8584"
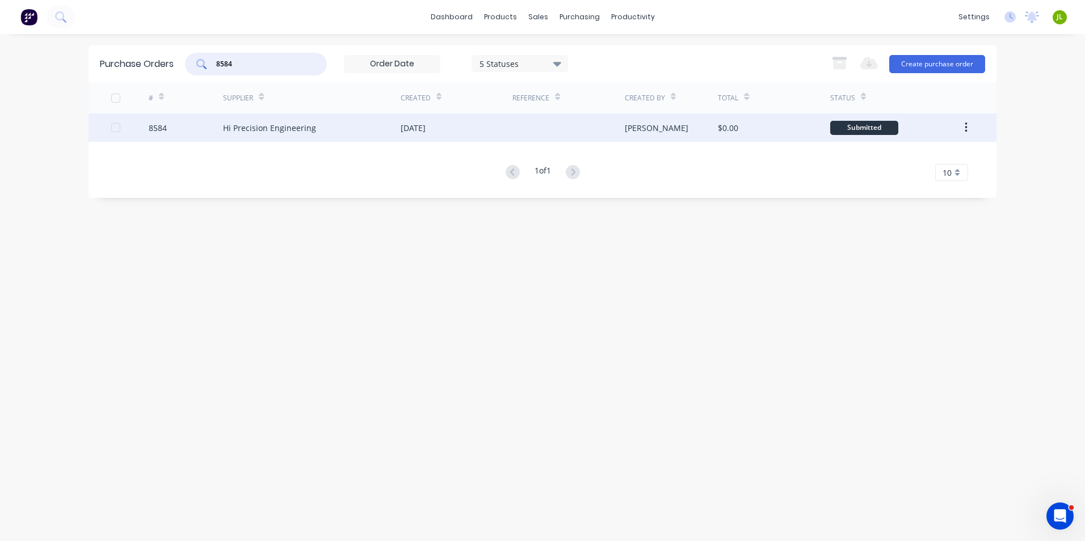
click at [323, 136] on div "Hi Precision Engineering" at bounding box center [312, 127] width 178 height 28
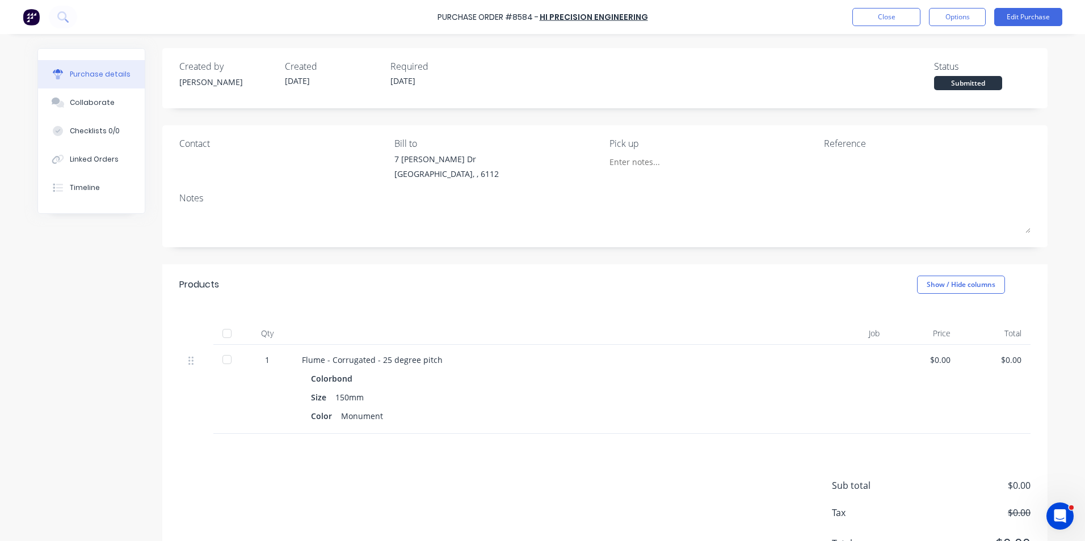
click at [231, 331] on div at bounding box center [227, 333] width 23 height 23
click at [100, 151] on button "Linked Orders" at bounding box center [91, 159] width 107 height 28
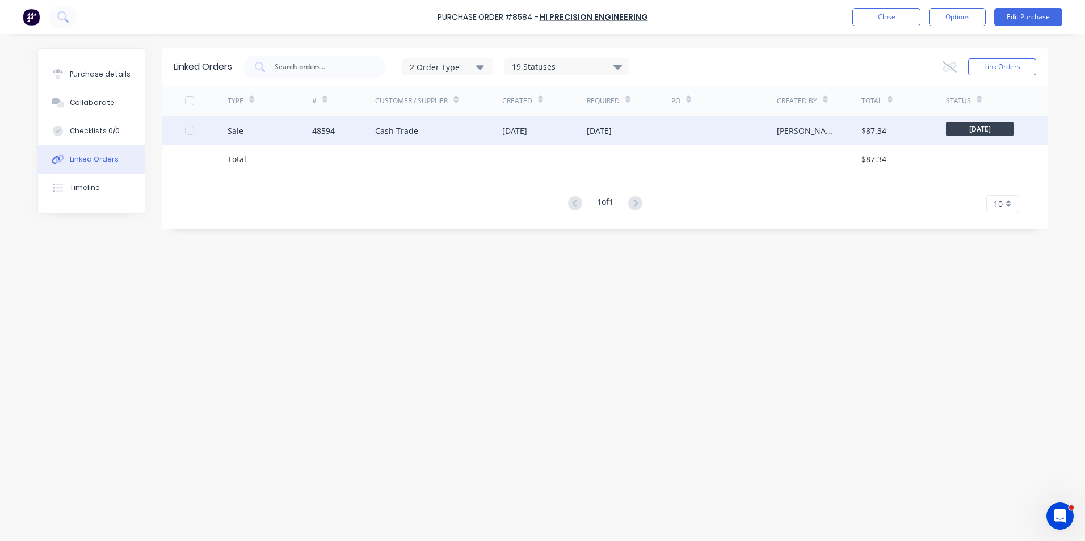
click at [351, 125] on div "48594" at bounding box center [344, 130] width 64 height 28
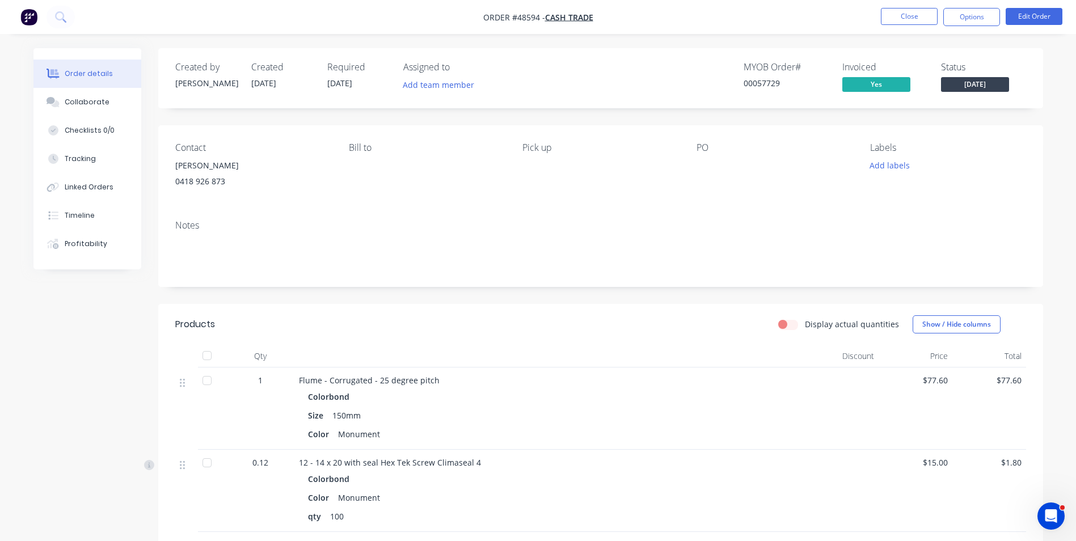
click at [975, 86] on span "[DATE]" at bounding box center [975, 84] width 68 height 14
click at [112, 159] on button "Tracking" at bounding box center [87, 159] width 108 height 28
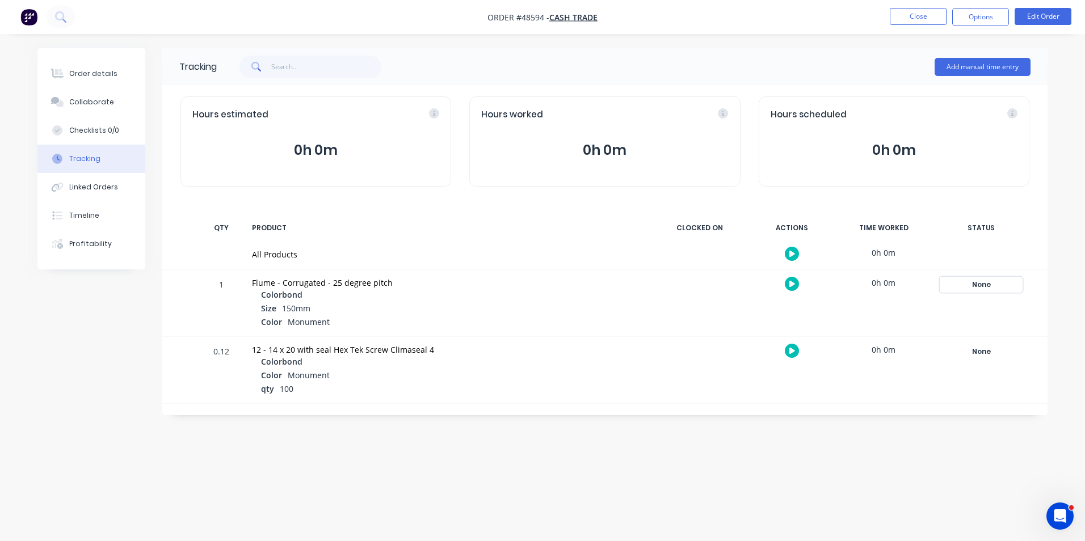
click at [968, 282] on div "None" at bounding box center [981, 284] width 82 height 15
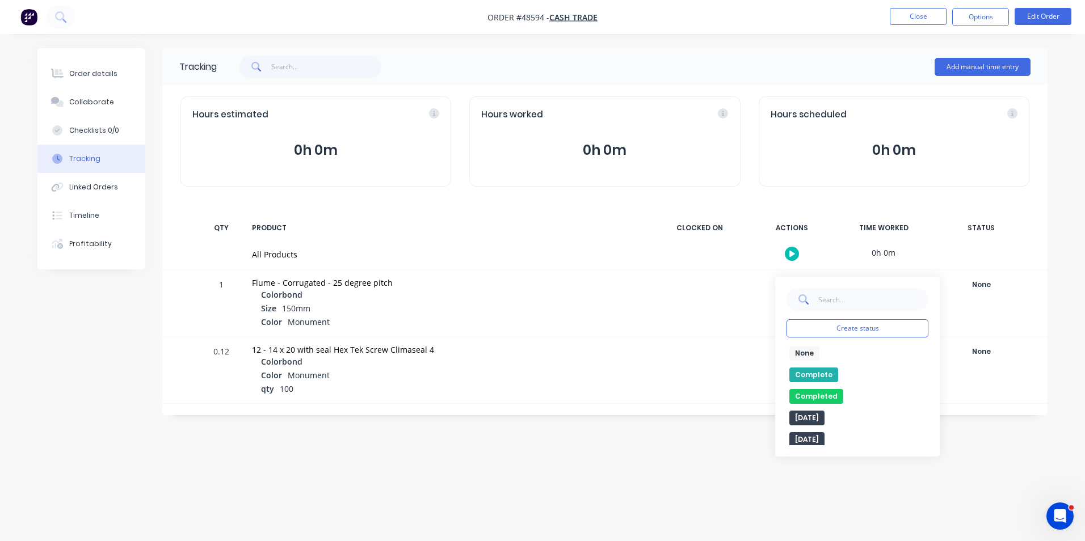
click at [818, 376] on button "Complete" at bounding box center [813, 375] width 49 height 15
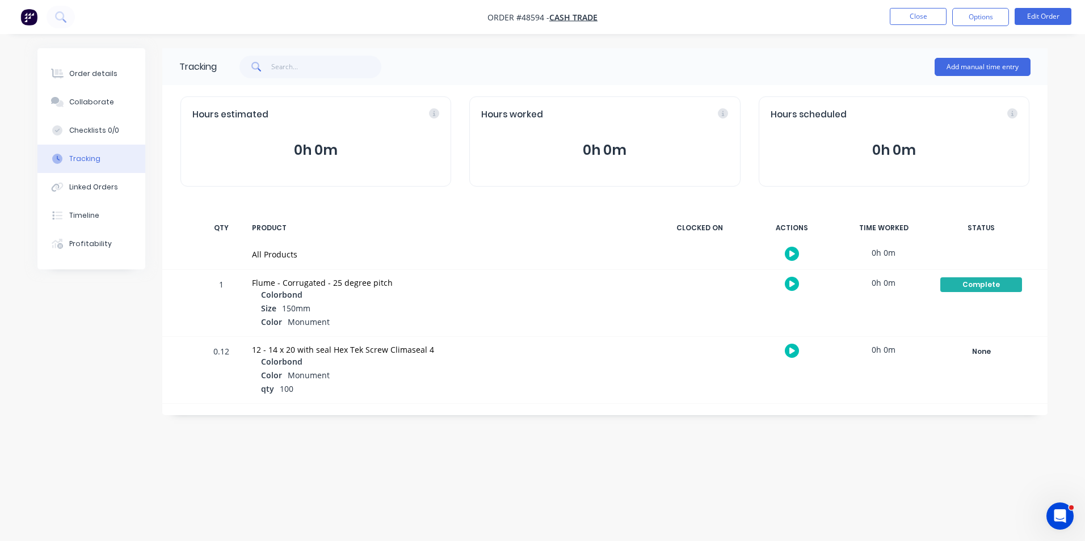
click at [536, 364] on div "Colorbond" at bounding box center [452, 363] width 382 height 14
click at [109, 75] on div "Order details" at bounding box center [93, 74] width 48 height 10
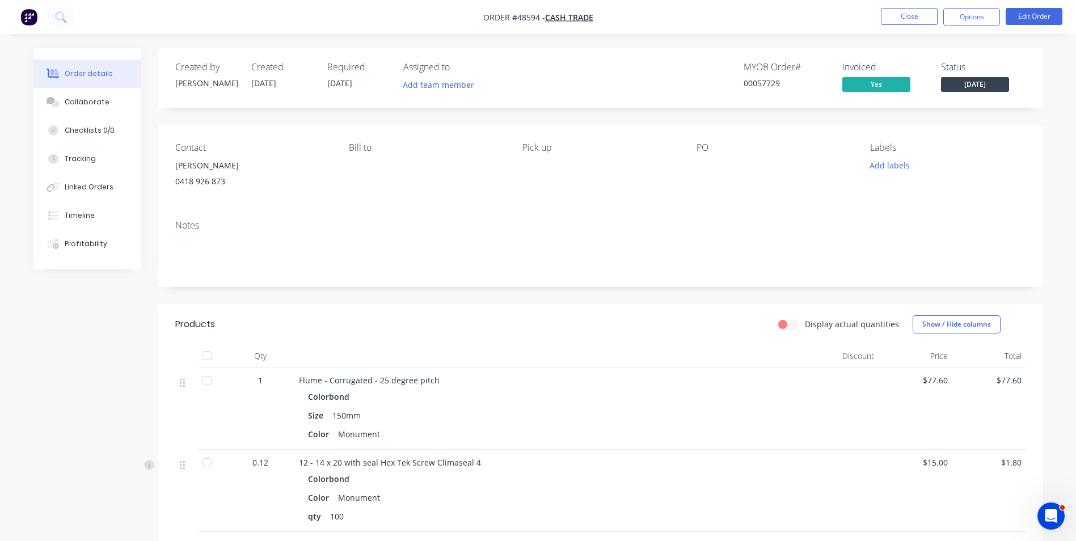
click at [992, 111] on div "Created by [PERSON_NAME] Created [DATE] Required [DATE] Assigned to Add team me…" at bounding box center [600, 370] width 885 height 644
click at [893, 10] on button "Close" at bounding box center [909, 16] width 57 height 17
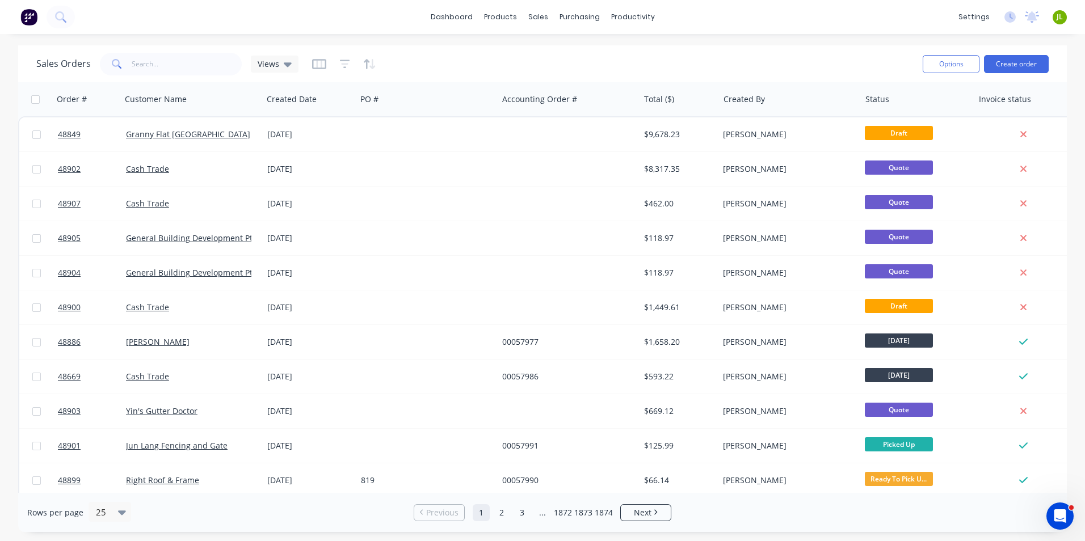
click at [375, 31] on div "dashboard products sales purchasing productivity dashboard products Product Cat…" at bounding box center [542, 17] width 1085 height 34
click at [518, 56] on div "Product Catalogue" at bounding box center [550, 54] width 70 height 10
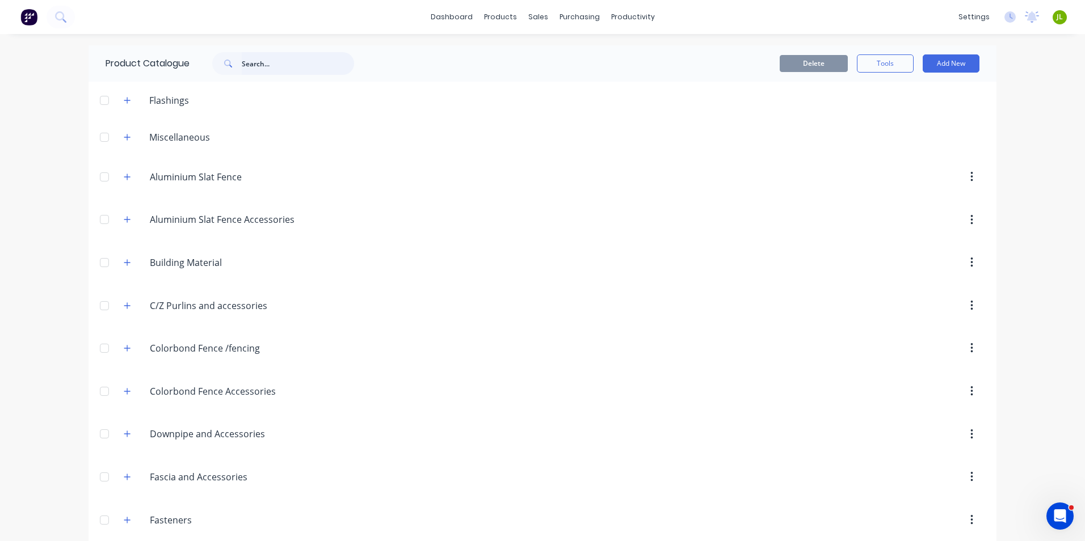
click at [260, 64] on input "text" at bounding box center [298, 63] width 112 height 23
type input "p"
type input "sheet"
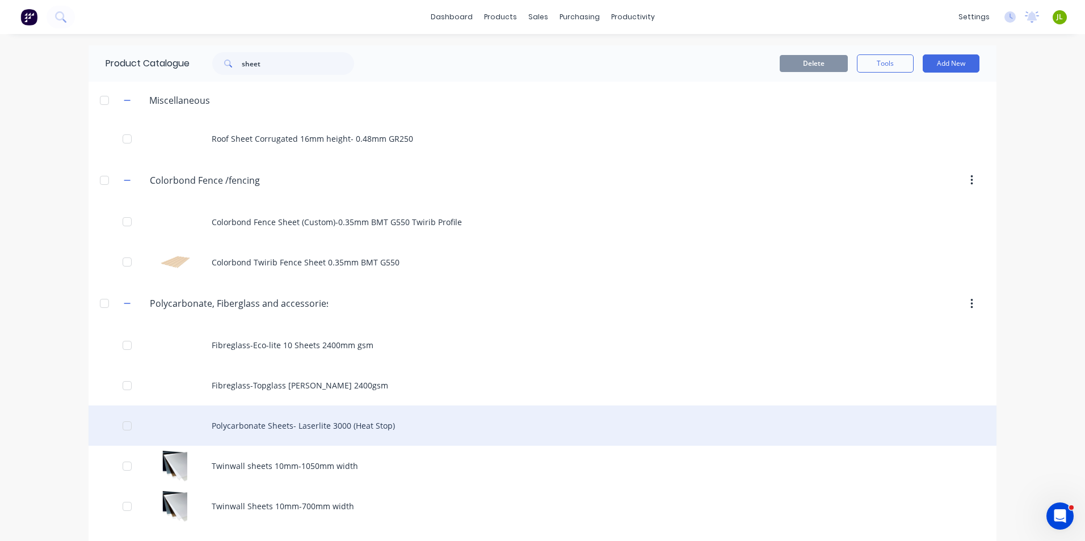
click at [779, 411] on div "Polycarbonate Sheets- Laserlite 3000 (Heat Stop)" at bounding box center [542, 426] width 908 height 40
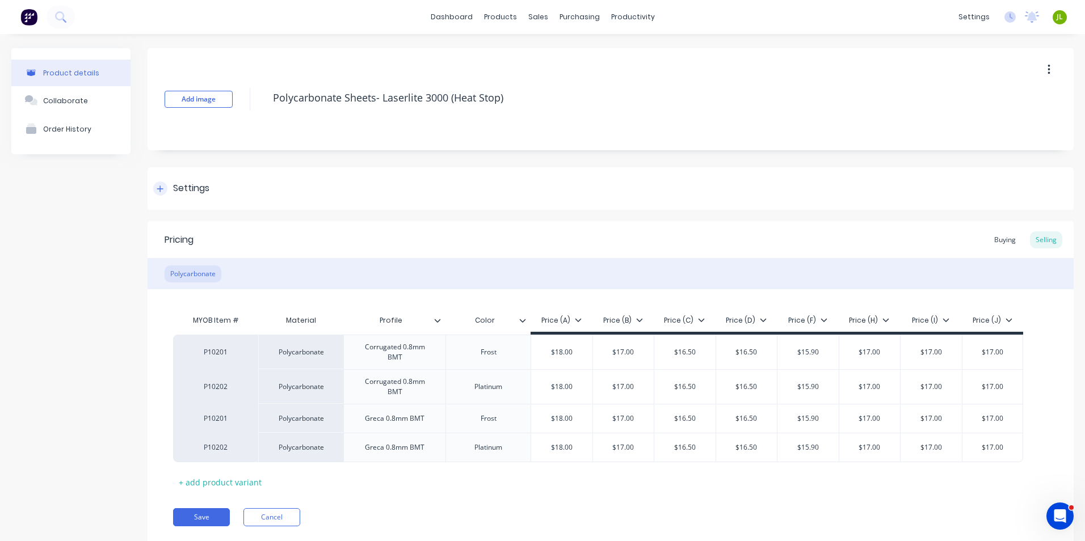
type textarea "x"
click at [577, 78] on div at bounding box center [569, 77] width 17 height 10
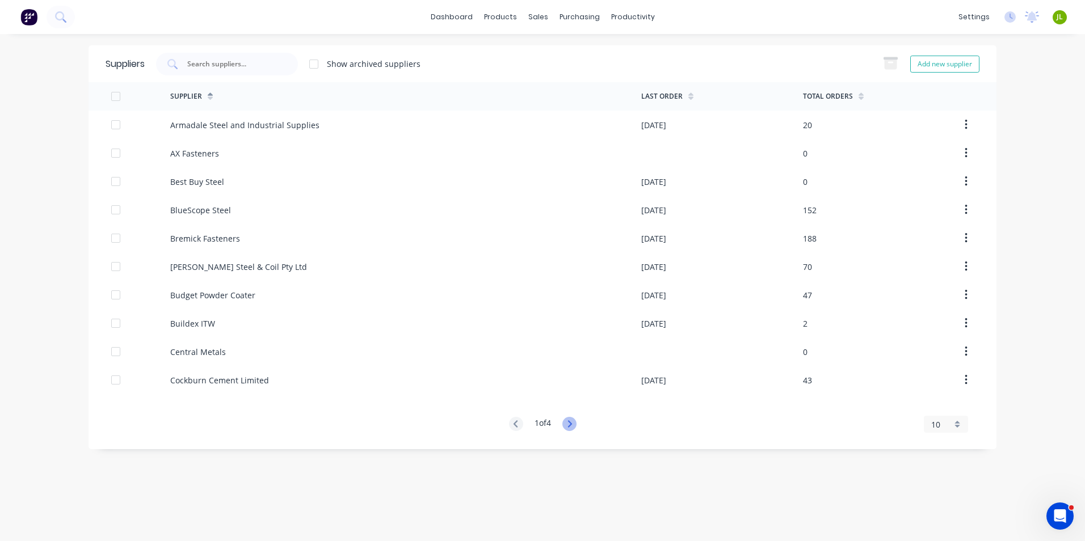
click at [569, 422] on icon at bounding box center [569, 424] width 14 height 14
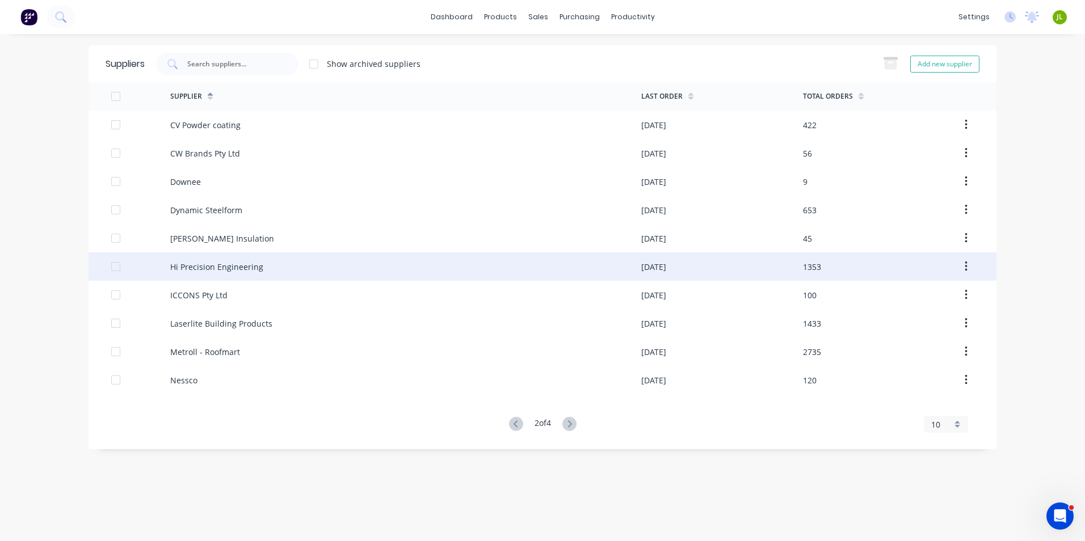
click at [296, 269] on div "Hi Precision Engineering" at bounding box center [405, 266] width 471 height 28
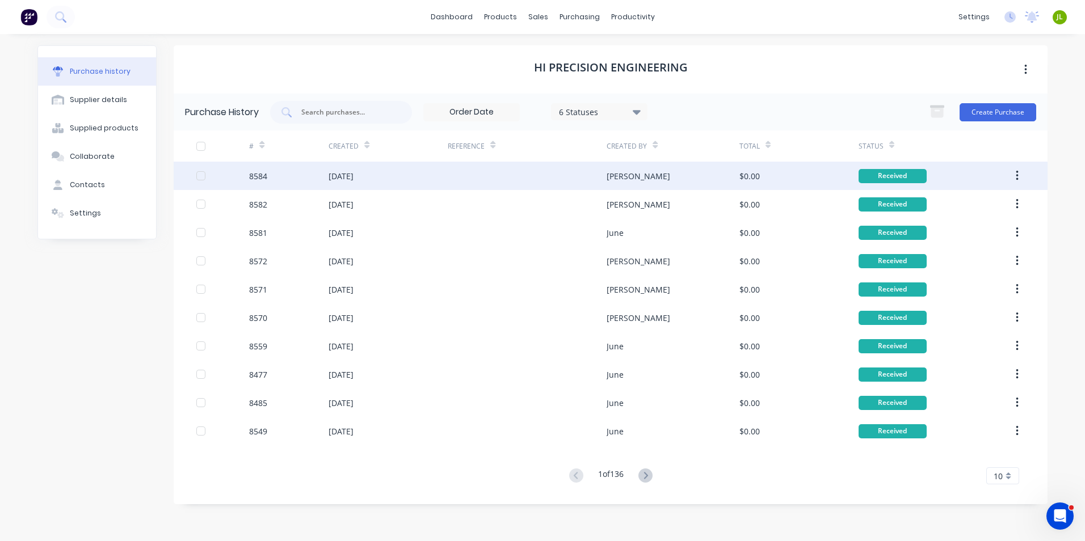
click at [400, 180] on div "[DATE]" at bounding box center [387, 176] width 119 height 28
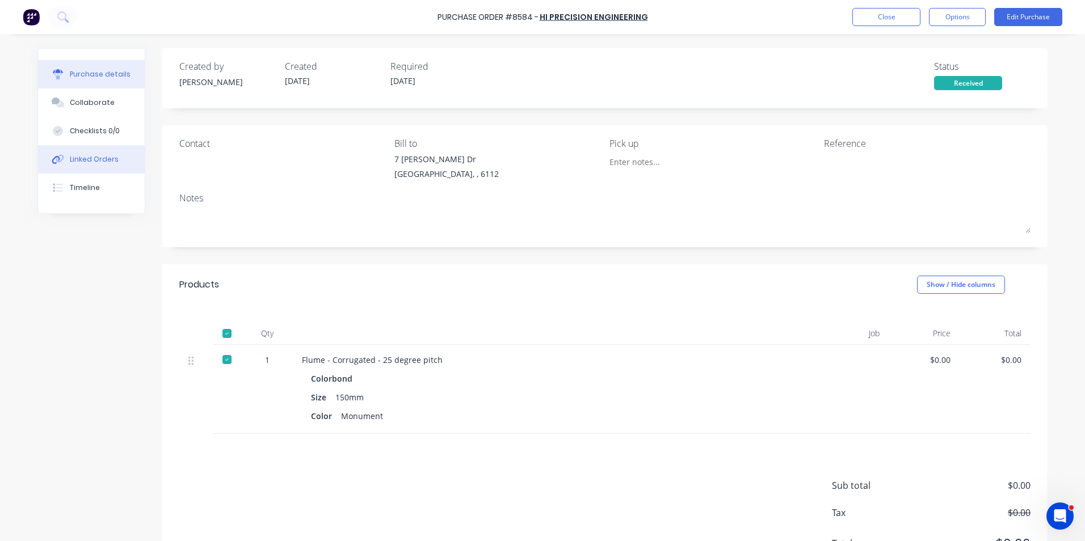
click at [95, 156] on div "Linked Orders" at bounding box center [94, 159] width 49 height 10
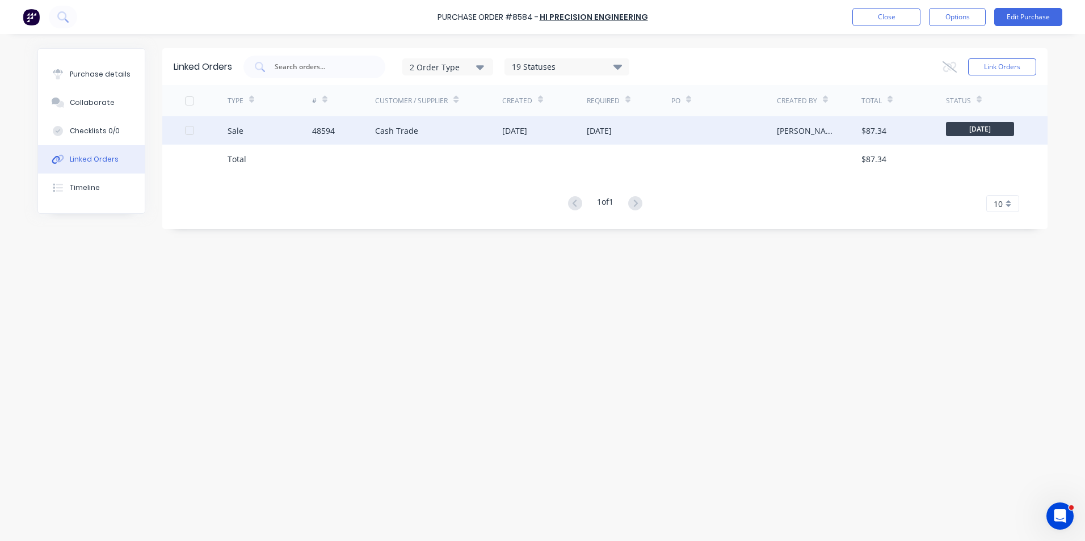
click at [647, 134] on div "[DATE]" at bounding box center [629, 130] width 85 height 28
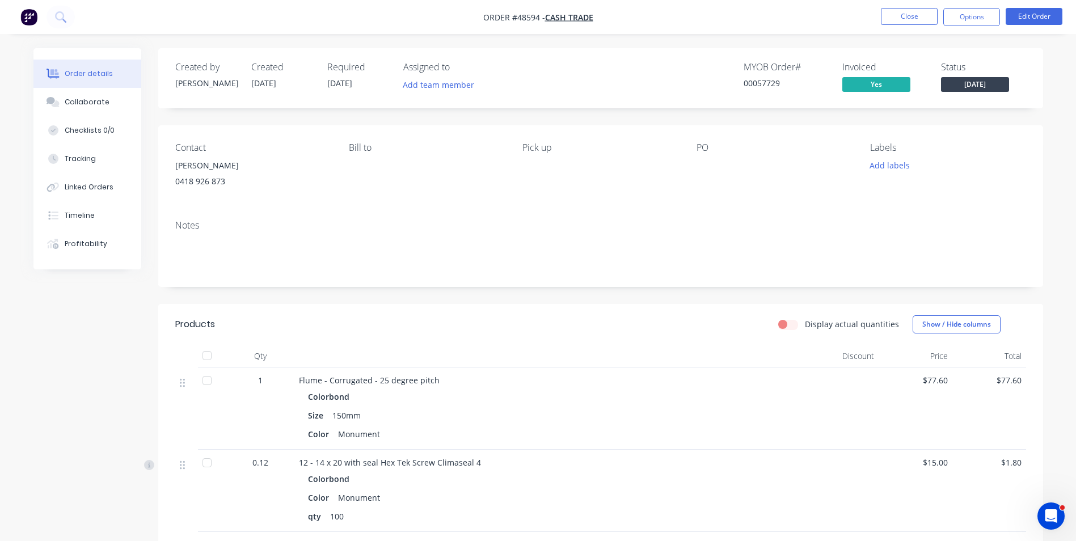
click at [980, 88] on span "[DATE]" at bounding box center [975, 84] width 68 height 14
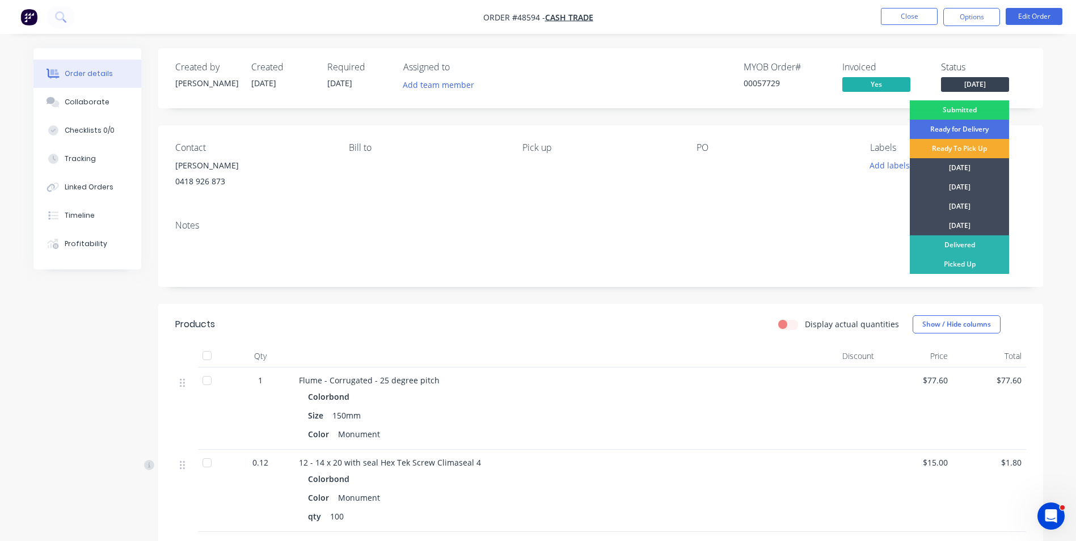
click at [991, 150] on div "Ready To Pick Up" at bounding box center [959, 148] width 99 height 19
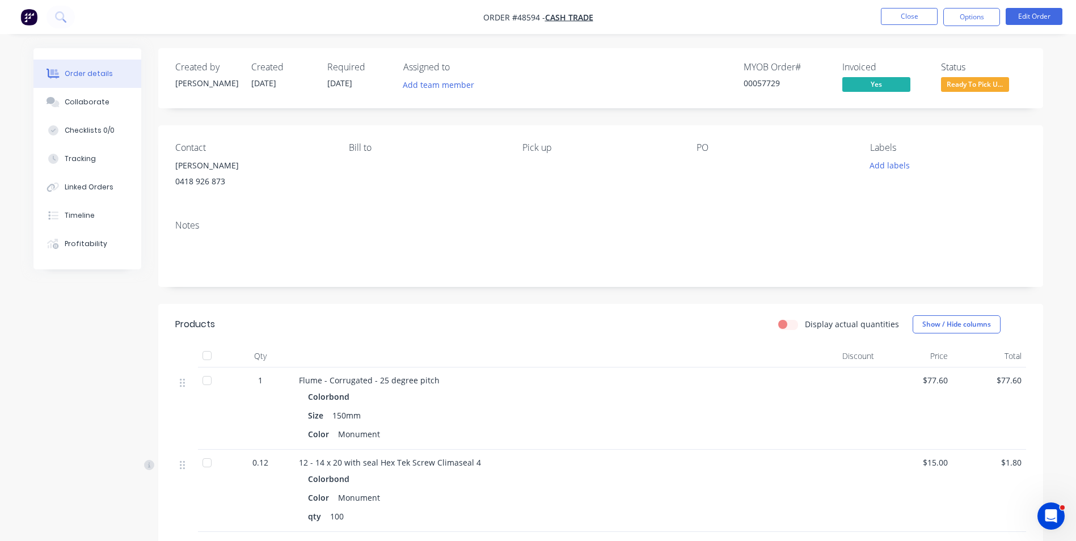
drag, startPoint x: 627, startPoint y: 231, endPoint x: 620, endPoint y: 234, distance: 7.4
click at [626, 231] on div "Notes" at bounding box center [600, 249] width 885 height 76
click at [925, 28] on nav "Order #48594 - Cash Trade Close Options Edit Order" at bounding box center [538, 17] width 1076 height 34
click at [926, 29] on nav "Order #48594 - Cash Trade Close Options Edit Order" at bounding box center [538, 17] width 1076 height 34
click at [927, 27] on nav "Order #48594 - Cash Trade Close Options Edit Order" at bounding box center [538, 17] width 1076 height 34
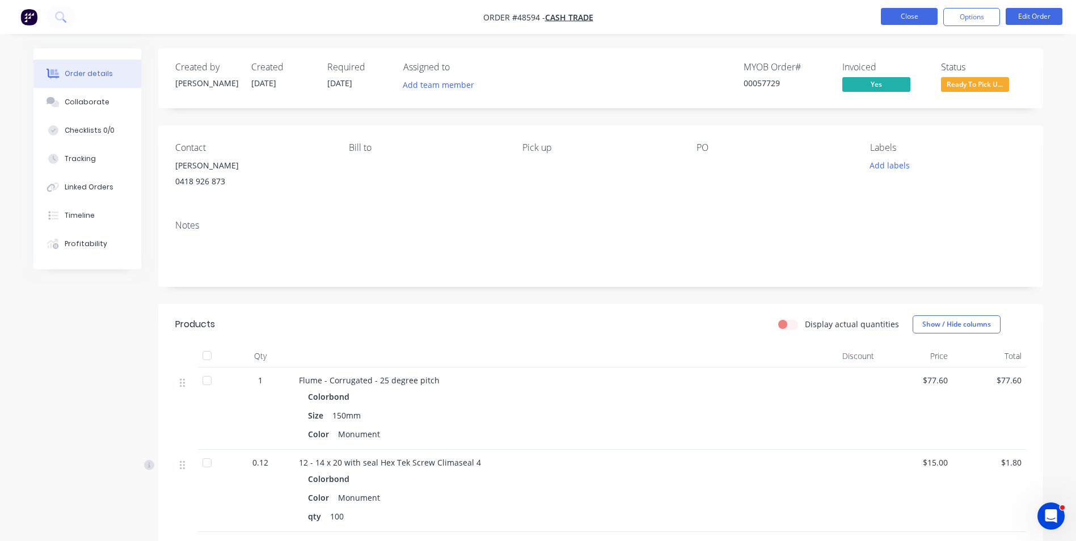
click at [927, 20] on button "Close" at bounding box center [909, 16] width 57 height 17
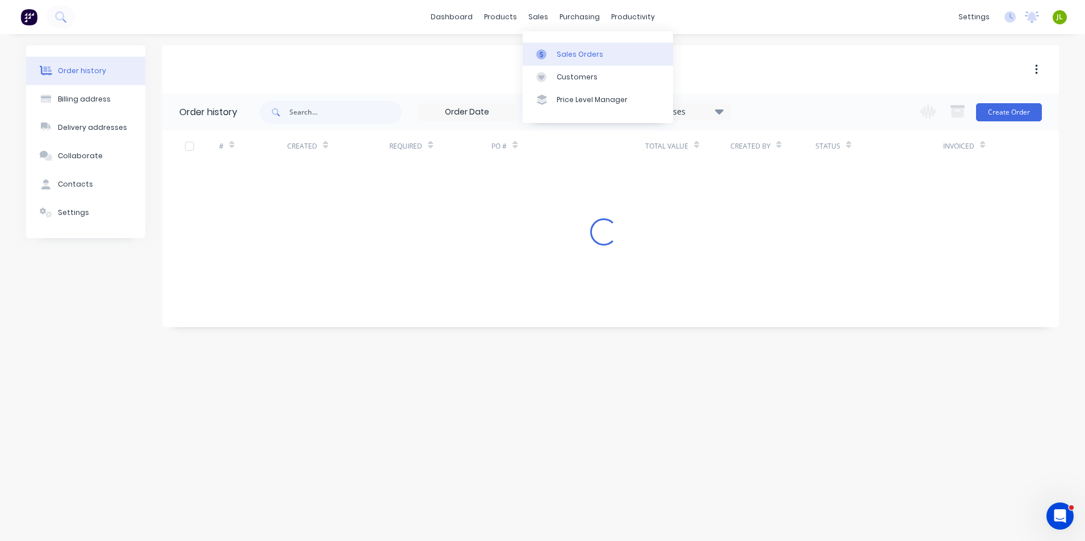
click at [589, 50] on div "Sales Orders" at bounding box center [579, 54] width 47 height 10
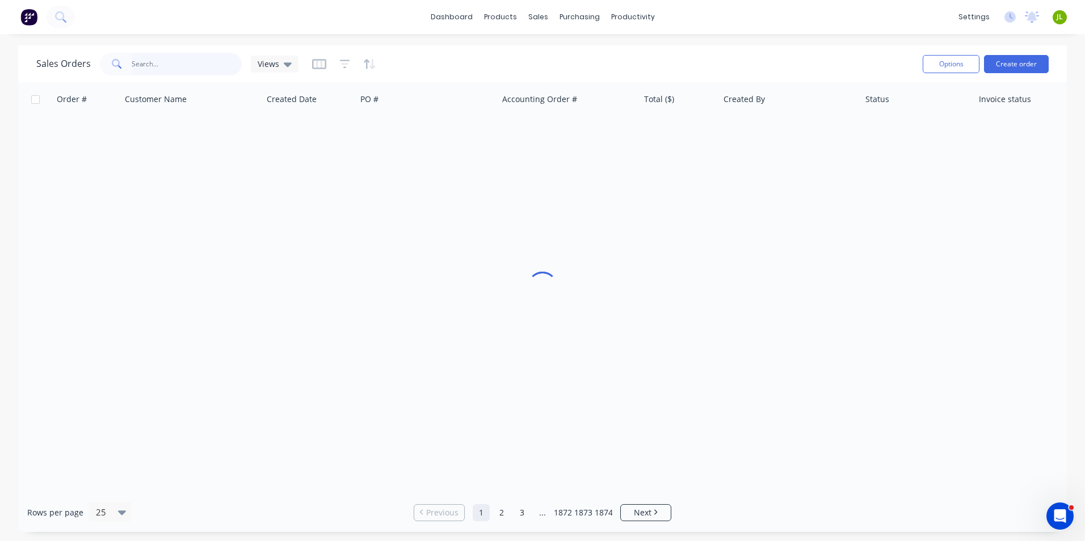
click at [170, 56] on input "text" at bounding box center [187, 64] width 111 height 23
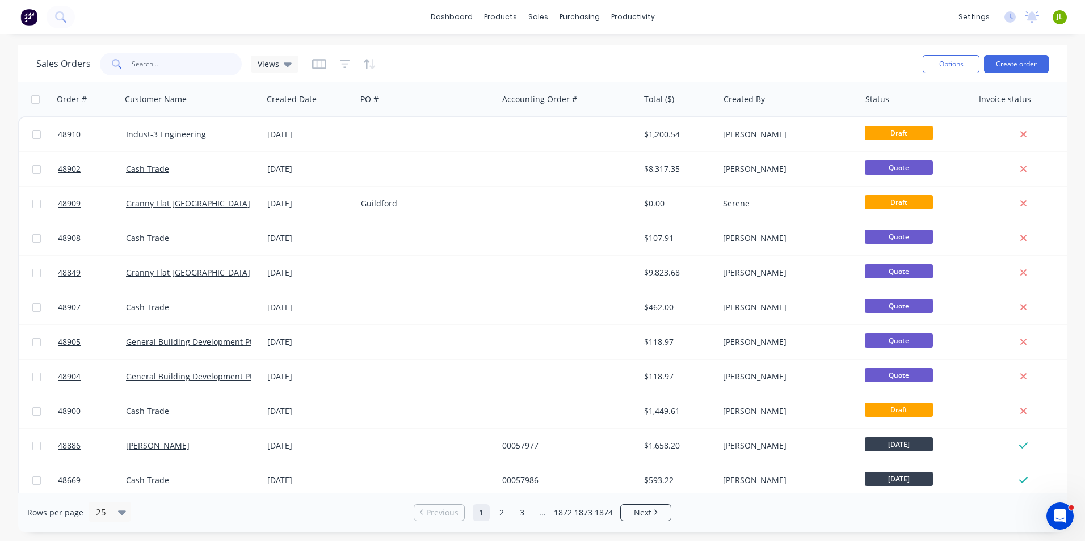
click at [171, 55] on input "text" at bounding box center [187, 64] width 111 height 23
type input "48907"
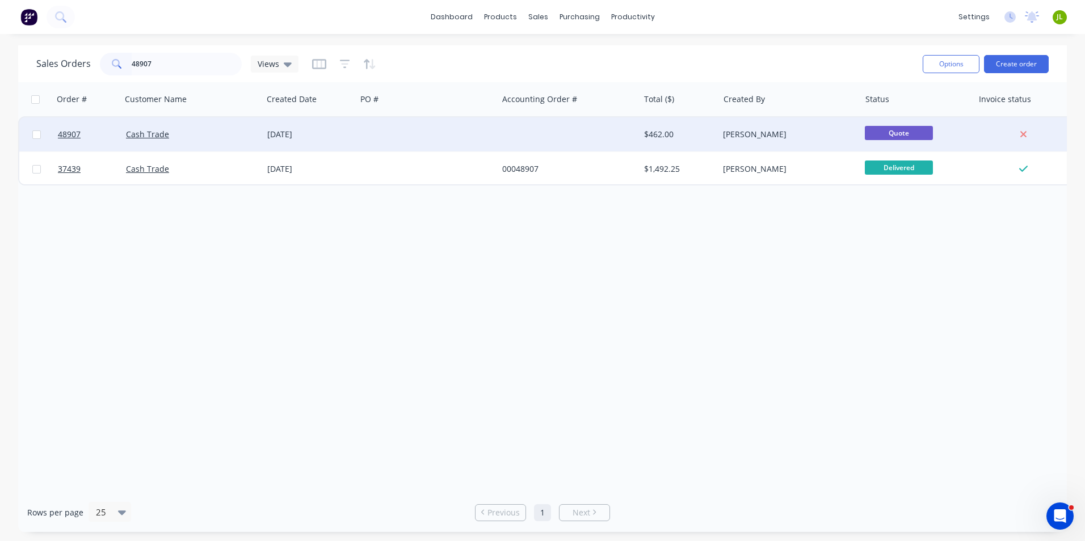
click at [200, 130] on div "Cash Trade" at bounding box center [189, 134] width 126 height 11
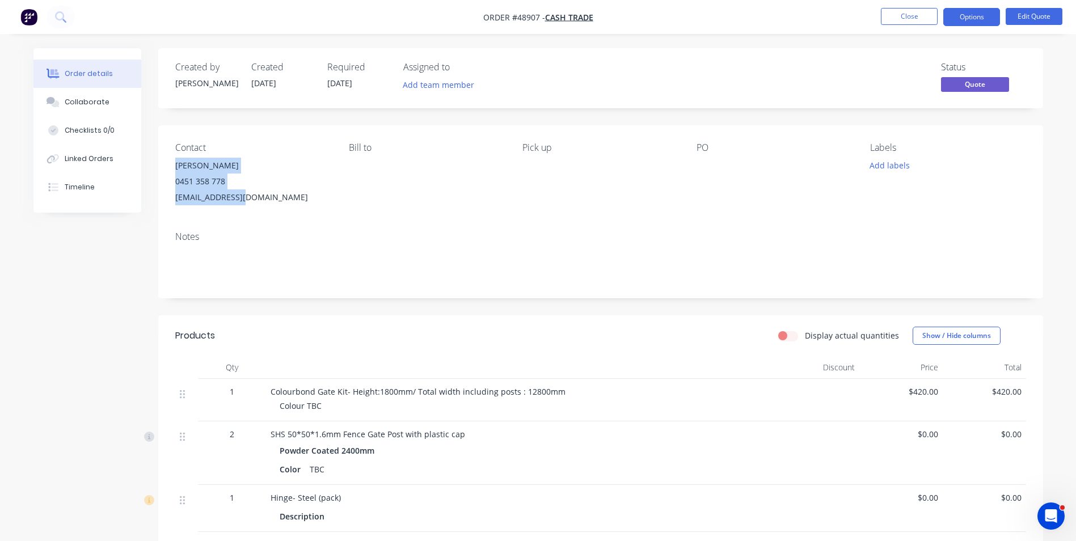
drag, startPoint x: 259, startPoint y: 198, endPoint x: 171, endPoint y: 167, distance: 92.6
click at [171, 167] on div "Contact [PERSON_NAME] 0451 358 778 [EMAIL_ADDRESS][DOMAIN_NAME] [PERSON_NAME] t…" at bounding box center [600, 173] width 885 height 97
click at [57, 296] on div "Created by [PERSON_NAME] Created [DATE] Required [DATE] Assigned to Add team me…" at bounding box center [538, 402] width 1010 height 708
click at [484, 195] on div "Bill to" at bounding box center [426, 173] width 155 height 63
click at [887, 18] on button "Close" at bounding box center [909, 16] width 57 height 17
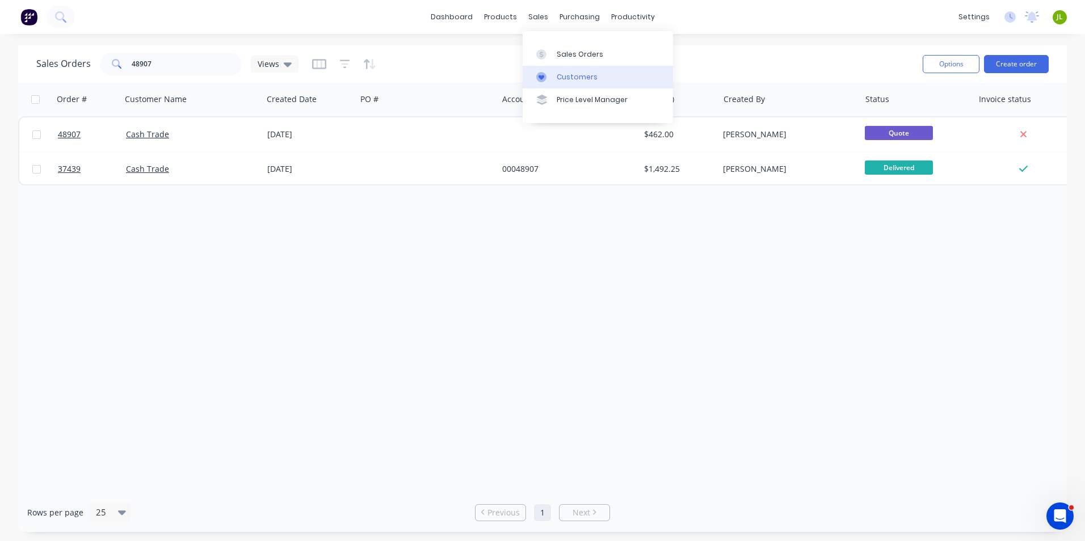
click at [555, 71] on link "Customers" at bounding box center [597, 77] width 150 height 23
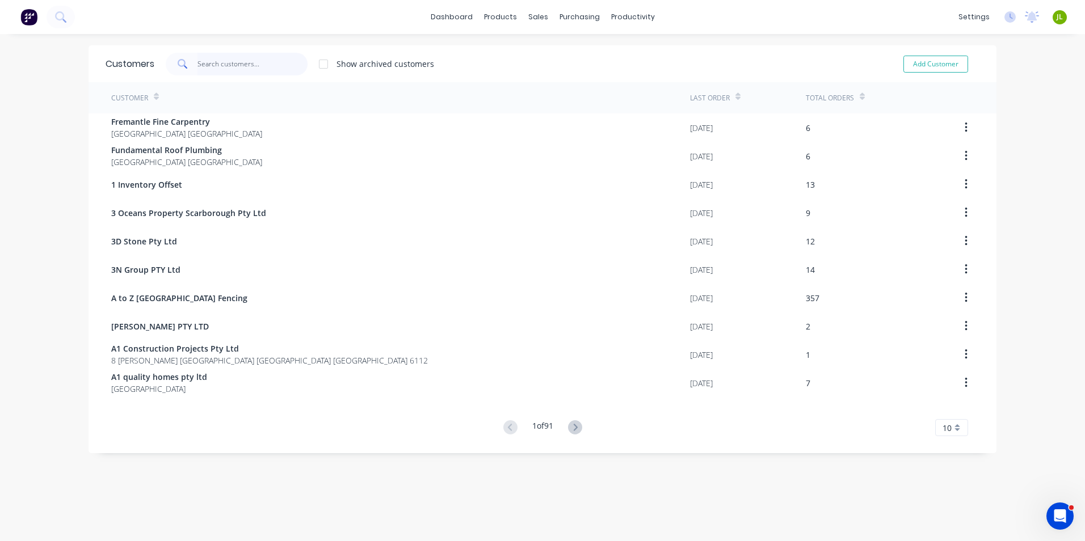
click at [227, 64] on input "text" at bounding box center [252, 64] width 111 height 23
click at [219, 65] on input "text" at bounding box center [252, 64] width 111 height 23
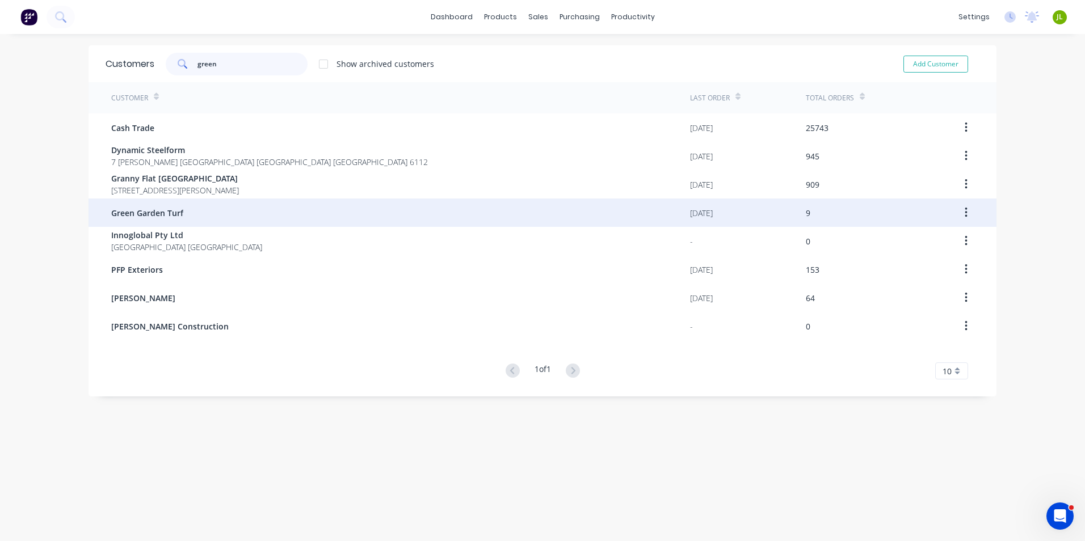
type input "green"
click at [214, 214] on div "Green Garden Turf" at bounding box center [400, 213] width 579 height 28
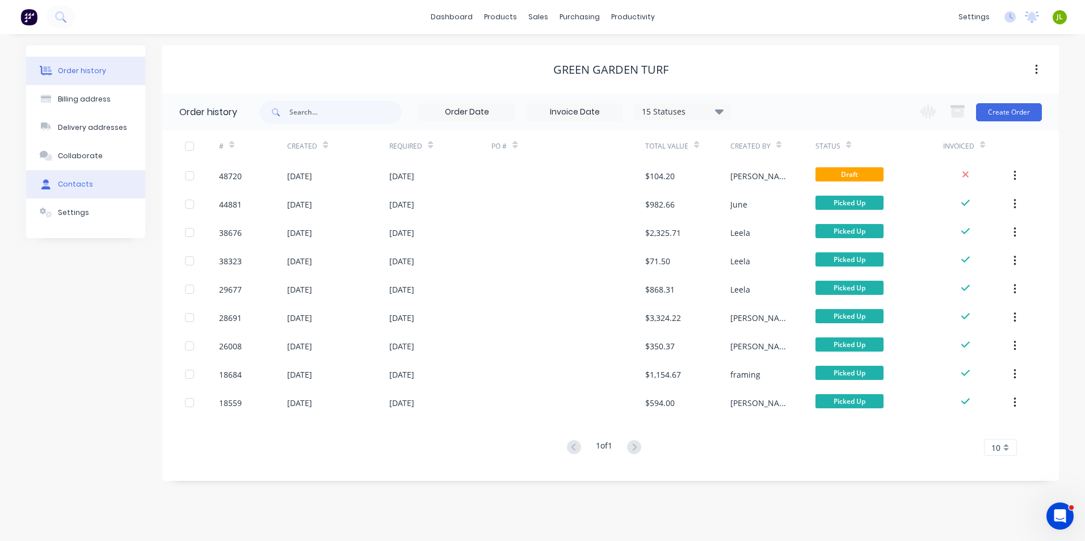
click at [77, 177] on button "Contacts" at bounding box center [85, 184] width 119 height 28
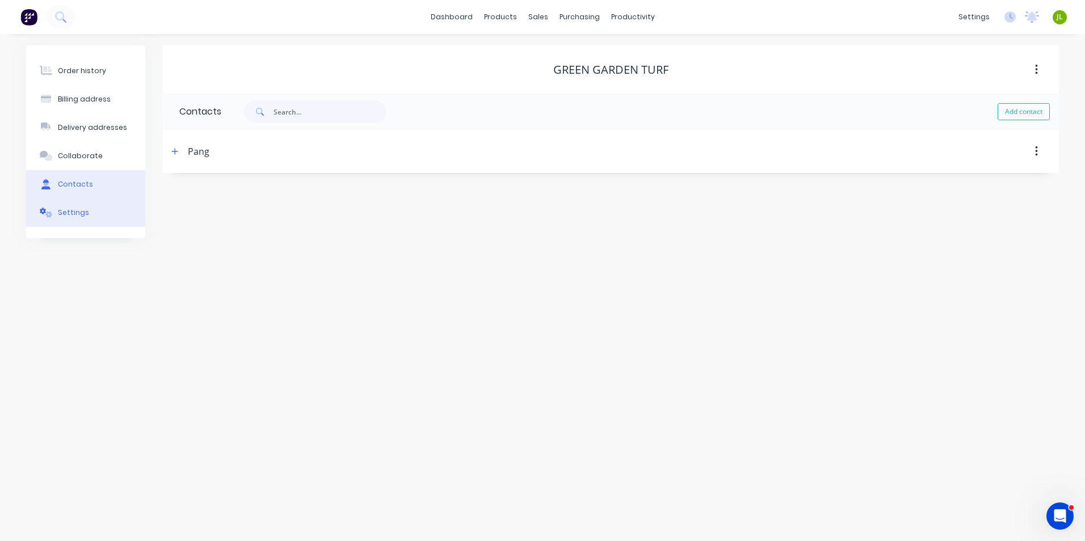
click at [74, 212] on div "Settings" at bounding box center [73, 213] width 31 height 10
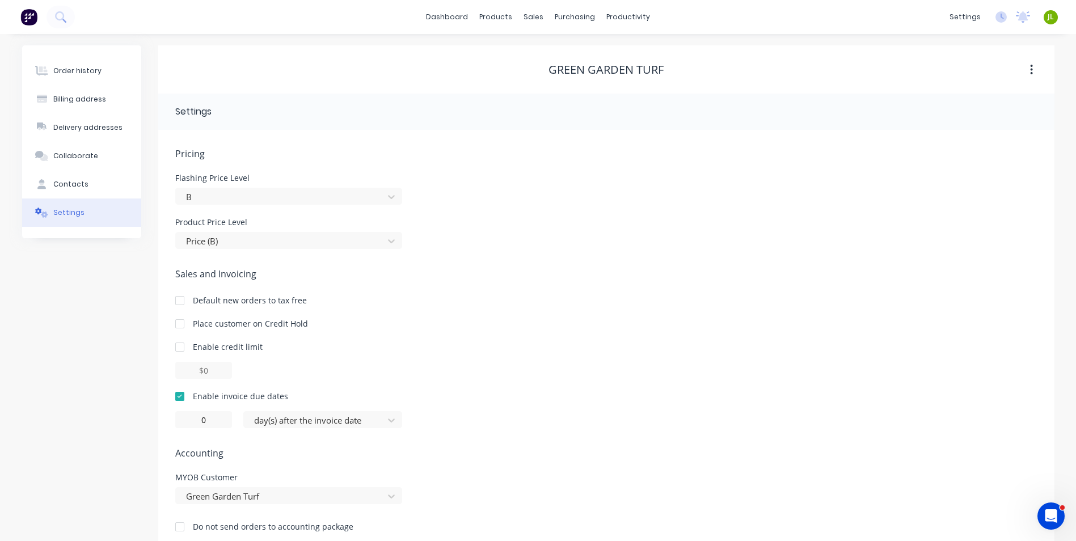
click at [445, 271] on span "Sales and Invoicing" at bounding box center [606, 274] width 862 height 14
click at [541, 72] on icon at bounding box center [537, 77] width 10 height 10
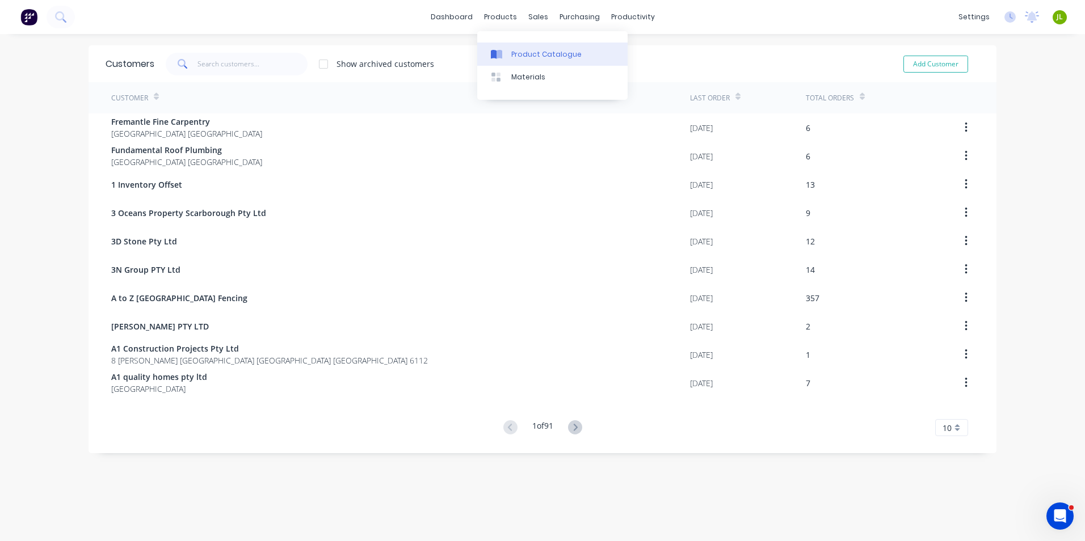
click at [508, 53] on link "Product Catalogue" at bounding box center [552, 54] width 150 height 23
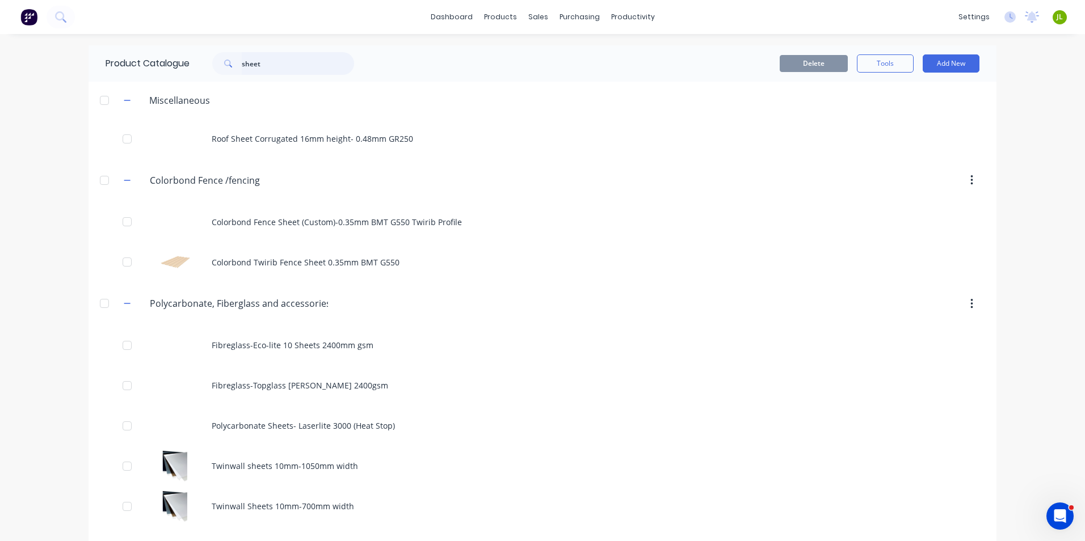
drag, startPoint x: 284, startPoint y: 65, endPoint x: 212, endPoint y: 65, distance: 72.0
click at [212, 65] on div "sheet" at bounding box center [283, 63] width 142 height 23
type input "post"
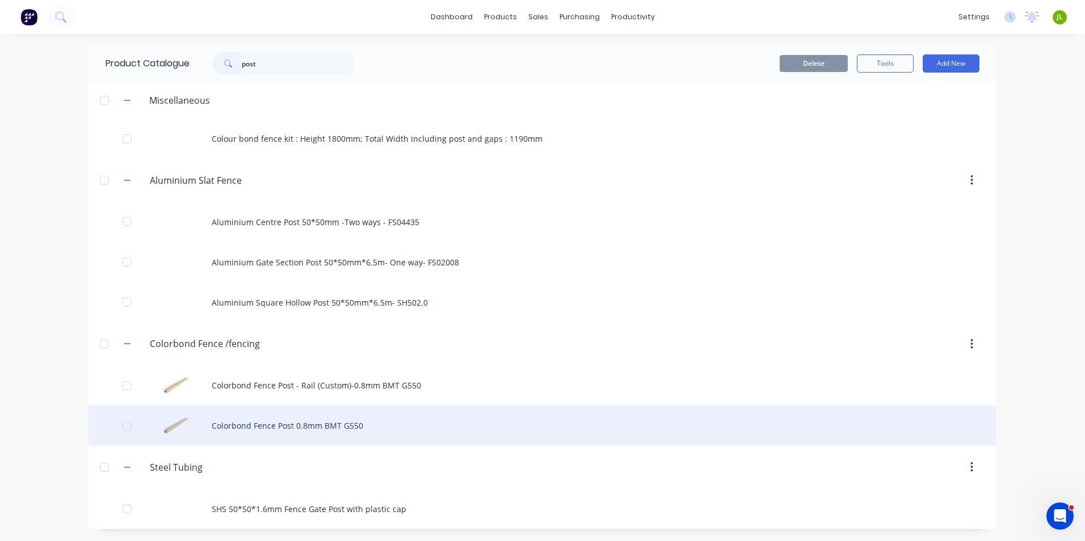
click at [365, 420] on div "Colorbond Fence Post 0.8mm BMT G550" at bounding box center [542, 426] width 908 height 40
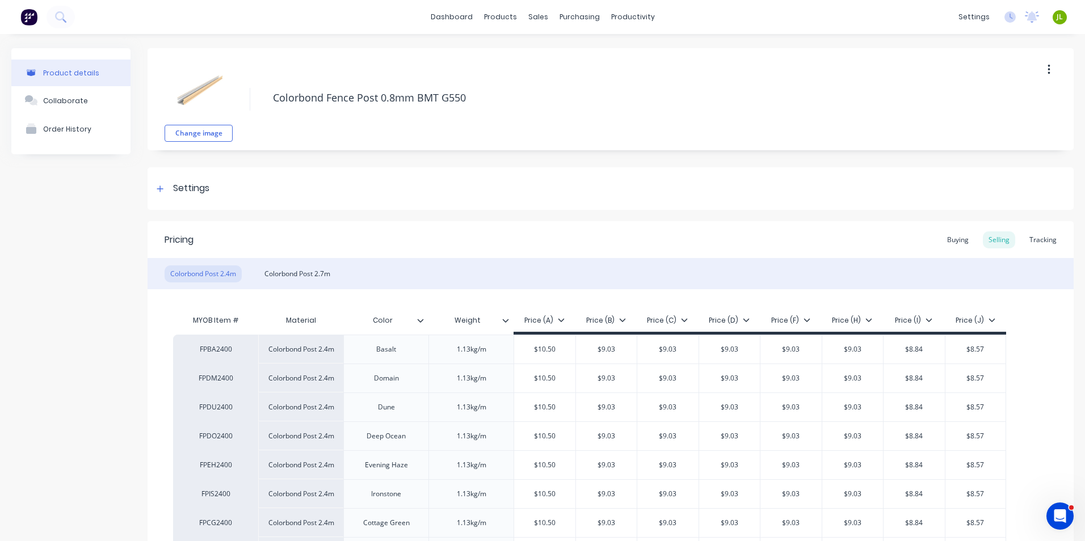
type textarea "x"
type input "$9.03"
drag, startPoint x: 631, startPoint y: 349, endPoint x: 573, endPoint y: 349, distance: 58.4
click at [573, 349] on div "FPBA2400 Colorbond Post 2.4m Basalt 1.13kg/m $10.50 $9.03 $9.03 $9.03 $9.03 $9.…" at bounding box center [589, 349] width 833 height 29
click at [631, 279] on div "Colorbond Post 2.4m Colorbond Post 2.7m" at bounding box center [610, 273] width 926 height 31
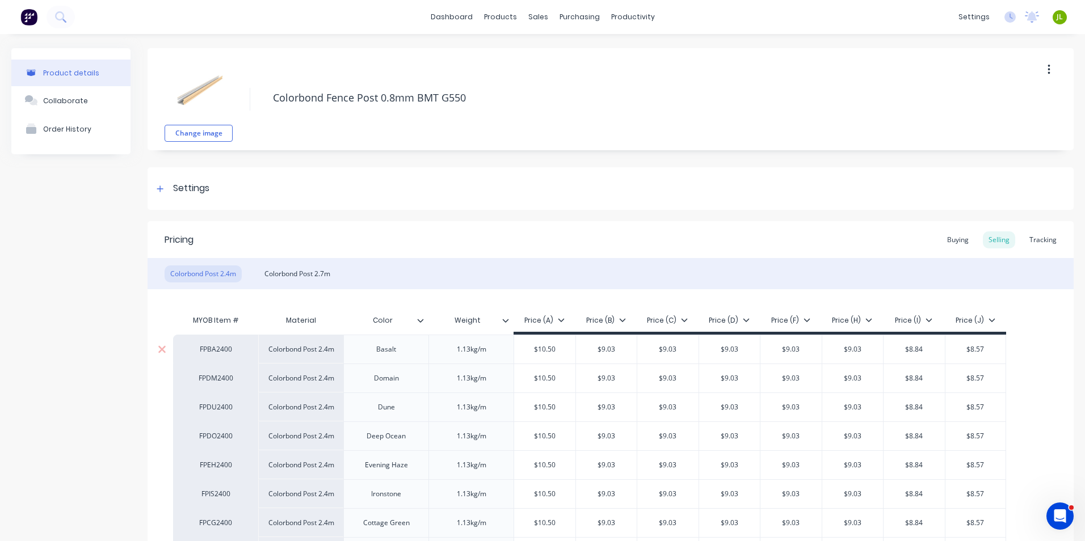
drag, startPoint x: 617, startPoint y: 351, endPoint x: 574, endPoint y: 356, distance: 44.0
click at [574, 356] on div "FPBA2400 Colorbond Post 2.4m Basalt 1.13kg/m $10.50 $9.03 $9.03 $9.03 $9.03 $9.…" at bounding box center [589, 349] width 833 height 29
click at [711, 249] on div "Pricing Buying Selling Tracking" at bounding box center [610, 239] width 926 height 37
type input "$10.50"
drag, startPoint x: 561, startPoint y: 351, endPoint x: 541, endPoint y: 352, distance: 20.5
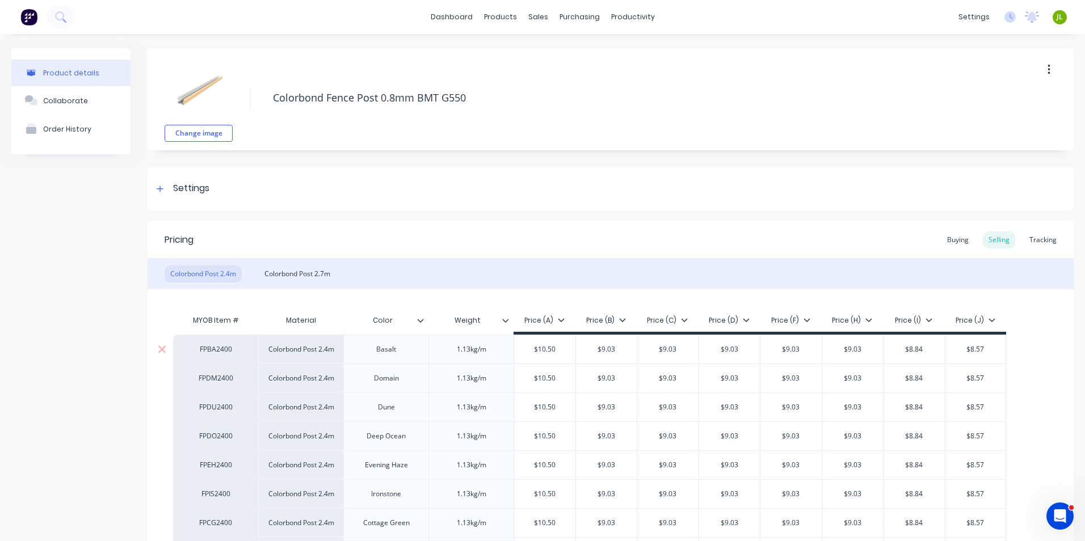
click at [541, 352] on input "$10.50" at bounding box center [544, 349] width 61 height 10
click at [552, 356] on div "$10.50" at bounding box center [544, 349] width 61 height 28
click at [553, 349] on input "$10.50" at bounding box center [544, 349] width 61 height 10
drag, startPoint x: 619, startPoint y: 351, endPoint x: 595, endPoint y: 358, distance: 24.9
click at [595, 358] on div "$9.03 $9.03" at bounding box center [606, 349] width 61 height 28
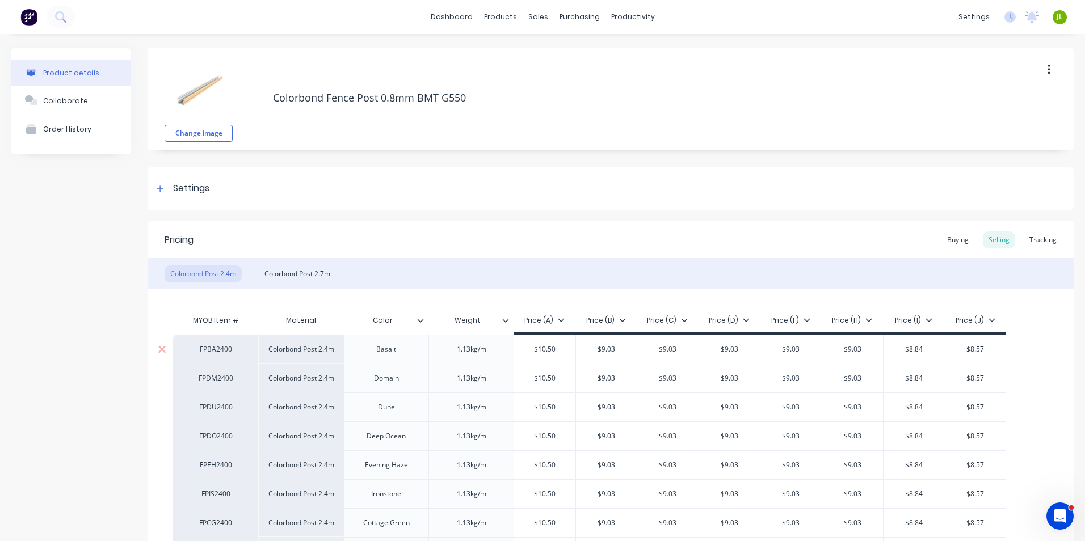
click at [630, 343] on div "$9.03" at bounding box center [606, 349] width 61 height 28
click at [623, 273] on div "Colorbond Post 2.4m Colorbond Post 2.7m" at bounding box center [610, 273] width 926 height 31
click at [612, 269] on div "Colorbond Post 2.4m Colorbond Post 2.7m" at bounding box center [610, 273] width 926 height 31
click at [546, 79] on div at bounding box center [540, 77] width 17 height 10
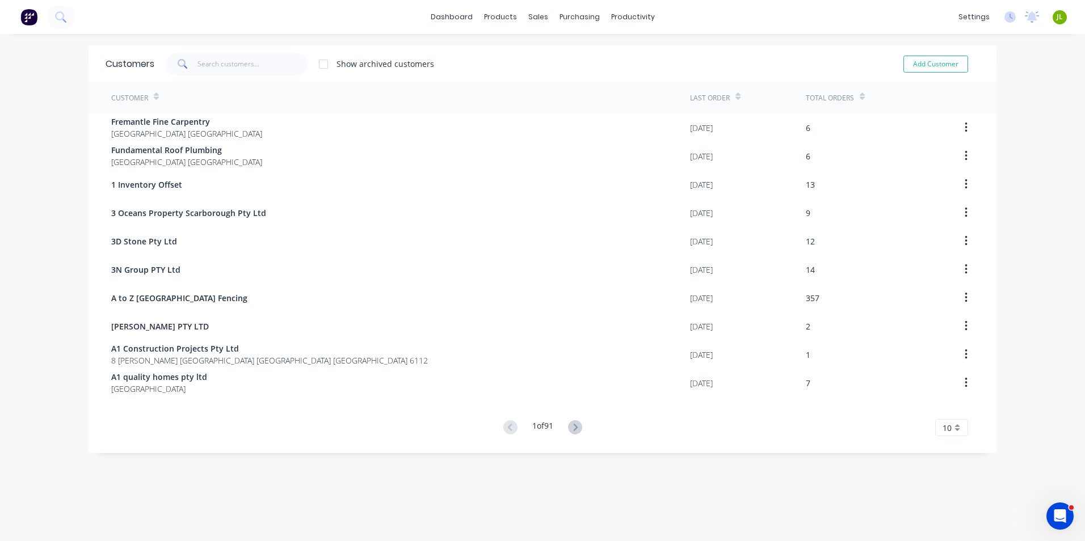
click at [212, 44] on div "dashboard products sales purchasing productivity dashboard products Product Cat…" at bounding box center [542, 270] width 1085 height 541
click at [215, 70] on input "text" at bounding box center [252, 64] width 111 height 23
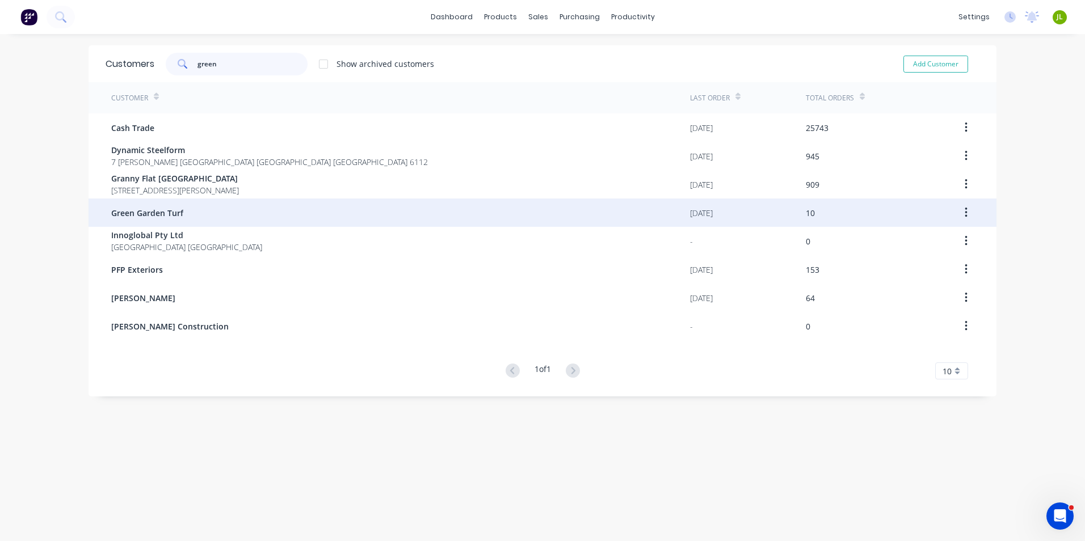
type input "green"
click at [210, 221] on div "Green Garden Turf" at bounding box center [400, 213] width 579 height 28
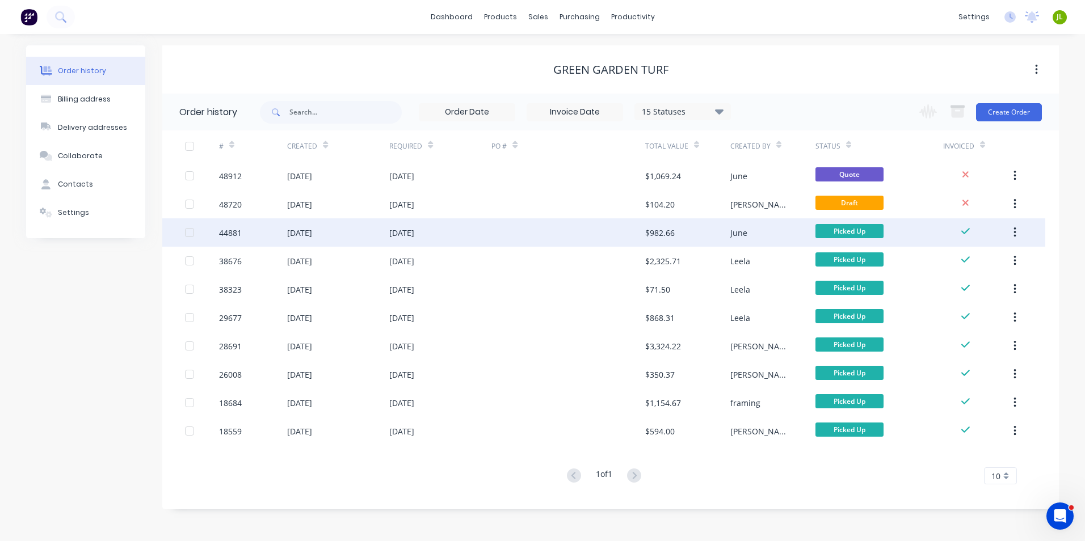
click at [414, 238] on div "[DATE]" at bounding box center [401, 233] width 25 height 12
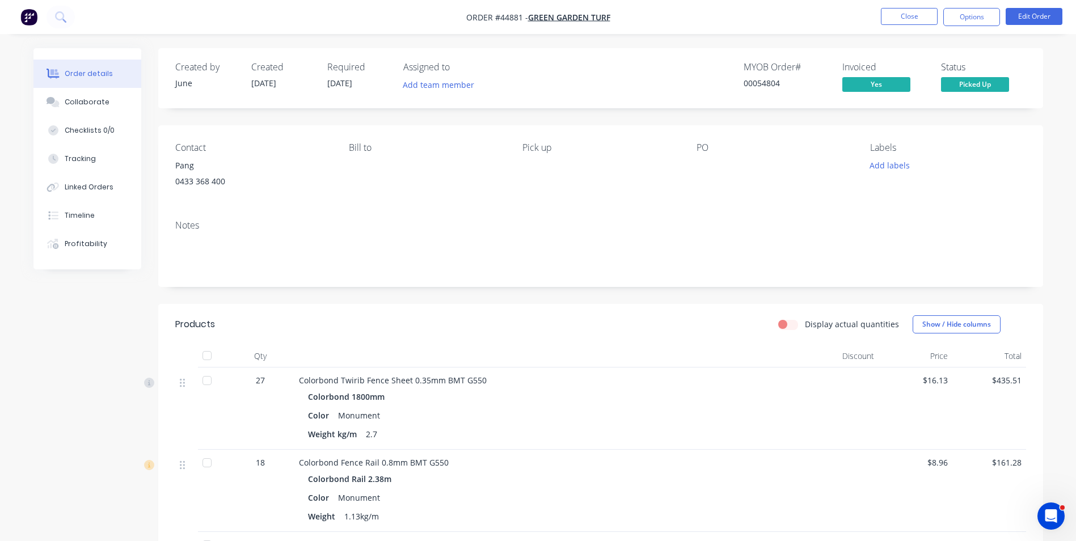
scroll to position [57, 0]
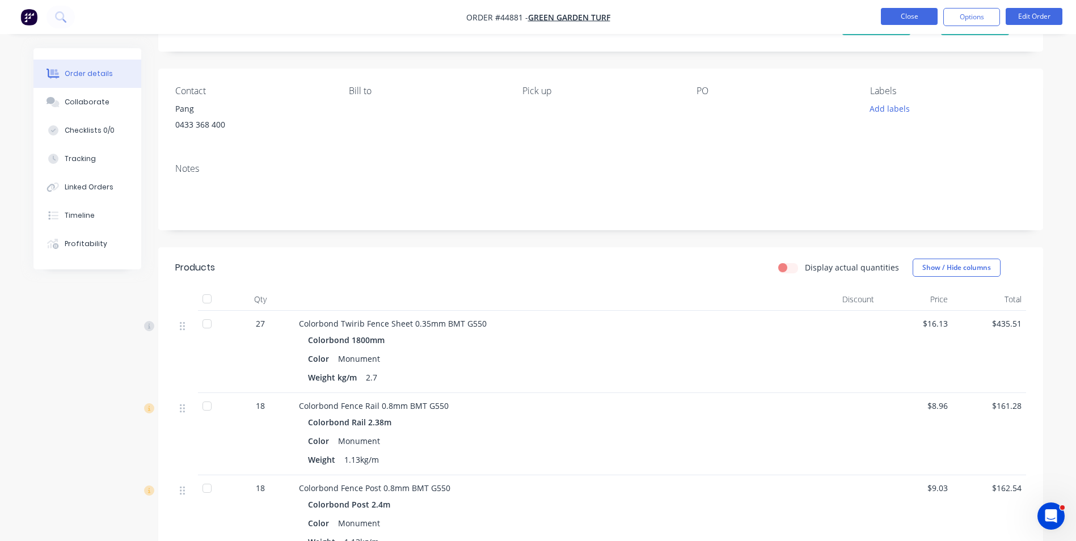
click at [917, 18] on button "Close" at bounding box center [909, 16] width 57 height 17
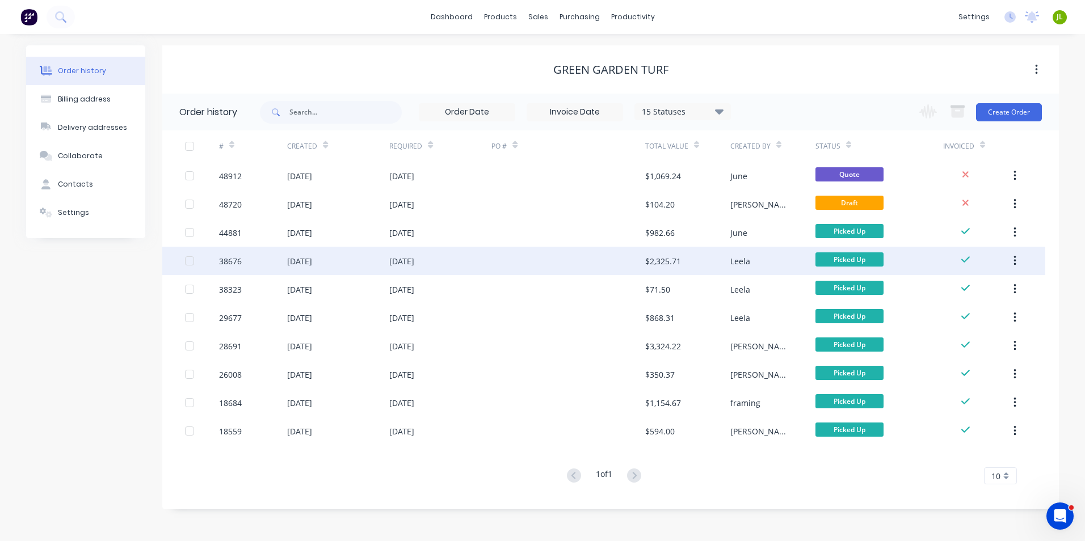
click at [564, 261] on div at bounding box center [567, 261] width 153 height 28
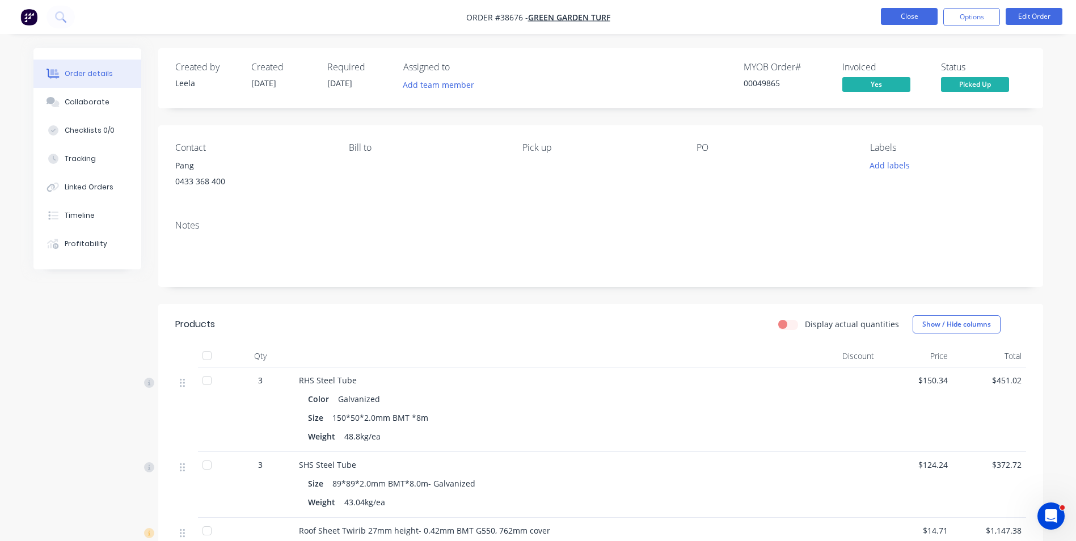
click at [905, 17] on button "Close" at bounding box center [909, 16] width 57 height 17
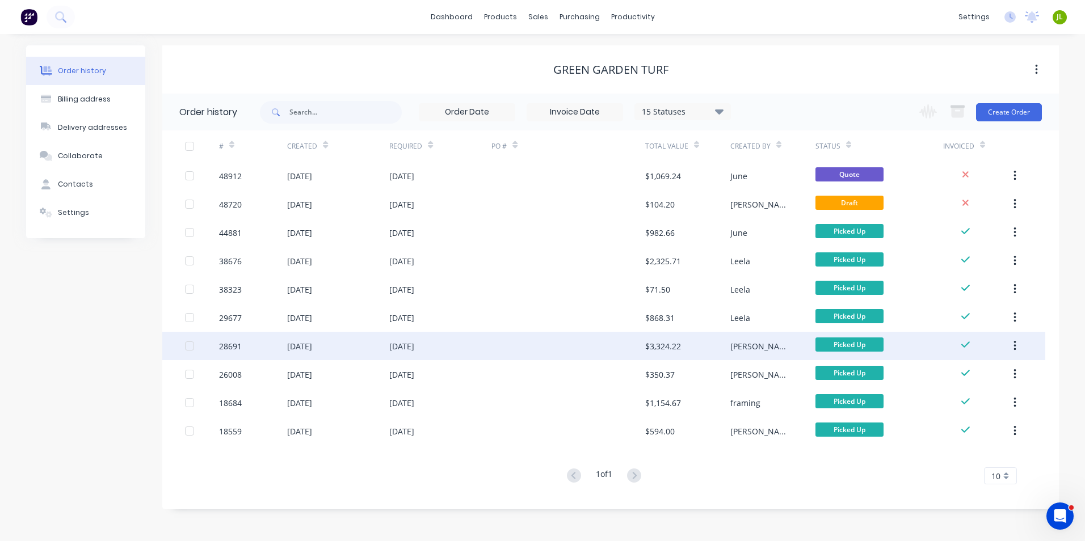
click at [419, 353] on div "[DATE]" at bounding box center [440, 346] width 102 height 28
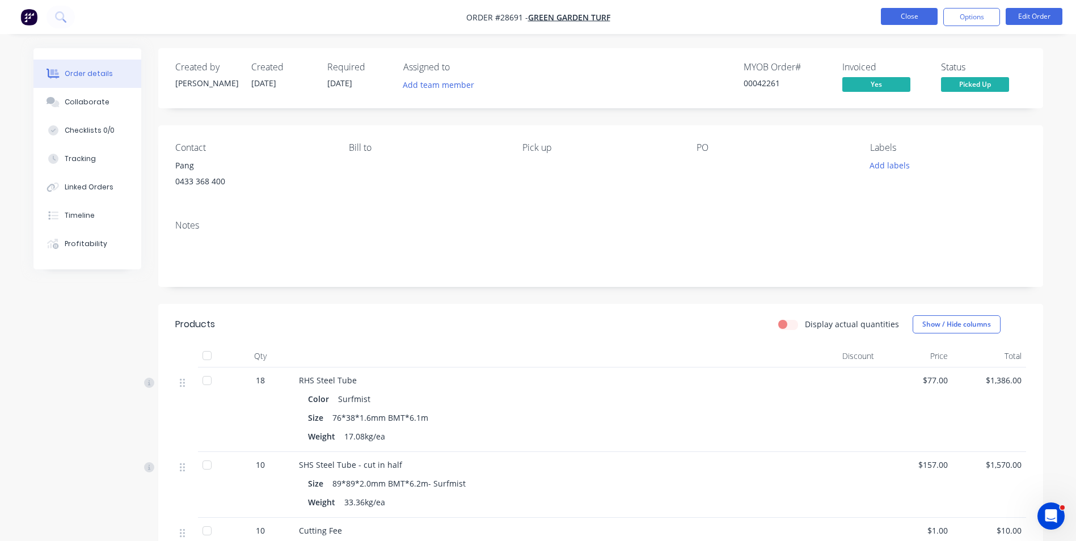
click at [925, 15] on button "Close" at bounding box center [909, 16] width 57 height 17
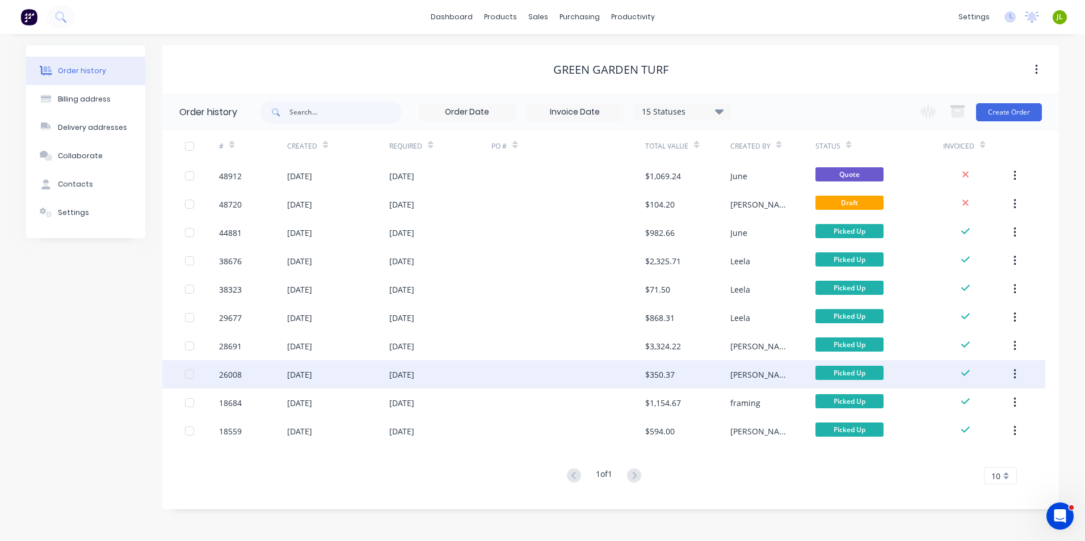
click at [444, 378] on div "[DATE]" at bounding box center [440, 374] width 102 height 28
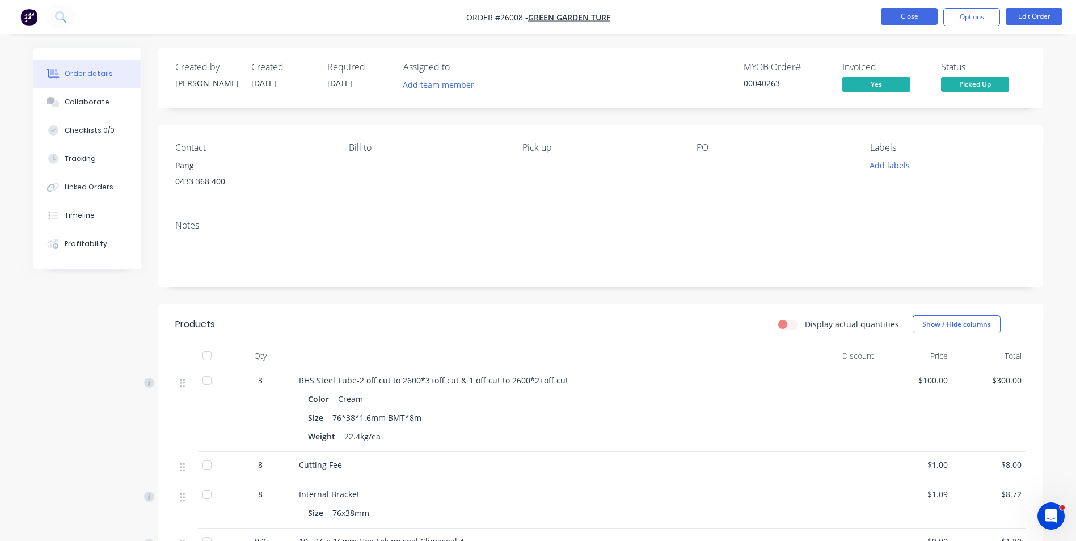
click at [927, 18] on button "Close" at bounding box center [909, 16] width 57 height 17
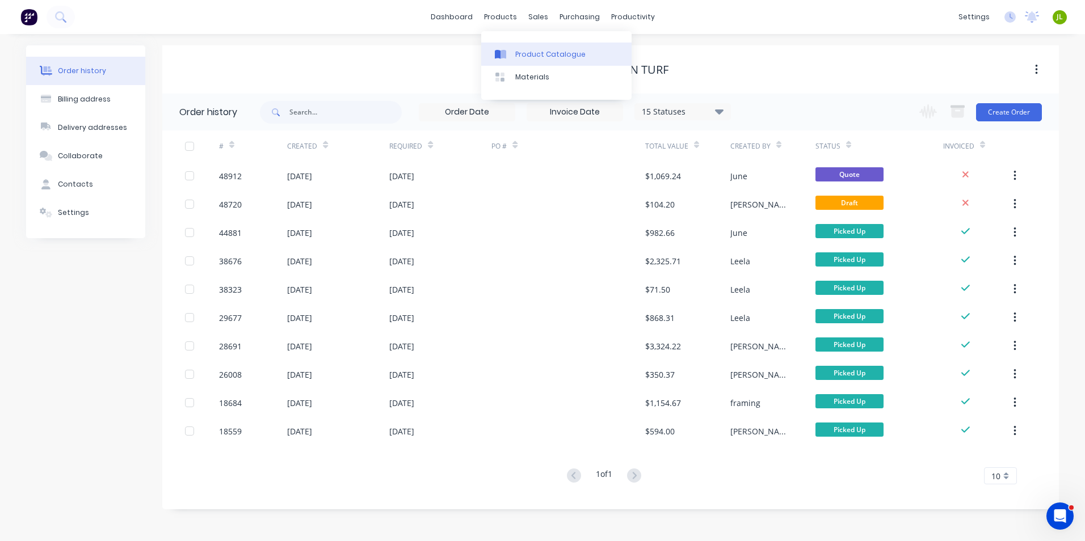
click at [509, 58] on div at bounding box center [503, 54] width 17 height 10
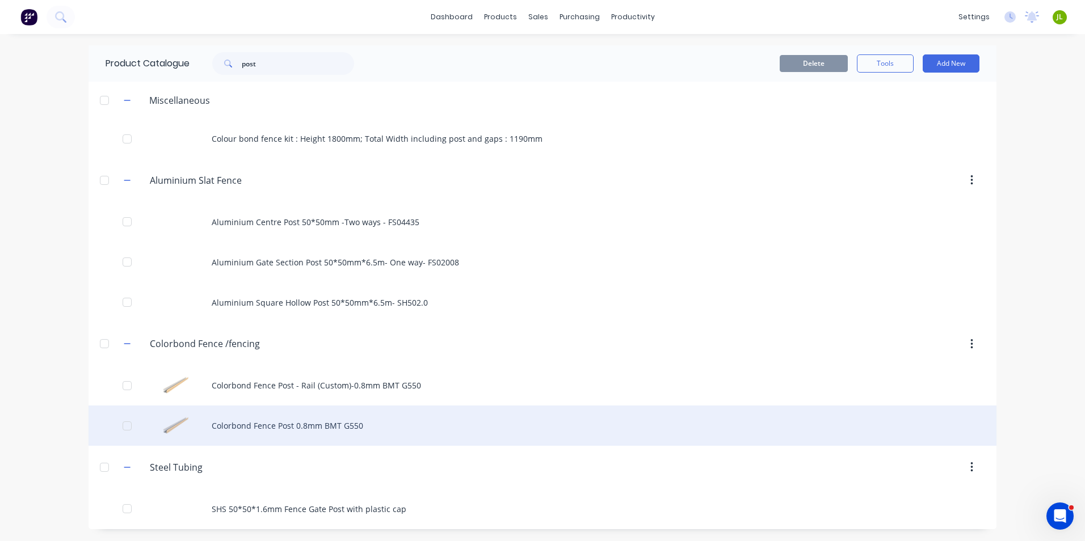
click at [349, 424] on div "Colorbond Fence Post 0.8mm BMT G550" at bounding box center [542, 426] width 908 height 40
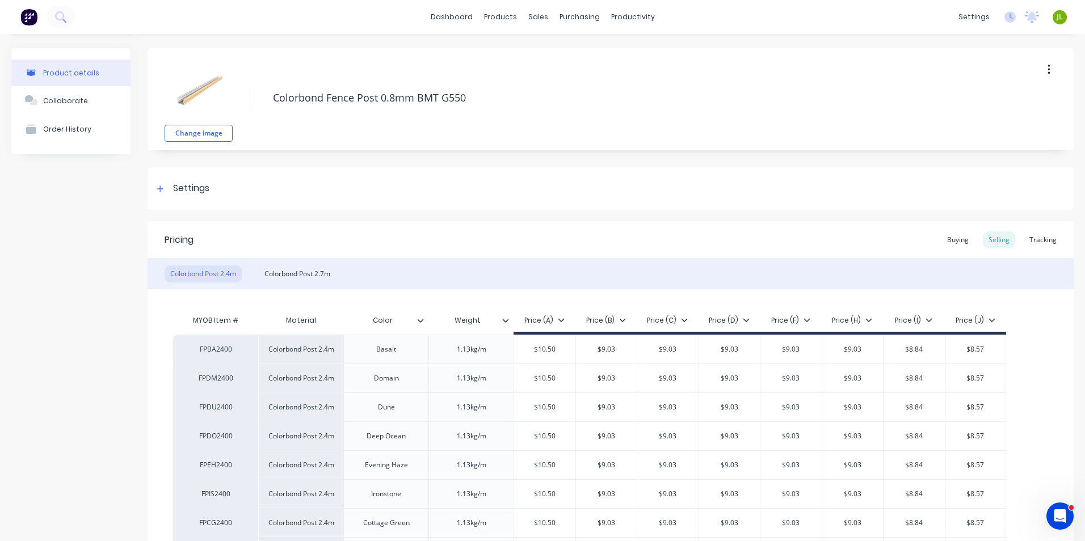
type textarea "x"
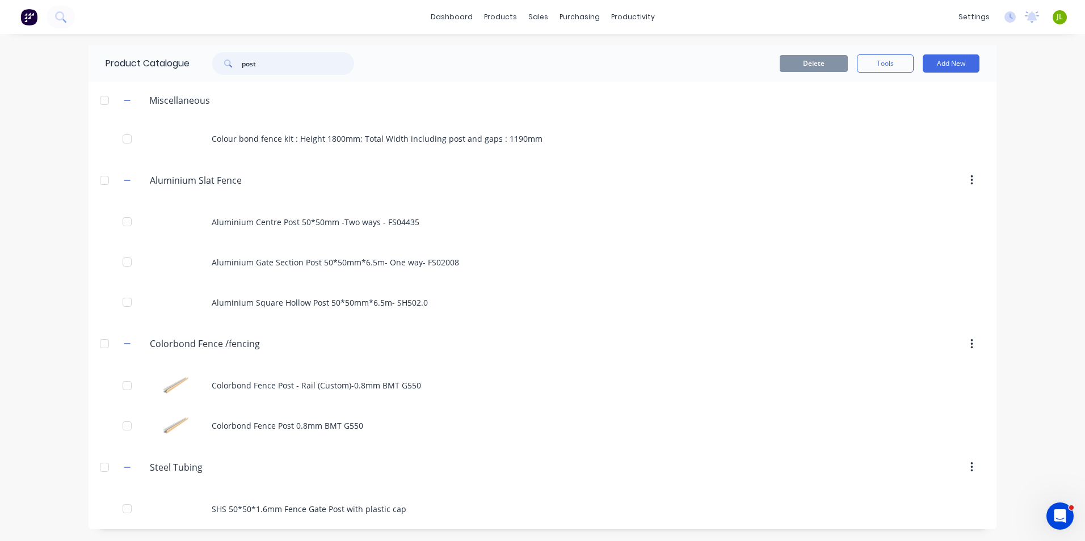
drag, startPoint x: 280, startPoint y: 65, endPoint x: 218, endPoint y: 68, distance: 62.5
click at [218, 68] on div "post" at bounding box center [283, 63] width 142 height 23
type input "rail"
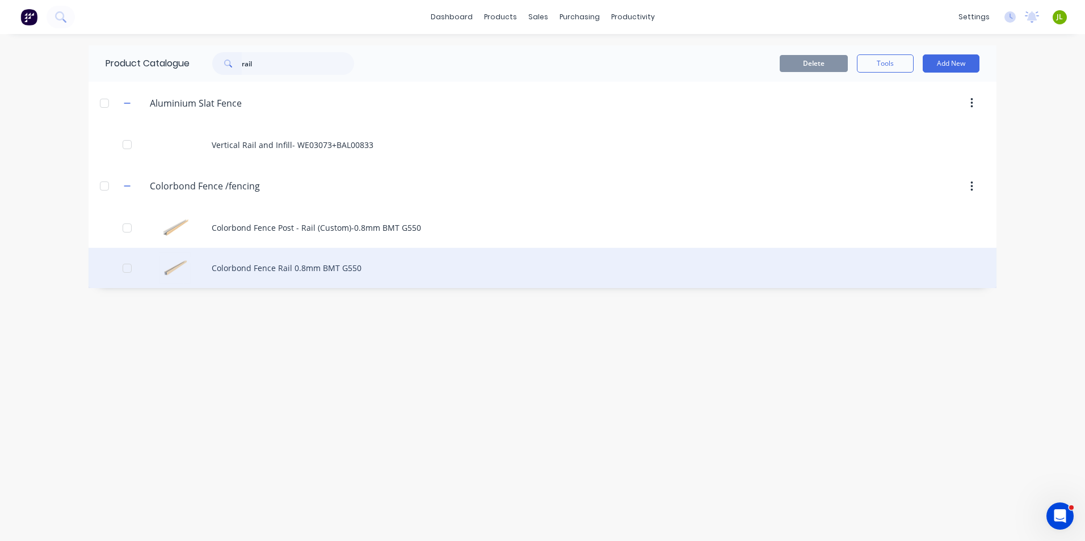
click at [298, 272] on div "Colorbond Fence Rail 0.8mm BMT G550" at bounding box center [542, 268] width 908 height 40
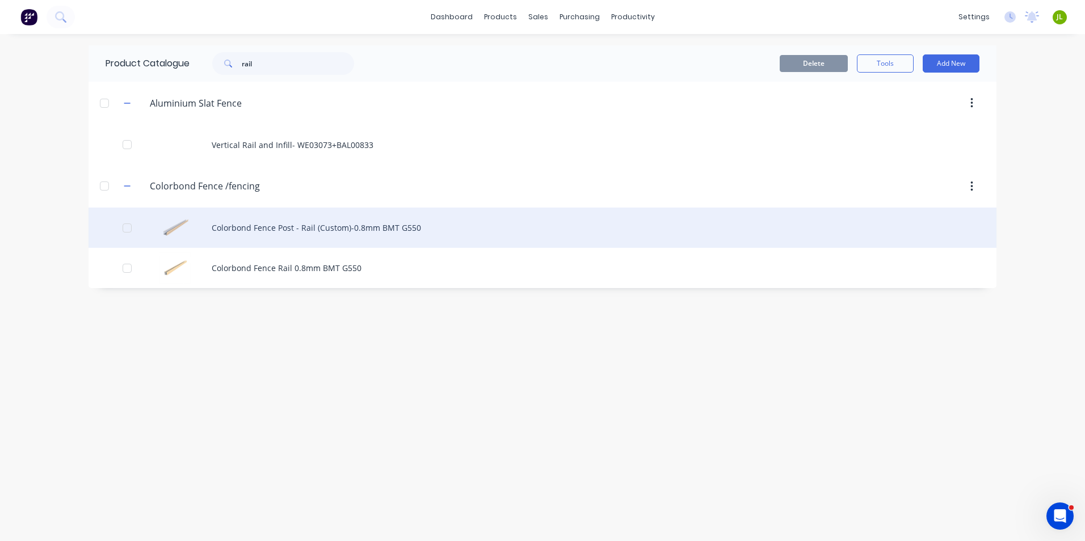
click at [407, 214] on div "Colorbond Fence Post - Rail (Custom)-0.8mm BMT G550" at bounding box center [542, 228] width 908 height 40
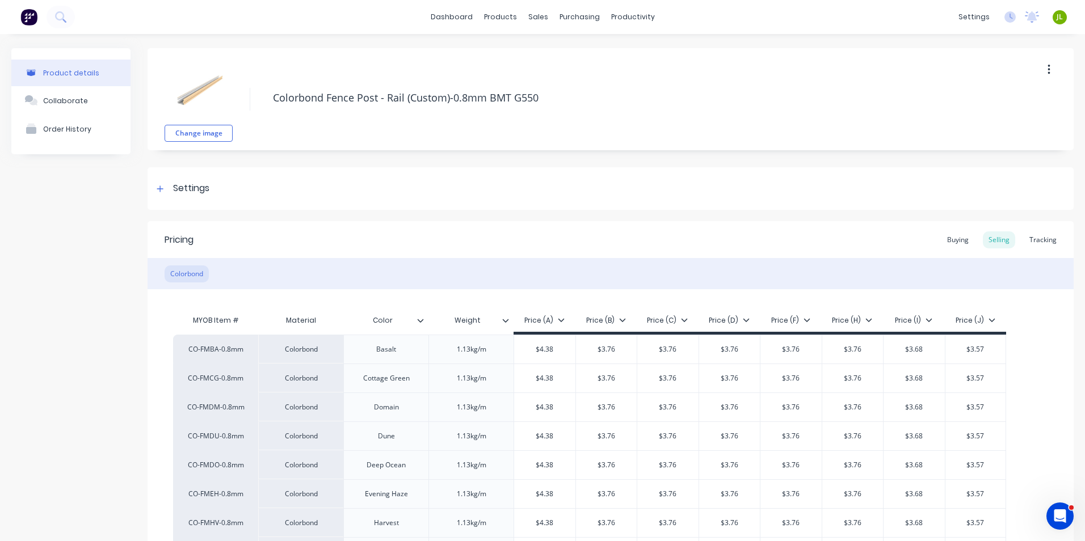
type textarea "x"
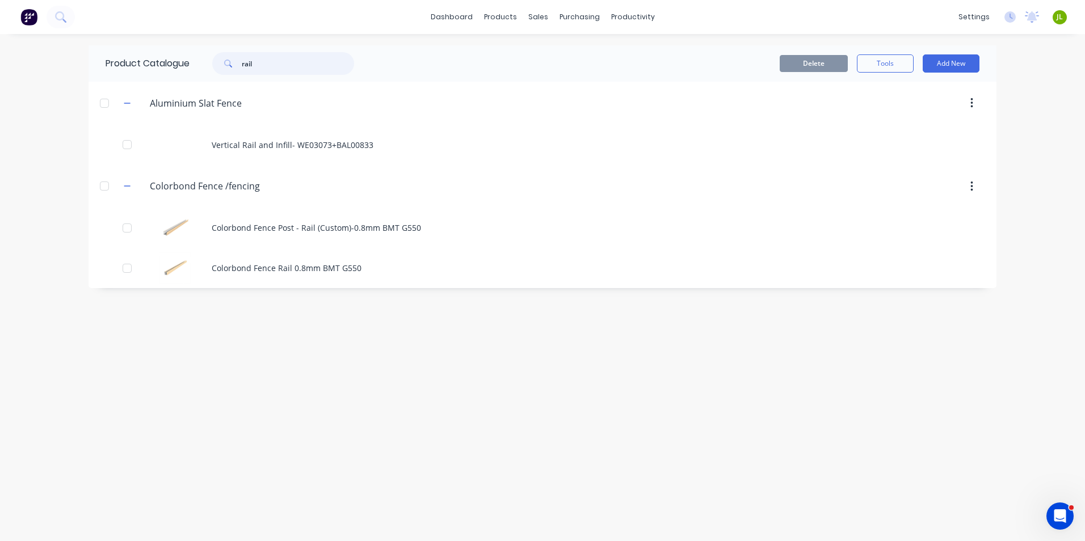
drag, startPoint x: 294, startPoint y: 66, endPoint x: 206, endPoint y: 67, distance: 87.4
click at [206, 67] on div "rail" at bounding box center [277, 63] width 153 height 23
type input "sheet"
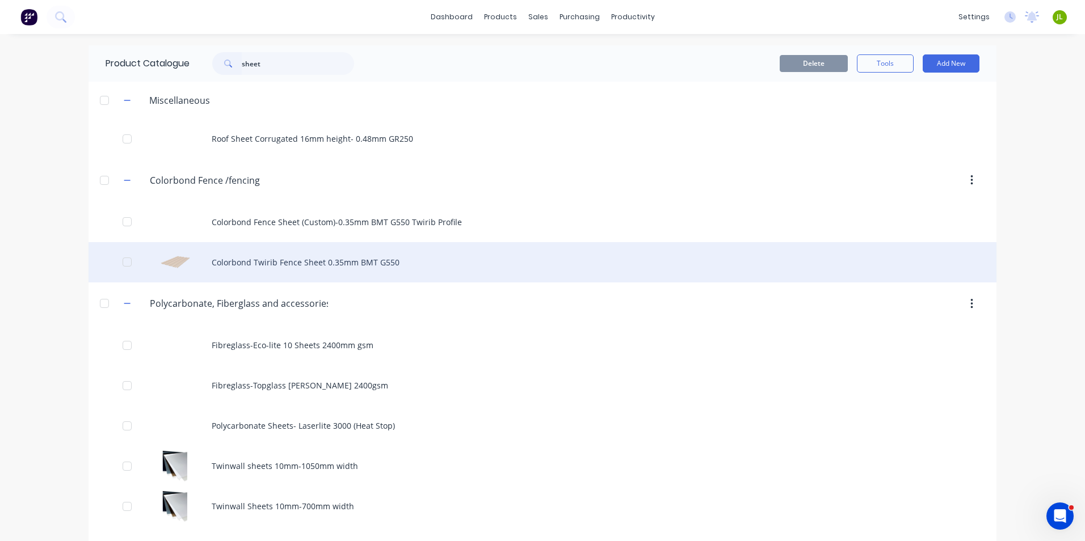
click at [262, 254] on div "Colorbond Twirib Fence Sheet 0.35mm BMT G550" at bounding box center [542, 262] width 908 height 40
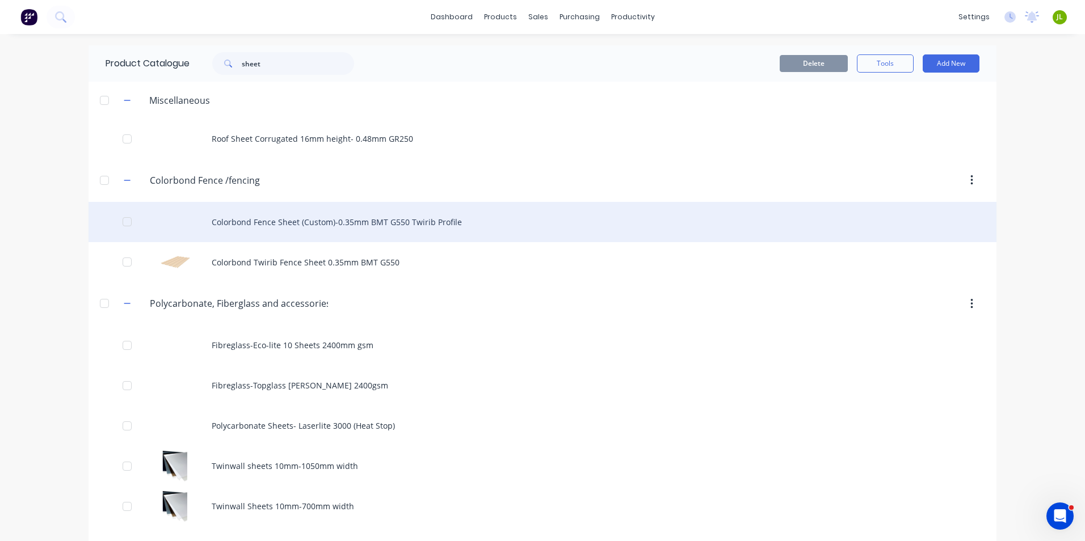
click at [303, 239] on div "Colorbond Fence Sheet (Custom)-0.35mm BMT G550 Twirib Profile" at bounding box center [542, 222] width 908 height 40
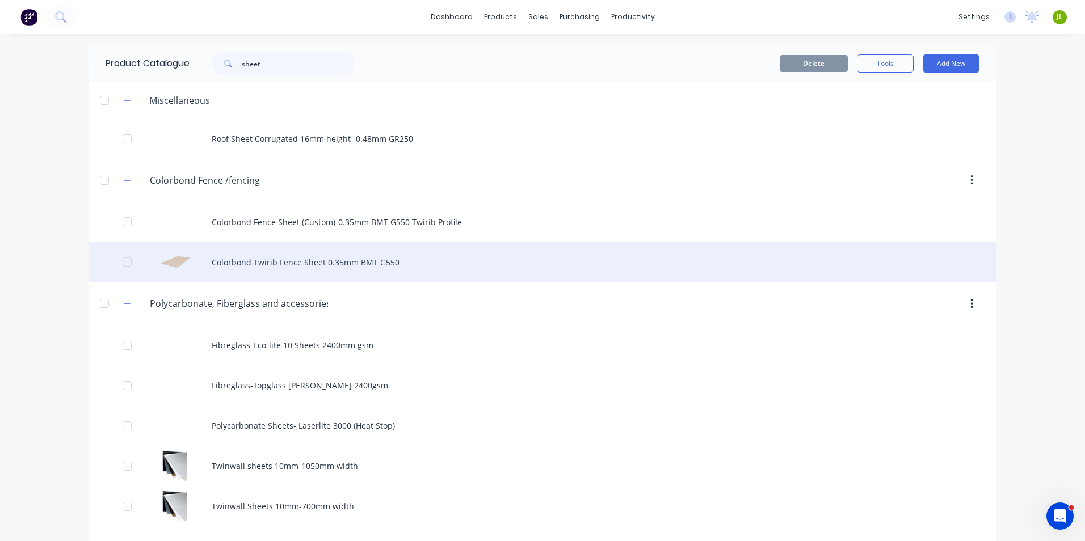
click at [316, 267] on div "Colorbond Twirib Fence Sheet 0.35mm BMT G550" at bounding box center [542, 262] width 908 height 40
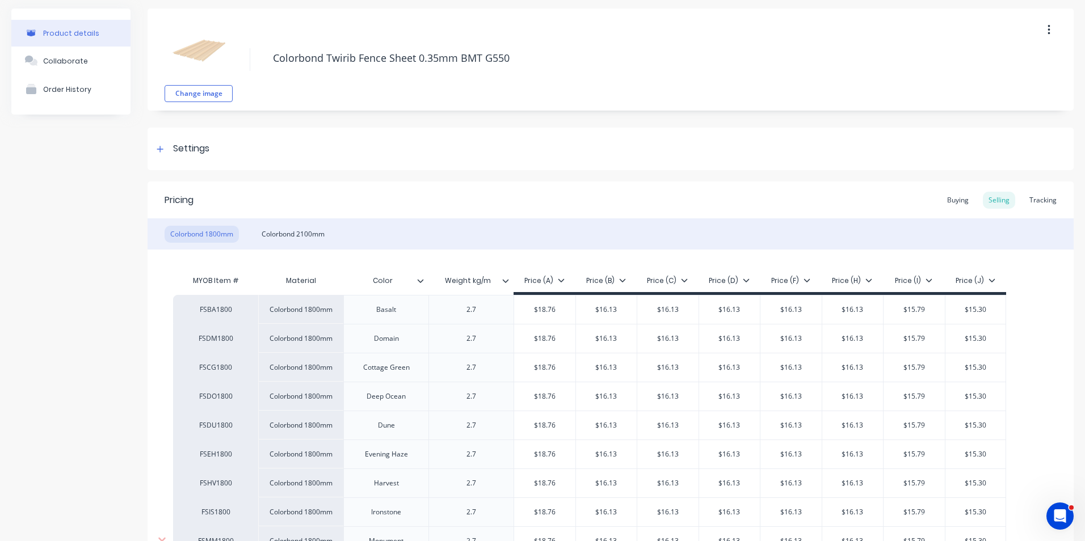
type textarea "x"
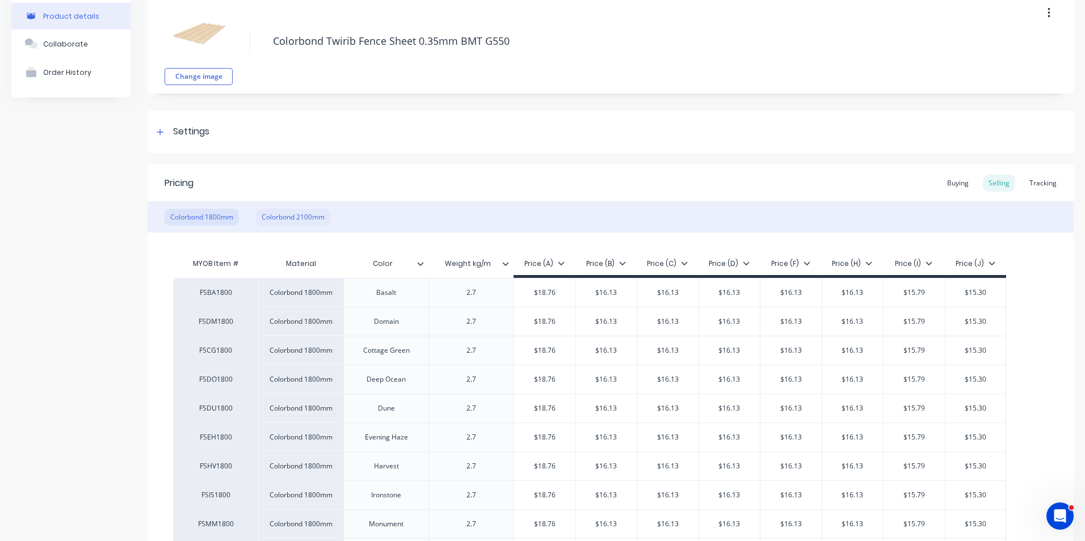
click at [288, 218] on div "Colorbond 2100mm" at bounding box center [293, 217] width 74 height 17
drag, startPoint x: 339, startPoint y: 127, endPoint x: 336, endPoint y: 109, distance: 17.7
click at [339, 127] on div "Settings" at bounding box center [610, 132] width 926 height 43
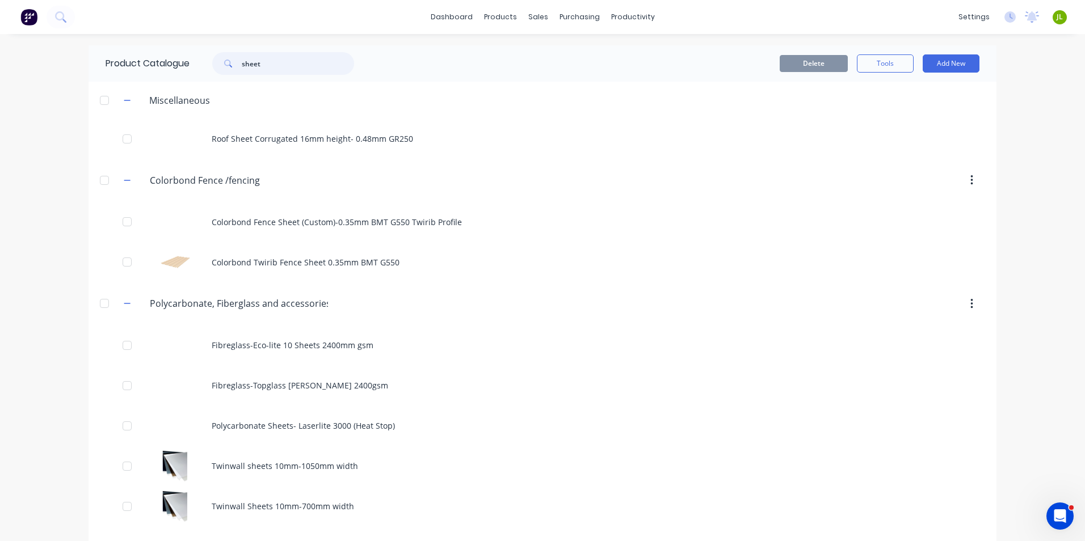
drag, startPoint x: 305, startPoint y: 58, endPoint x: 241, endPoint y: 63, distance: 63.7
click at [242, 63] on input "sheet" at bounding box center [298, 63] width 112 height 23
type input "s"
type input "rail"
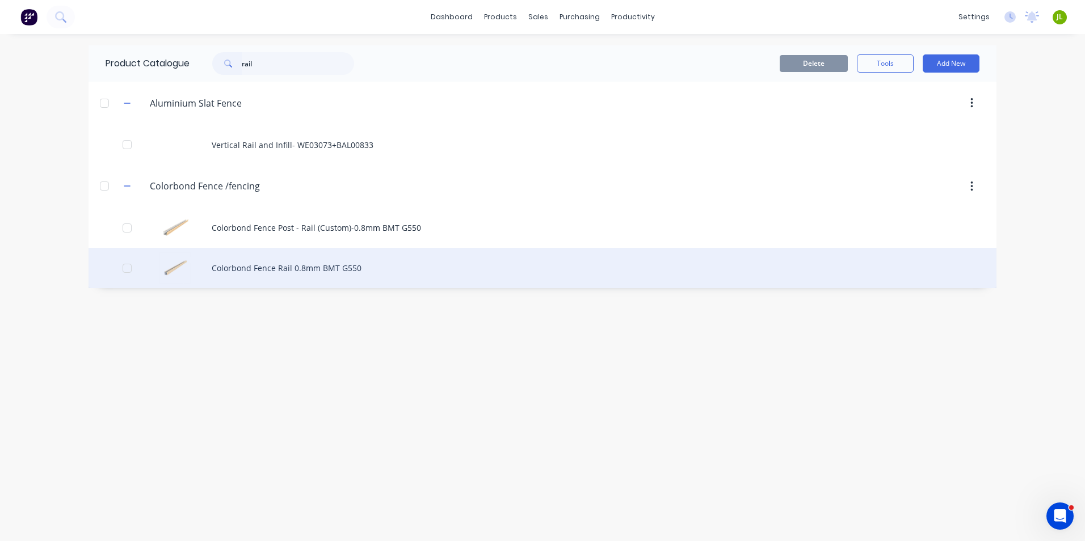
click at [254, 263] on div "Colorbond Fence Rail 0.8mm BMT G550" at bounding box center [542, 268] width 908 height 40
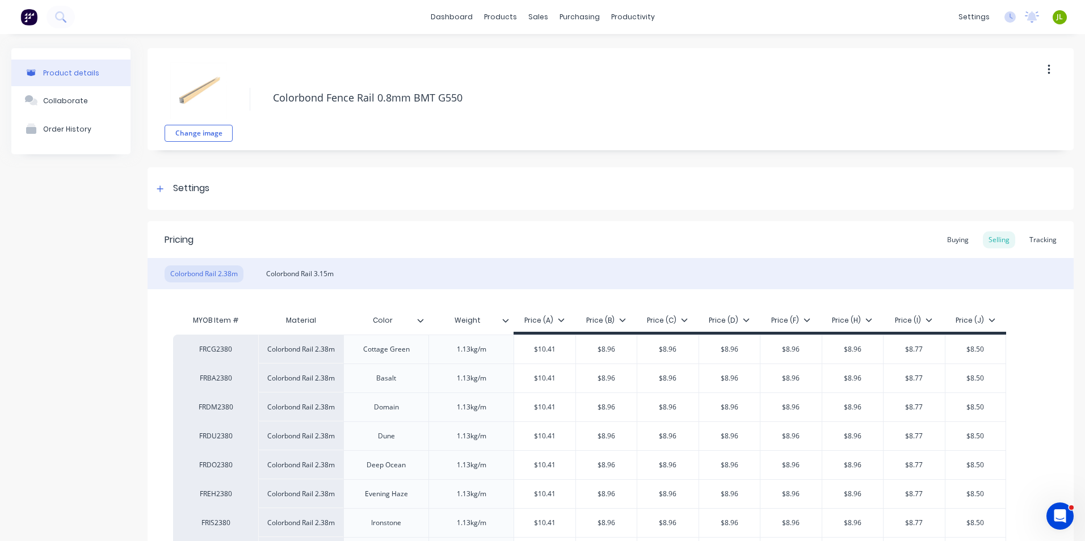
type textarea "x"
click at [403, 217] on div "Change image Colorbond Fence Rail 0.8mm BMT G550 Settings Product Options I buy…" at bounding box center [610, 515] width 926 height 935
click at [309, 273] on div "Colorbond Rail 3.15m" at bounding box center [299, 273] width 79 height 17
click at [373, 255] on div "Pricing Buying Selling Tracking" at bounding box center [610, 239] width 926 height 37
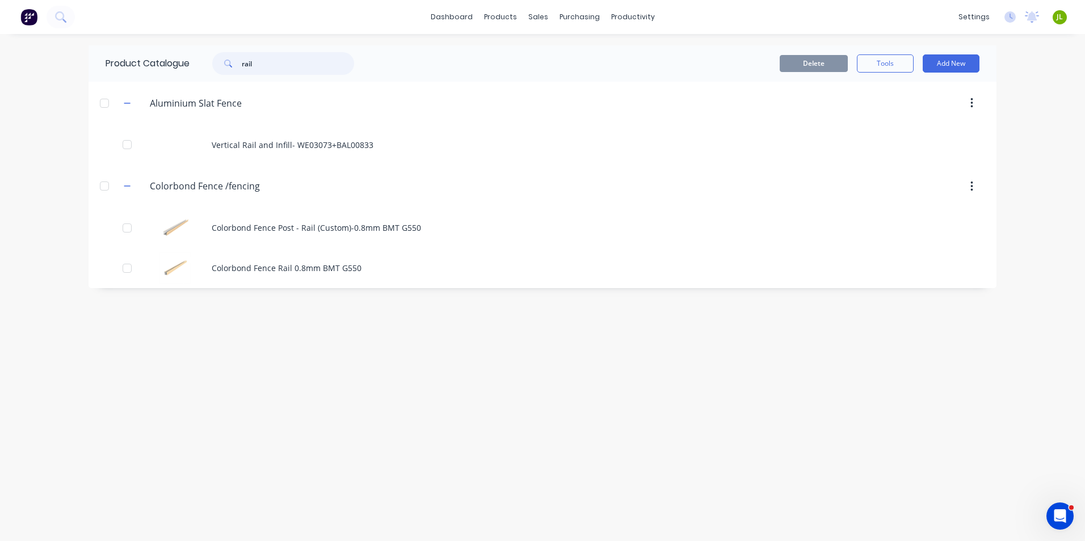
drag, startPoint x: 315, startPoint y: 68, endPoint x: 258, endPoint y: 71, distance: 57.4
click at [258, 71] on input "rail" at bounding box center [298, 63] width 112 height 23
drag, startPoint x: 258, startPoint y: 70, endPoint x: 206, endPoint y: 70, distance: 51.1
click at [206, 70] on div "rail" at bounding box center [277, 63] width 153 height 23
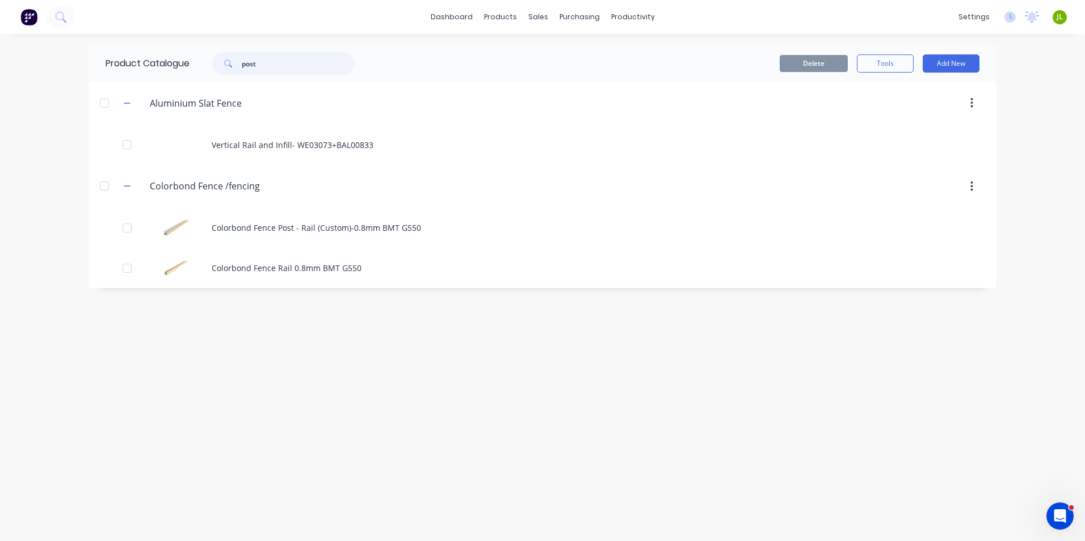
type input "post"
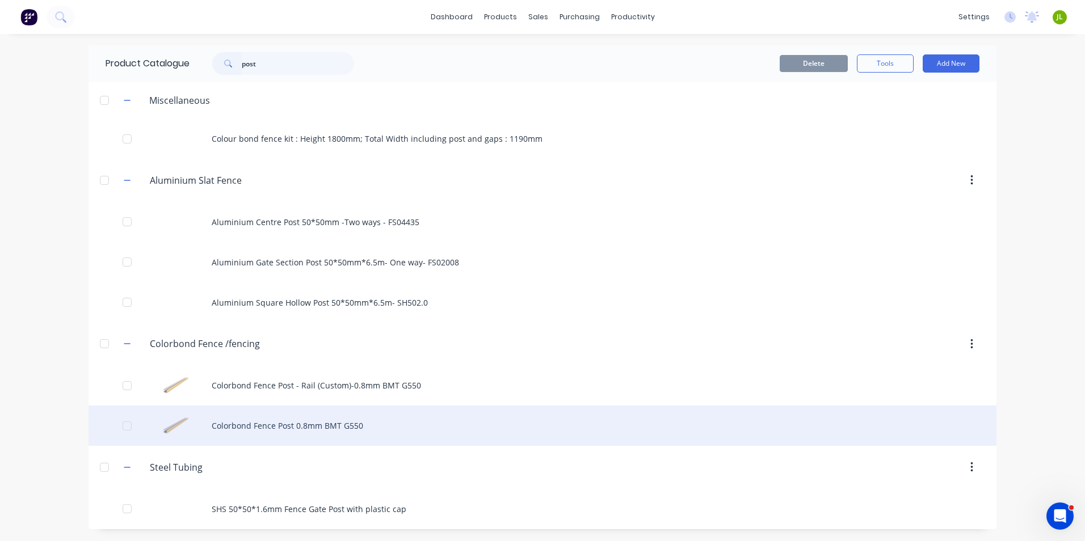
click at [351, 424] on div "Colorbond Fence Post 0.8mm BMT G550" at bounding box center [542, 426] width 908 height 40
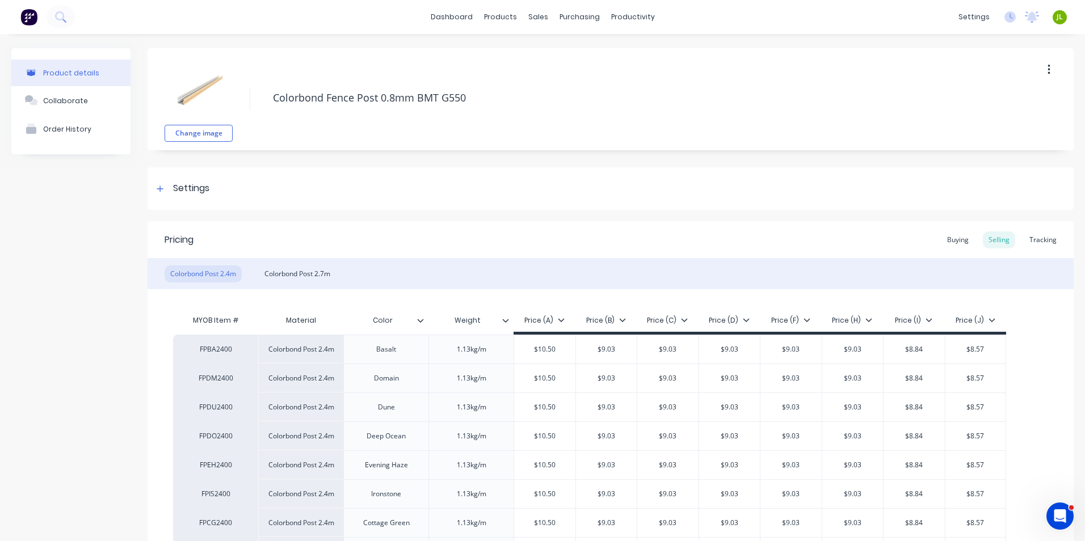
type textarea "x"
click at [500, 251] on div "Pricing Buying Selling Tracking" at bounding box center [610, 239] width 926 height 37
click at [315, 276] on div "Colorbond Post 2.7m" at bounding box center [297, 273] width 77 height 17
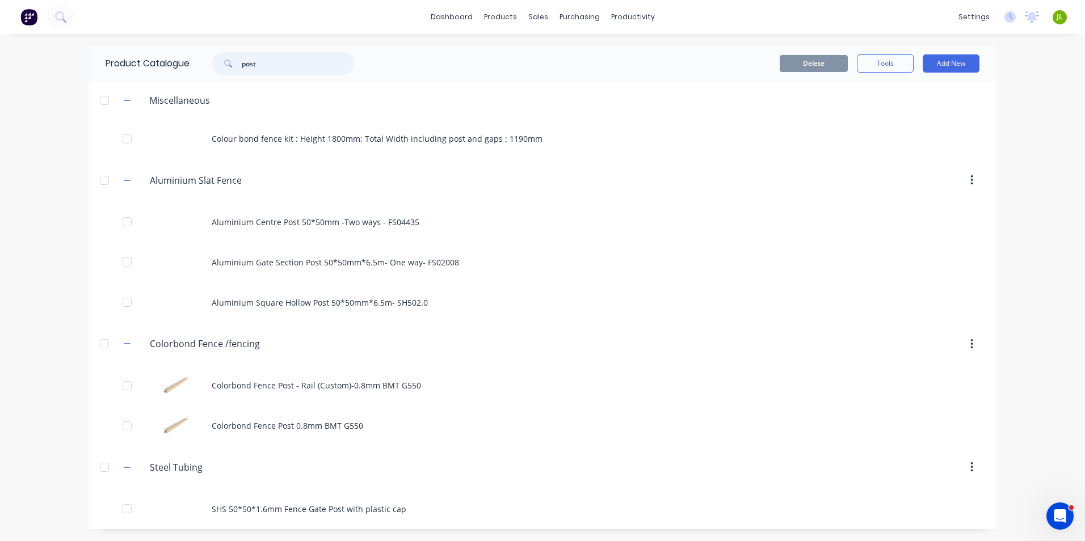
drag, startPoint x: 282, startPoint y: 57, endPoint x: 229, endPoint y: 66, distance: 54.0
click at [229, 66] on div "post" at bounding box center [283, 63] width 142 height 23
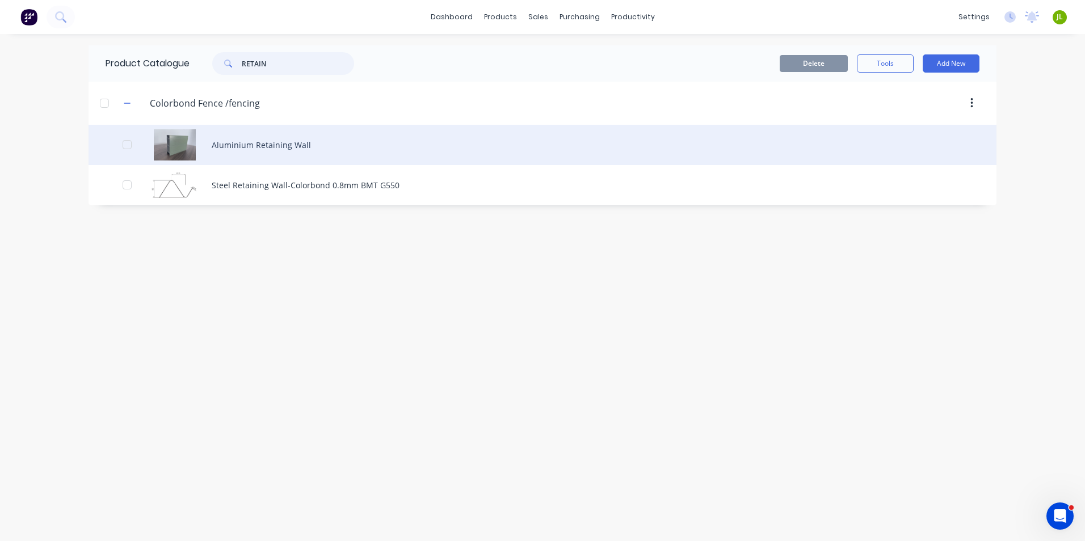
type input "RETAIN"
click at [301, 132] on div "Aluminium Retaining Wall" at bounding box center [542, 145] width 908 height 40
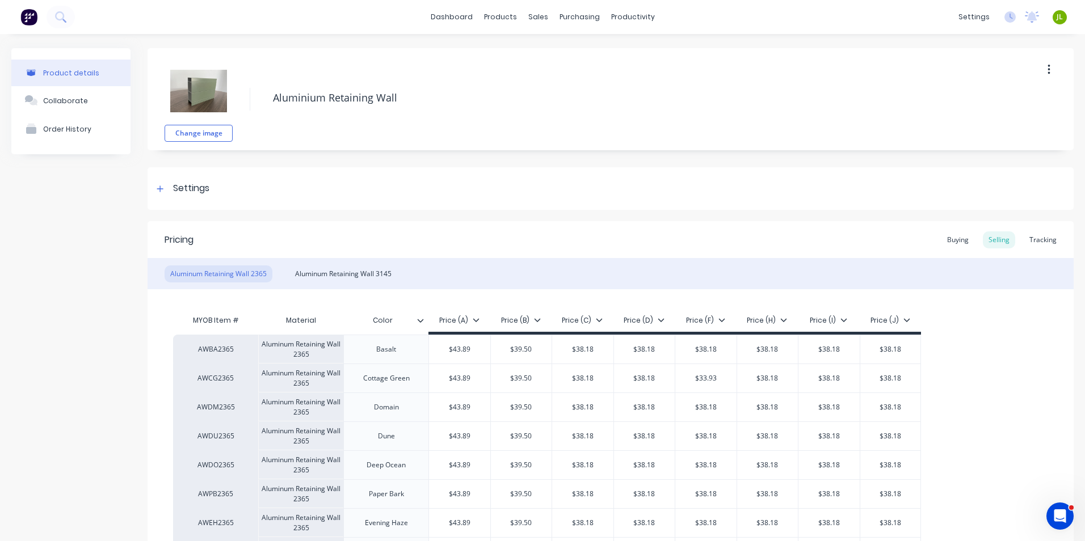
type textarea "x"
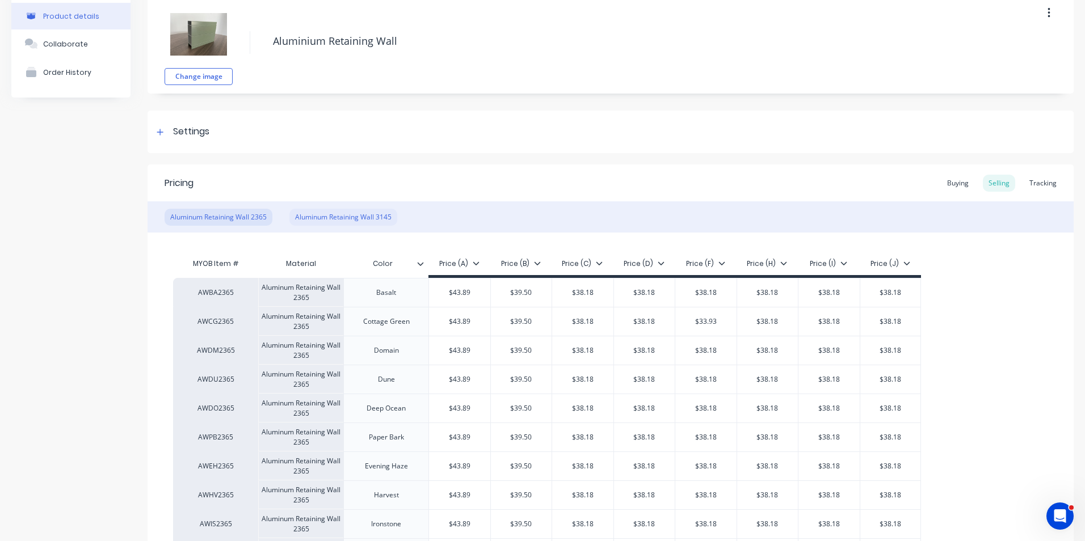
click at [368, 225] on div "Aluminum Retaining Wall 3145" at bounding box center [343, 217] width 108 height 17
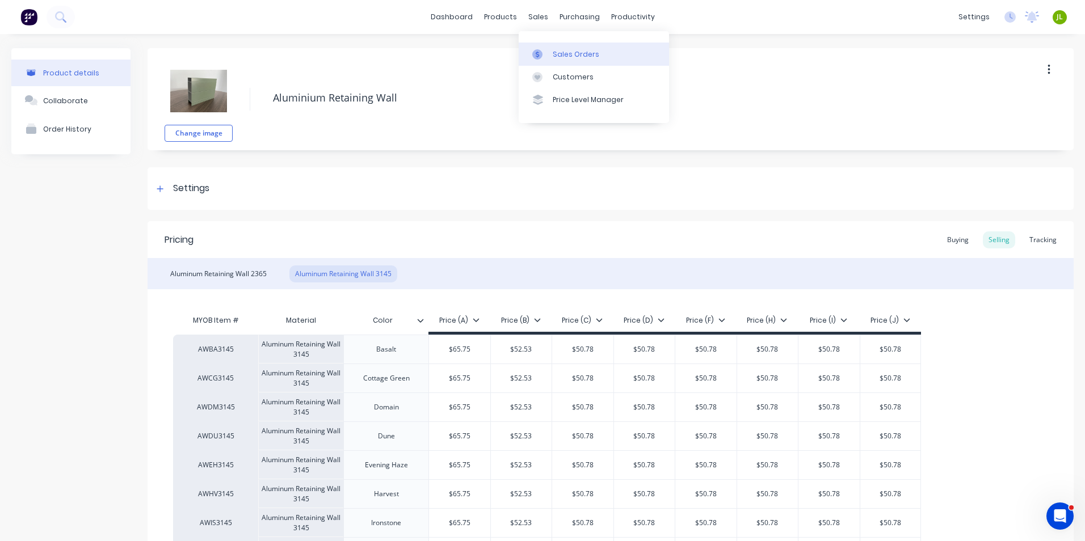
click at [540, 49] on icon at bounding box center [537, 54] width 10 height 10
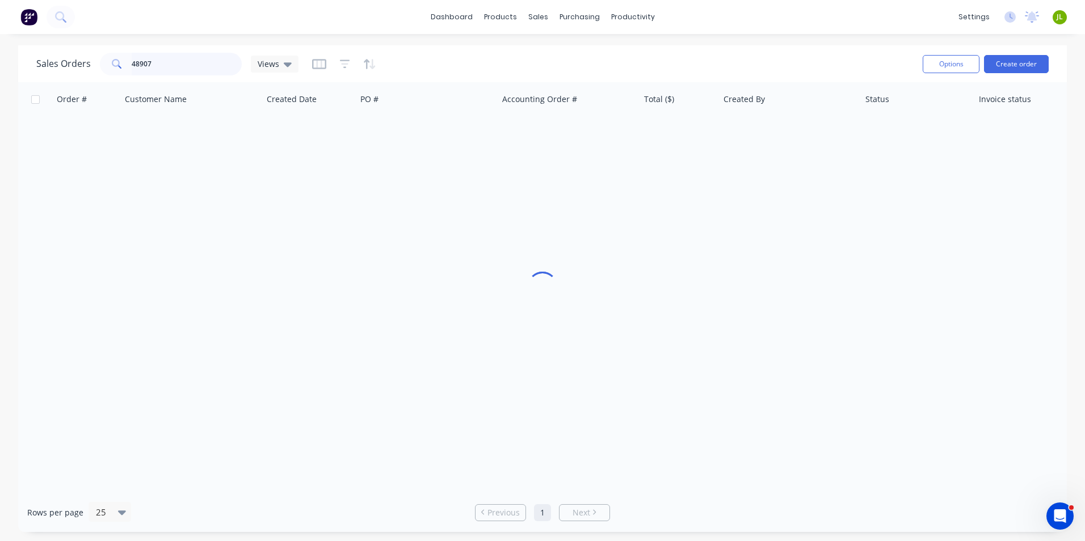
click at [203, 65] on input "48907" at bounding box center [187, 64] width 111 height 23
type input "48700"
click at [115, 259] on div at bounding box center [542, 287] width 1048 height 411
click at [159, 56] on input "48700" at bounding box center [187, 64] width 111 height 23
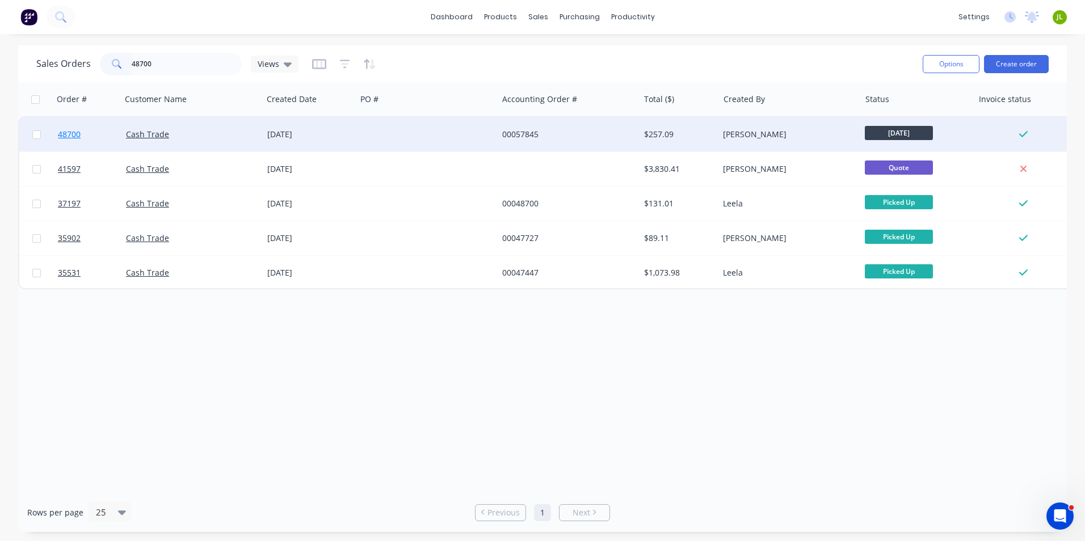
click at [68, 136] on span "48700" at bounding box center [69, 134] width 23 height 11
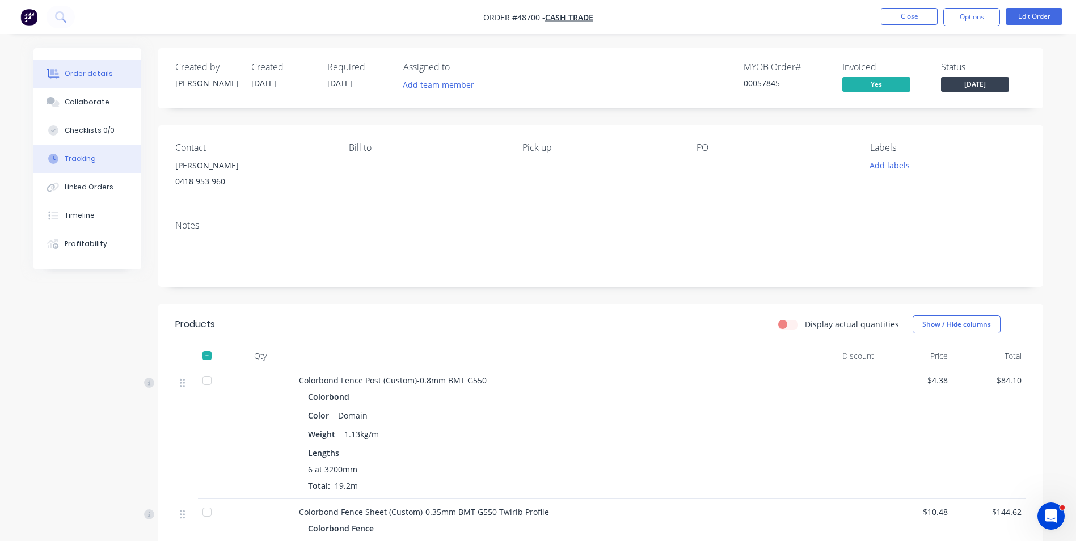
click at [70, 159] on div "Tracking" at bounding box center [80, 159] width 31 height 10
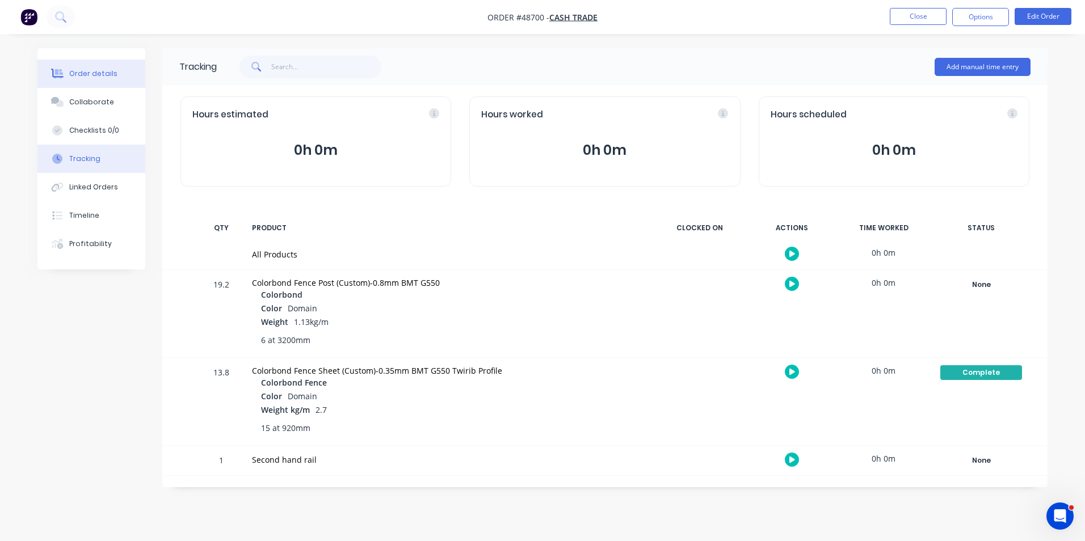
click at [110, 82] on button "Order details" at bounding box center [91, 74] width 108 height 28
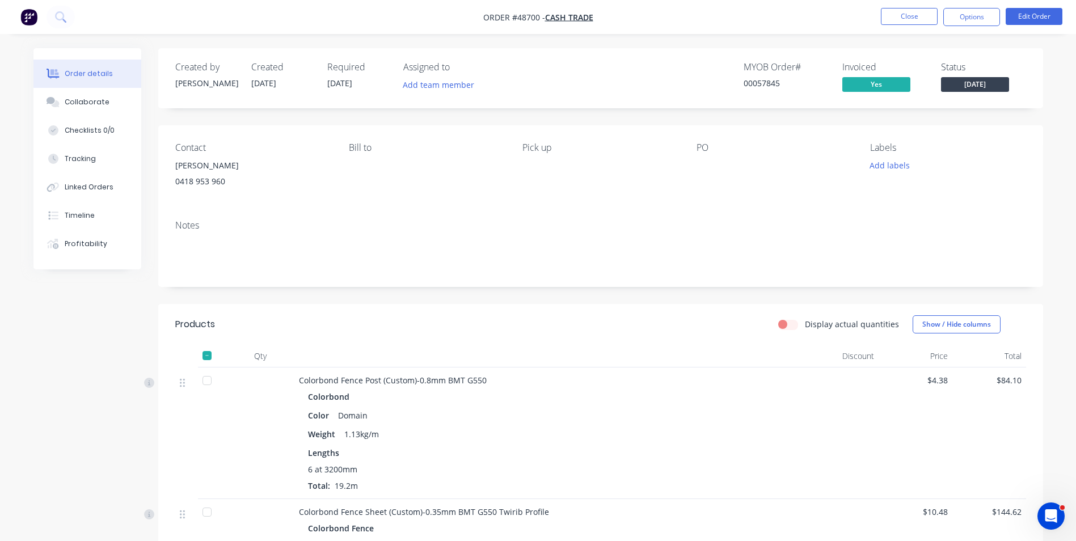
click at [475, 219] on div "Notes" at bounding box center [600, 249] width 885 height 76
click at [445, 294] on div "Created by [PERSON_NAME] Created [DATE] Required [DATE] Assigned to Add team me…" at bounding box center [600, 434] width 885 height 772
click at [733, 450] on div "Lengths" at bounding box center [549, 453] width 483 height 12
click at [387, 225] on div "Notes" at bounding box center [600, 225] width 851 height 11
click at [911, 10] on button "Close" at bounding box center [909, 16] width 57 height 17
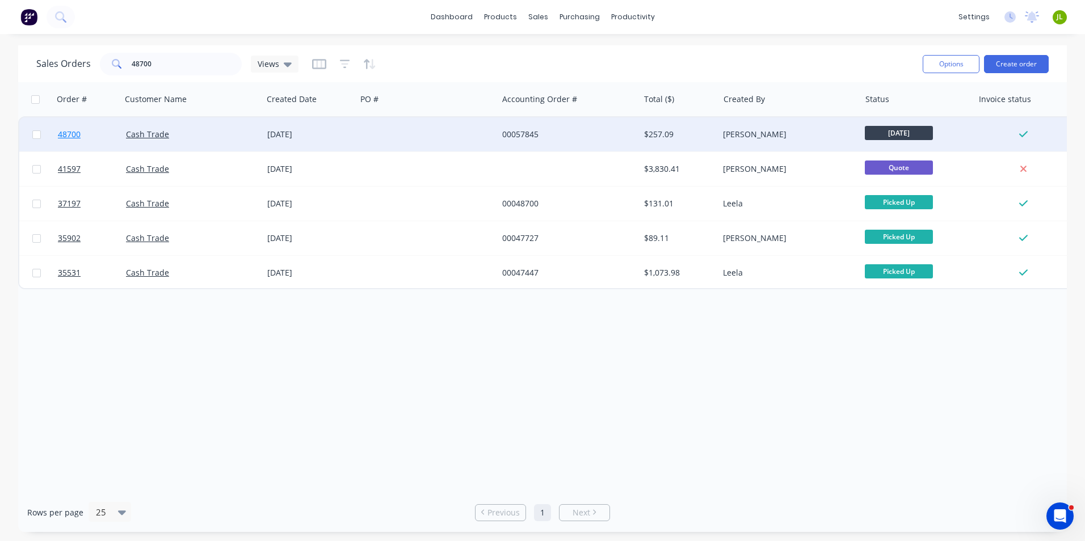
click at [69, 134] on span "48700" at bounding box center [69, 134] width 23 height 11
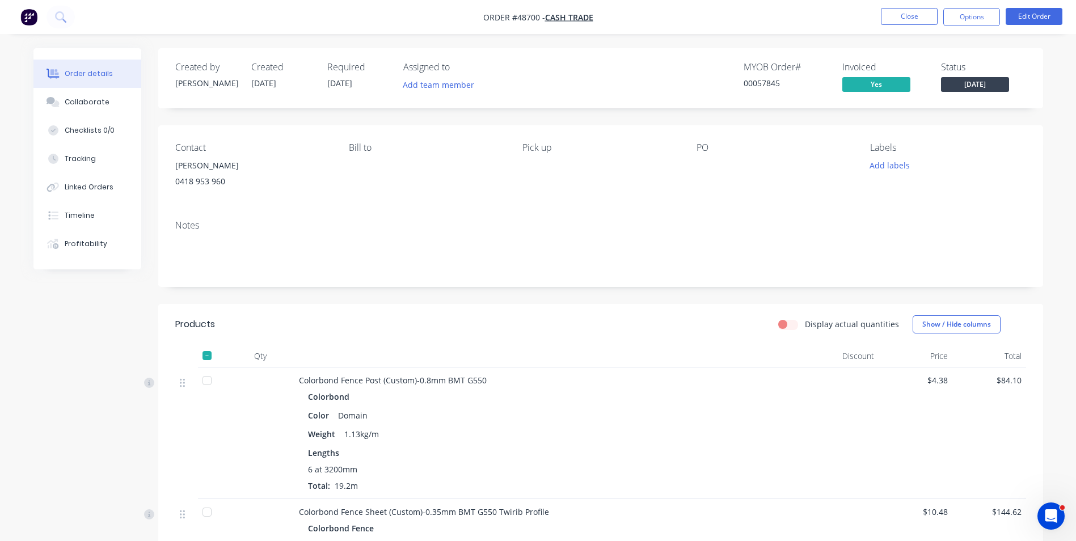
click at [150, 407] on div "Created by [PERSON_NAME] Created [DATE] Required [DATE] Assigned to Add team me…" at bounding box center [538, 442] width 1010 height 789
click at [50, 466] on div "Created by [PERSON_NAME] Created [DATE] Required [DATE] Assigned to Add team me…" at bounding box center [538, 442] width 1010 height 789
click at [909, 19] on button "Close" at bounding box center [909, 16] width 57 height 17
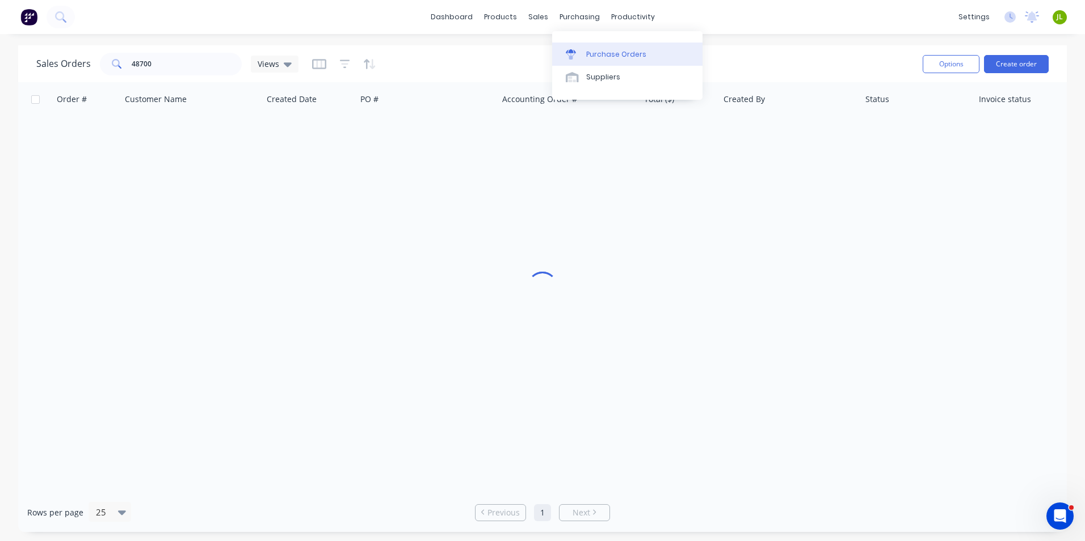
click at [577, 58] on div at bounding box center [574, 54] width 17 height 10
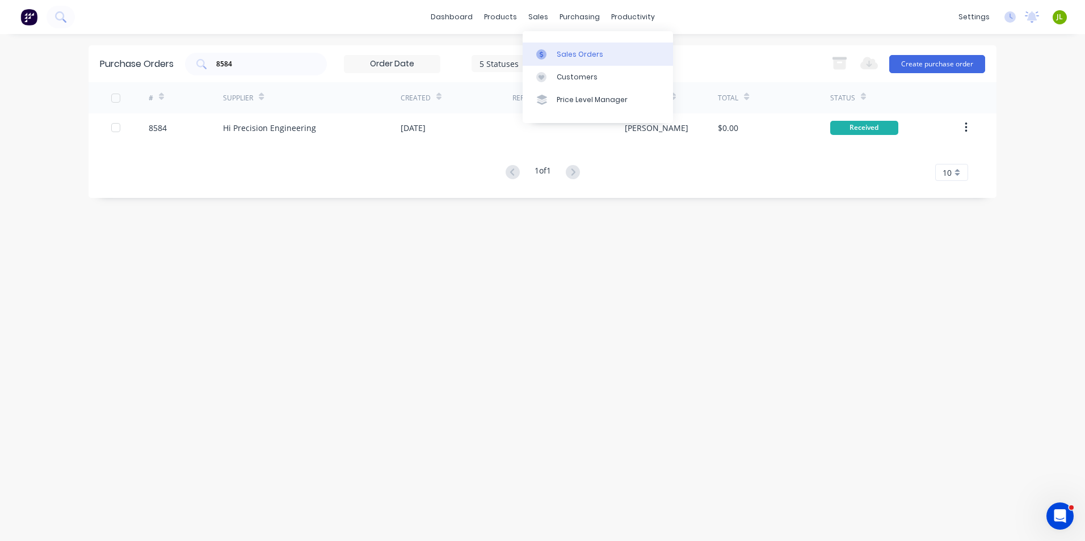
click at [560, 52] on div "Sales Orders" at bounding box center [579, 54] width 47 height 10
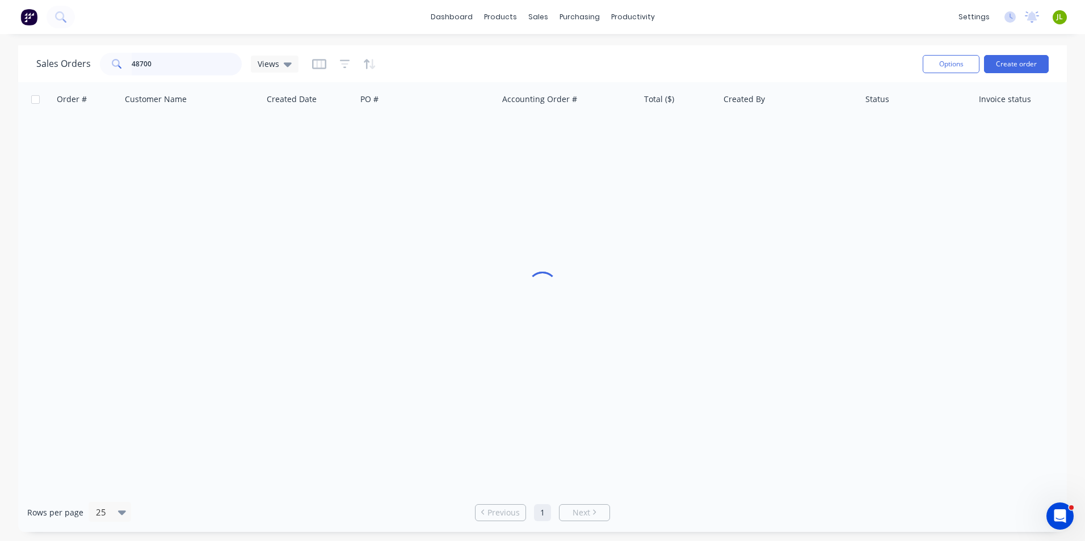
click at [200, 65] on input "48700" at bounding box center [187, 64] width 111 height 23
drag, startPoint x: 200, startPoint y: 65, endPoint x: 43, endPoint y: 68, distance: 157.2
click at [43, 68] on div "Sales Orders 48700 Views" at bounding box center [167, 64] width 262 height 23
type input "marcs"
click at [1008, 55] on button "Create order" at bounding box center [1016, 64] width 65 height 18
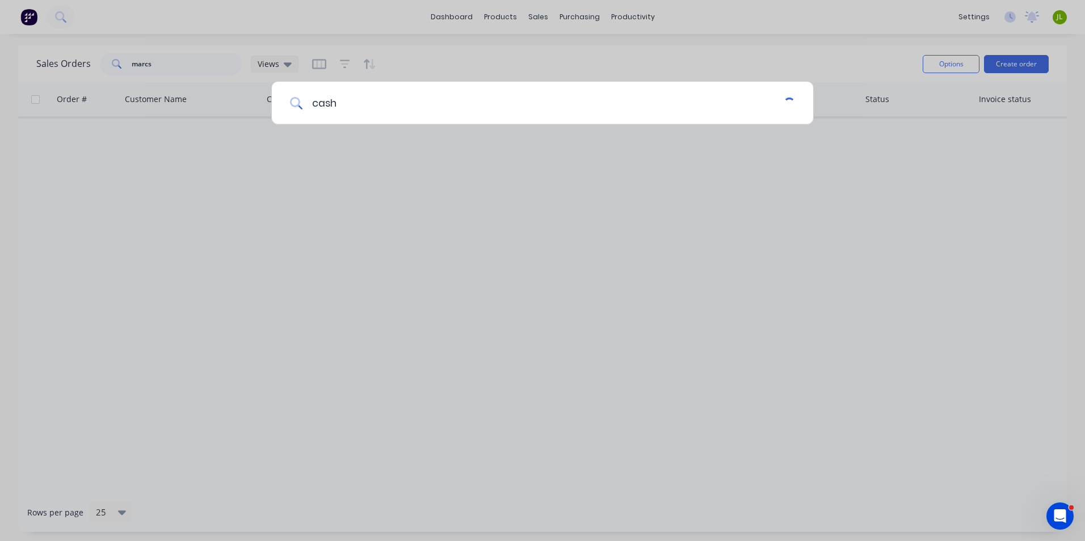
type input "cash"
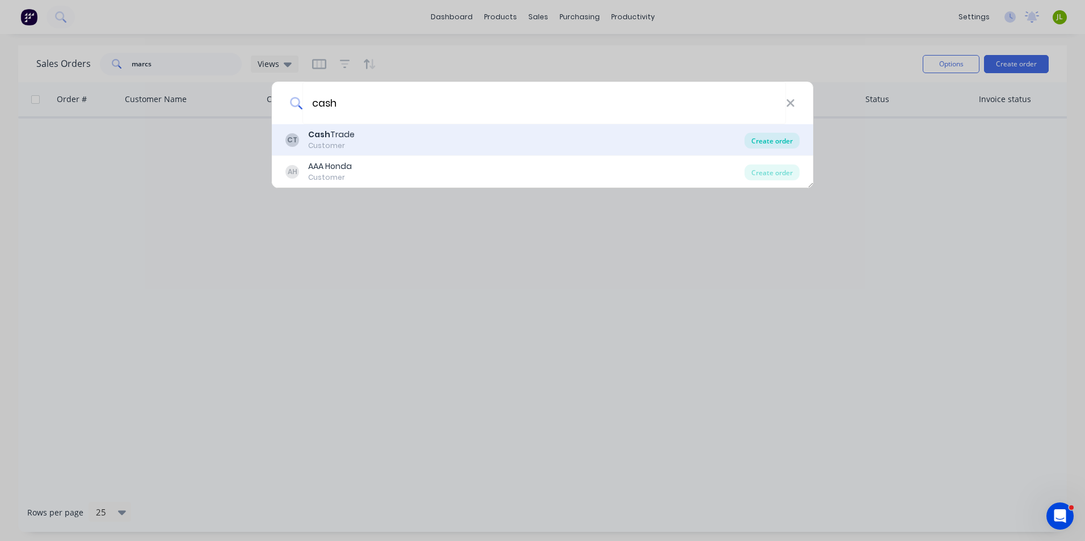
click at [770, 138] on div "Create order" at bounding box center [771, 141] width 55 height 16
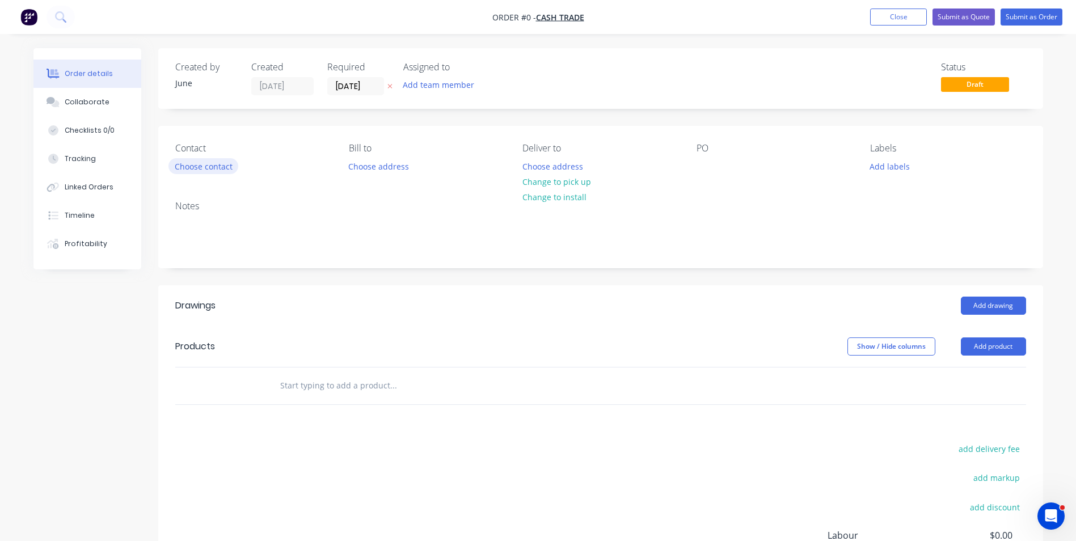
click at [217, 165] on button "Choose contact" at bounding box center [203, 165] width 70 height 15
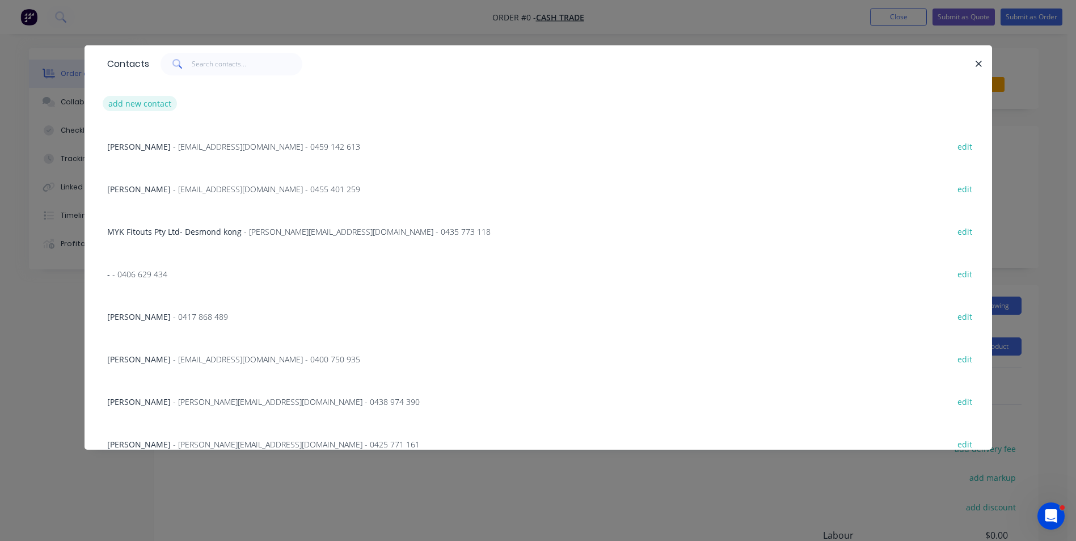
click at [155, 98] on button "add new contact" at bounding box center [140, 103] width 75 height 15
select select "AU"
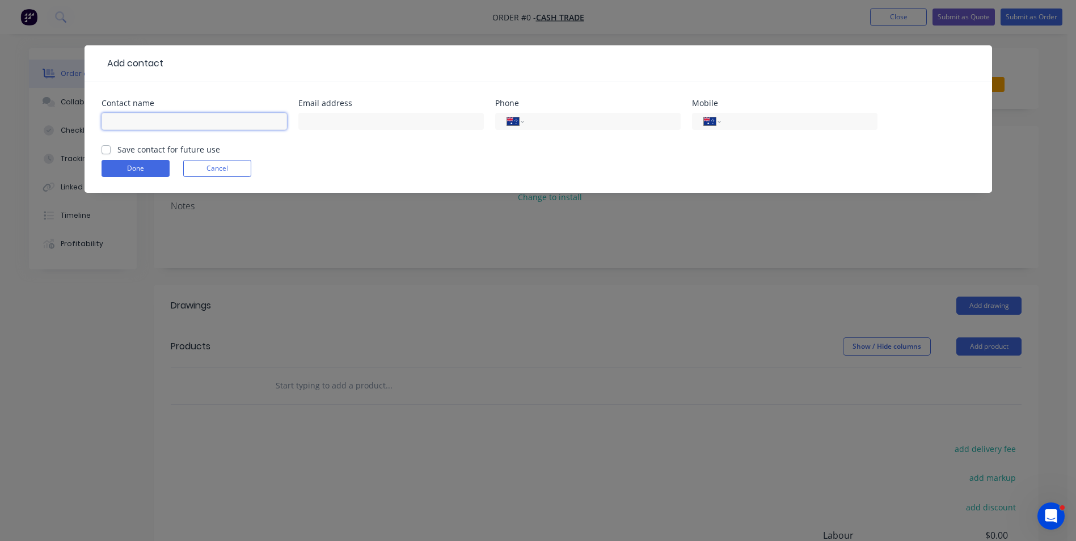
click at [174, 121] on input "text" at bounding box center [194, 121] width 185 height 17
paste input "[PERSON_NAME]"
type input "[PERSON_NAME]"
click at [795, 129] on div "International [GEOGRAPHIC_DATA] [GEOGRAPHIC_DATA] [GEOGRAPHIC_DATA] [GEOGRAPHIC…" at bounding box center [784, 121] width 185 height 17
click at [788, 125] on input "tel" at bounding box center [797, 121] width 136 height 13
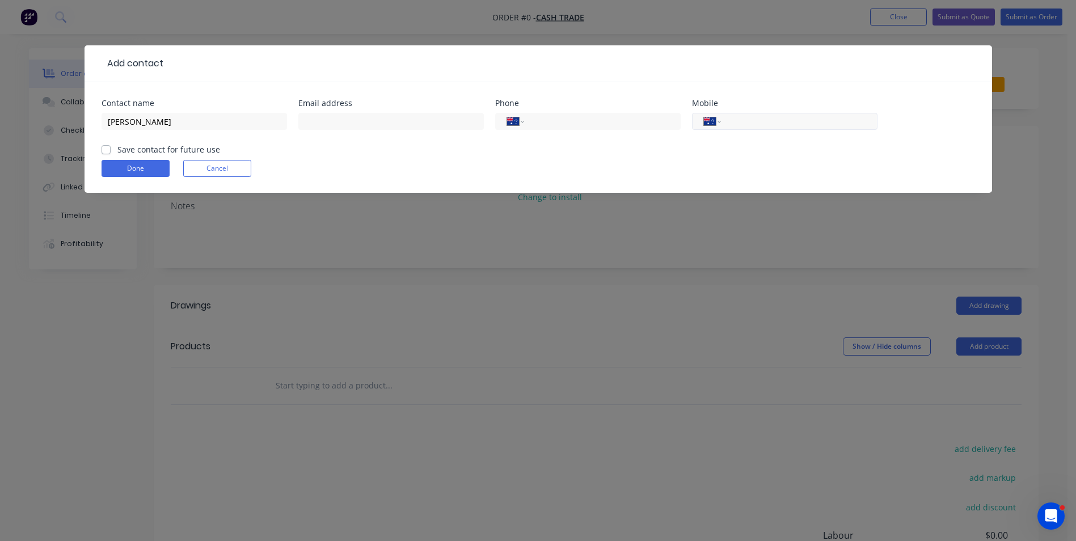
paste input "0403 264 444"
type input "0403 264 444"
click at [401, 129] on input "text" at bounding box center [390, 121] width 185 height 17
paste input "[EMAIL_ADDRESS][DOMAIN_NAME]"
type input "[EMAIL_ADDRESS][DOMAIN_NAME]"
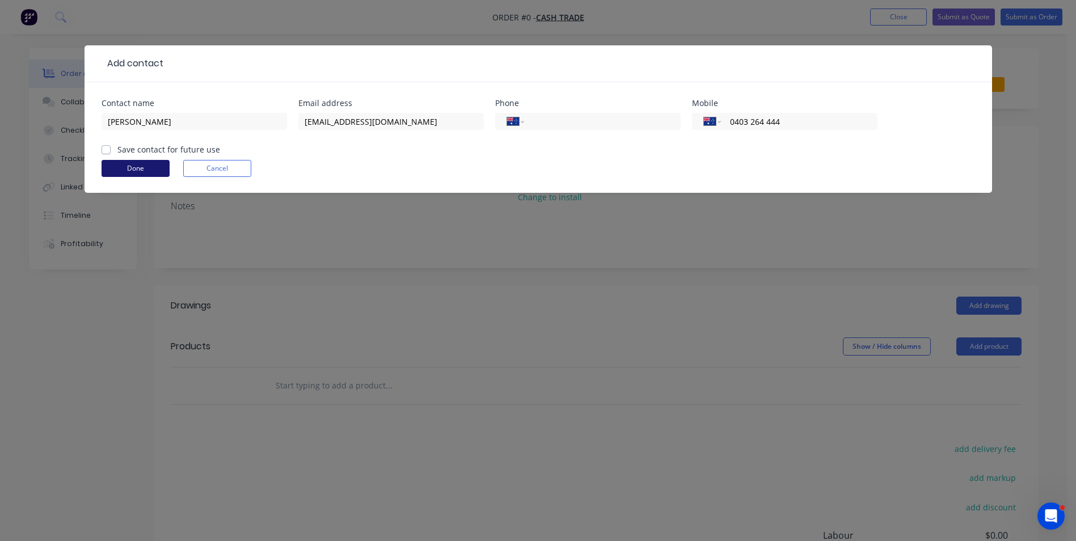
click at [113, 163] on button "Done" at bounding box center [136, 168] width 68 height 17
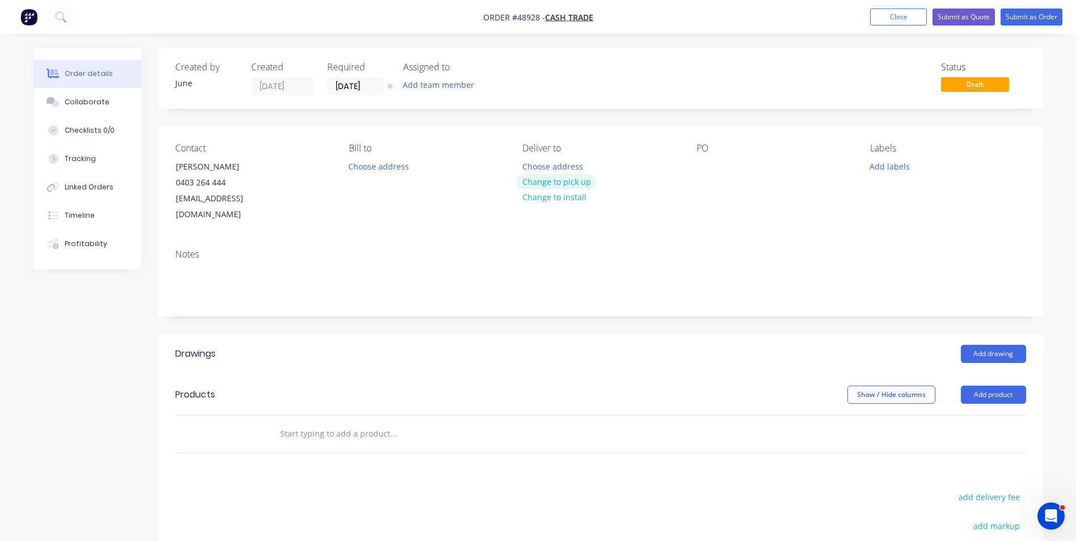
click at [568, 177] on button "Change to pick up" at bounding box center [556, 181] width 81 height 15
click at [993, 345] on button "Add drawing" at bounding box center [993, 354] width 65 height 18
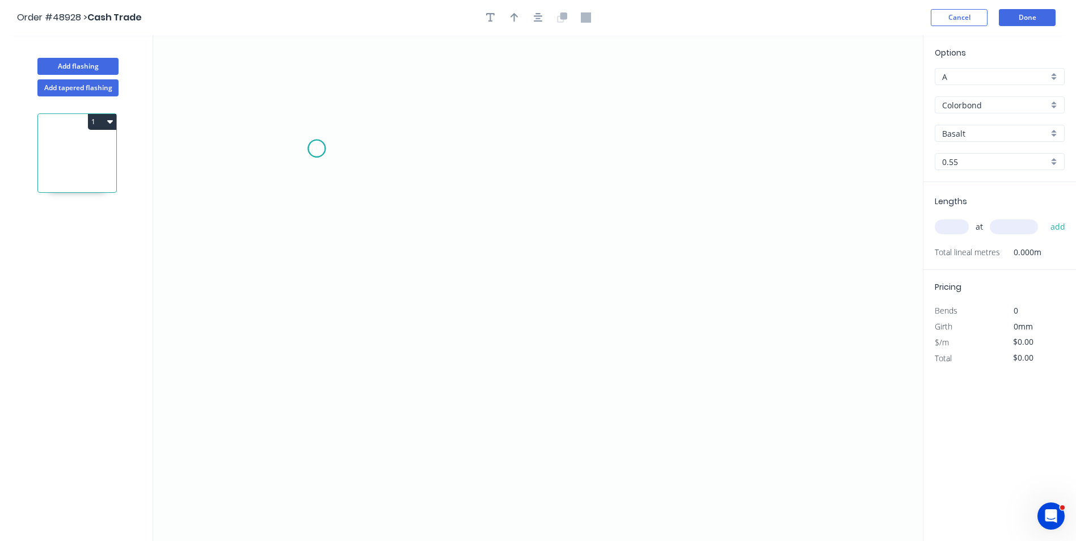
click at [317, 149] on icon "0" at bounding box center [538, 288] width 770 height 506
click at [320, 355] on icon "0" at bounding box center [538, 288] width 770 height 506
click at [719, 339] on icon "0 ?" at bounding box center [538, 288] width 770 height 506
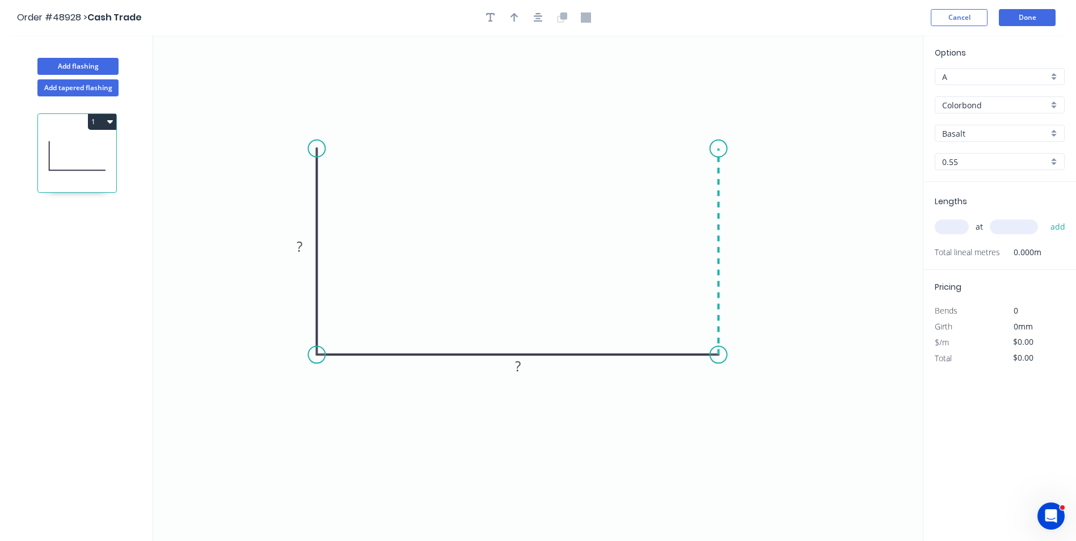
click at [717, 149] on icon "0 ? ?" at bounding box center [538, 288] width 770 height 506
click at [717, 149] on circle at bounding box center [718, 148] width 17 height 17
click at [296, 238] on rect at bounding box center [299, 246] width 37 height 23
click at [306, 246] on rect at bounding box center [299, 247] width 23 height 16
type input "$22.53"
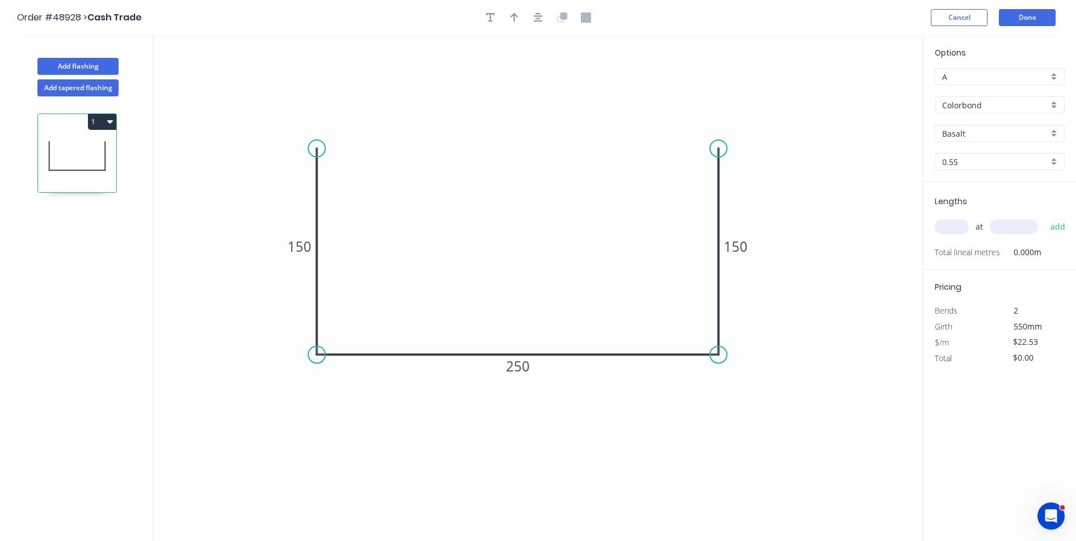
click at [954, 226] on input "text" at bounding box center [952, 227] width 34 height 15
type input "1"
type input "2"
type input "5300"
click at [1045, 217] on button "add" at bounding box center [1058, 226] width 27 height 19
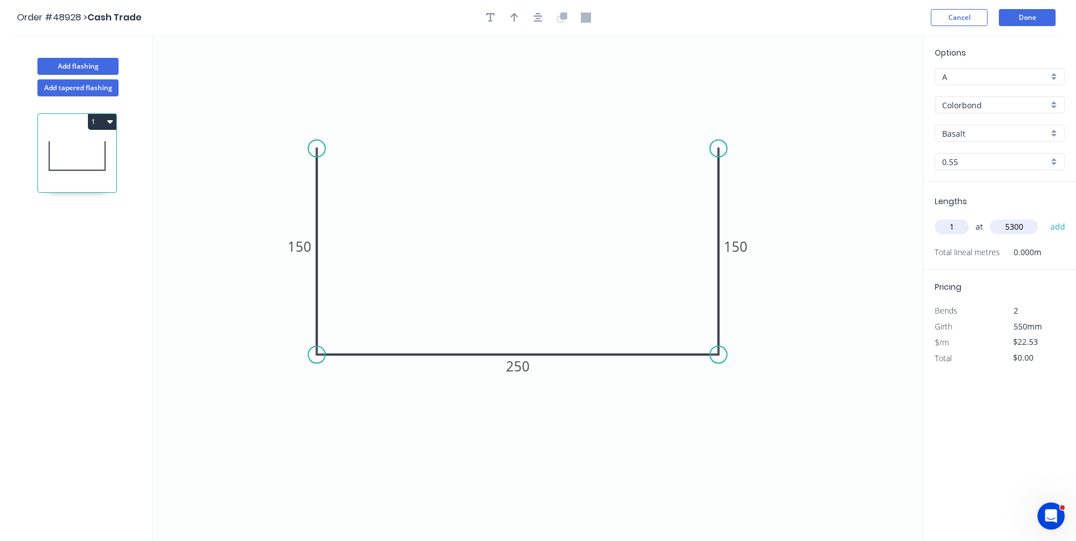
type input "$119.41"
click at [508, 12] on button "button" at bounding box center [514, 17] width 17 height 17
drag, startPoint x: 862, startPoint y: 90, endPoint x: 563, endPoint y: 155, distance: 306.5
click at [563, 155] on icon at bounding box center [563, 142] width 10 height 36
click at [965, 134] on input "Basalt" at bounding box center [995, 134] width 106 height 12
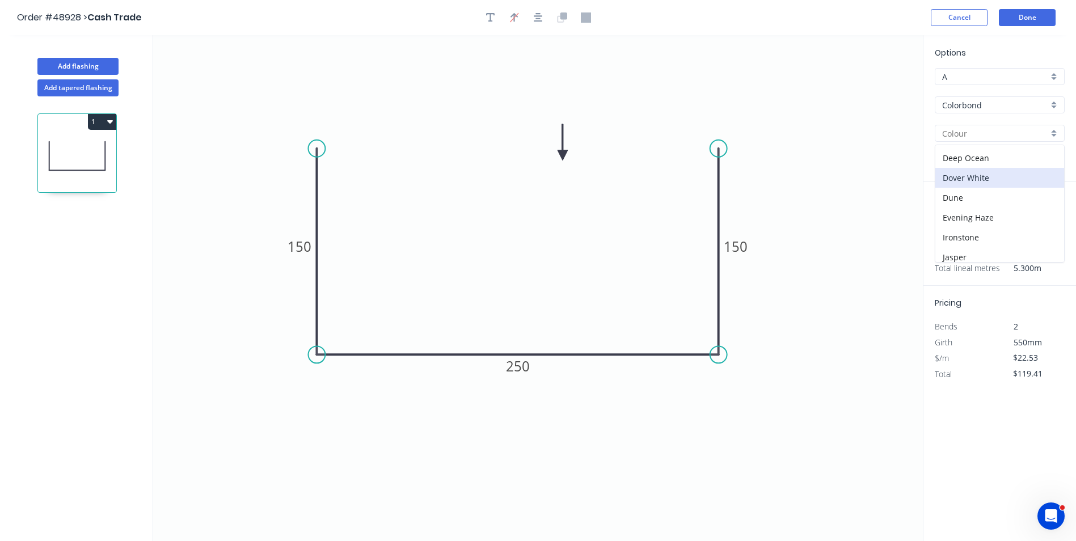
scroll to position [113, 0]
click at [972, 255] on div "Monument" at bounding box center [999, 260] width 129 height 20
type input "Monument"
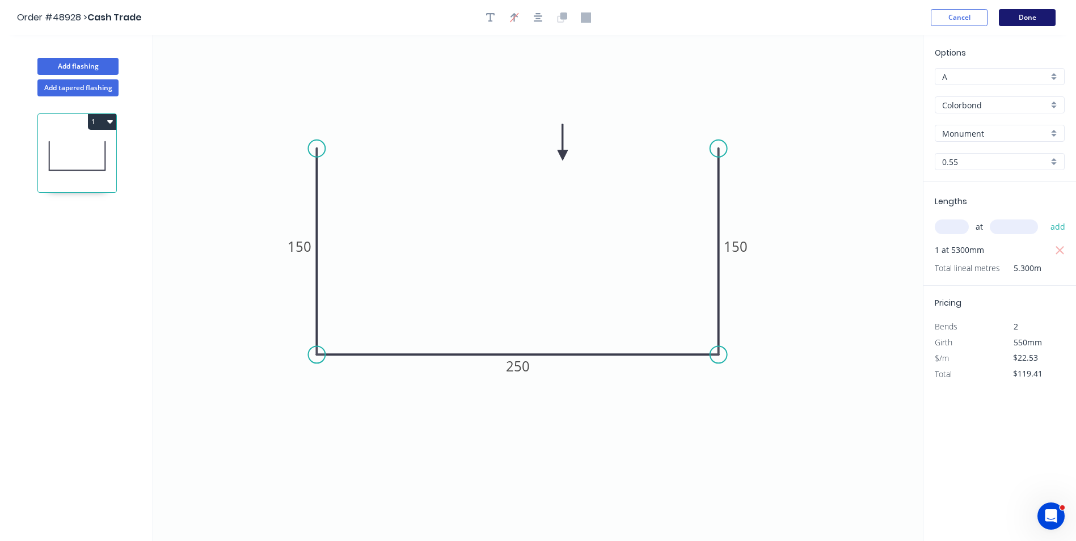
click at [1034, 14] on button "Done" at bounding box center [1027, 17] width 57 height 17
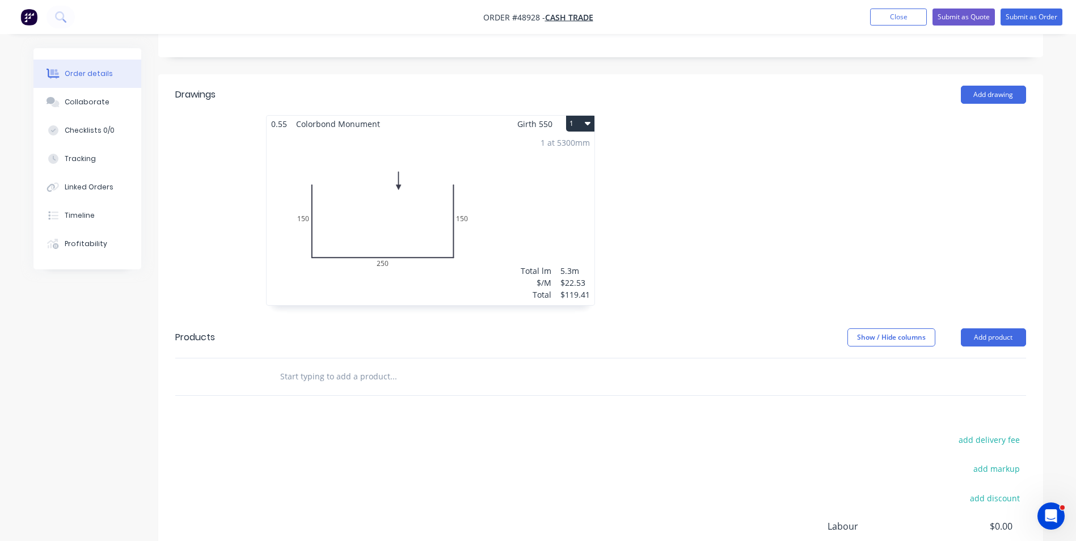
scroll to position [340, 0]
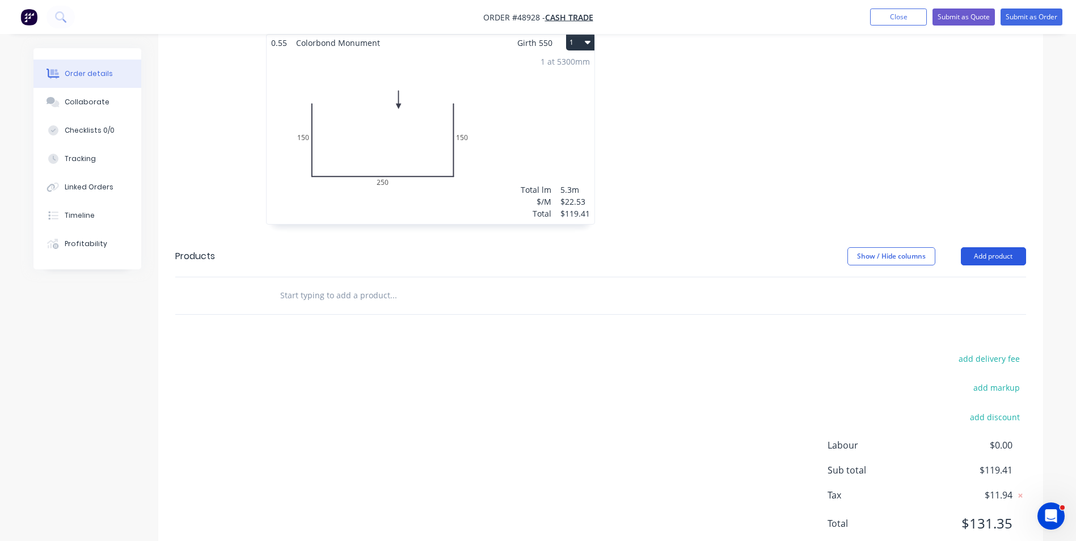
click at [1008, 247] on button "Add product" at bounding box center [993, 256] width 65 height 18
click at [989, 297] on button "Basic product" at bounding box center [972, 308] width 108 height 23
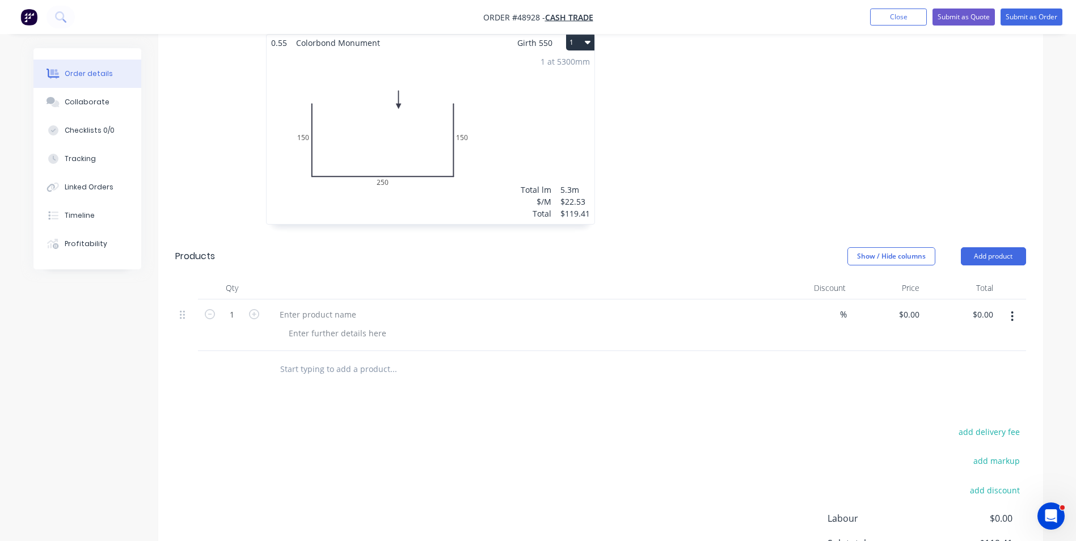
click at [1007, 306] on button "button" at bounding box center [1012, 316] width 27 height 20
click at [997, 406] on div "Delete" at bounding box center [972, 414] width 87 height 16
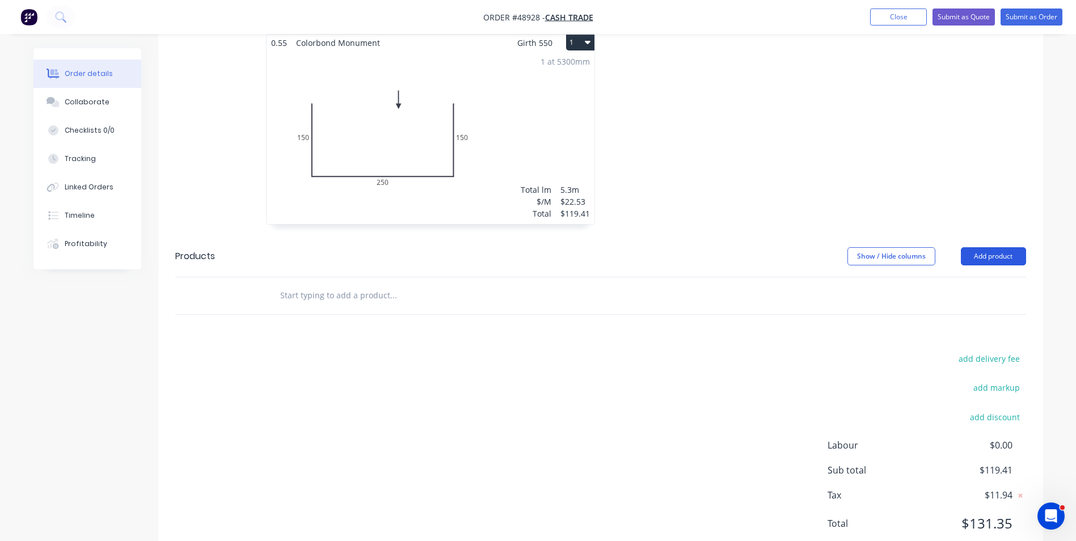
click at [1013, 247] on button "Add product" at bounding box center [993, 256] width 65 height 18
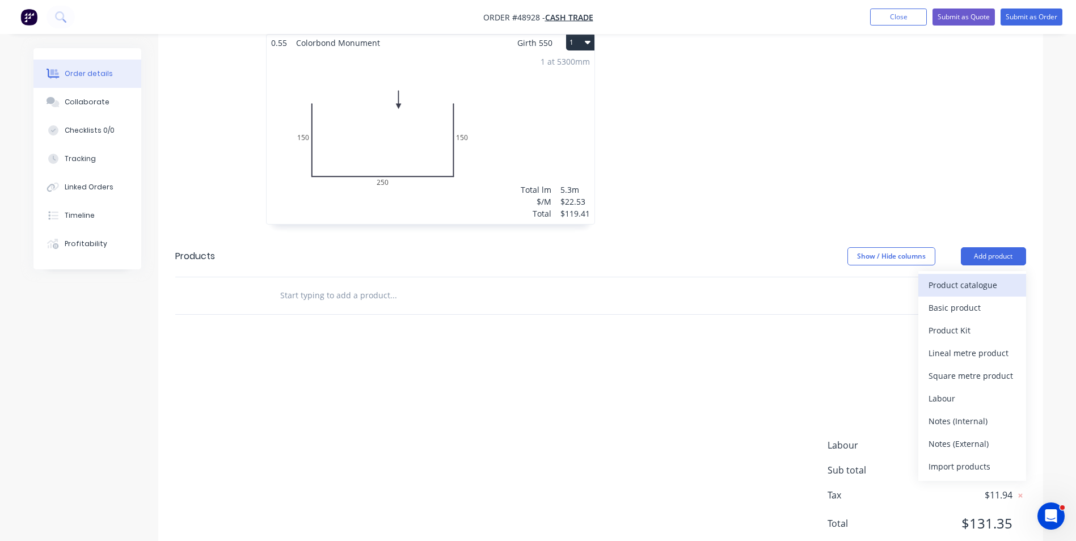
click at [1002, 277] on div "Product catalogue" at bounding box center [972, 285] width 87 height 16
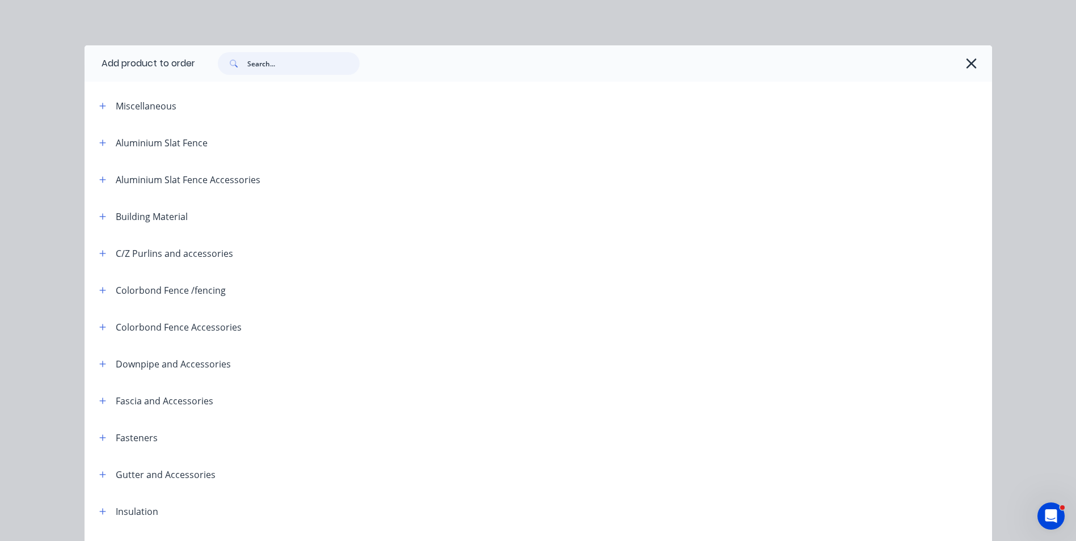
click at [311, 71] on input "text" at bounding box center [303, 63] width 112 height 23
type input "o"
type input "roof"
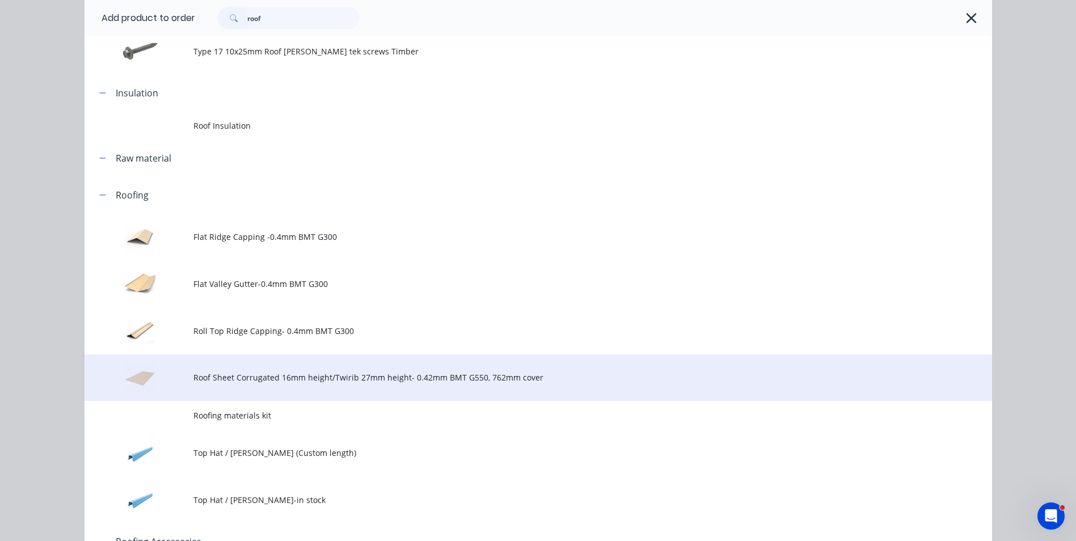
click at [289, 366] on td "Roof Sheet Corrugated 16mm height/Twirib 27mm height- 0.42mm BMT G550, 762mm co…" at bounding box center [592, 378] width 799 height 47
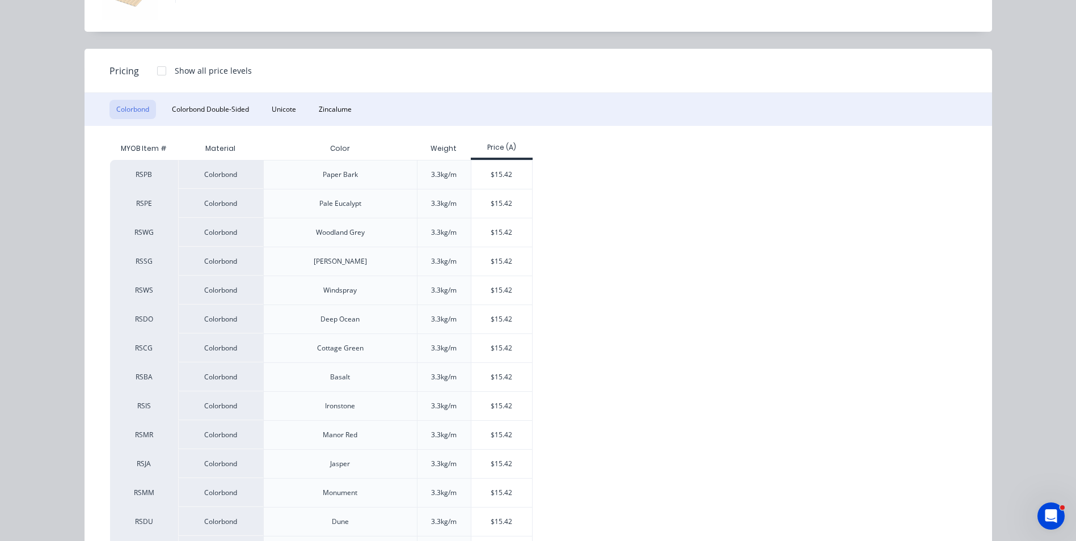
scroll to position [113, 0]
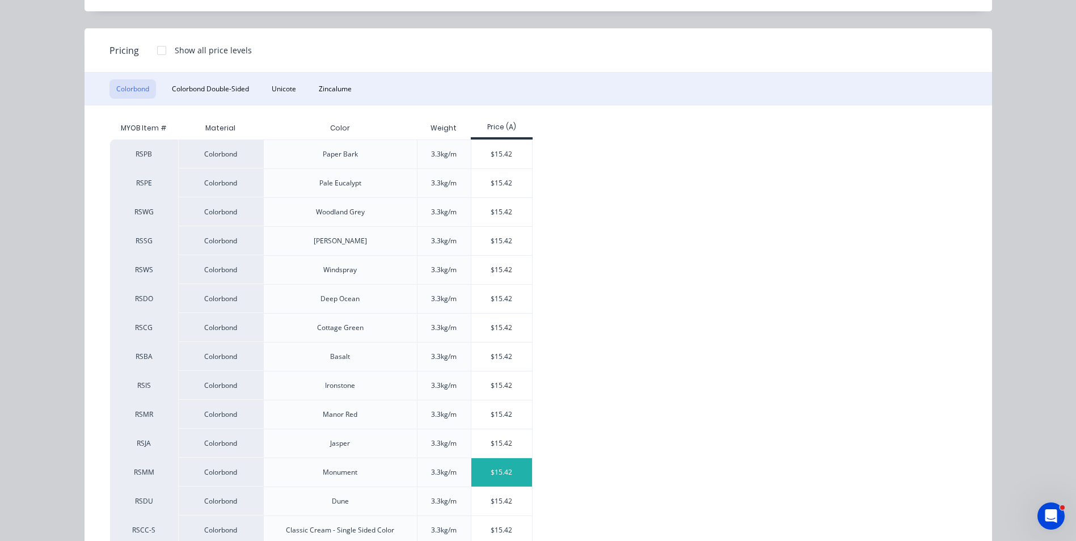
click at [495, 478] on div "$15.42" at bounding box center [501, 472] width 61 height 28
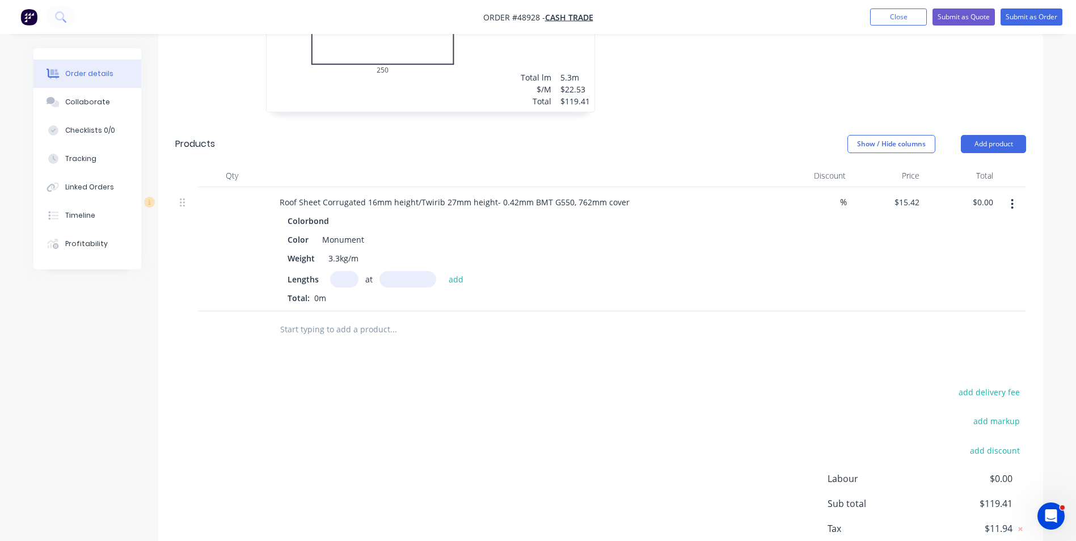
scroll to position [454, 0]
drag, startPoint x: 419, startPoint y: 184, endPoint x: 322, endPoint y: 192, distance: 96.8
click at [322, 193] on div "Roof Sheet Corrugated 16mm height/Twirib 27mm height- 0.42mm BMT G550, 762mm co…" at bounding box center [455, 201] width 368 height 16
click at [351, 270] on input "text" at bounding box center [344, 278] width 28 height 16
type input "6"
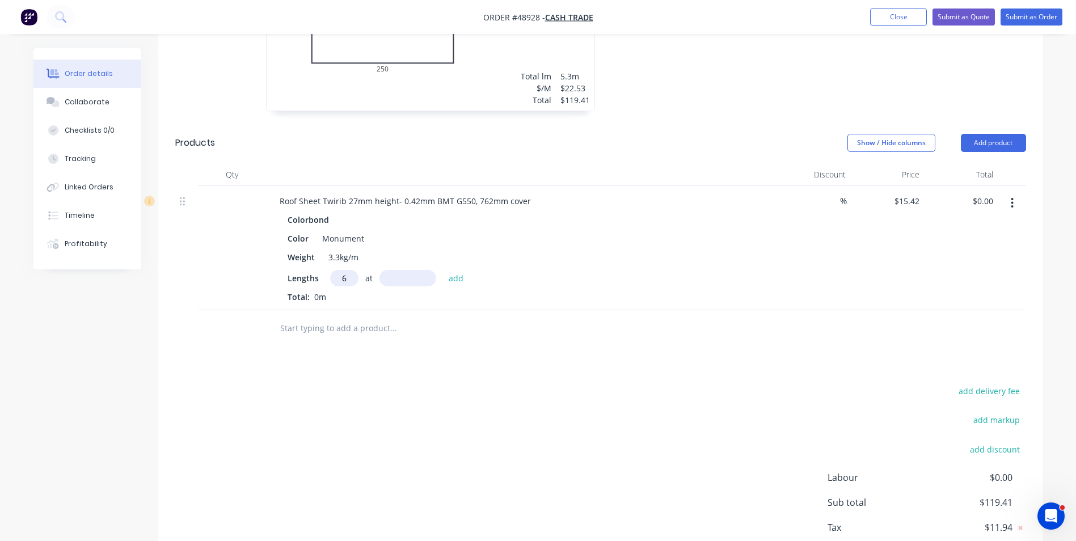
click at [415, 270] on input "text" at bounding box center [407, 278] width 57 height 16
type input "1580"
click at [443, 270] on button "add" at bounding box center [456, 277] width 27 height 15
type input "$146.18"
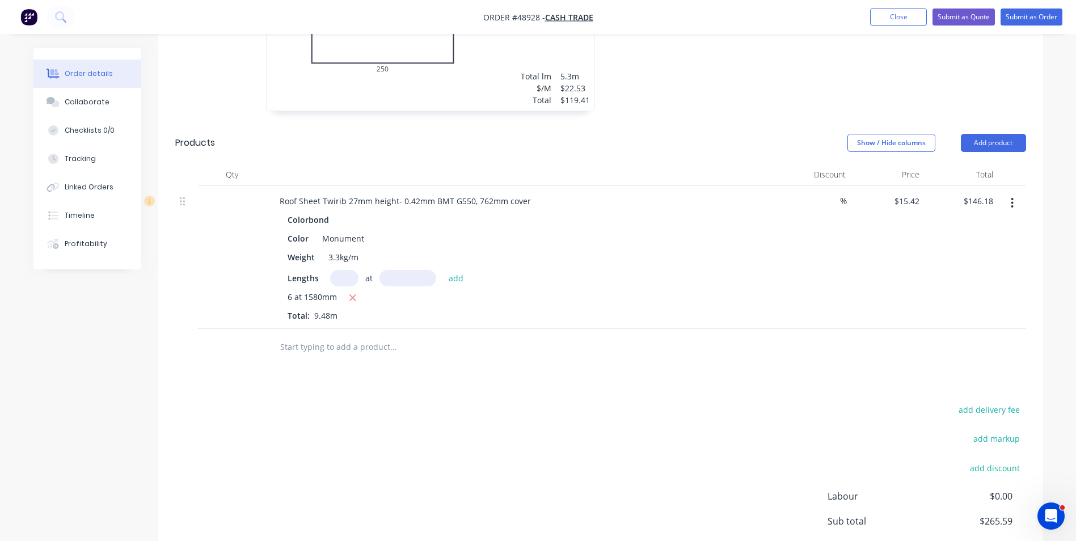
click at [505, 308] on div "Roof Sheet Twirib 27mm height- 0.42mm BMT G550, 762mm cover Colorbond Color Mon…" at bounding box center [521, 257] width 511 height 143
click at [1017, 196] on button "button" at bounding box center [1012, 203] width 27 height 20
click at [998, 134] on button "Add product" at bounding box center [993, 143] width 65 height 18
click at [991, 163] on div "Product catalogue" at bounding box center [972, 171] width 87 height 16
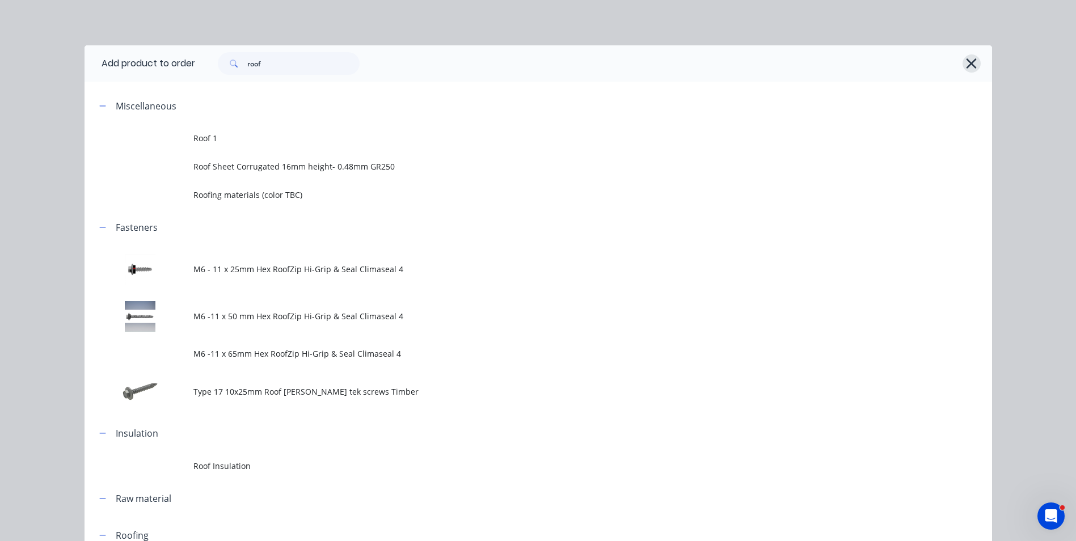
click at [969, 57] on icon "button" at bounding box center [971, 64] width 12 height 16
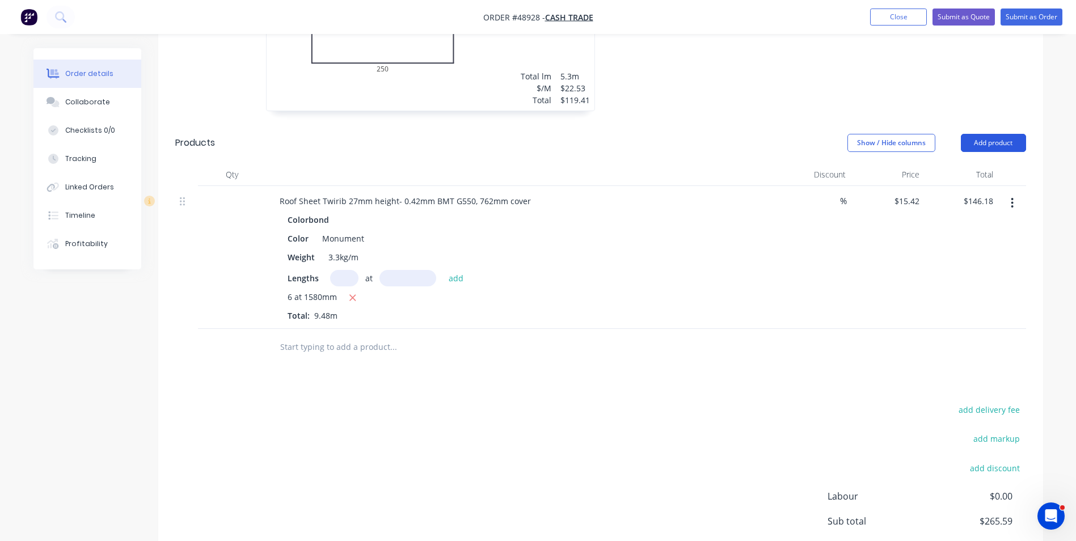
click at [1001, 134] on button "Add product" at bounding box center [993, 143] width 65 height 18
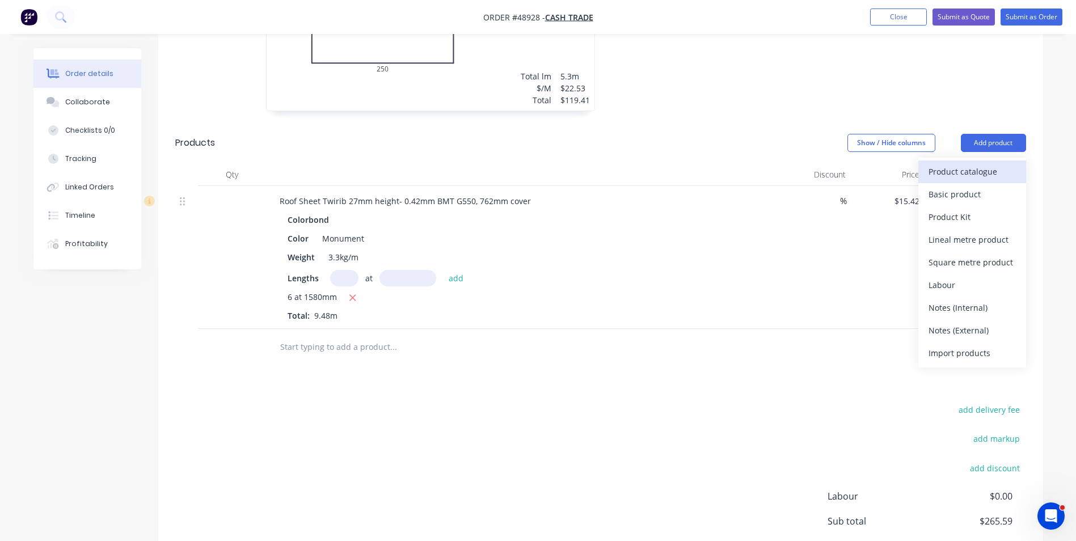
click at [969, 163] on div "Product catalogue" at bounding box center [972, 171] width 87 height 16
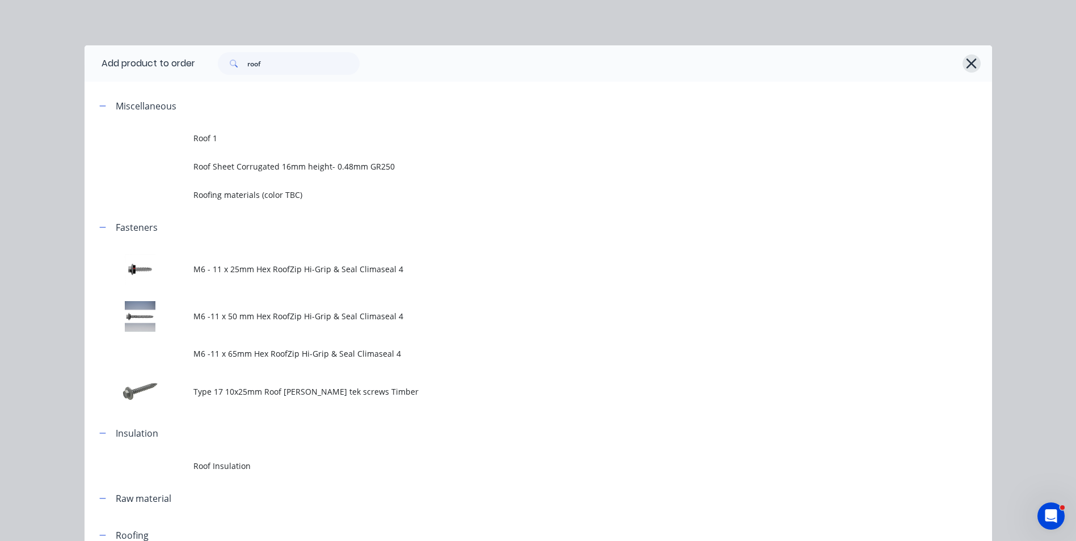
click at [965, 62] on icon "button" at bounding box center [971, 64] width 12 height 16
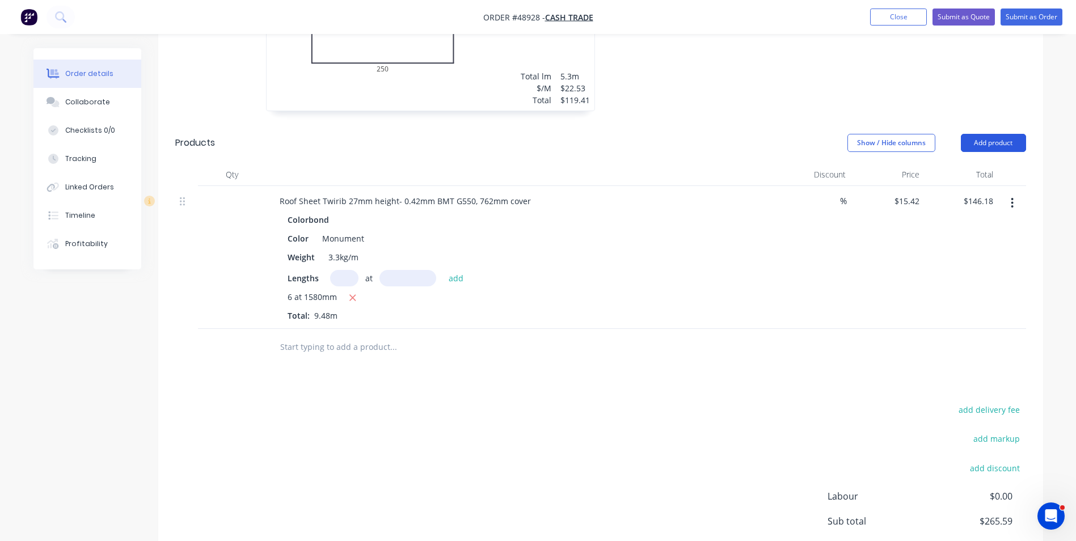
drag, startPoint x: 997, startPoint y: 127, endPoint x: 996, endPoint y: 134, distance: 7.5
click at [997, 134] on button "Add product" at bounding box center [993, 143] width 65 height 18
click at [977, 186] on div "Basic product" at bounding box center [972, 194] width 87 height 16
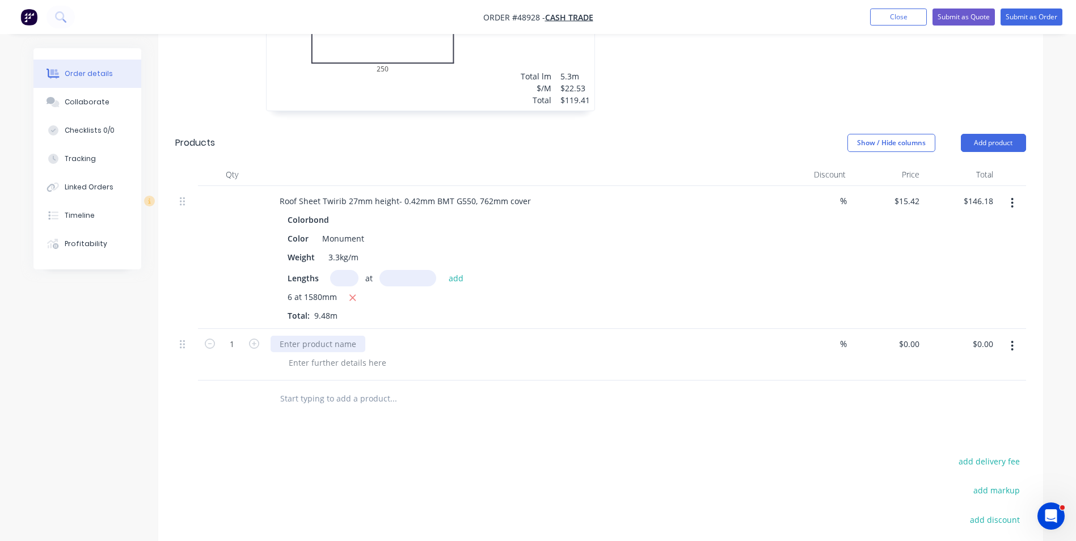
click at [294, 336] on div at bounding box center [318, 344] width 95 height 16
click at [383, 336] on div "material waste" at bounding box center [521, 344] width 501 height 16
click at [919, 336] on input "0" at bounding box center [917, 344] width 13 height 16
type input "$7.71"
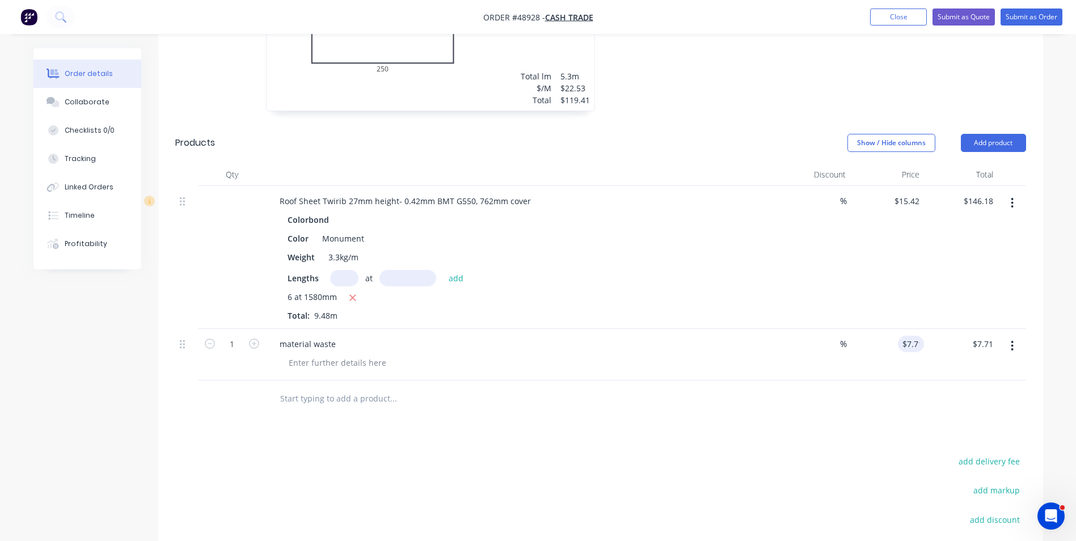
click at [845, 458] on div "add delivery fee add markup add discount Labour $0.00 Sub total $265.59 Tax $26…" at bounding box center [600, 551] width 851 height 194
click at [541, 336] on div "material waste" at bounding box center [521, 344] width 501 height 16
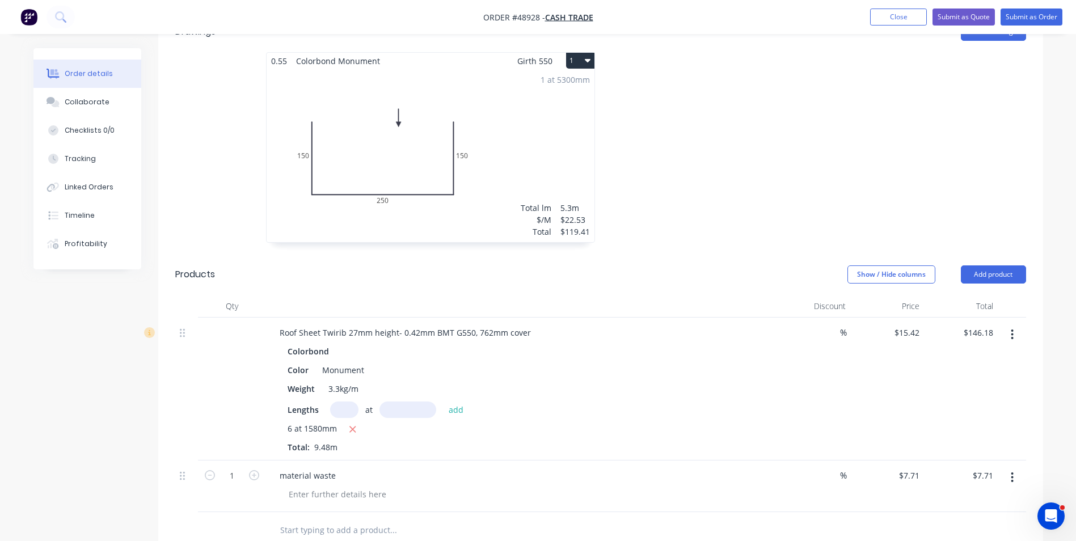
scroll to position [295, 0]
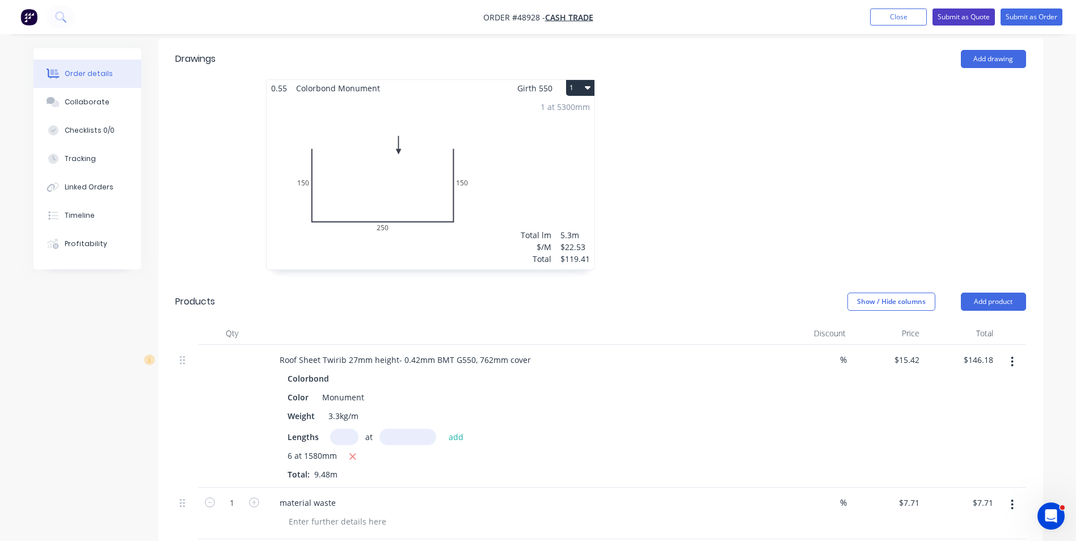
click at [984, 17] on button "Submit as Quote" at bounding box center [964, 17] width 62 height 17
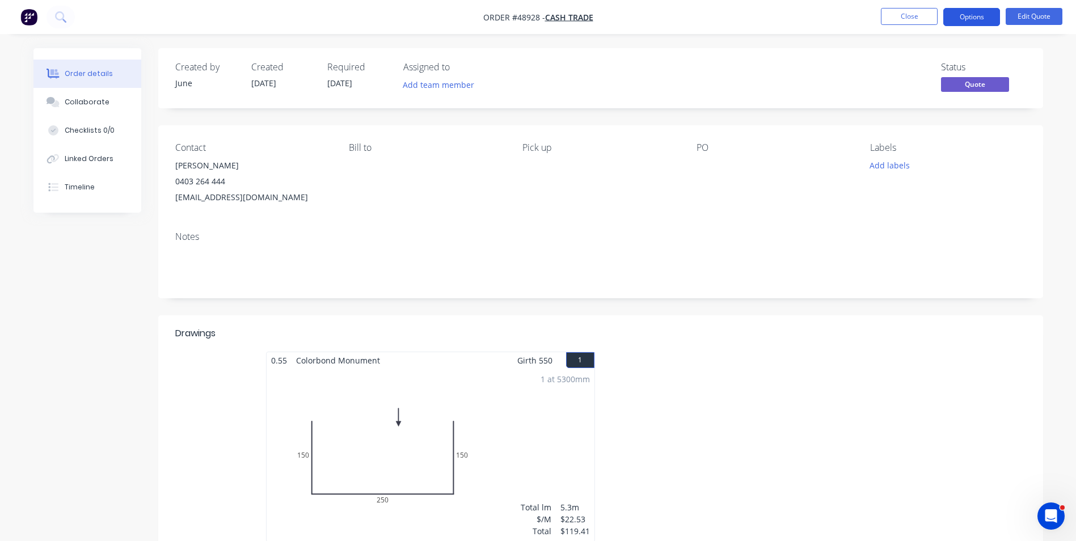
click at [964, 13] on button "Options" at bounding box center [971, 17] width 57 height 18
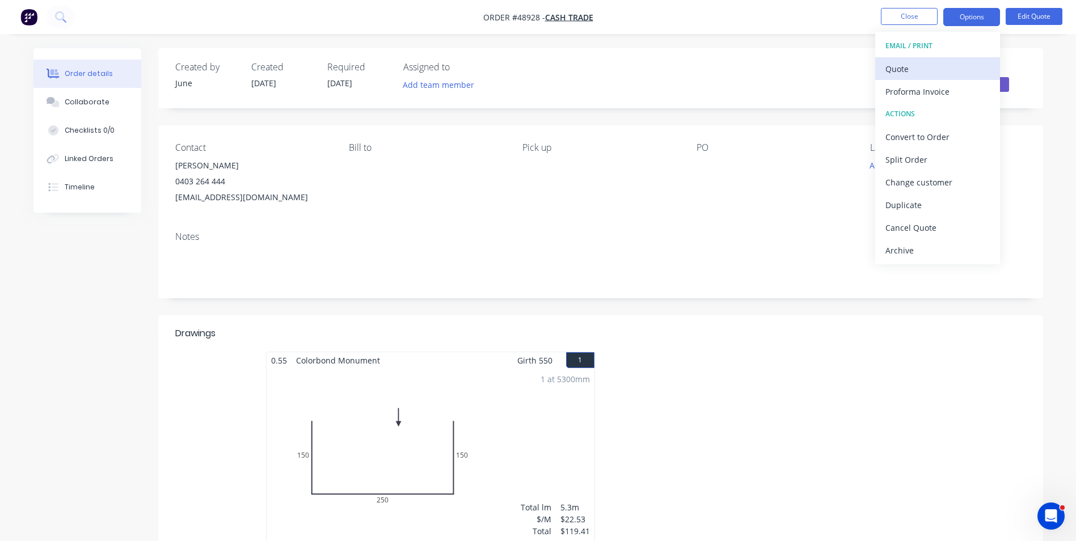
click at [957, 66] on div "Quote" at bounding box center [937, 69] width 104 height 16
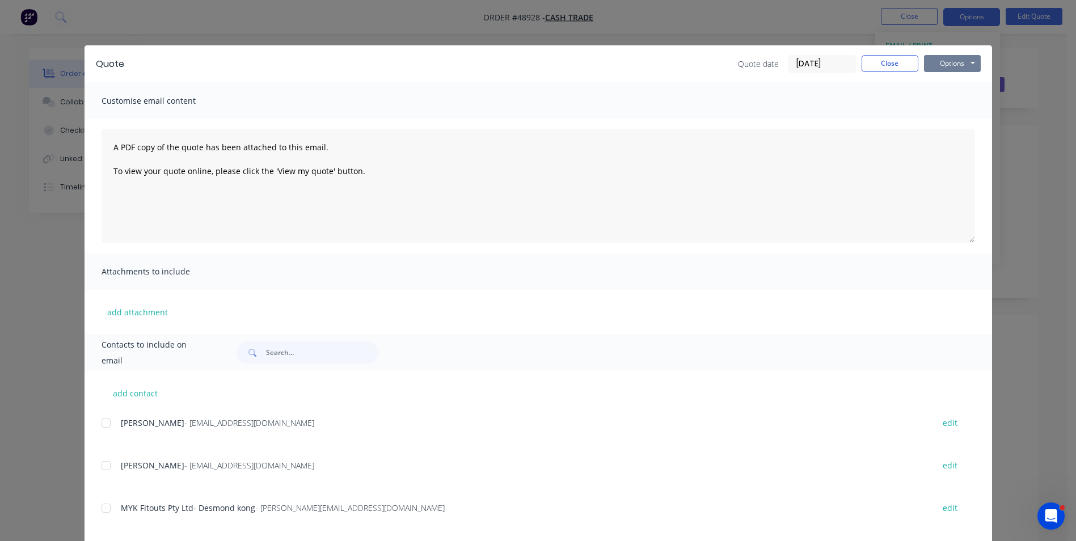
click at [950, 68] on button "Options" at bounding box center [952, 63] width 57 height 17
click at [940, 105] on button "Print" at bounding box center [960, 102] width 73 height 19
click at [885, 68] on button "Close" at bounding box center [890, 63] width 57 height 17
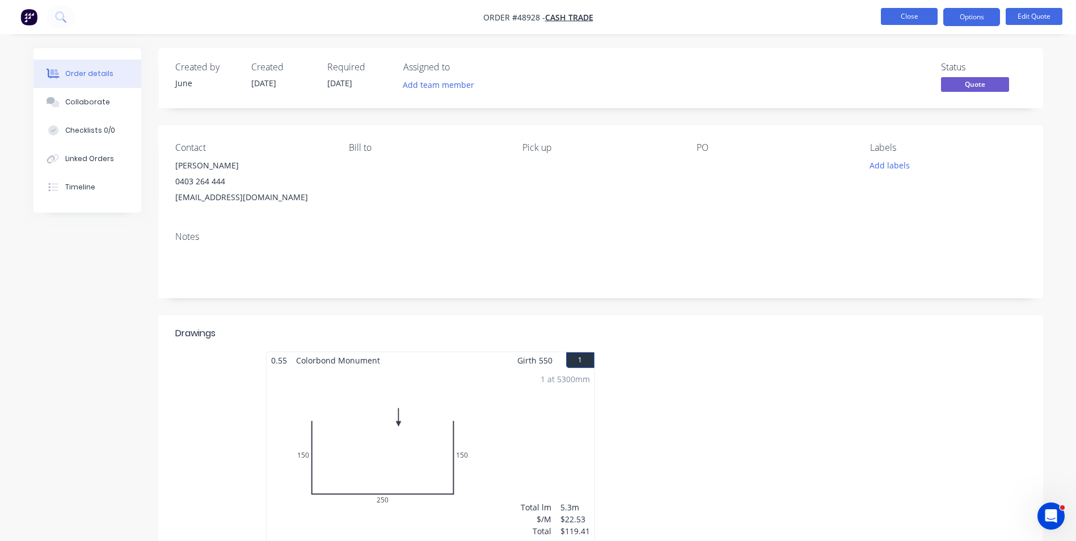
click at [921, 13] on button "Close" at bounding box center [909, 16] width 57 height 17
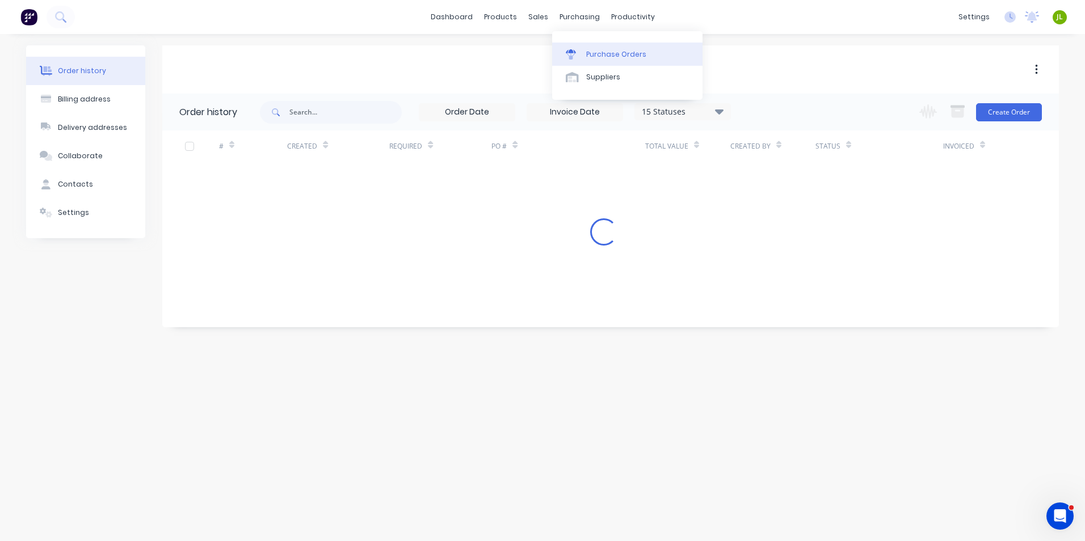
click at [604, 49] on div "Purchase Orders" at bounding box center [616, 54] width 60 height 10
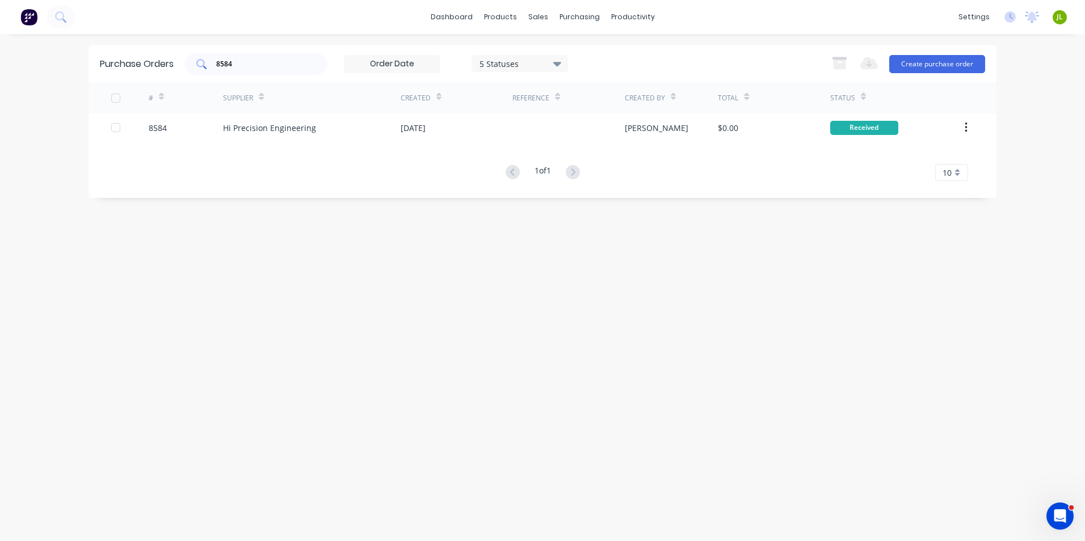
click at [236, 66] on input "8584" at bounding box center [262, 63] width 94 height 11
click at [230, 64] on input "85874" at bounding box center [262, 63] width 94 height 11
type input "8574"
click at [379, 143] on div "# Supplier Created Reference Created By Total Status 8574 Metroll - Roofmart [D…" at bounding box center [542, 131] width 908 height 99
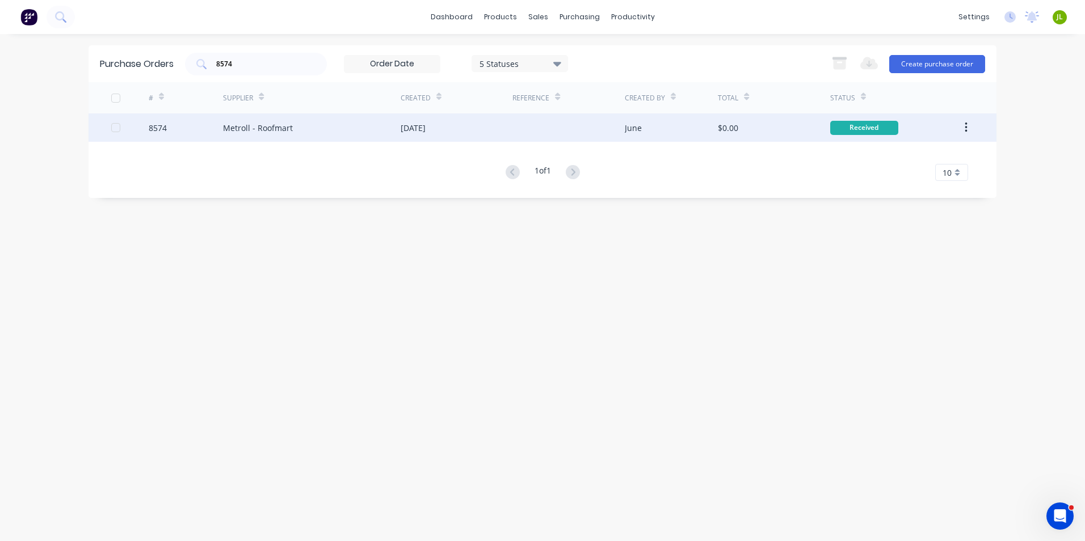
click at [387, 133] on div "Metroll - Roofmart" at bounding box center [312, 127] width 178 height 28
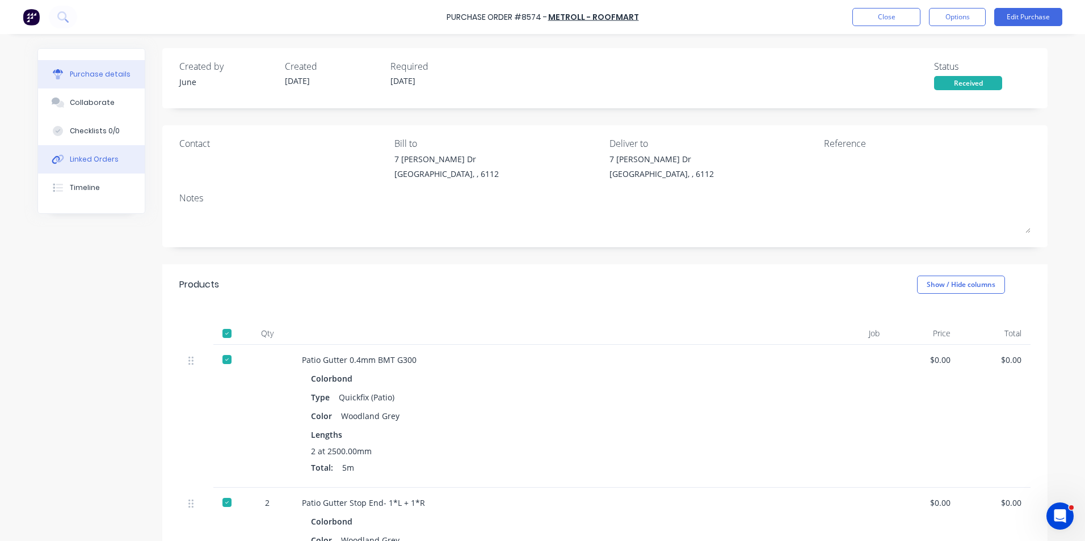
click at [106, 164] on div "Linked Orders" at bounding box center [94, 159] width 49 height 10
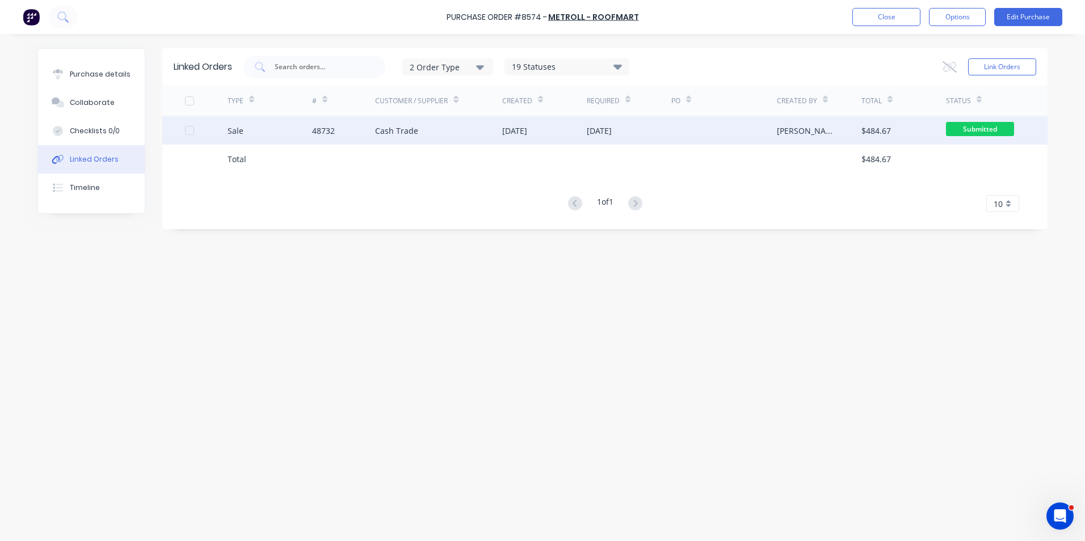
click at [403, 128] on div "Cash Trade" at bounding box center [396, 131] width 43 height 12
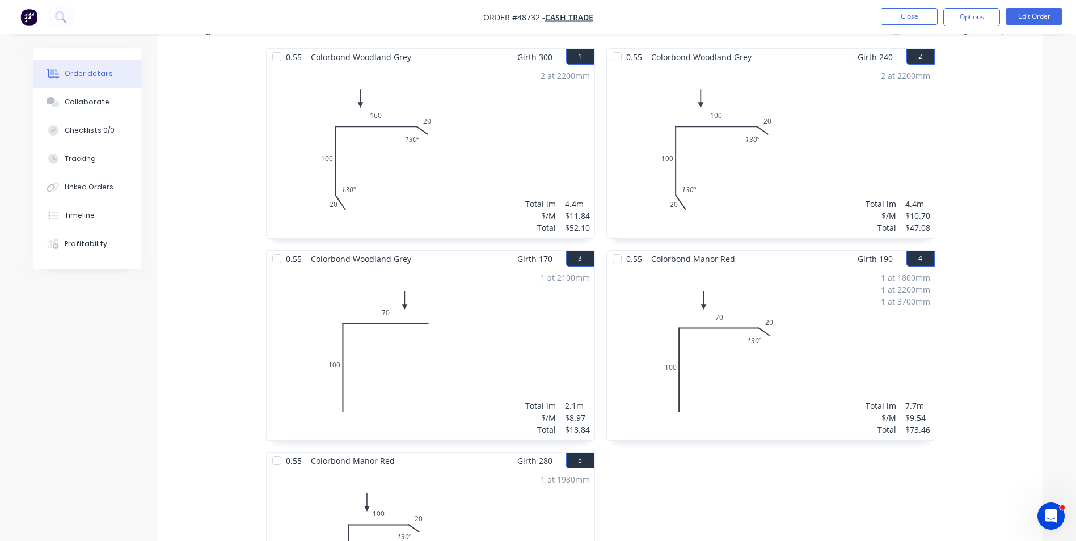
scroll to position [226, 0]
